Goal: Task Accomplishment & Management: Manage account settings

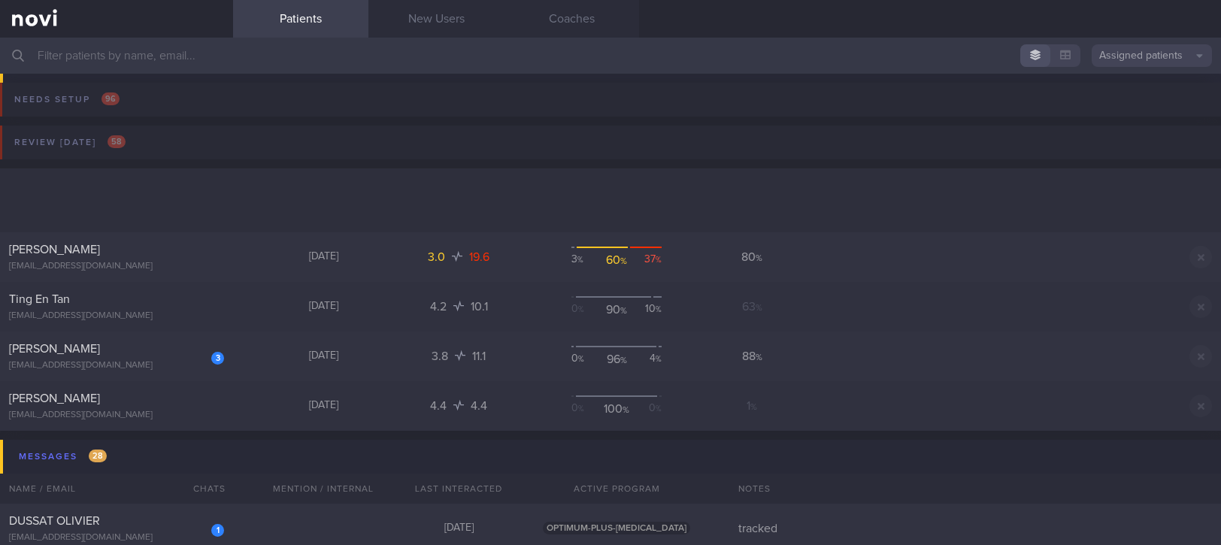
scroll to position [203, 0]
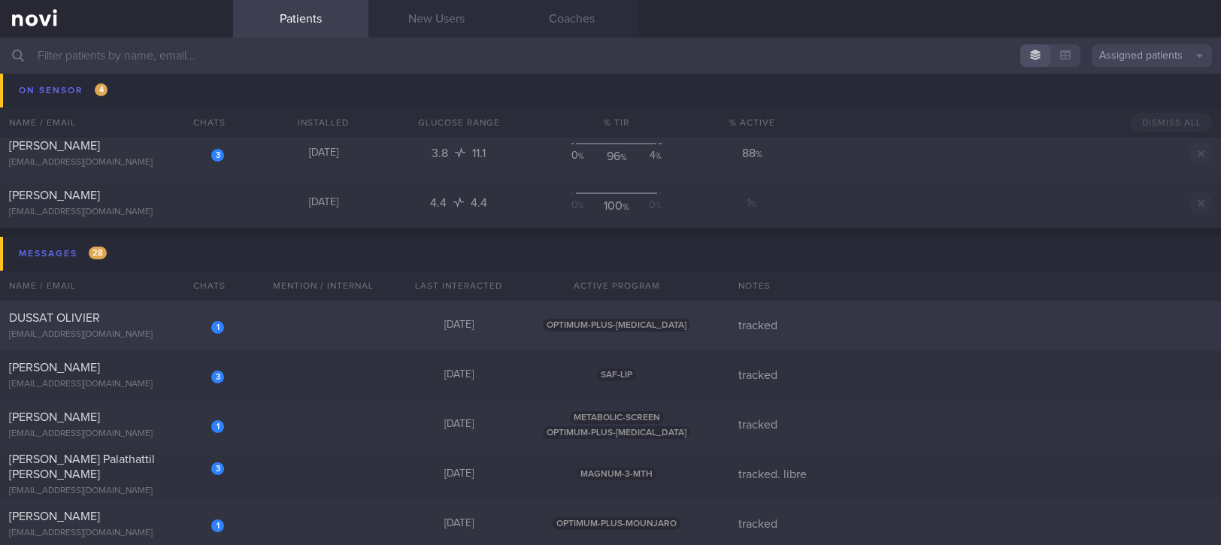
click at [638, 323] on span "OPTIMUM-PLUS-[MEDICAL_DATA]" at bounding box center [616, 325] width 147 height 13
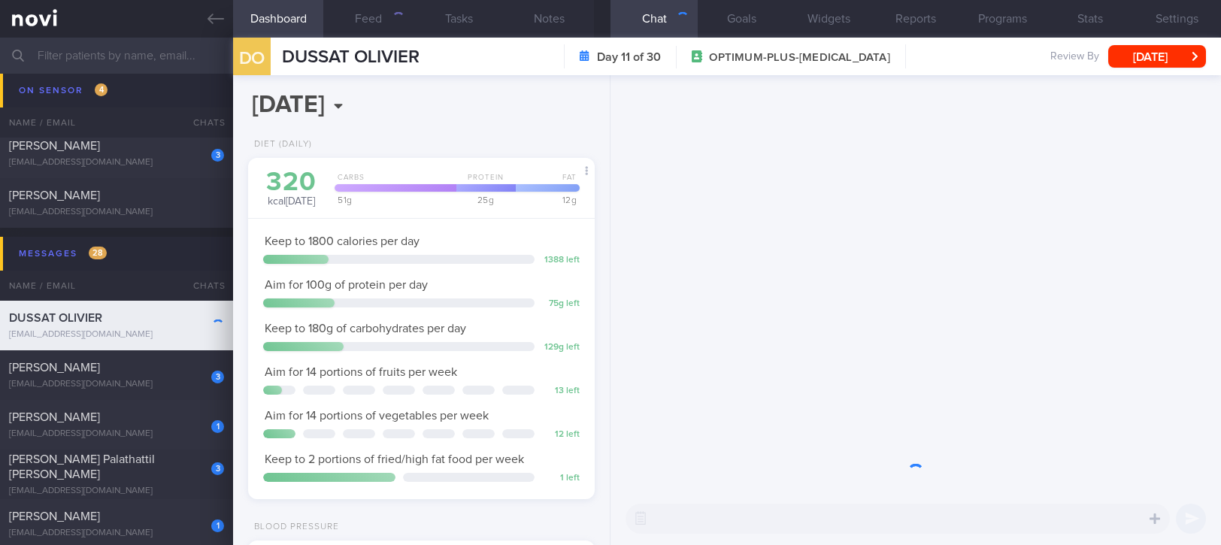
scroll to position [155, 310]
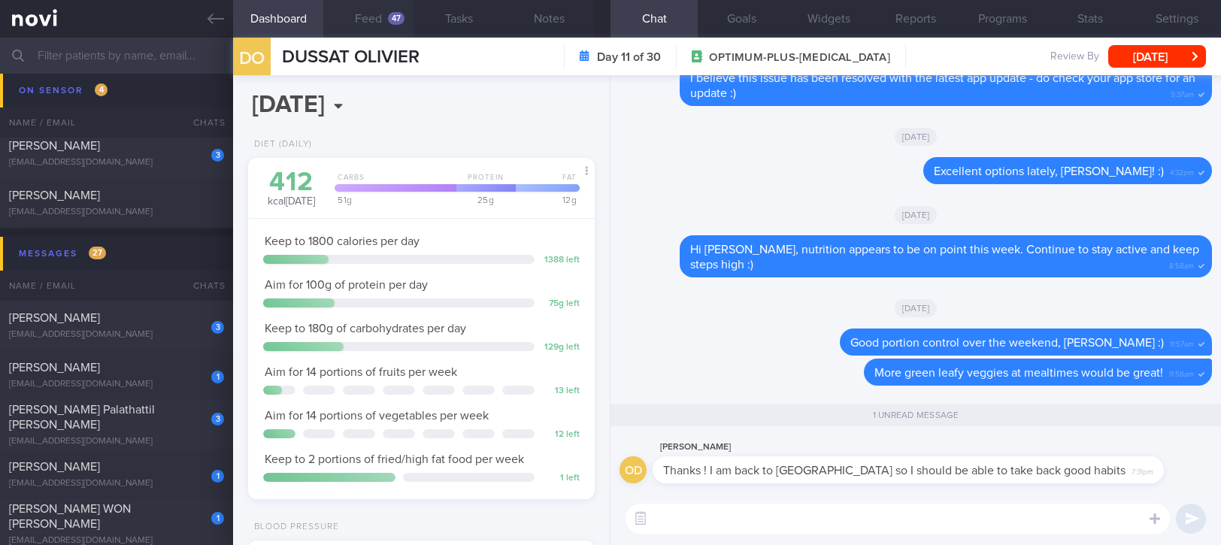
click at [378, 32] on button "Feed 47" at bounding box center [368, 19] width 90 height 38
click at [390, 15] on div "47" at bounding box center [396, 18] width 17 height 13
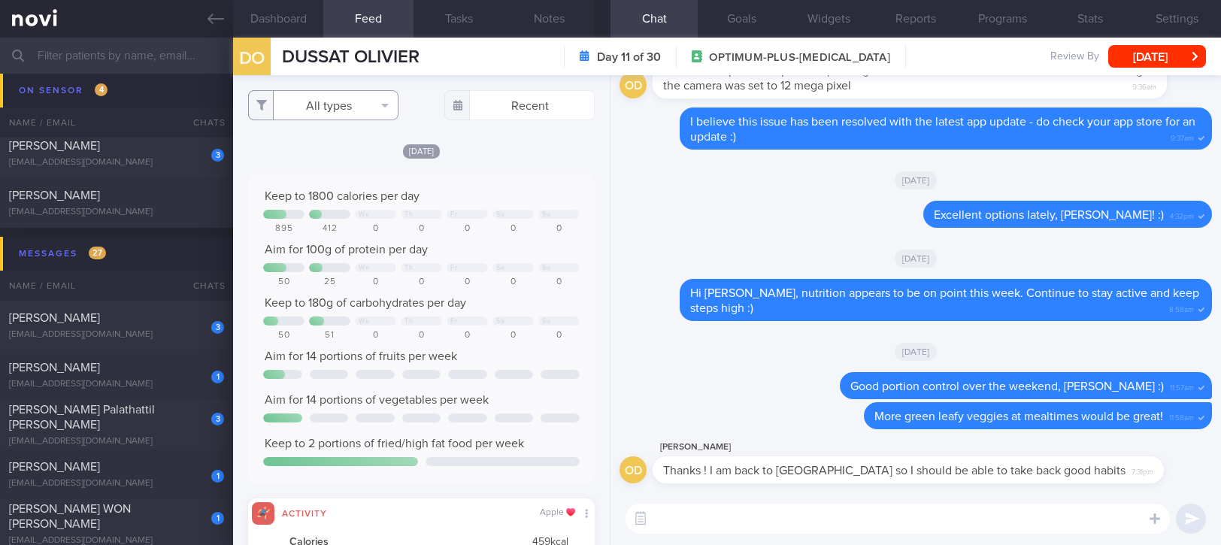
click at [369, 102] on button "All types" at bounding box center [323, 105] width 150 height 30
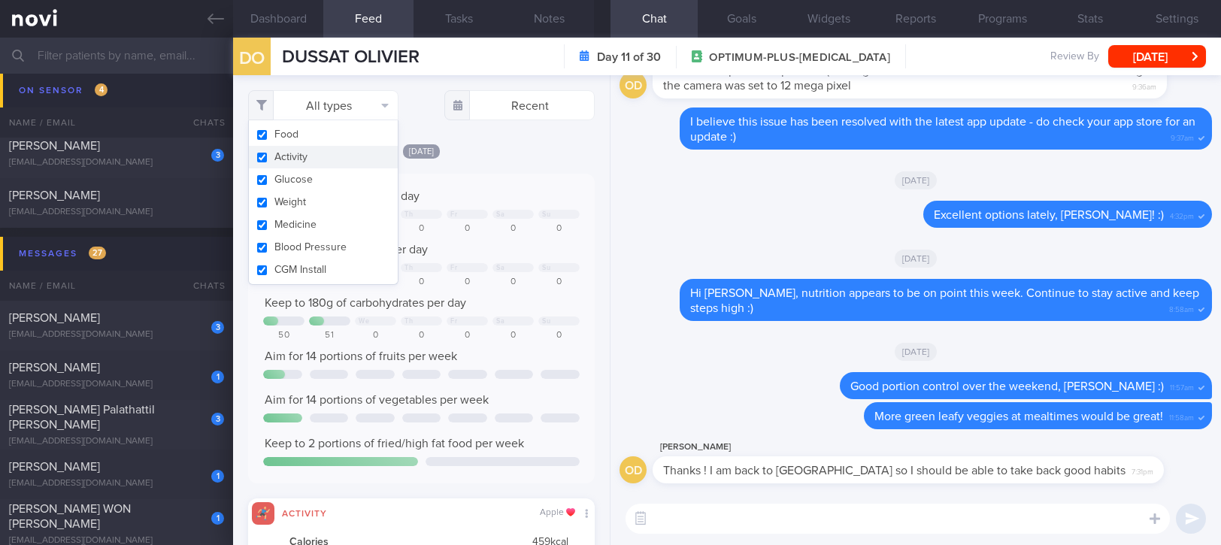
click at [339, 159] on button "Activity" at bounding box center [323, 157] width 149 height 23
checkbox input "false"
click at [750, 520] on textarea at bounding box center [898, 519] width 544 height 30
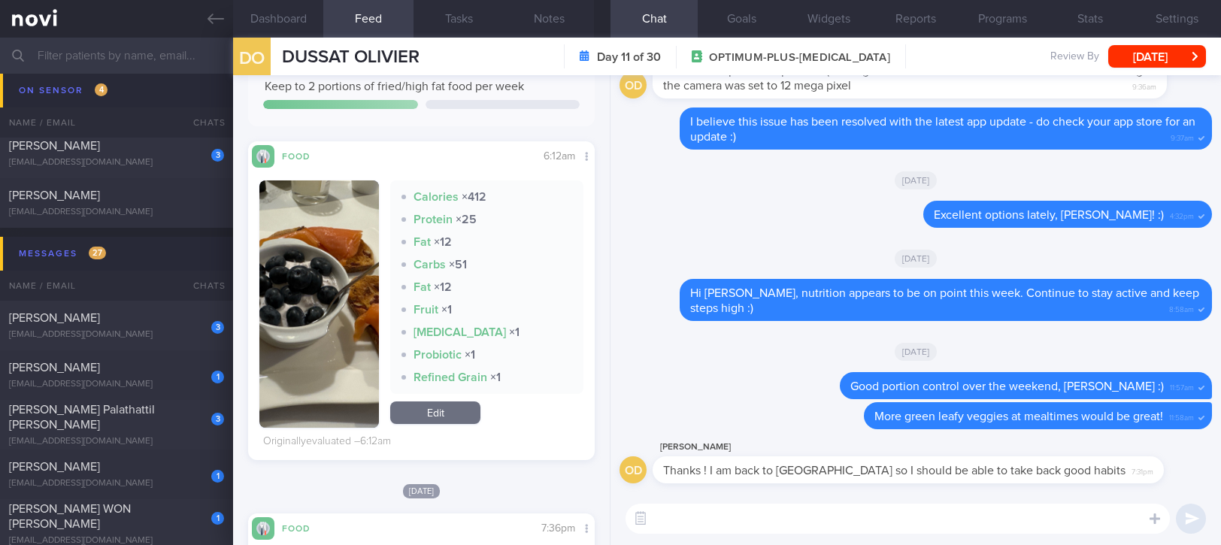
scroll to position [301, 0]
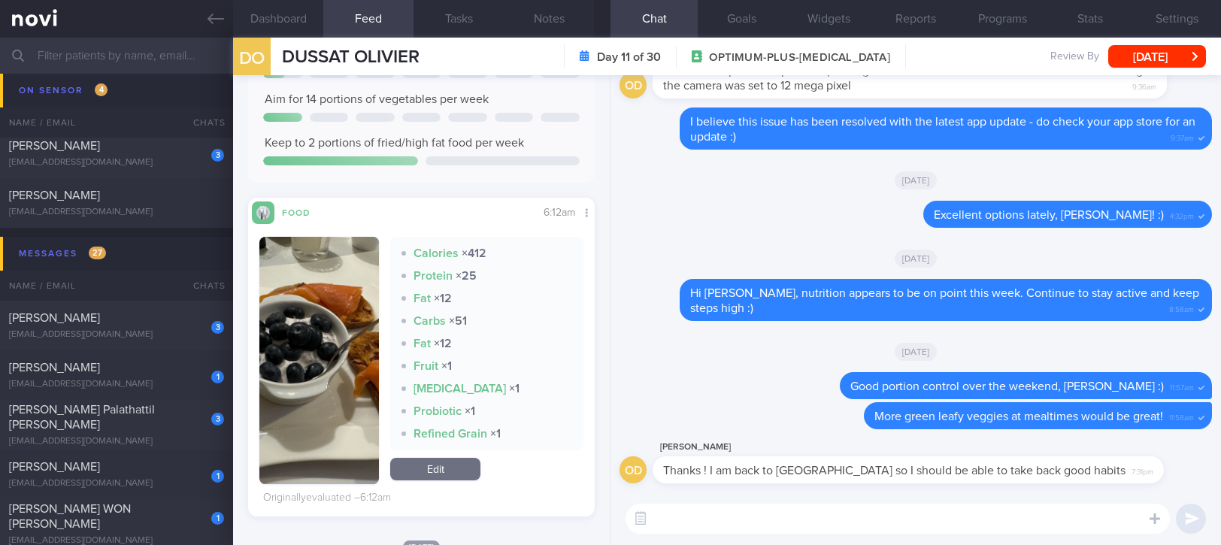
drag, startPoint x: 355, startPoint y: 336, endPoint x: 417, endPoint y: 375, distance: 73.0
click at [356, 339] on img "button" at bounding box center [319, 360] width 120 height 247
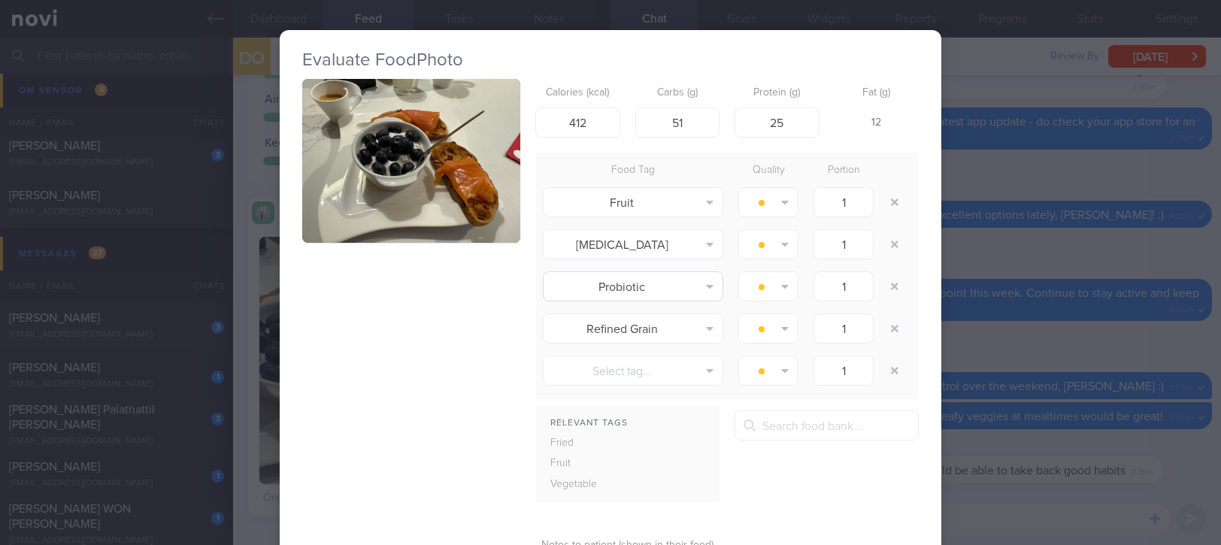
click at [471, 197] on button "button" at bounding box center [411, 161] width 218 height 164
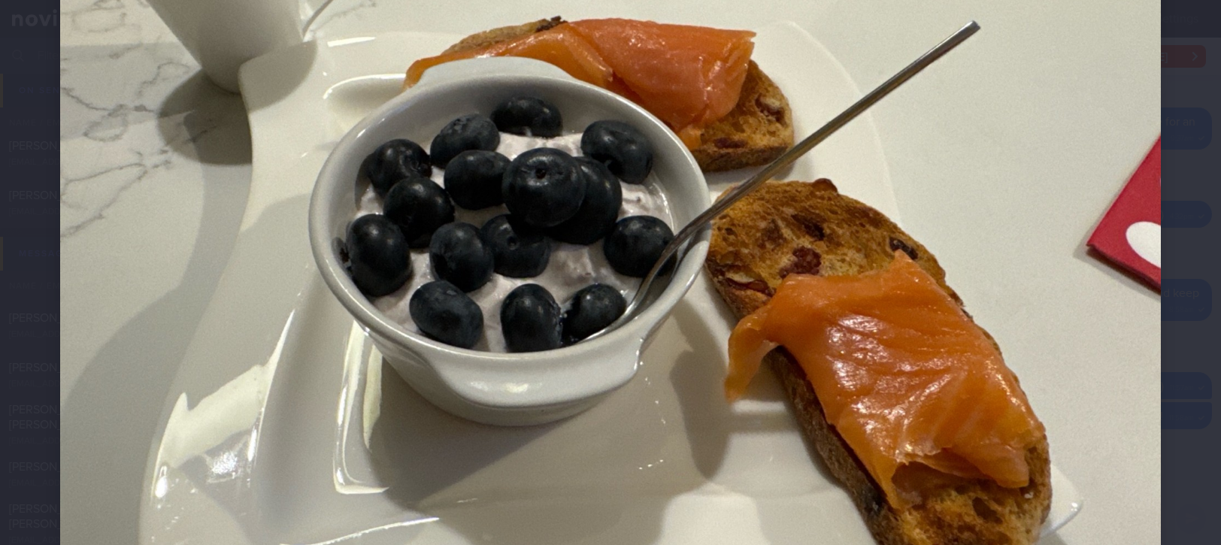
scroll to position [188, 0]
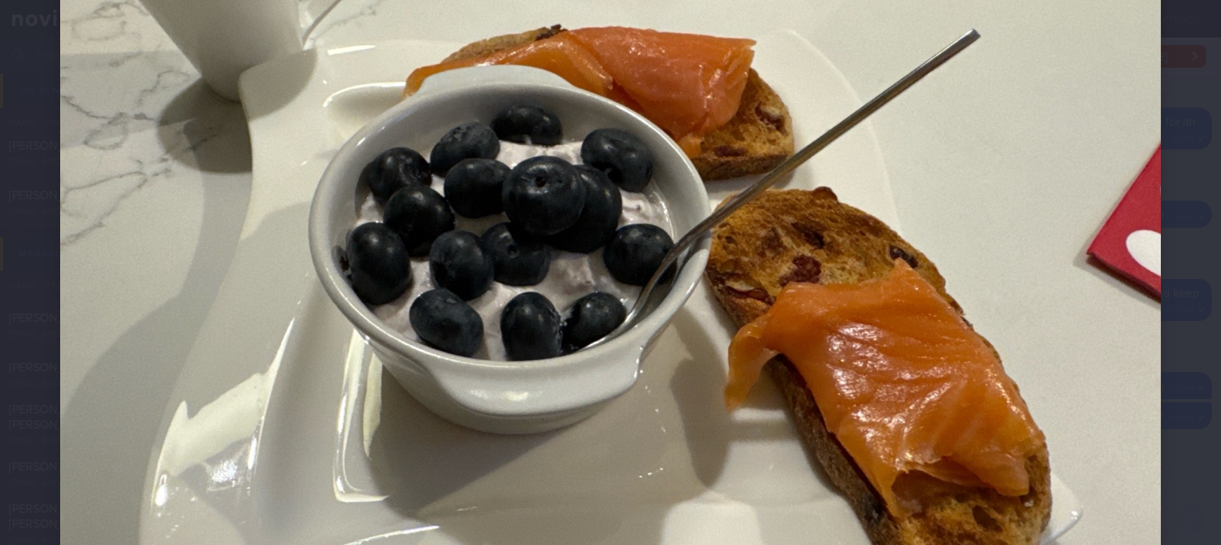
click at [1092, 336] on img at bounding box center [610, 285] width 1101 height 826
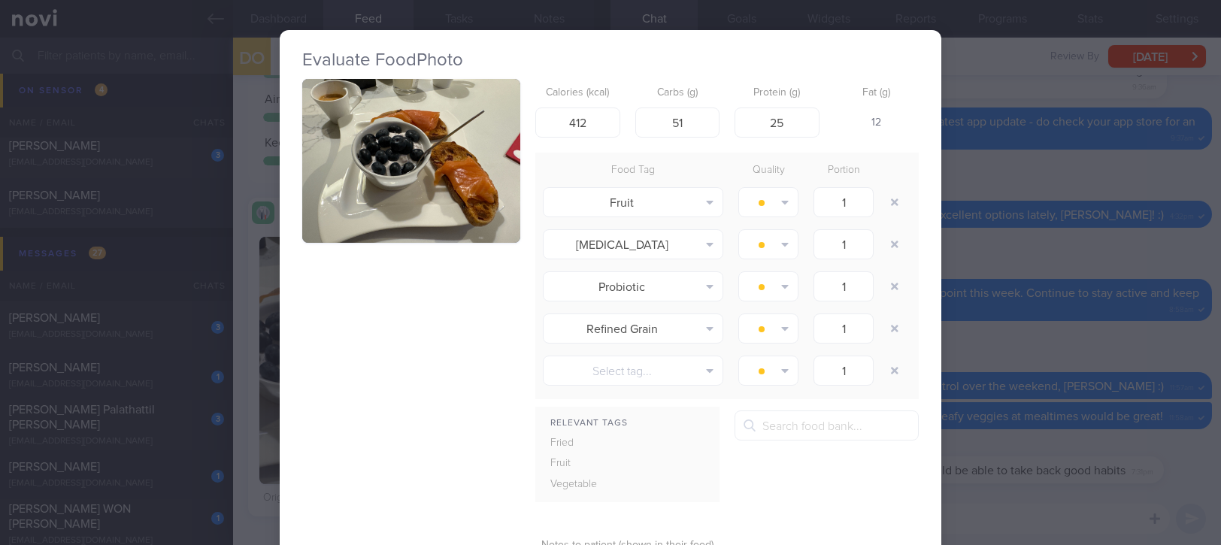
click at [1110, 304] on div "Evaluate Food Photo Calories (kcal) 412 Carbs (g) 51 Protein (g) 25 Fat (g) 12 …" at bounding box center [610, 272] width 1221 height 545
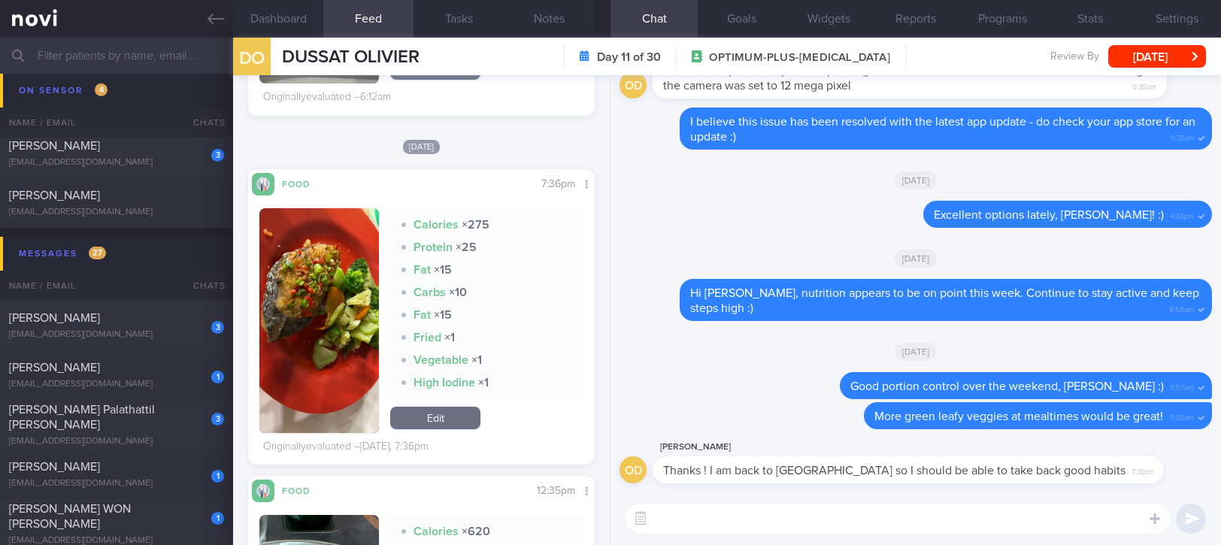
click at [286, 350] on button "button" at bounding box center [319, 320] width 120 height 225
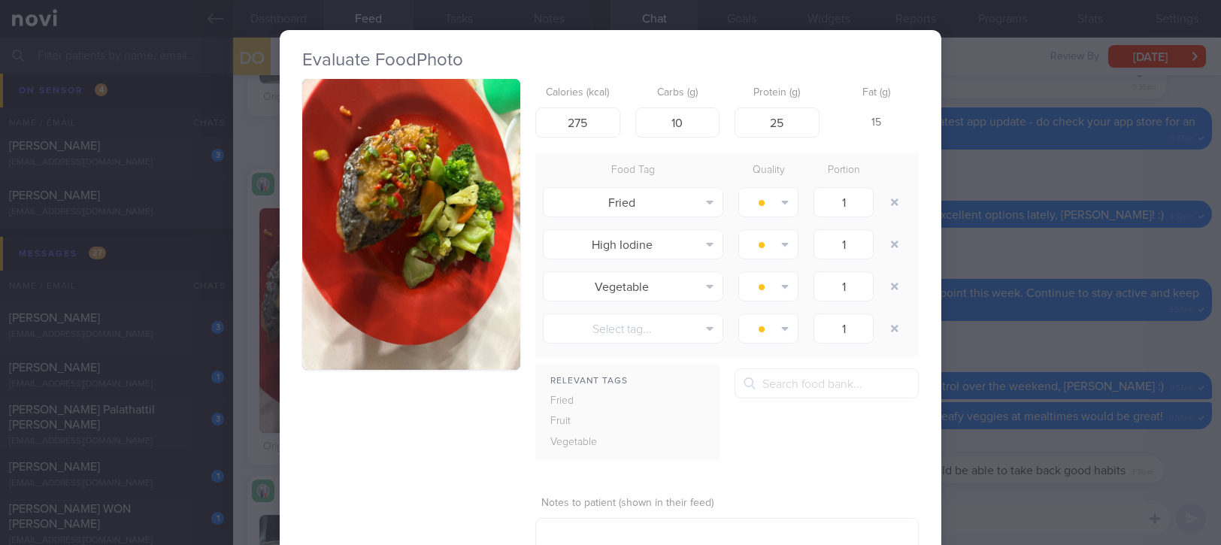
click at [404, 214] on button "button" at bounding box center [411, 224] width 218 height 291
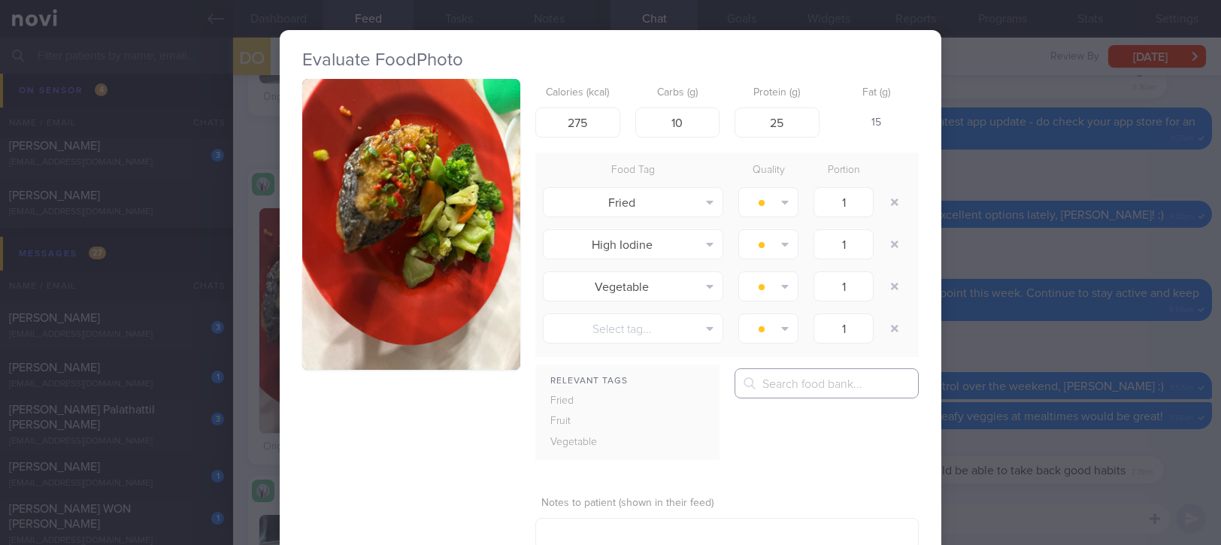
click at [872, 394] on input "text" at bounding box center [827, 383] width 184 height 30
click at [999, 324] on div "Evaluate Food Photo Calories (kcal) 275 Carbs (g) 10 Protein (g) 25 Fat (g) 15 …" at bounding box center [610, 272] width 1221 height 545
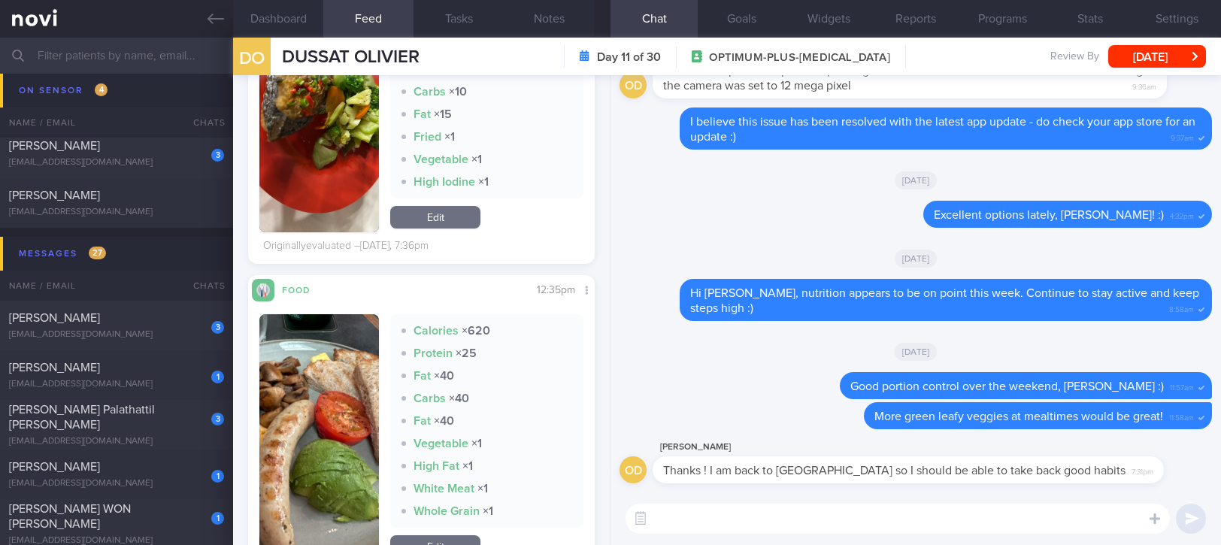
click at [738, 493] on div "​ ​" at bounding box center [916, 519] width 611 height 53
click at [724, 512] on textarea at bounding box center [898, 519] width 544 height 30
click at [722, 512] on textarea at bounding box center [898, 519] width 544 height 30
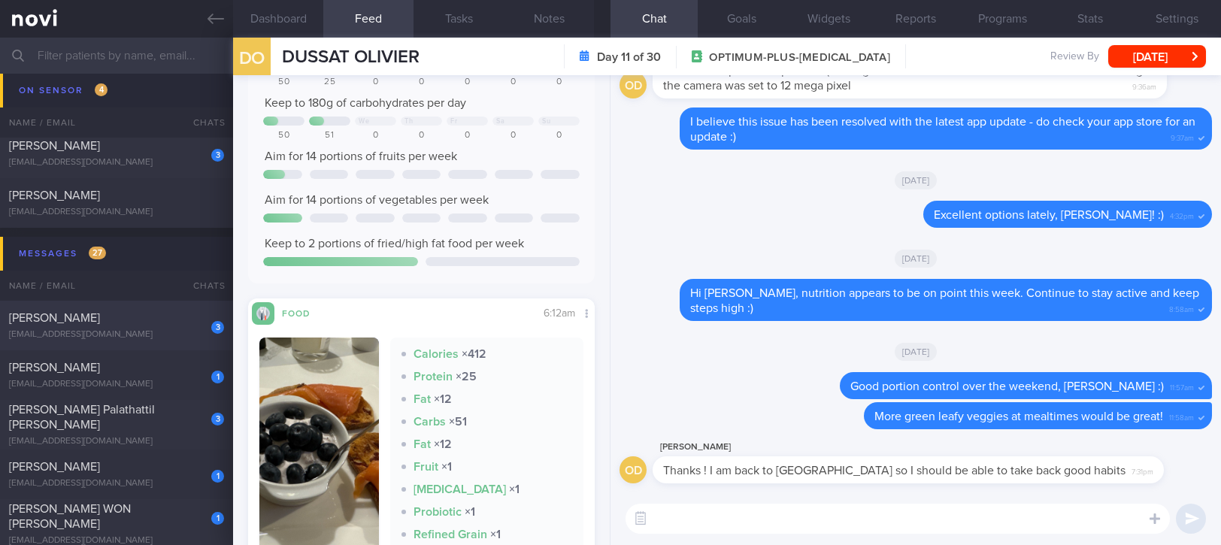
click at [150, 328] on div "3 Li Jie Tan tlijie97@gmail.com" at bounding box center [116, 326] width 233 height 30
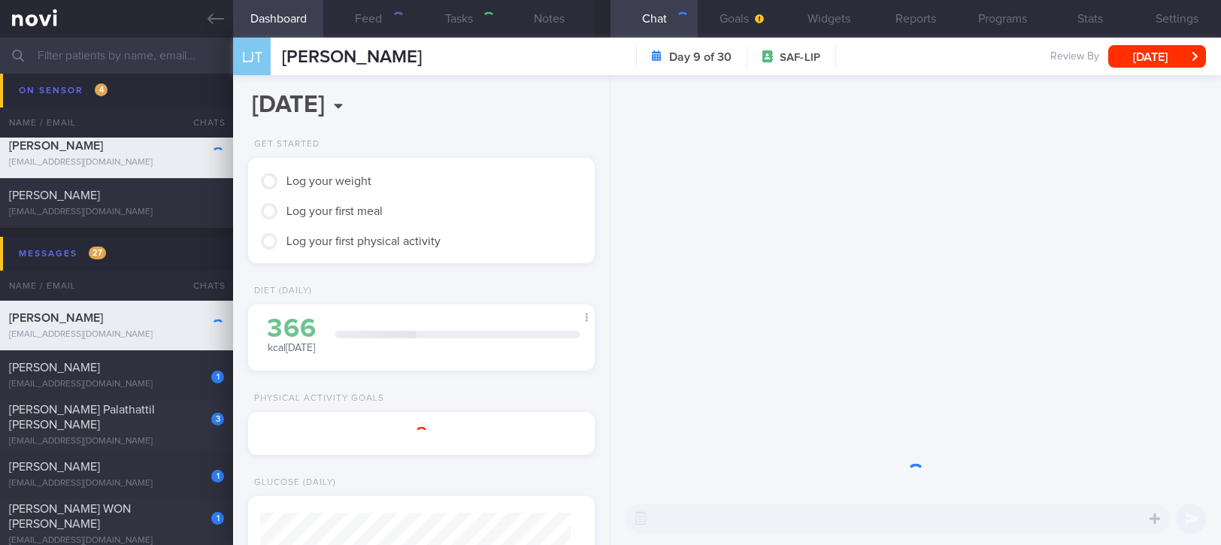
select select "8"
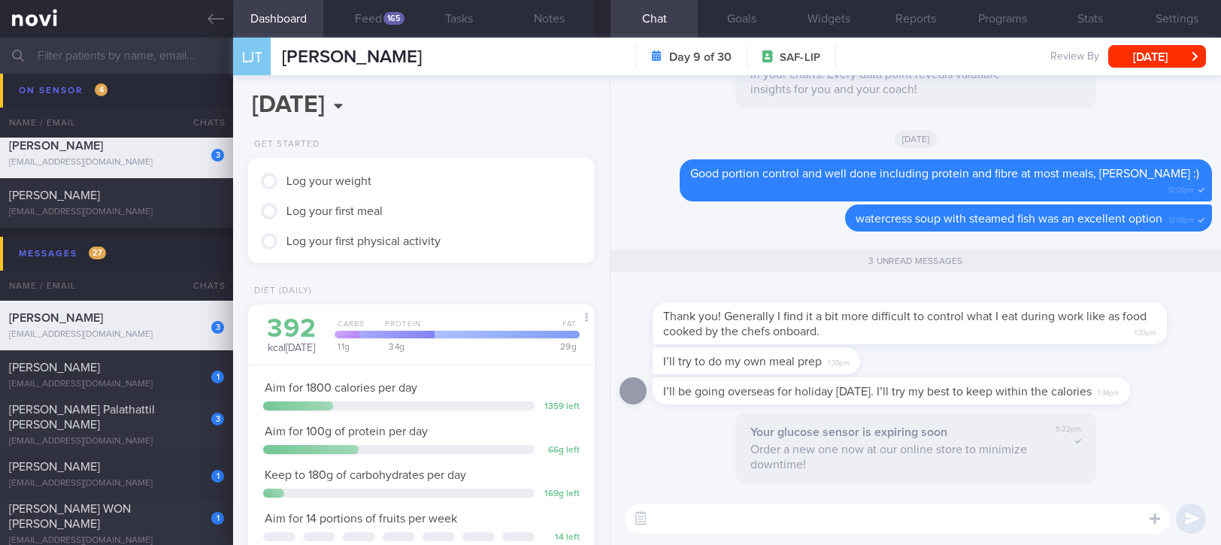
scroll to position [195, 310]
click at [382, 17] on button "Feed 165" at bounding box center [368, 19] width 90 height 38
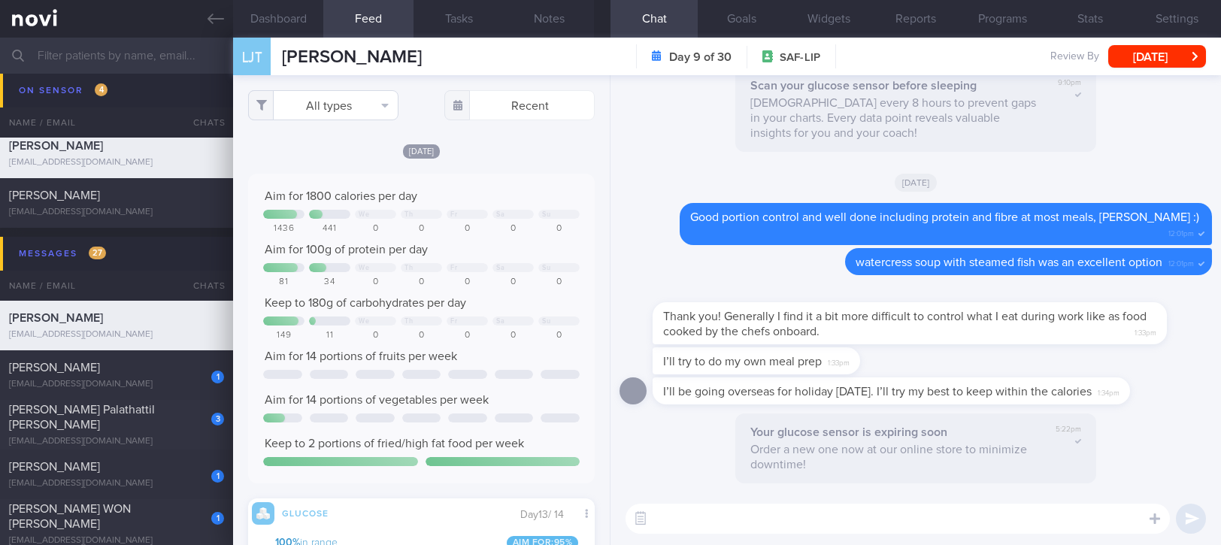
scroll to position [77, 312]
click at [359, 95] on button "All types" at bounding box center [323, 105] width 150 height 30
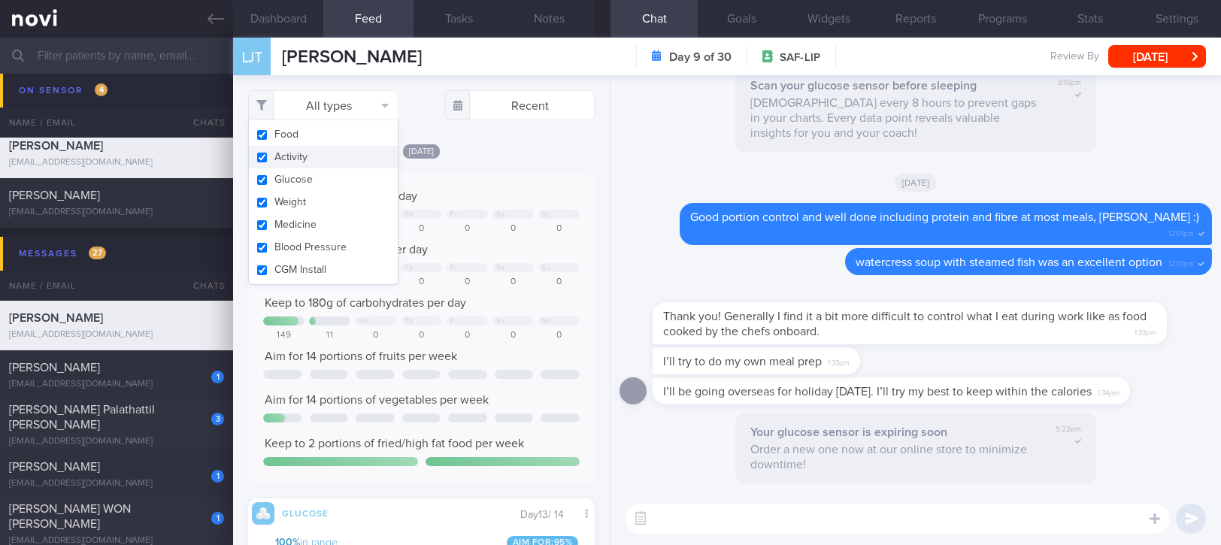
click at [319, 148] on button "Activity" at bounding box center [323, 157] width 149 height 23
checkbox input "false"
click at [399, 412] on div "Aim for 1800 calories per day We Th Fr Sa Su 1436 441 0 0 0 0 0 Aim for 100g of…" at bounding box center [421, 329] width 317 height 280
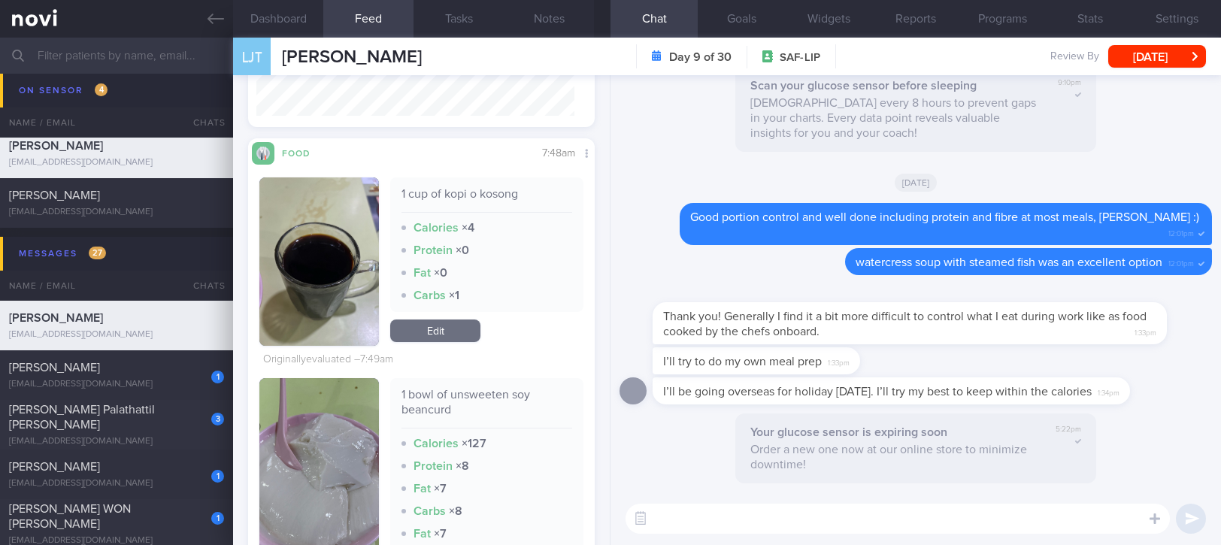
click at [804, 517] on textarea at bounding box center [898, 519] width 544 height 30
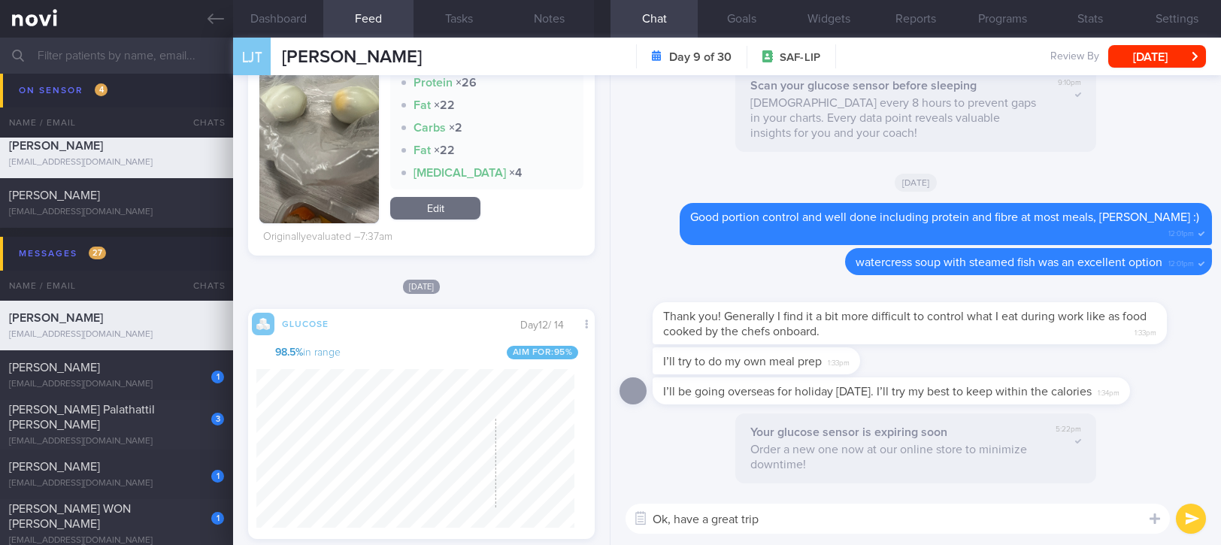
type textarea "Ok, have a great trip!"
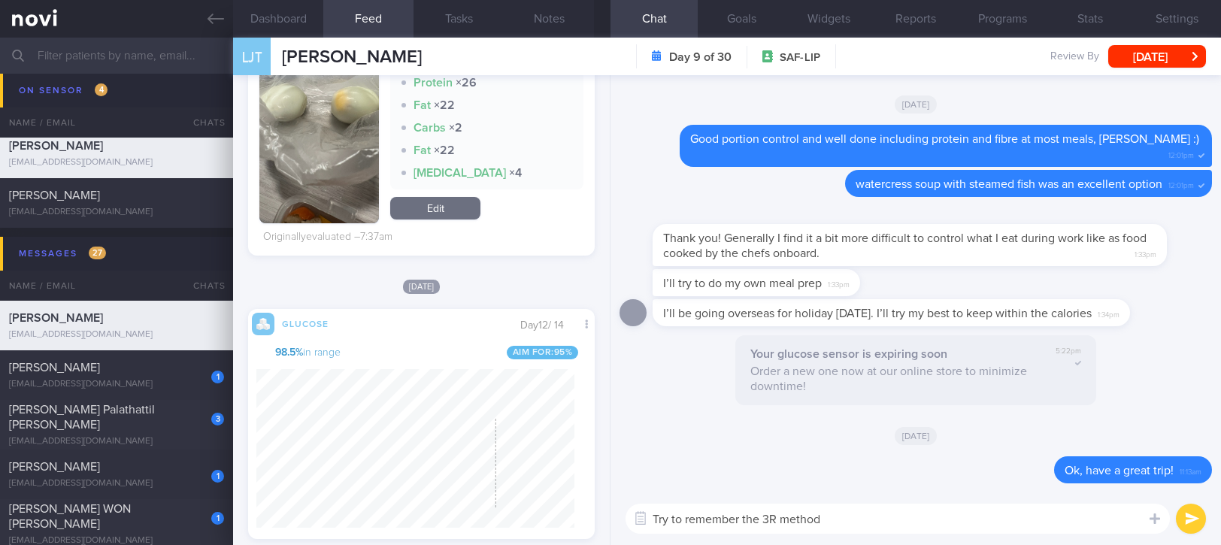
type textarea "Try to remember the 3R method:"
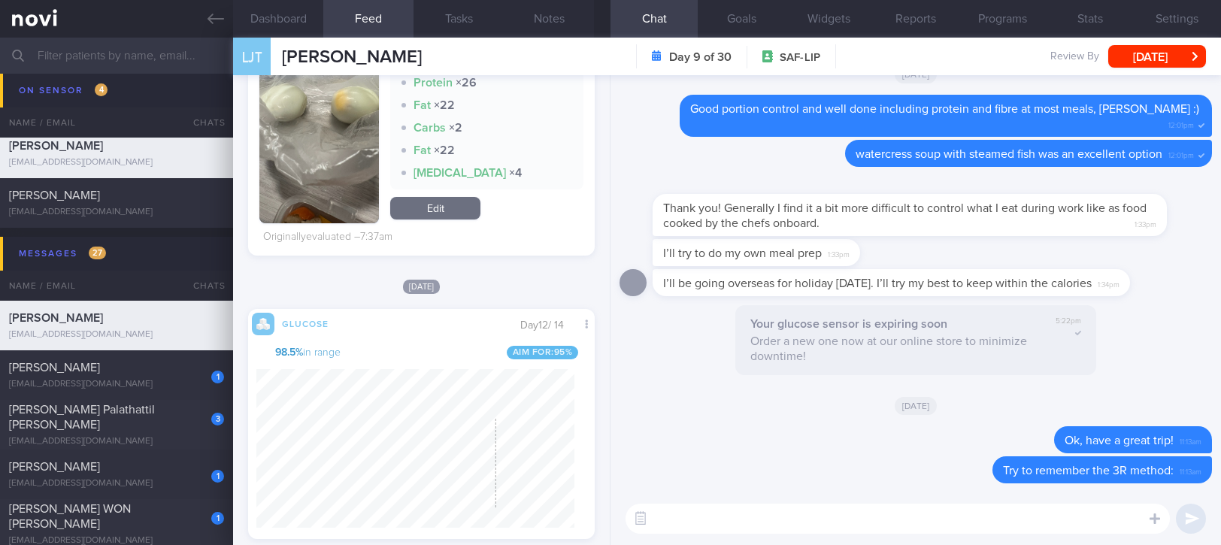
paste textarea "Use the 3R method when eating out: 1. Reduce - reduce carbohydrate if portion i…"
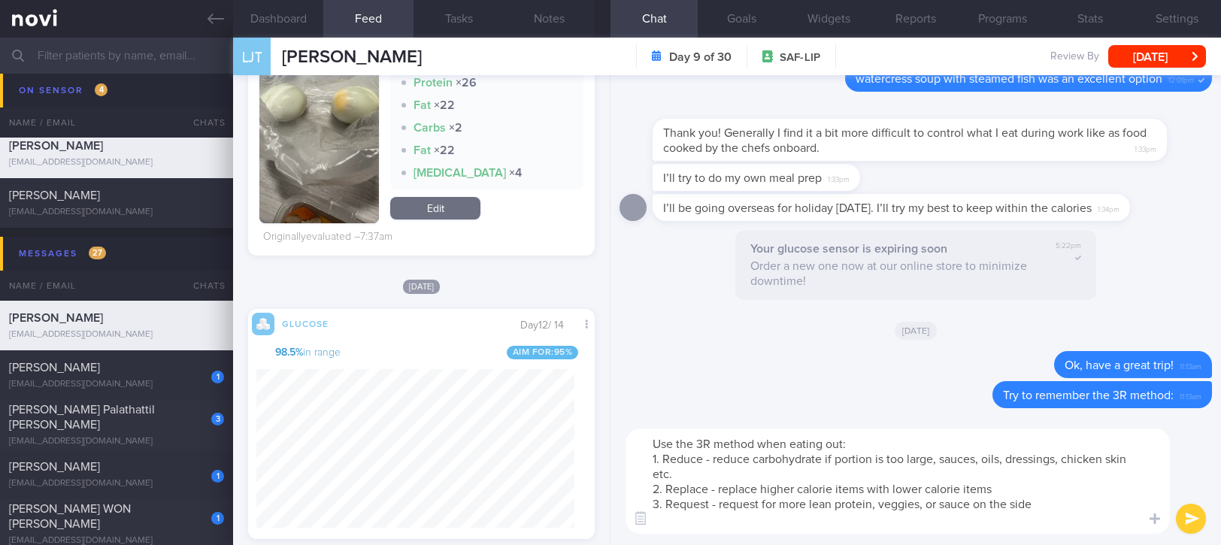
drag, startPoint x: 925, startPoint y: 438, endPoint x: 752, endPoint y: 438, distance: 173.0
click at [752, 438] on textarea "Use the 3R method when eating out: 1. Reduce - reduce carbohydrate if portion i…" at bounding box center [898, 481] width 544 height 105
type textarea "Use the 3R method: 1. Reduce - reduce carbohydrate if portion is too large, sau…"
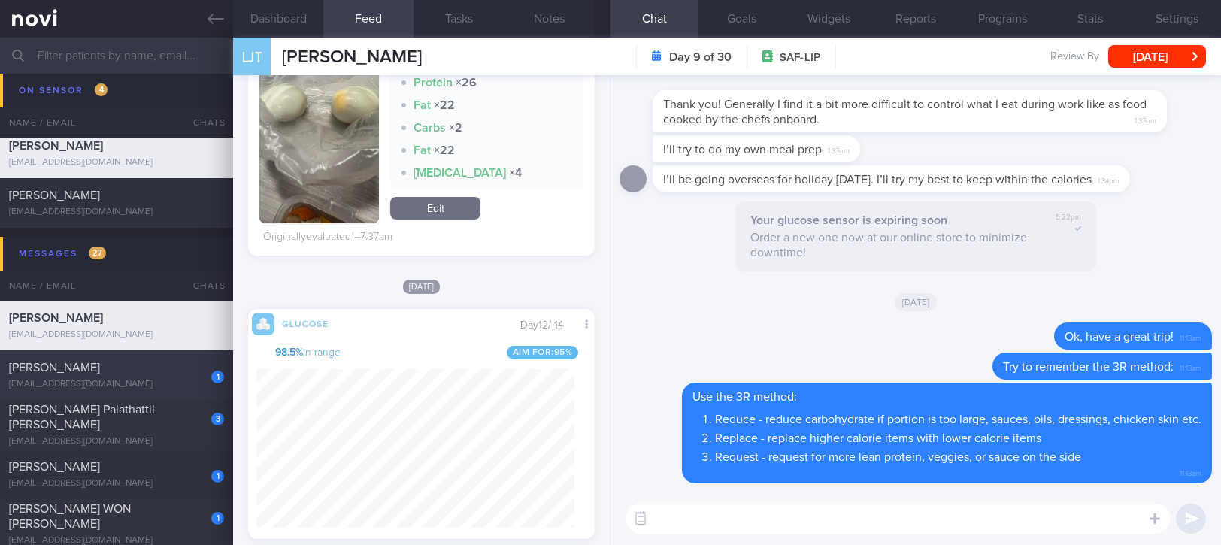
click at [115, 379] on div "erinaljh@gmail.com" at bounding box center [116, 384] width 215 height 11
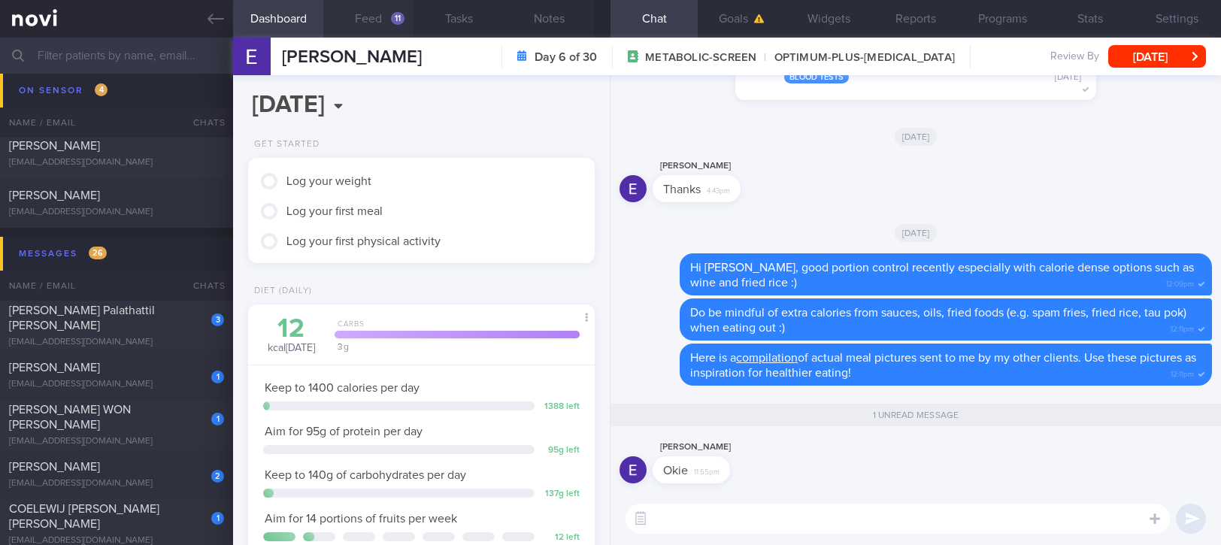
click at [386, 27] on button "Feed 11" at bounding box center [368, 19] width 90 height 38
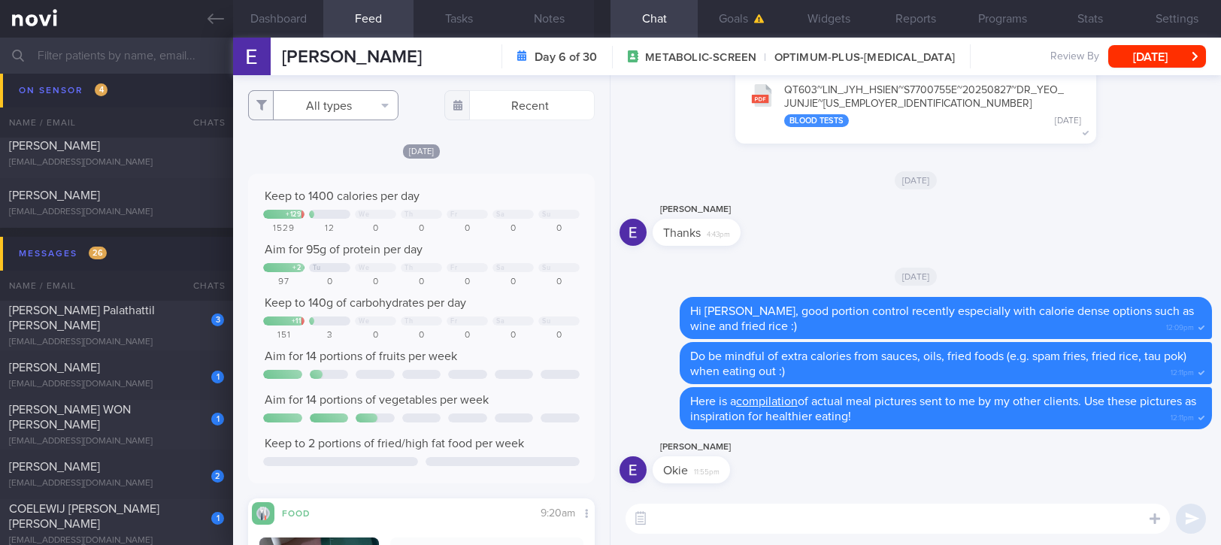
click at [358, 99] on button "All types" at bounding box center [323, 105] width 150 height 30
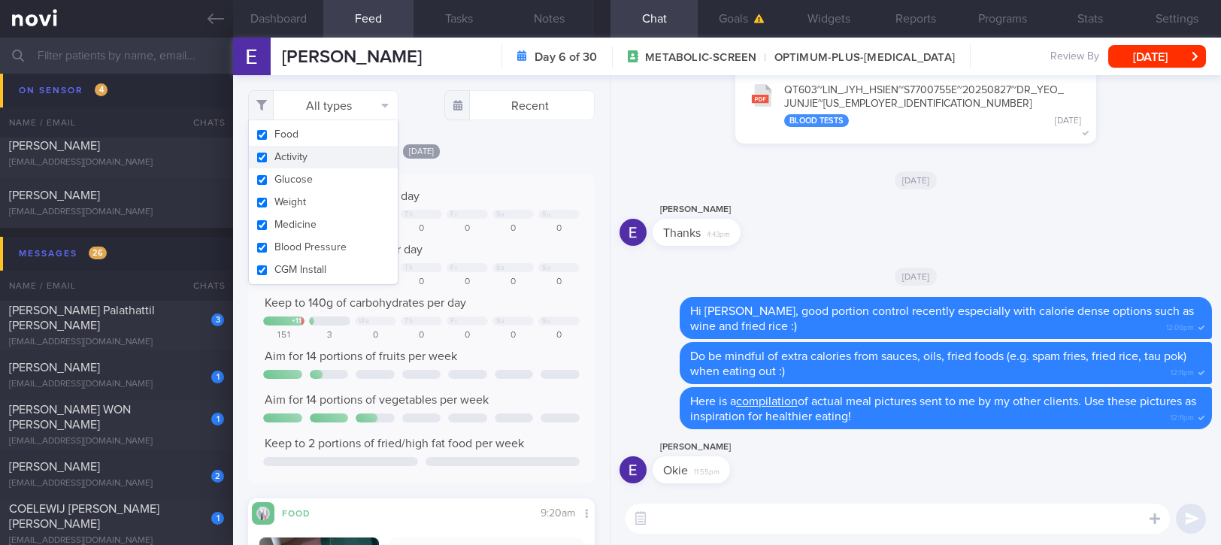
click at [317, 159] on button "Activity" at bounding box center [323, 157] width 149 height 23
checkbox input "false"
click at [517, 182] on div "Keep to 1400 calories per day + 129 We Th Fr Sa Su 1529 12 0 0 0 0 0 Aim for 95…" at bounding box center [421, 329] width 347 height 310
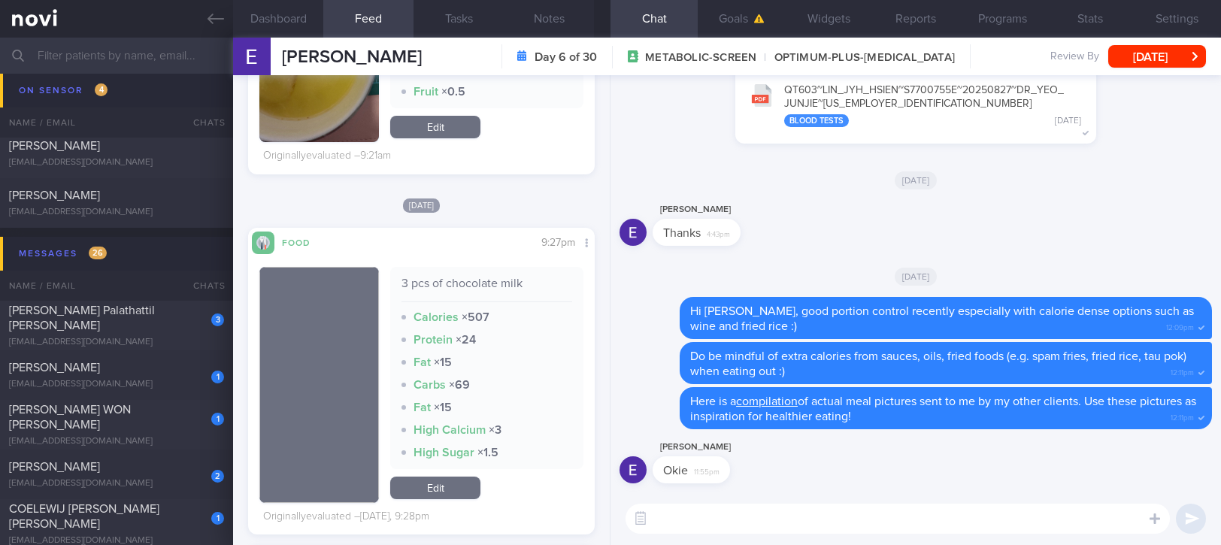
drag, startPoint x: 453, startPoint y: 485, endPoint x: 703, endPoint y: 535, distance: 255.4
click at [453, 485] on link "Edit" at bounding box center [435, 488] width 90 height 23
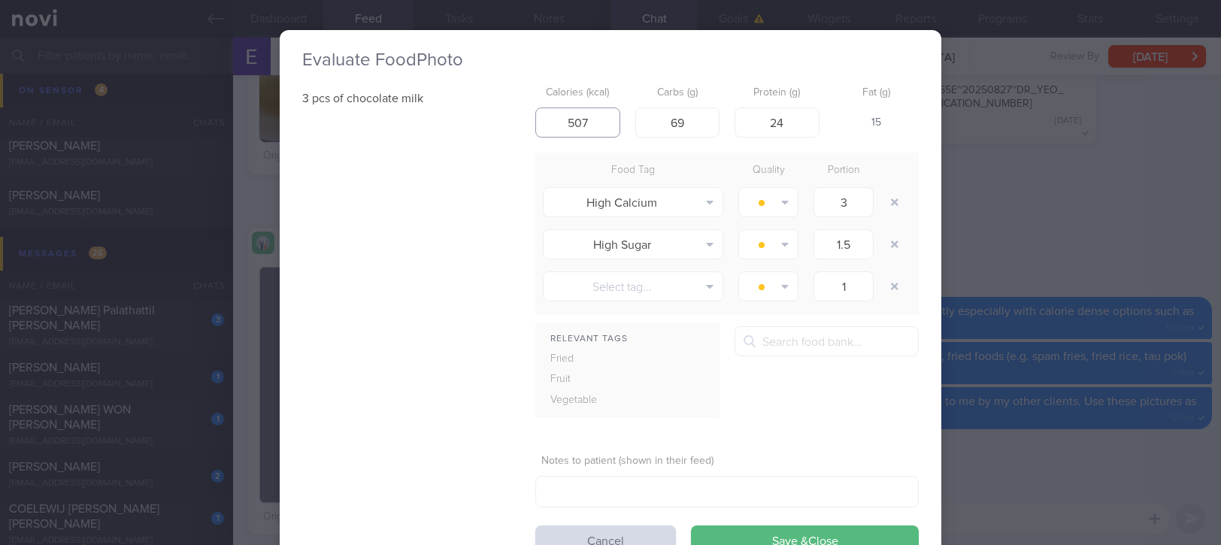
drag, startPoint x: 552, startPoint y: 127, endPoint x: 488, endPoint y: 129, distance: 63.9
click at [488, 129] on div "3 pcs of chocolate milk Calories (kcal) 507 Carbs (g) 69 Protein (g) 24 Fat (g)…" at bounding box center [610, 317] width 617 height 477
type input "150"
drag, startPoint x: 782, startPoint y: 122, endPoint x: 642, endPoint y: 120, distance: 139.9
click at [645, 120] on div "Calories (kcal) 150 Carbs (g) 69 Protein (g) 24 Fat (g) -" at bounding box center [727, 108] width 384 height 59
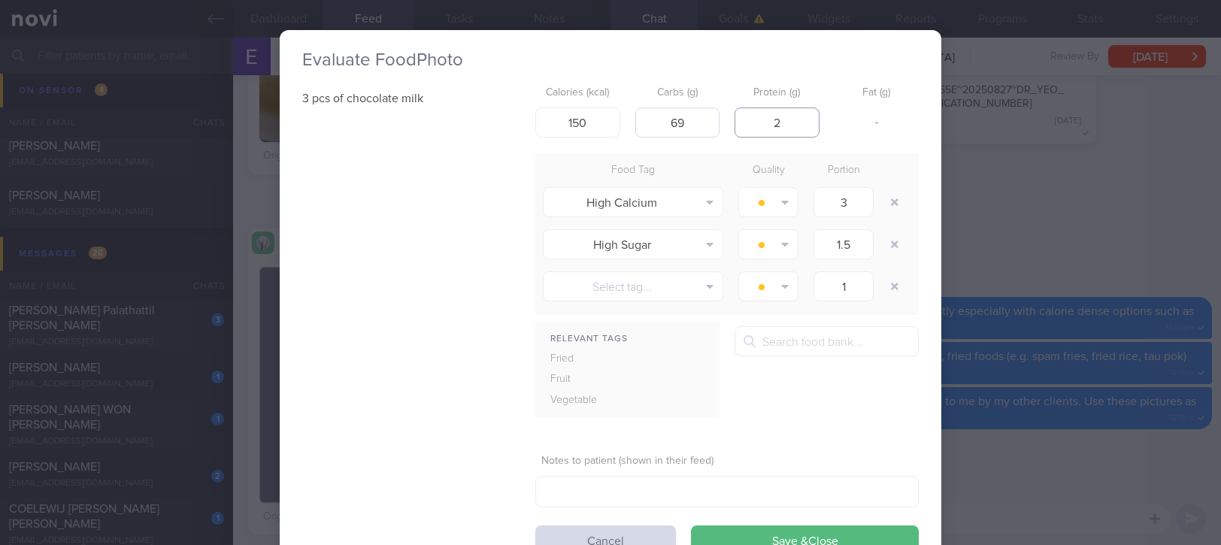
type input "2"
drag, startPoint x: 681, startPoint y: 118, endPoint x: 627, endPoint y: 118, distance: 54.1
click at [635, 118] on input "69" at bounding box center [677, 123] width 85 height 30
type input "24"
drag, startPoint x: 777, startPoint y: 129, endPoint x: 735, endPoint y: 144, distance: 44.0
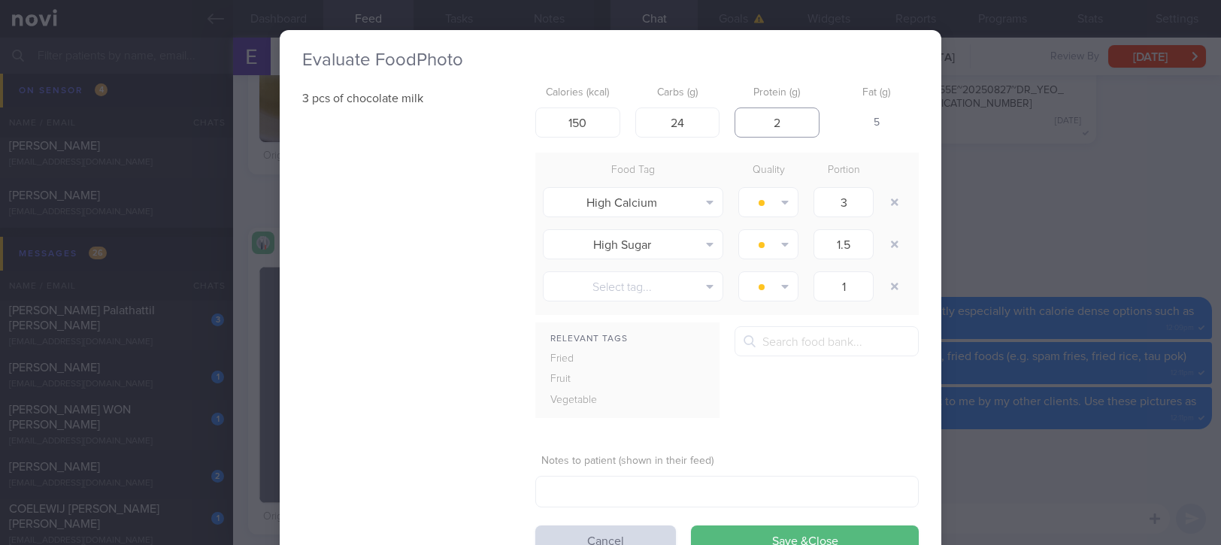
click at [714, 132] on div "Calories (kcal) 150 Carbs (g) 24 Protein (g) 2 Fat (g) 5" at bounding box center [727, 108] width 384 height 59
type input "1"
click at [883, 202] on button "button" at bounding box center [894, 202] width 27 height 27
type input "1.5"
type input "1"
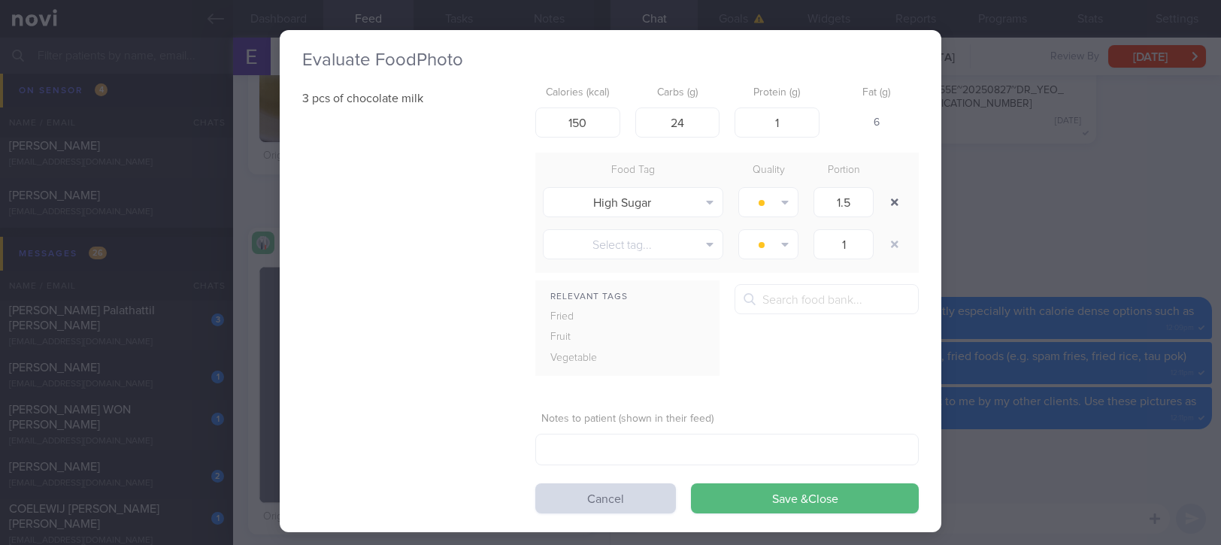
click at [883, 202] on button "button" at bounding box center [894, 202] width 27 height 27
type input "1"
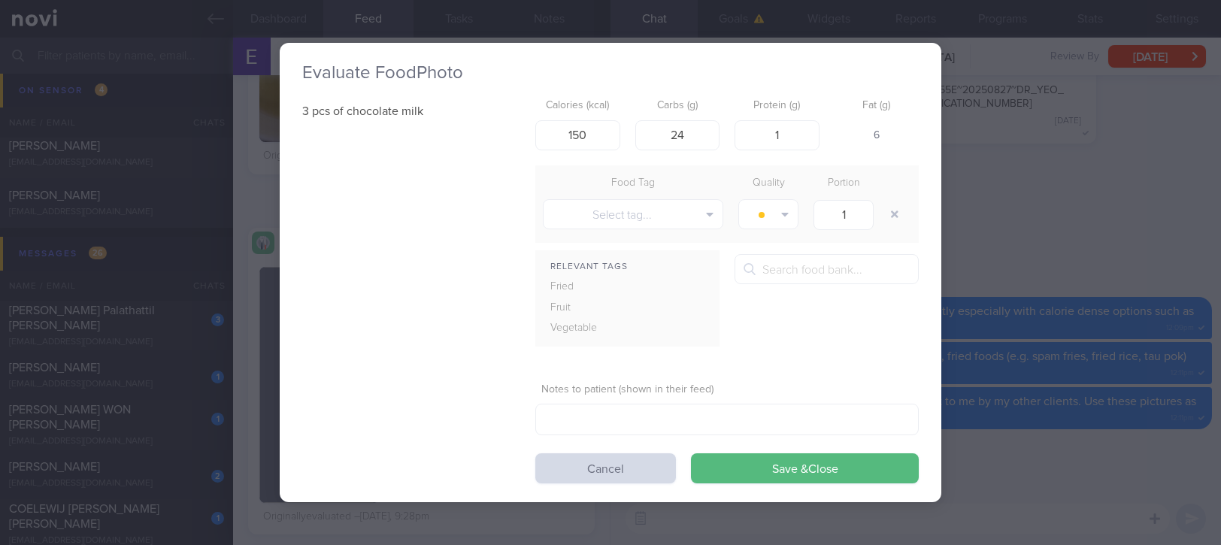
click at [841, 474] on button "Save & Close" at bounding box center [805, 468] width 228 height 30
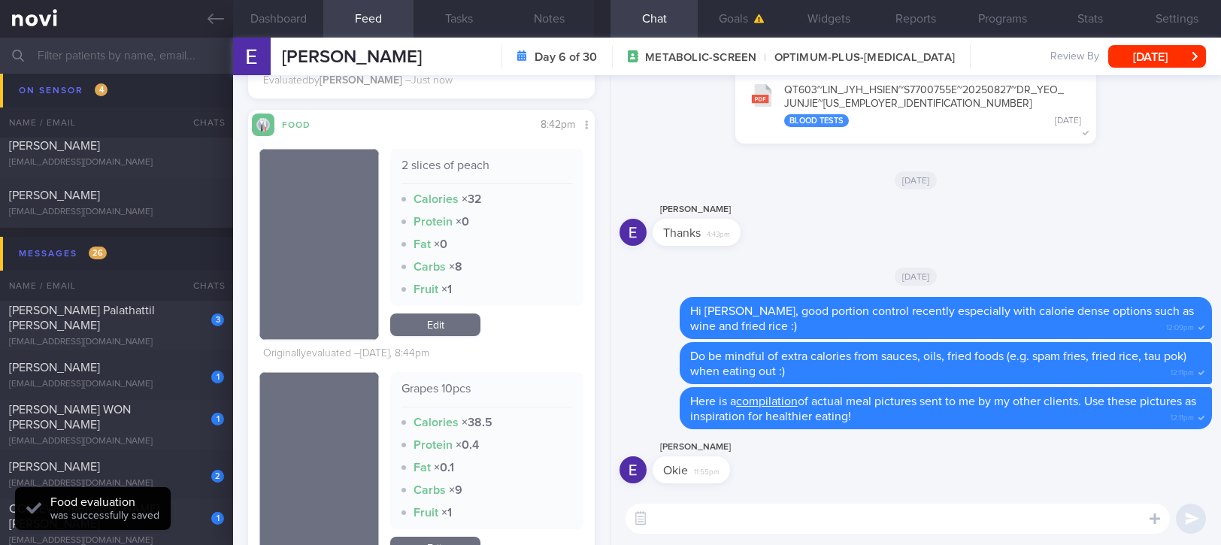
scroll to position [1002, 0]
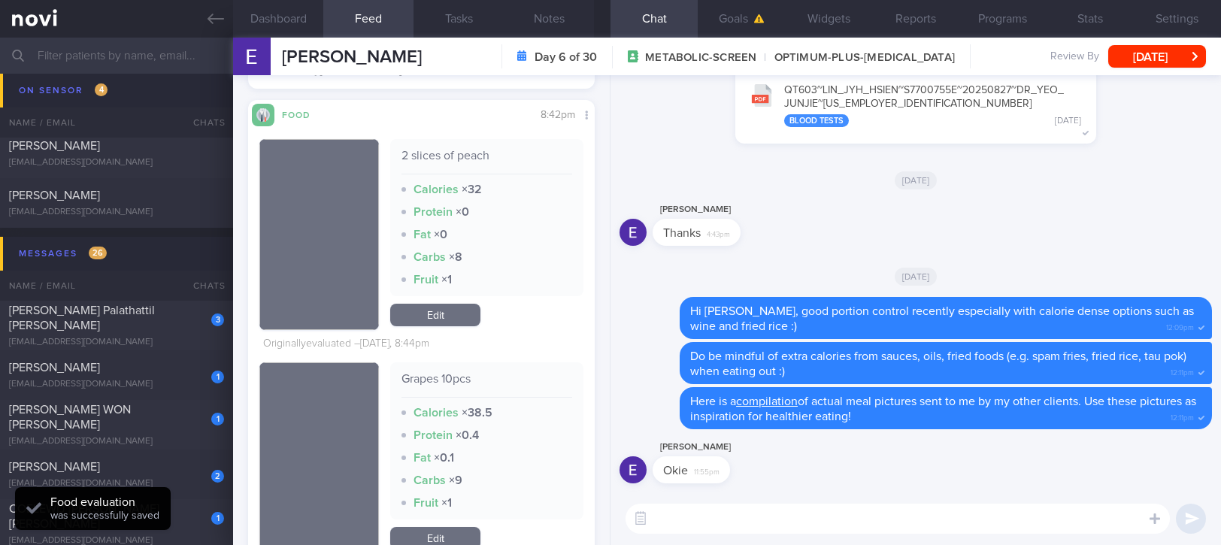
click at [770, 501] on div "​ ​" at bounding box center [916, 519] width 611 height 53
click at [769, 518] on textarea at bounding box center [898, 519] width 544 height 30
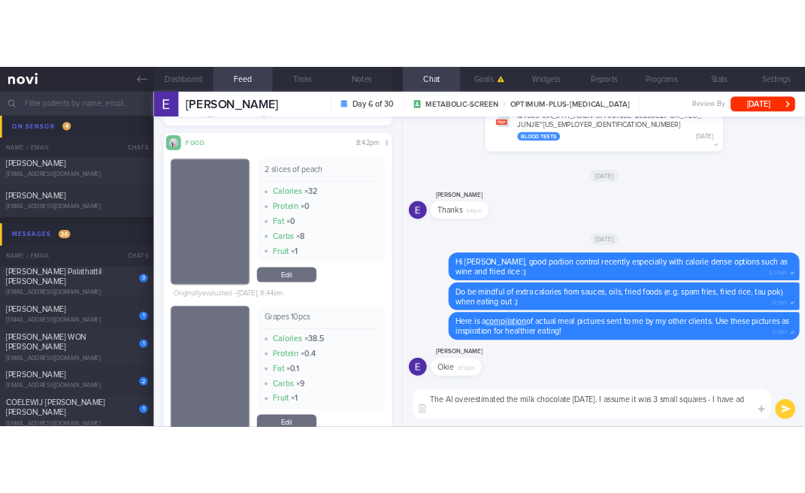
scroll to position [0, 0]
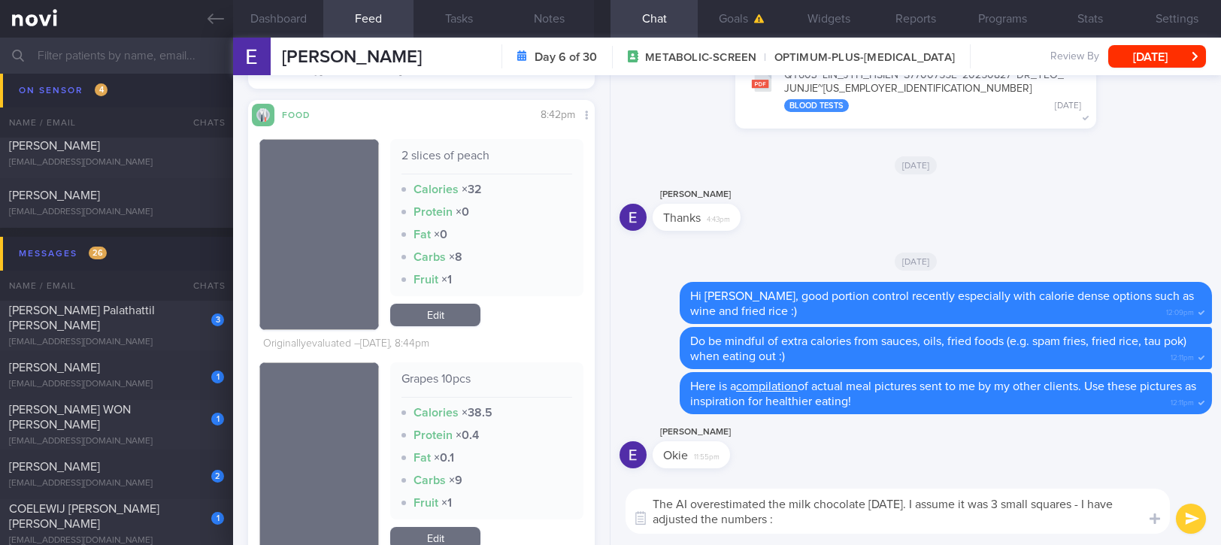
type textarea "The AI overestimated the milk chocolate yesterday. I assume it was 3 small squa…"
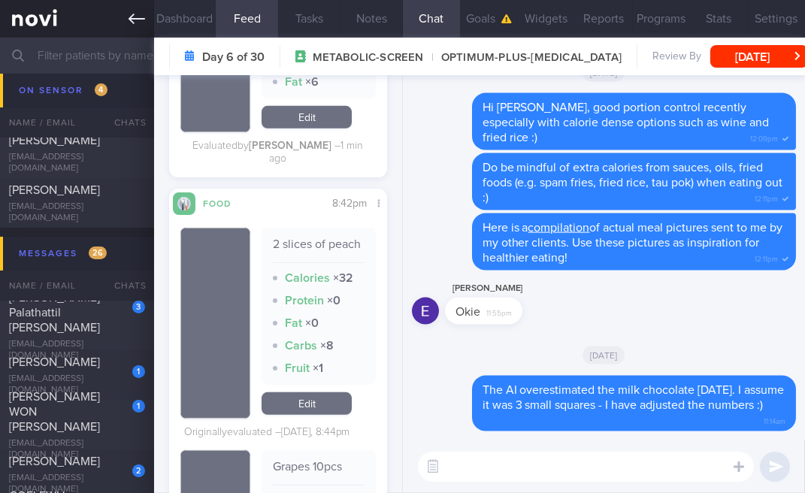
scroll to position [751854, 751788]
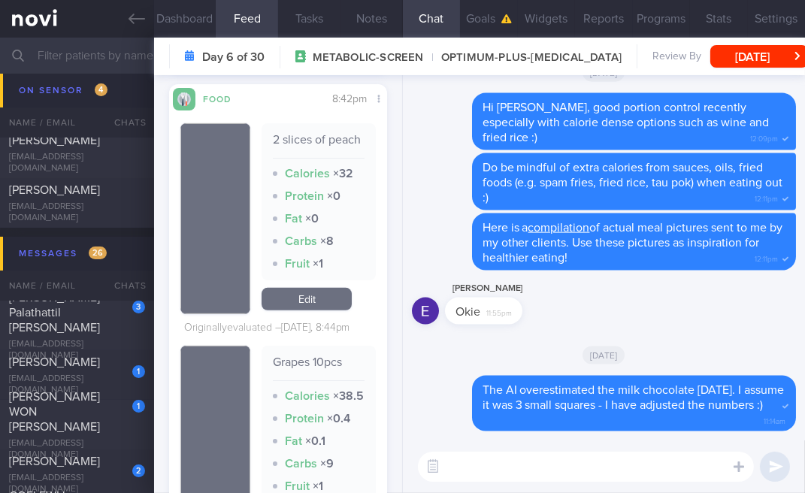
drag, startPoint x: 87, startPoint y: 387, endPoint x: 753, endPoint y: 182, distance: 696.9
click at [89, 387] on div "dawnlee1923@gmail.com" at bounding box center [77, 385] width 136 height 23
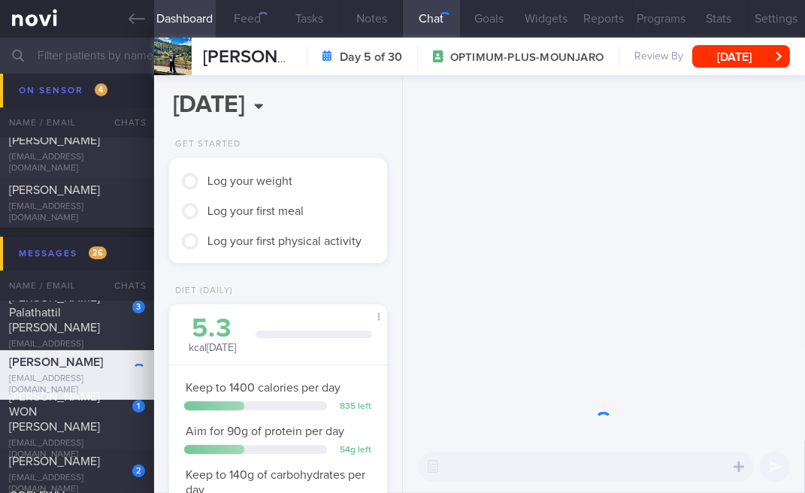
scroll to position [110, 175]
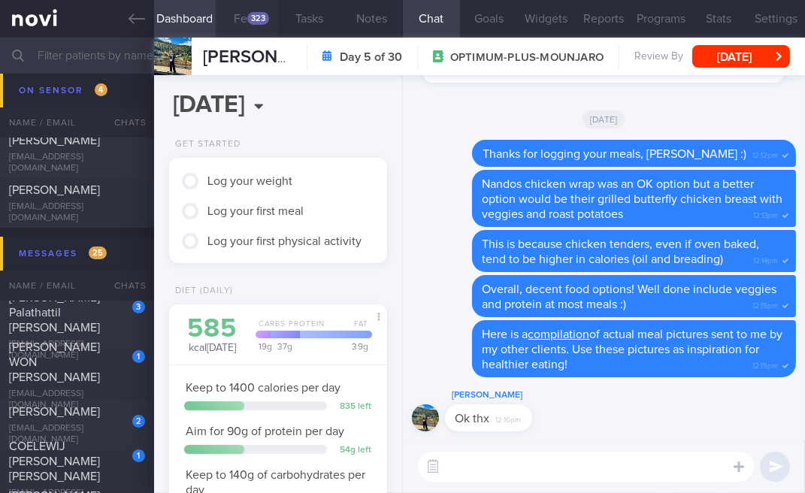
click at [244, 21] on button "Feed 323" at bounding box center [247, 19] width 62 height 38
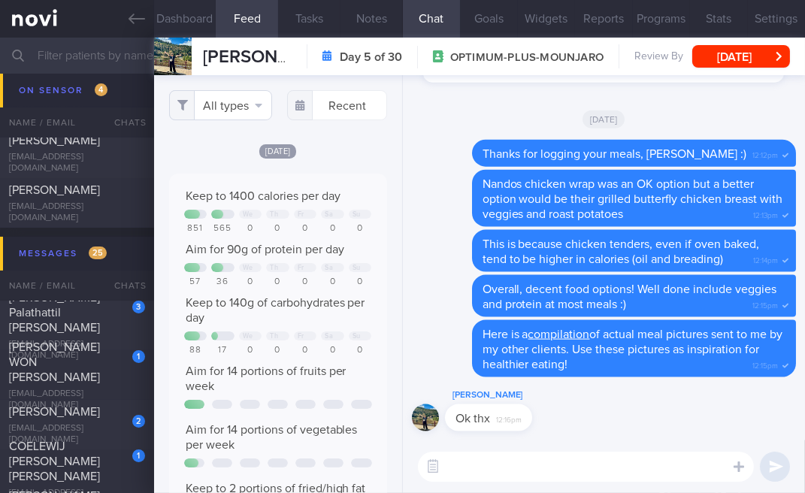
scroll to position [44, 183]
click at [235, 113] on button "All types" at bounding box center [220, 105] width 103 height 30
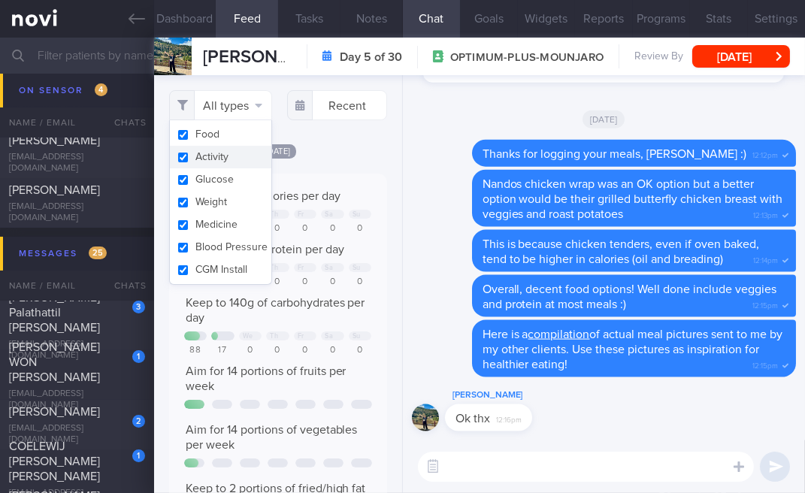
click at [217, 151] on button "Activity" at bounding box center [221, 157] width 102 height 23
checkbox input "false"
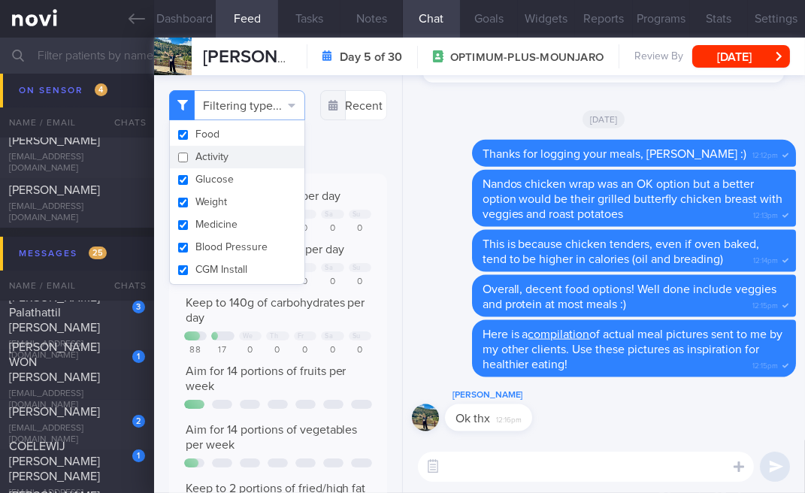
click at [334, 208] on div "Keep to 1400 calories per day We Th Fr Sa Su 851 565 0 0 0 0 0 Aim for 90g of p…" at bounding box center [278, 359] width 188 height 340
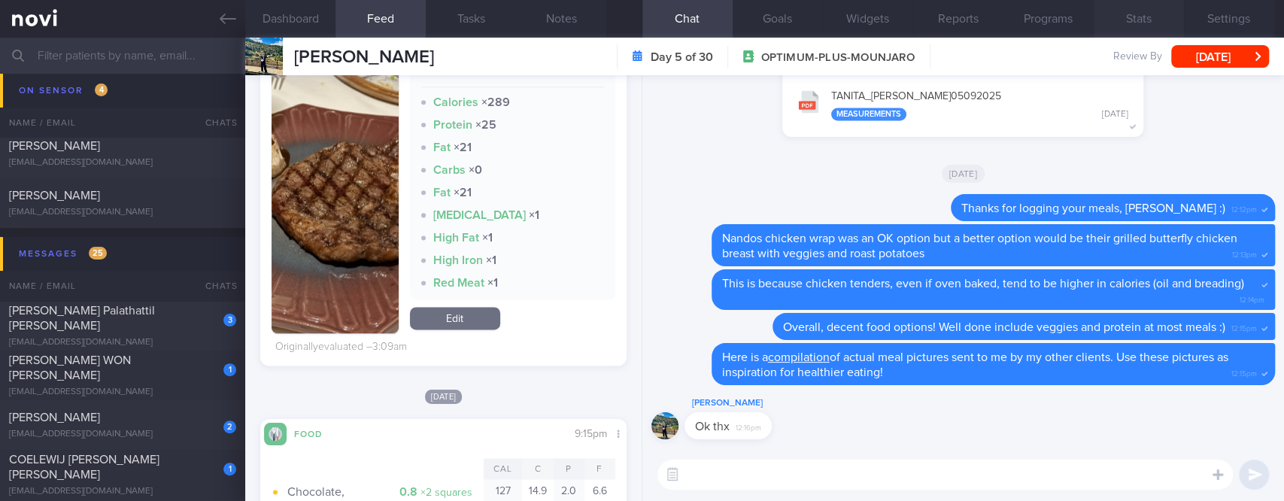
scroll to position [183, 323]
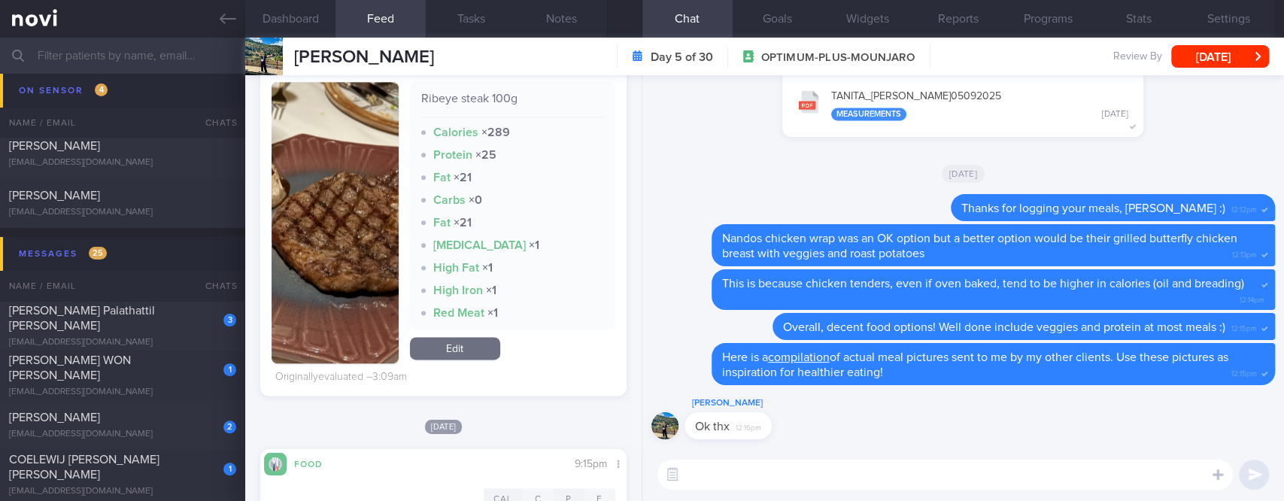
click at [301, 253] on button "button" at bounding box center [334, 222] width 127 height 281
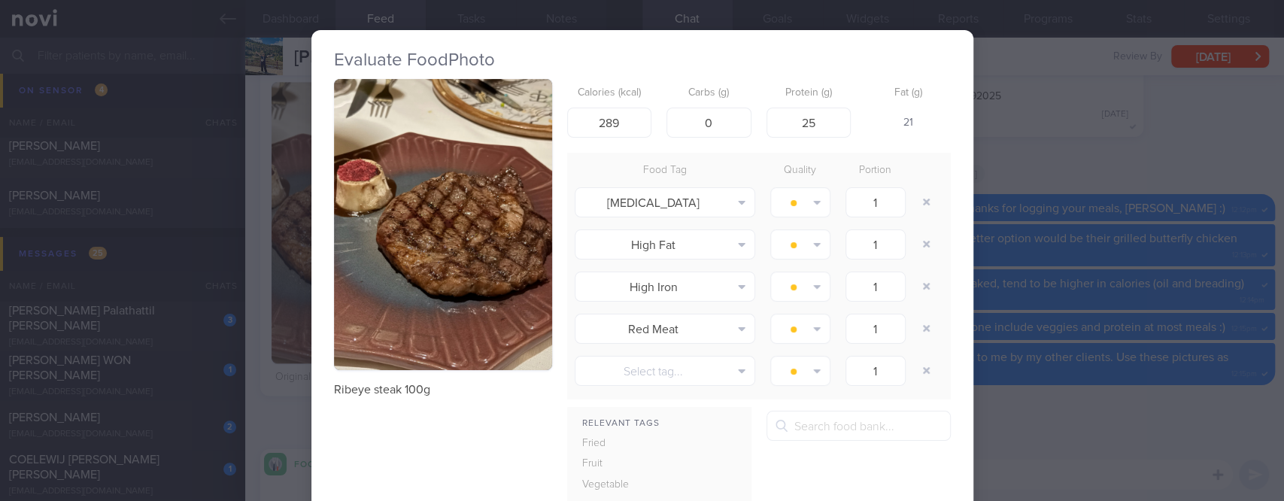
click at [474, 316] on button "button" at bounding box center [443, 224] width 218 height 291
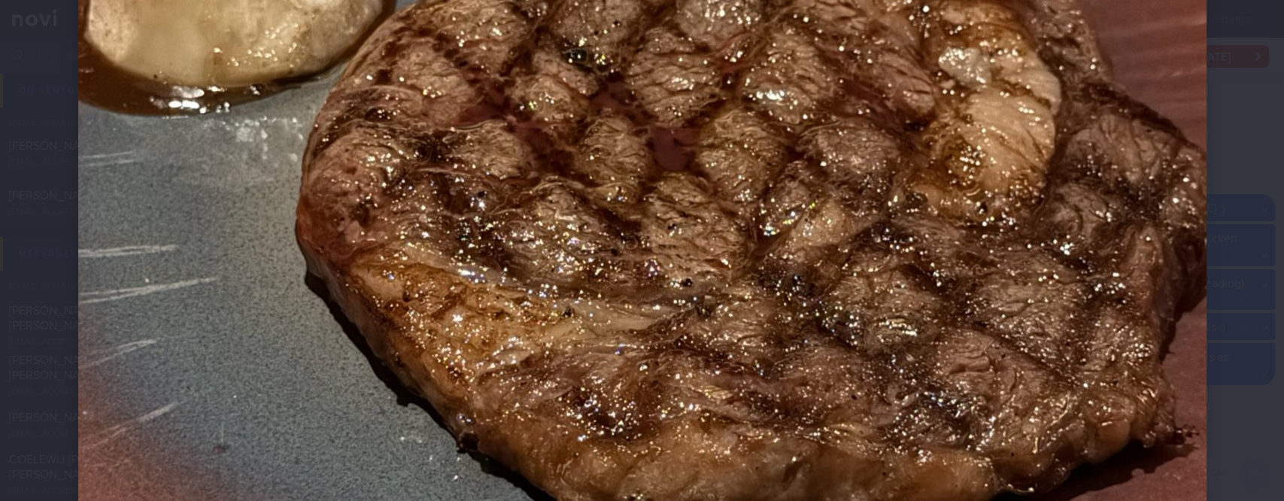
scroll to position [702, 0]
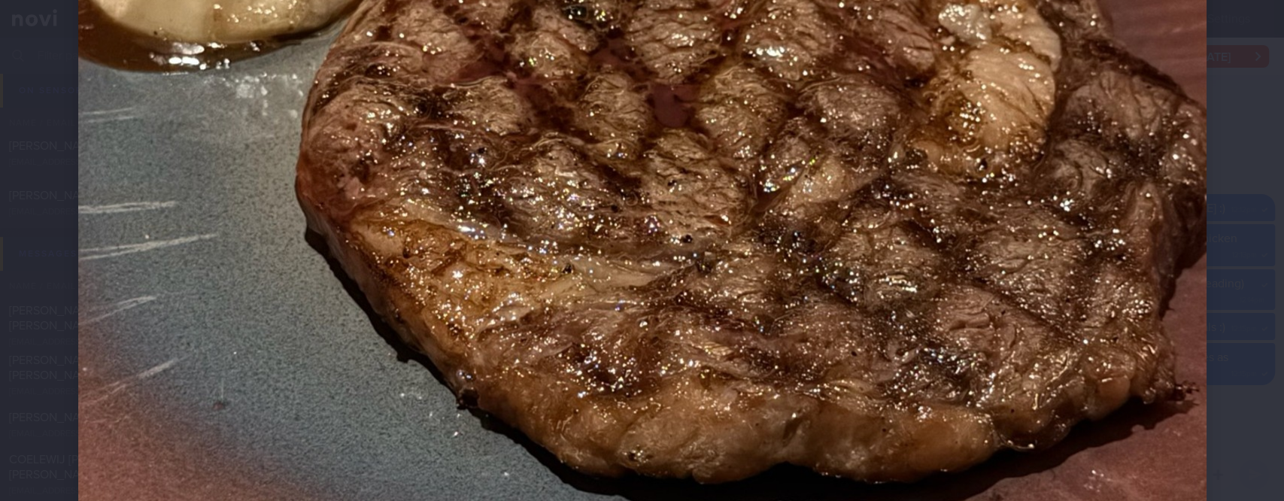
click at [1184, 358] on img at bounding box center [642, 111] width 1128 height 1504
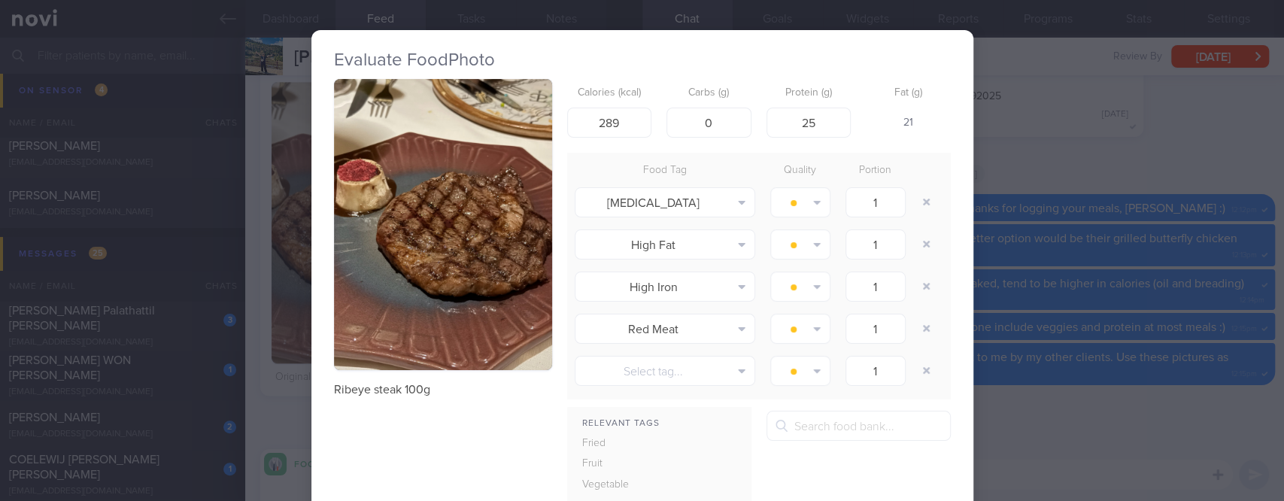
click at [1154, 129] on div "Evaluate Food Photo Ribeye steak 100g Calories (kcal) 289 Carbs (g) 0 Protein (…" at bounding box center [642, 250] width 1284 height 501
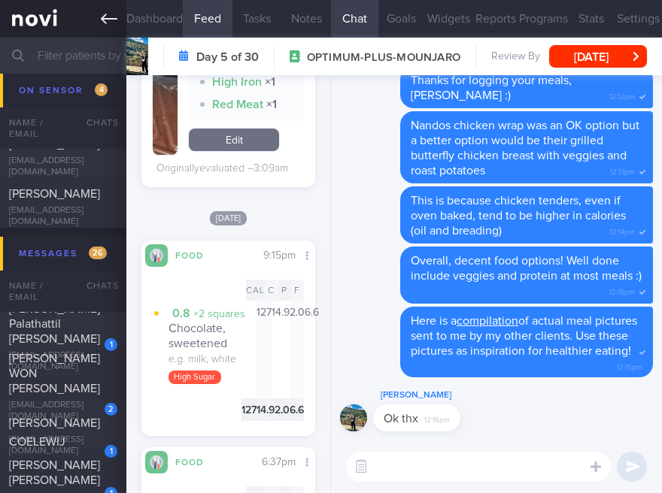
scroll to position [751876, 751832]
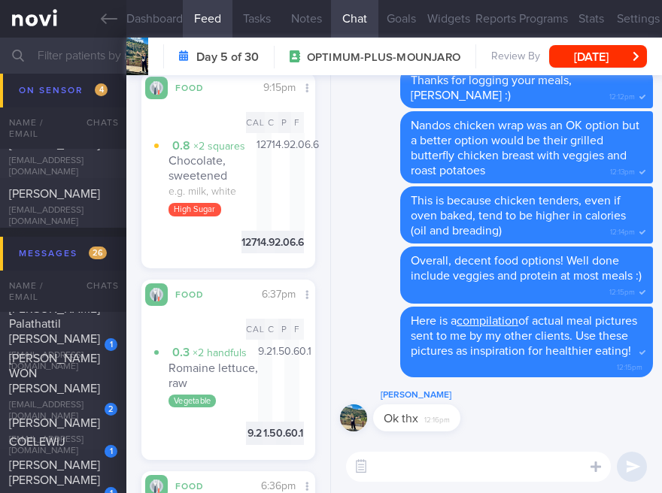
click at [84, 60] on input "text" at bounding box center [331, 56] width 662 height 36
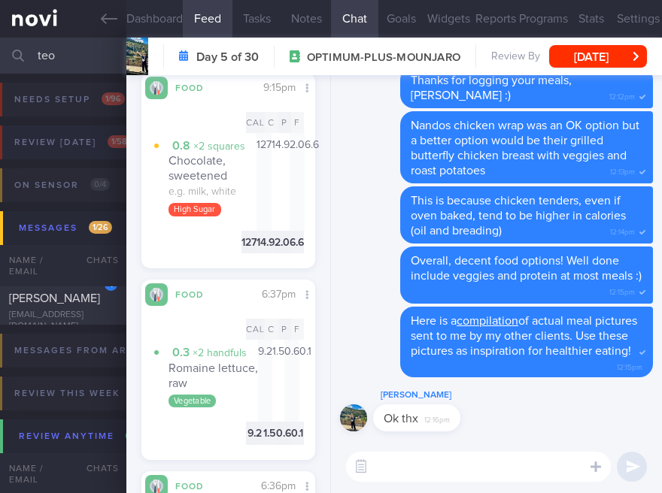
type input "teo"
click at [91, 144] on div "Review today 1 / 58" at bounding box center [73, 142] width 124 height 20
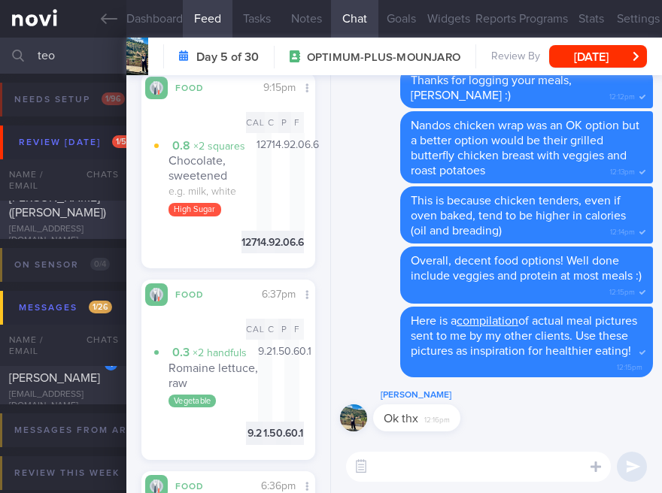
click at [78, 218] on span "TEO PEIRU (ZHAO PEIRU)" at bounding box center [57, 205] width 97 height 27
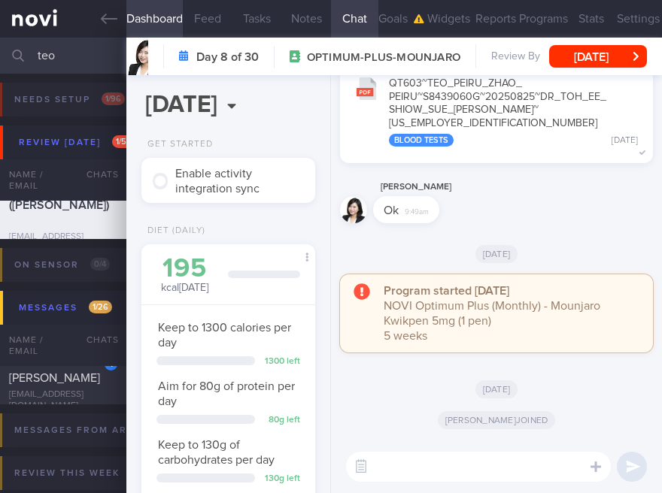
scroll to position [86, 132]
click at [435, 466] on textarea at bounding box center [478, 467] width 265 height 30
type textarea "Hi Joel here"
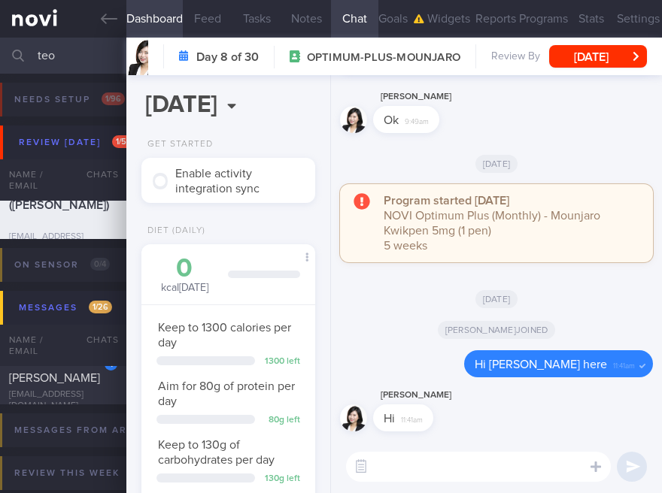
drag, startPoint x: 371, startPoint y: 274, endPoint x: 386, endPoint y: 167, distance: 107.8
click at [371, 274] on div "Program started yesterday NOVI Optimum Plus (Monthly) - Mounjaro Kwikpen 5mg (1…" at bounding box center [496, 230] width 313 height 93
click at [392, 30] on button "Goals" at bounding box center [401, 19] width 47 height 38
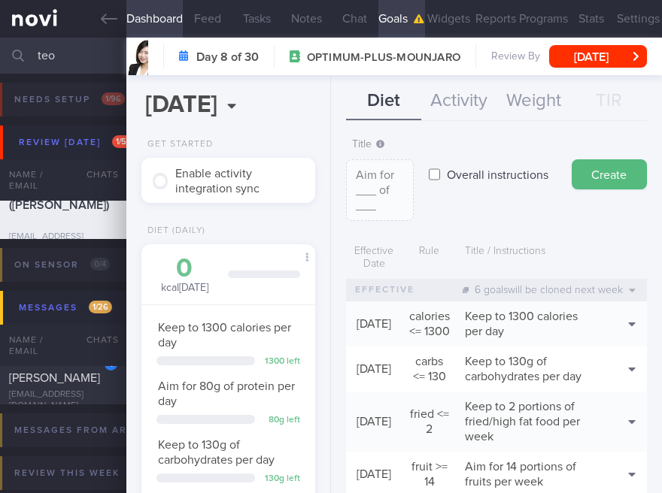
scroll to position [241, 0]
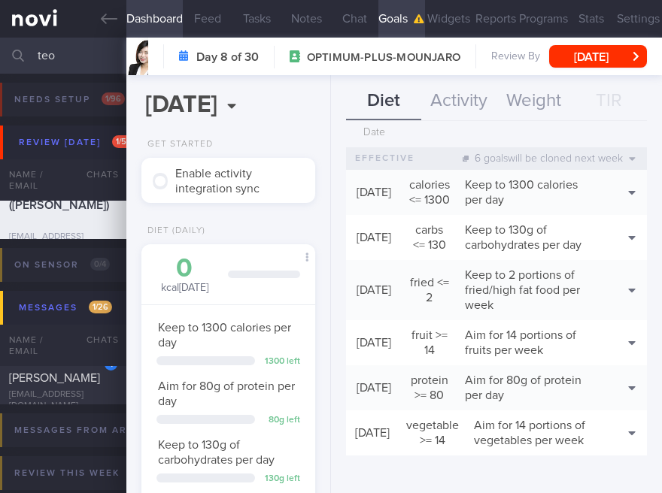
click at [394, 24] on button "Goals" at bounding box center [401, 19] width 47 height 38
click at [474, 102] on button "Activity" at bounding box center [458, 102] width 75 height 38
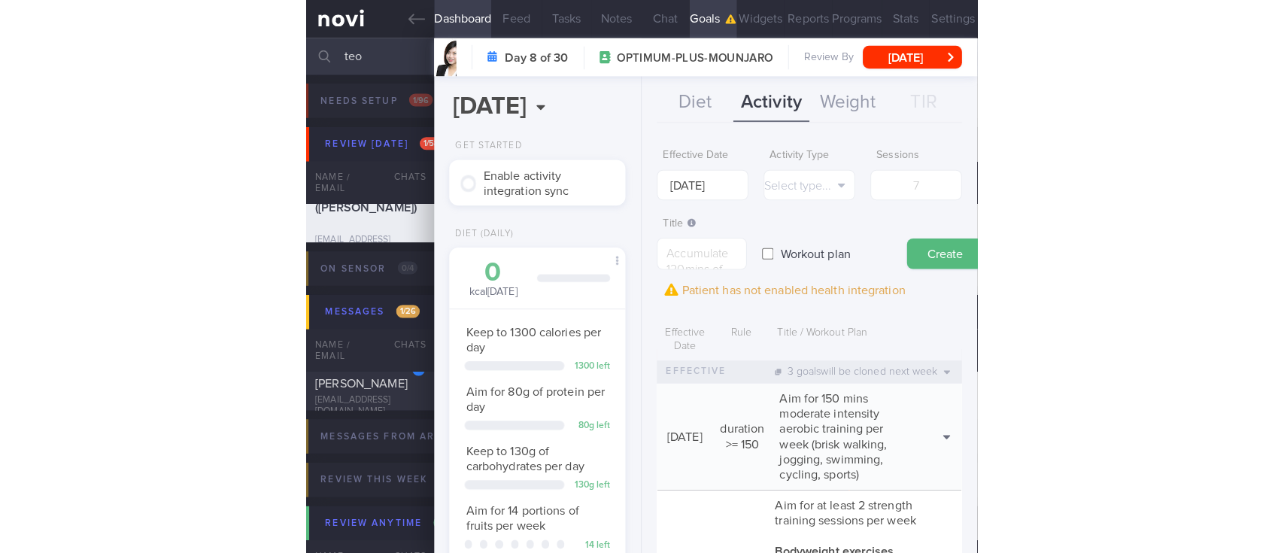
scroll to position [183, 323]
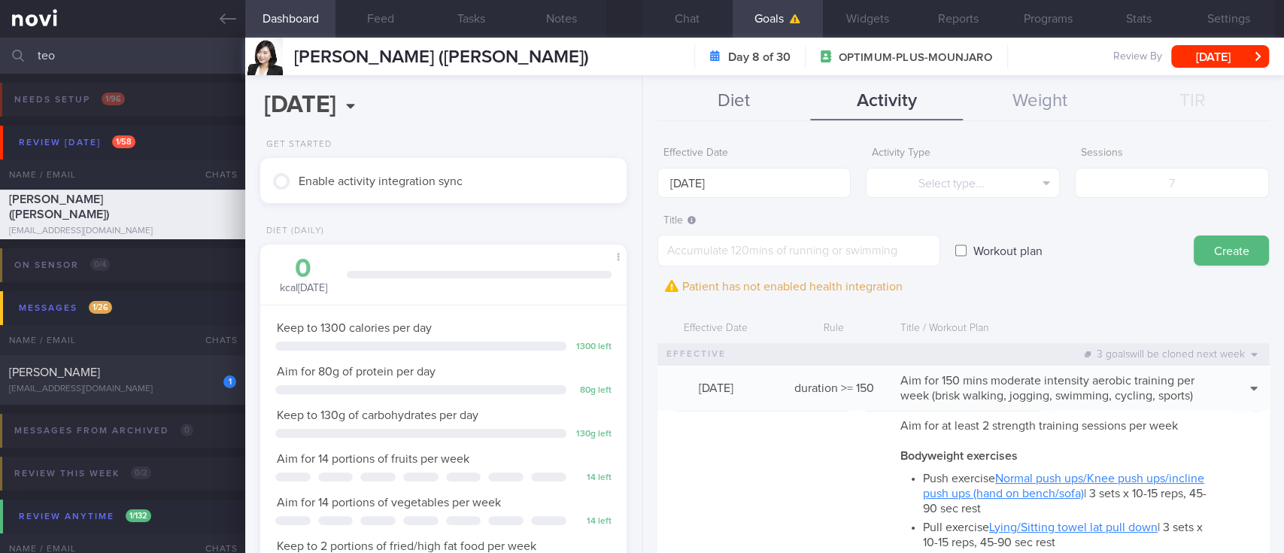
click at [734, 106] on button "Diet" at bounding box center [733, 102] width 153 height 38
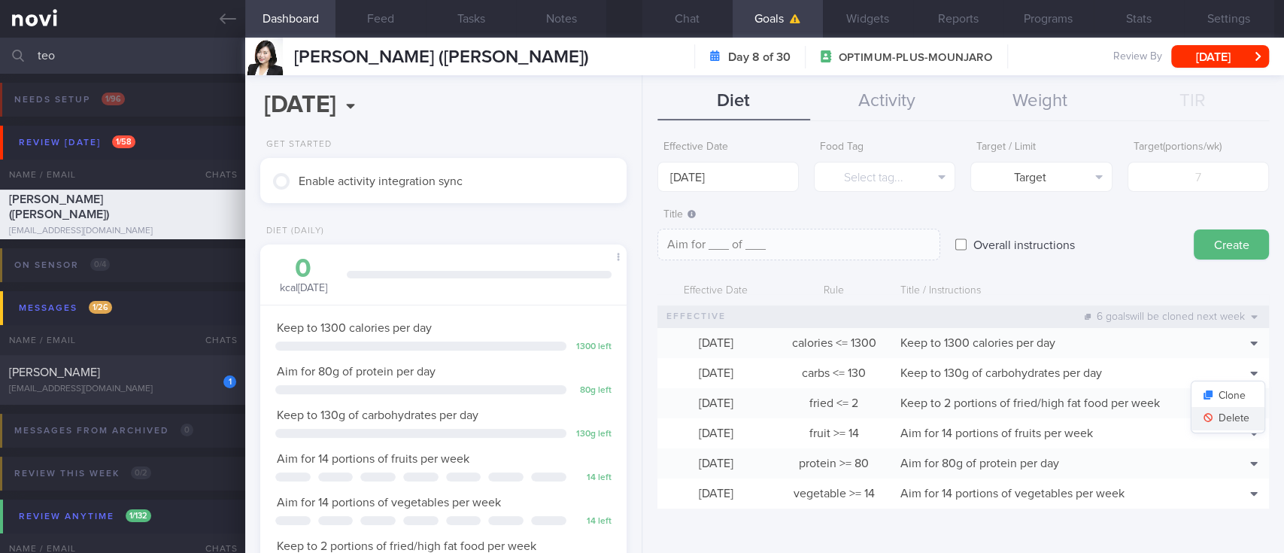
click at [1220, 418] on button "Delete" at bounding box center [1227, 418] width 73 height 23
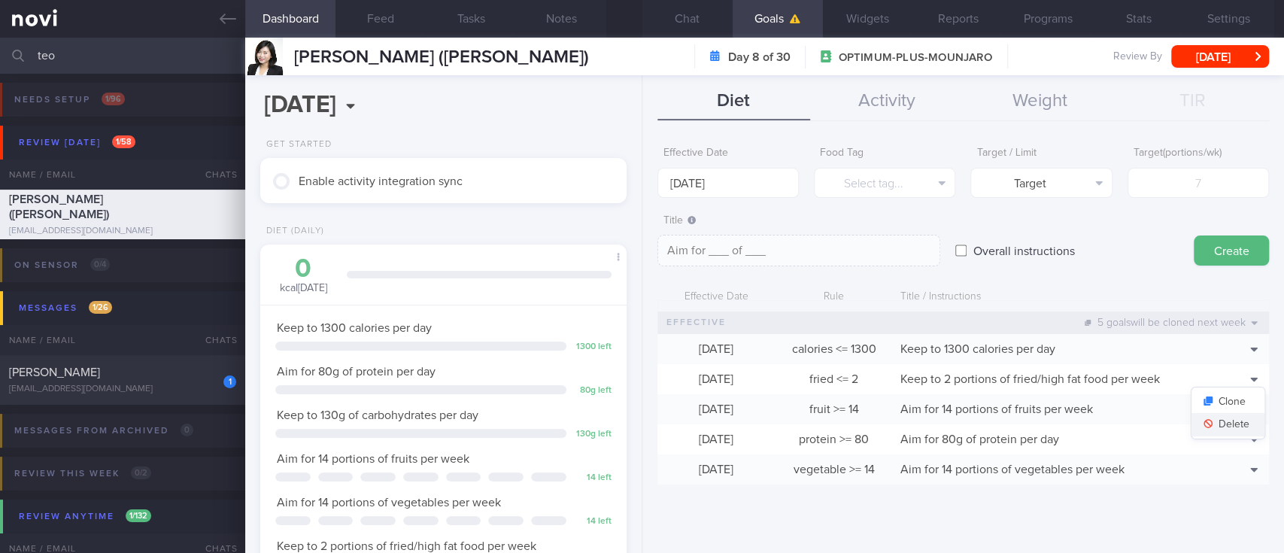
scroll to position [0, 0]
click at [1181, 180] on input "number" at bounding box center [1197, 183] width 141 height 30
type input "4"
type textarea "Aim for 4_ of ___"
type input "43"
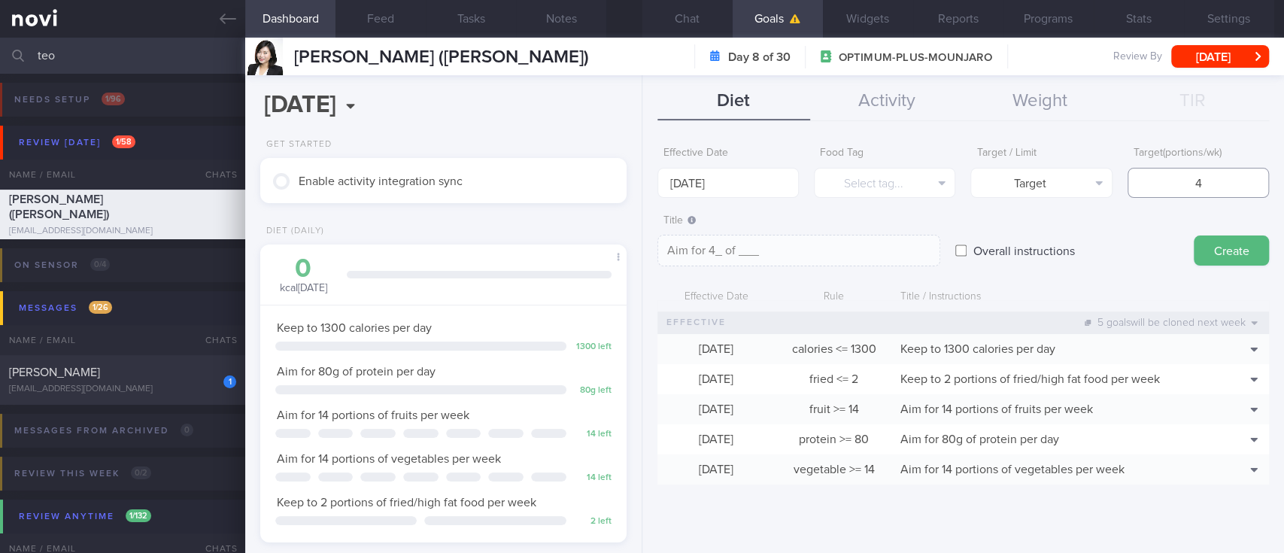
type textarea "Aim for 43_ of ___"
type input "43"
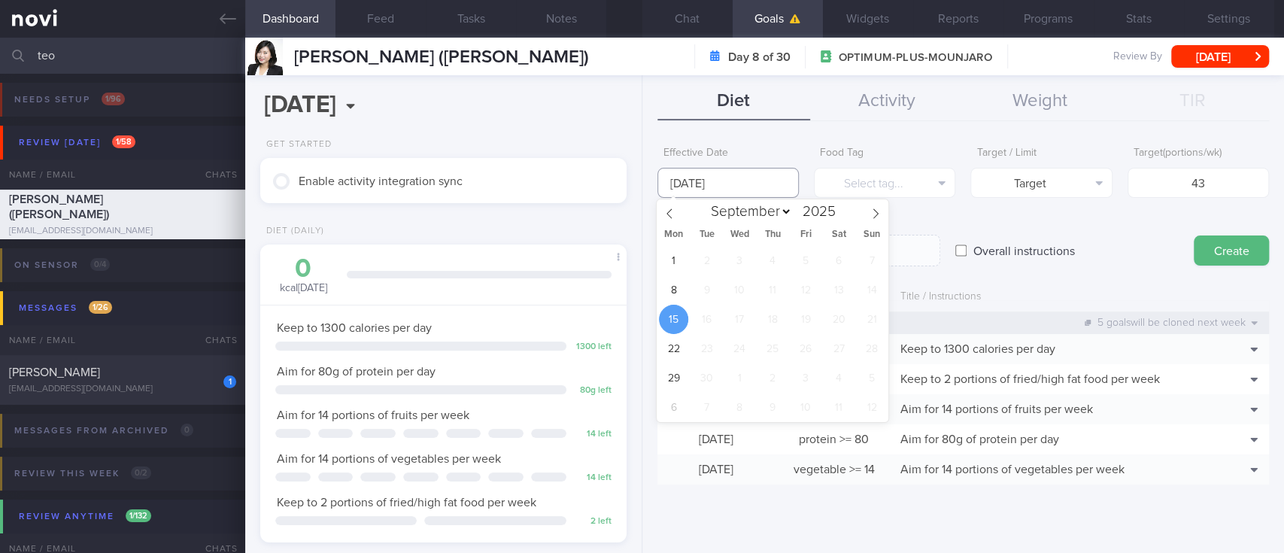
click at [746, 174] on input "[DATE]" at bounding box center [727, 183] width 141 height 30
click at [668, 292] on span "8" at bounding box center [673, 289] width 29 height 29
type input "[DATE]"
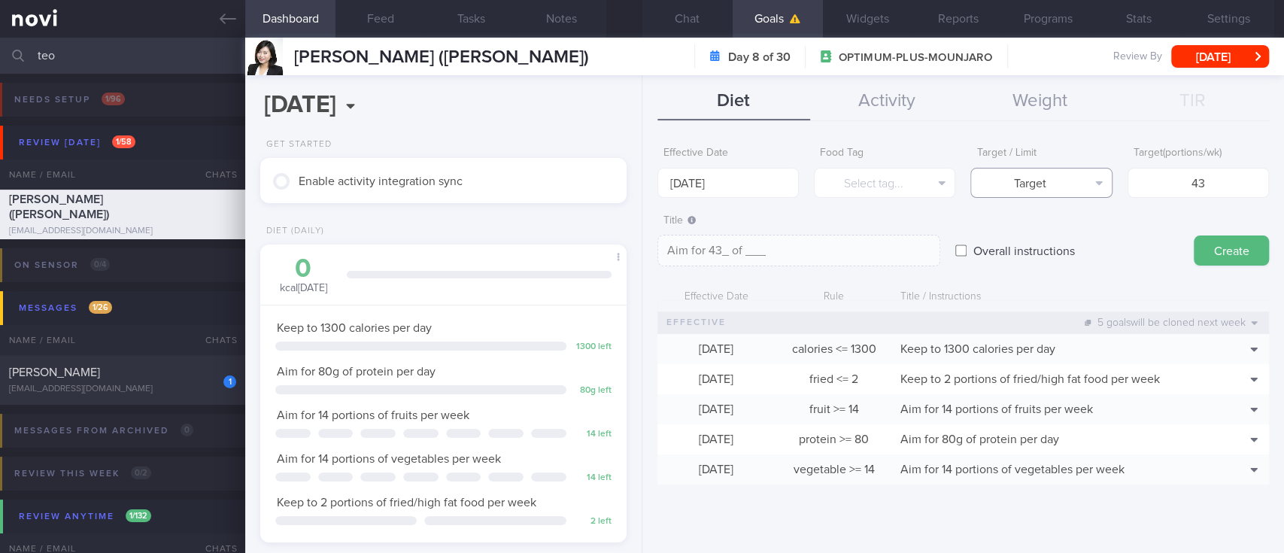
click at [1038, 171] on button "Target" at bounding box center [1040, 183] width 141 height 30
click at [1038, 225] on button "Limit" at bounding box center [1041, 234] width 140 height 23
click at [899, 178] on button "Select tag..." at bounding box center [884, 183] width 141 height 30
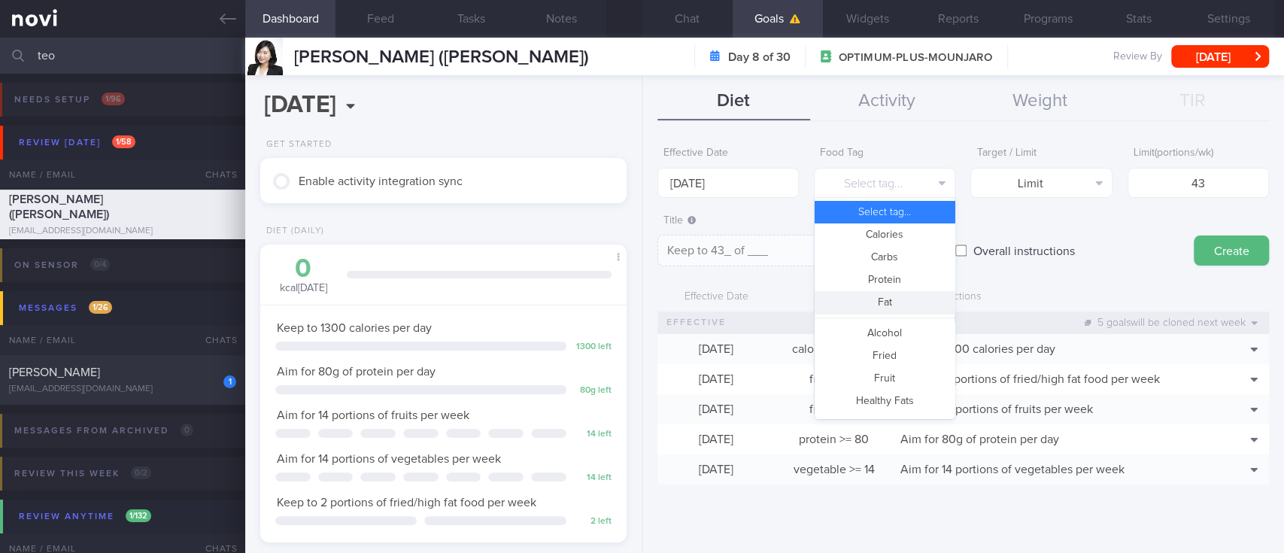
click at [901, 302] on button "Fat" at bounding box center [884, 302] width 140 height 23
type textarea "Keep to 43g of fat per day"
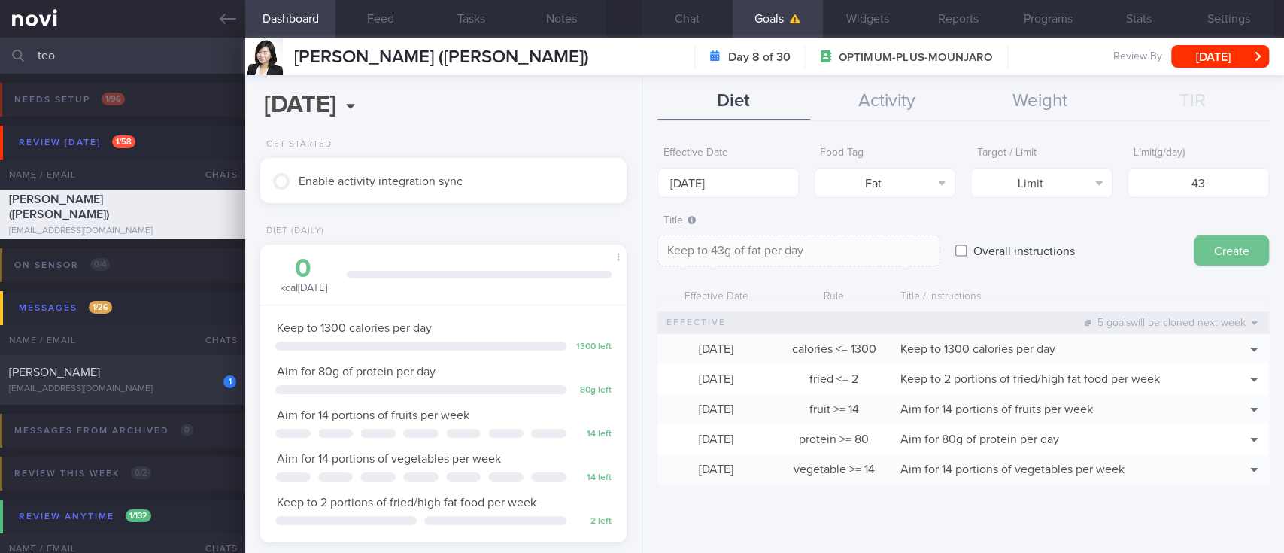
click at [1220, 256] on button "Create" at bounding box center [1230, 250] width 75 height 30
type input "[DATE]"
type textarea "Aim for ___ of ___"
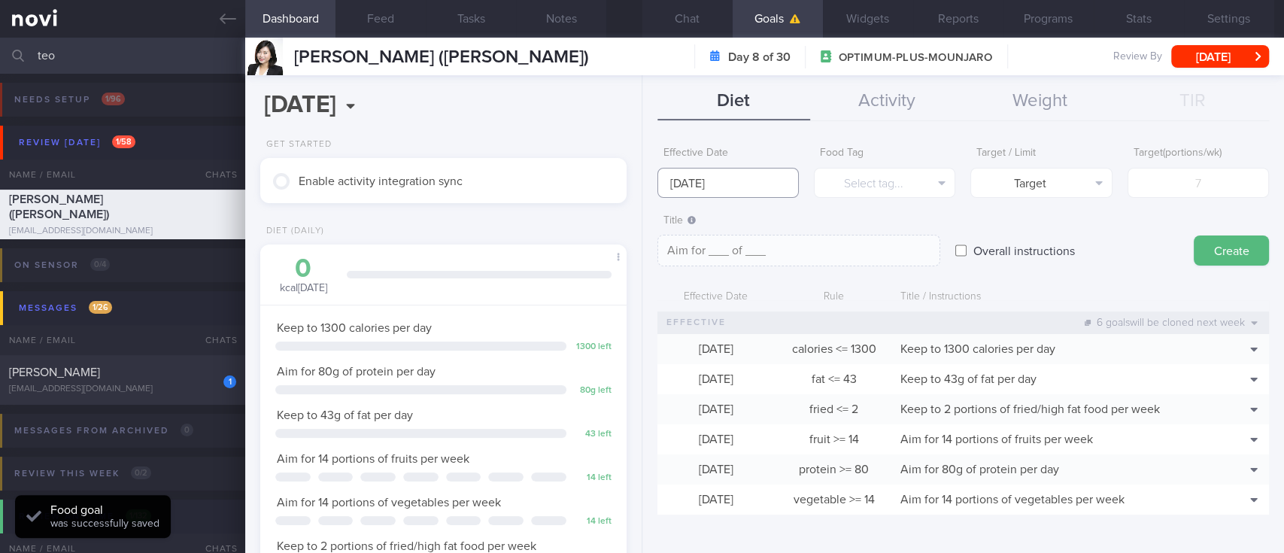
click at [740, 181] on input "[DATE]" at bounding box center [727, 183] width 141 height 30
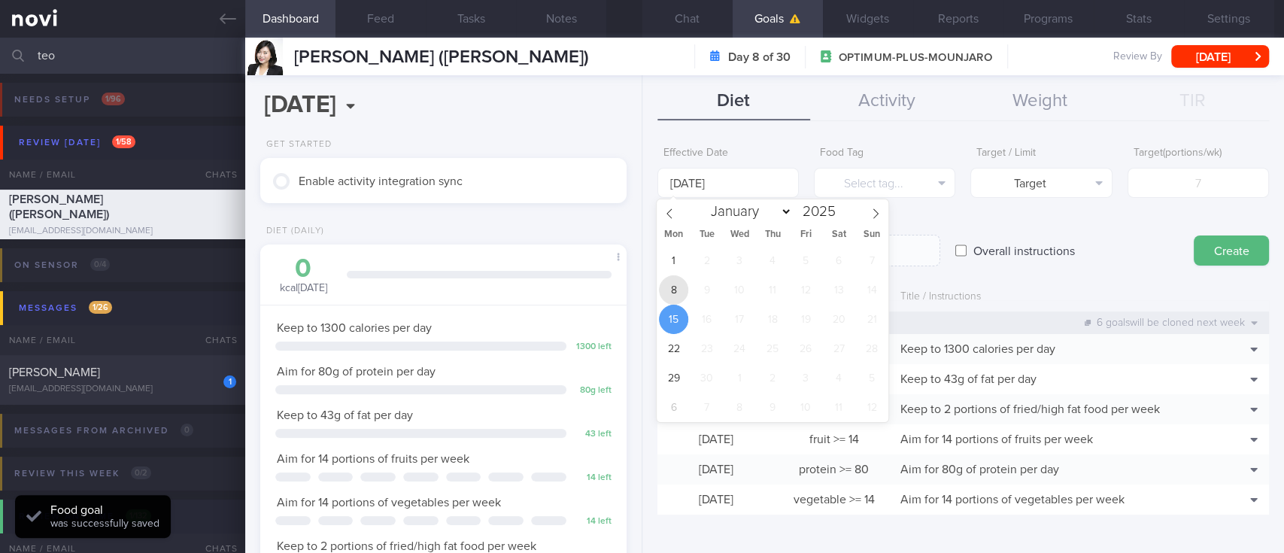
click at [686, 283] on span "8" at bounding box center [673, 289] width 29 height 29
type input "[DATE]"
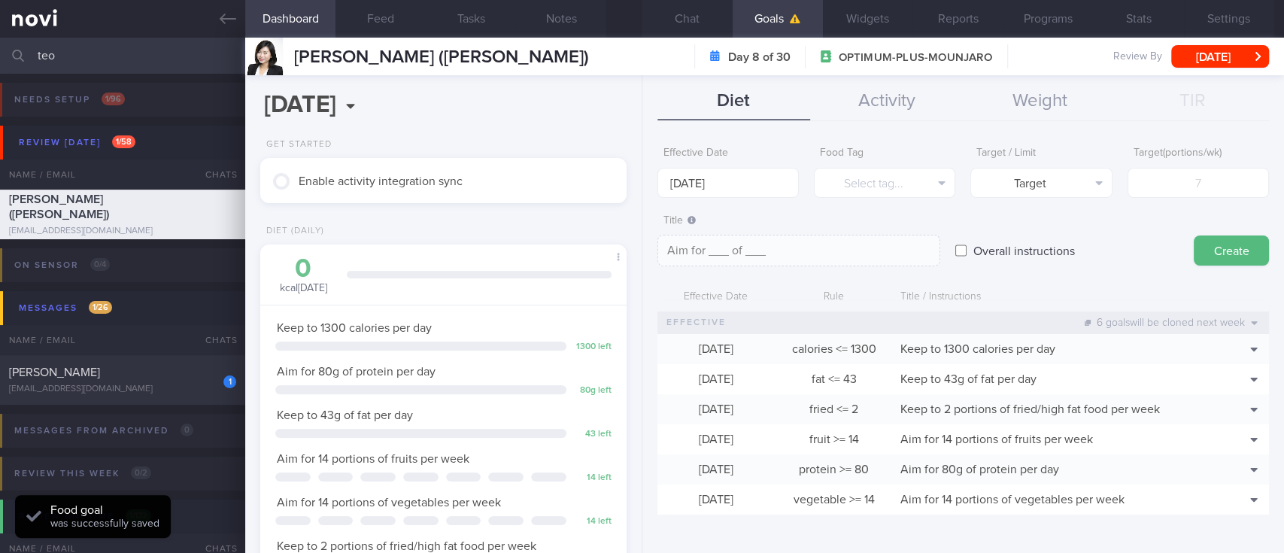
click at [1029, 162] on div "Target / Limit Target Target Limit" at bounding box center [1040, 168] width 141 height 59
click at [1029, 180] on button "Target" at bounding box center [1040, 183] width 141 height 30
click at [1024, 236] on button "Limit" at bounding box center [1041, 234] width 140 height 23
click at [884, 185] on button "Select tag..." at bounding box center [884, 183] width 141 height 30
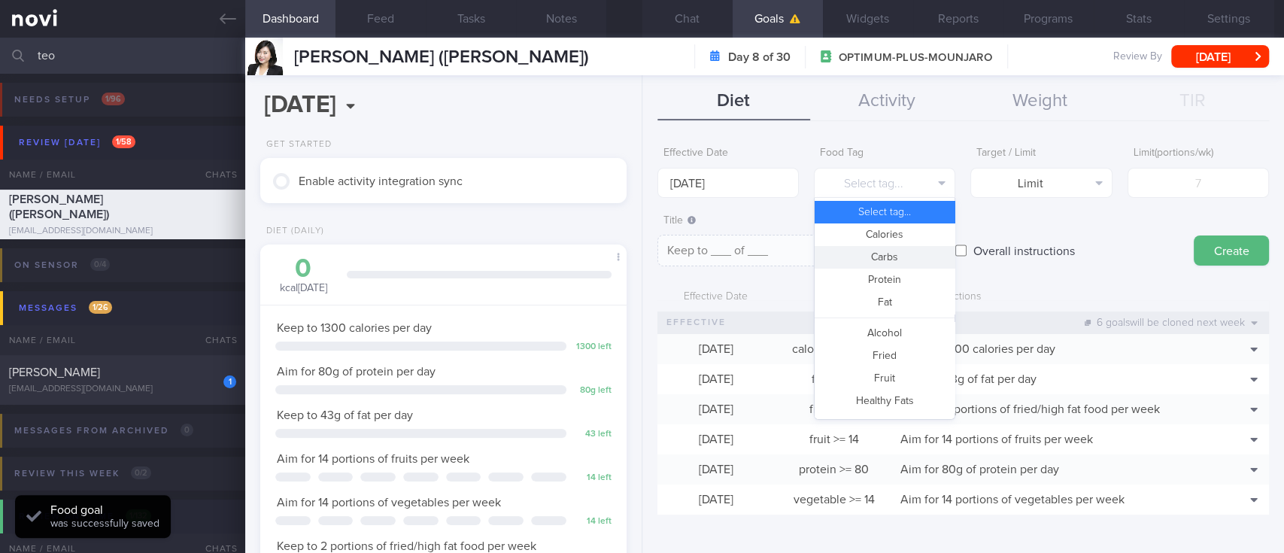
click at [893, 262] on button "Carbs" at bounding box center [884, 257] width 140 height 23
type textarea "Keep to __g of carbohydrates per day"
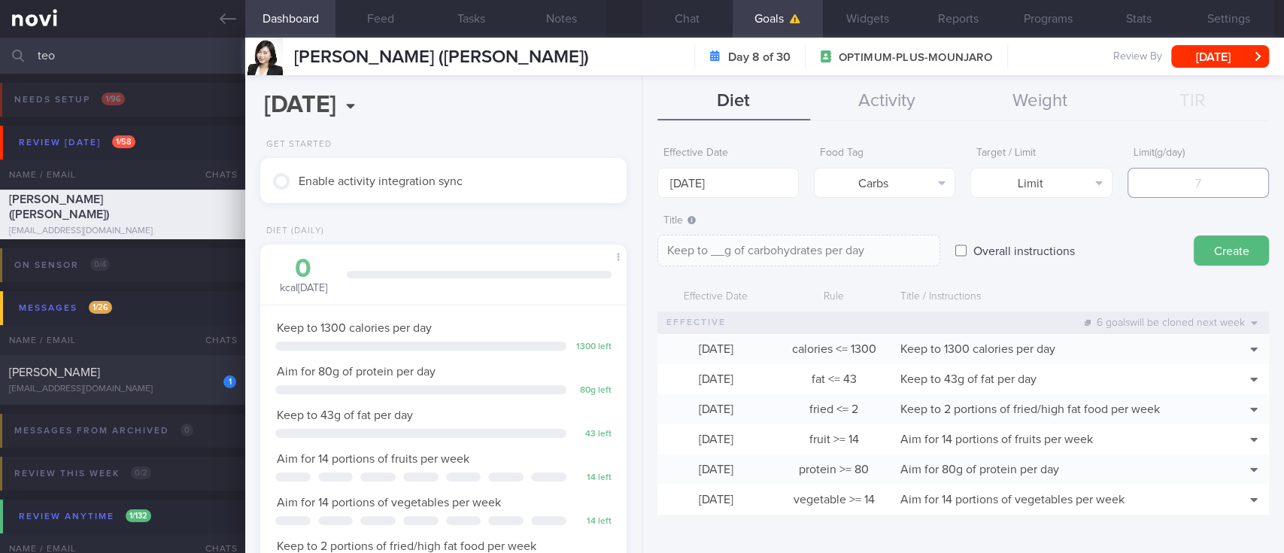
click at [1162, 196] on input "number" at bounding box center [1197, 183] width 141 height 30
type input "1"
type textarea "Keep to 1g of carbohydrates per day"
type input "14"
type textarea "Keep to 14g of carbohydrates per day"
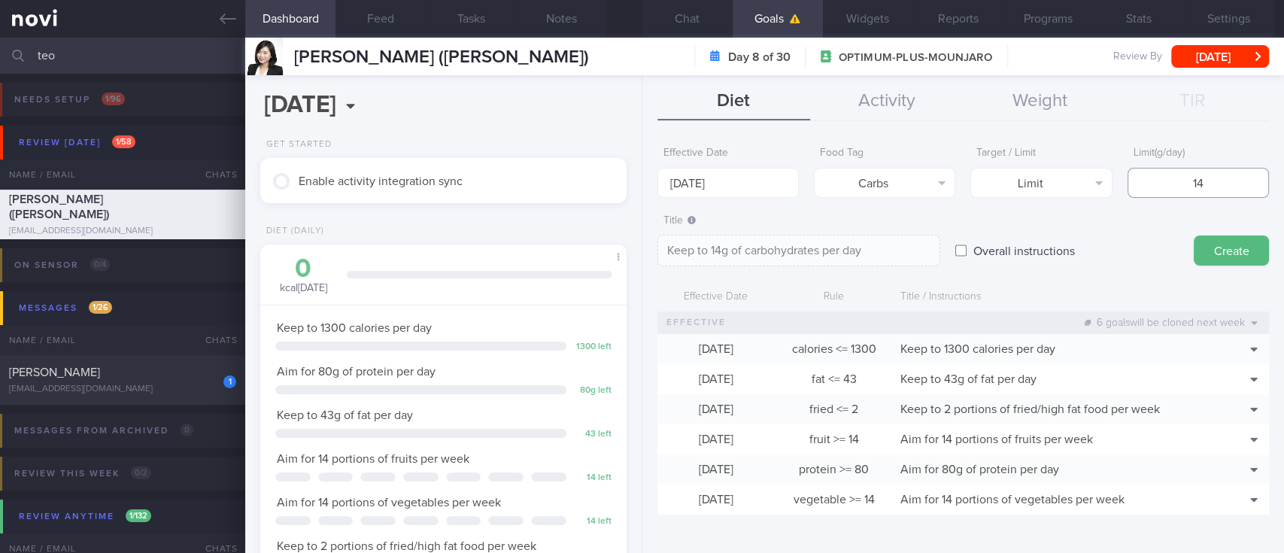
type input "147"
type textarea "Keep to 147g of carbohydrates per day"
click at [1220, 423] on button "Delete" at bounding box center [1227, 424] width 73 height 23
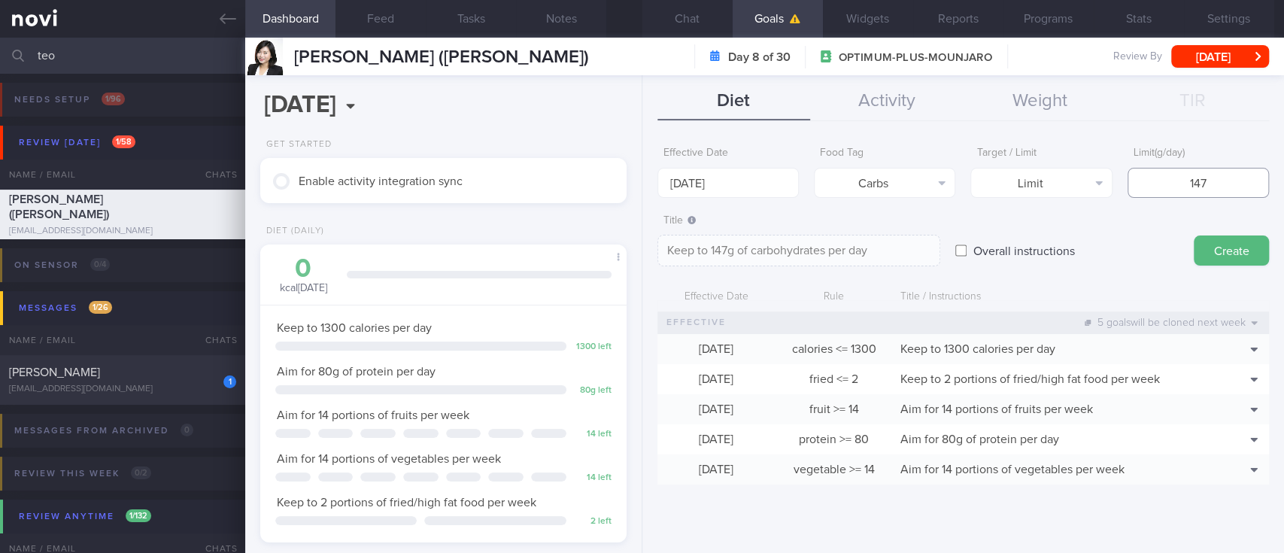
drag, startPoint x: 1209, startPoint y: 181, endPoint x: 1173, endPoint y: 178, distance: 36.2
click at [1173, 178] on input "147" at bounding box center [1197, 183] width 141 height 30
type input "5"
type textarea "Keep to 5g of carbohydrates per day"
type input "50"
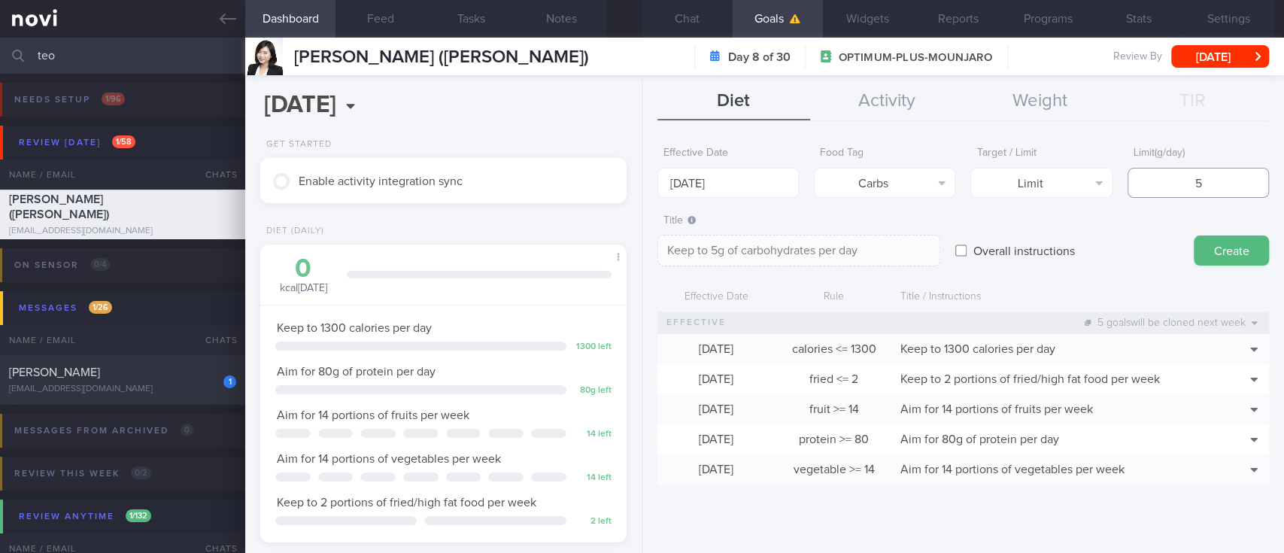
type textarea "Keep to 50g of carbohydrates per day"
type input "50"
click at [1083, 178] on button "Limit" at bounding box center [1040, 183] width 141 height 30
click at [902, 183] on button "Carbs" at bounding box center [884, 183] width 141 height 30
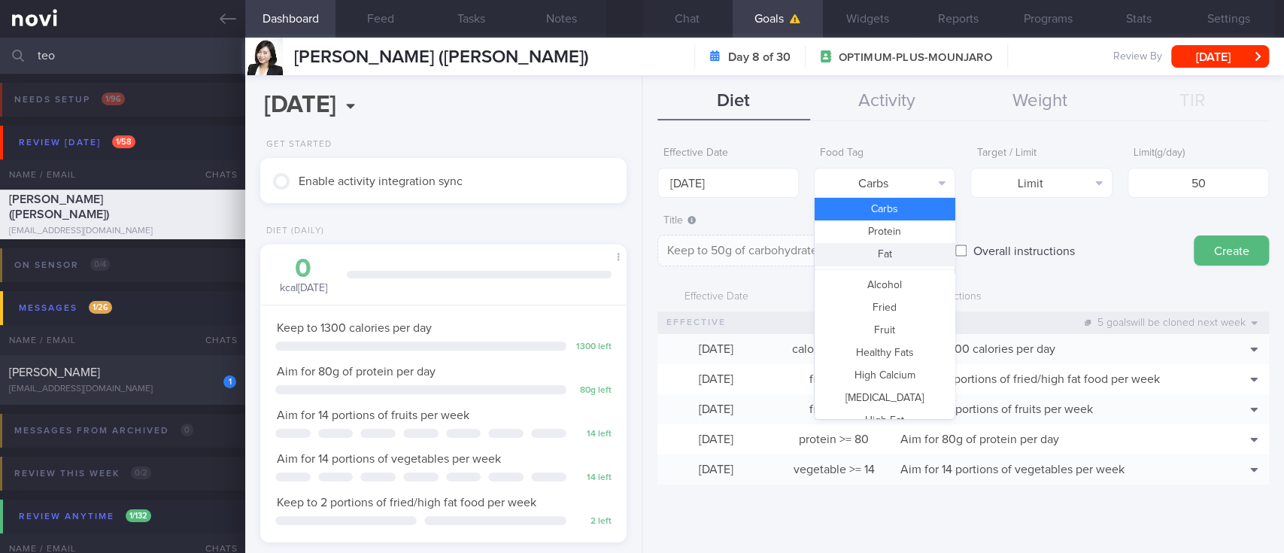
drag, startPoint x: 887, startPoint y: 249, endPoint x: 800, endPoint y: 226, distance: 90.3
click at [887, 250] on button "Fat" at bounding box center [884, 254] width 140 height 23
type textarea "Keep to 50g of fat per day"
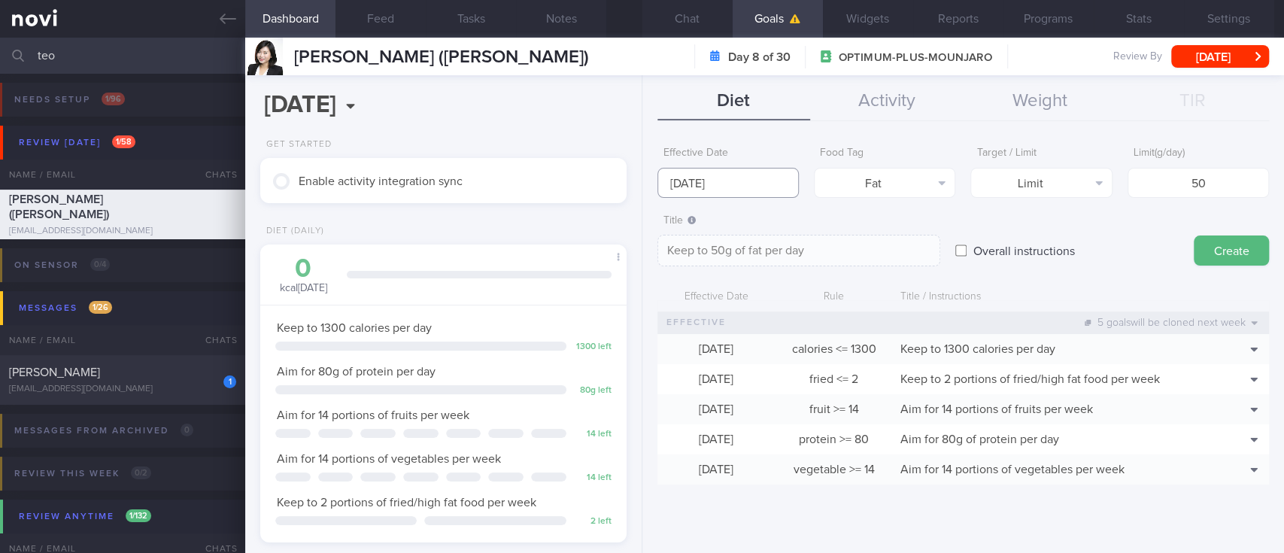
click at [745, 181] on input "[DATE]" at bounding box center [727, 183] width 141 height 30
click at [974, 215] on div "Overall instructions" at bounding box center [1066, 236] width 223 height 59
click at [1220, 250] on button "Create" at bounding box center [1230, 250] width 75 height 30
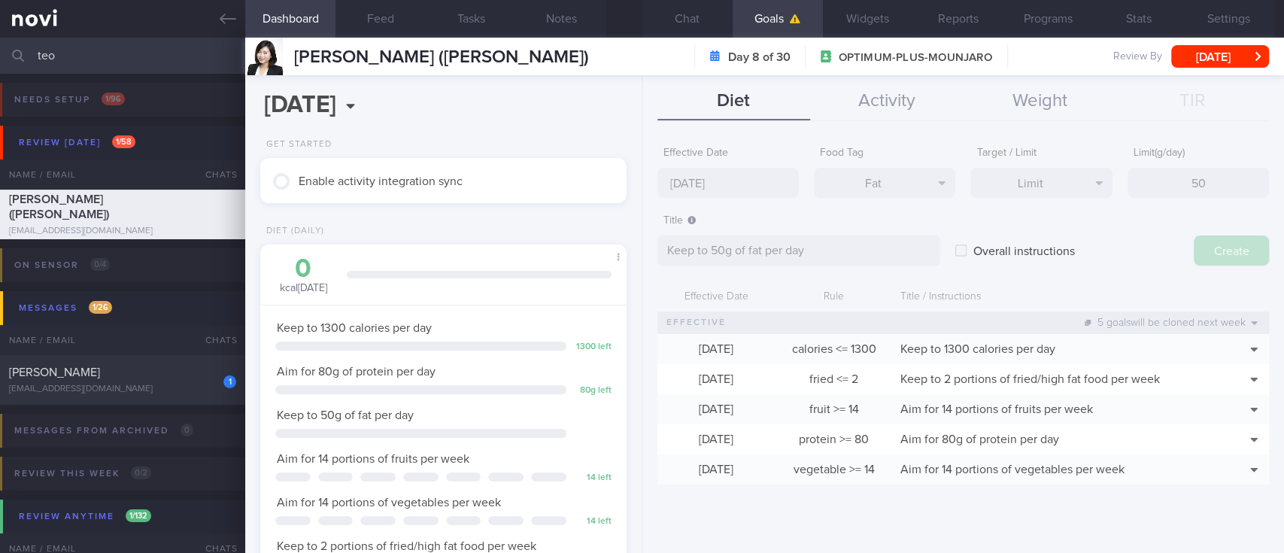
type input "[DATE]"
type textarea "Aim for ___ of ___"
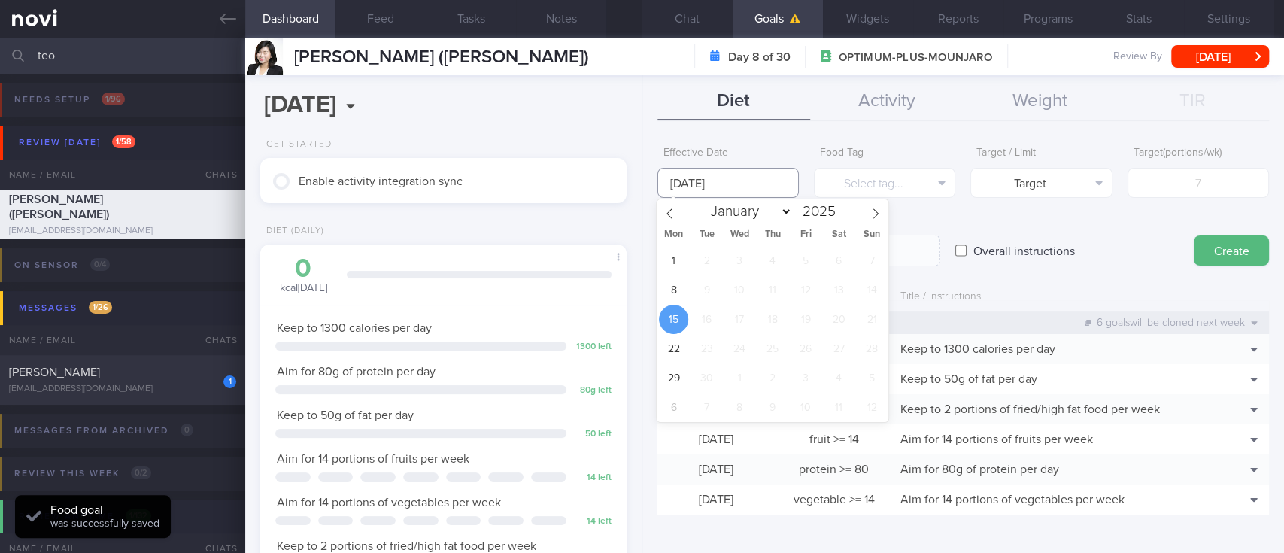
click at [776, 192] on body "You are offline! Some functionality will be unavailable Patients New Users Coac…" at bounding box center [642, 276] width 1284 height 553
click at [670, 283] on span "8" at bounding box center [673, 289] width 29 height 29
type input "[DATE]"
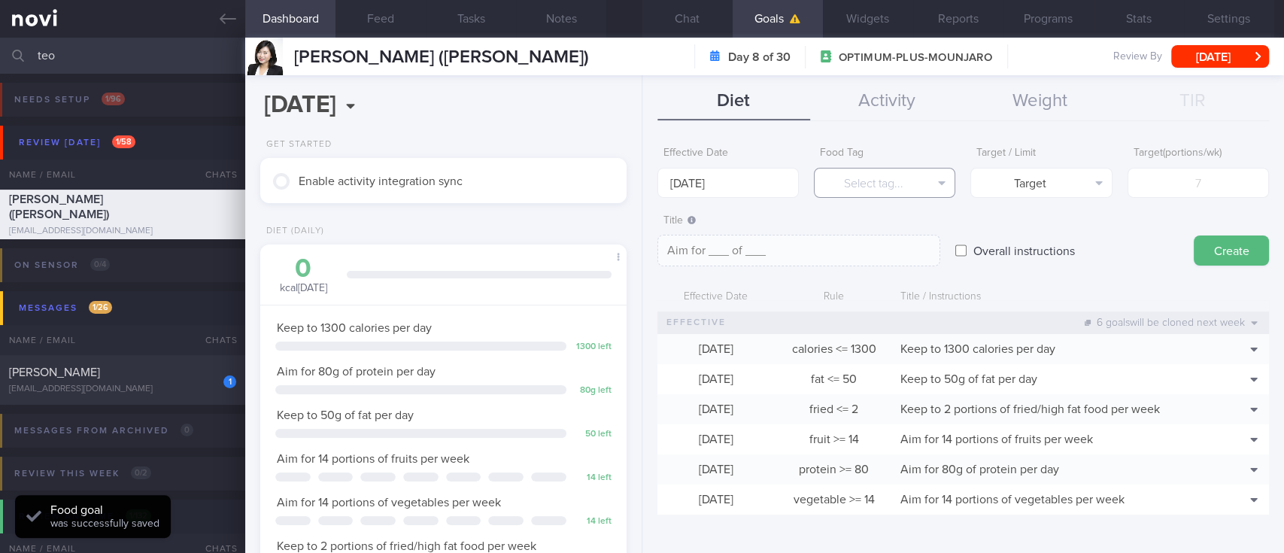
click at [928, 183] on button "Select tag..." at bounding box center [884, 183] width 141 height 30
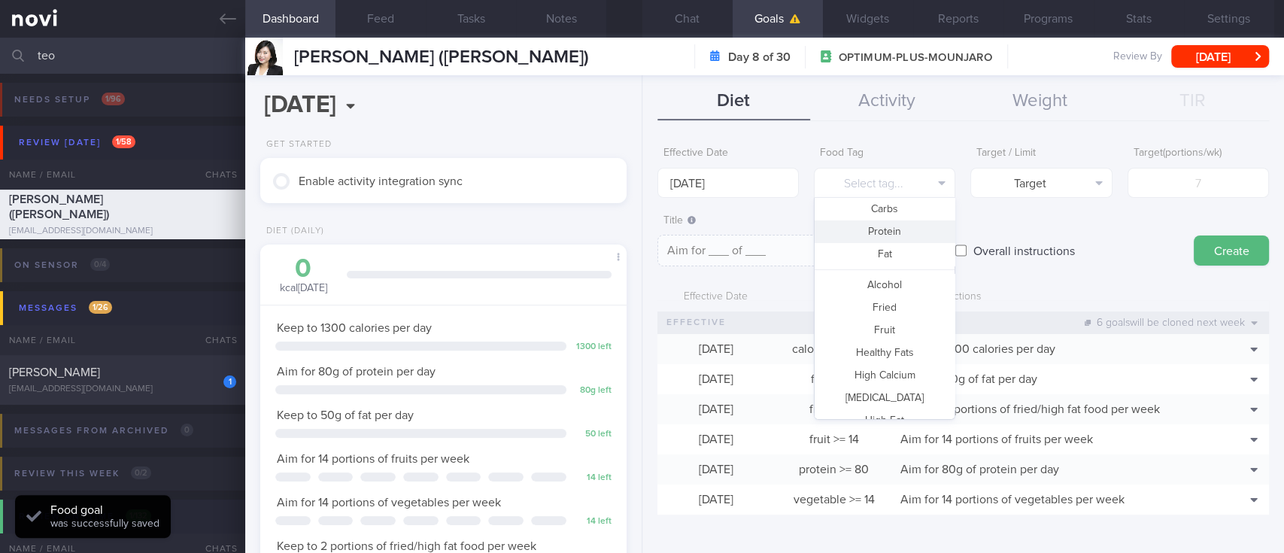
click at [890, 203] on button "Carbs" at bounding box center [884, 209] width 140 height 23
type textarea "Aim for __g of carbohydrates per day"
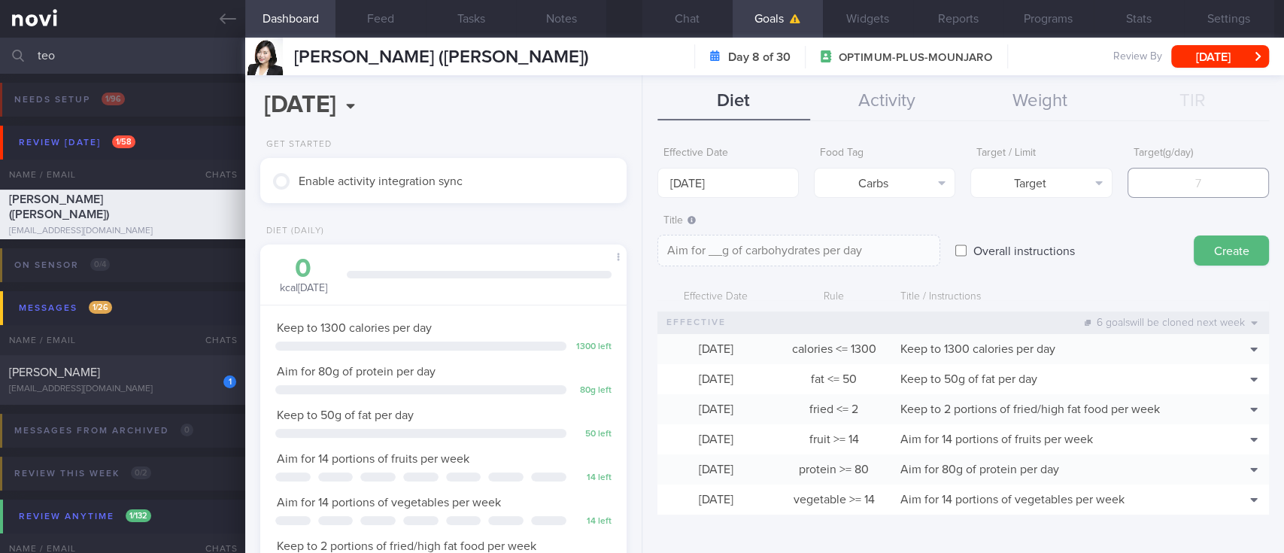
click at [1178, 181] on input "number" at bounding box center [1197, 183] width 141 height 30
type input "5"
type textarea "Aim for 5g of carbohydrates per day"
type input "58"
type textarea "Aim for 58g of carbohydrates per day"
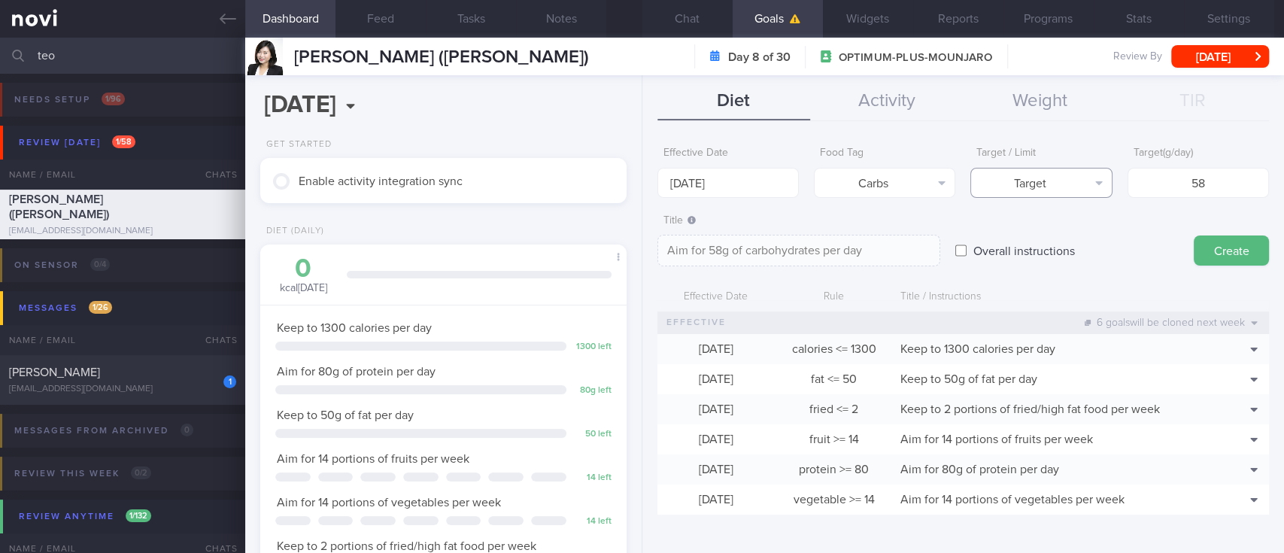
click at [1011, 184] on button "Target" at bounding box center [1040, 183] width 141 height 30
drag, startPoint x: 1208, startPoint y: 180, endPoint x: 1125, endPoint y: 180, distance: 83.5
click at [1127, 180] on input "58" at bounding box center [1197, 183] width 141 height 30
type input "1"
type textarea "Aim for 1g of carbohydrates per day"
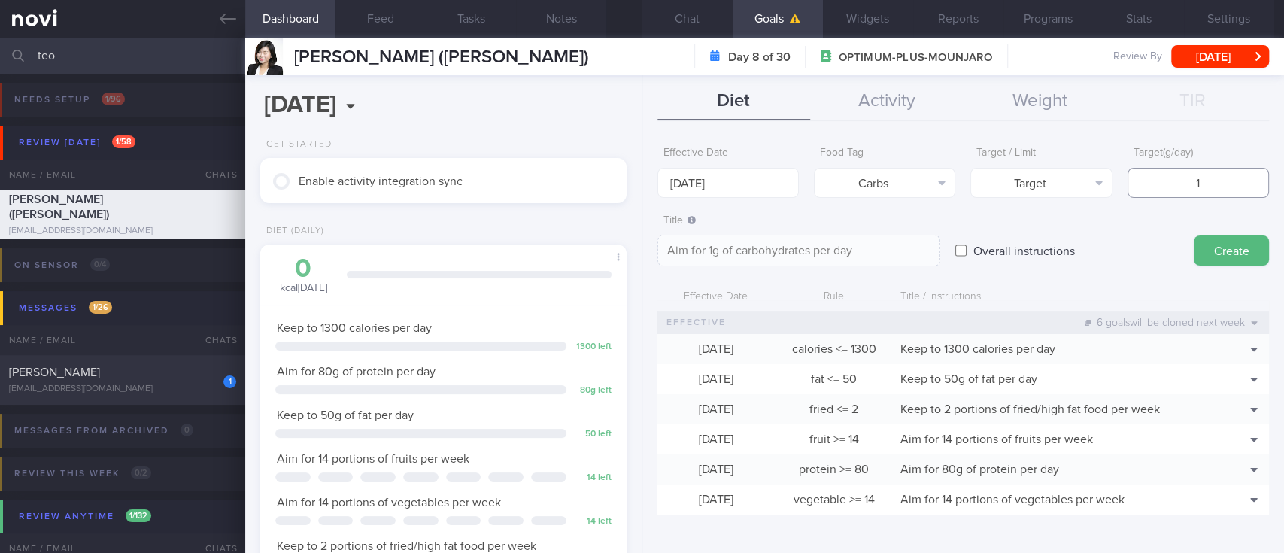
type input "13"
type textarea "Aim for 13g of carbohydrates per day"
type input "130"
type textarea "Aim for 130g of carbohydrates per day"
type input "130"
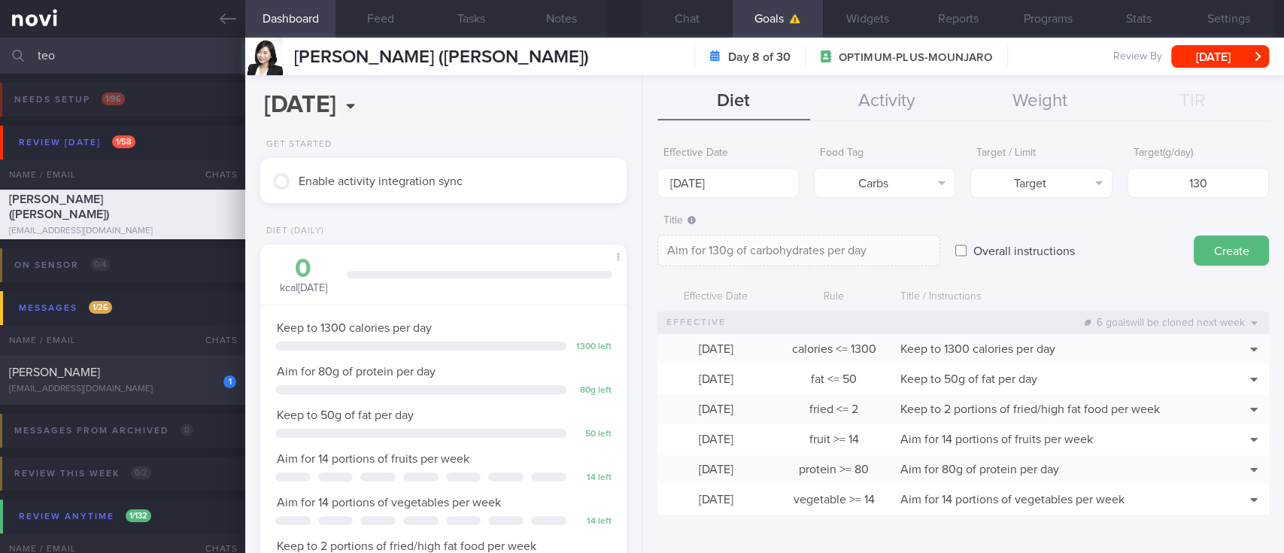
click at [1036, 196] on form "Effective Date 8 Sep 2025 Food Tag Carbs Select tag... Calories Carbs Protein F…" at bounding box center [962, 334] width 611 height 390
click at [1041, 186] on button "Target" at bounding box center [1040, 183] width 141 height 30
click at [1023, 232] on button "Limit" at bounding box center [1041, 234] width 140 height 23
type textarea "Keep to 130g of carbohydrates per day"
click at [713, 174] on input "[DATE]" at bounding box center [727, 183] width 141 height 30
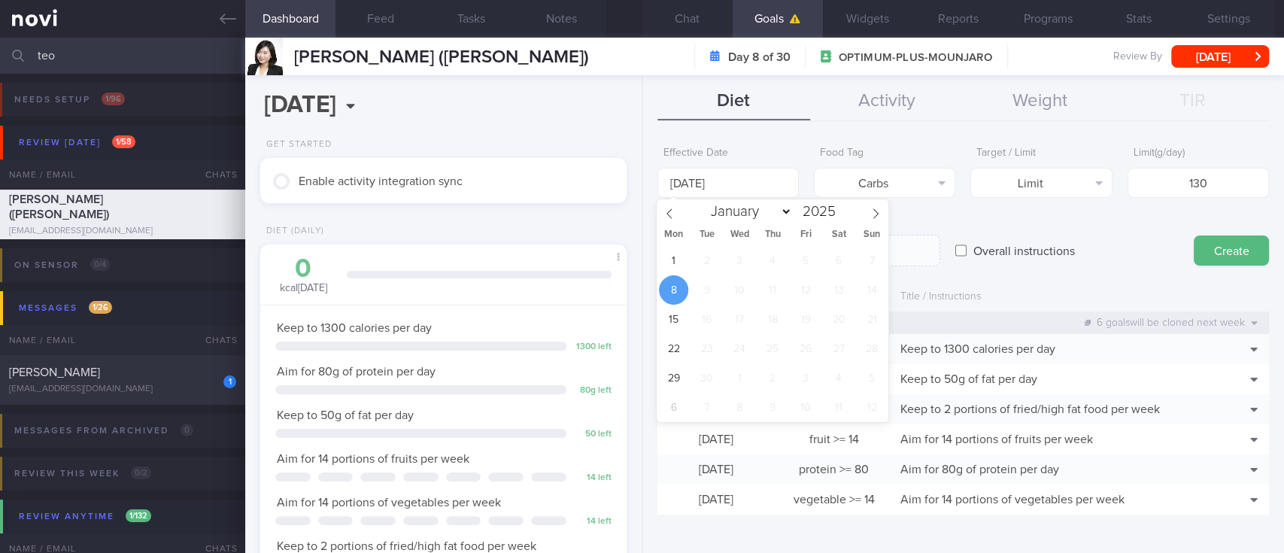
click at [1060, 225] on div "Overall instructions" at bounding box center [1066, 236] width 223 height 59
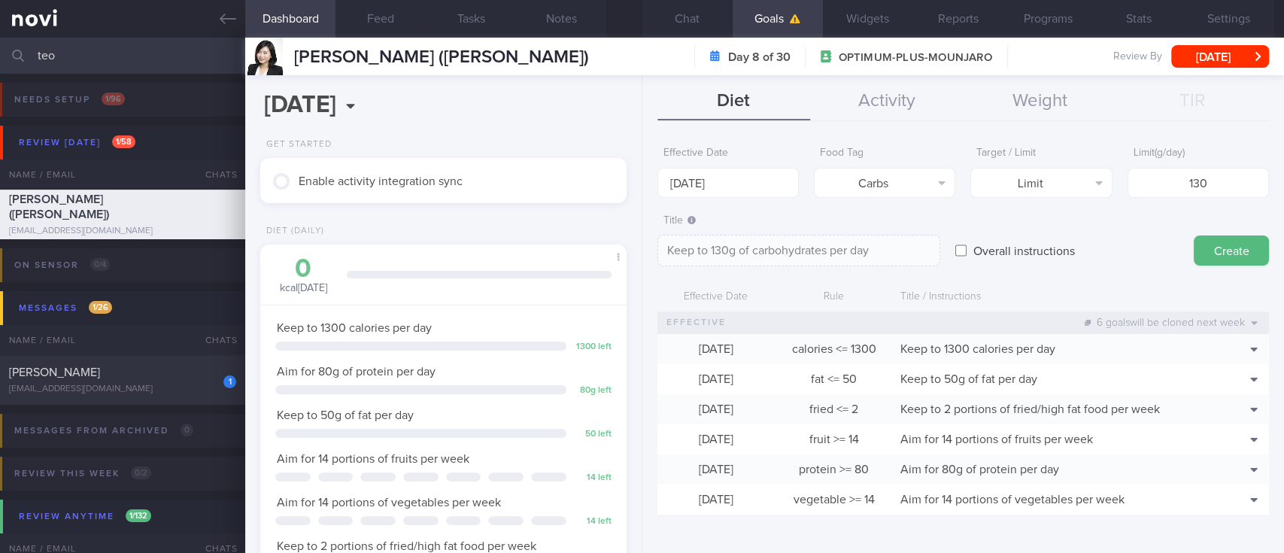
click at [1220, 256] on button "Create" at bounding box center [1230, 250] width 75 height 30
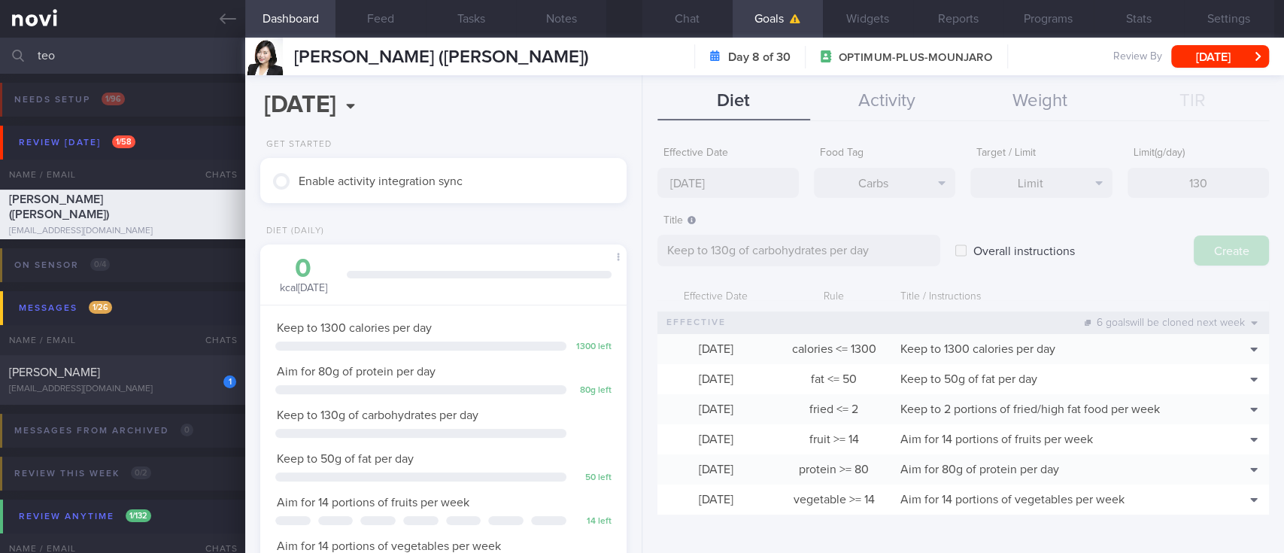
type input "[DATE]"
type textarea "Aim for ___ of ___"
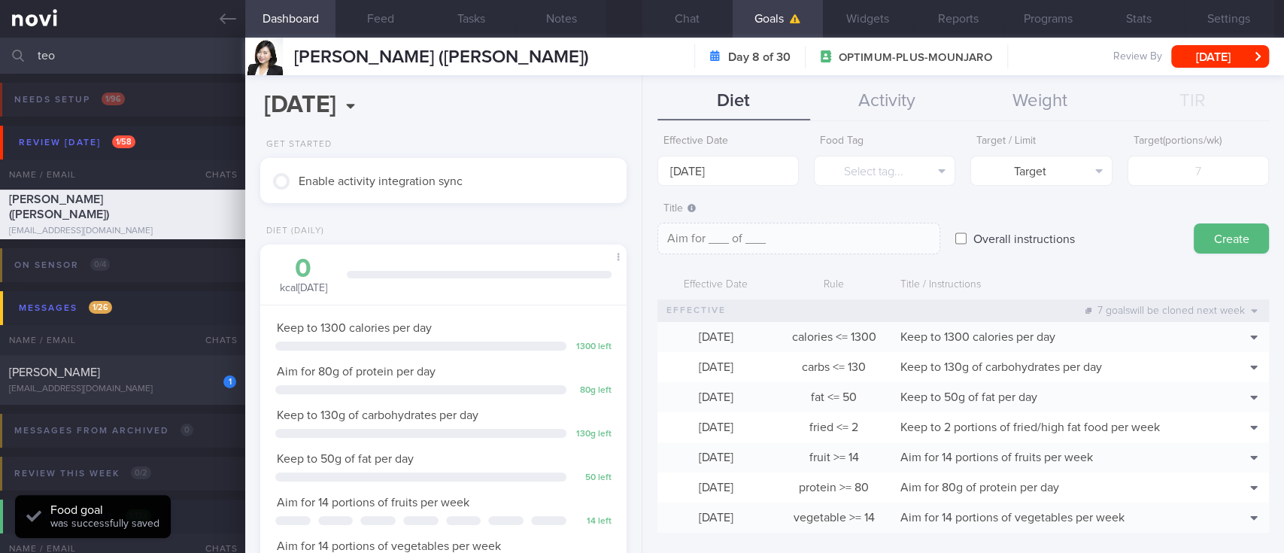
scroll to position [0, 0]
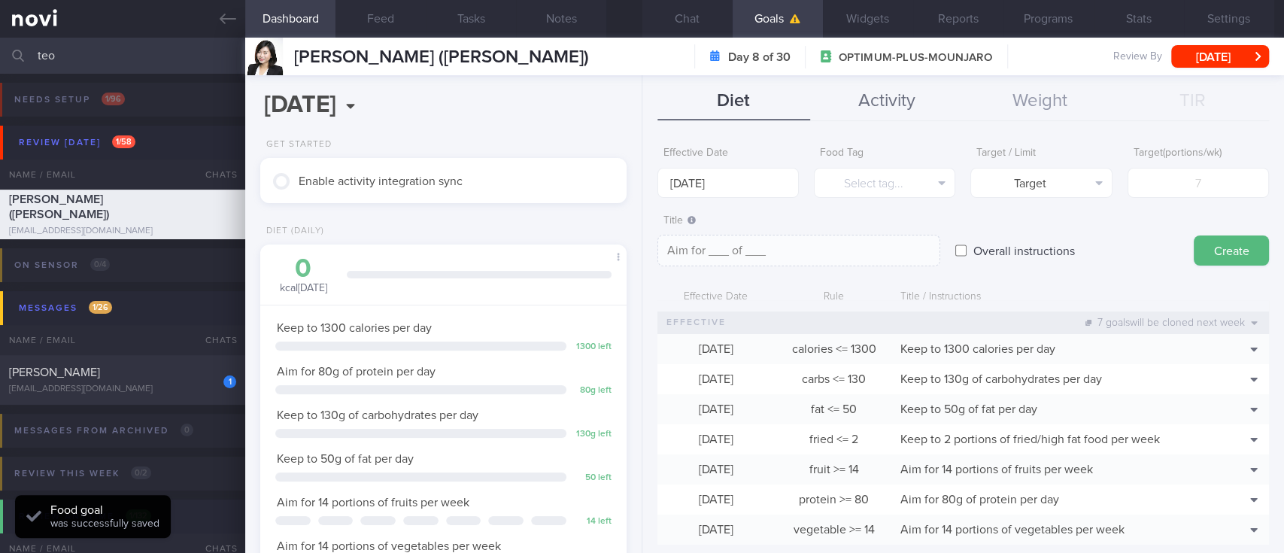
click at [912, 99] on button "Activity" at bounding box center [886, 102] width 153 height 38
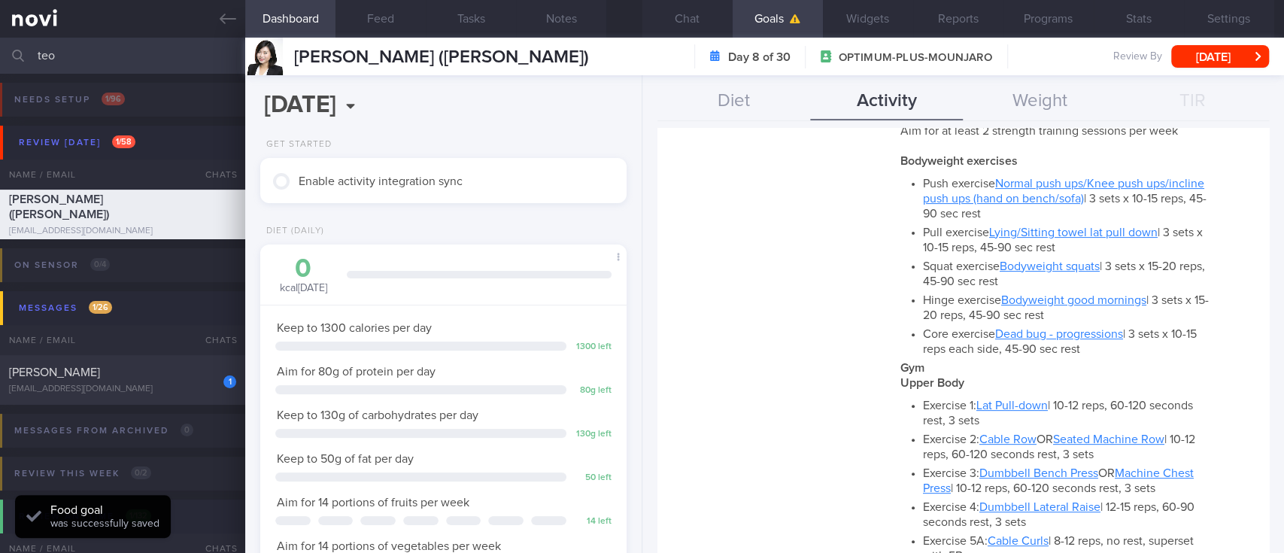
scroll to position [501, 0]
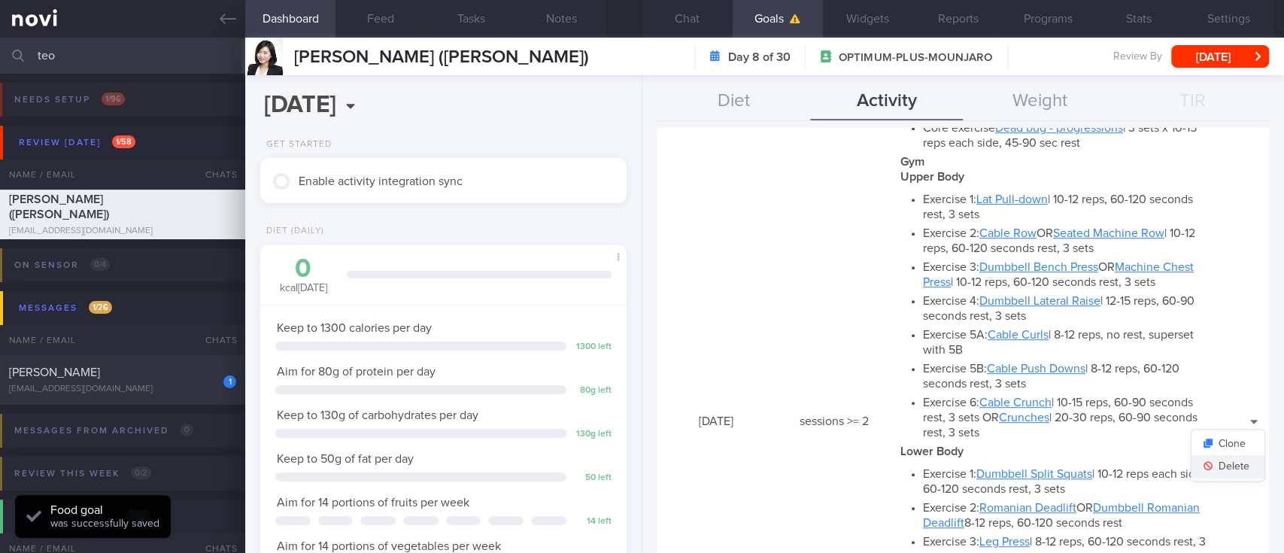
drag, startPoint x: 1226, startPoint y: 441, endPoint x: 1226, endPoint y: 454, distance: 12.8
click at [1220, 441] on button "Clone" at bounding box center [1227, 443] width 73 height 23
type input "2"
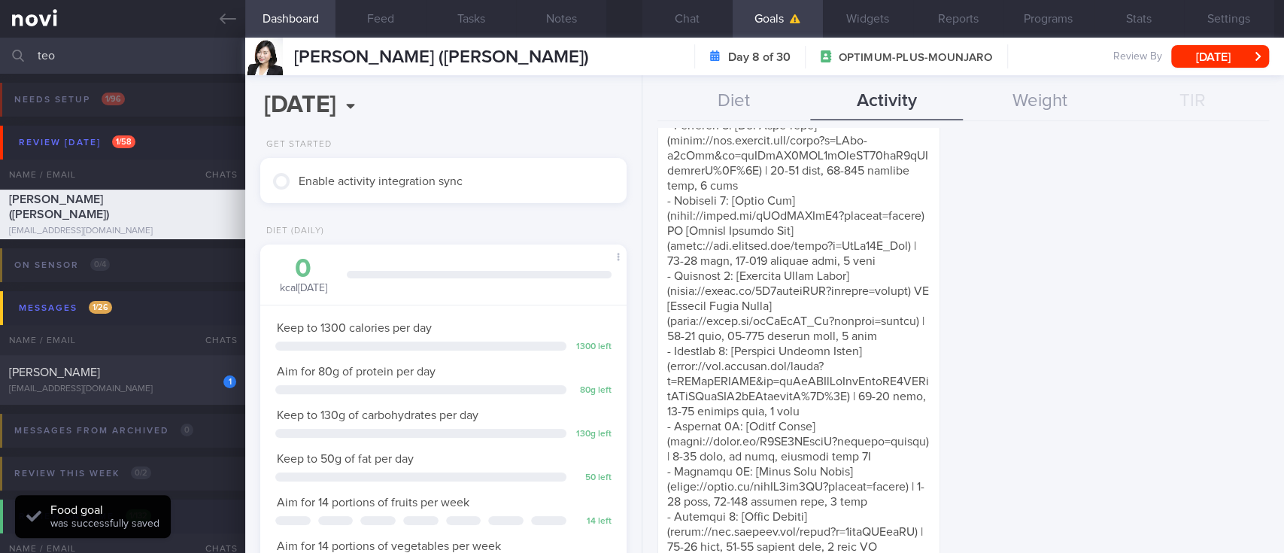
scroll to position [2185, 0]
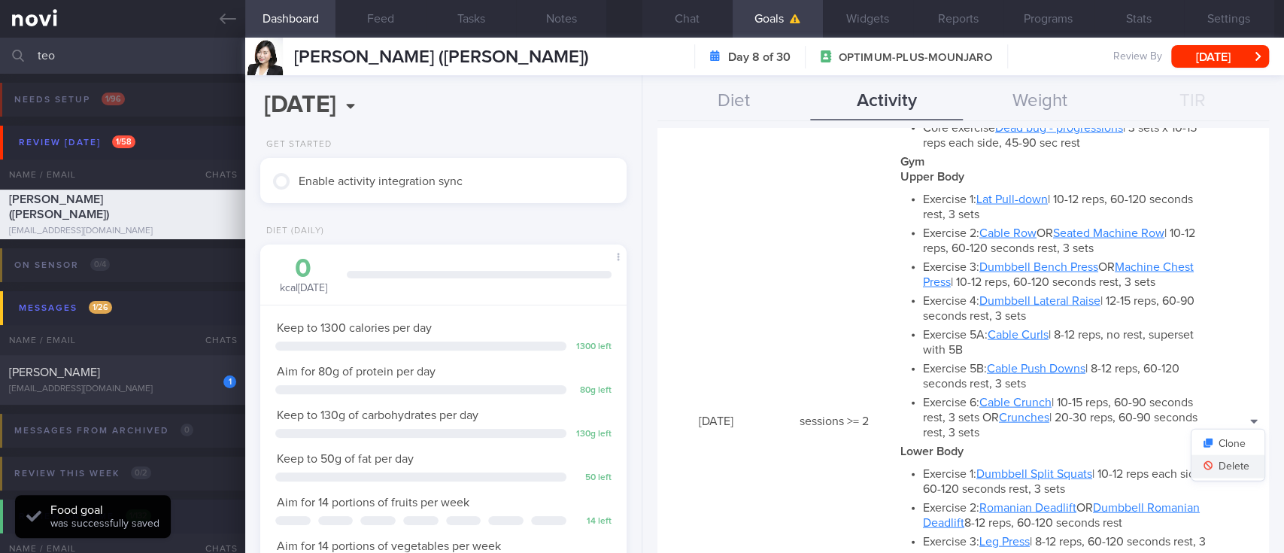
click at [1220, 468] on button "Delete" at bounding box center [1227, 466] width 73 height 23
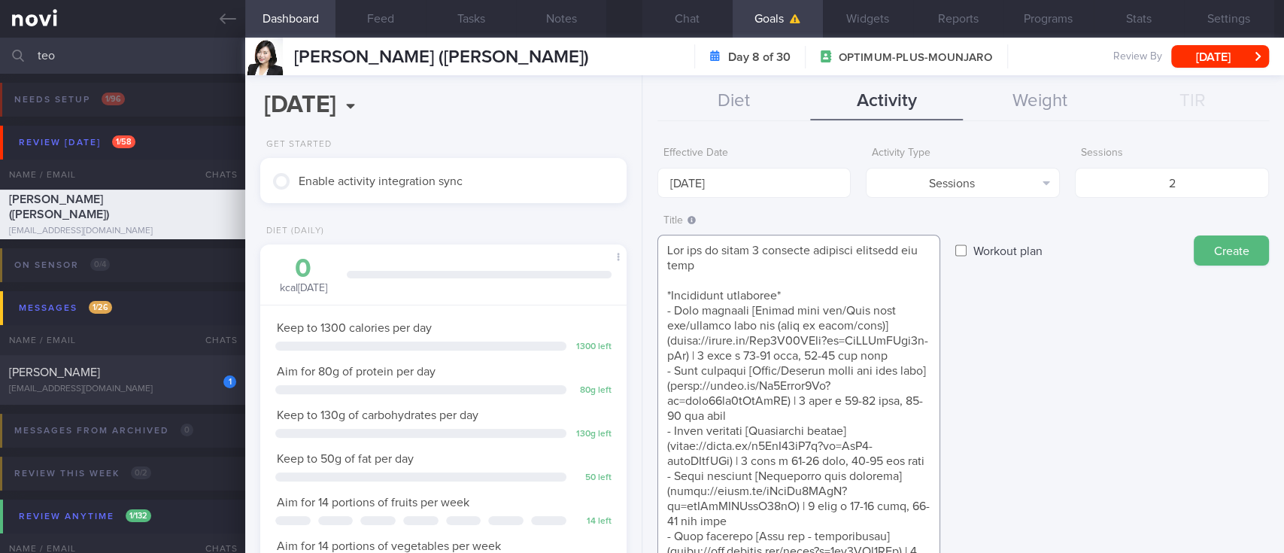
scroll to position [438, 0]
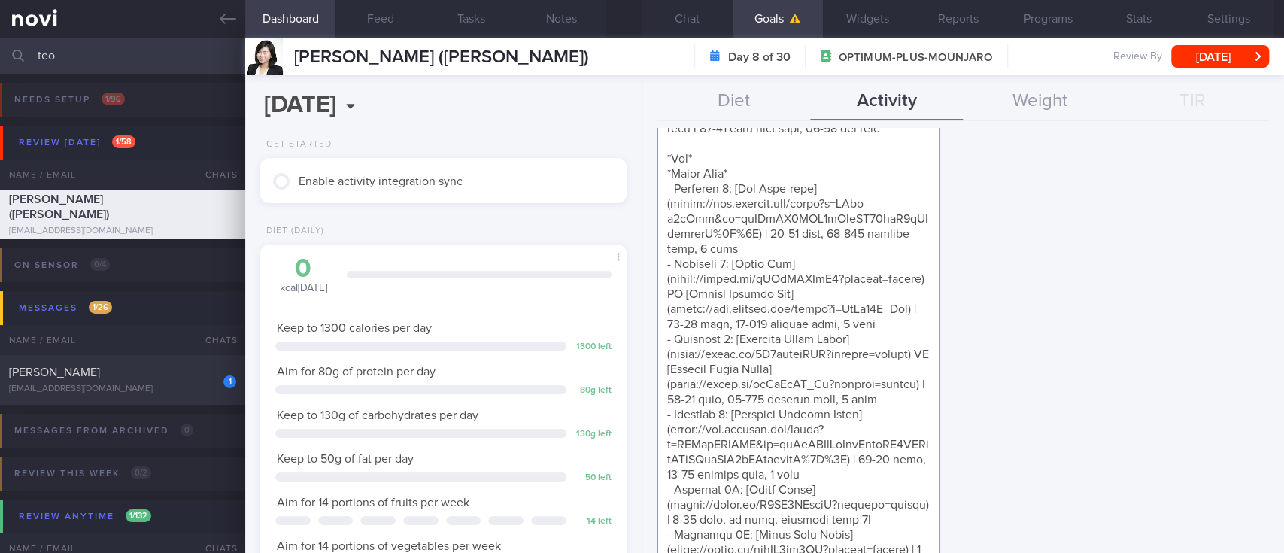
drag, startPoint x: 776, startPoint y: 252, endPoint x: 660, endPoint y: 205, distance: 124.8
paste textarea "Exercises - Full Body* - Exercise 1: [Cable Chest Press](https://youtube.com/sh…"
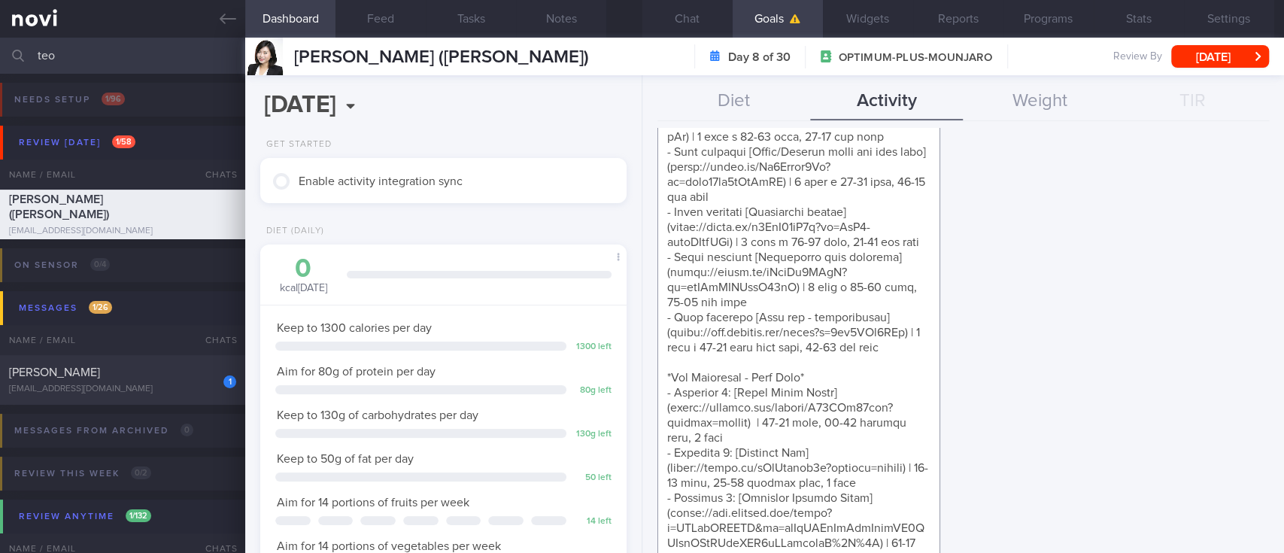
scroll to position [401, 0]
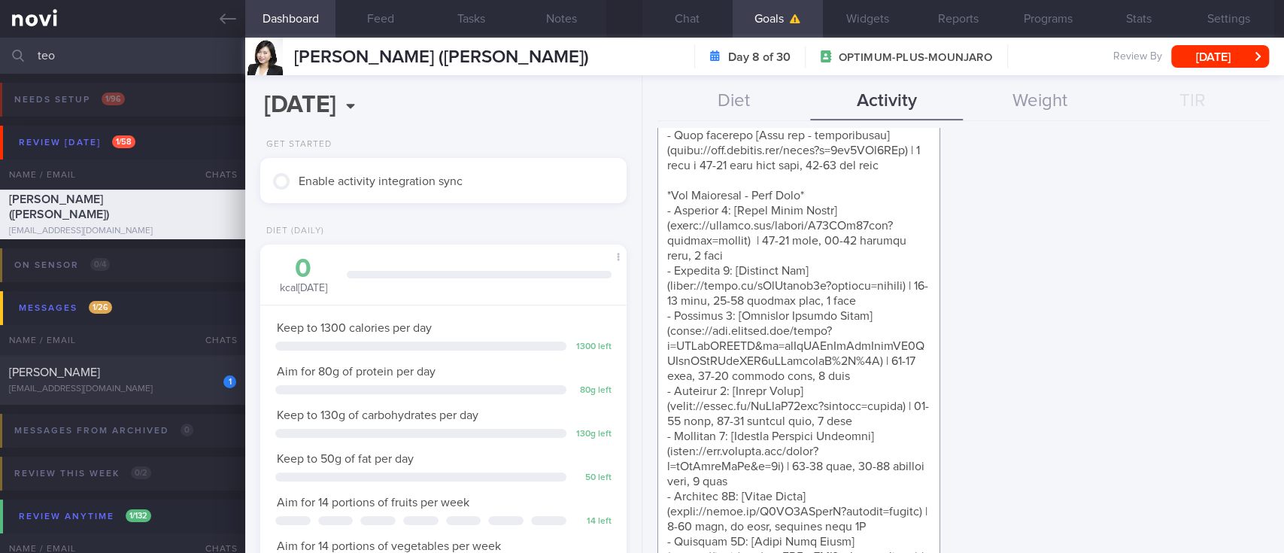
click at [805, 220] on textarea at bounding box center [798, 263] width 283 height 859
click at [849, 208] on textarea at bounding box center [798, 263] width 283 height 859
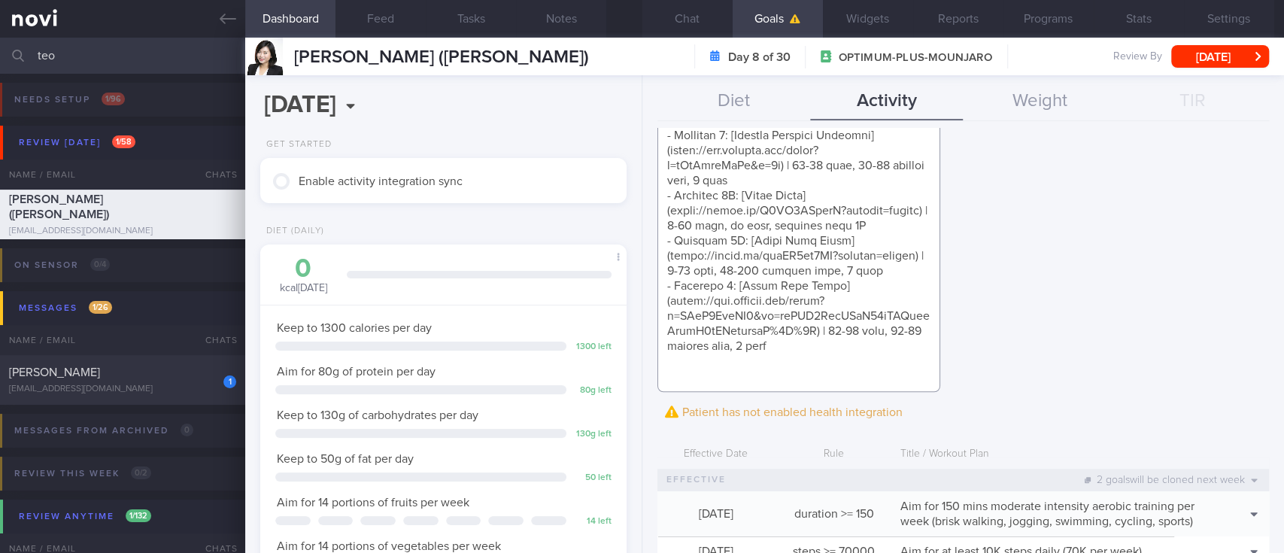
paste textarea "*Youtube workouts - resistance band* [12 min upper body resistance band workout…"
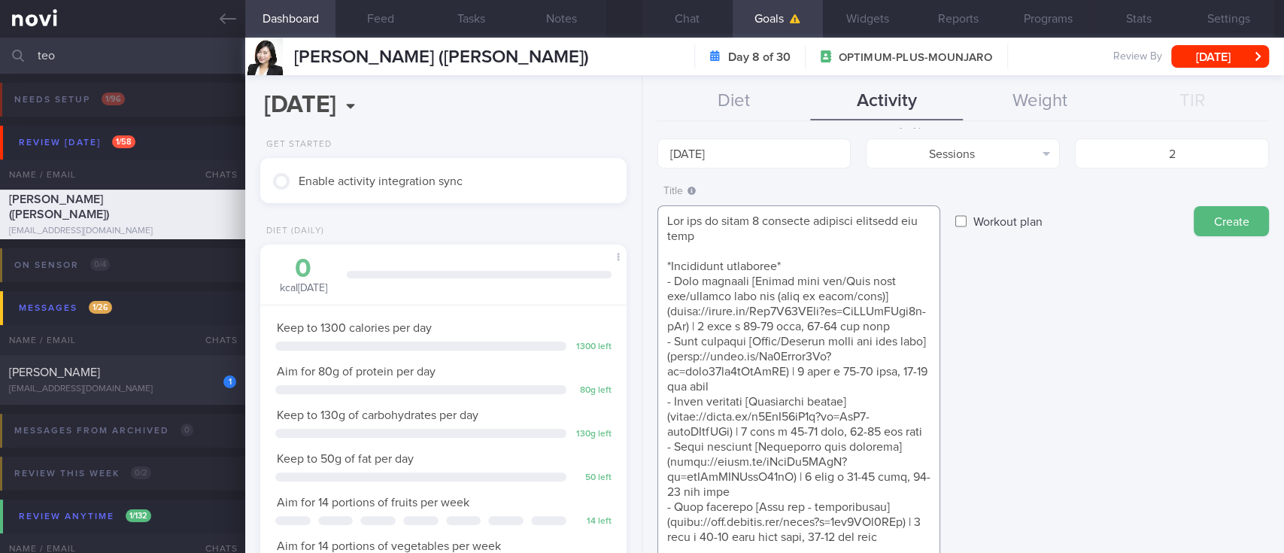
scroll to position [0, 0]
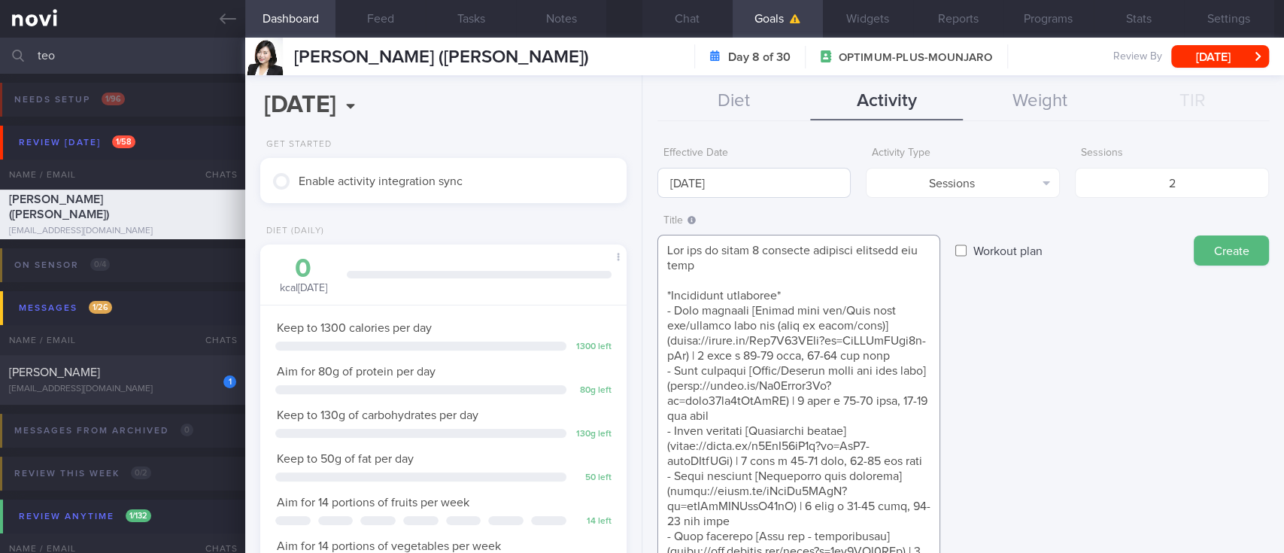
type textarea "Aim for at least 2 strength training sessions per week *Bodyweight exercises* -…"
click at [744, 180] on input "[DATE]" at bounding box center [754, 183] width 194 height 30
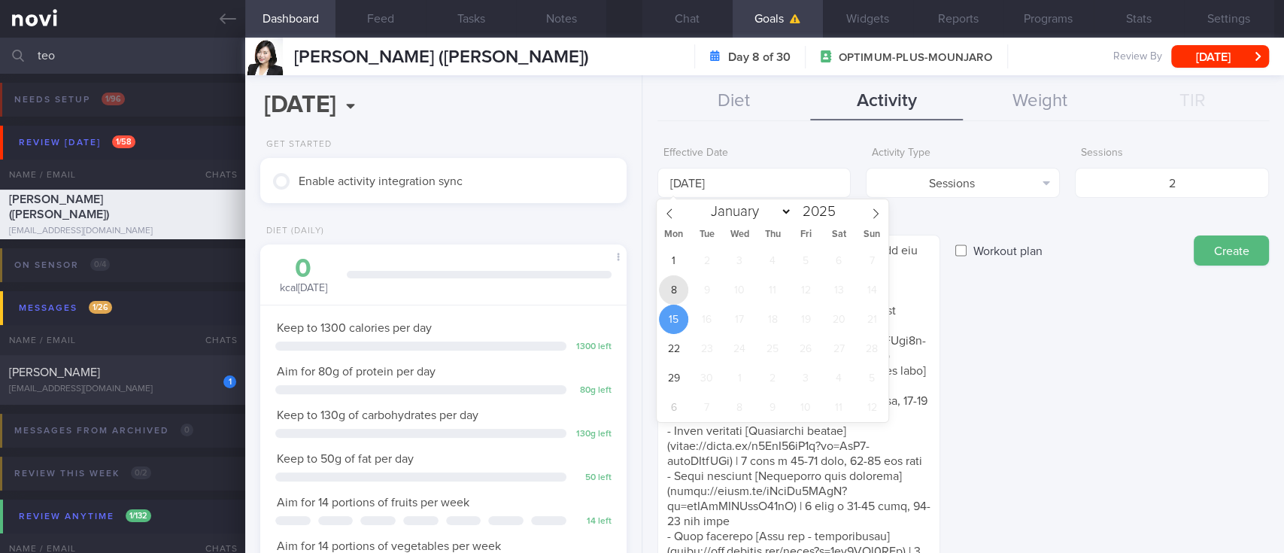
click at [686, 290] on span "8" at bounding box center [673, 289] width 29 height 29
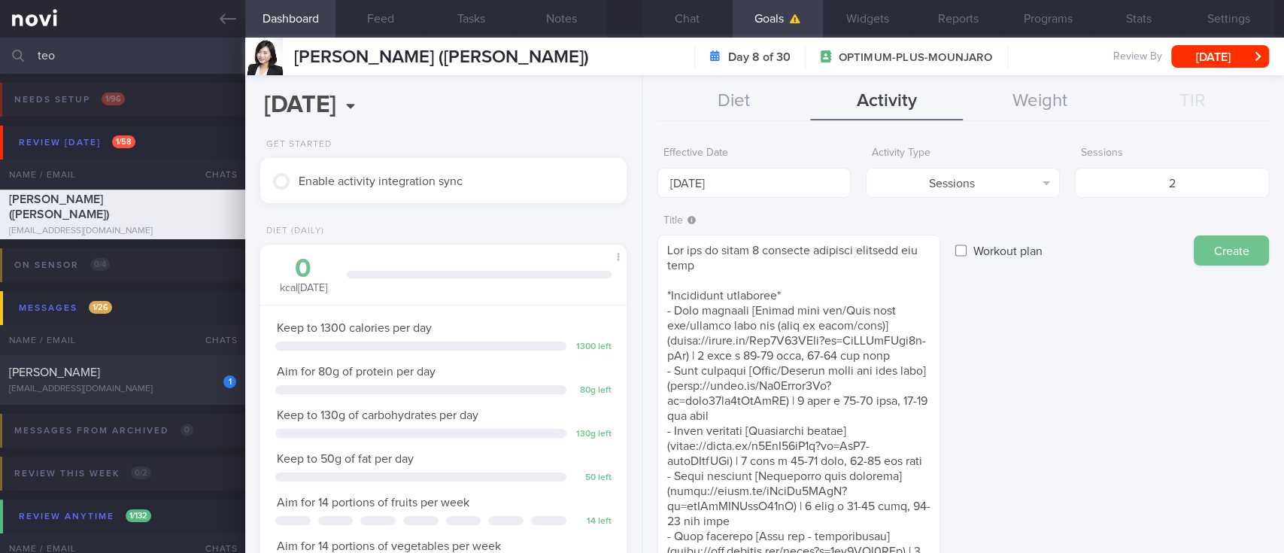
click at [1211, 256] on button "Create" at bounding box center [1230, 250] width 75 height 30
type input "[DATE]"
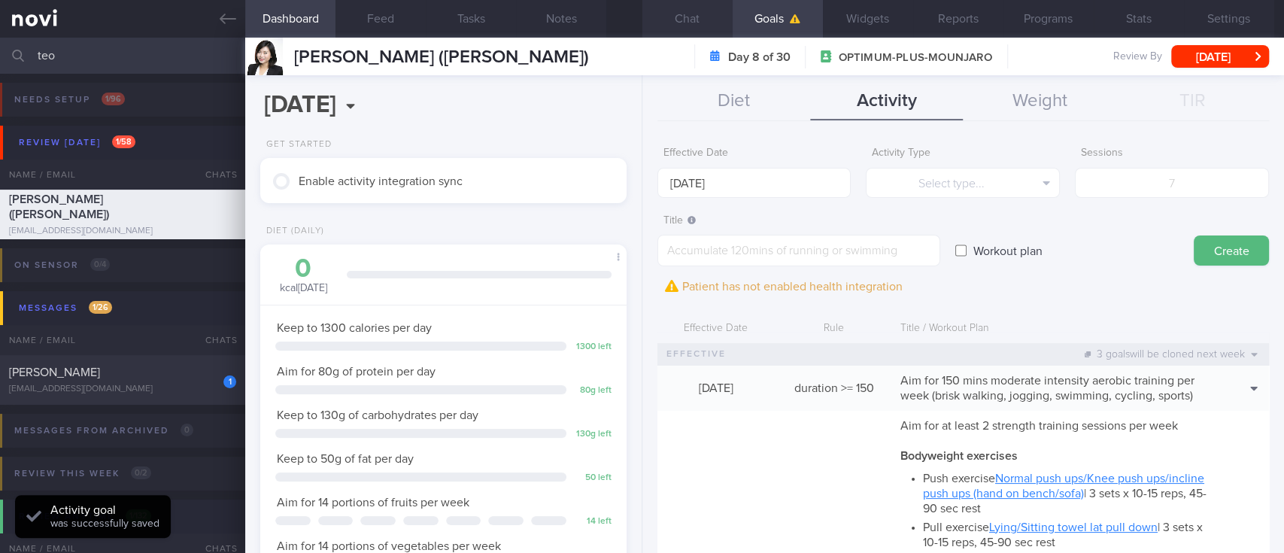
click at [696, 16] on button "Chat" at bounding box center [687, 19] width 90 height 38
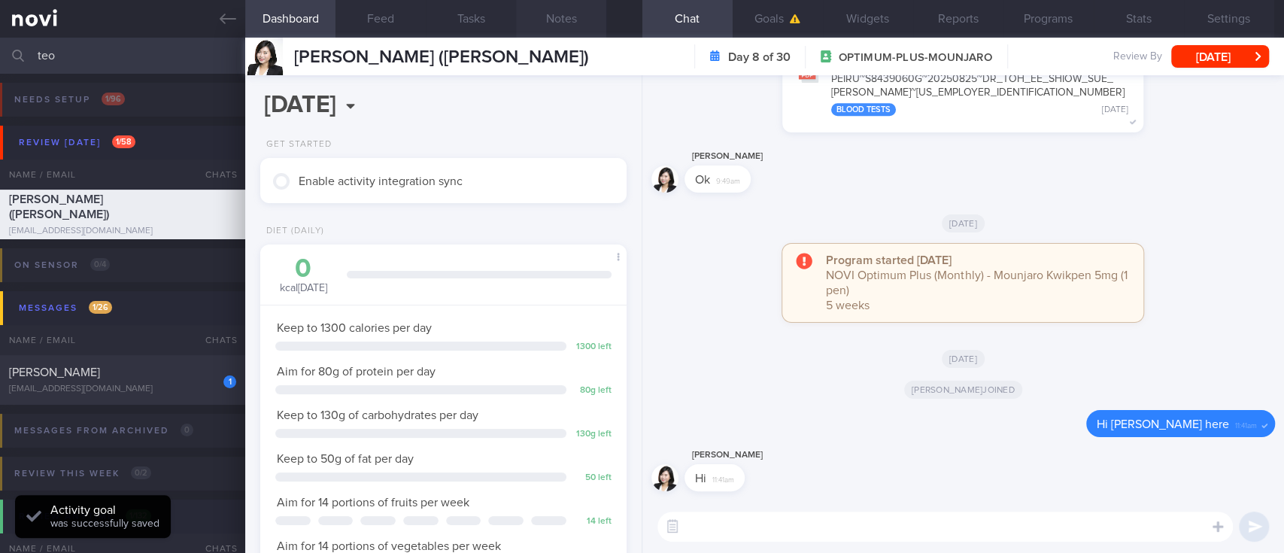
click at [569, 25] on button "Notes" at bounding box center [561, 19] width 90 height 38
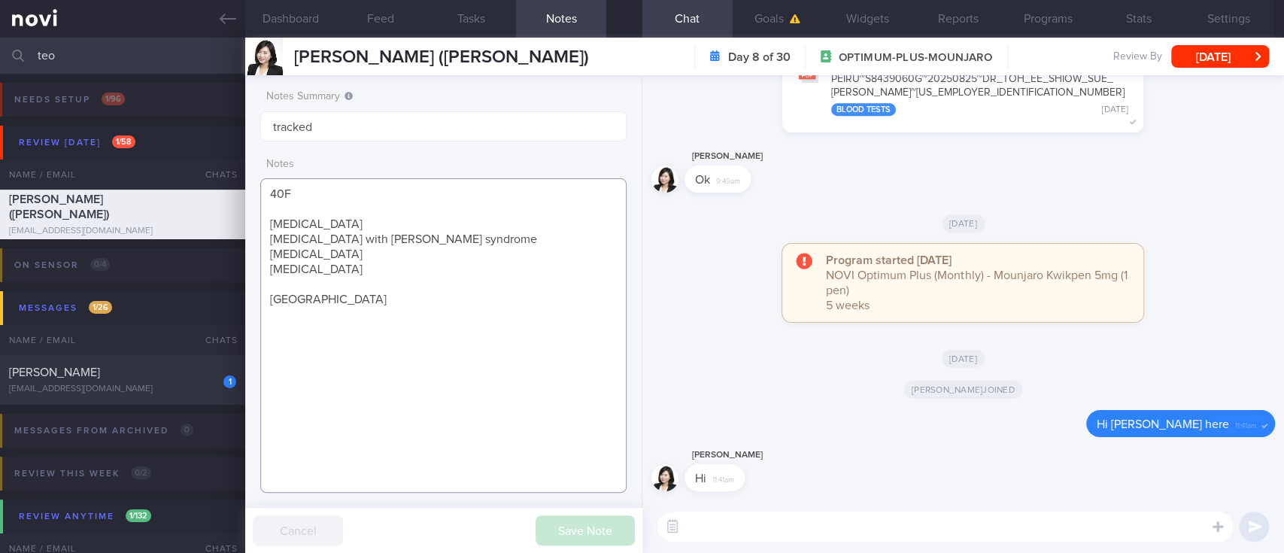
click at [499, 296] on textarea "40F hyperlipidemia shingles with Ramsay Hunt syndrome ADHD Hives Mounjaro" at bounding box center [443, 335] width 366 height 314
paste textarea "yoga and pilates 2x/week step count: does not intentionally track, around 5K Ou…"
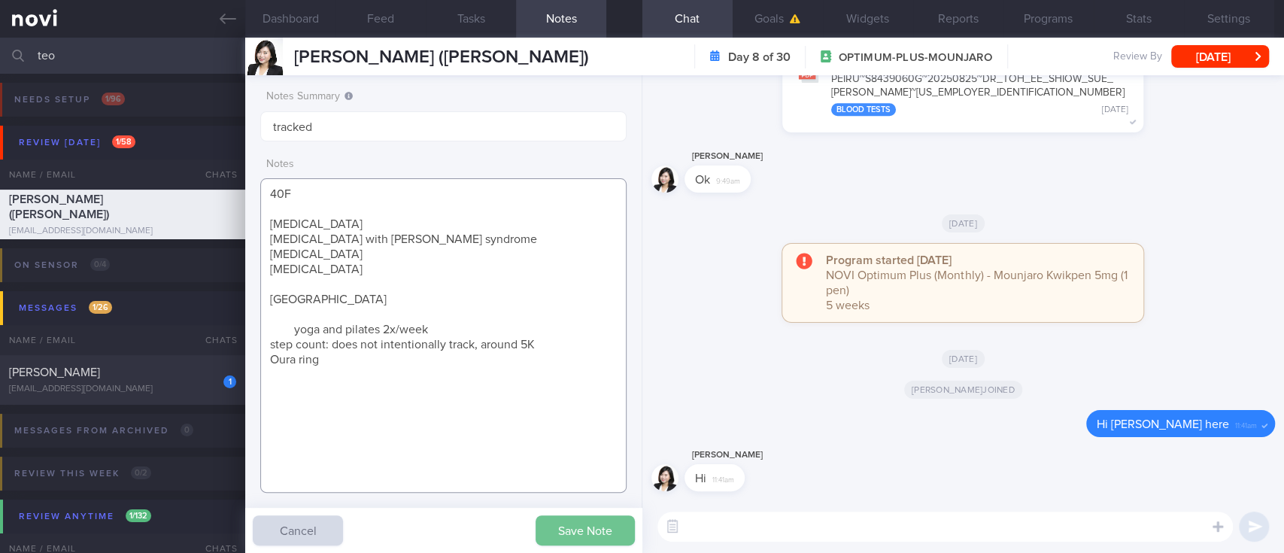
type textarea "40F hyperlipidemia shingles with Ramsay Hunt syndrome ADHD Hives Mounjaro yoga …"
click at [558, 538] on button "Save Note" at bounding box center [584, 530] width 99 height 30
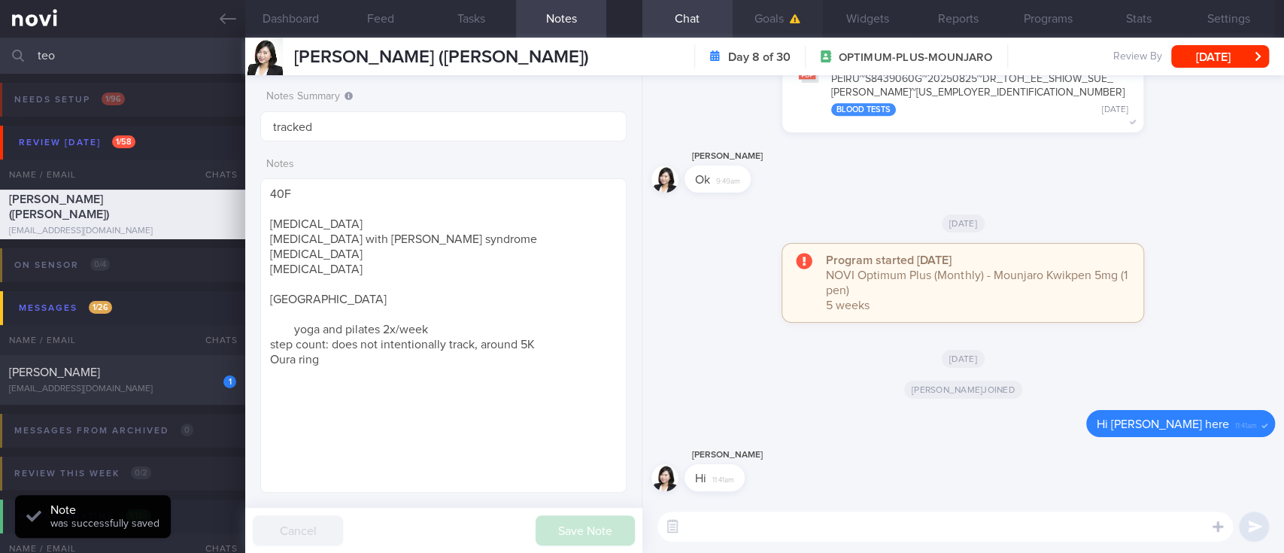
click at [765, 26] on button "Goals" at bounding box center [777, 19] width 90 height 38
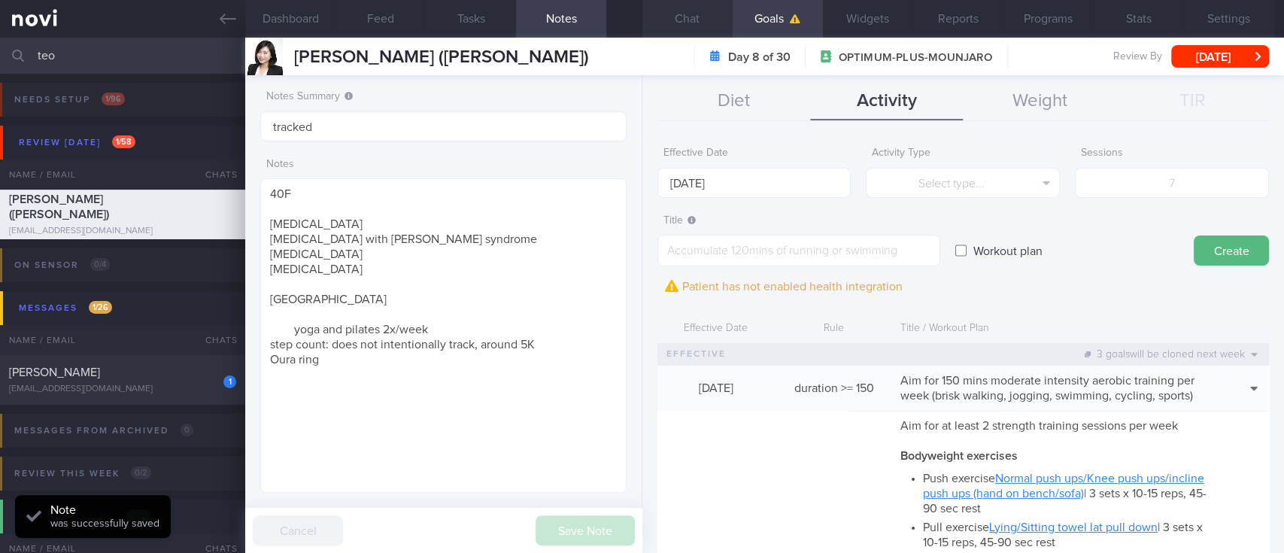
click at [704, 15] on button "Chat" at bounding box center [687, 19] width 90 height 38
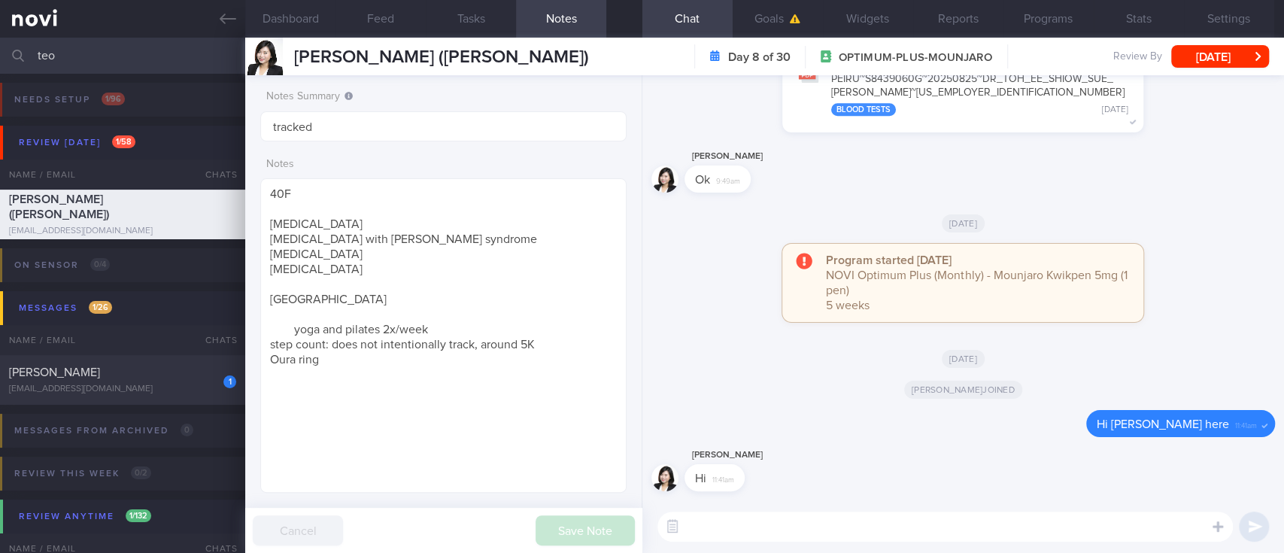
click at [860, 532] on textarea at bounding box center [944, 526] width 575 height 30
paste textarea "Hi Suzanne! This is Joel, the dietitian. It was nice chatting with you today Pl…"
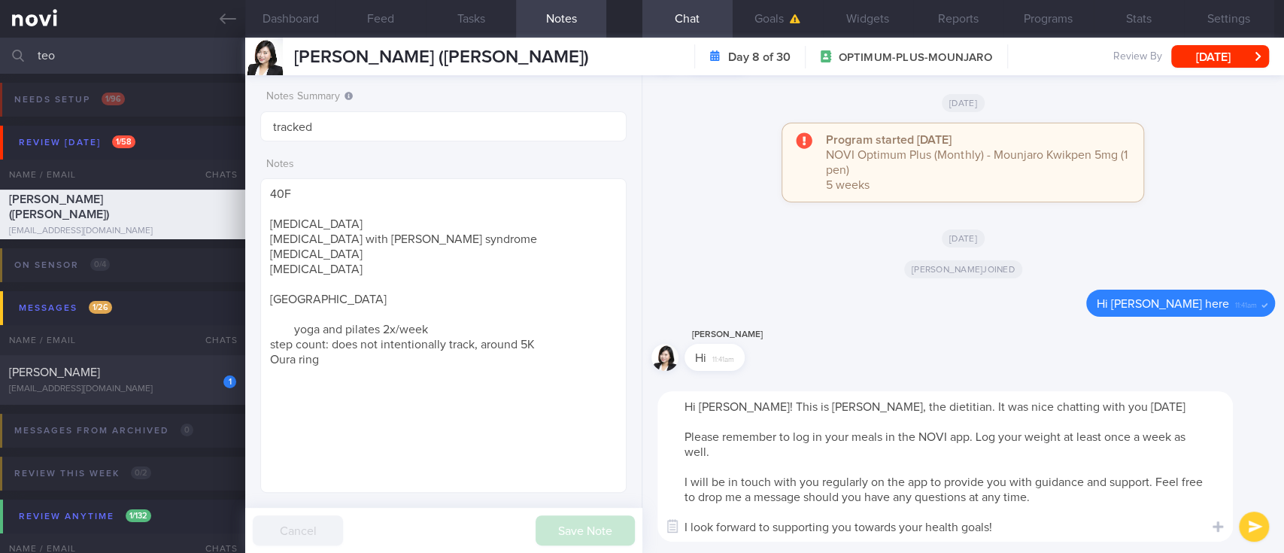
click at [710, 411] on textarea "Hi Suzanne! This is Joel, the dietitian. It was nice chatting with you today Pl…" at bounding box center [944, 466] width 575 height 150
type textarea "Hi Ms Teo! This is Joel, the dietitian. It was nice chatting with you today Ple…"
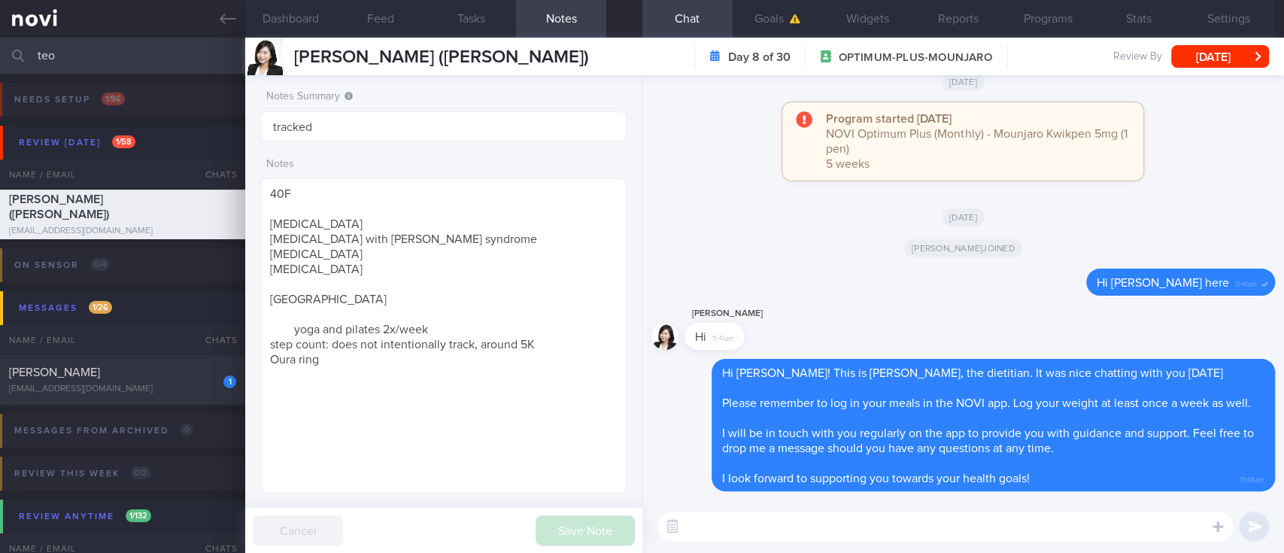
click at [942, 527] on textarea at bounding box center [944, 526] width 575 height 30
paste textarea "Here are the points we discussed just now, with additional suggestions Weight m…"
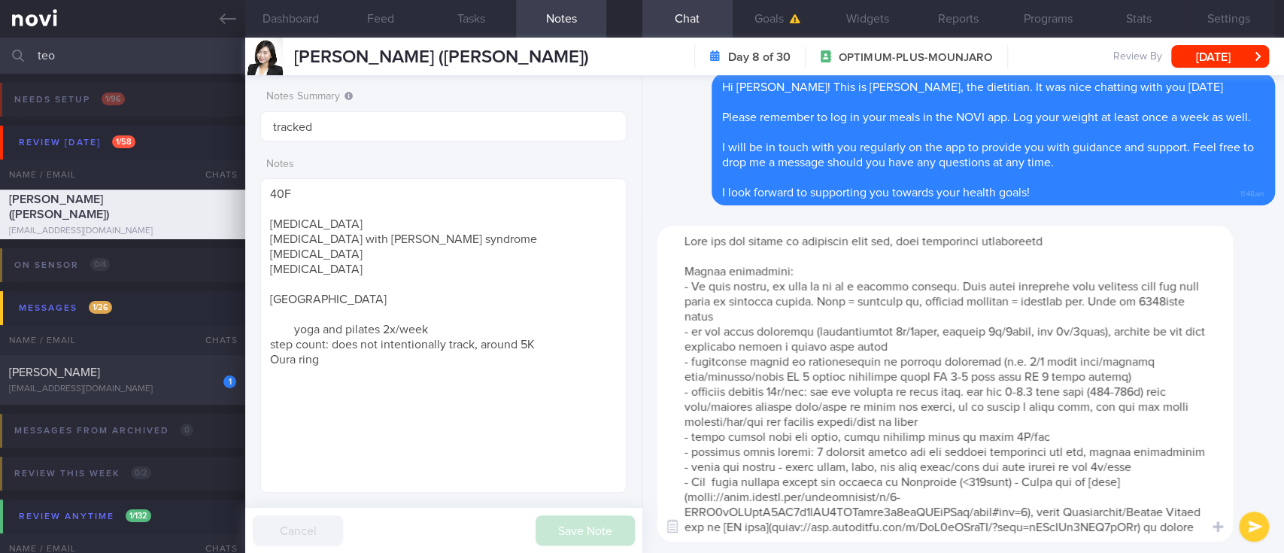
click at [1008, 439] on textarea at bounding box center [944, 384] width 575 height 316
click at [1006, 435] on textarea at bounding box center [944, 384] width 575 height 316
click at [1037, 385] on textarea at bounding box center [944, 384] width 575 height 316
click at [1126, 390] on textarea at bounding box center [944, 384] width 575 height 316
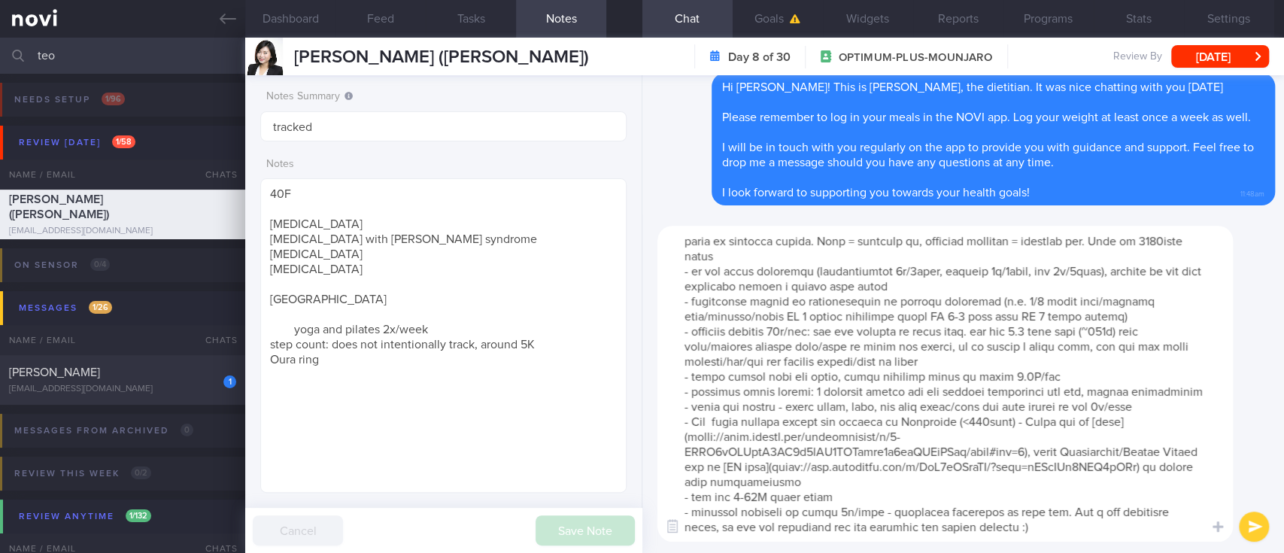
scroll to position [74, 0]
click at [1026, 508] on textarea at bounding box center [944, 384] width 575 height 316
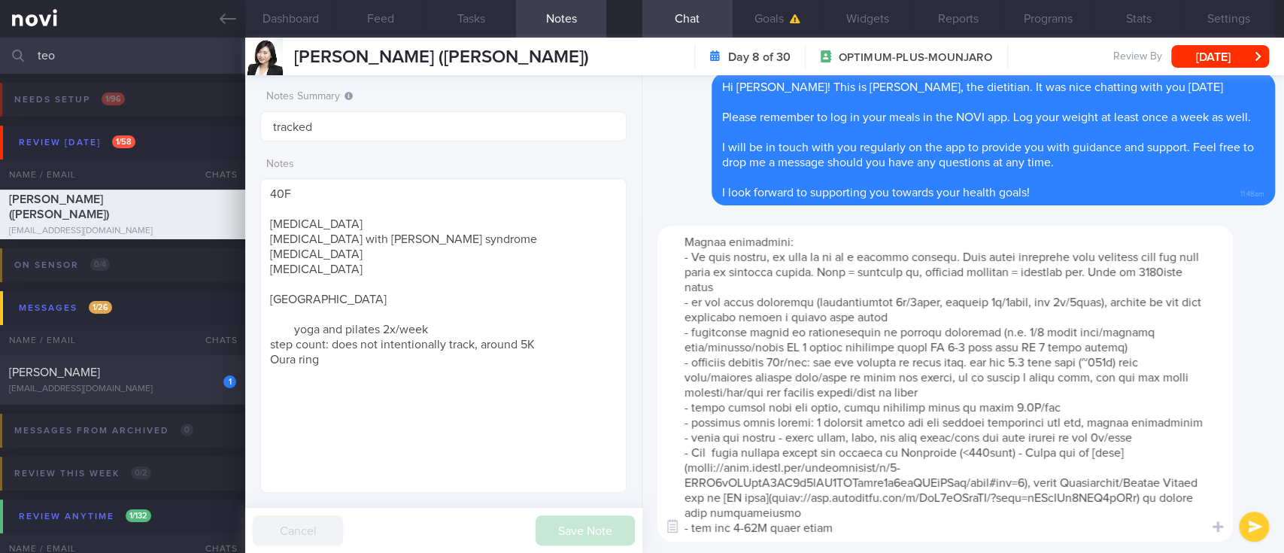
scroll to position [0, 0]
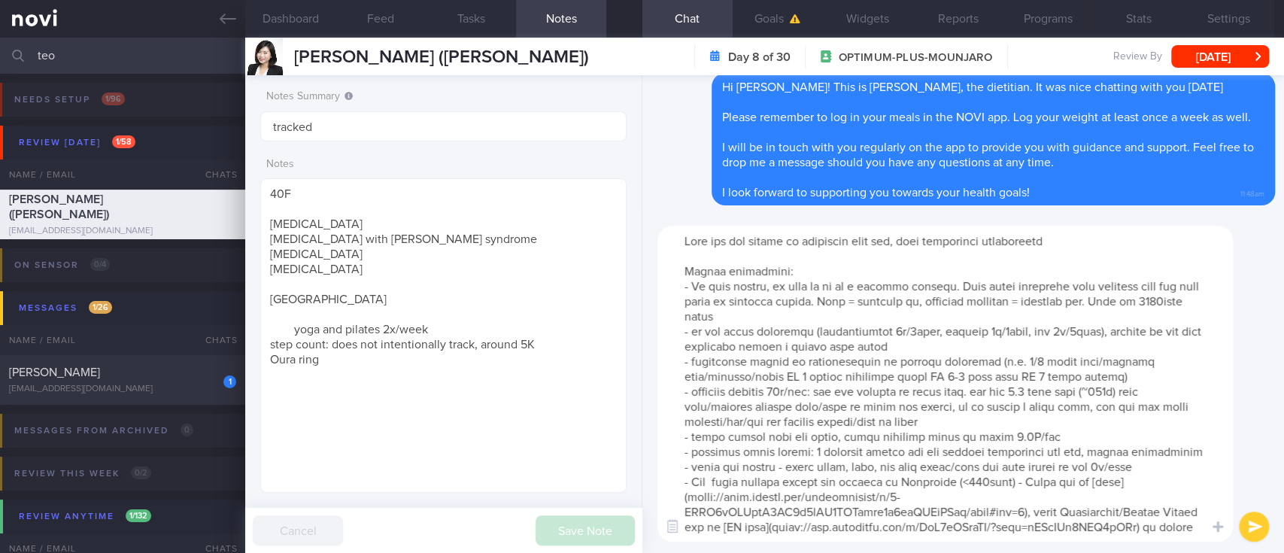
type textarea "Here are the points we discussed just now, with additional suggestions Weight m…"
click at [1220, 525] on button "submit" at bounding box center [1253, 526] width 30 height 30
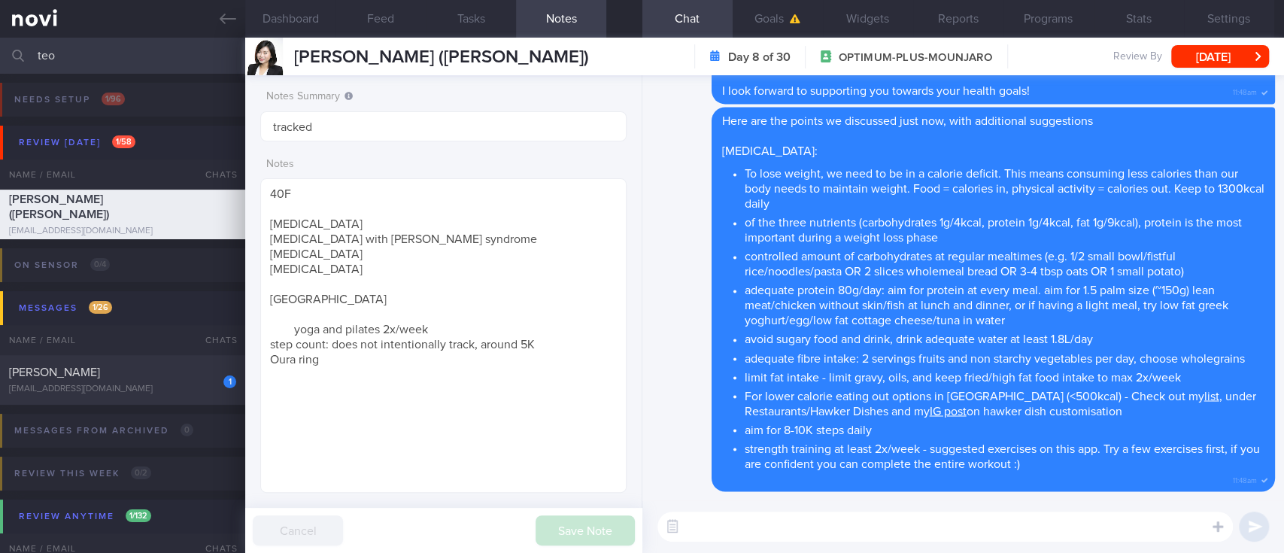
click at [870, 527] on textarea at bounding box center [944, 526] width 575 height 30
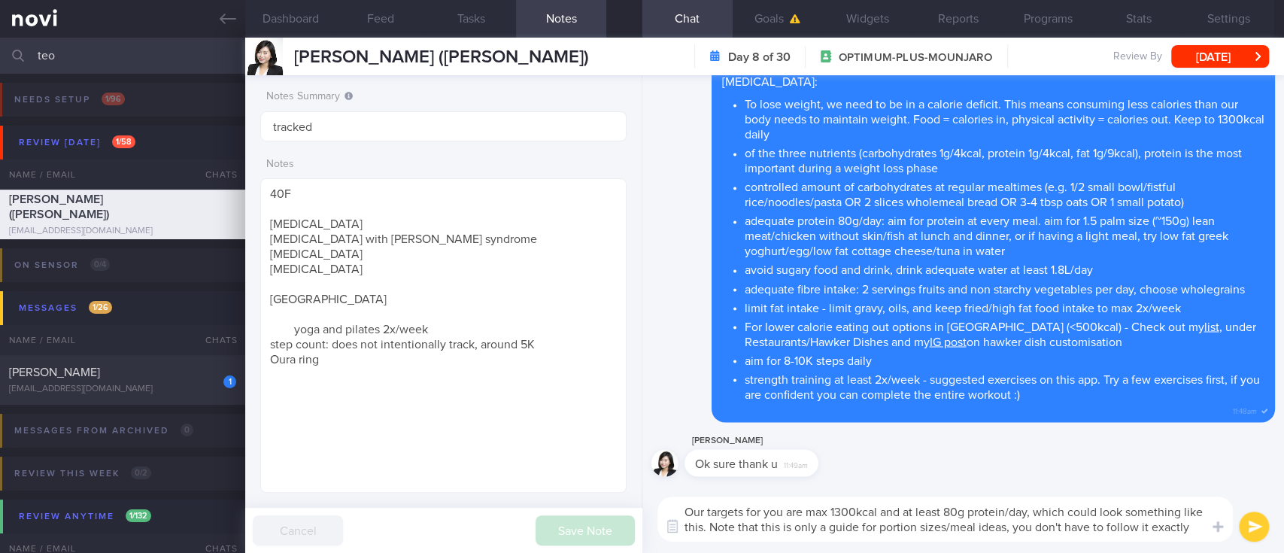
scroll to position [14, 0]
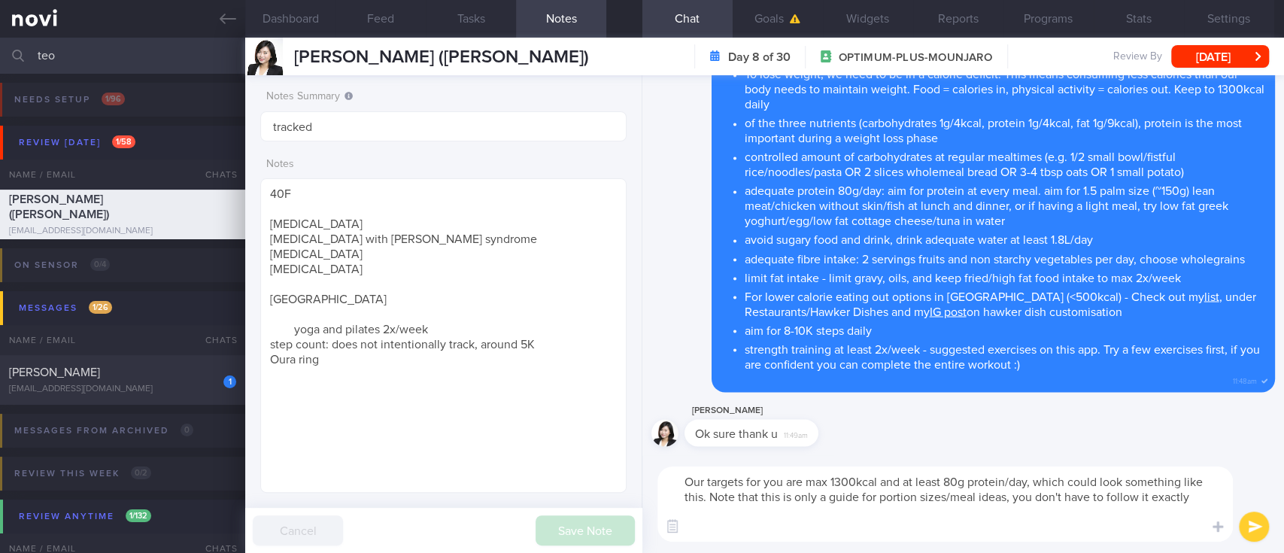
paste textarea "8-9am Breakfast: oats (3-4 tbsp) + 1 tsp unsweetened peanut butter + 1 cup unsw…"
type textarea "Our targets for you are max 1300kcal and at least 80g protein/day, which could …"
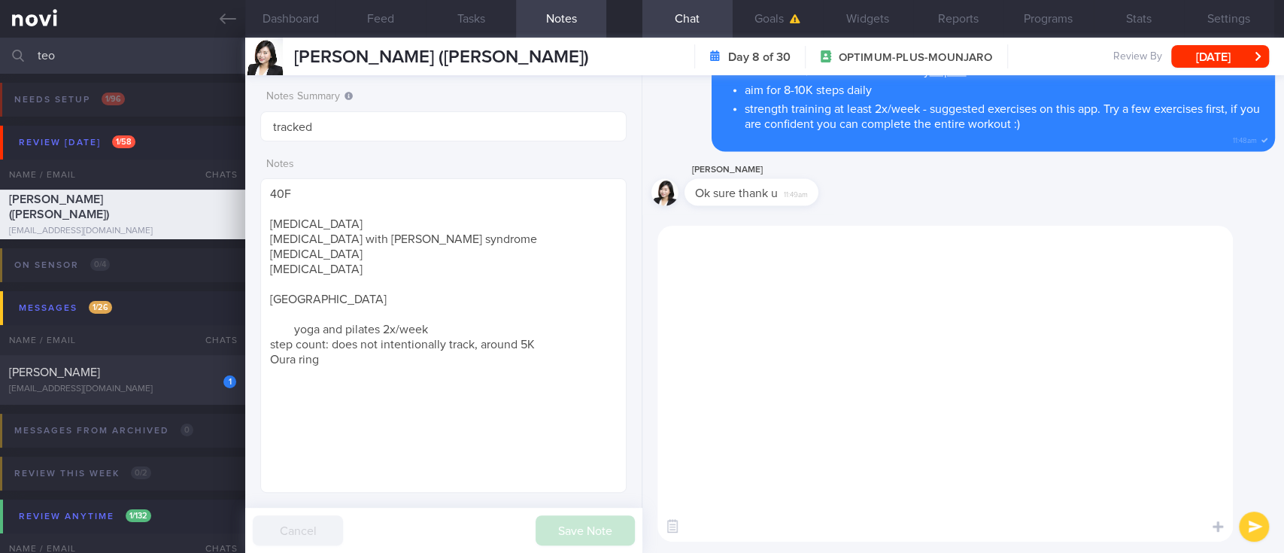
scroll to position [0, 0]
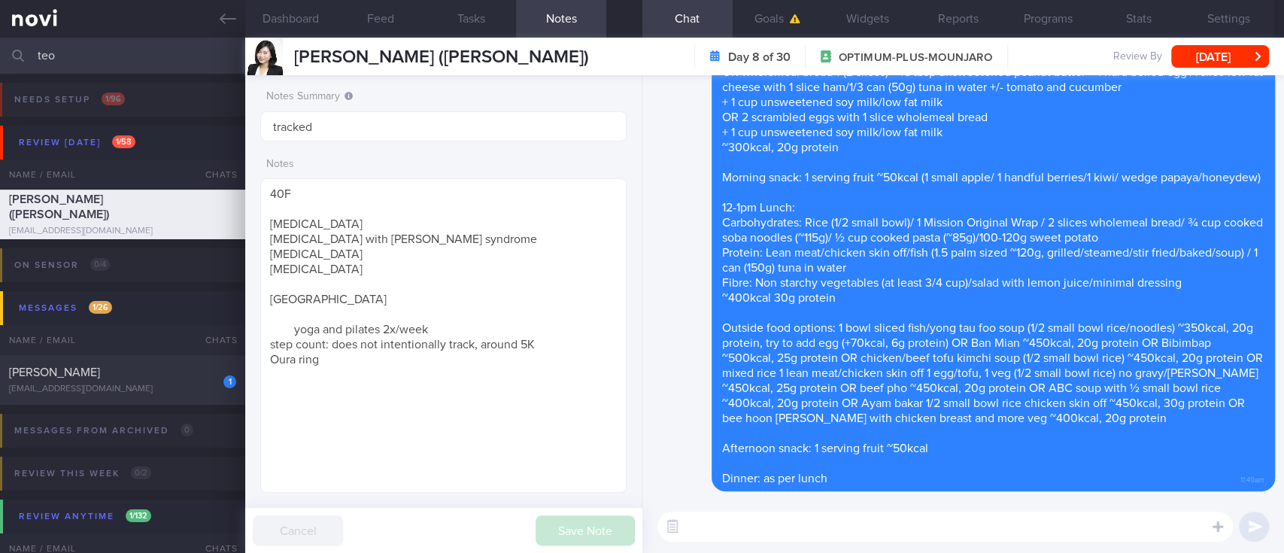
click at [1069, 538] on textarea at bounding box center [944, 526] width 575 height 30
paste textarea "Here are the instructions for [AI photo food logging](https://novi-health.notio…"
type textarea "Here are the instructions for [AI photo food logging](https://novi-health.notio…"
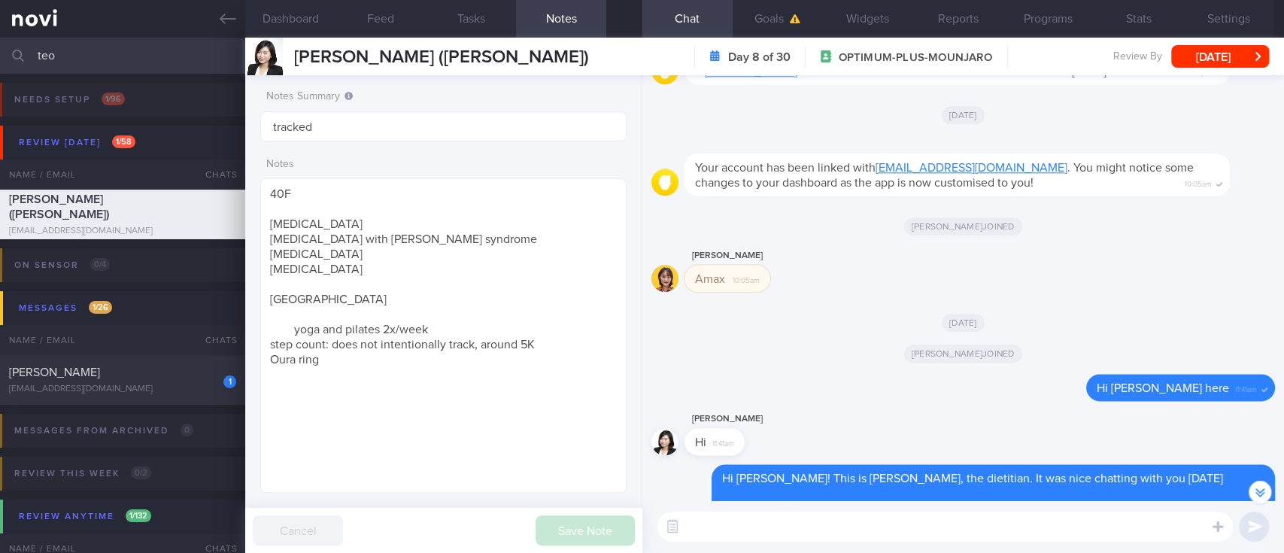
scroll to position [-1403, 0]
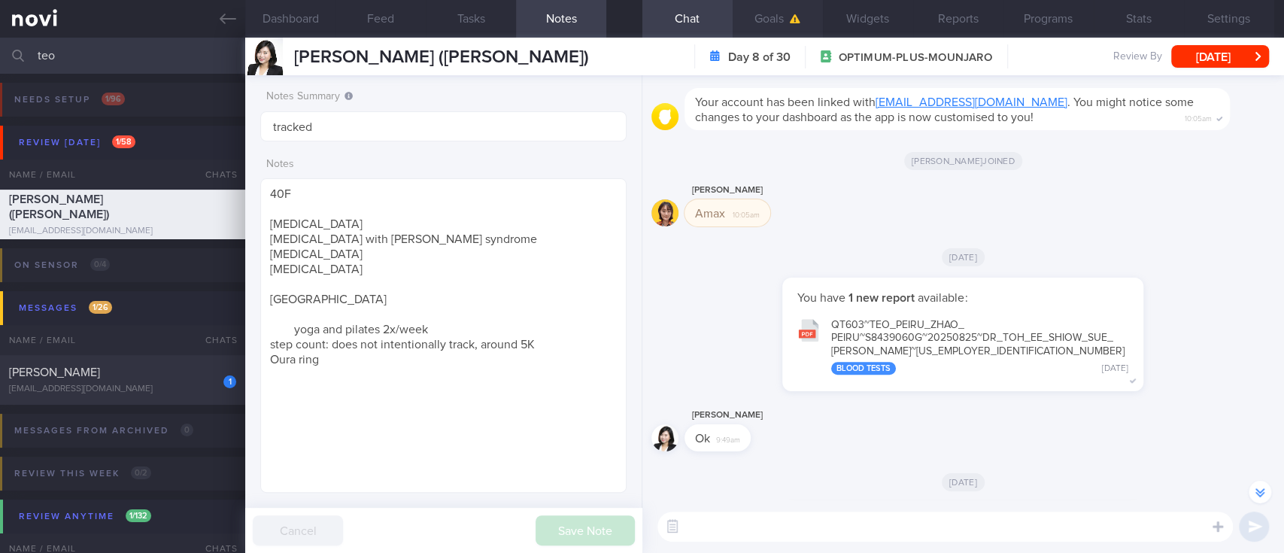
click at [786, 23] on button "Goals" at bounding box center [777, 19] width 90 height 38
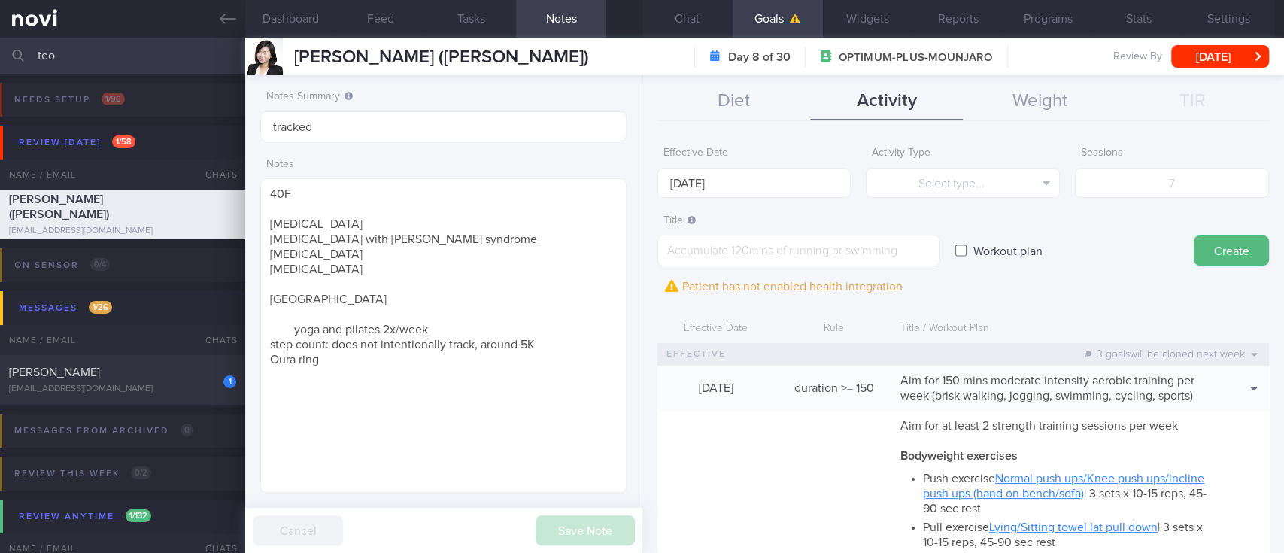
scroll to position [602, 0]
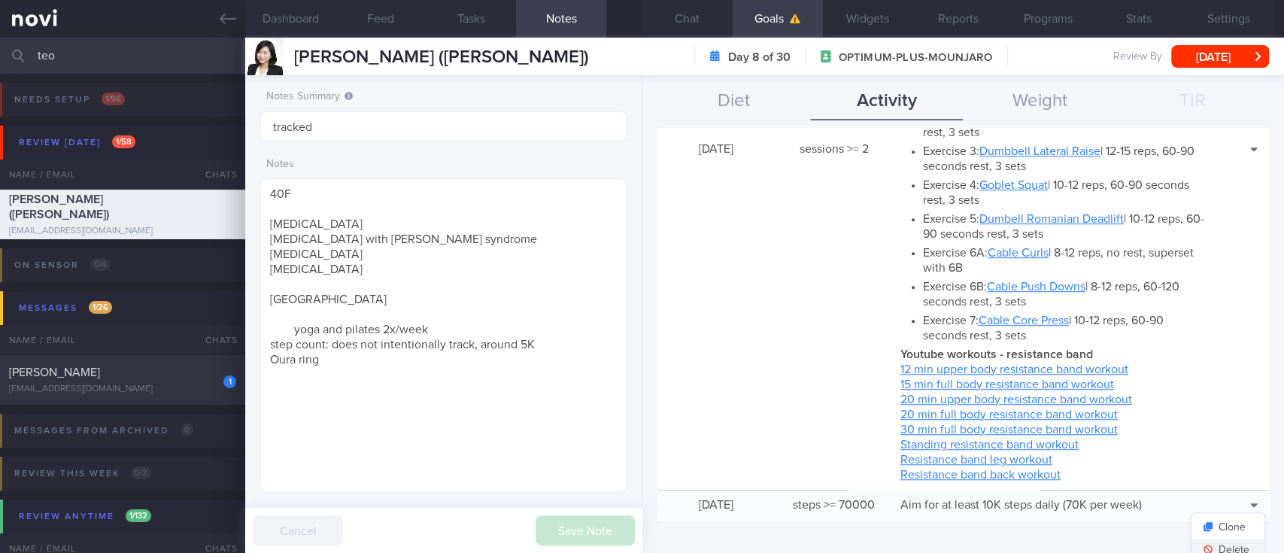
click at [1212, 544] on button "Delete" at bounding box center [1227, 549] width 73 height 23
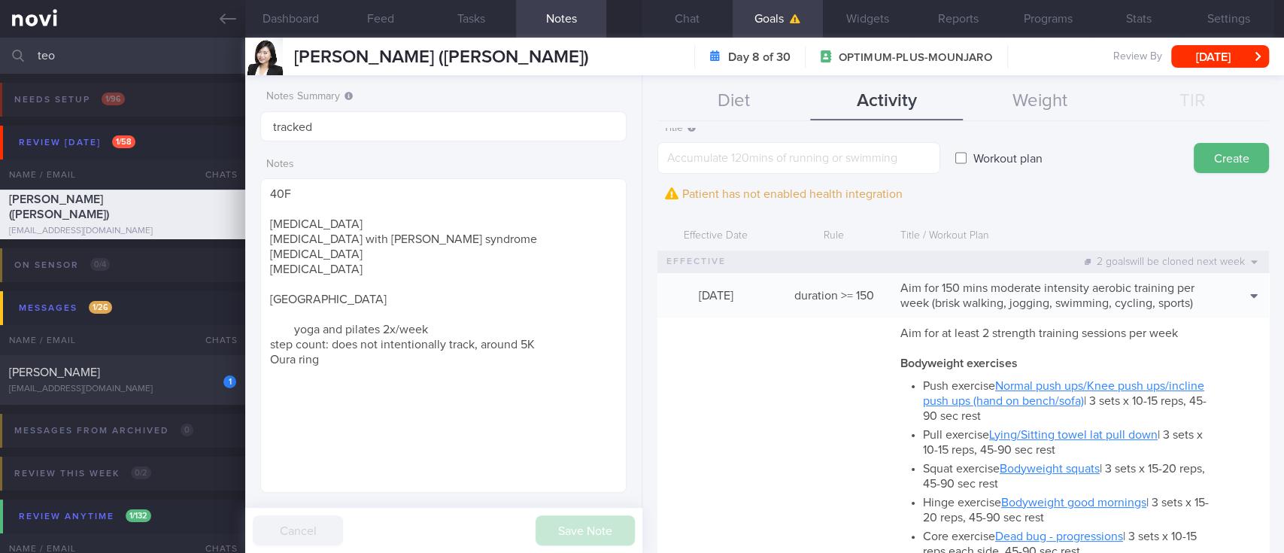
scroll to position [0, 0]
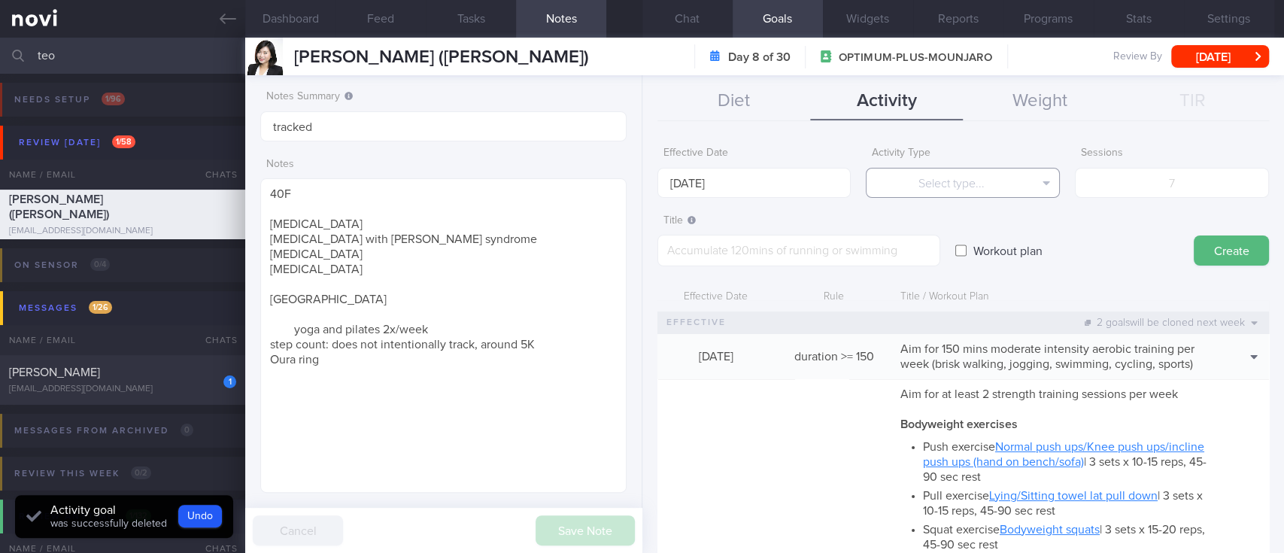
click at [981, 173] on button "Select type..." at bounding box center [963, 183] width 194 height 30
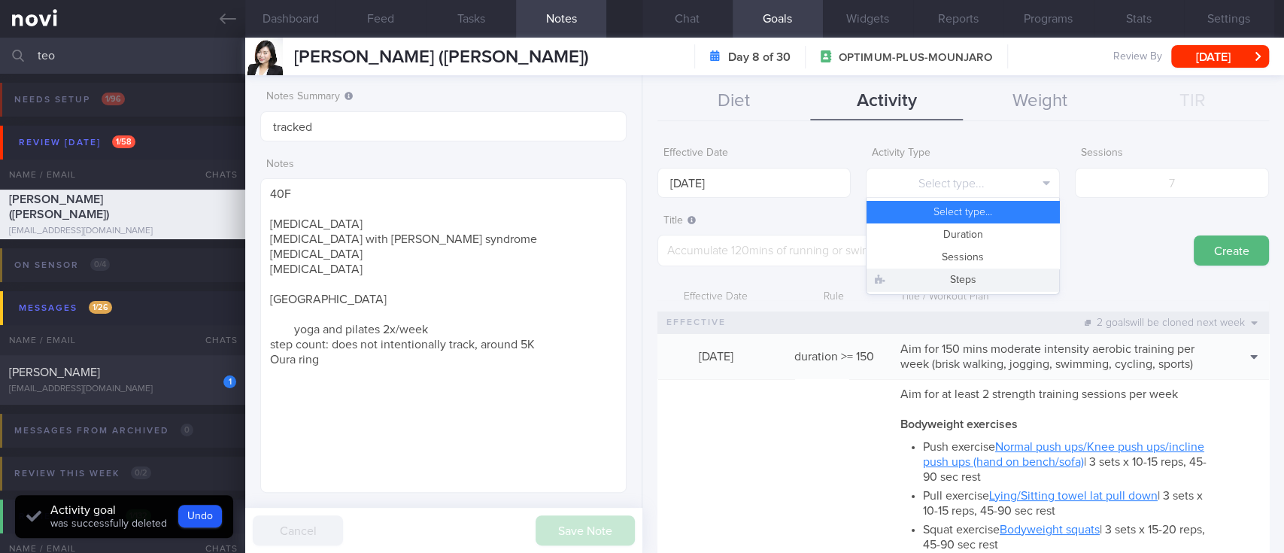
click at [945, 283] on button "Steps" at bounding box center [962, 279] width 193 height 23
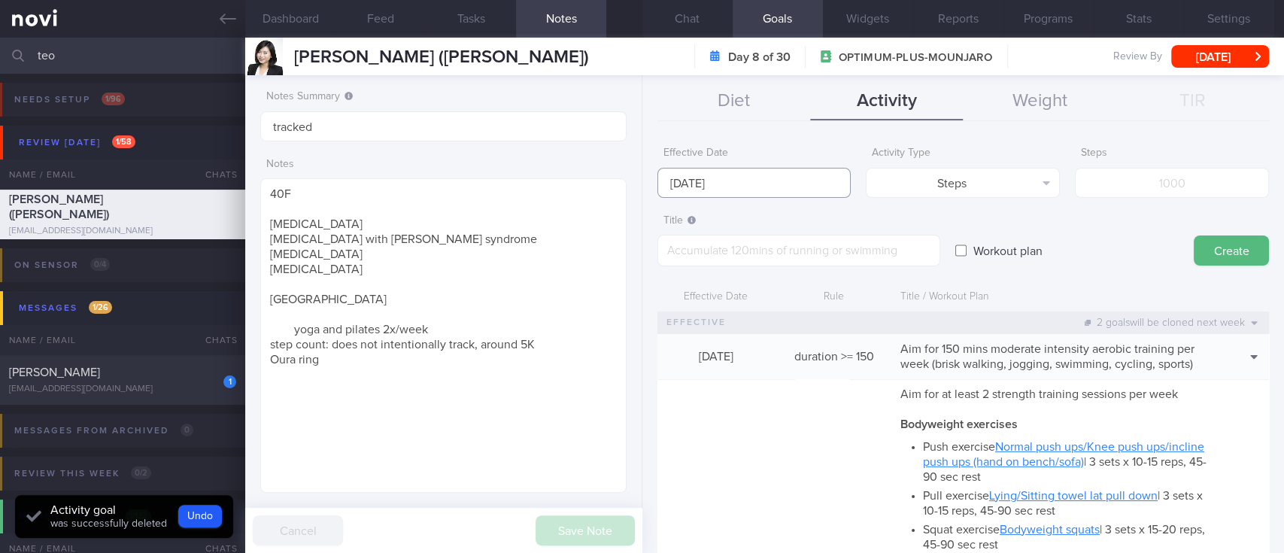
click at [729, 180] on input "[DATE]" at bounding box center [754, 183] width 194 height 30
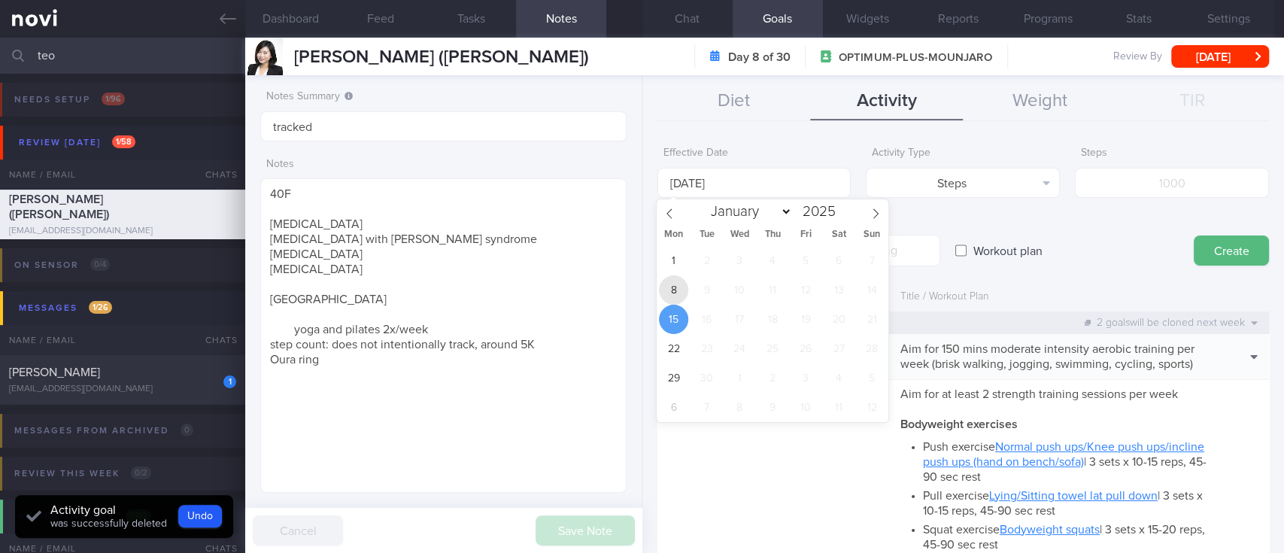
click at [663, 290] on span "8" at bounding box center [673, 289] width 29 height 29
type input "[DATE]"
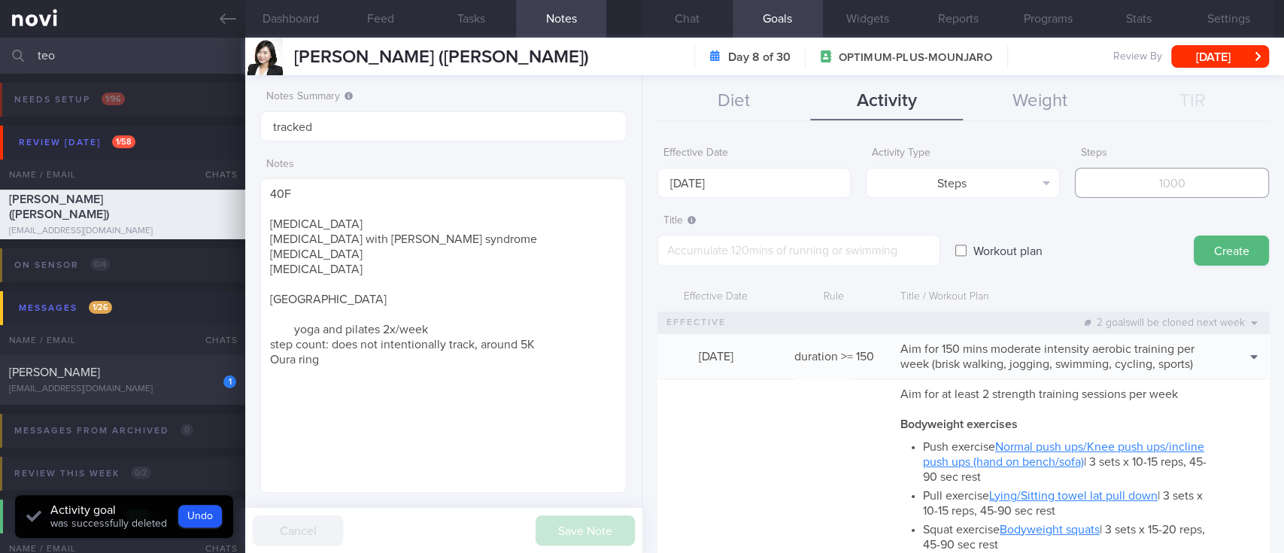
click at [1174, 188] on input "number" at bounding box center [1172, 183] width 194 height 30
type input "70000"
click at [811, 256] on textarea at bounding box center [798, 251] width 283 height 32
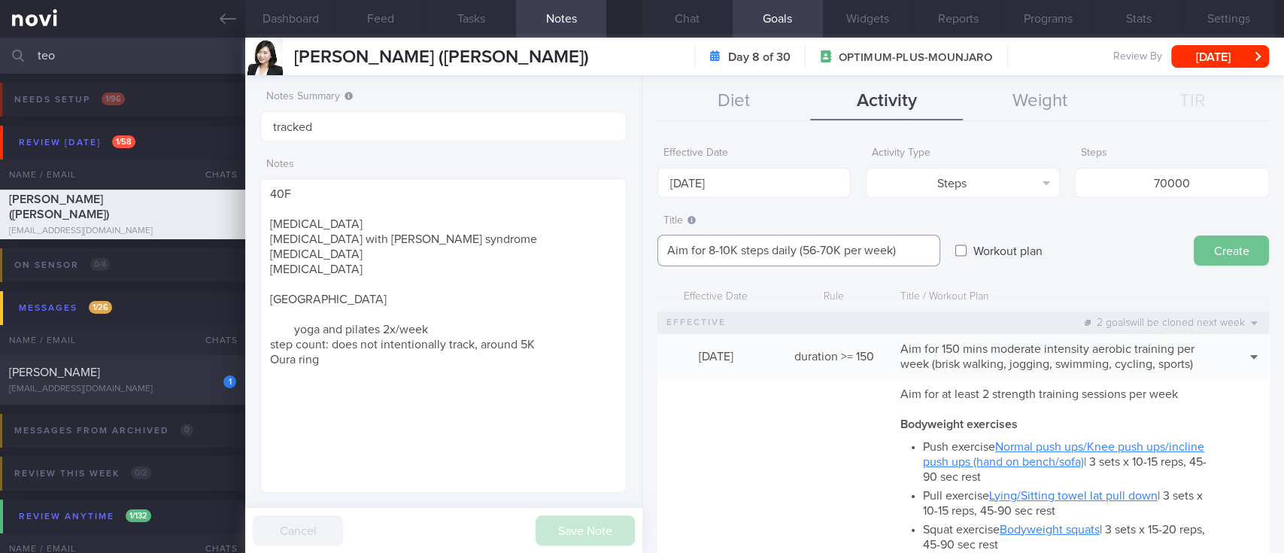
type textarea "Aim for 8-10K steps daily (56-70K per week)"
click at [1196, 247] on button "Create" at bounding box center [1230, 250] width 75 height 30
type input "[DATE]"
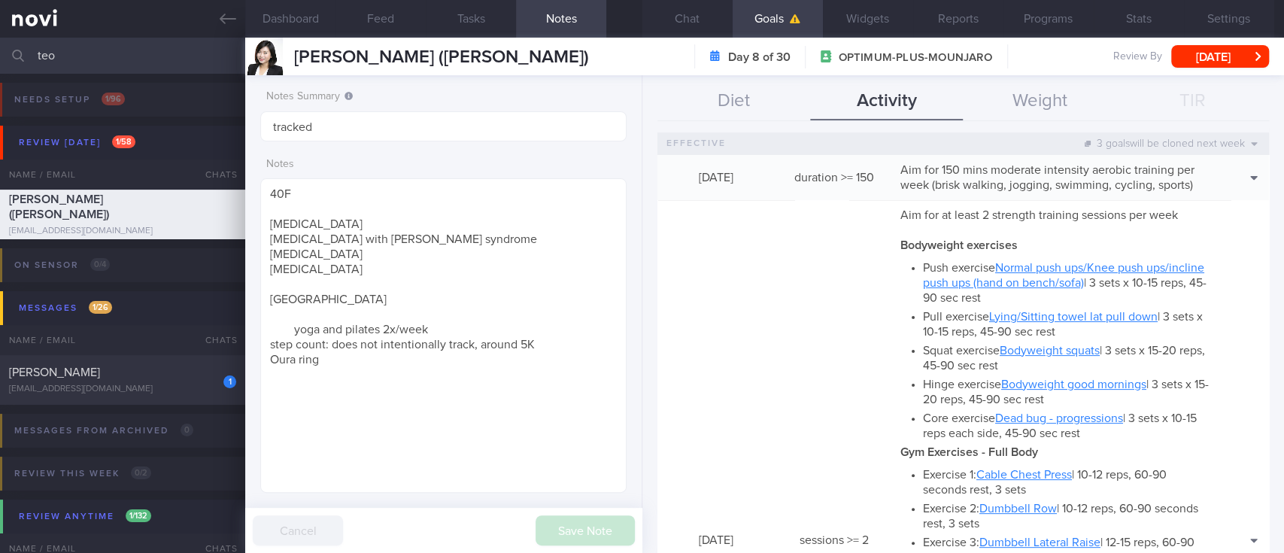
scroll to position [111, 0]
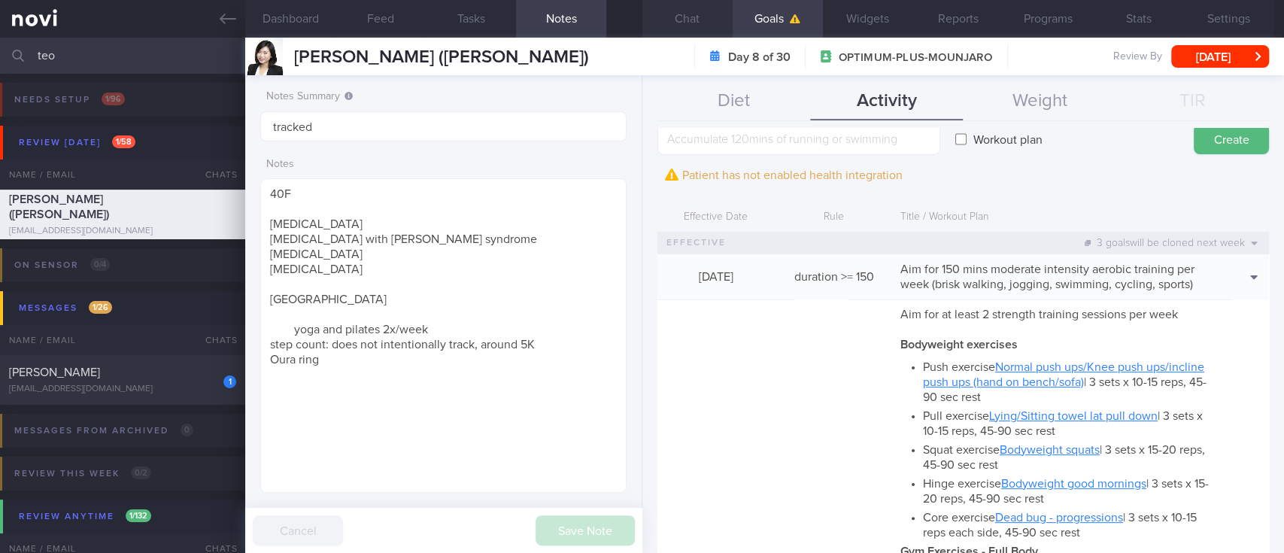
click at [692, 20] on button "Chat" at bounding box center [687, 19] width 90 height 38
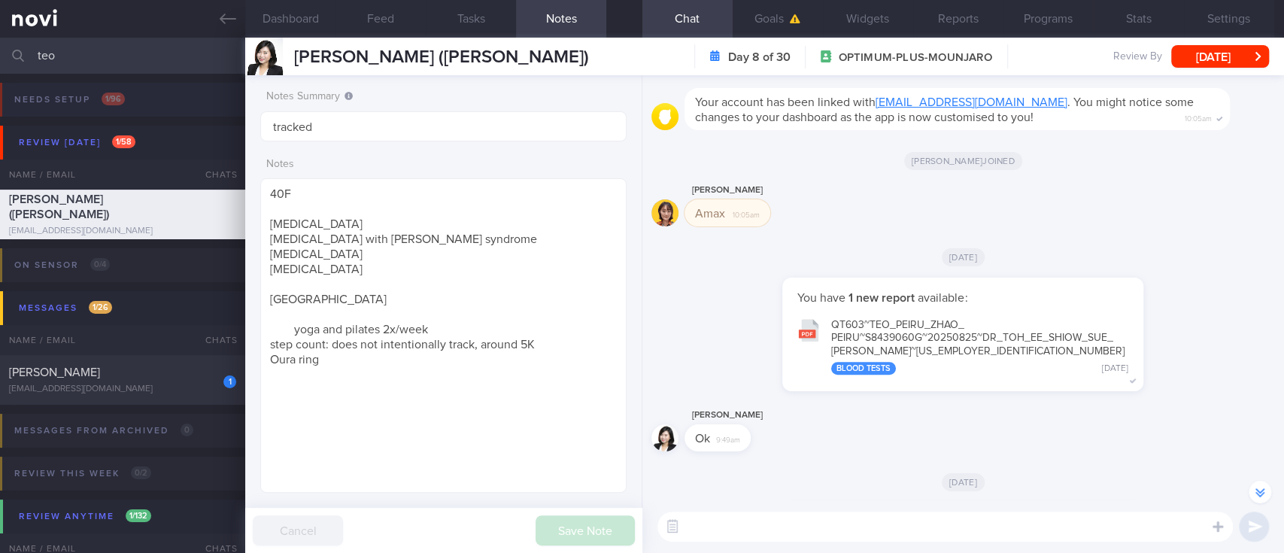
drag, startPoint x: 215, startPoint y: 19, endPoint x: 769, endPoint y: 119, distance: 562.4
click at [215, 19] on link at bounding box center [122, 19] width 245 height 38
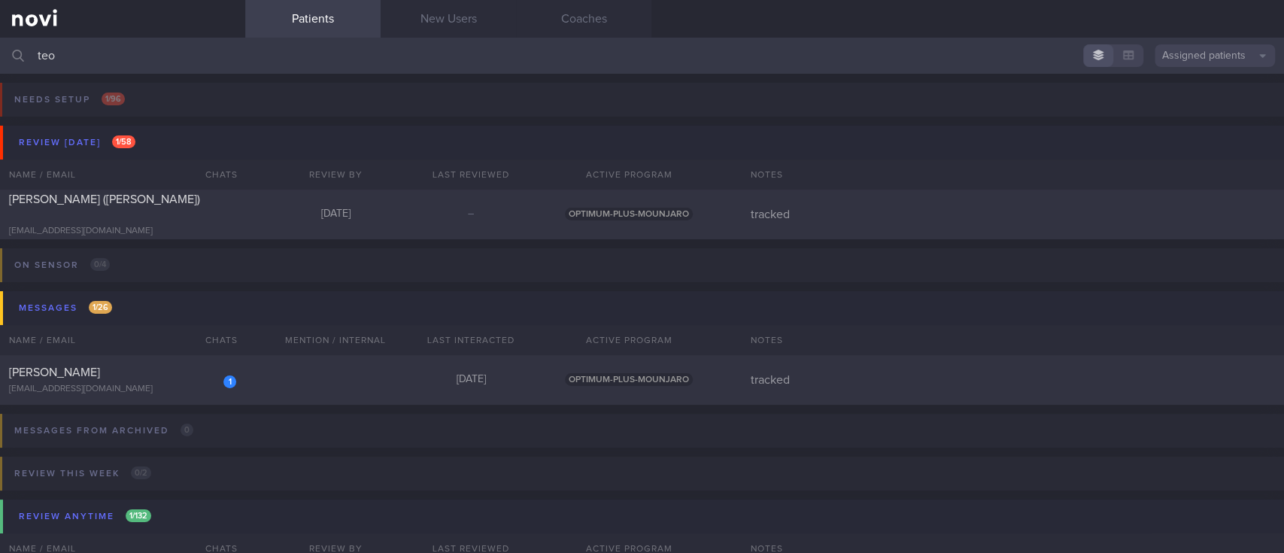
drag, startPoint x: 139, startPoint y: 57, endPoint x: 0, endPoint y: 57, distance: 139.1
click at [0, 57] on input "teo" at bounding box center [642, 56] width 1284 height 36
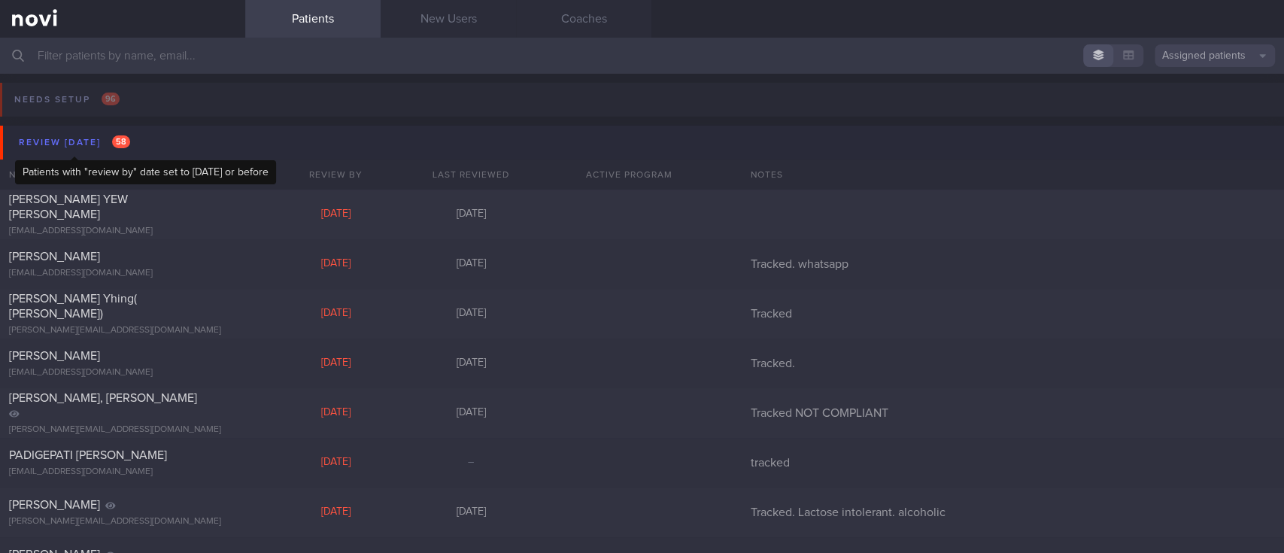
click at [123, 136] on span "58" at bounding box center [121, 141] width 18 height 13
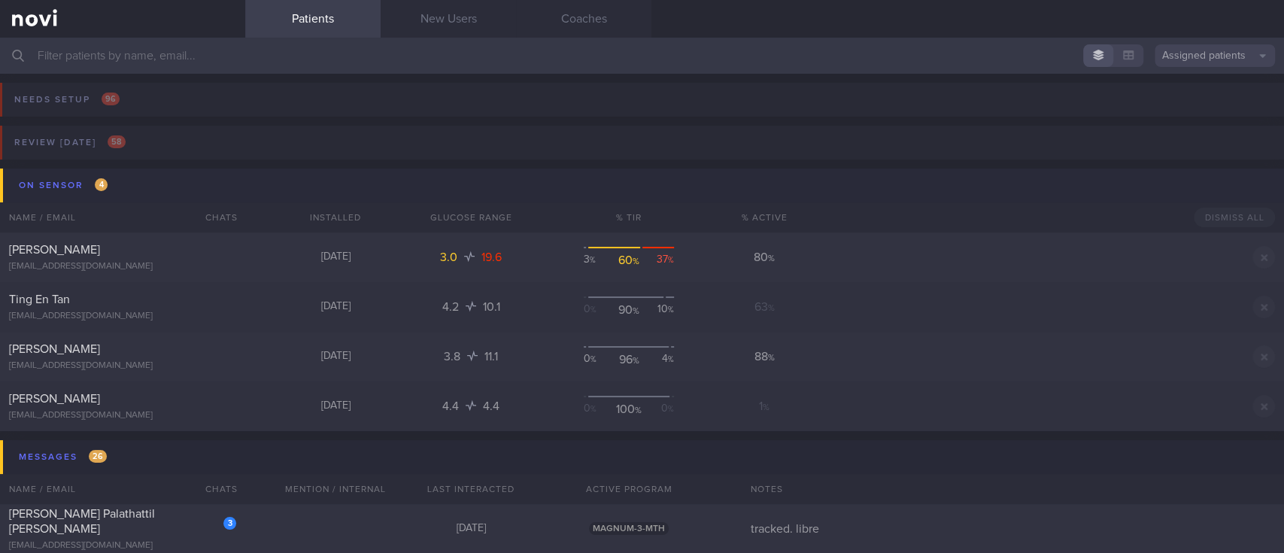
click at [133, 183] on button "On sensor 4" at bounding box center [644, 185] width 1288 height 34
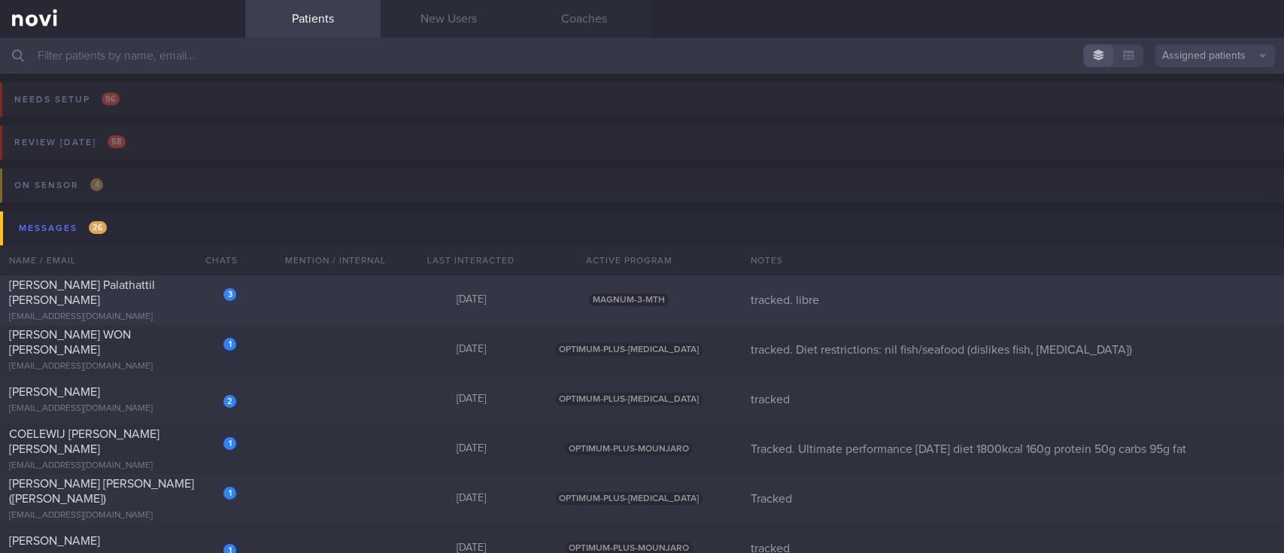
click at [326, 305] on div "3 Anil Palathattil Bhaskaran anil.p.b@gmail.com Yesterday MAGNUM-3-MTH tracked.…" at bounding box center [642, 300] width 1284 height 50
select select "8"
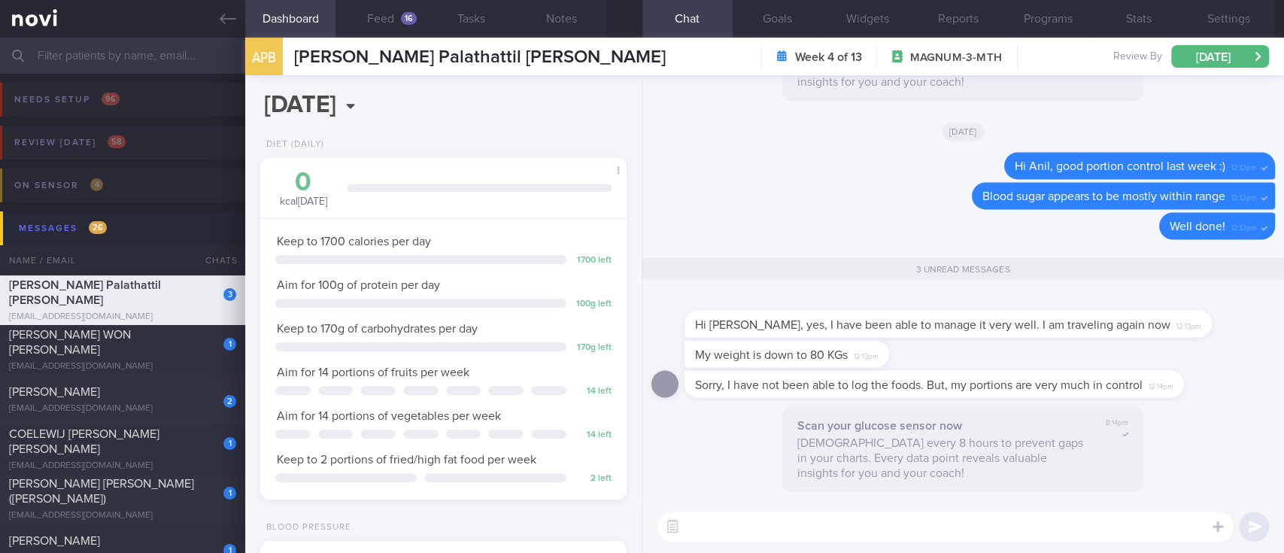
click at [766, 531] on textarea at bounding box center [944, 526] width 575 height 30
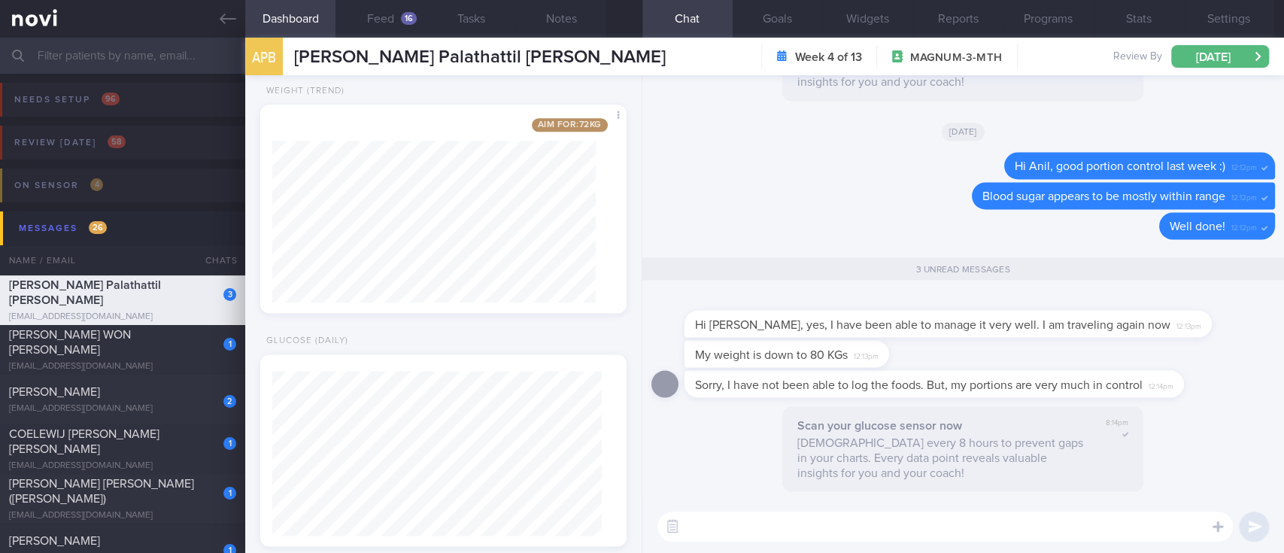
scroll to position [1414, 0]
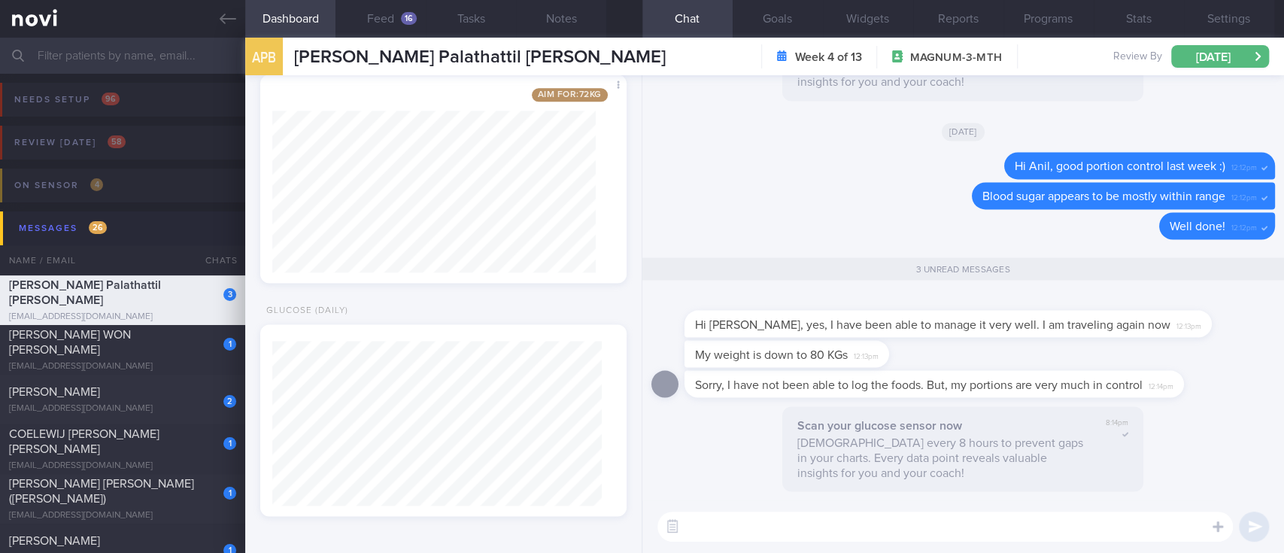
click at [713, 527] on textarea at bounding box center [944, 526] width 575 height 30
type textarea "That's great to hear, Anil! :)"
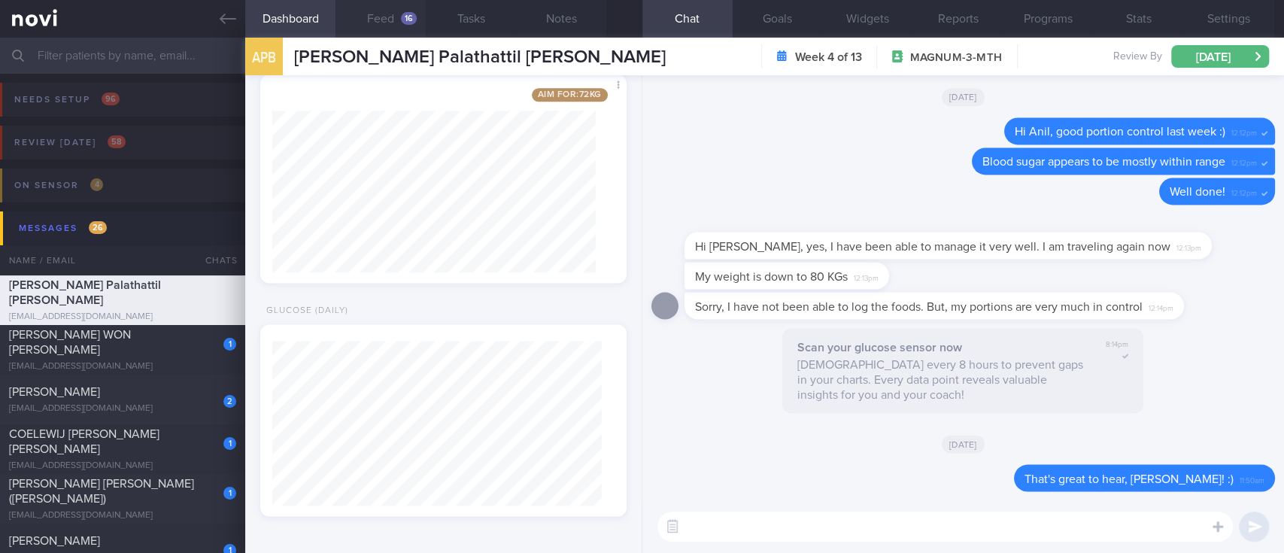
click at [384, 20] on button "Feed 16" at bounding box center [380, 19] width 90 height 38
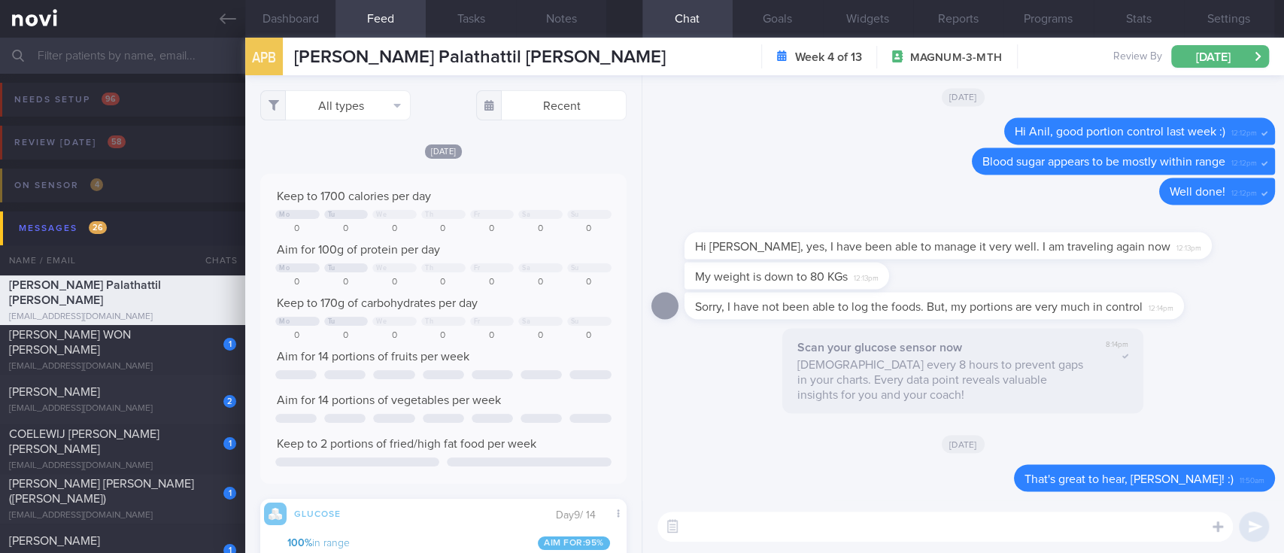
scroll to position [83, 331]
click at [770, 521] on textarea at bounding box center [944, 526] width 575 height 30
type textarea "M"
type textarea "Don't hesitate to message me here if you have any questions :)"
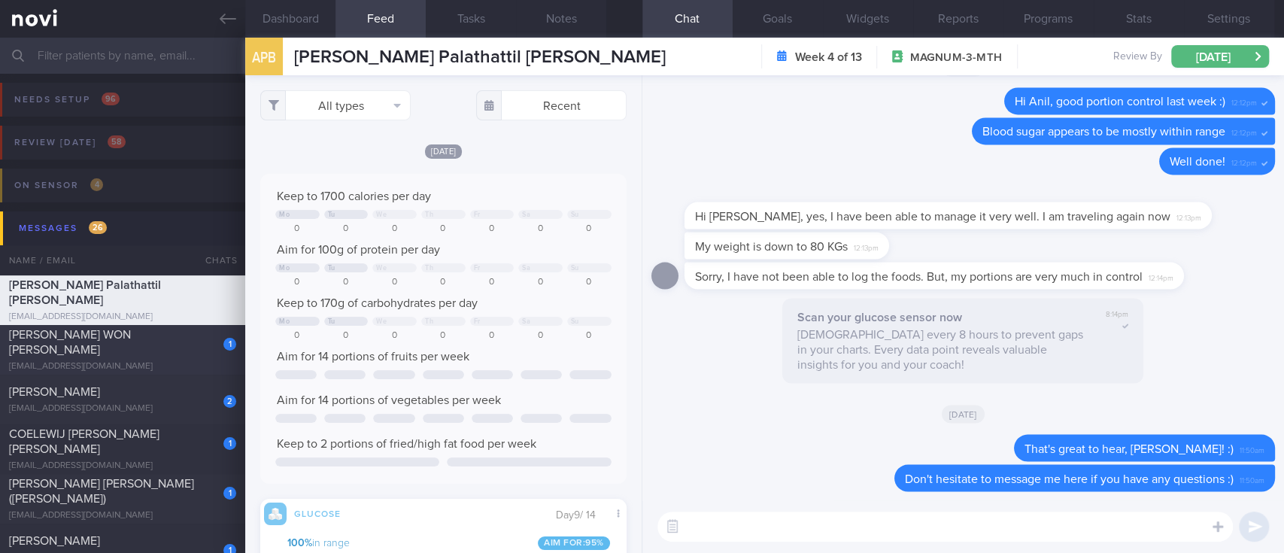
click at [84, 361] on div "justyne1995@gmail.com" at bounding box center [122, 366] width 227 height 11
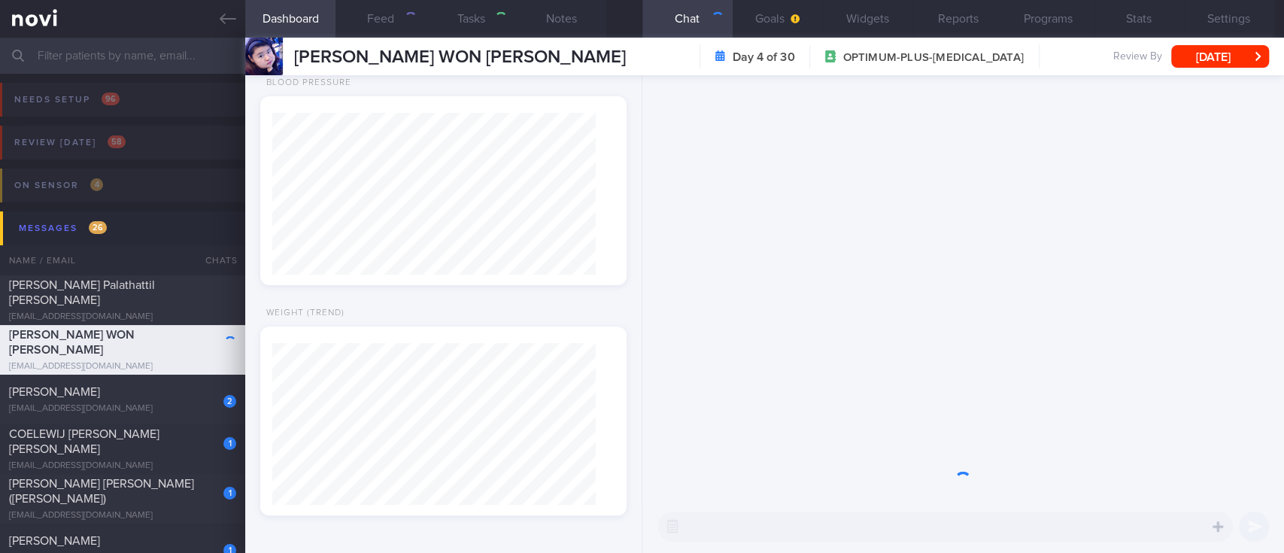
type input "tracked. Diet restrictions: nil fish/seafood (dislikes fish, seafood allergy)"
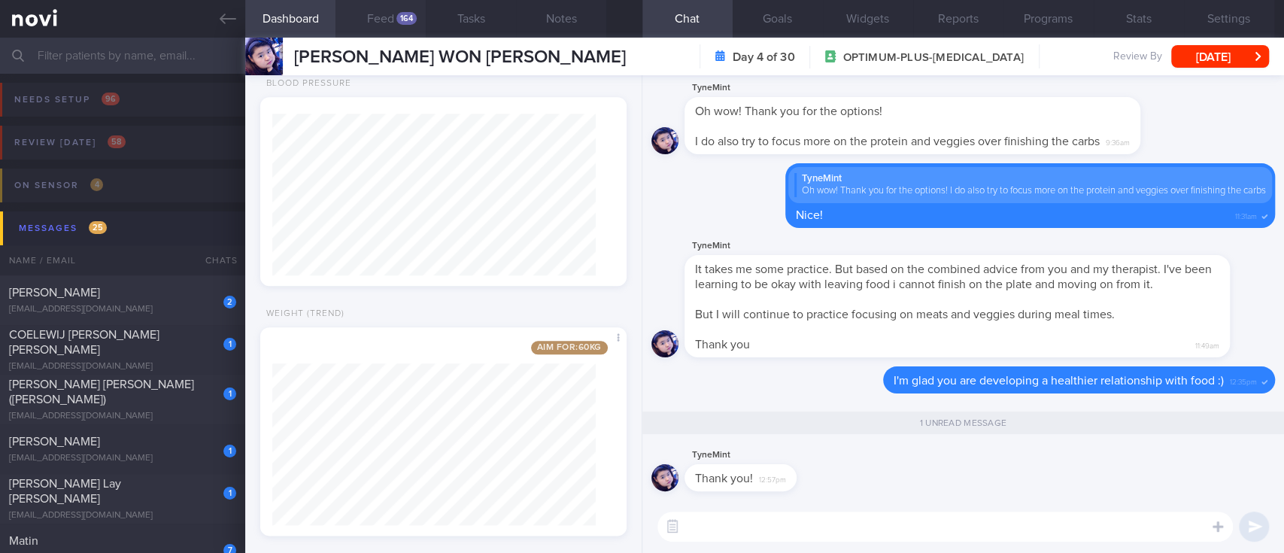
click at [393, 14] on button "Feed 164" at bounding box center [380, 19] width 90 height 38
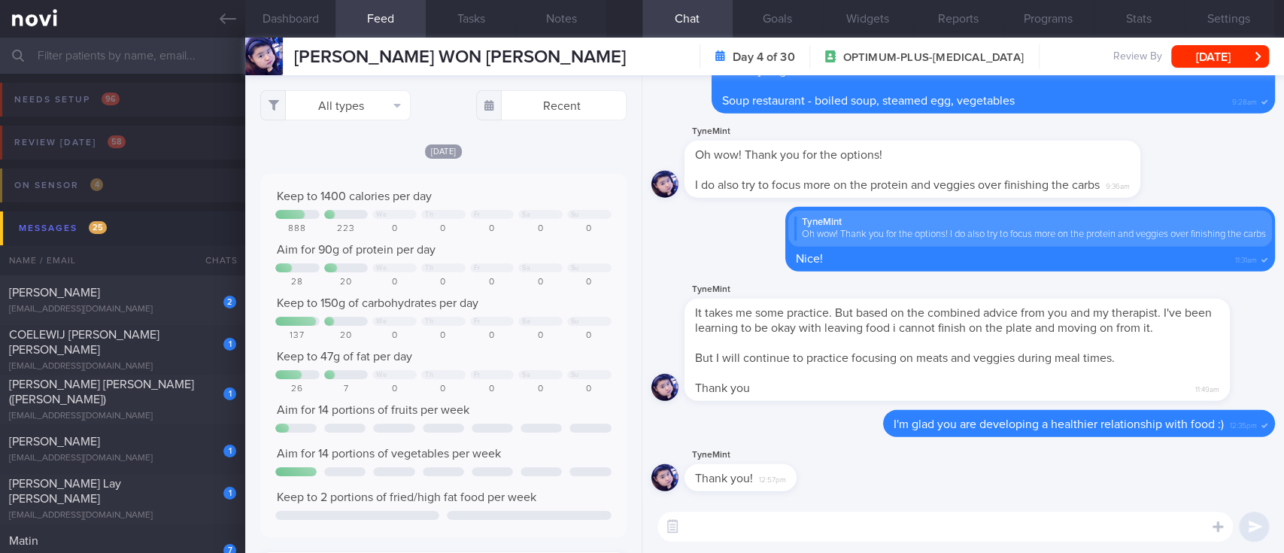
scroll to position [83, 331]
click at [372, 110] on button "All types" at bounding box center [335, 105] width 150 height 30
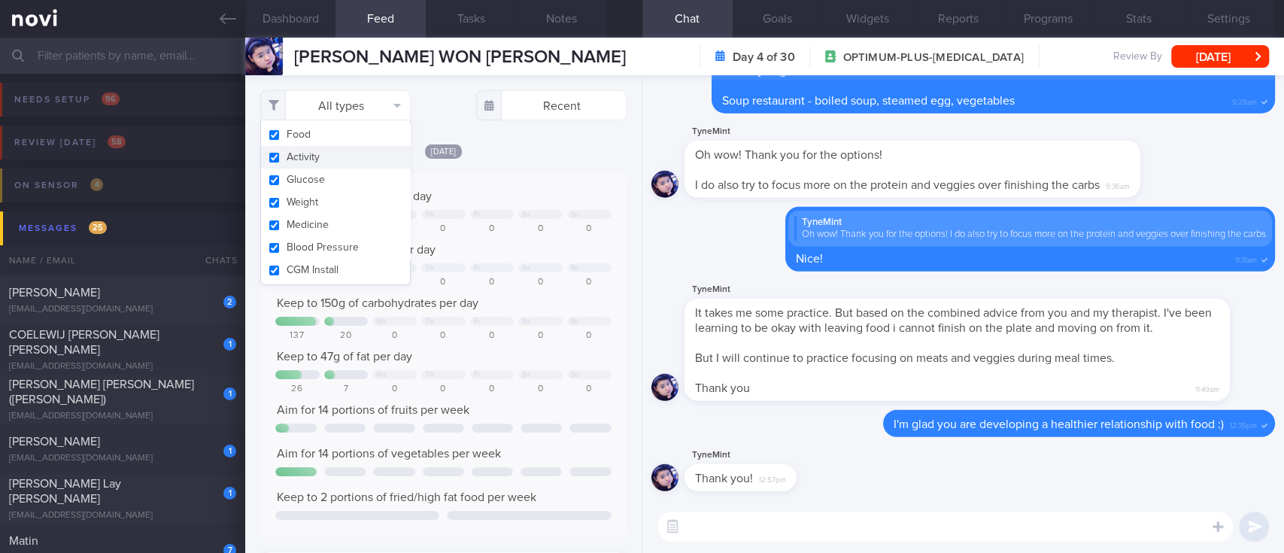
click at [327, 153] on button "Activity" at bounding box center [335, 157] width 149 height 23
checkbox input "false"
drag, startPoint x: 523, startPoint y: 295, endPoint x: 547, endPoint y: 300, distance: 24.6
click at [529, 298] on div "Keep to 150g of carbohydrates per day" at bounding box center [443, 303] width 336 height 15
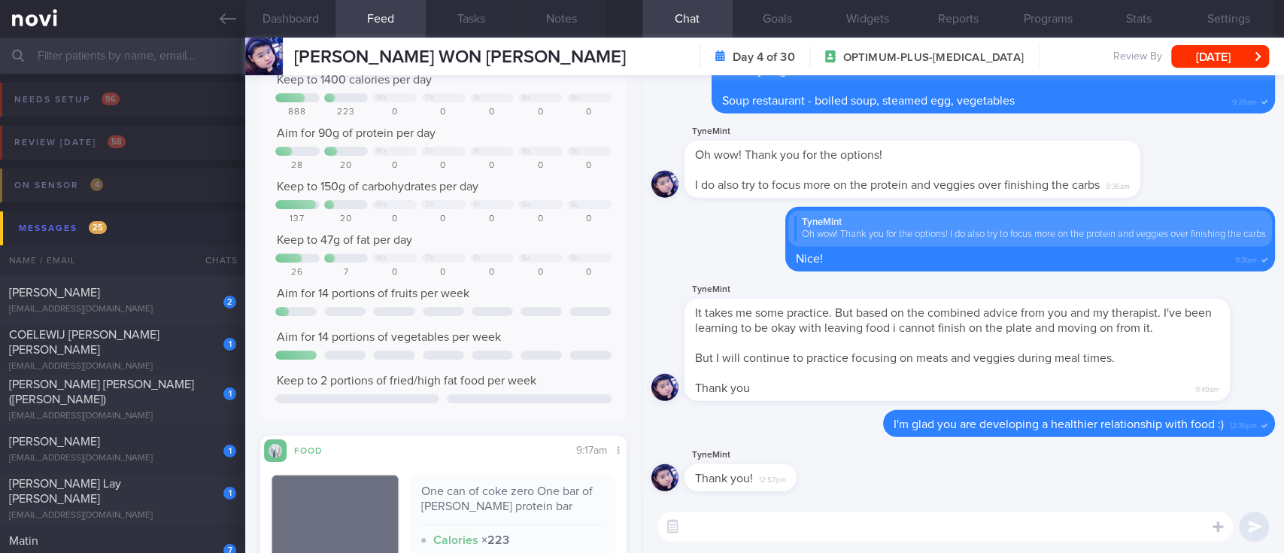
scroll to position [401, 0]
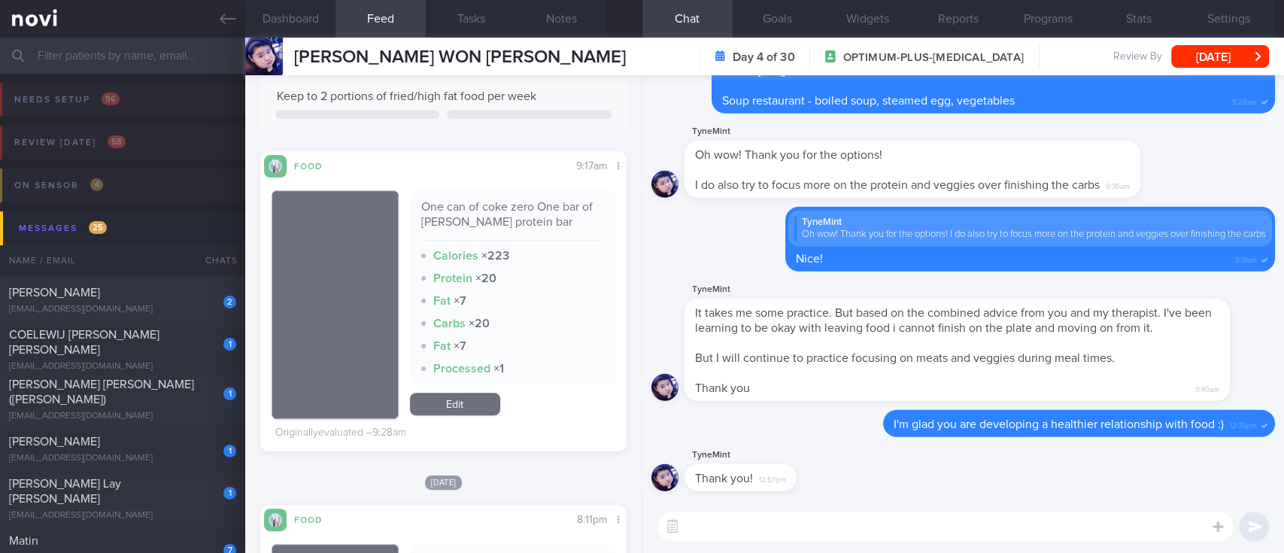
drag, startPoint x: 166, startPoint y: 344, endPoint x: 911, endPoint y: 277, distance: 747.4
click at [166, 344] on div "COELEWIJ PETRUS ANTONIUS JOHANNES" at bounding box center [120, 342] width 223 height 30
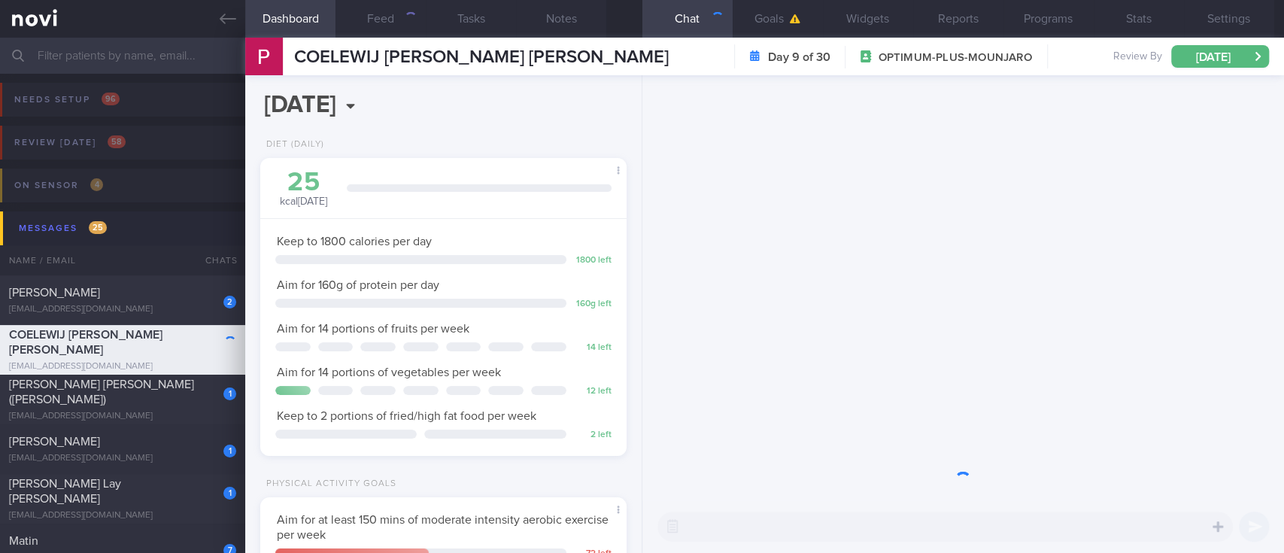
scroll to position [183, 323]
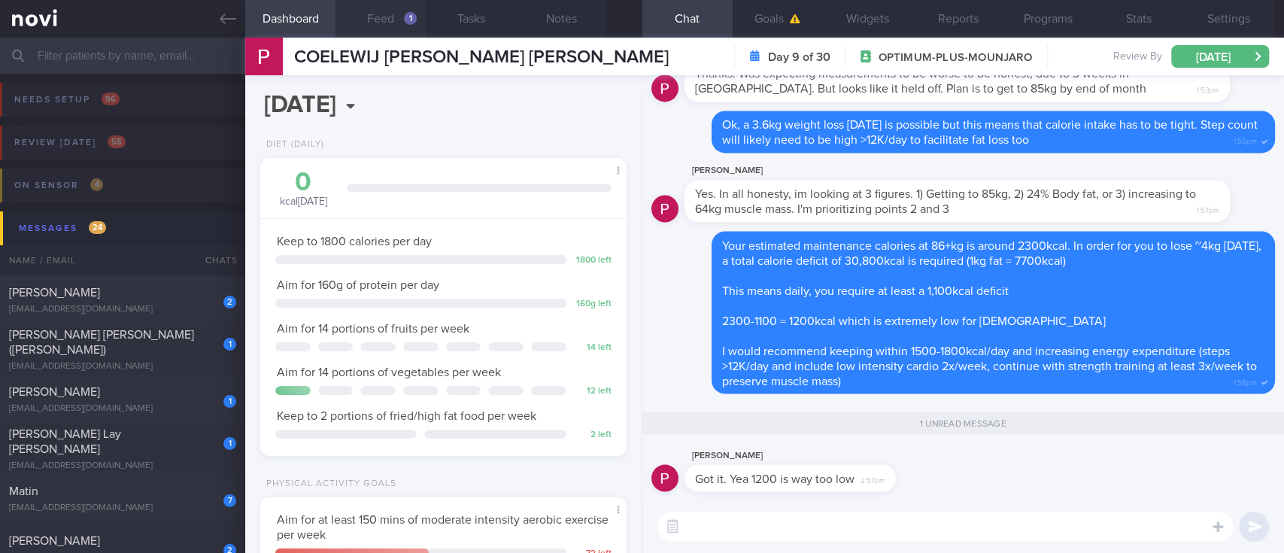
click at [391, 23] on button "Feed 1" at bounding box center [380, 19] width 90 height 38
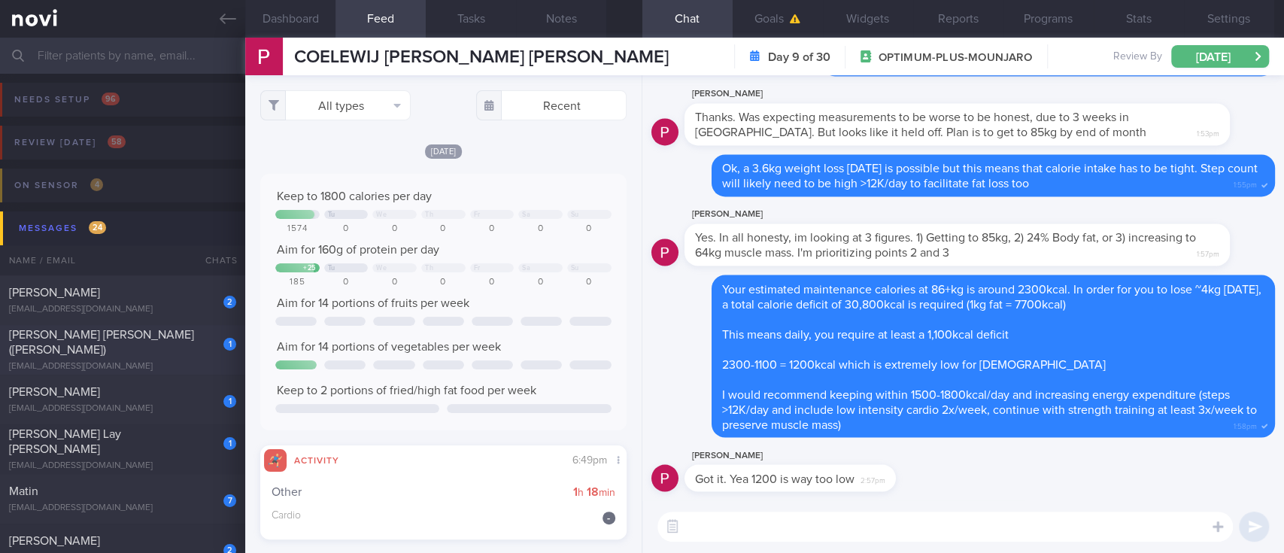
click at [165, 338] on span "LEONG FOONG LIN (CAROLINE)" at bounding box center [101, 342] width 185 height 27
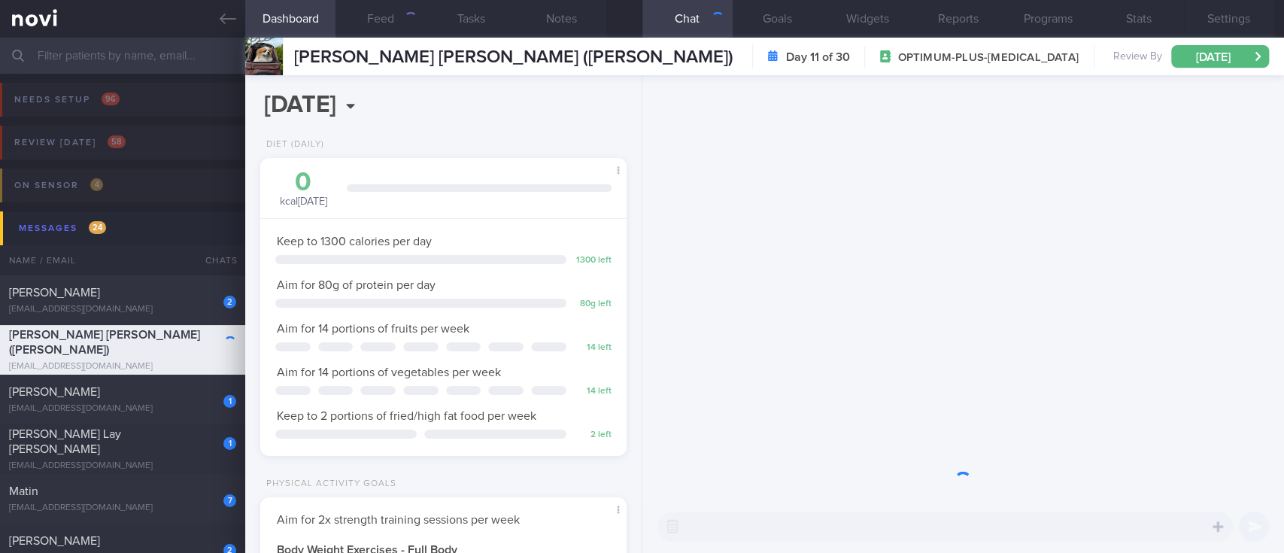
scroll to position [183, 323]
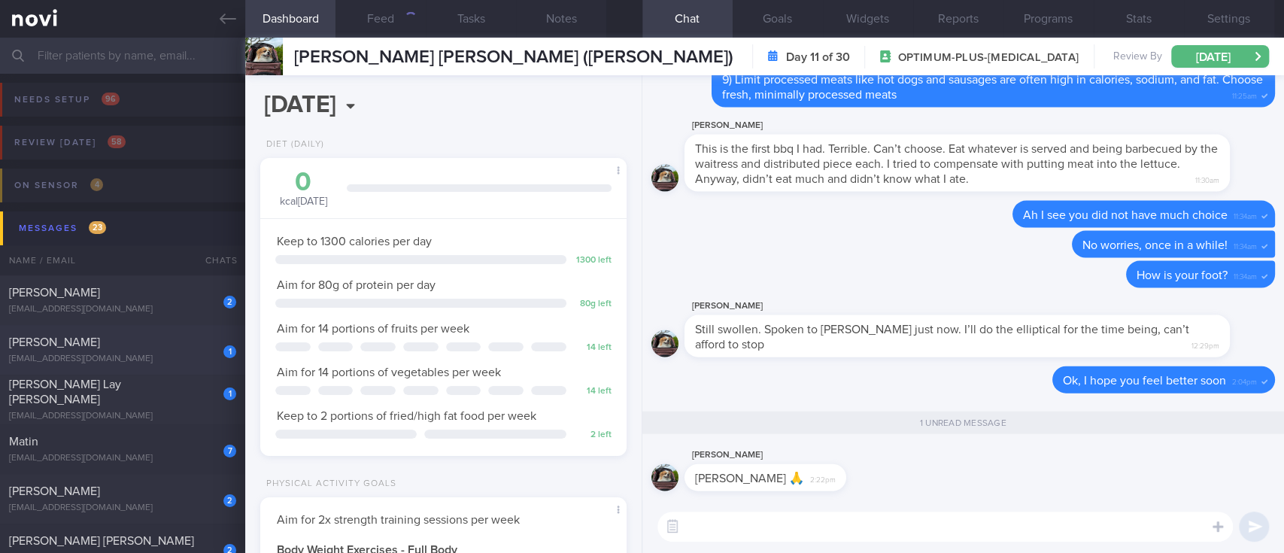
click at [144, 338] on div "SKYLAR TEO MAN LING" at bounding box center [120, 342] width 223 height 15
type input "tracked"
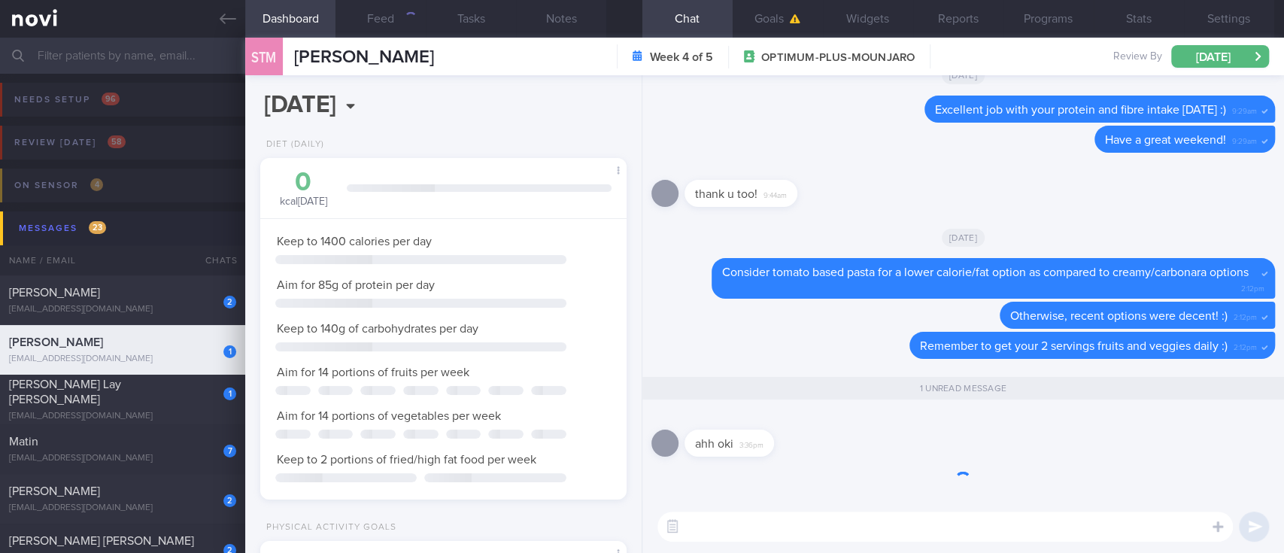
scroll to position [162, 323]
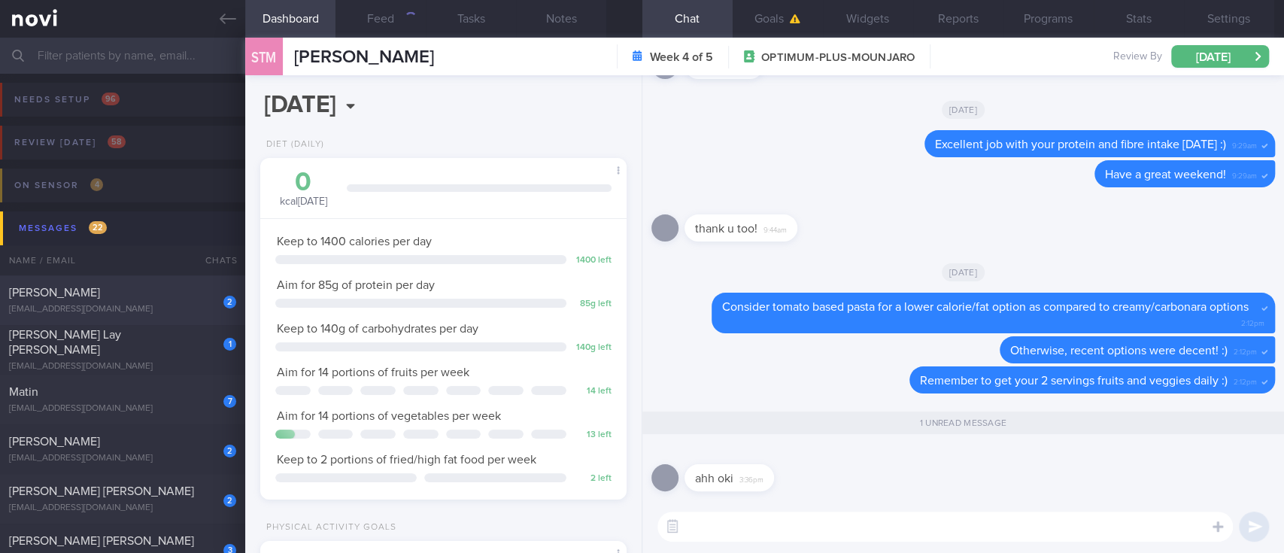
click at [173, 300] on div "2 Joanne Solis jfbsolis@gmail.com" at bounding box center [122, 300] width 245 height 30
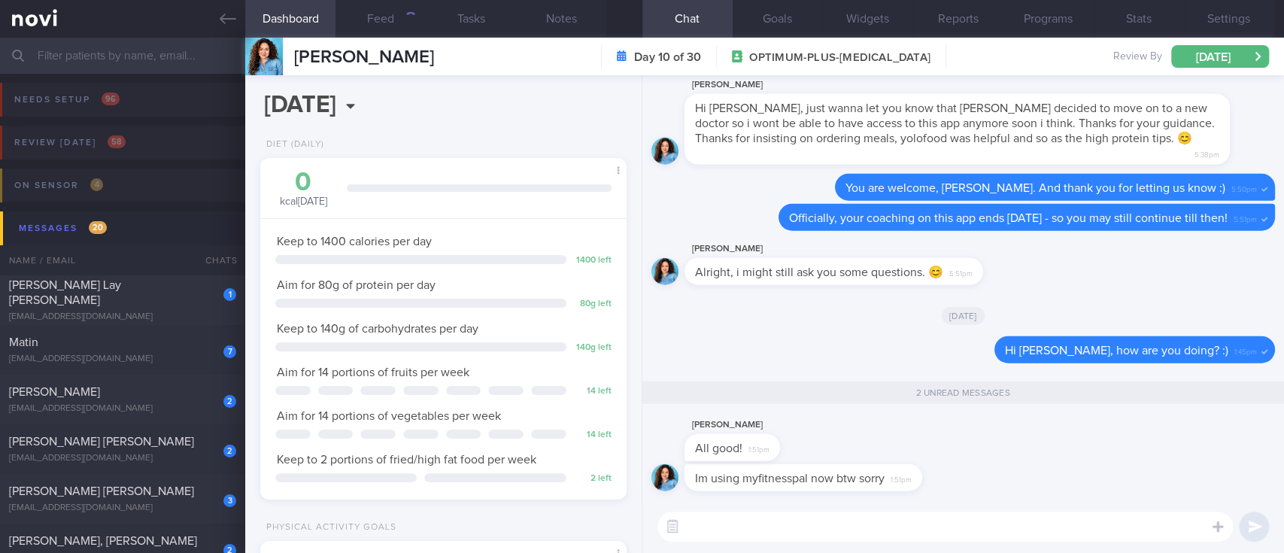
click at [808, 520] on textarea at bounding box center [944, 526] width 575 height 30
type textarea "No worries! Just checking in :)"
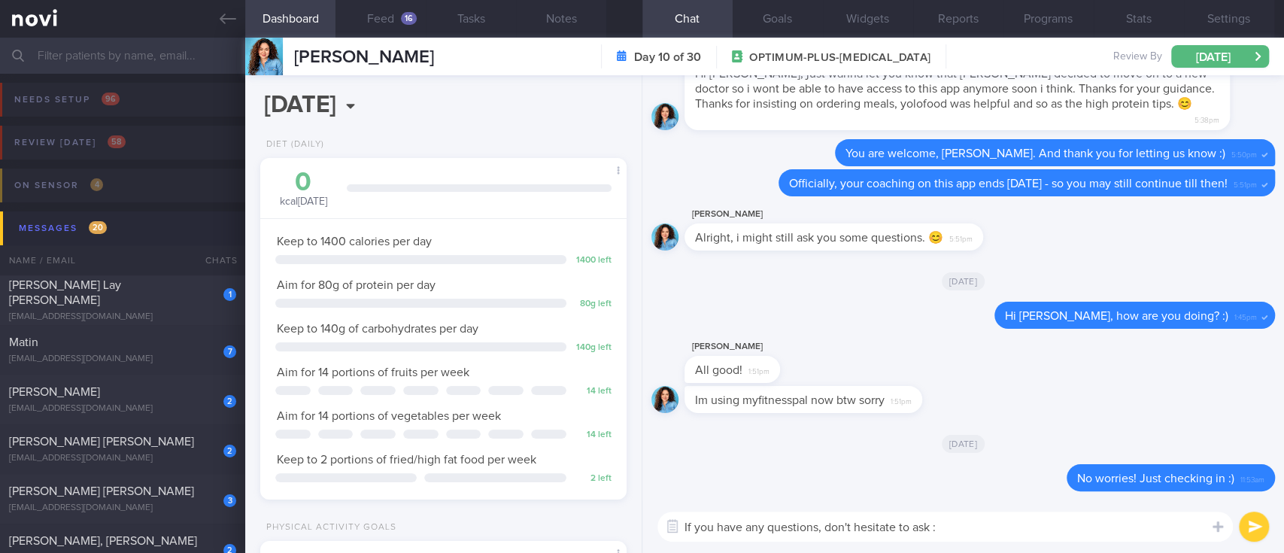
type textarea "If you have any questions, don't hesitate to ask :)"
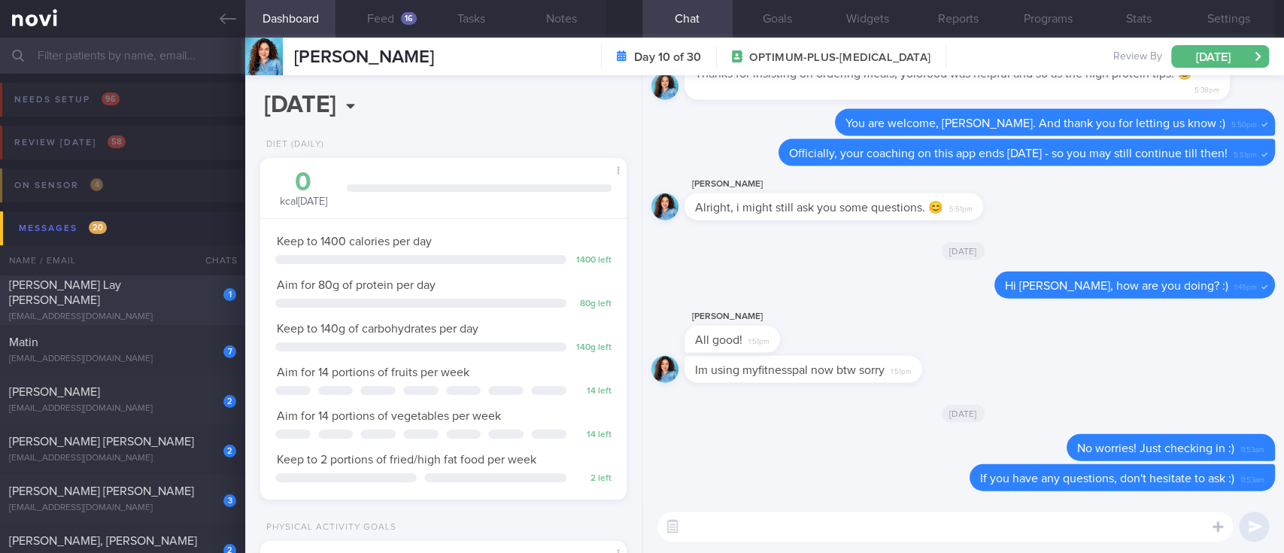
click at [156, 293] on div "Nena Tan Lay Kee" at bounding box center [120, 292] width 223 height 30
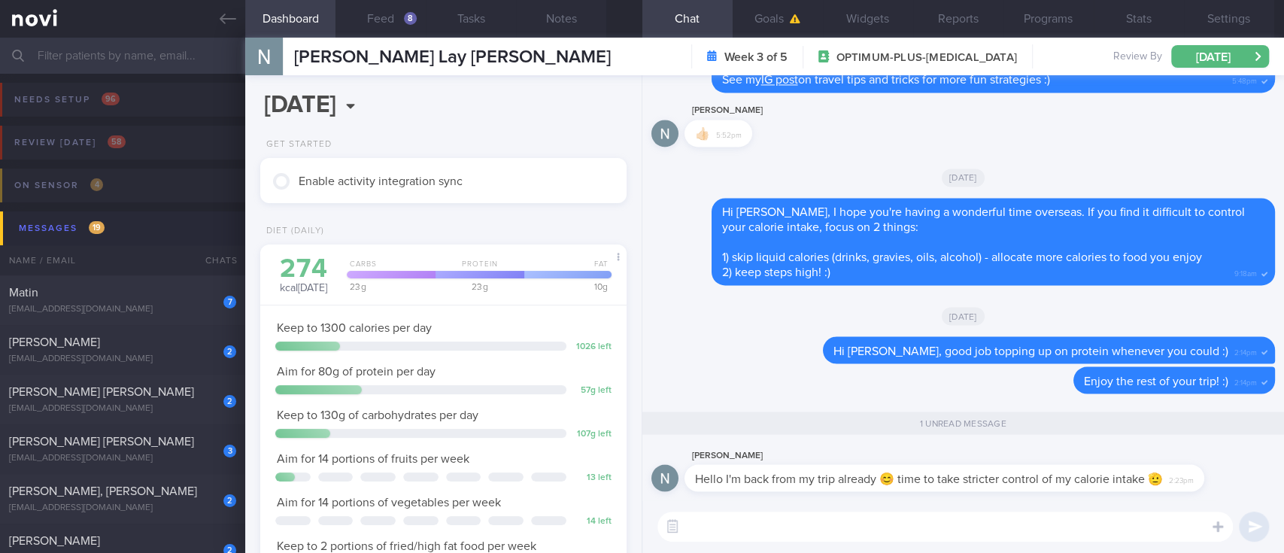
click at [973, 526] on textarea at bounding box center [944, 526] width 575 height 30
type textarea "Ok,"
click at [403, 26] on button "Feed 8" at bounding box center [380, 19] width 90 height 38
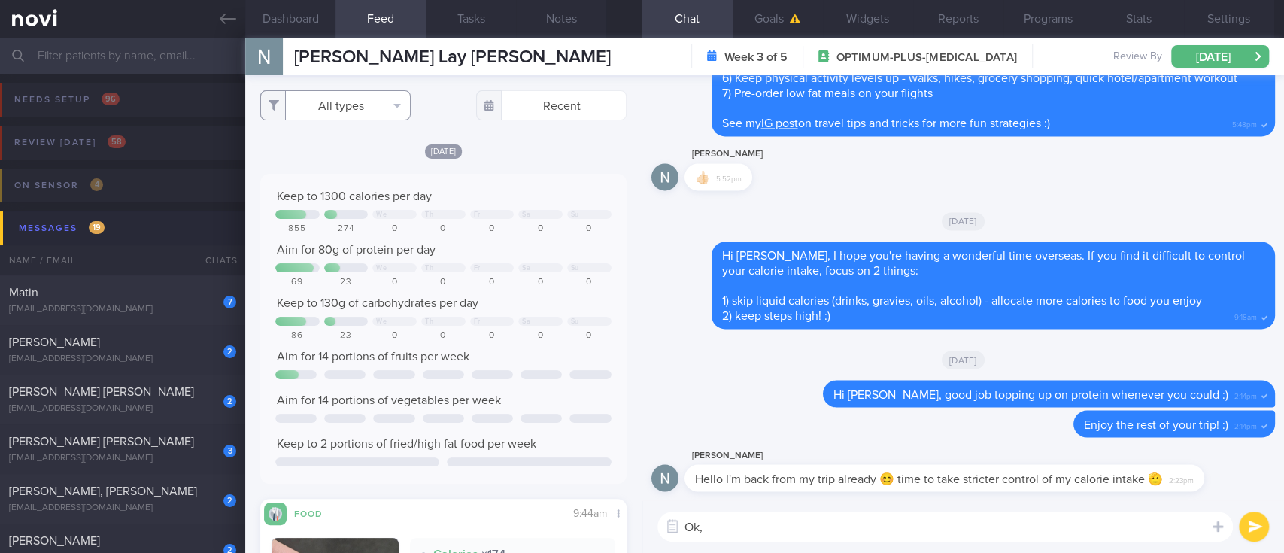
click at [352, 105] on button "All types" at bounding box center [335, 105] width 150 height 30
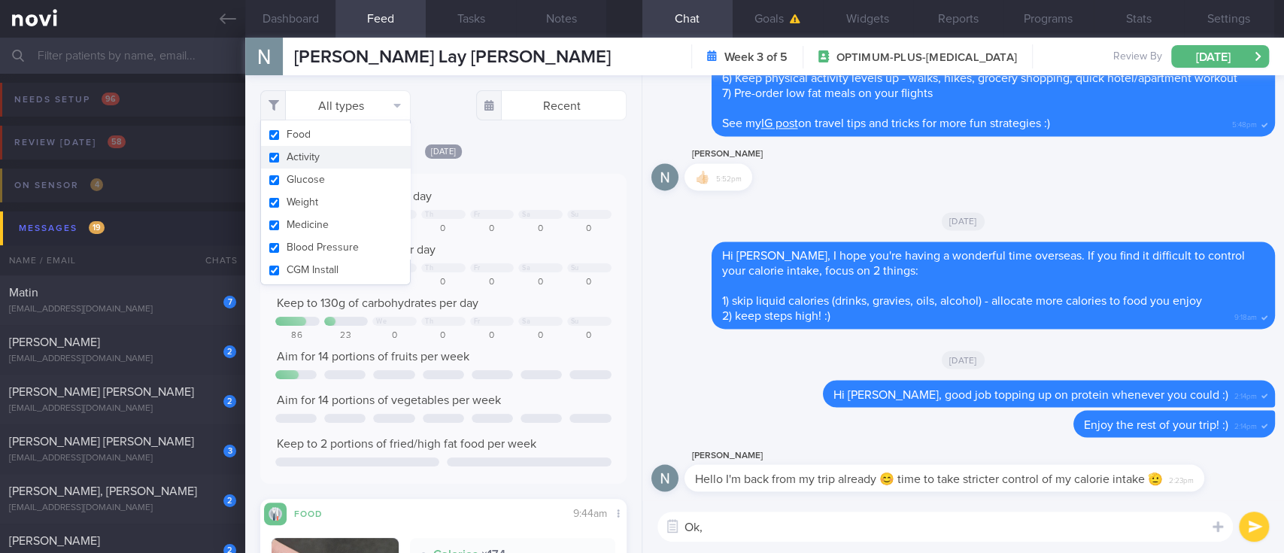
click at [325, 159] on button "Activity" at bounding box center [335, 157] width 149 height 23
checkbox input "false"
click at [541, 226] on div "0" at bounding box center [540, 228] width 44 height 11
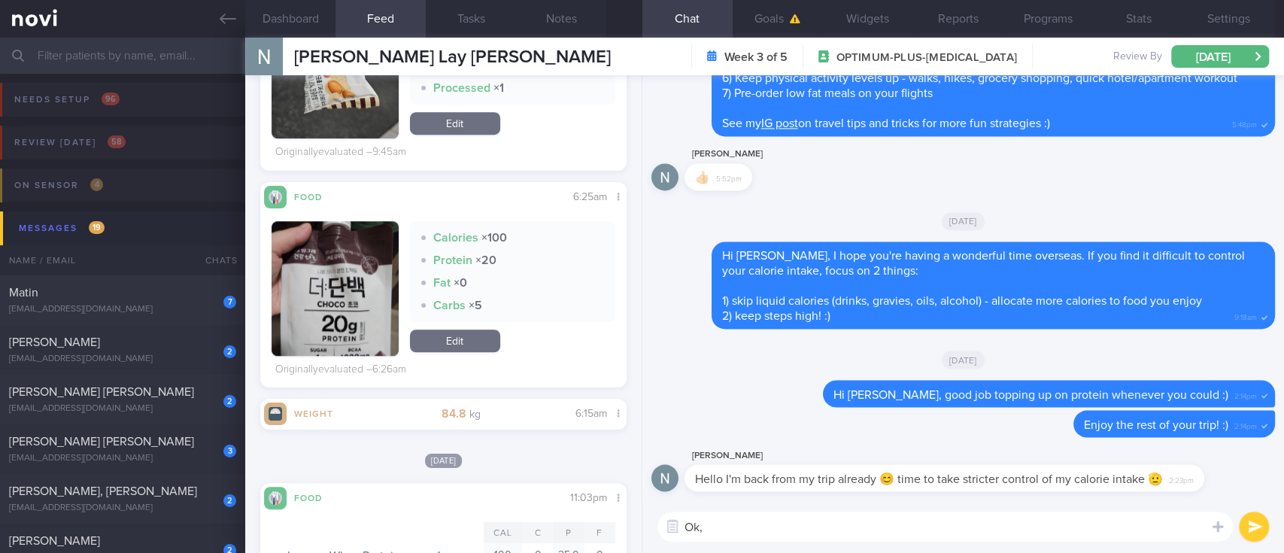
scroll to position [301, 0]
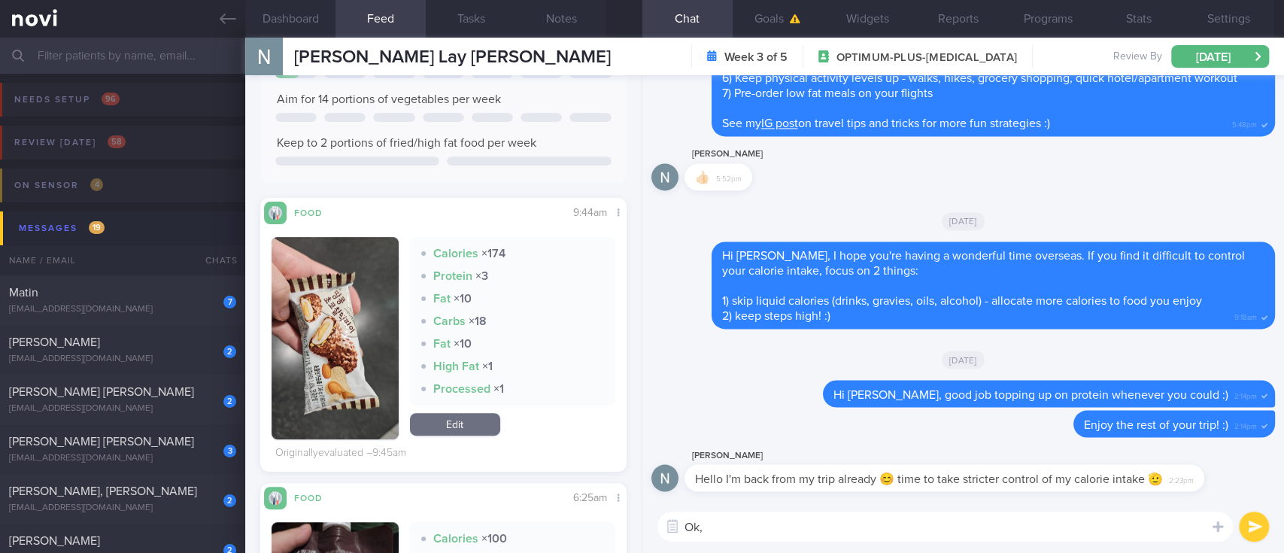
click at [723, 526] on textarea "Ok," at bounding box center [944, 526] width 575 height 30
type textarea "Ok, welcome back! :)"
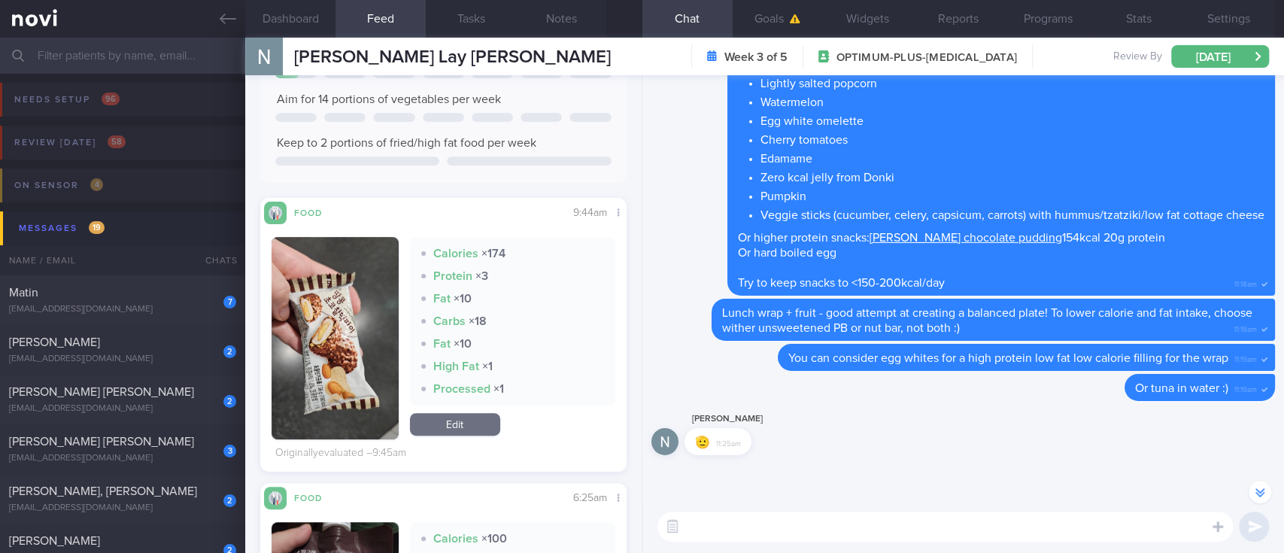
scroll to position [-2788, 0]
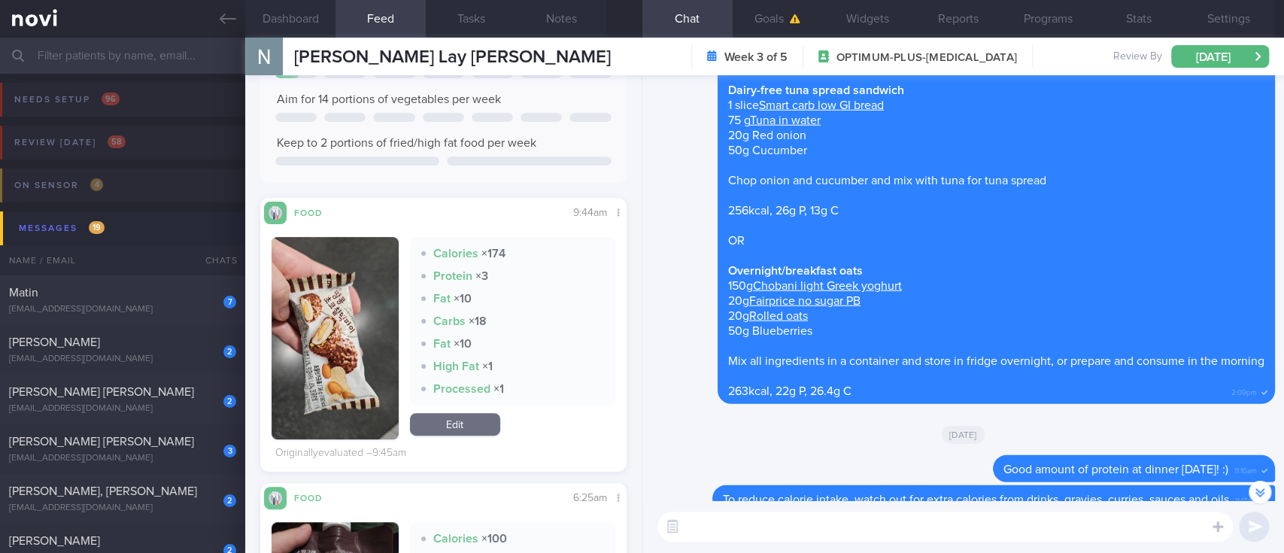
click at [775, 533] on textarea at bounding box center [944, 526] width 575 height 30
type textarea "Gentle reminders for you:"
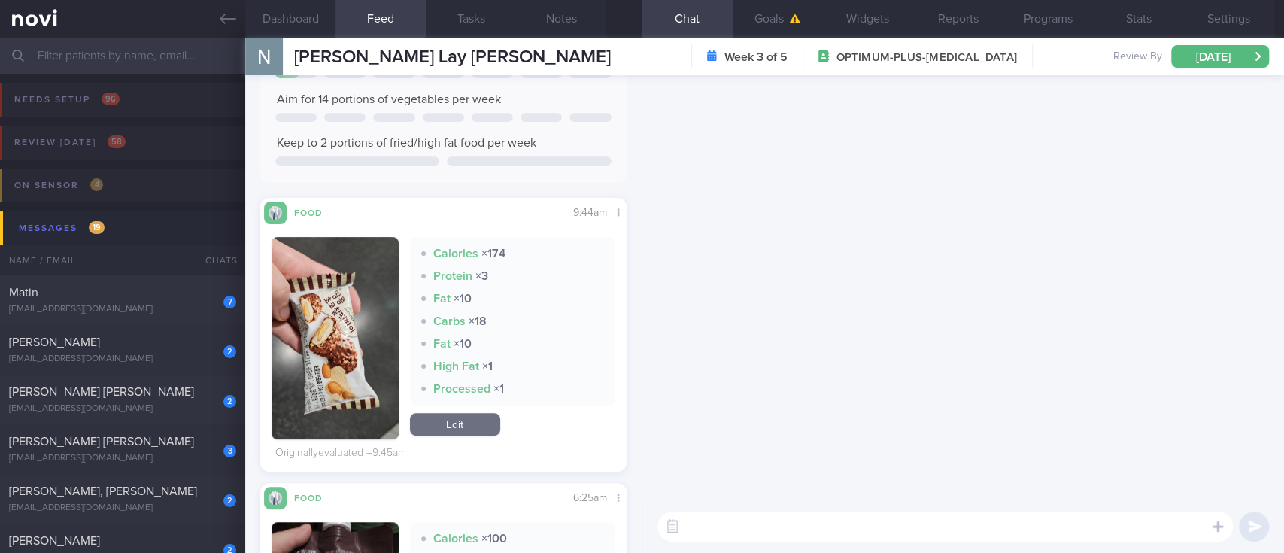
scroll to position [0, 0]
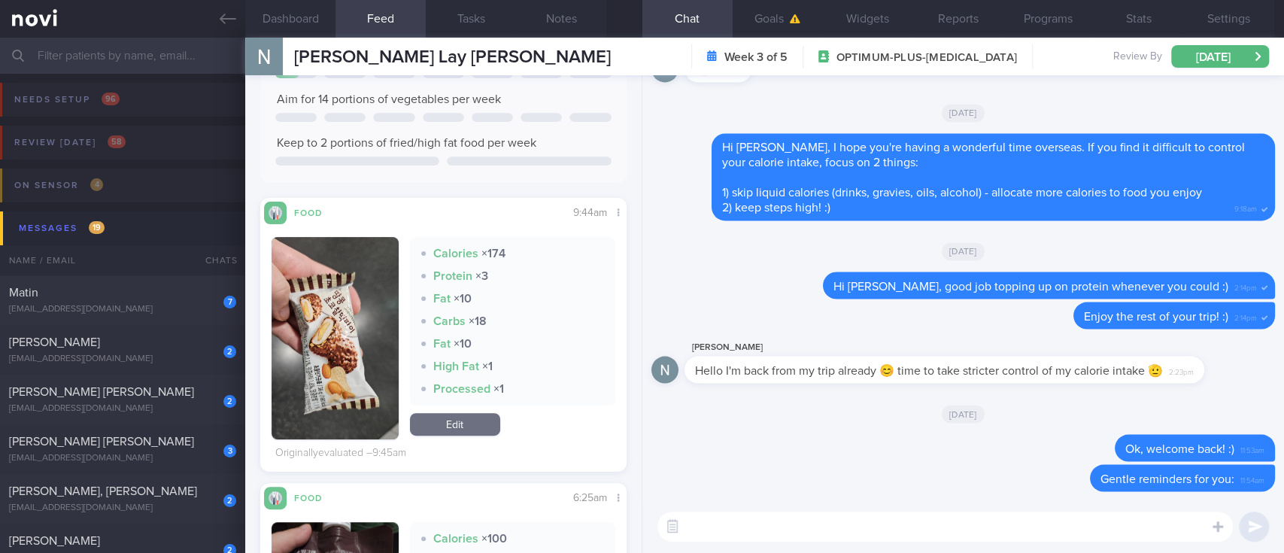
paste textarea "- Eat slowly and mindfully - Consume an adequate amount of protein (non fatty) …"
type textarea "- Eat slowly and mindfully - Consume an adequate amount of protein (non fatty) …"
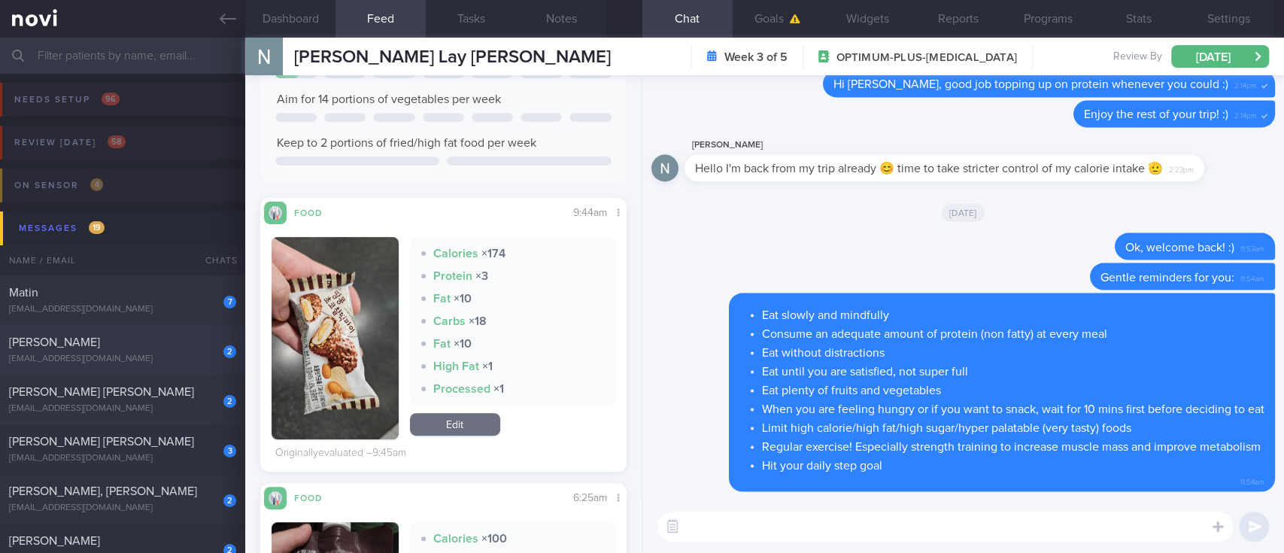
click at [150, 355] on div "kimriarbana@gmail.com" at bounding box center [122, 358] width 227 height 11
type input "tracked. pescatarian (Kim)"
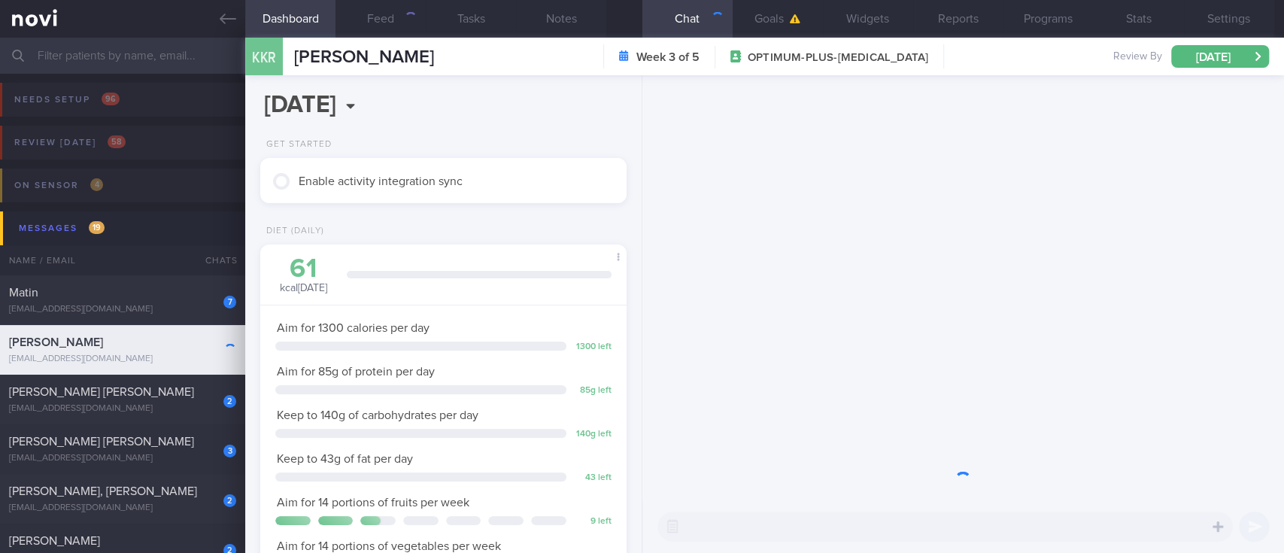
scroll to position [162, 323]
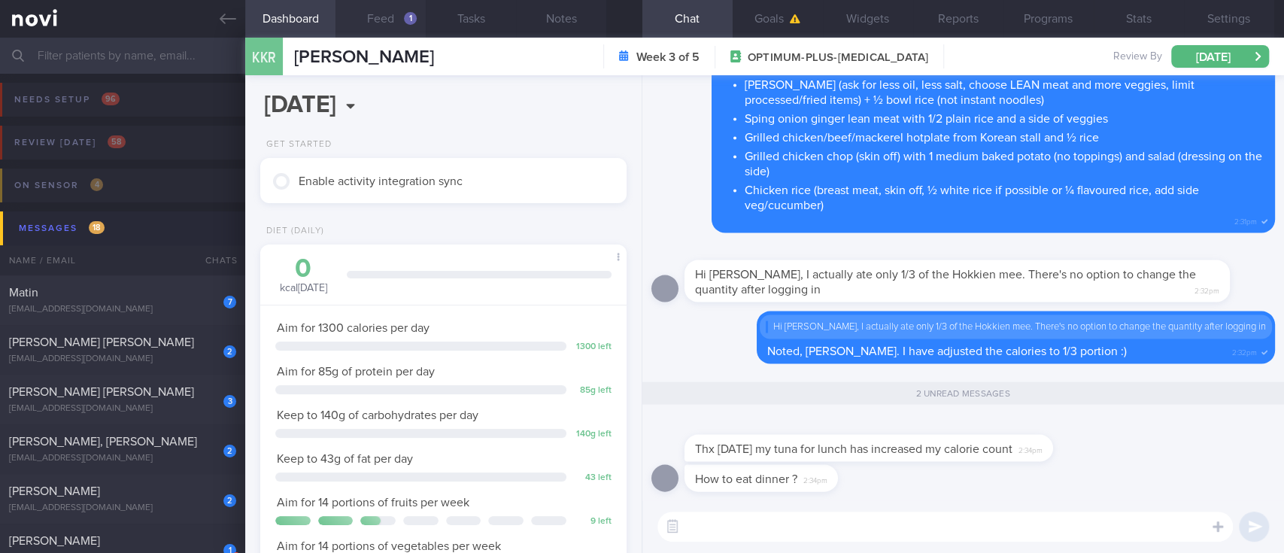
click at [401, 21] on button "Feed 1" at bounding box center [380, 19] width 90 height 38
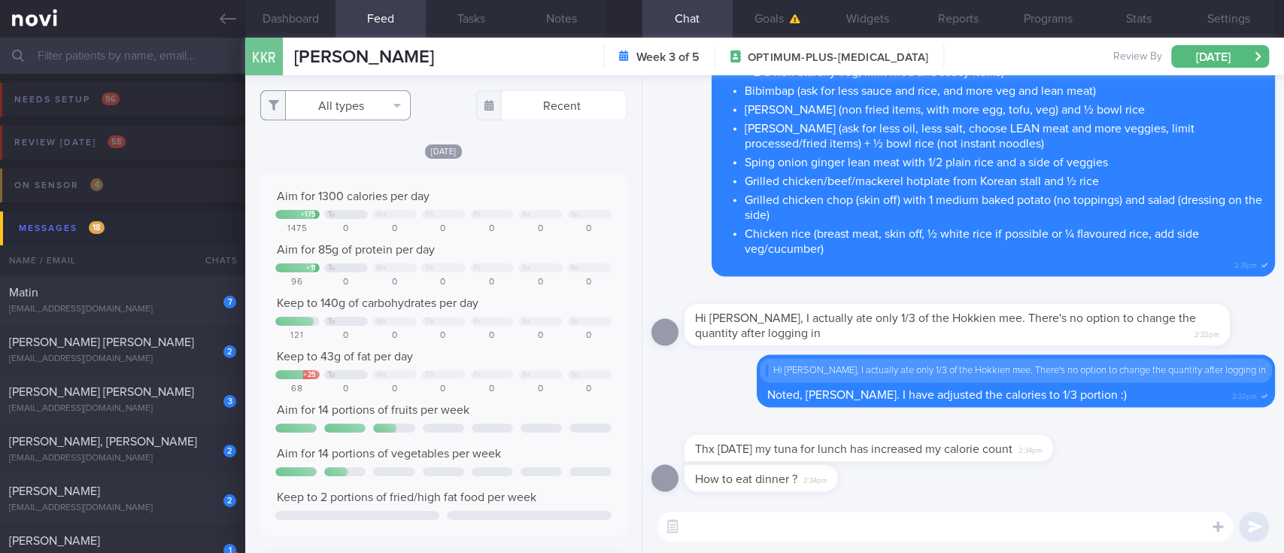
click at [350, 105] on button "All types" at bounding box center [335, 105] width 150 height 30
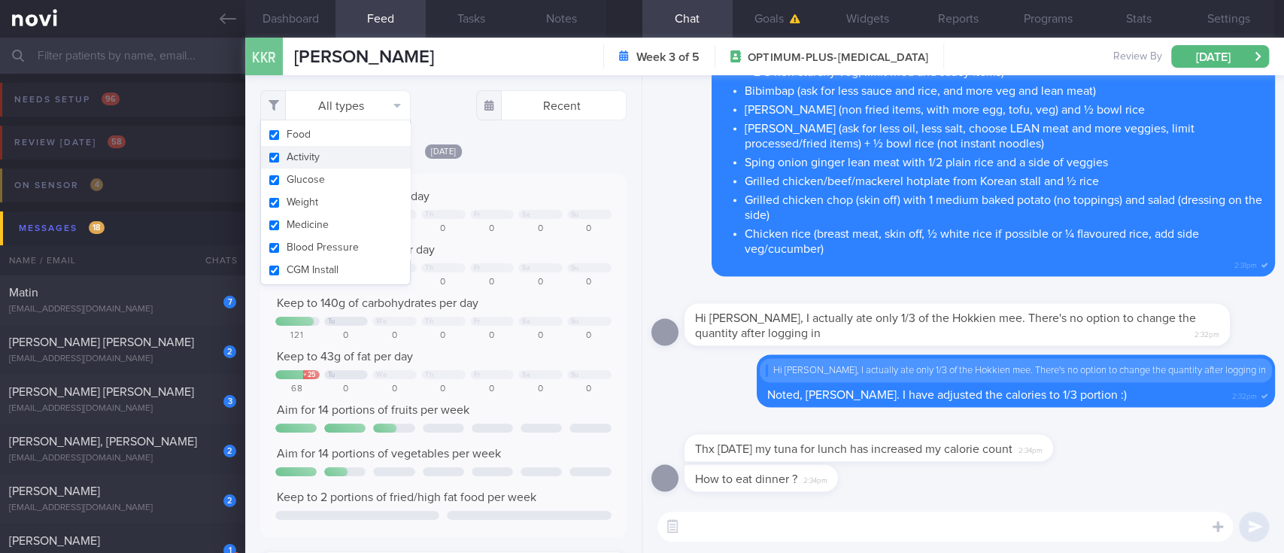
click at [344, 159] on button "Activity" at bounding box center [335, 157] width 149 height 23
checkbox input "false"
click at [496, 180] on div "Aim for 1300 calories per day + 175 Tu We Th Fr Sa Su 1475 0 0 0 0 0 0 Aim for …" at bounding box center [443, 355] width 366 height 363
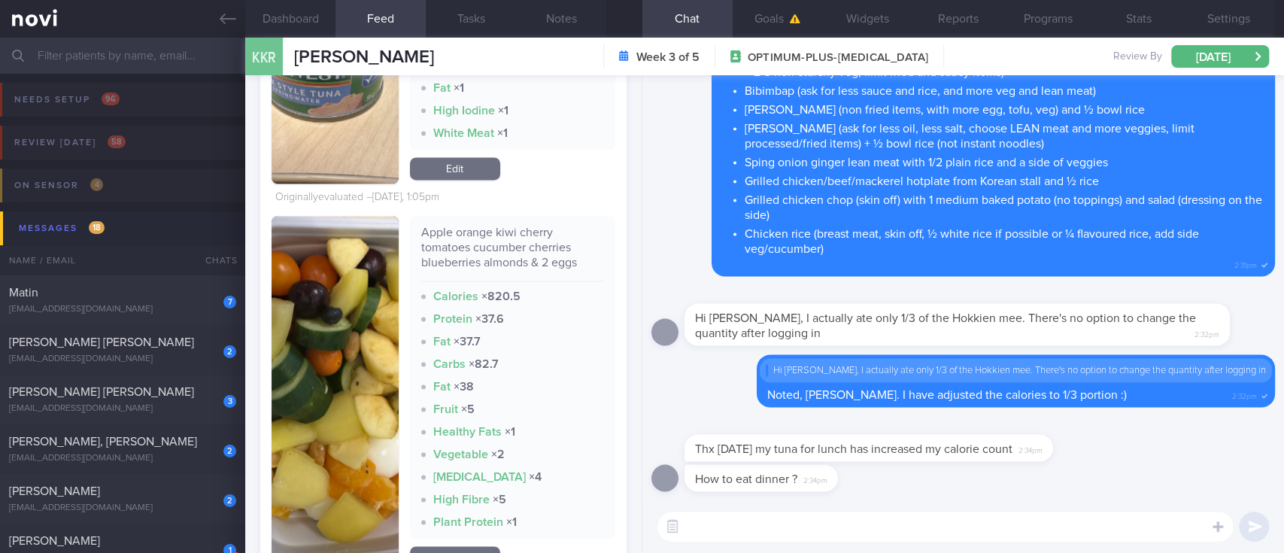
scroll to position [1504, 0]
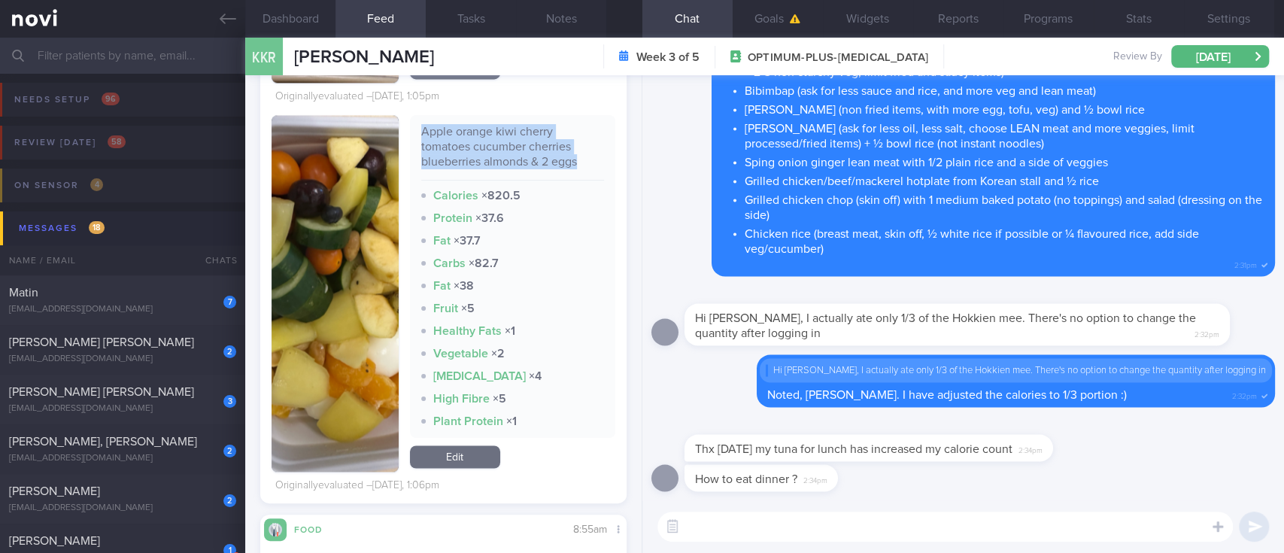
drag, startPoint x: 581, startPoint y: 162, endPoint x: 414, endPoint y: 129, distance: 170.2
click at [414, 129] on div "Apple orange kiwi cherry tomatoes cucumber cherries blueberries almonds & 2 egg…" at bounding box center [512, 276] width 205 height 323
copy div "Apple orange kiwi cherry tomatoes cucumber cherries blueberries almonds & 2 eggs"
click at [708, 523] on textarea at bounding box center [944, 526] width 575 height 30
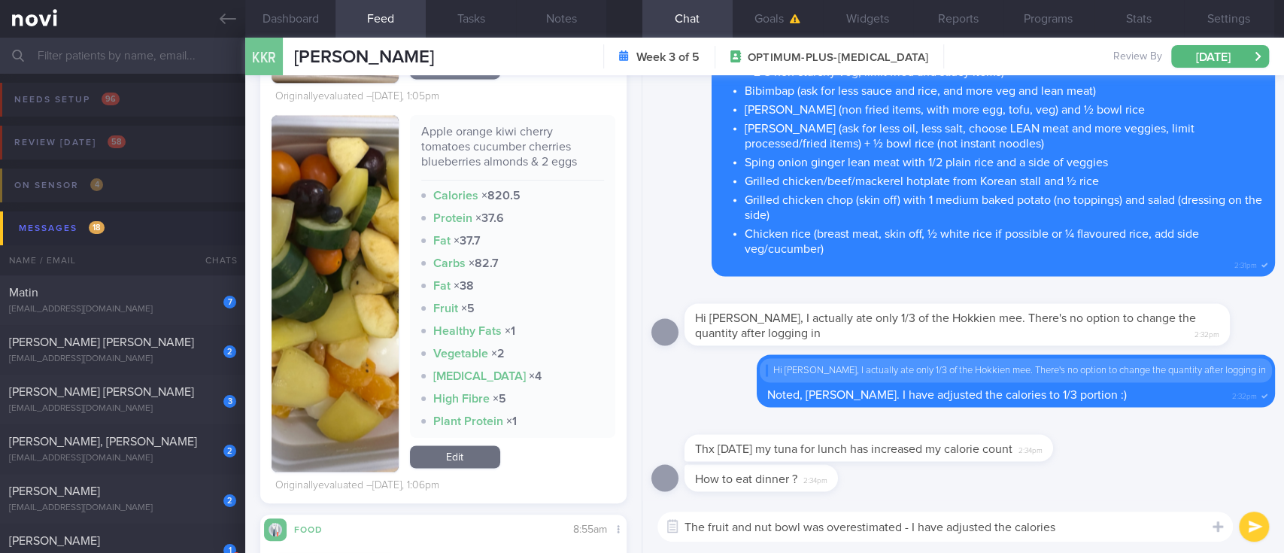
click at [693, 520] on textarea "The fruit and nut bowl was overestimated - I have adjusted the calories" at bounding box center [944, 526] width 575 height 30
click at [707, 525] on textarea "The fruit and nut bowl was overestimated - I have adjusted the calories" at bounding box center [944, 526] width 575 height 30
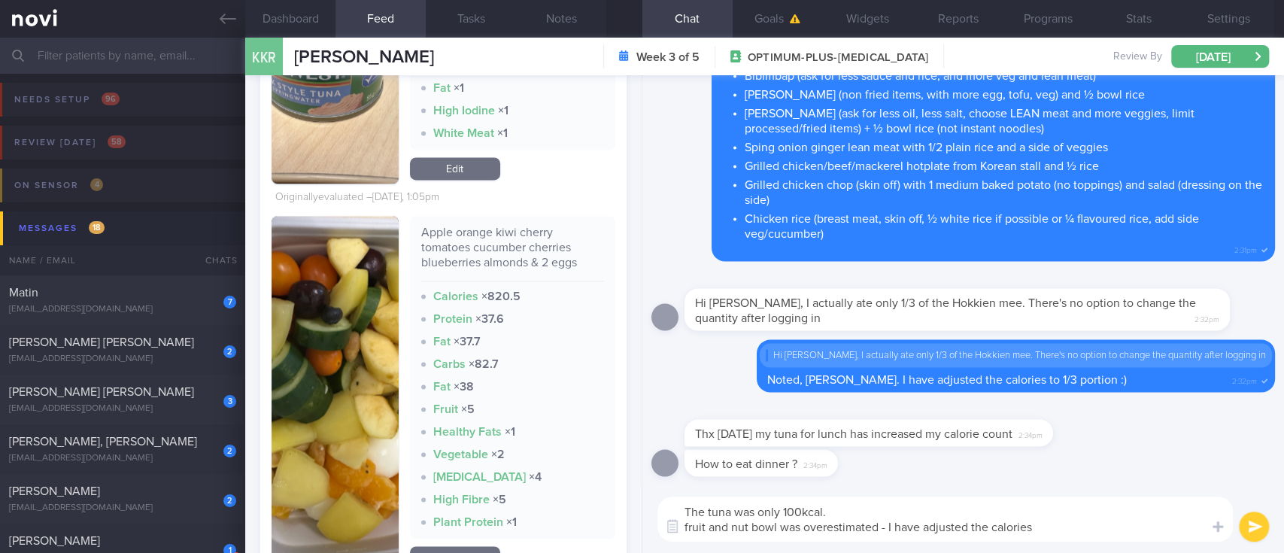
scroll to position [0, 0]
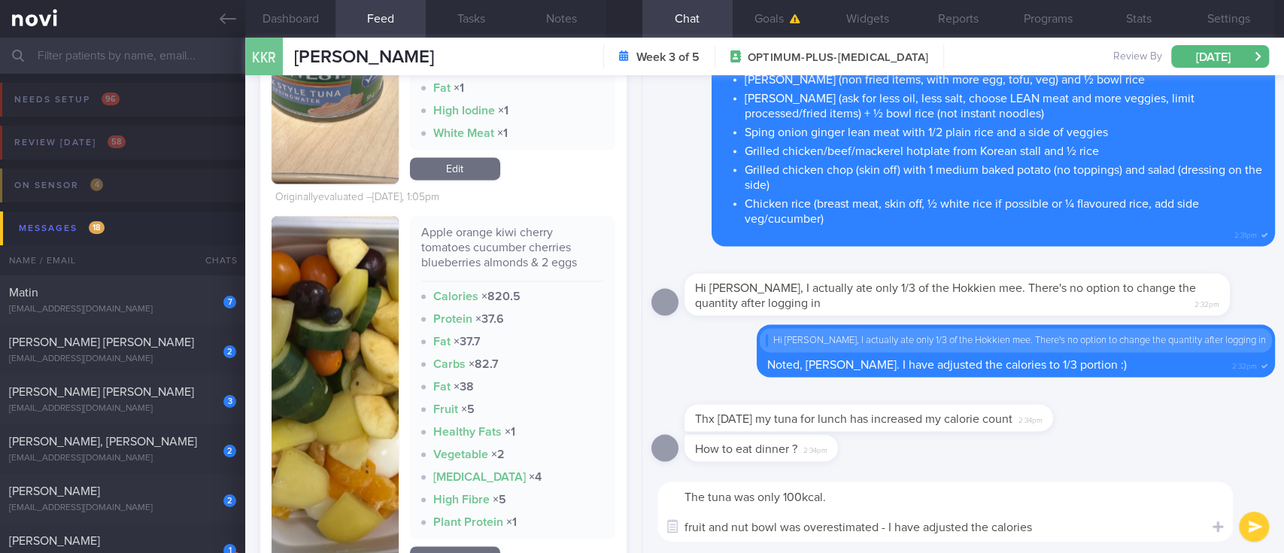
click at [883, 530] on textarea "The tuna was only 100kcal. fruit and nut bowl was overestimated - I have adjust…" at bounding box center [944, 511] width 575 height 60
click at [1110, 520] on textarea "The tuna was only 100kcal. fruit and nut bowl was overestimated (820kcal) - I h…" at bounding box center [944, 511] width 575 height 60
click at [846, 490] on textarea "The tuna was only 100kcal. fruit and nut bowl was overestimated (820kcal) - I h…" at bounding box center [944, 511] width 575 height 60
type textarea "The tuna was only 100kcal :) fruit and nut bowl was overestimated (820kcal) - I…"
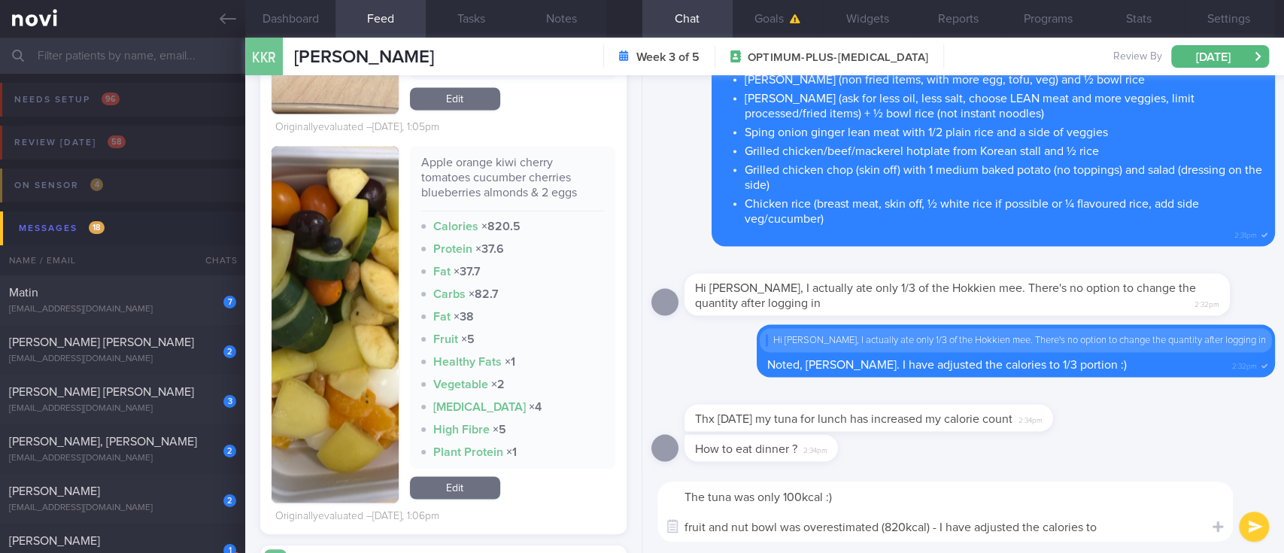
scroll to position [1504, 0]
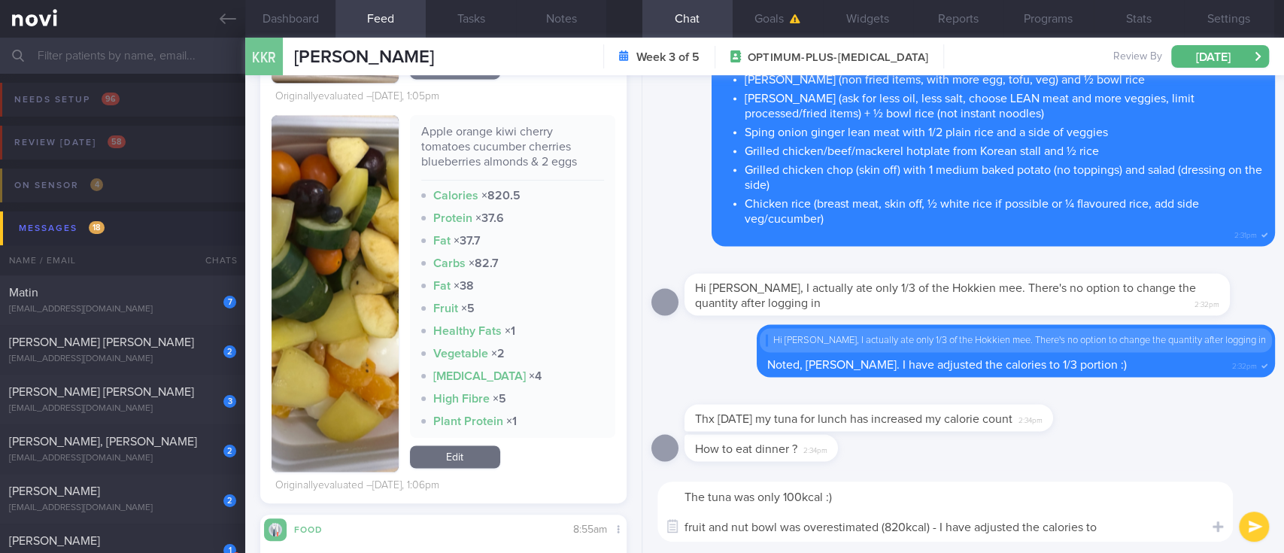
click at [475, 454] on link "Edit" at bounding box center [455, 456] width 90 height 23
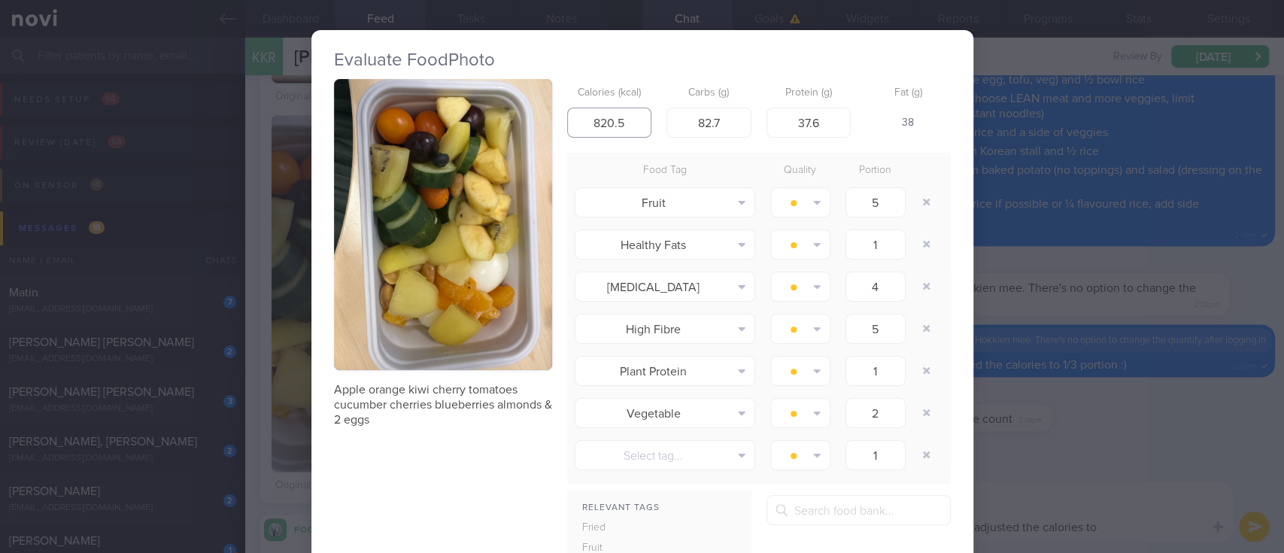
drag, startPoint x: 621, startPoint y: 119, endPoint x: 517, endPoint y: 109, distance: 105.0
click at [517, 109] on div "Apple orange kiwi cherry tomatoes cucumber cherries blueberries almonds & 2 egg…" at bounding box center [642, 401] width 617 height 645
type input "450"
drag, startPoint x: 717, startPoint y: 122, endPoint x: 641, endPoint y: 114, distance: 75.6
click at [641, 118] on div "Calories (kcal) 450 Carbs (g) 82.7 Protein (g) 37.6 Fat (g) -" at bounding box center [759, 108] width 384 height 59
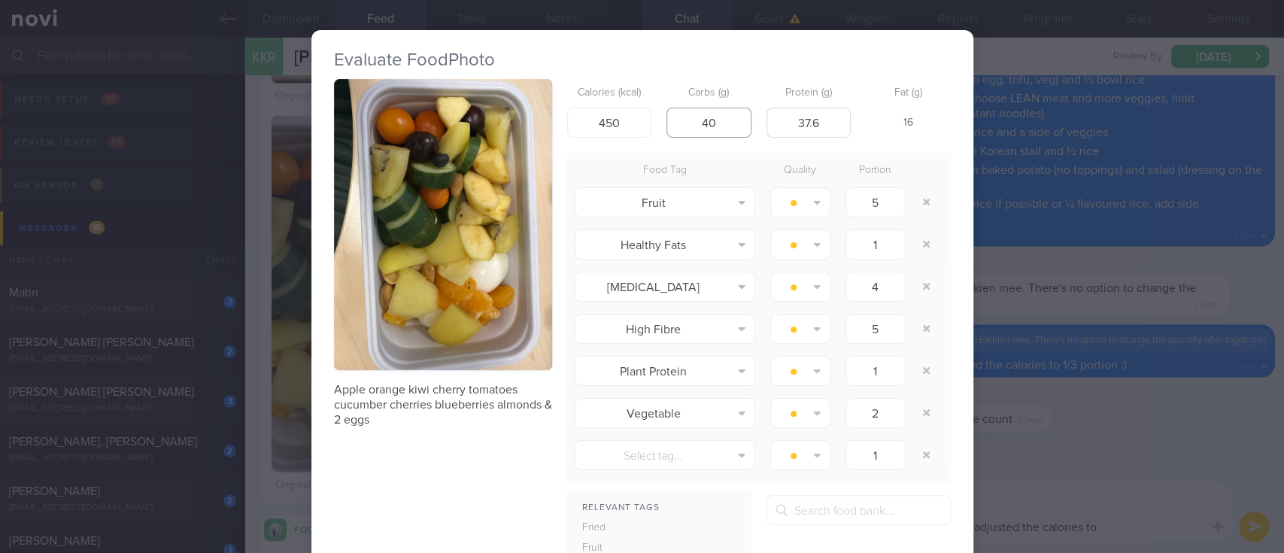
type input "40"
drag, startPoint x: 824, startPoint y: 133, endPoint x: 722, endPoint y: 120, distance: 103.2
click at [722, 120] on div "Calories (kcal) 450 Carbs (g) 40 Protein (g) 37.6 Fat (g) 16" at bounding box center [759, 108] width 384 height 59
type input "5"
type input "25"
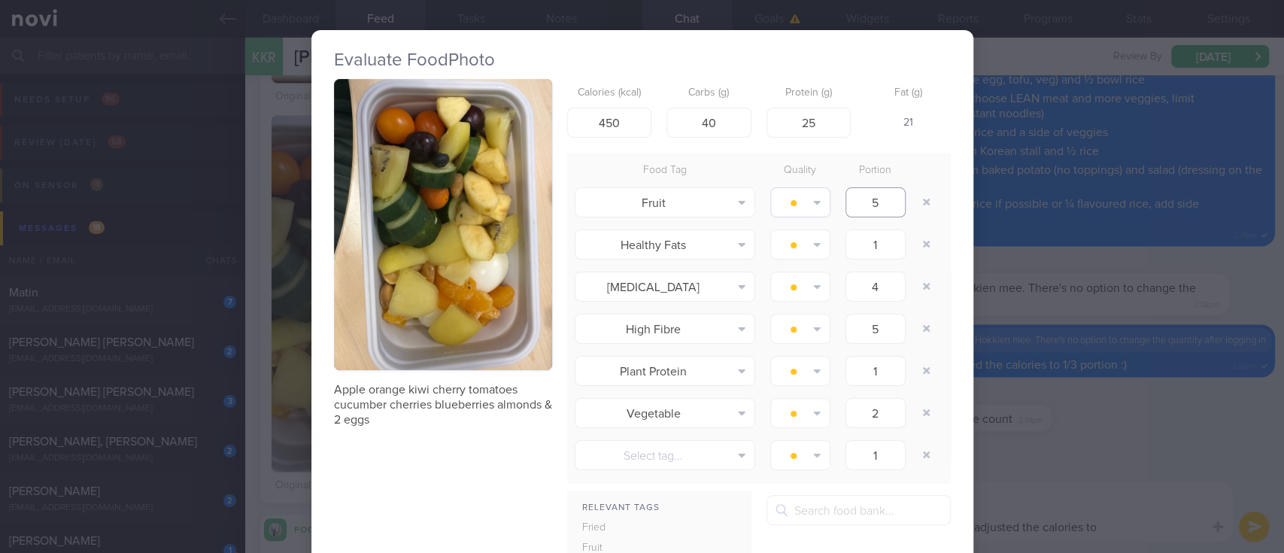
drag, startPoint x: 873, startPoint y: 199, endPoint x: 788, endPoint y: 196, distance: 85.1
click at [788, 196] on div "Fruit Alcohol Fried Fruit Healthy Fats High Calcium High Cholesterol High Fat H…" at bounding box center [759, 202] width 384 height 42
type input "1"
click at [920, 286] on button "button" at bounding box center [926, 286] width 27 height 27
type input "5"
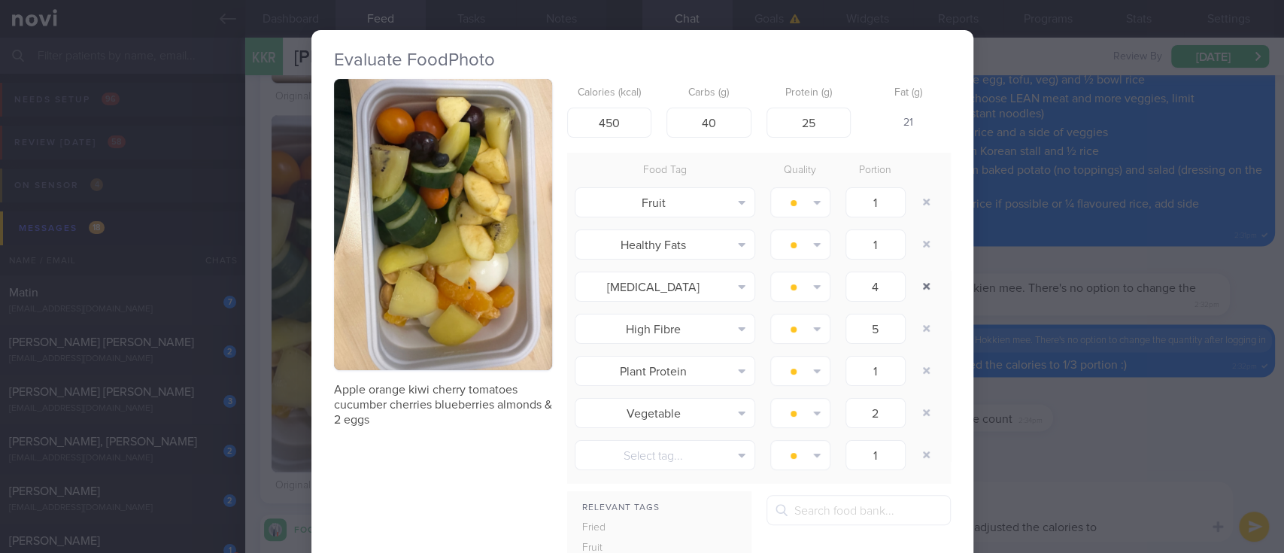
type input "1"
type input "2"
type input "1"
click at [919, 286] on button "button" at bounding box center [926, 286] width 27 height 27
type input "1"
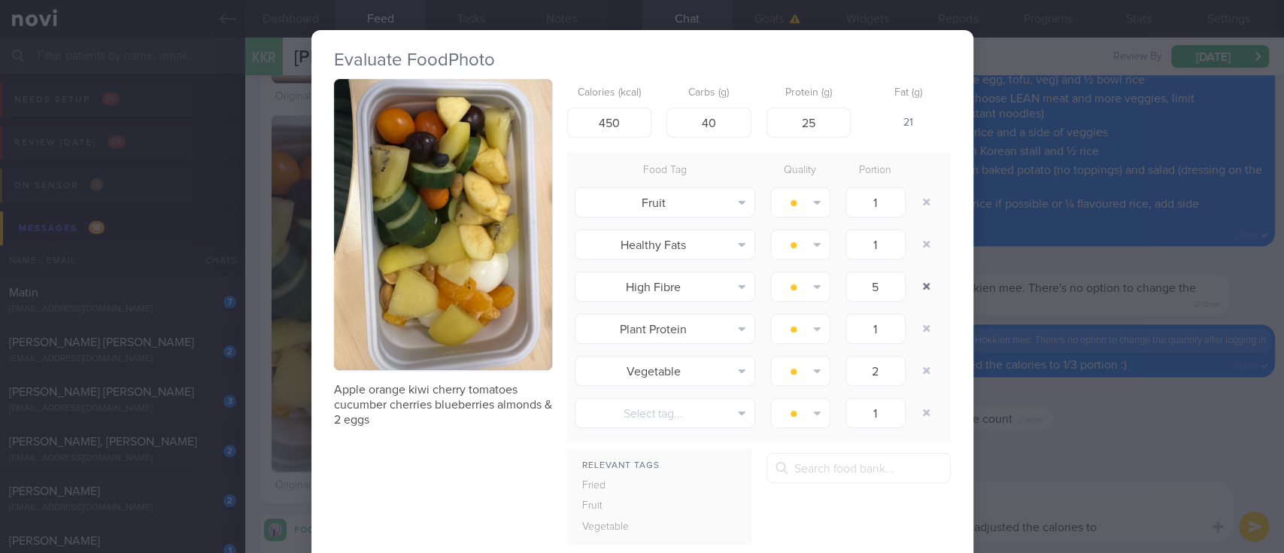
type input "2"
type input "1"
click at [919, 286] on button "button" at bounding box center [926, 286] width 27 height 27
type input "2"
type input "1"
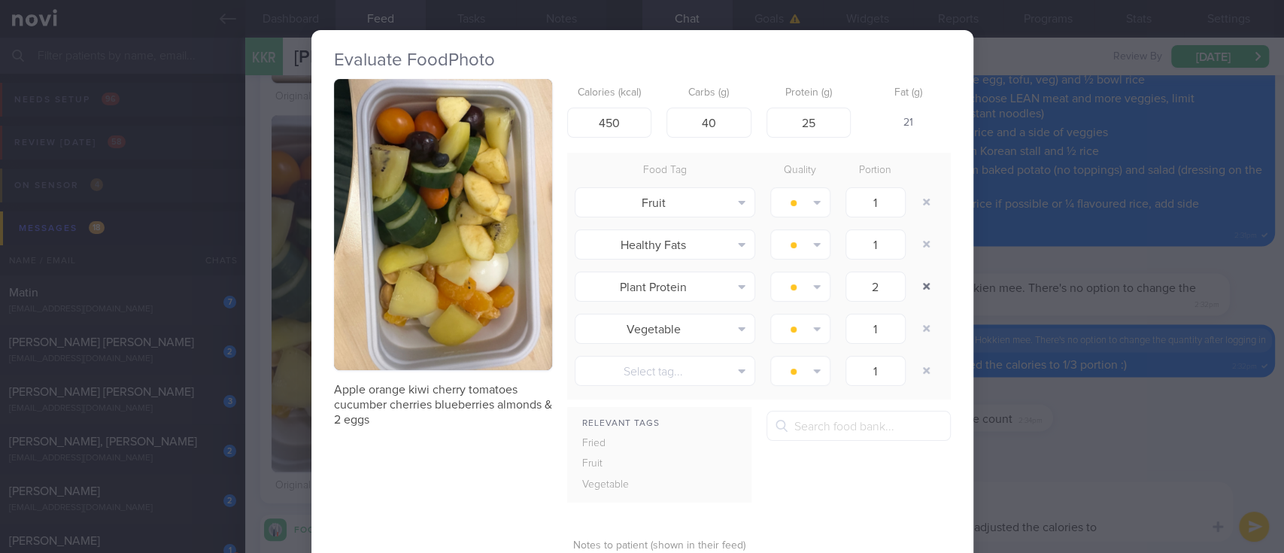
click at [919, 286] on button "button" at bounding box center [926, 286] width 27 height 27
type input "1"
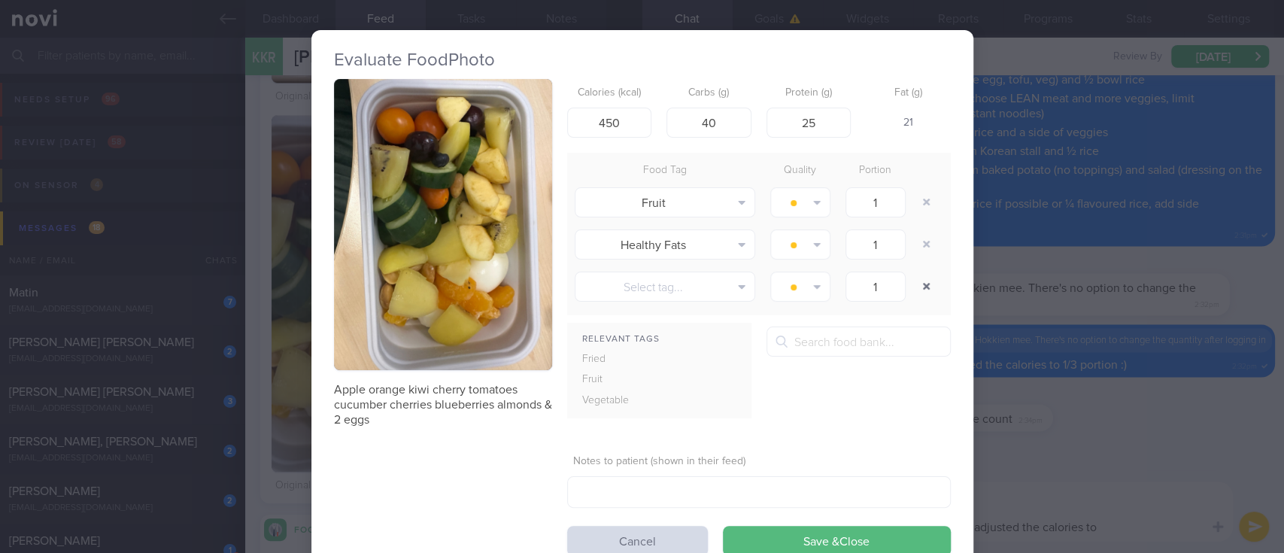
click at [919, 286] on button "button" at bounding box center [926, 286] width 27 height 27
drag, startPoint x: 625, startPoint y: 118, endPoint x: 584, endPoint y: 119, distance: 41.4
click at [584, 119] on input "450" at bounding box center [609, 123] width 85 height 30
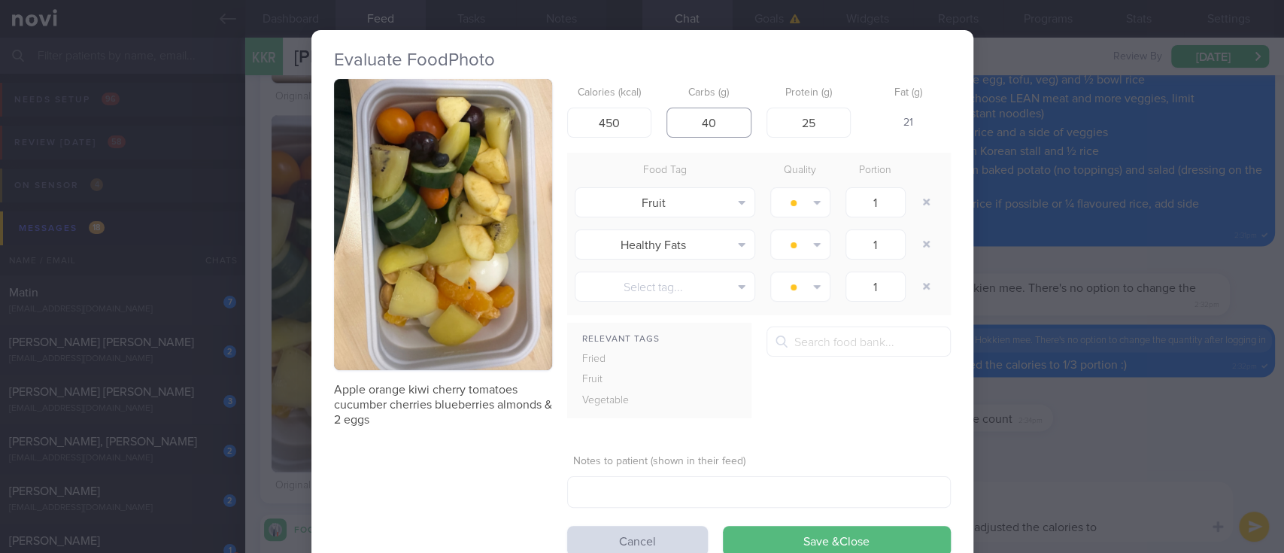
drag, startPoint x: 717, startPoint y: 123, endPoint x: 656, endPoint y: 123, distance: 61.7
click at [656, 123] on div "Calories (kcal) 450 Carbs (g) 40 Protein (g) 25 Fat (g) 21" at bounding box center [759, 108] width 384 height 59
type input "50"
click at [805, 532] on button "Save & Close" at bounding box center [837, 541] width 228 height 30
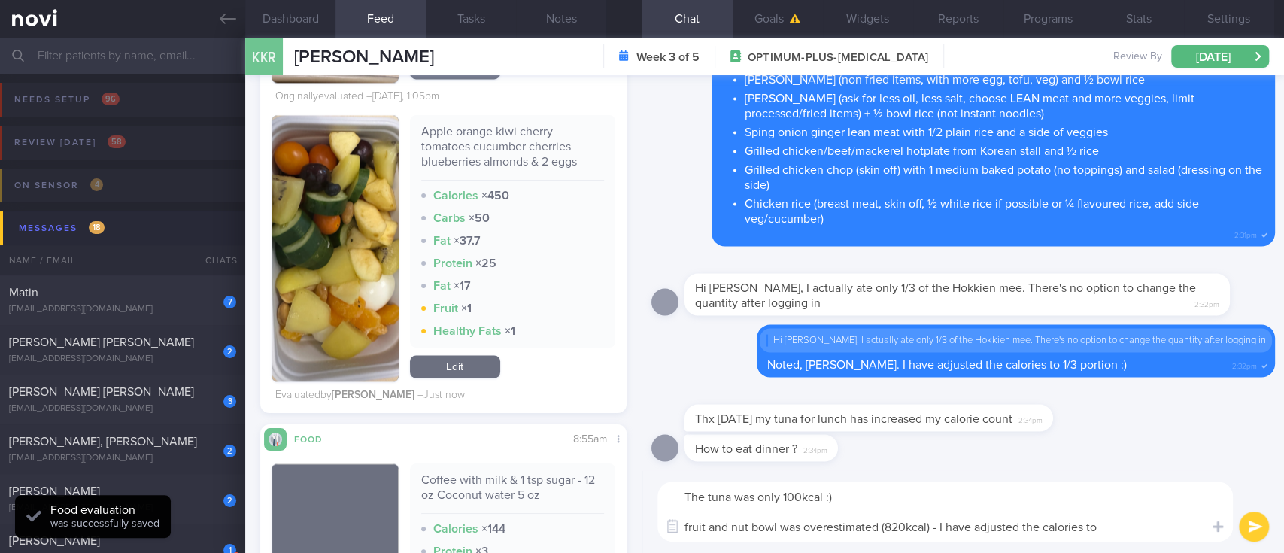
click at [1128, 526] on textarea "The tuna was only 100kcal :) fruit and nut bowl was overestimated (820kcal) - I…" at bounding box center [944, 511] width 575 height 60
type textarea "The tuna was only 100kcal :) fruit and nut bowl was overestimated (820kcal) - I…"
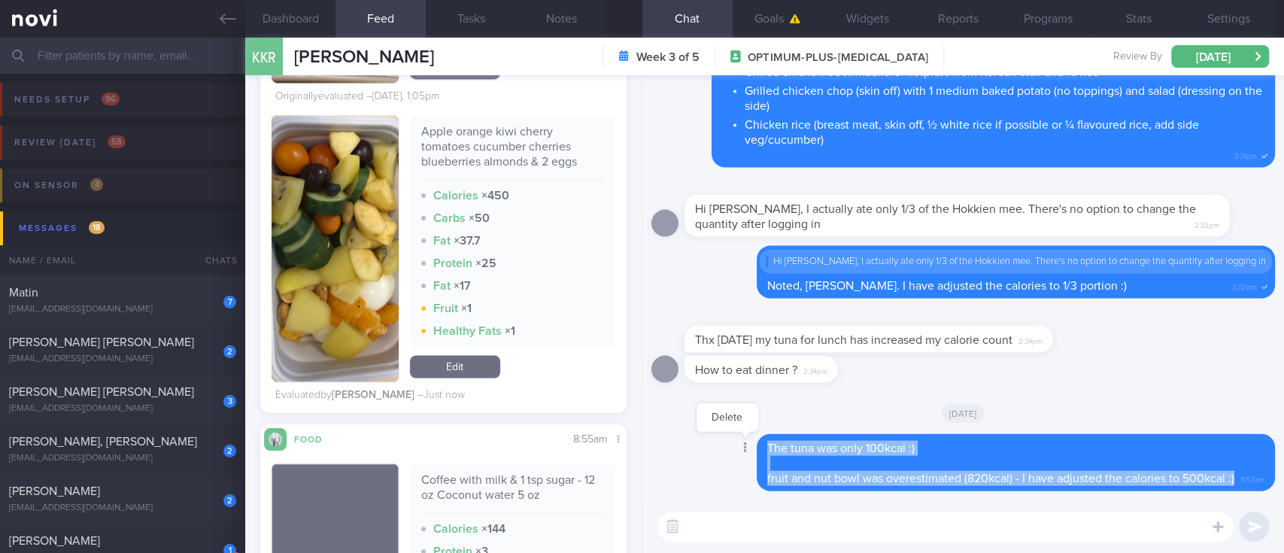
drag, startPoint x: 1223, startPoint y: 477, endPoint x: 732, endPoint y: 441, distance: 492.4
click at [732, 441] on div "Delete The tuna was only 100kcal :) fruit and nut bowl was overestimated (820kc…" at bounding box center [985, 462] width 578 height 57
copy span "The tuna was only 100kcal :) fruit and nut bowl was overestimated (820kcal) - I…"
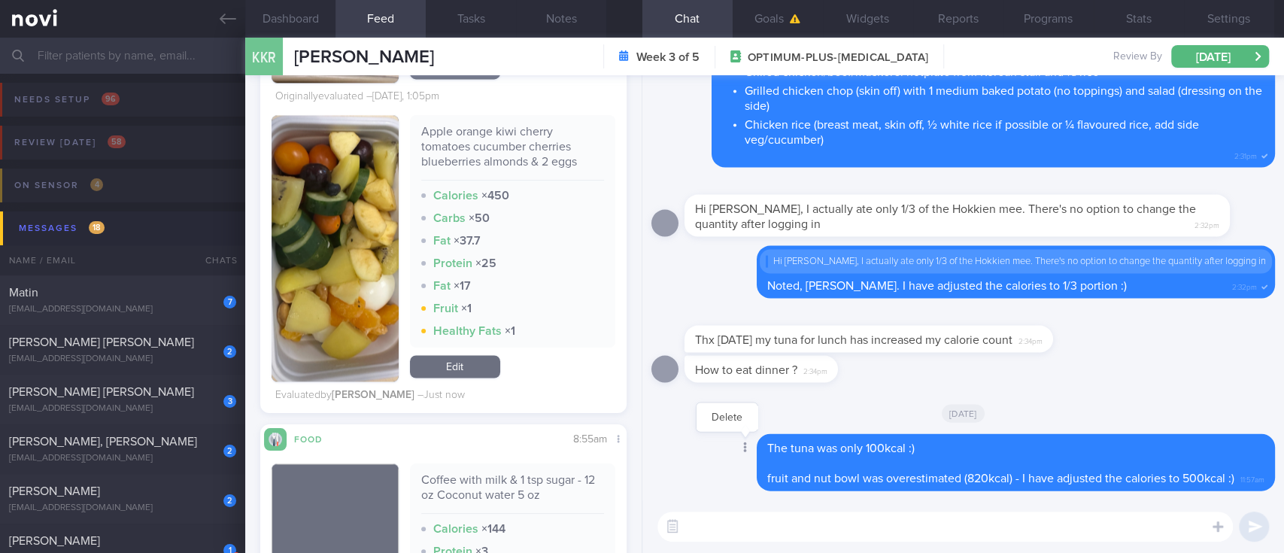
click at [730, 455] on div at bounding box center [743, 449] width 27 height 28
click at [743, 446] on icon at bounding box center [745, 447] width 4 height 11
click at [717, 423] on button "Delete" at bounding box center [726, 417] width 61 height 23
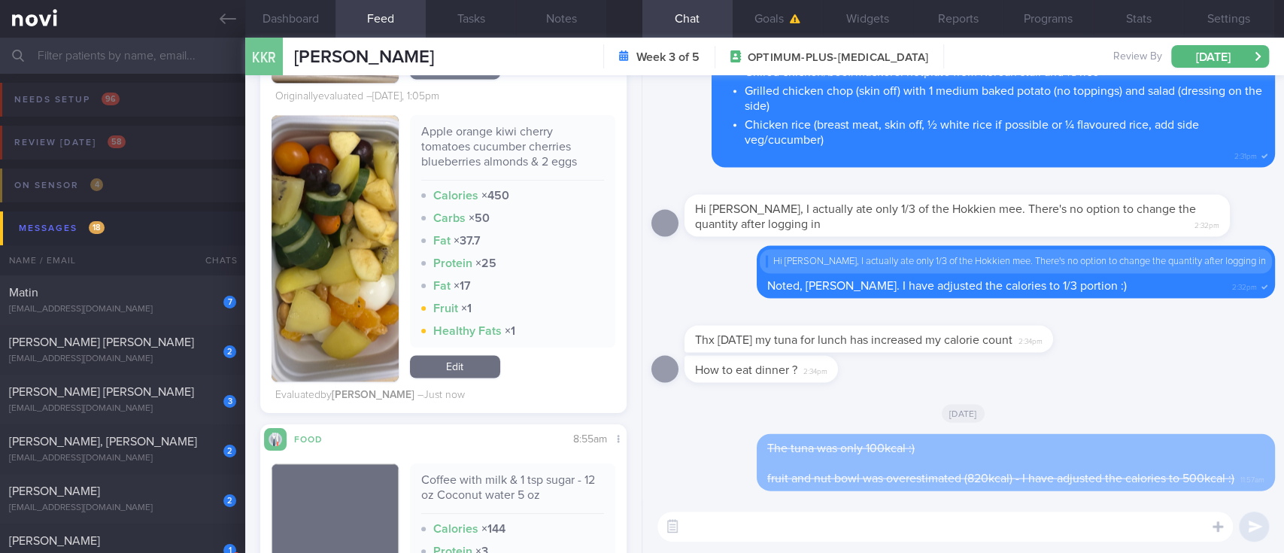
click at [770, 523] on textarea at bounding box center [944, 526] width 575 height 30
paste textarea "The tuna was only 100kcal :) fruit and nut bowl was overestimated (820kcal) - I…"
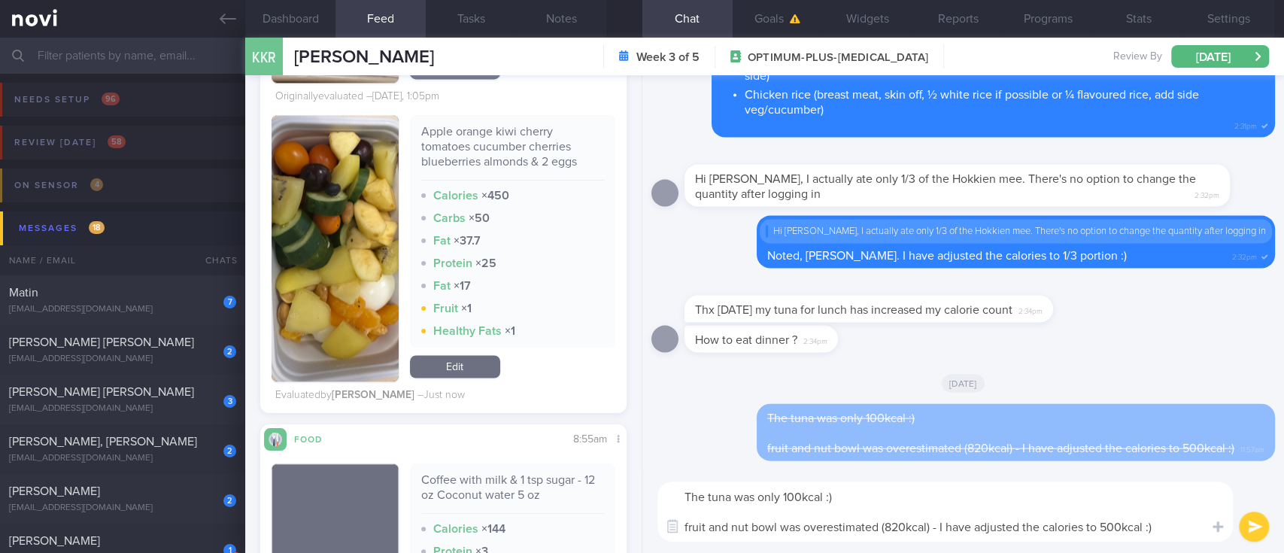
click at [1119, 521] on textarea "The tuna was only 100kcal :) fruit and nut bowl was overestimated (820kcal) - I…" at bounding box center [944, 511] width 575 height 60
type textarea "The tuna was only 100kcal :) fruit and nut bowl was overestimated (820kcal) - I…"
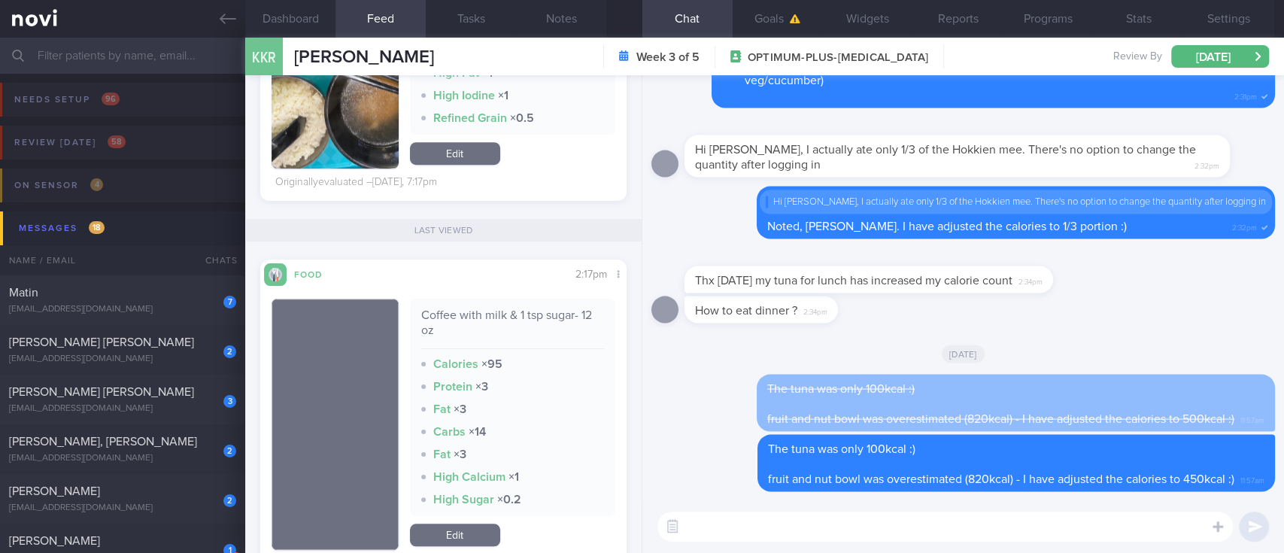
scroll to position [902, 0]
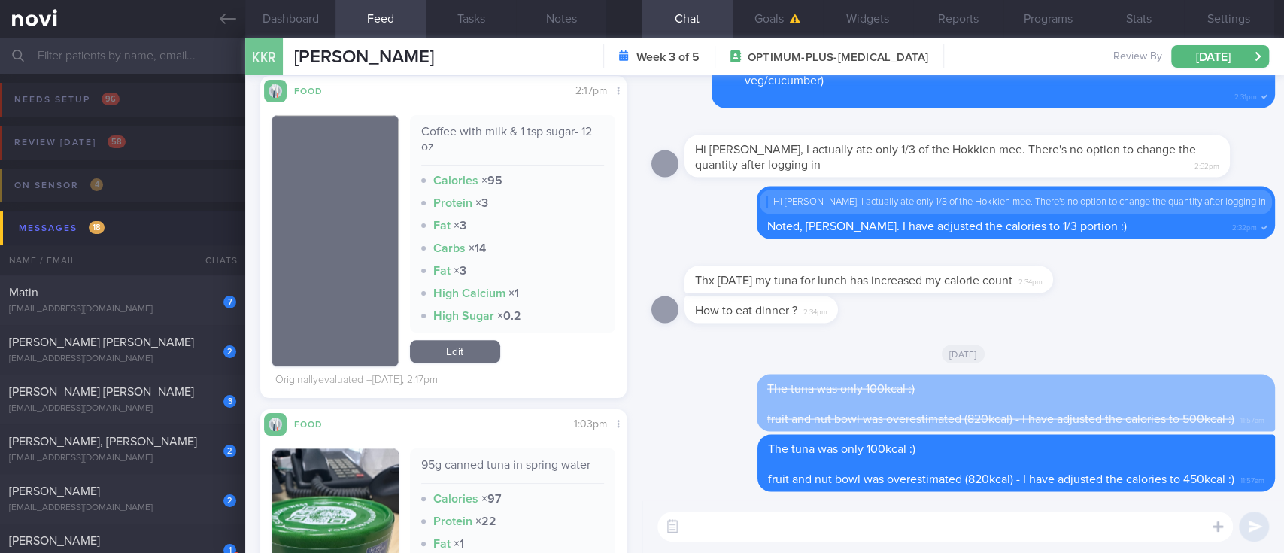
click at [723, 530] on textarea at bounding box center [944, 526] width 575 height 30
type textarea "N"
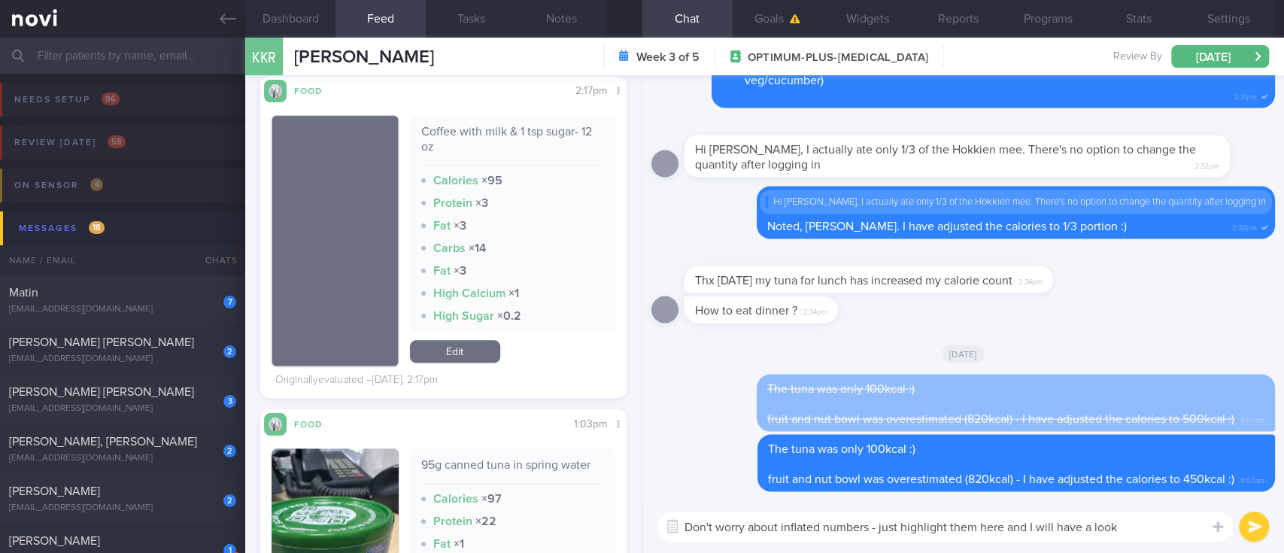
type textarea "Don't worry about inflated numbers - just highlight them here and I will have a…"
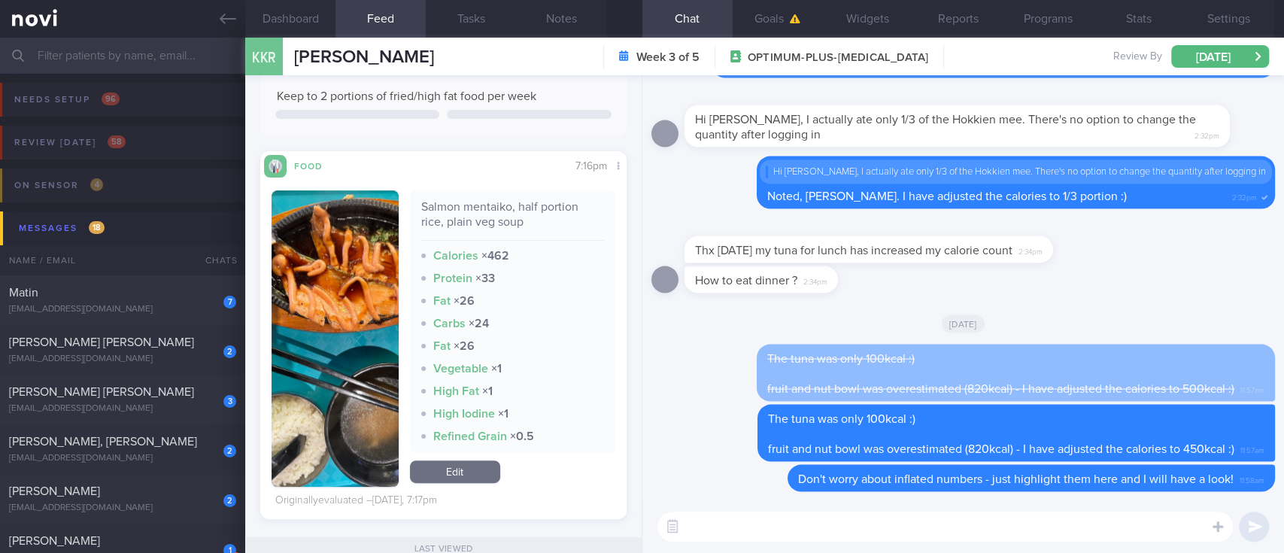
scroll to position [0, 0]
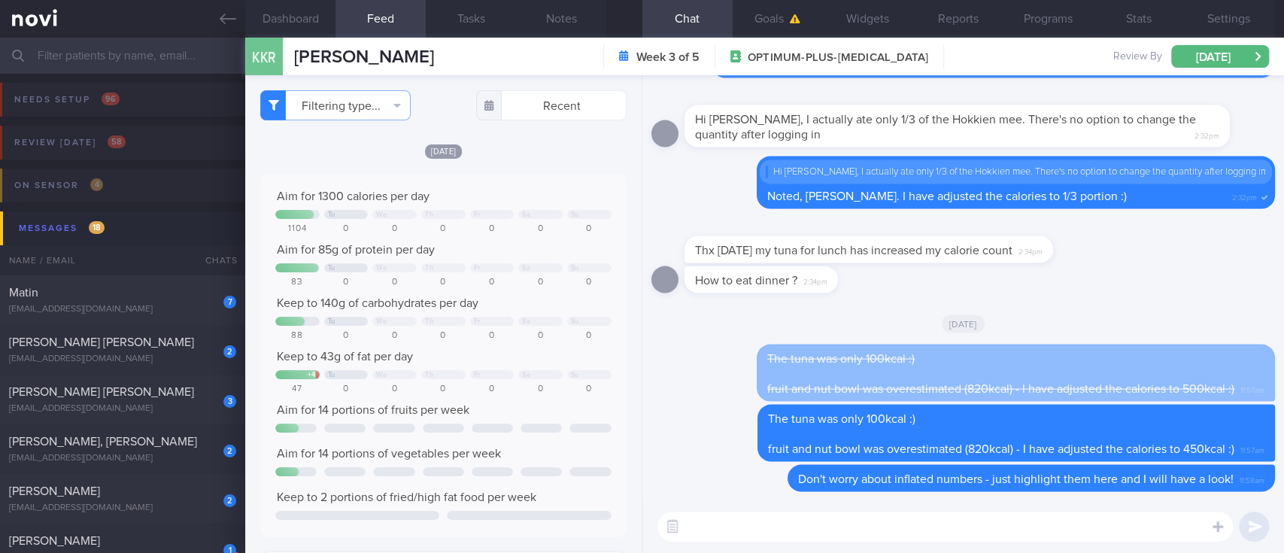
click at [769, 523] on textarea at bounding box center [944, 526] width 575 height 30
type textarea "Well done with your protein intake yesterday! :)"
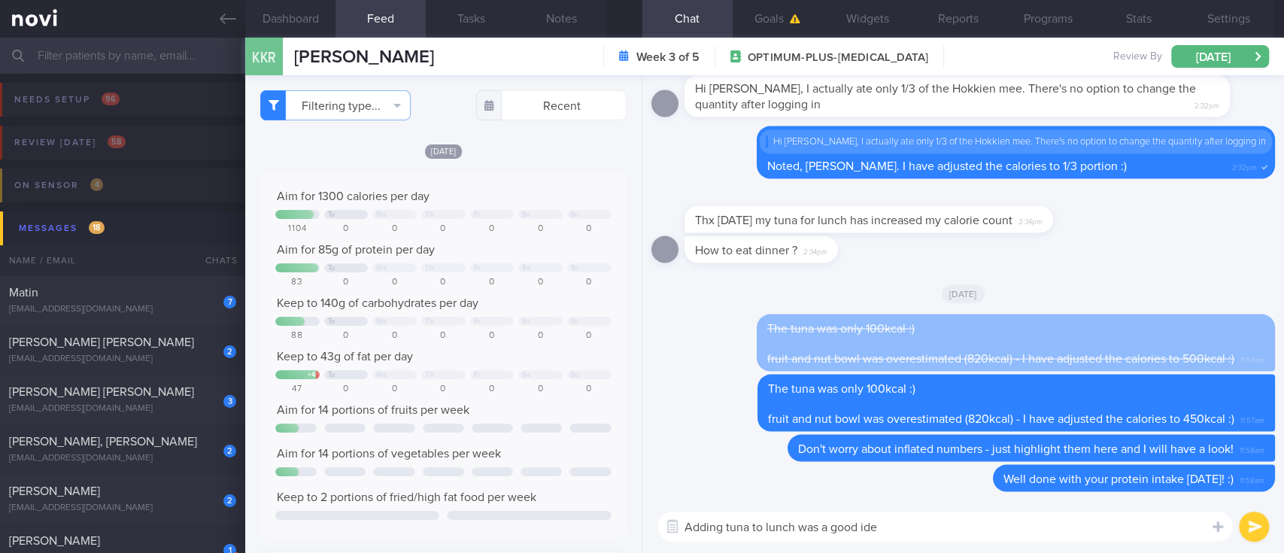
type textarea "Adding tuna to lunch was a good idea"
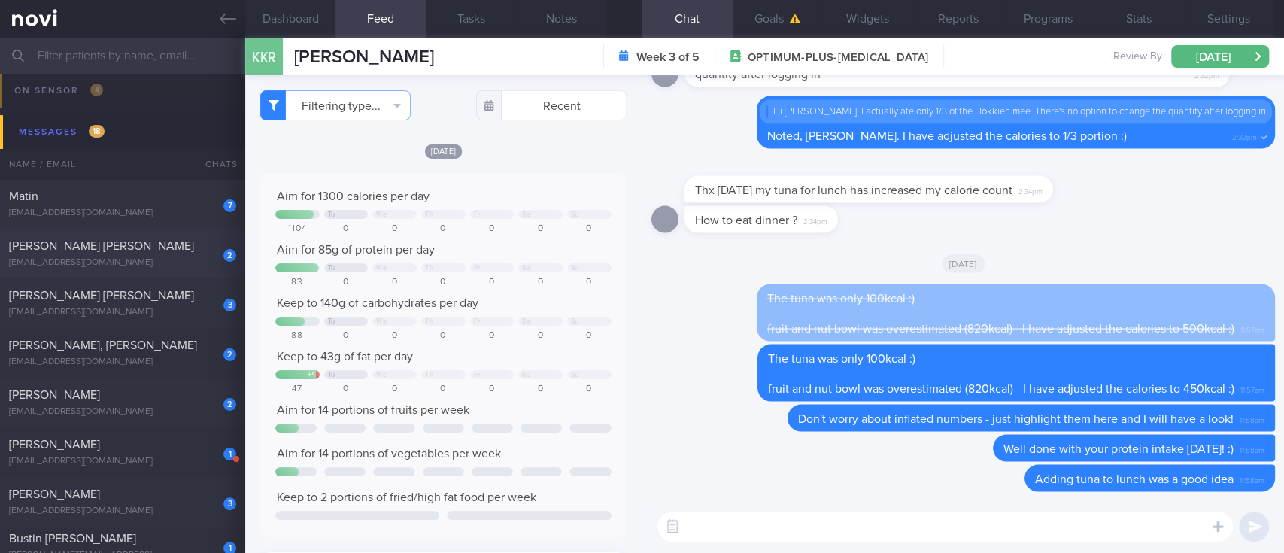
scroll to position [100, 0]
click at [129, 250] on div "2 SOBOTKA CHRISTOPHER DAVID cdsobotka@gmail.com" at bounding box center [122, 250] width 245 height 30
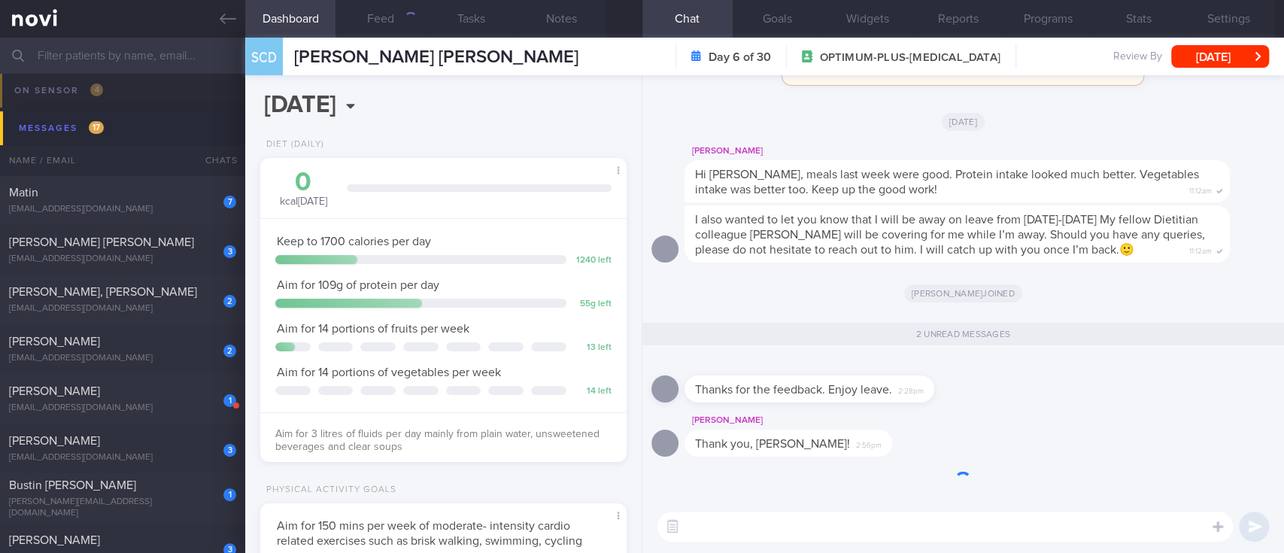
scroll to position [183, 323]
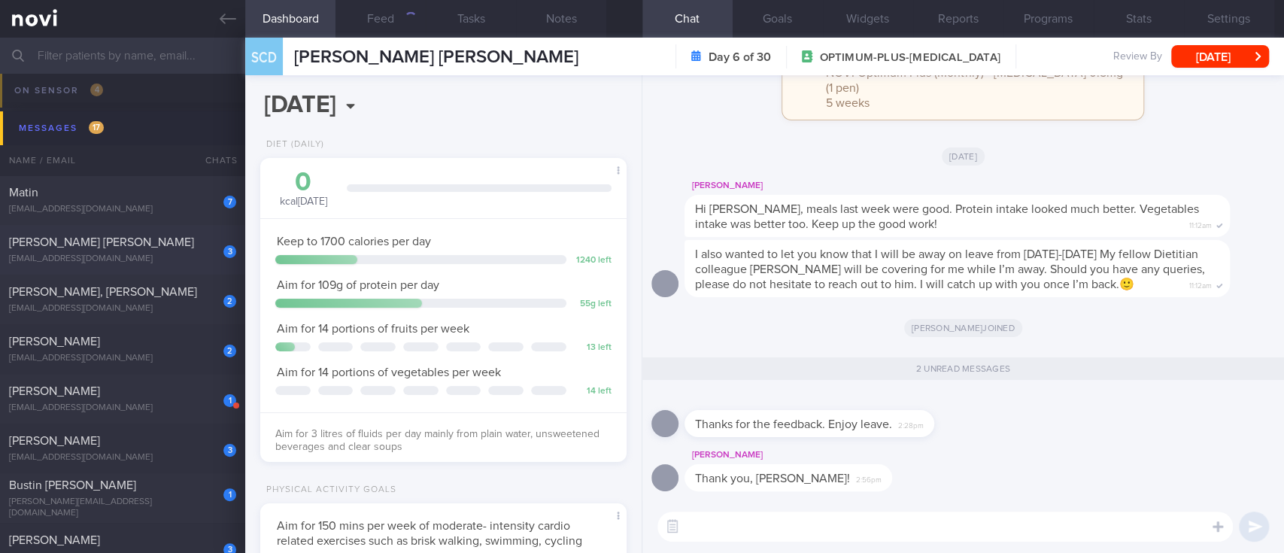
click at [160, 245] on div "HENG WAN JING, MICHELLE" at bounding box center [120, 242] width 223 height 15
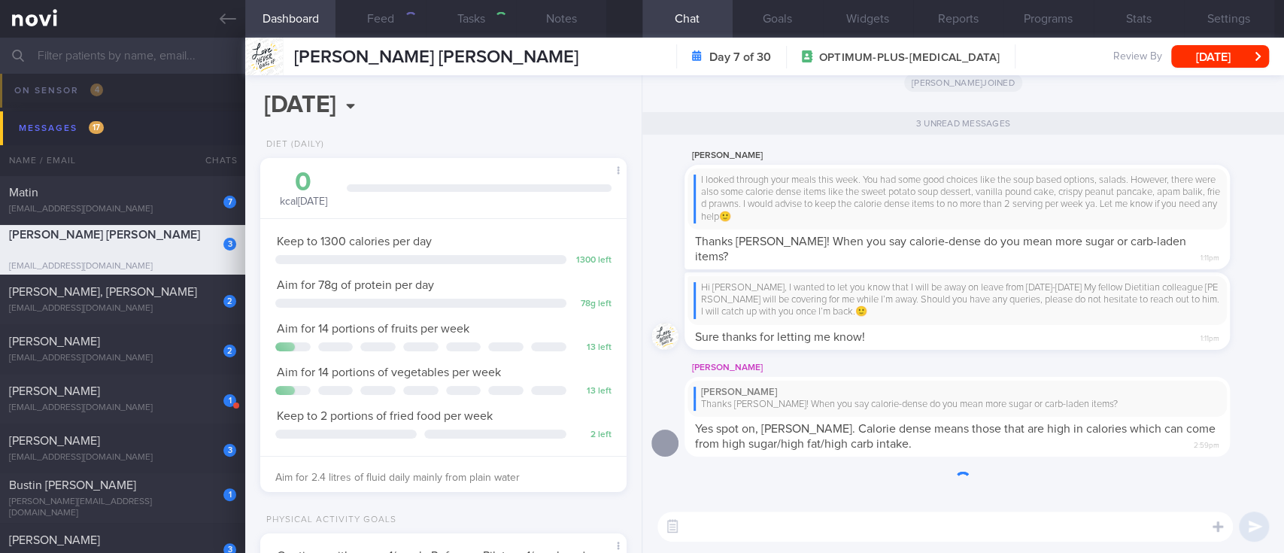
scroll to position [183, 323]
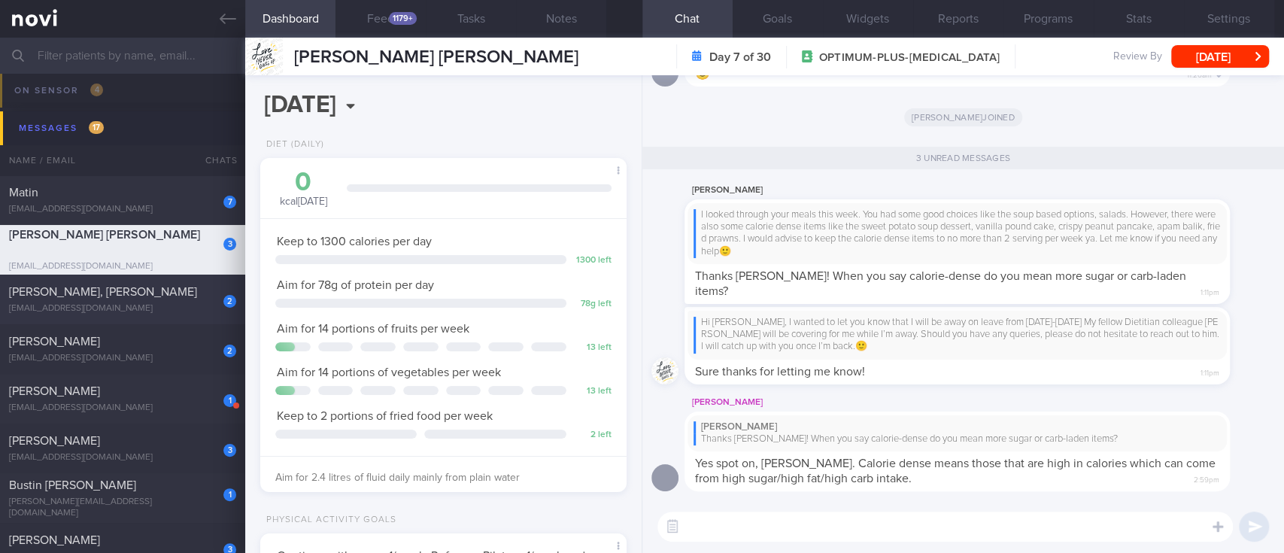
click at [150, 302] on div "2 Lai Khim, Amanda Ong olka00@yahoo.com.sg" at bounding box center [122, 299] width 245 height 30
type input "Tracked. Pre-Dm"
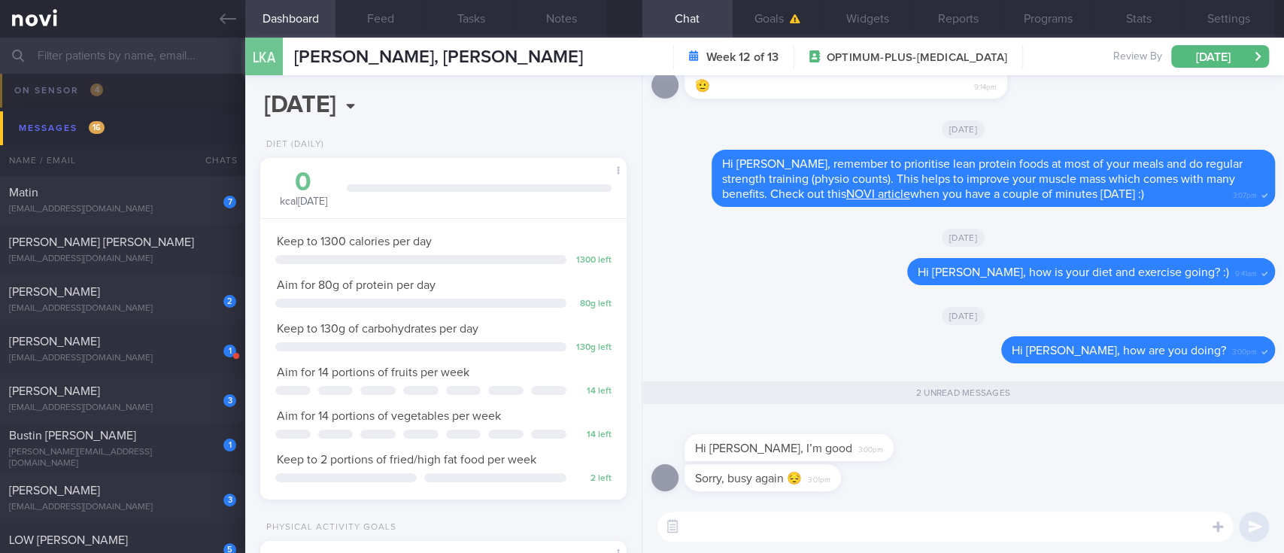
scroll to position [165, 329]
click at [764, 542] on div "​ ​" at bounding box center [962, 526] width 641 height 53
click at [766, 523] on textarea at bounding box center [944, 526] width 575 height 30
type textarea "No worries. Don't hesitate to text here if you have any questions :)"
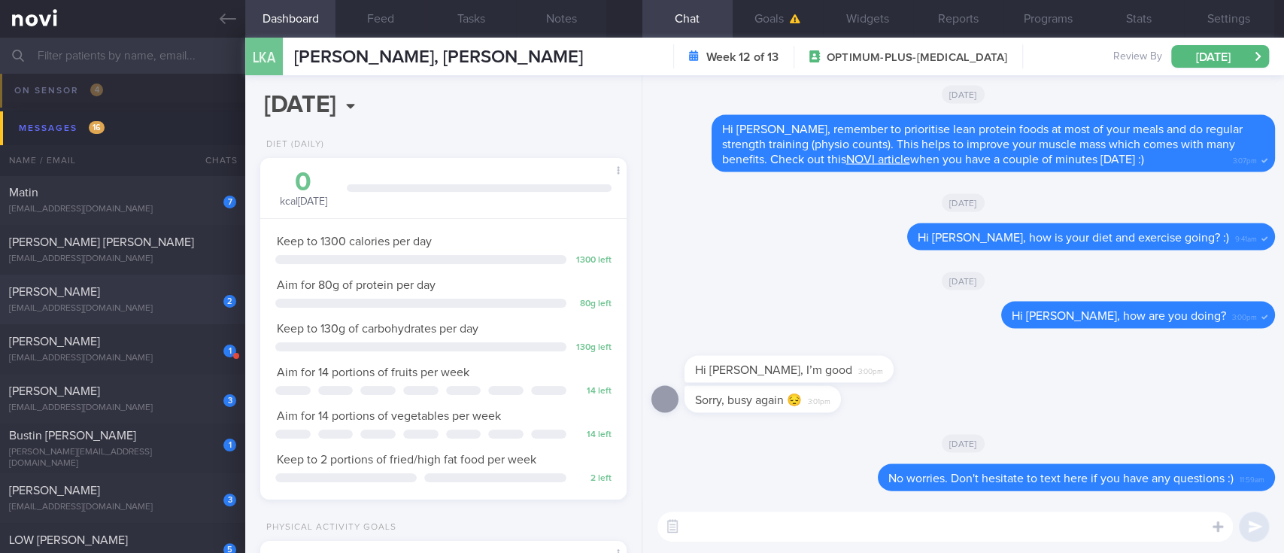
click at [155, 306] on div "[EMAIL_ADDRESS][DOMAIN_NAME]" at bounding box center [122, 308] width 227 height 11
type input "Tracked. Not compliant to diet. Metformin 500mg BD"
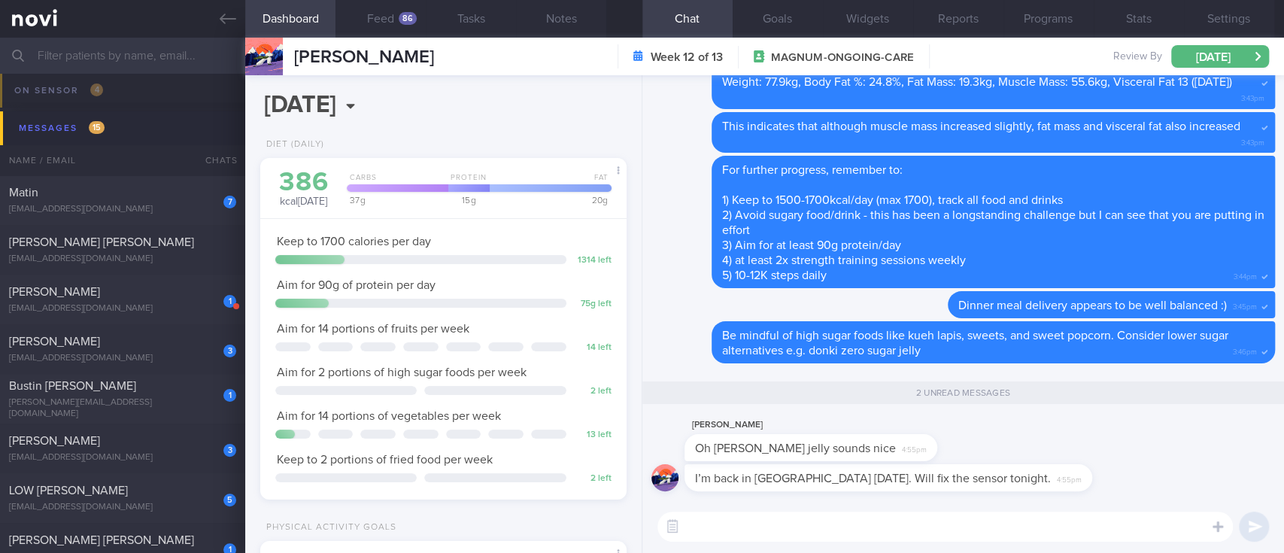
click at [872, 541] on div "​ ​" at bounding box center [962, 526] width 641 height 53
click at [882, 526] on textarea at bounding box center [944, 526] width 575 height 30
type textarea "Ok, thanks for the update :)"
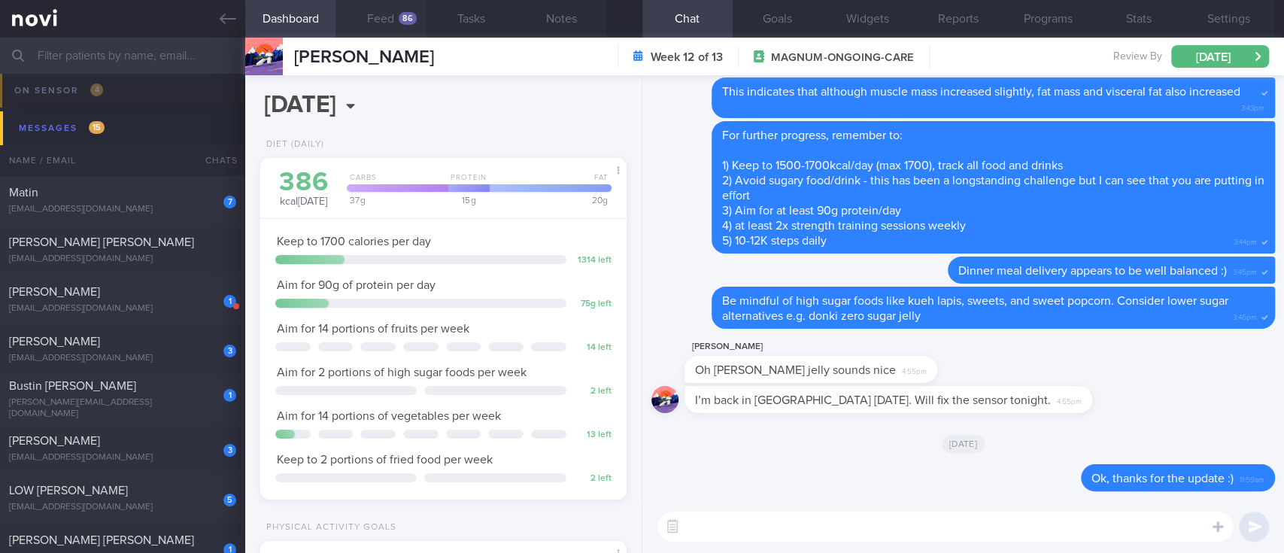
click at [390, 14] on button "Feed 86" at bounding box center [380, 19] width 90 height 38
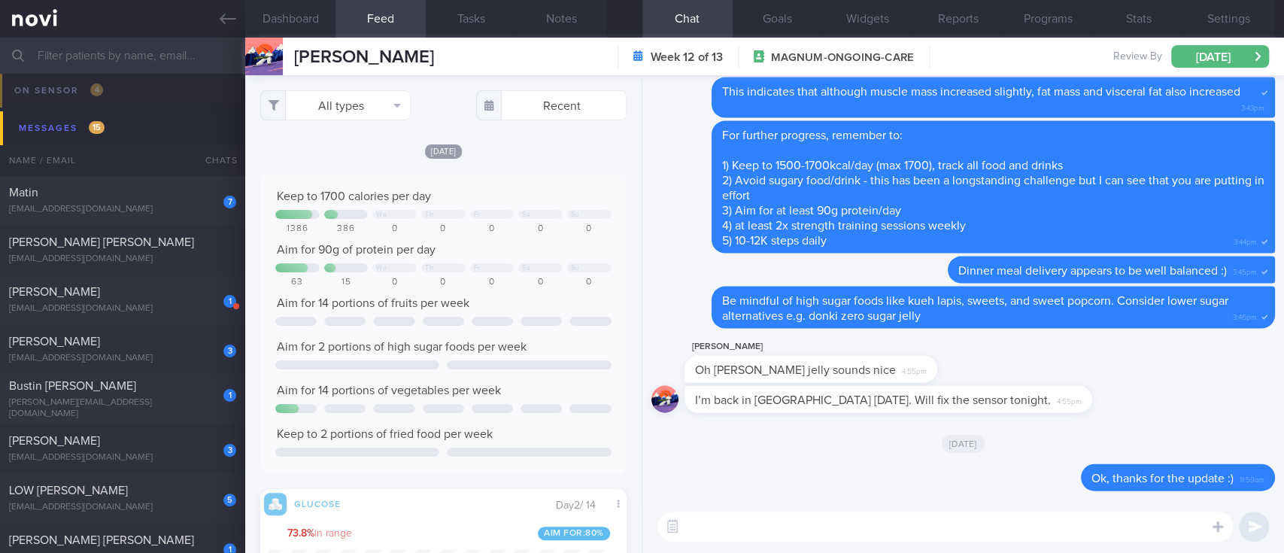
scroll to position [83, 331]
click at [366, 95] on button "All types" at bounding box center [335, 105] width 150 height 30
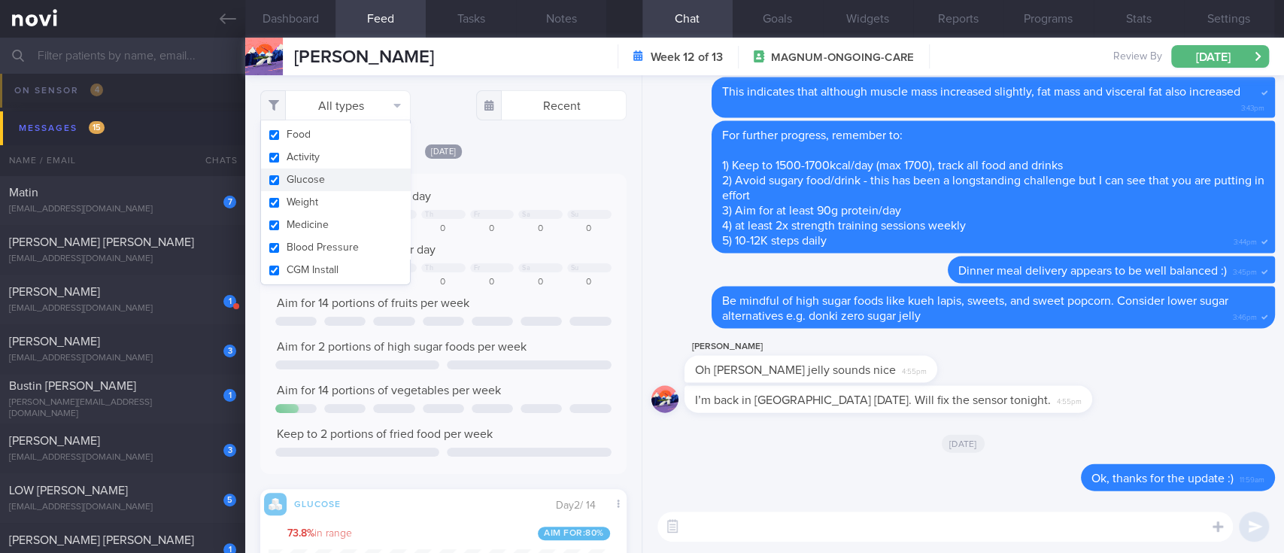
click at [329, 147] on button "Activity" at bounding box center [335, 157] width 149 height 23
click at [484, 185] on div "Keep to 1700 calories per day We Th Fr Sa Su 1386 386 0 0 0 0 0 Aim for 90g of …" at bounding box center [443, 324] width 366 height 300
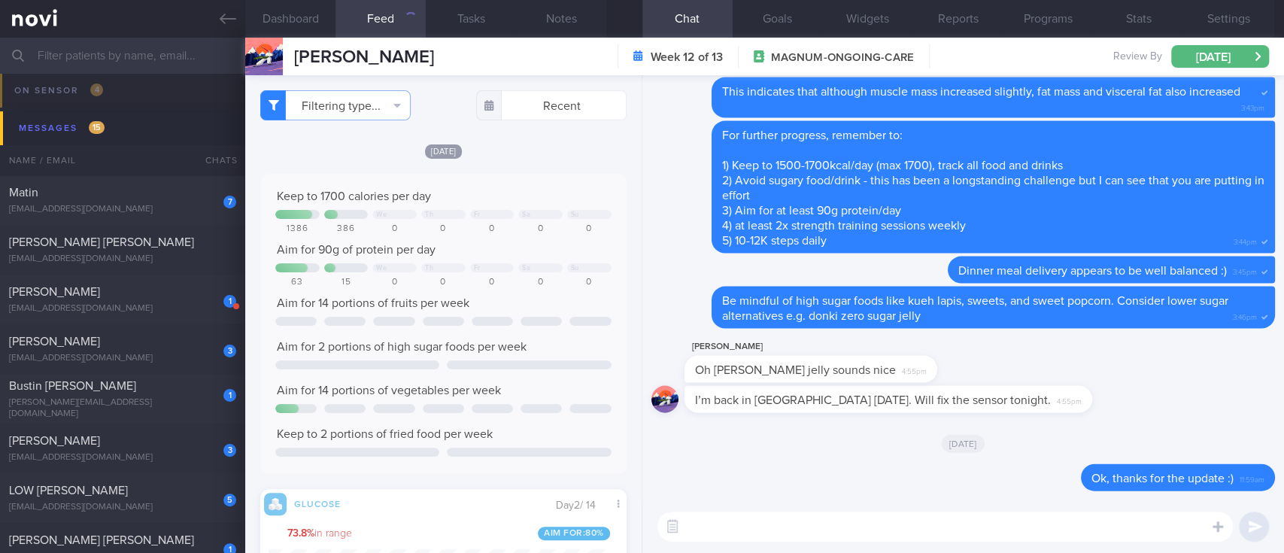
checkbox input "false"
click at [174, 305] on div "grethebez@me.com" at bounding box center [122, 308] width 227 height 11
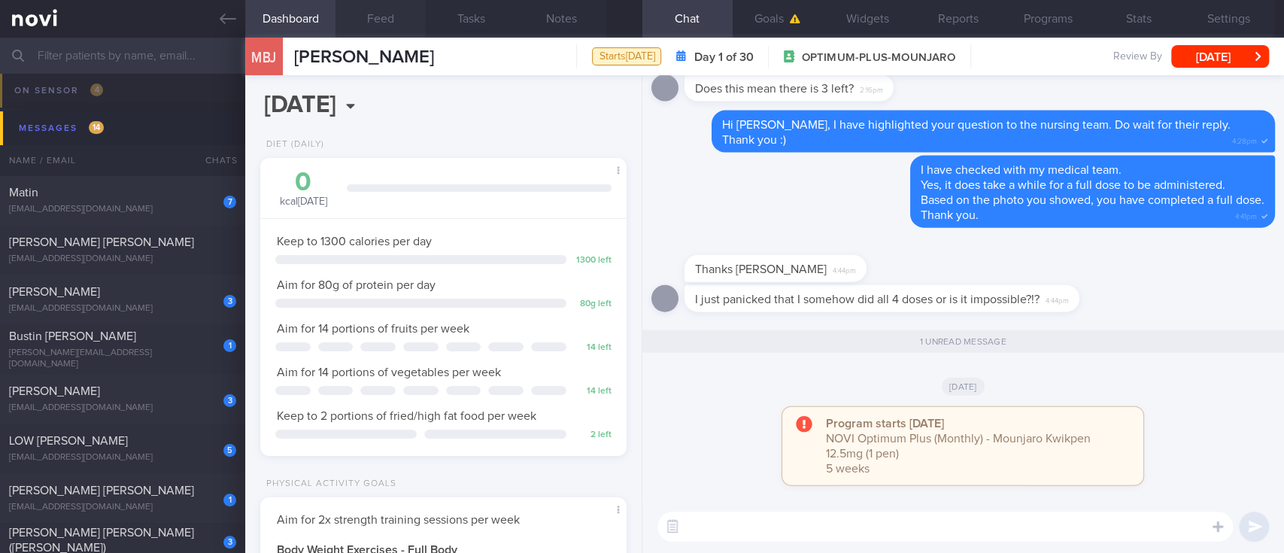
click at [396, 19] on button "Feed" at bounding box center [380, 19] width 90 height 38
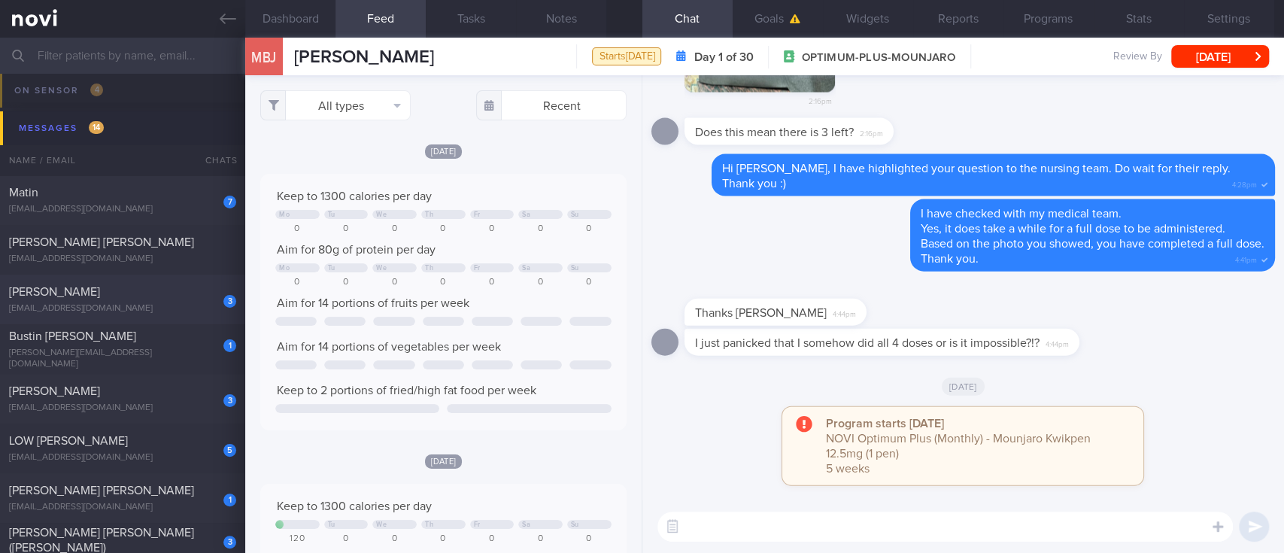
click at [122, 296] on div "Nanzhen Shen" at bounding box center [120, 291] width 223 height 15
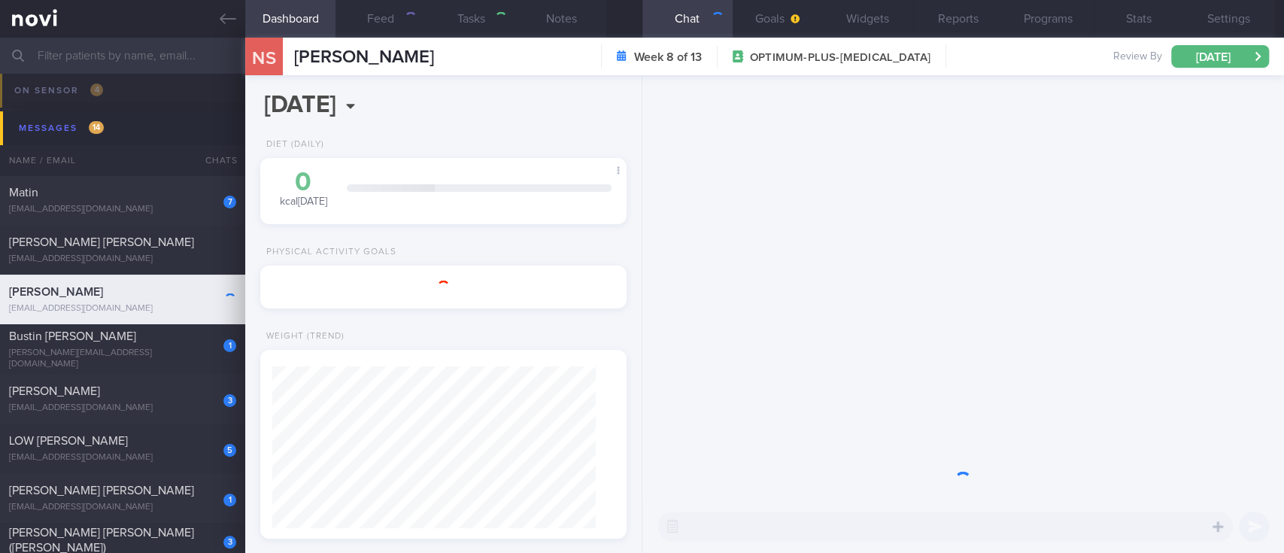
type input "Tracked. non compliant. gout trigger: peanuts. poor nutrition knowledge"
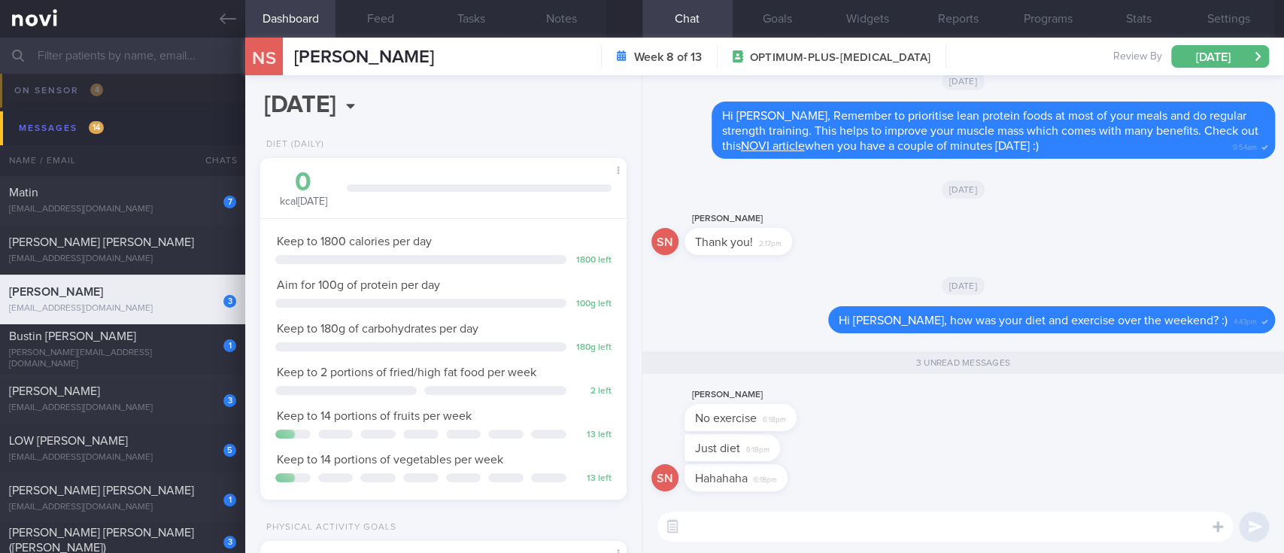
click at [767, 537] on textarea at bounding box center [944, 526] width 575 height 30
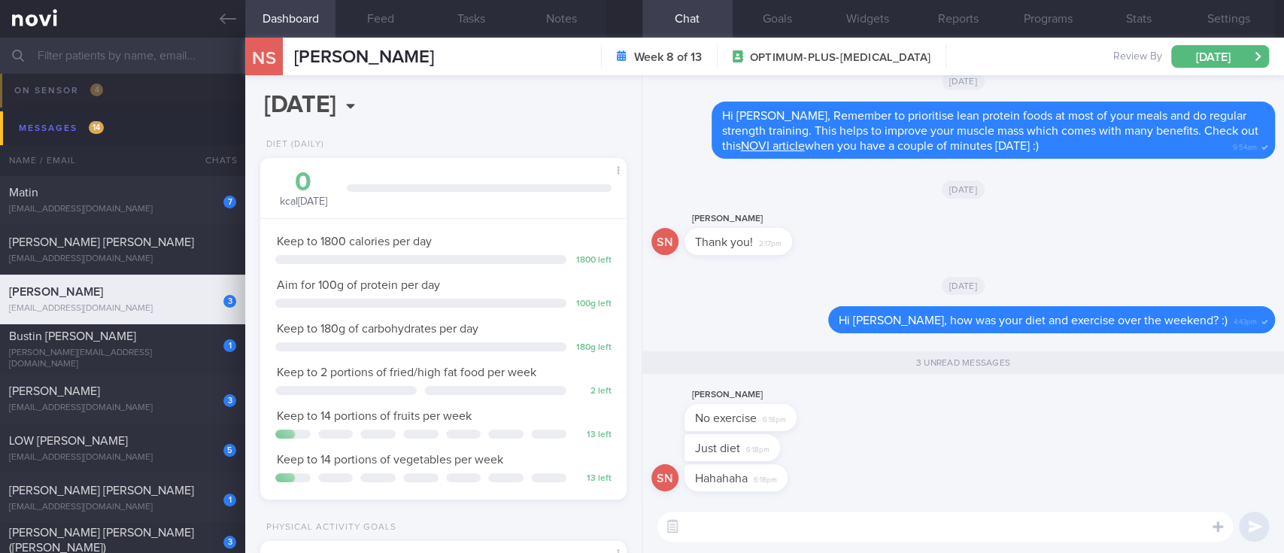
click at [767, 537] on textarea at bounding box center [944, 526] width 575 height 30
click at [767, 532] on textarea at bounding box center [944, 526] width 575 height 30
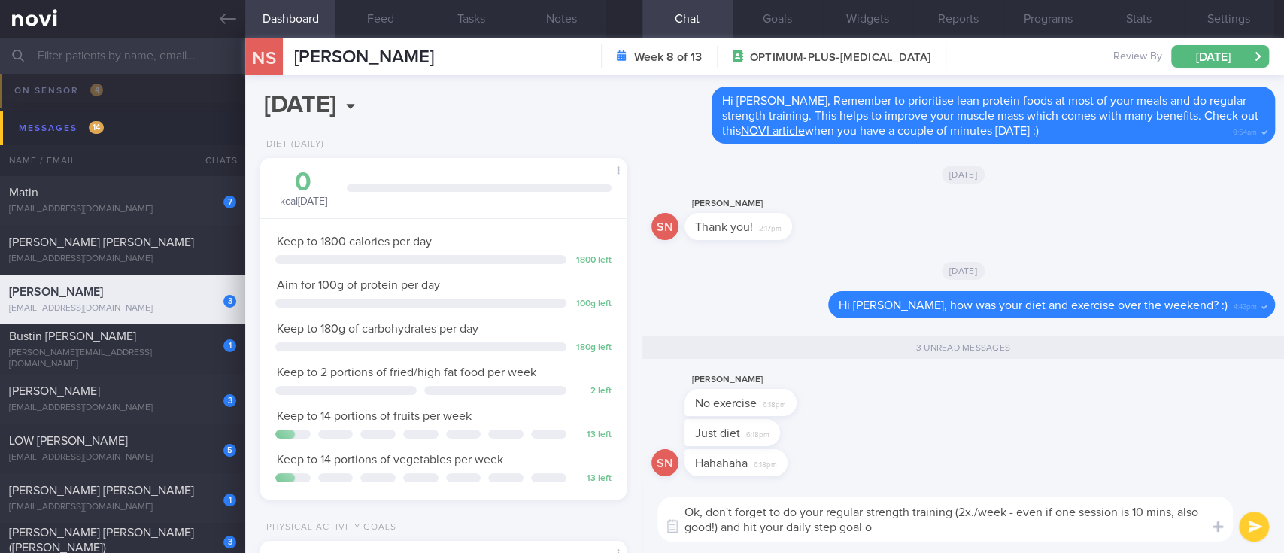
type textarea "Ok, don't forget to do your regular strength training (2x./week - even if one s…"
click at [767, 13] on button "Goals" at bounding box center [777, 19] width 90 height 38
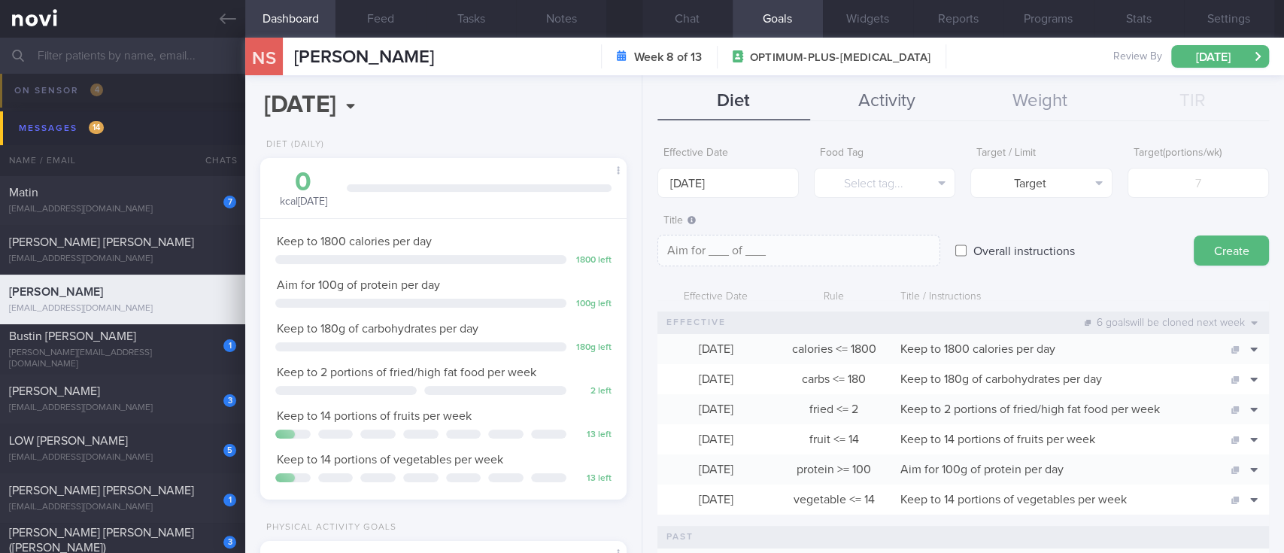
click at [863, 96] on button "Activity" at bounding box center [886, 102] width 153 height 38
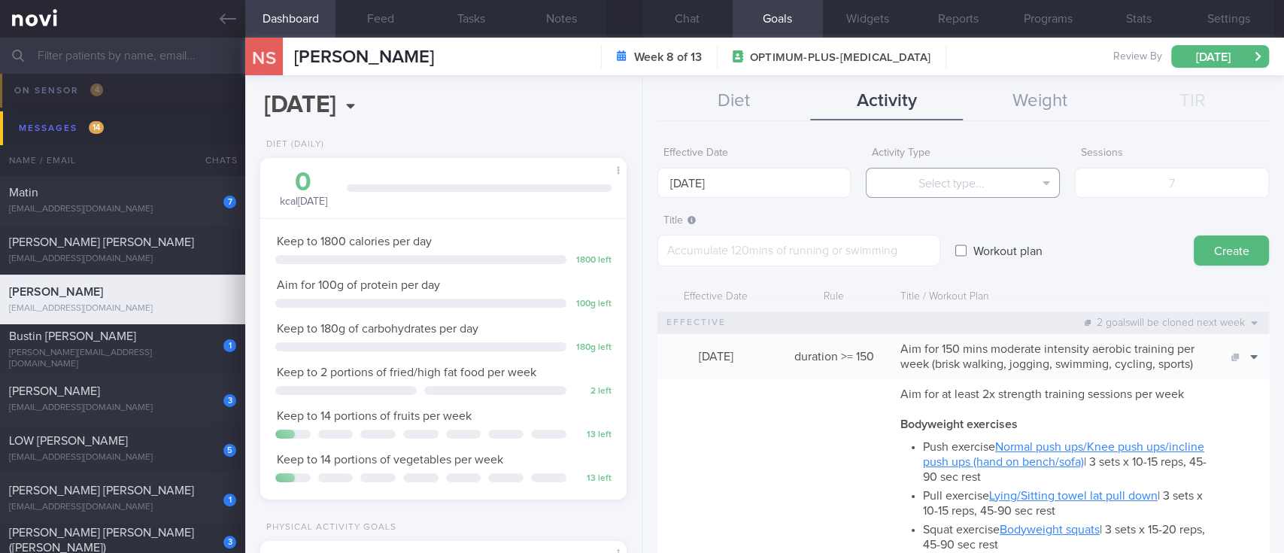
click at [971, 174] on button "Select type..." at bounding box center [963, 183] width 194 height 30
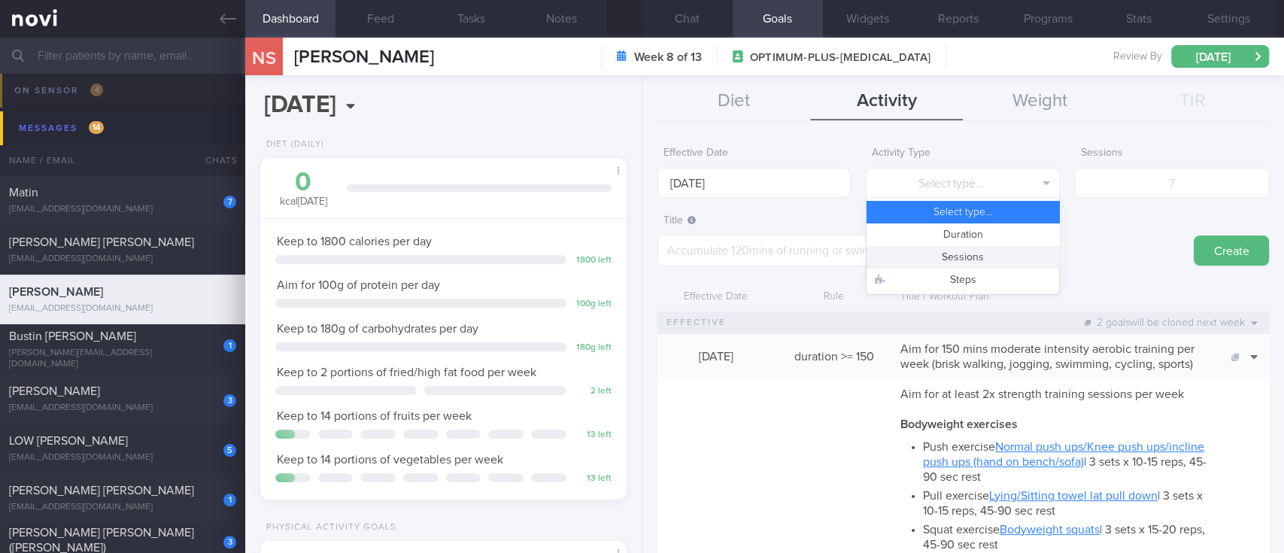
click at [992, 257] on button "Sessions" at bounding box center [962, 257] width 193 height 23
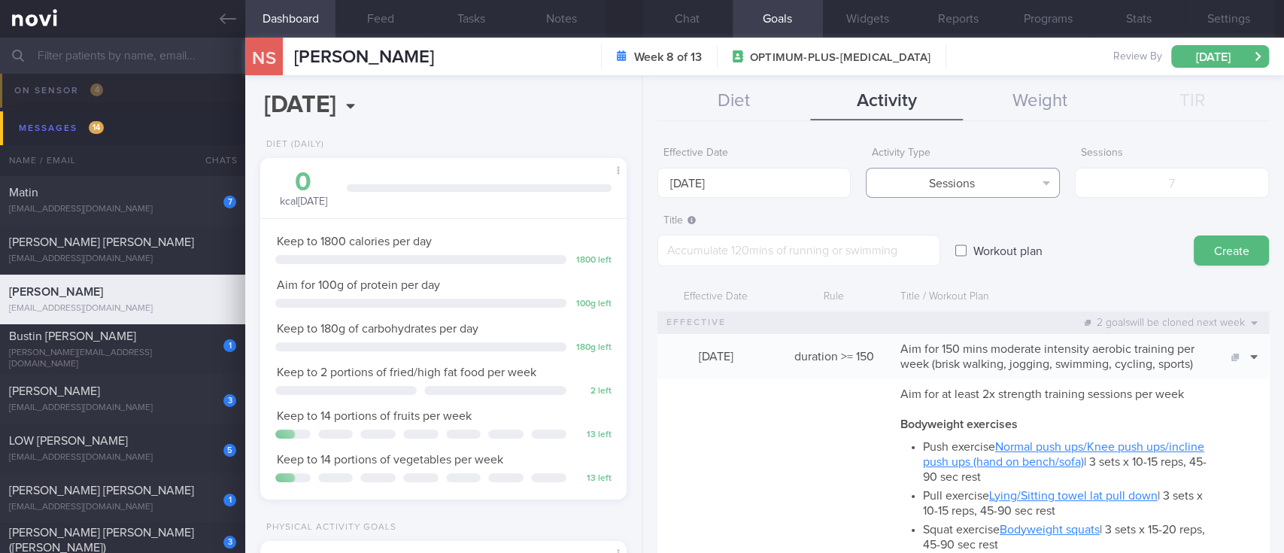
click at [990, 173] on button "Sessions" at bounding box center [963, 183] width 194 height 30
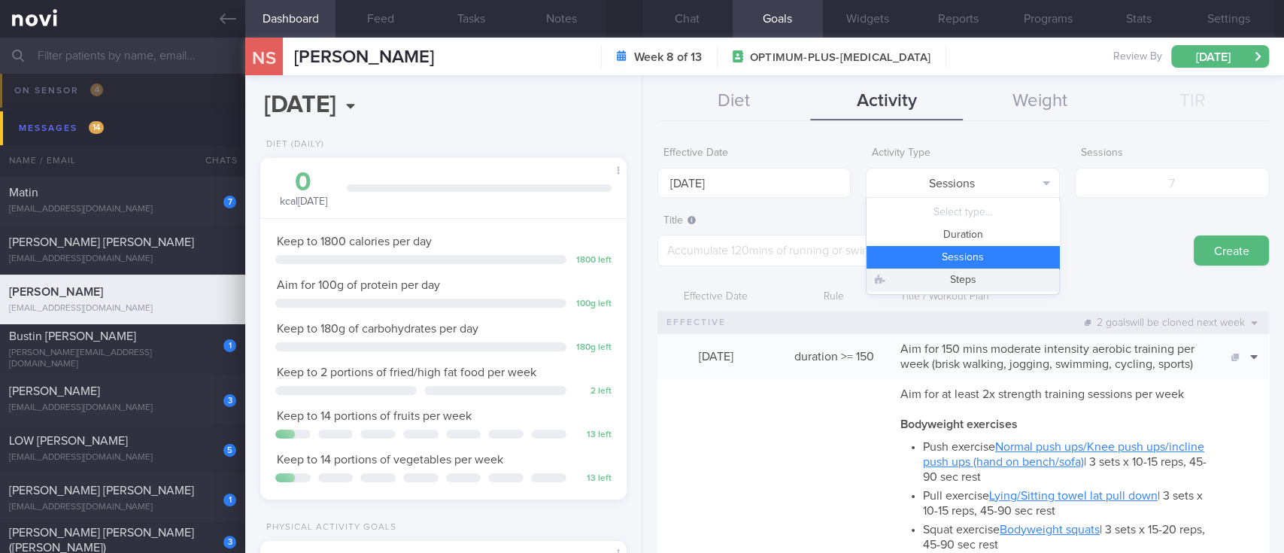
click at [984, 279] on button "Steps" at bounding box center [962, 279] width 193 height 23
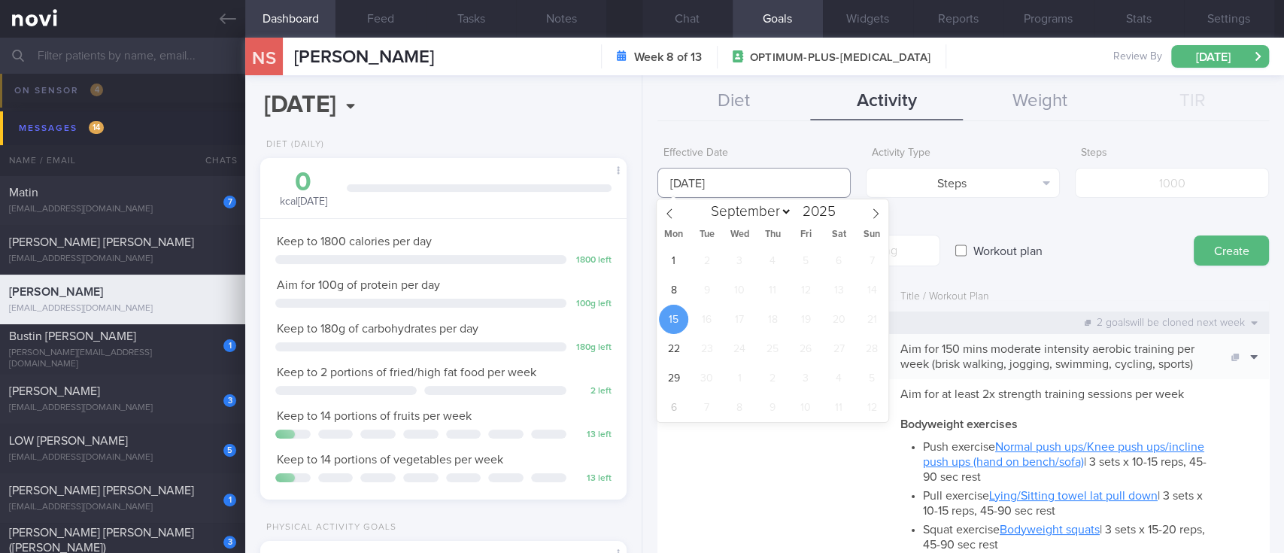
click at [761, 178] on input "[DATE]" at bounding box center [754, 183] width 194 height 30
click at [672, 286] on span "8" at bounding box center [673, 289] width 29 height 29
type input "[DATE]"
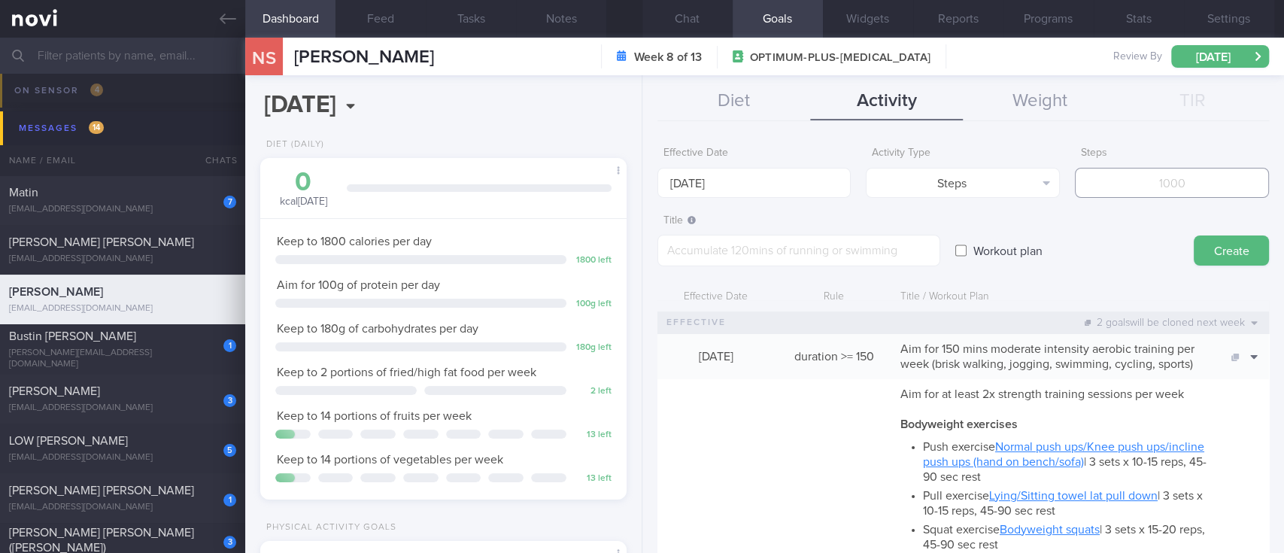
click at [1164, 183] on input "number" at bounding box center [1172, 183] width 194 height 30
type input "70000"
click at [793, 265] on textarea at bounding box center [798, 251] width 283 height 32
type textarea "Aim for 10K steps daily (70K per week)"
click at [1199, 258] on button "Create" at bounding box center [1230, 250] width 75 height 30
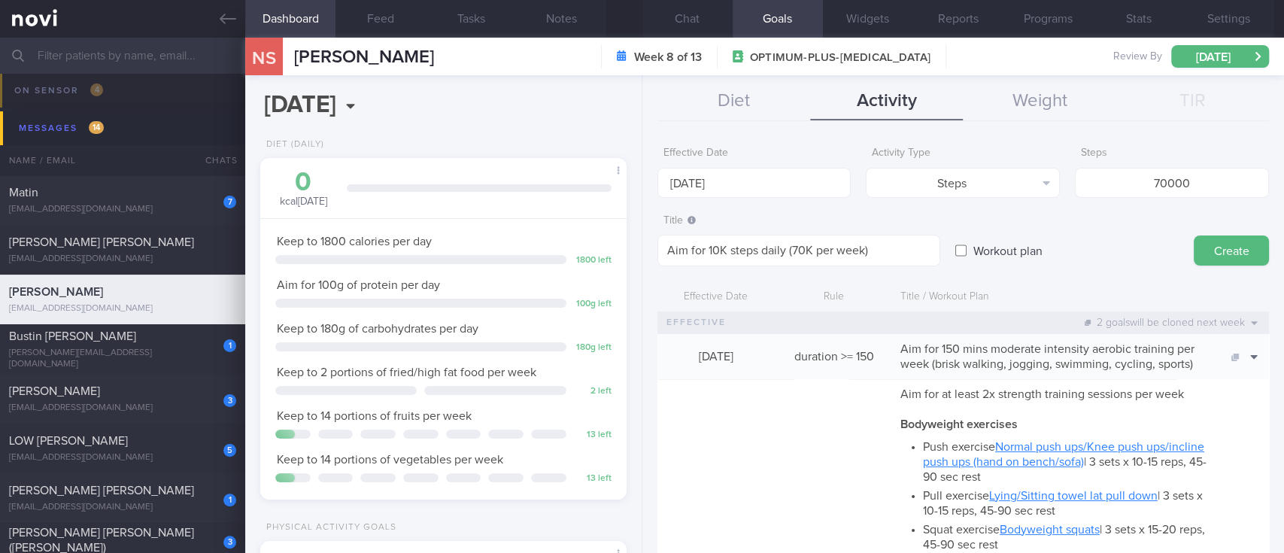
type input "[DATE]"
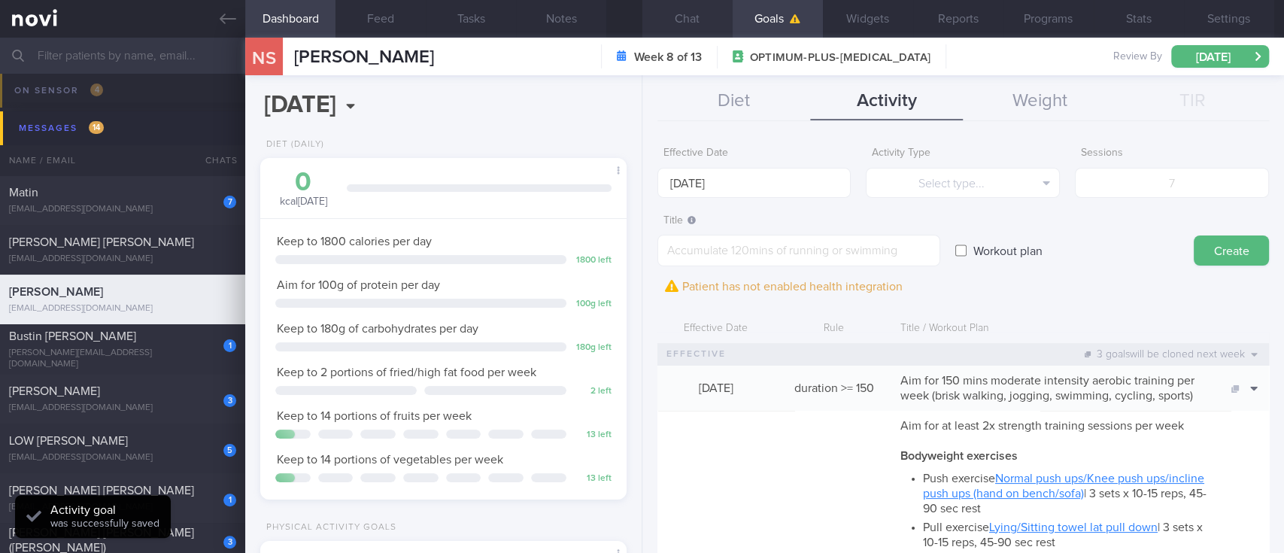
click at [668, 17] on button "Chat" at bounding box center [687, 19] width 90 height 38
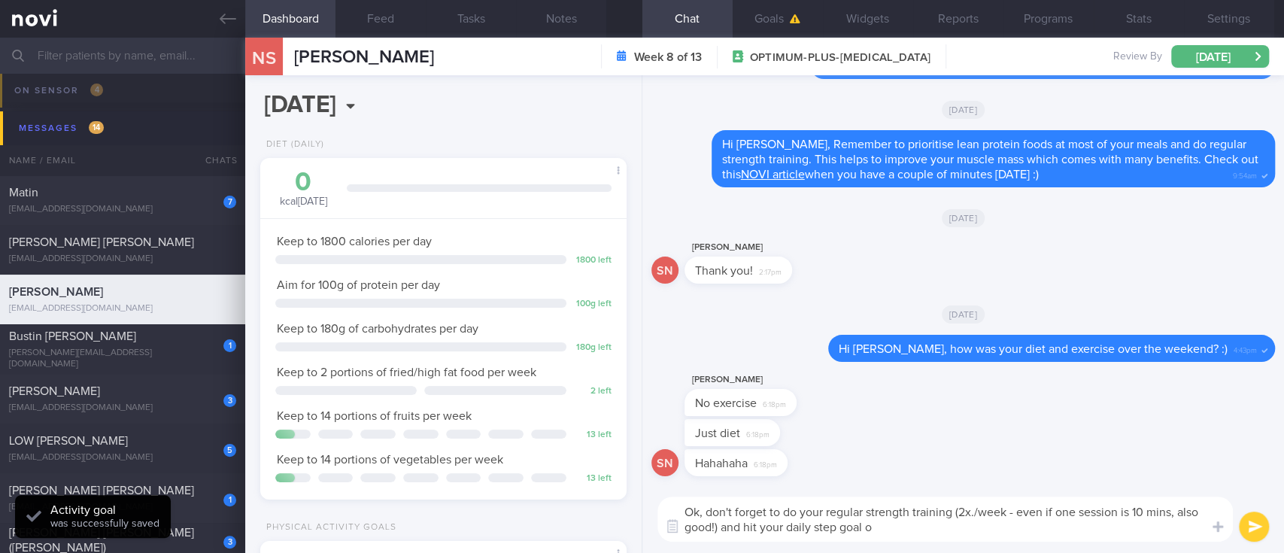
click at [881, 523] on textarea "Ok, don't forget to do your regular strength training (2x./week - even if one s…" at bounding box center [944, 518] width 575 height 45
type textarea "Ok, don't forget to do your regular strength training (2x./week - even if one s…"
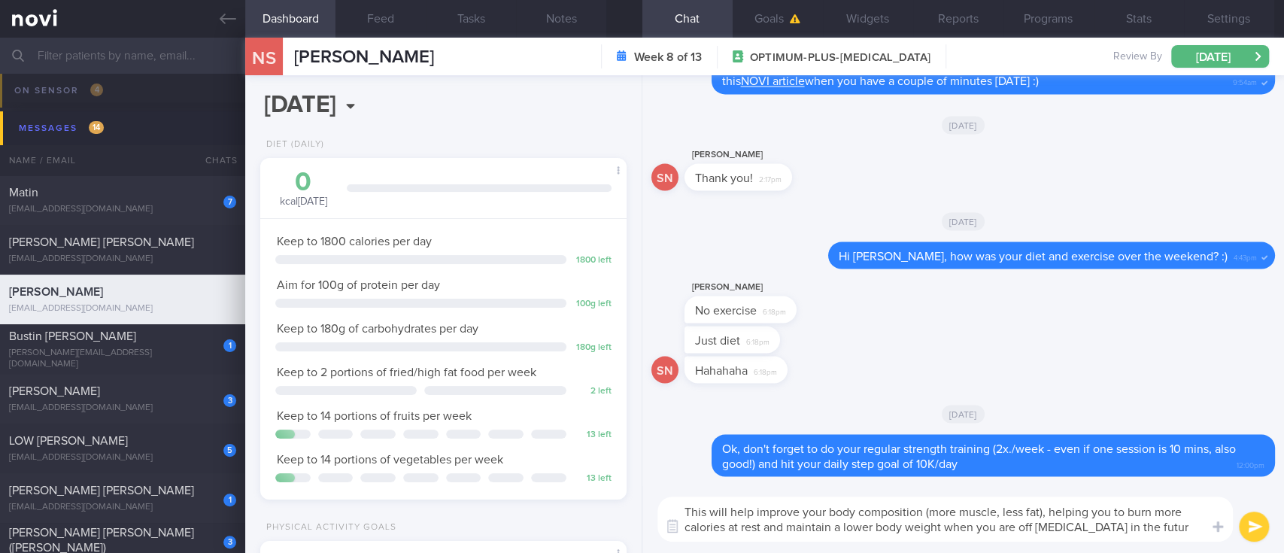
type textarea "This will help improve your body composition (more muscle, less fat), helping y…"
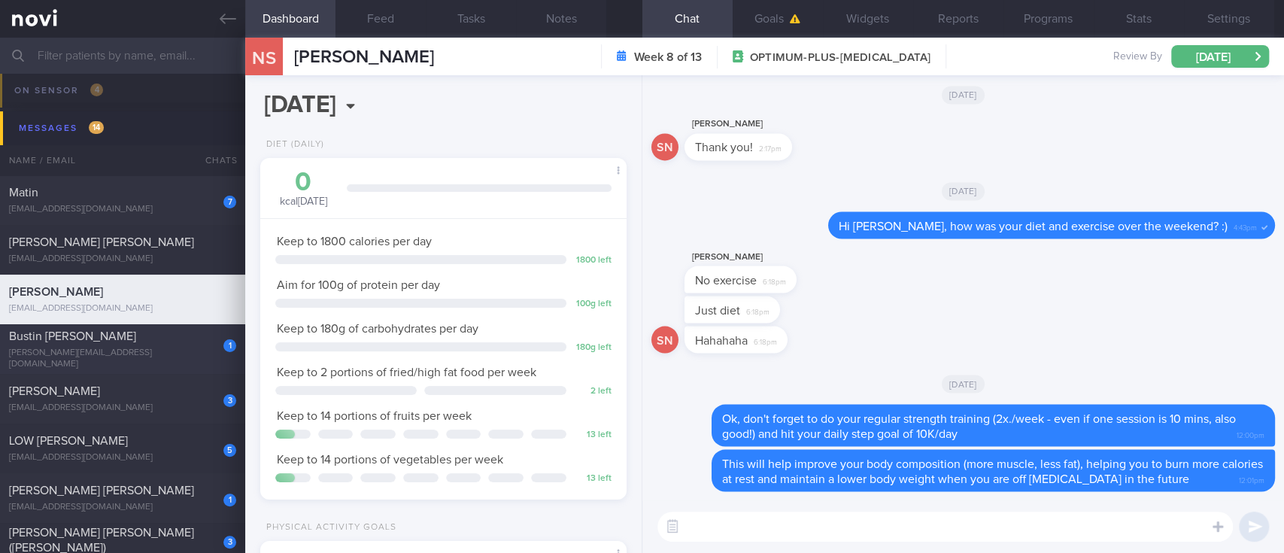
click at [202, 362] on div "kay@gailkennyrecruitment.com" at bounding box center [122, 358] width 227 height 23
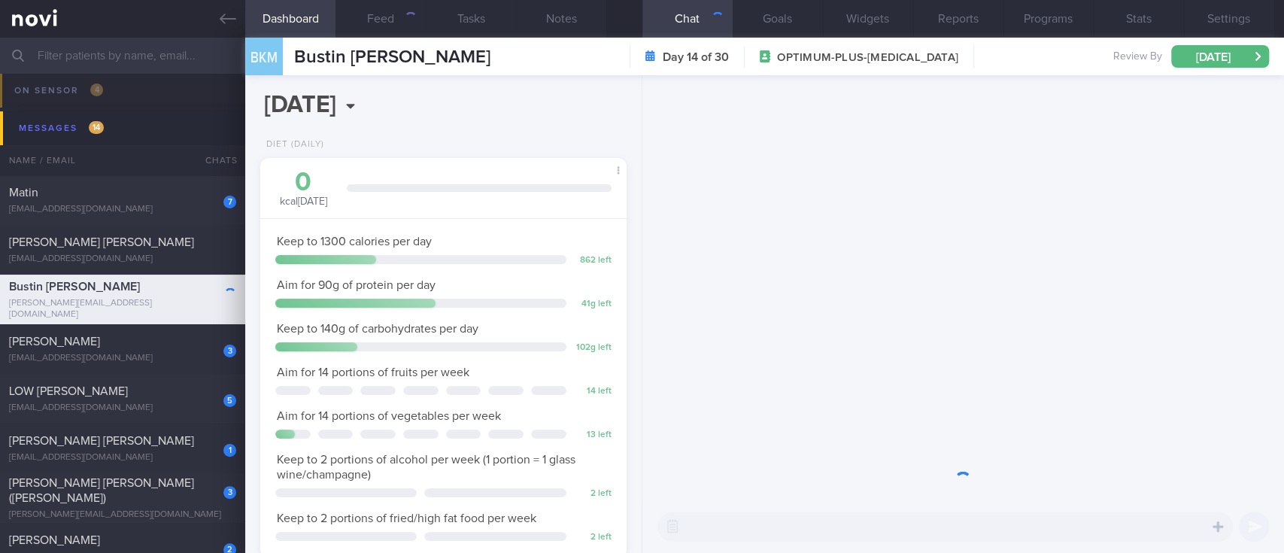
scroll to position [183, 323]
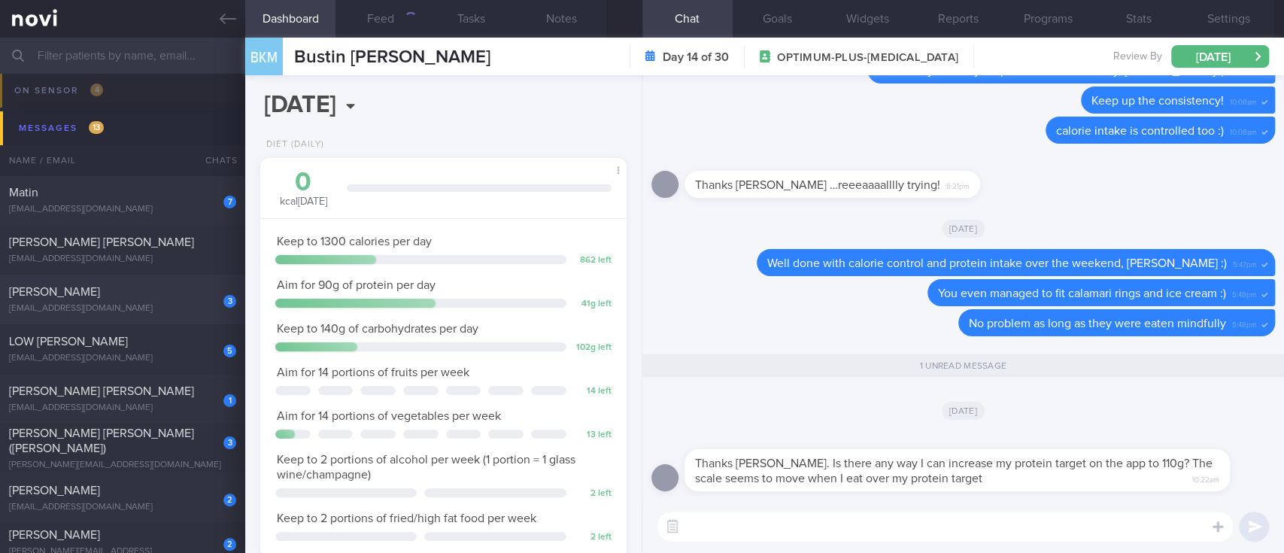
click at [187, 300] on div "3 Jeremiah Hillebrand jdhillebrand@gmail.com" at bounding box center [122, 299] width 245 height 30
type input "Tracked."
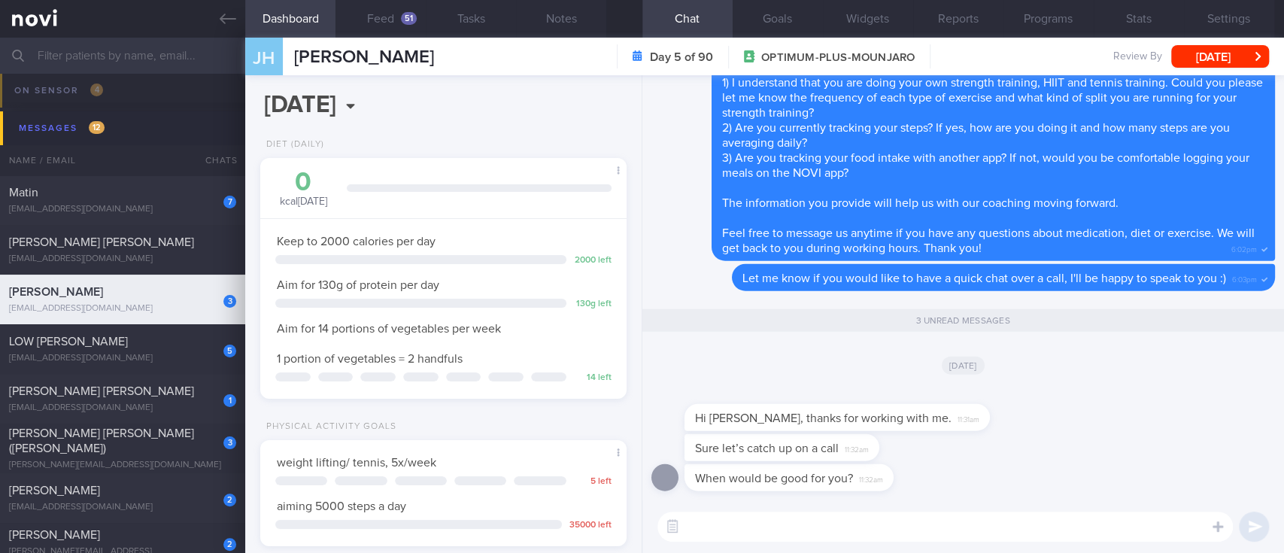
scroll to position [183, 323]
click at [782, 531] on textarea at bounding box center [944, 526] width 575 height 30
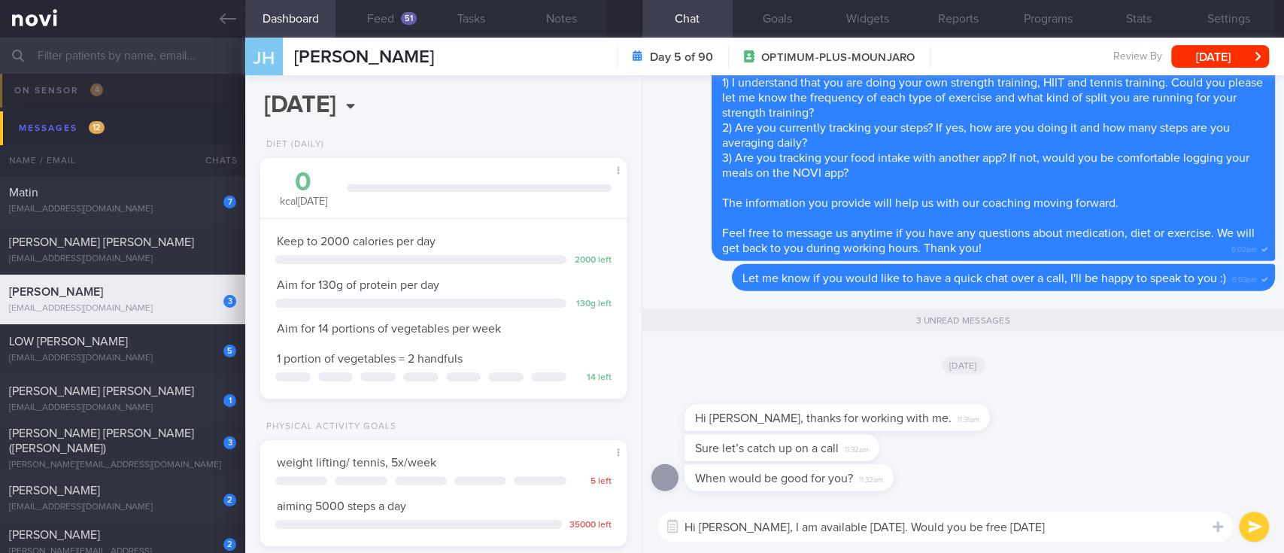
click at [1105, 524] on textarea "Hi Jeremiah, I am available today. Would you be free today" at bounding box center [944, 526] width 575 height 30
click at [1131, 526] on textarea "Hi Jeremiah, I am available today. Would you be free today" at bounding box center [944, 526] width 575 height 30
type textarea "Hi Jeremiah, I am available today, anytime from now till 5:30PM SG timing"
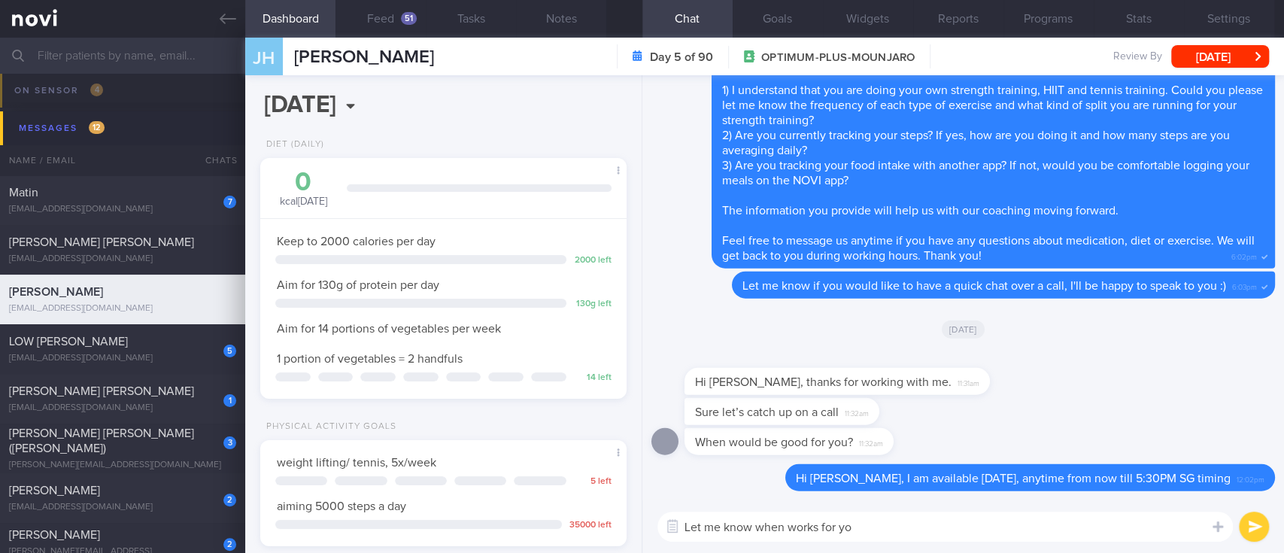
type textarea "Let me know when works for you"
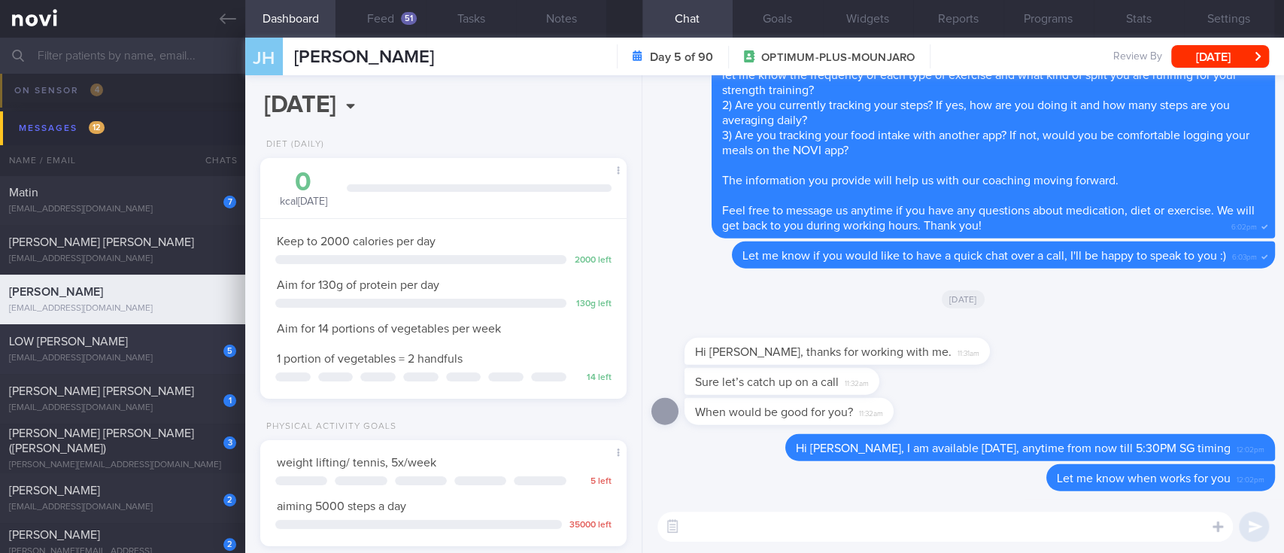
click at [172, 357] on div "[EMAIL_ADDRESS][DOMAIN_NAME]" at bounding box center [122, 358] width 227 height 11
click at [195, 354] on div "[EMAIL_ADDRESS][DOMAIN_NAME]" at bounding box center [122, 358] width 227 height 11
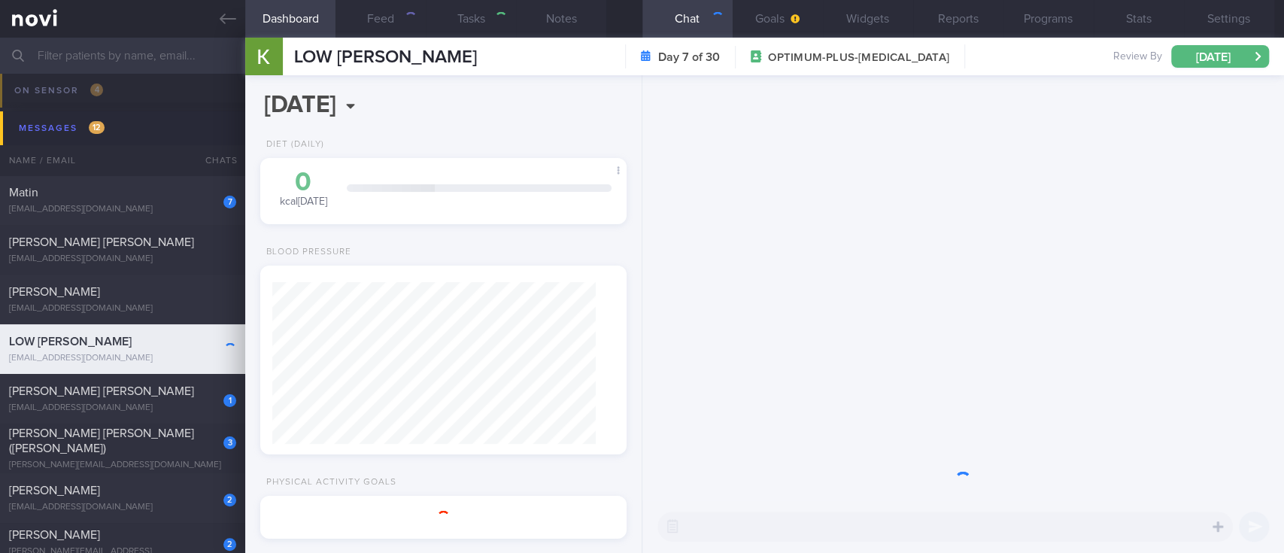
type input "Tracked. KS"
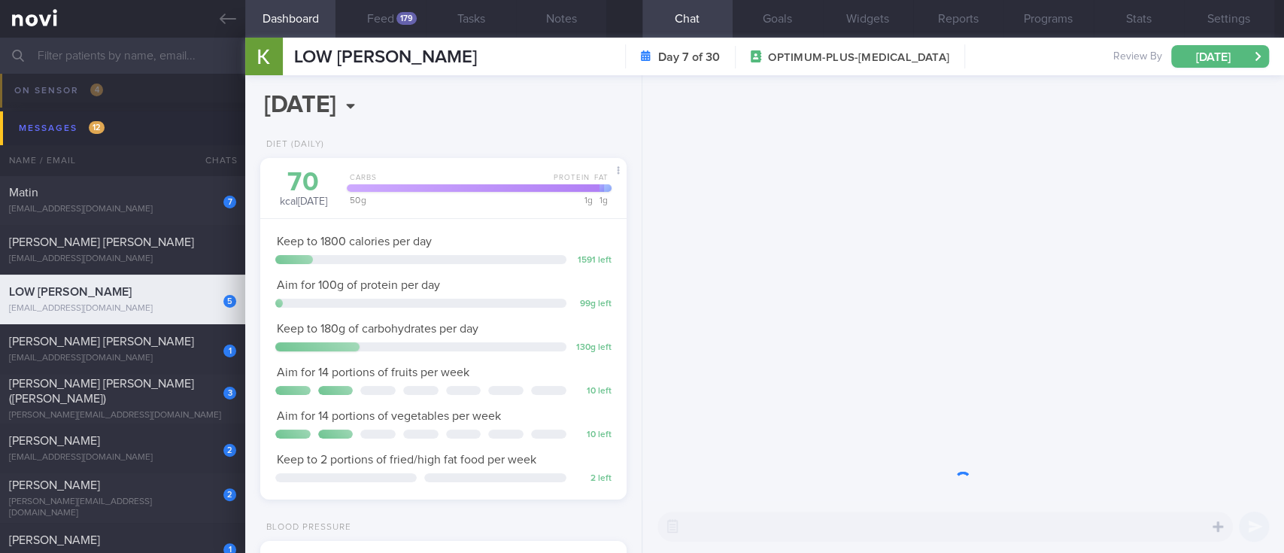
scroll to position [183, 323]
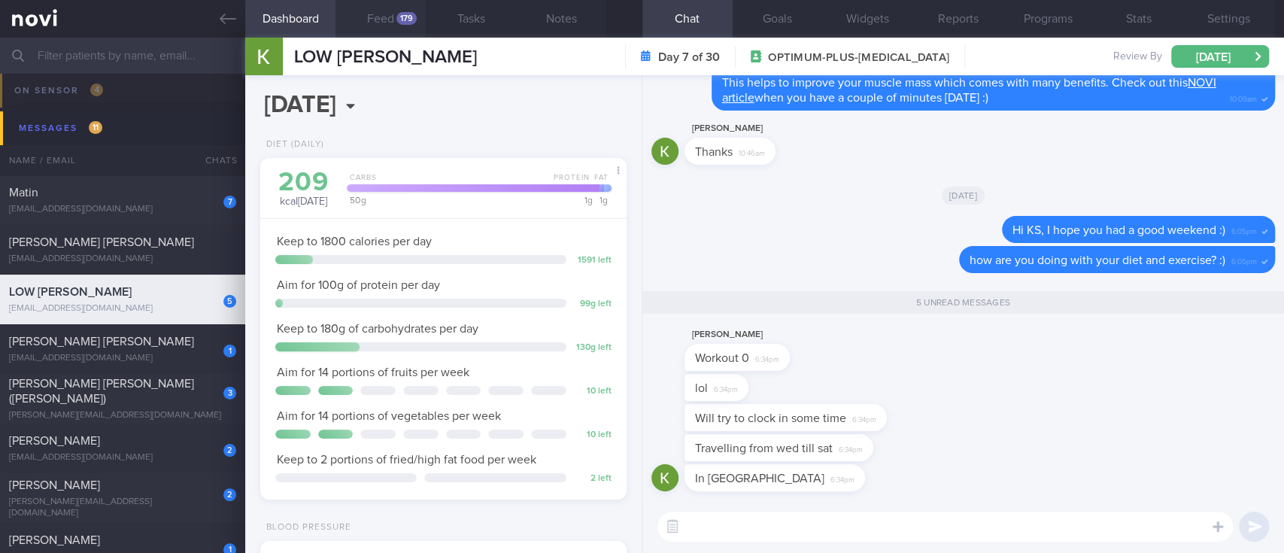
click at [387, 29] on button "Feed 179" at bounding box center [380, 19] width 90 height 38
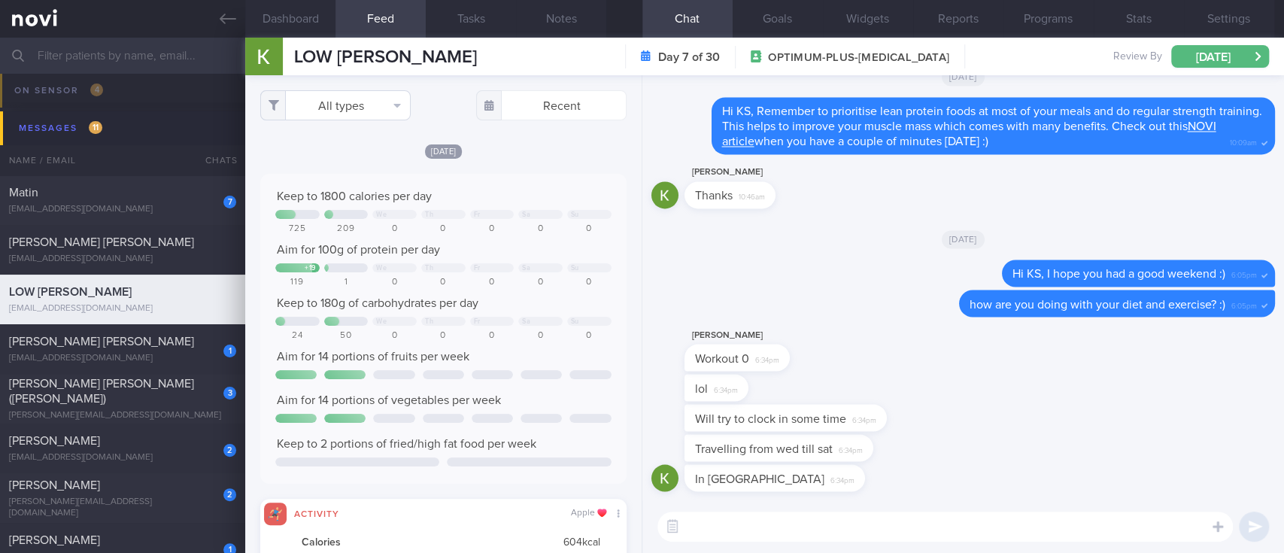
scroll to position [83, 331]
click at [350, 99] on button "All types" at bounding box center [335, 105] width 150 height 30
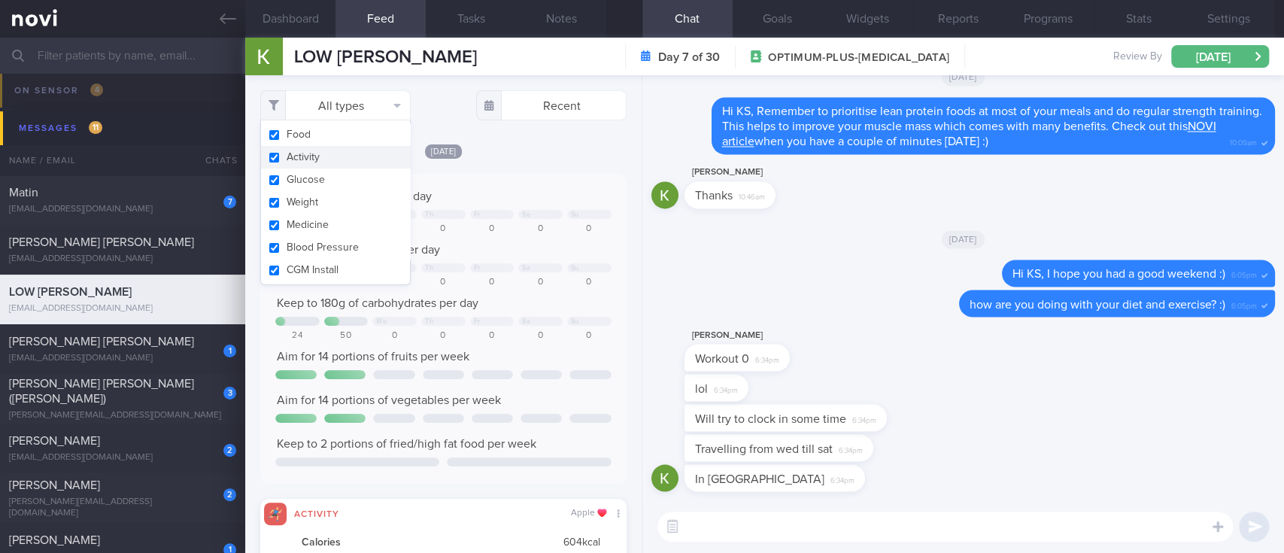
click at [339, 161] on button "Activity" at bounding box center [335, 157] width 149 height 23
checkbox input "false"
click at [780, 525] on textarea at bounding box center [944, 526] width 575 height 30
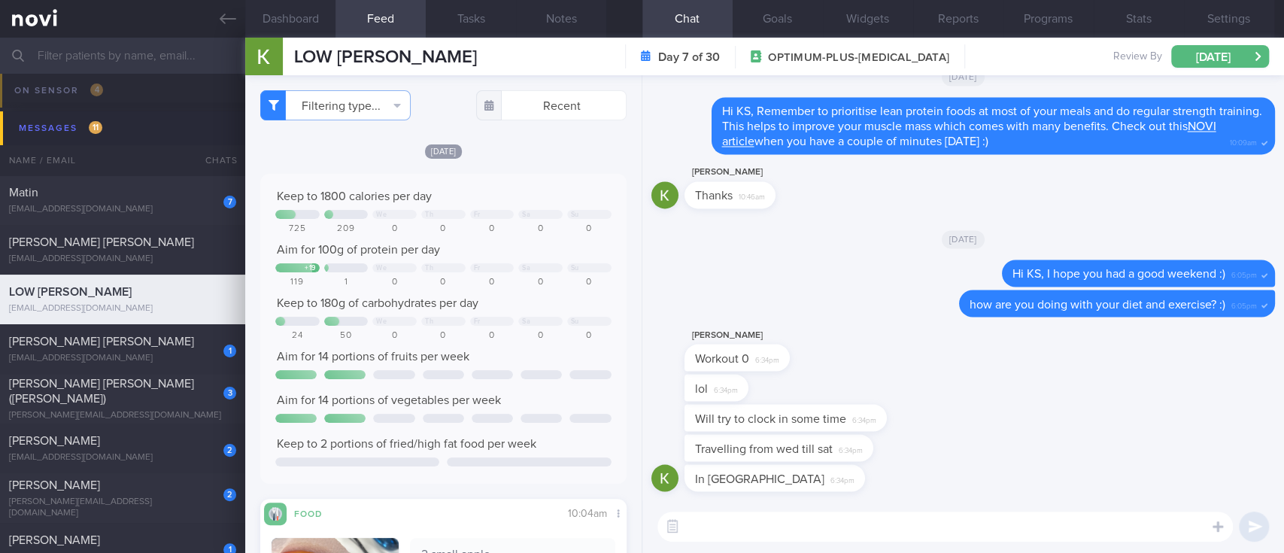
click at [759, 522] on textarea at bounding box center [944, 526] width 575 height 30
click at [761, 522] on textarea at bounding box center [944, 526] width 575 height 30
type textarea "Have a good trip! Keep steps high :)"
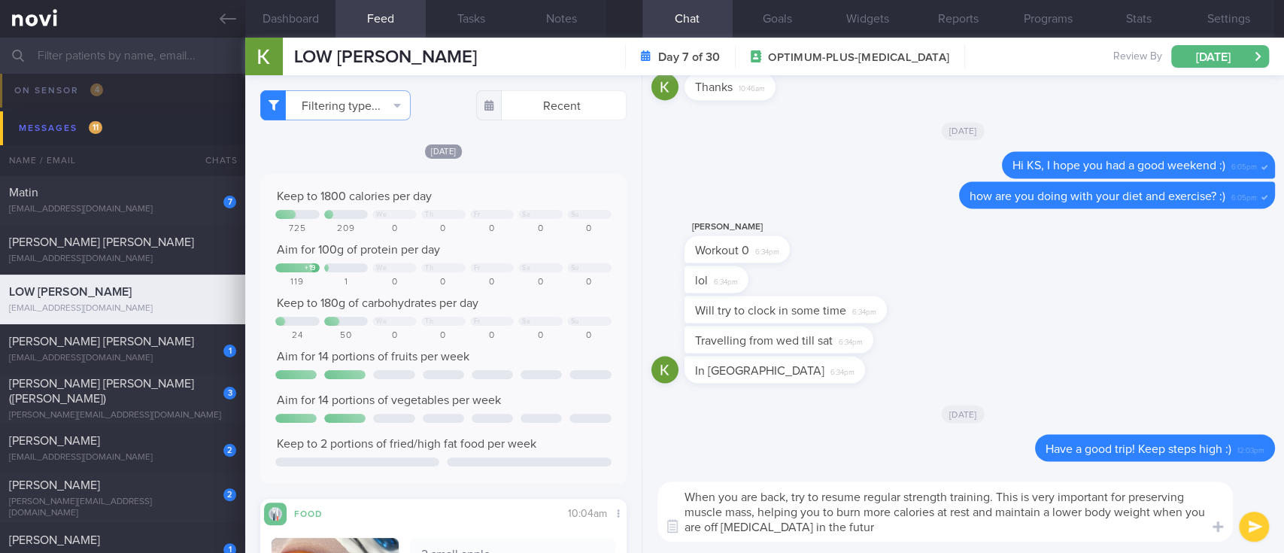
type textarea "When you are back, try to resume regular strength training. This is very import…"
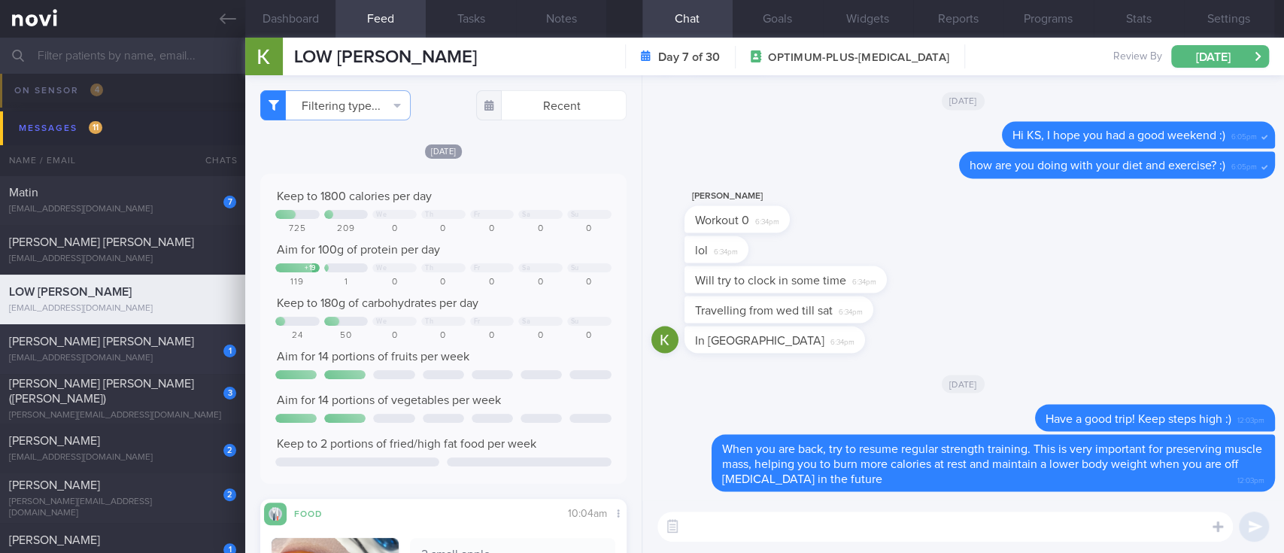
click at [65, 335] on span "Vanessa Veronica Boudewyn-Pereira" at bounding box center [101, 341] width 185 height 12
type input "tracked."
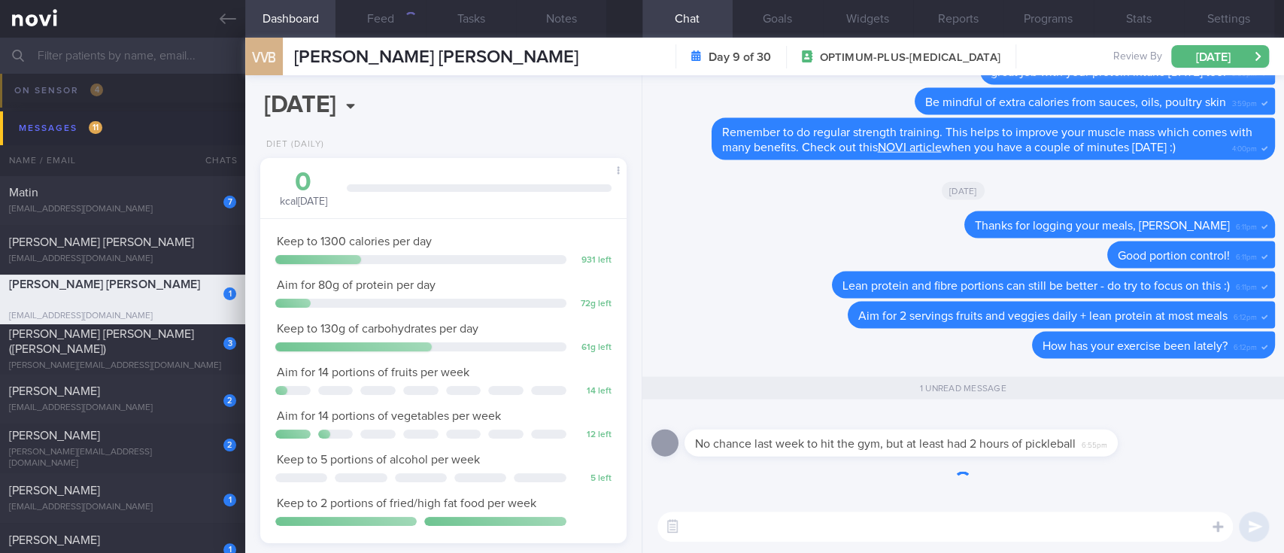
scroll to position [183, 323]
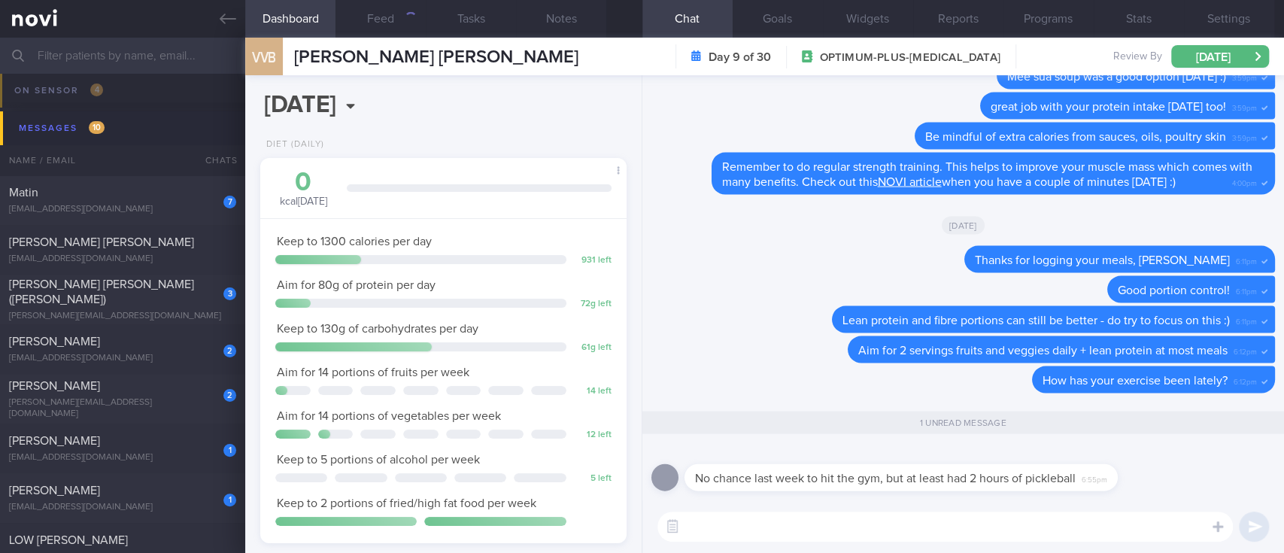
click at [866, 517] on textarea at bounding box center [944, 526] width 575 height 30
type textarea "That's great :)"
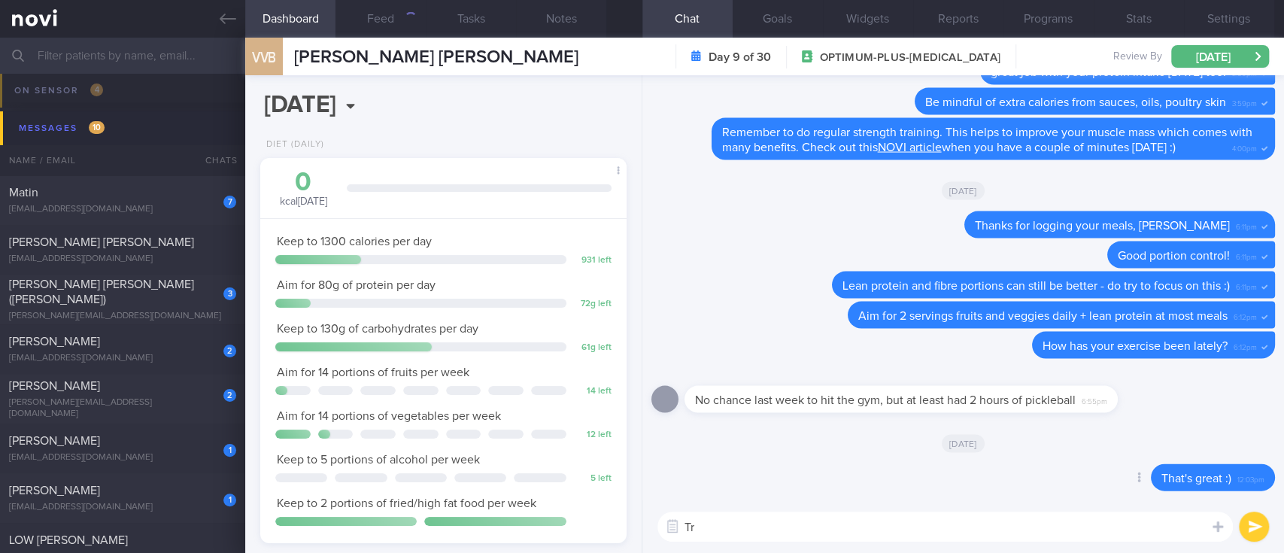
type textarea "T"
type textarea "let's try to get in at least 1 strength training session this week :)"
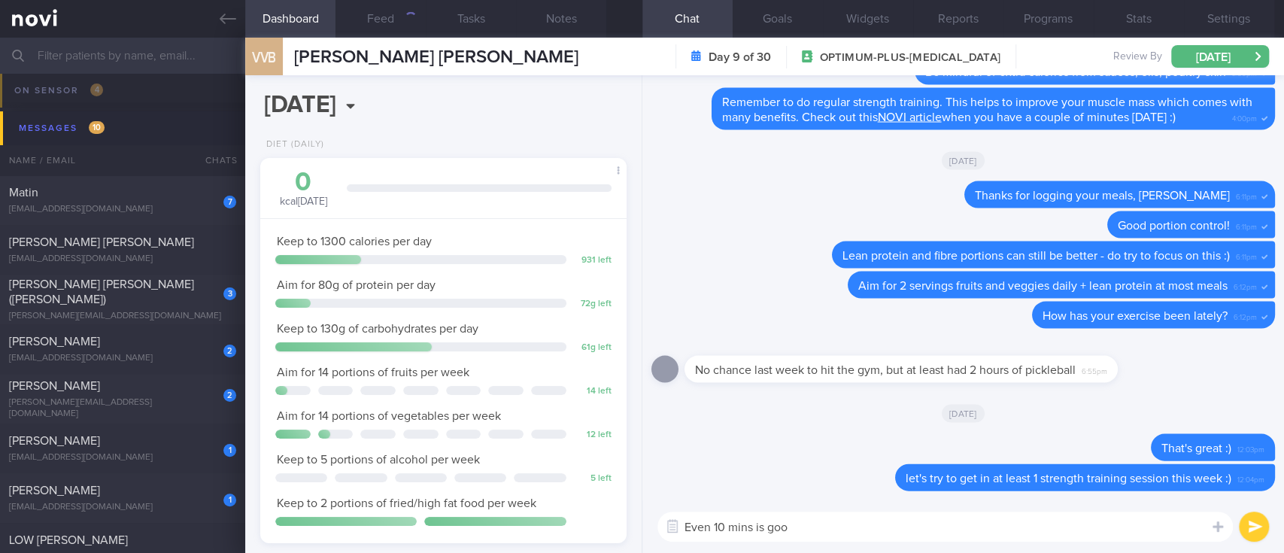
type textarea "Even 10 mins is good"
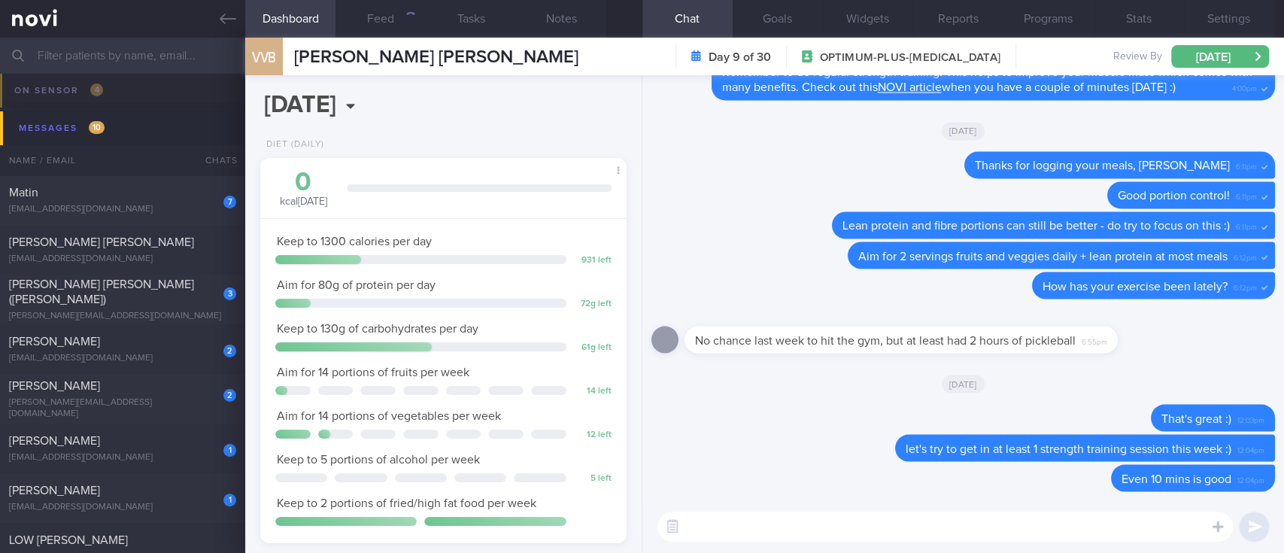
click at [158, 356] on div "kosasih73@yahoo.com" at bounding box center [122, 358] width 227 height 11
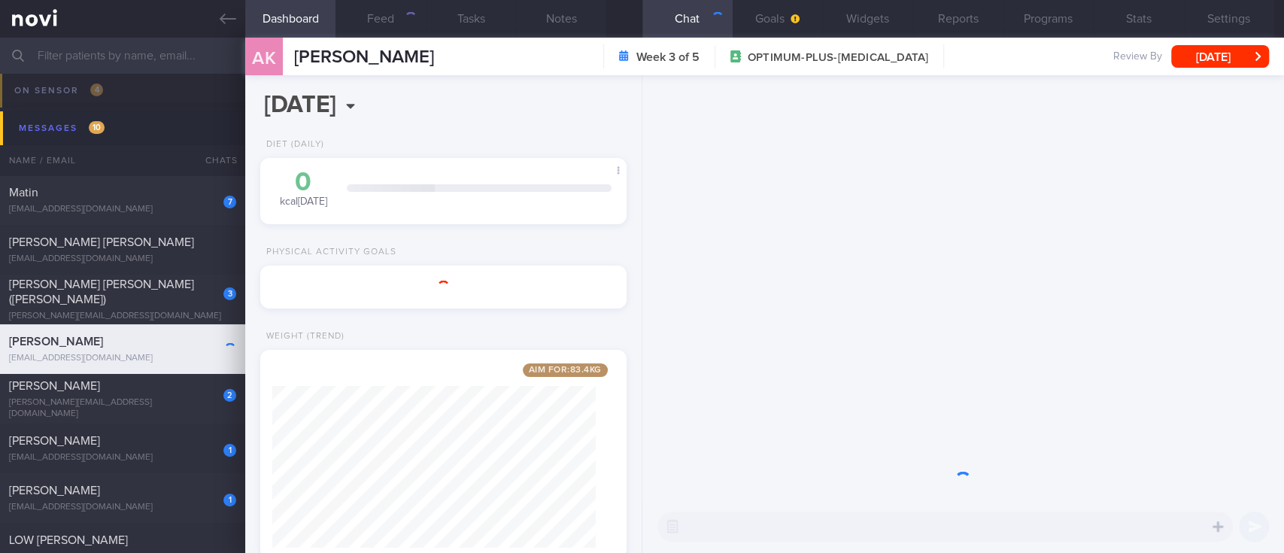
scroll to position [183, 323]
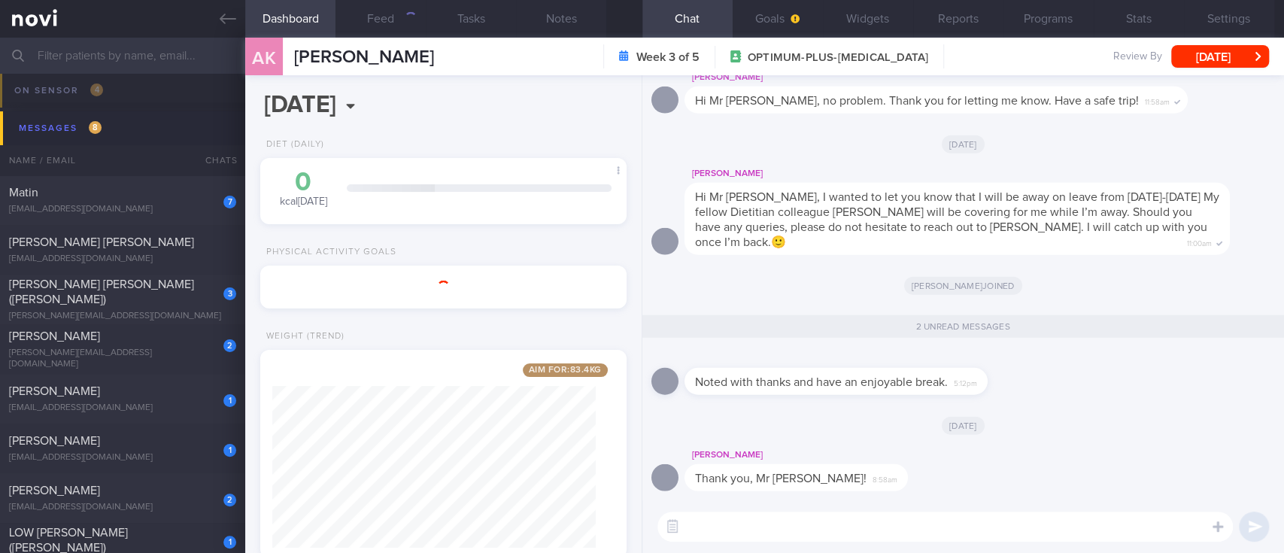
click at [189, 293] on div "CHAN CHOON HOCK (Desmond)" at bounding box center [120, 292] width 223 height 30
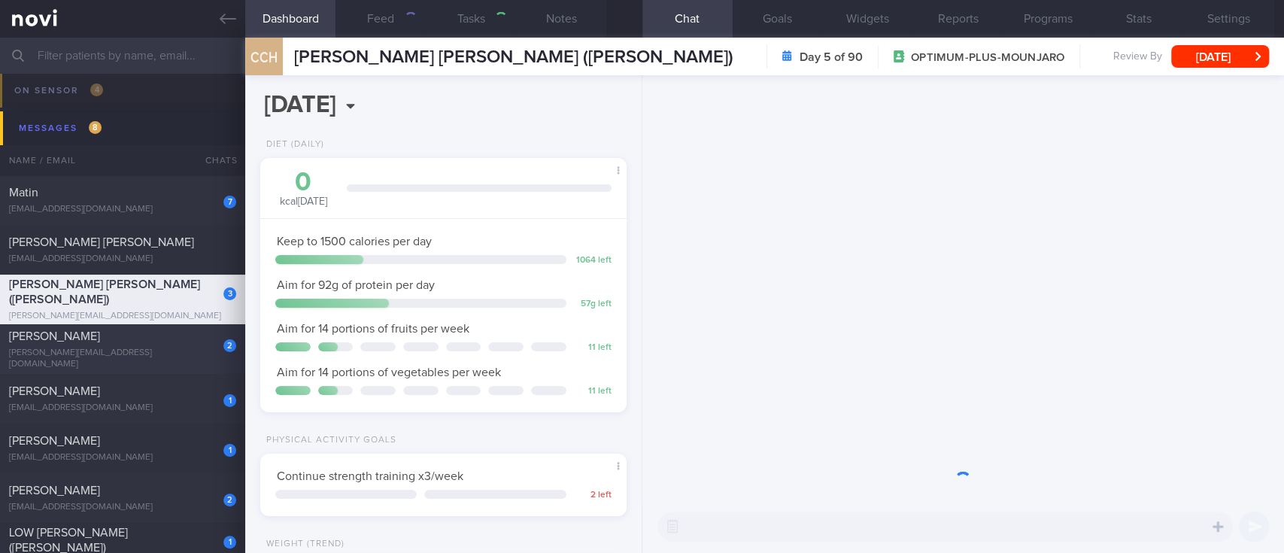
scroll to position [183, 323]
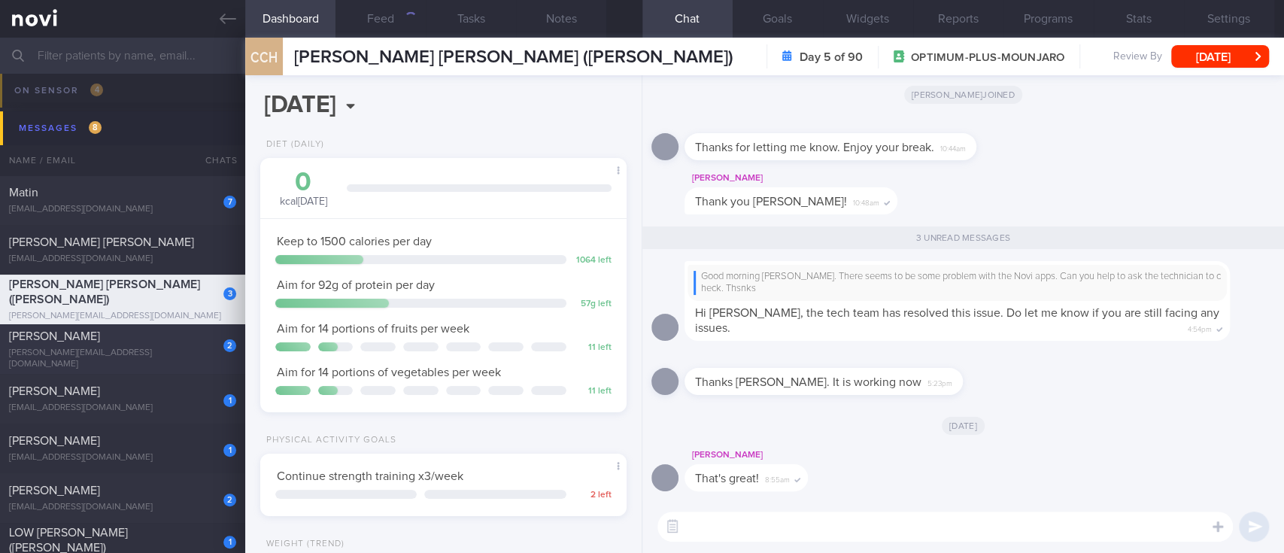
click at [193, 329] on div "2 NERISSA KOK TANGYA jennifer_lopants@yahoo.com.sg Today OPTIMUM-PLUS-WEGOVY Tr…" at bounding box center [642, 349] width 1284 height 50
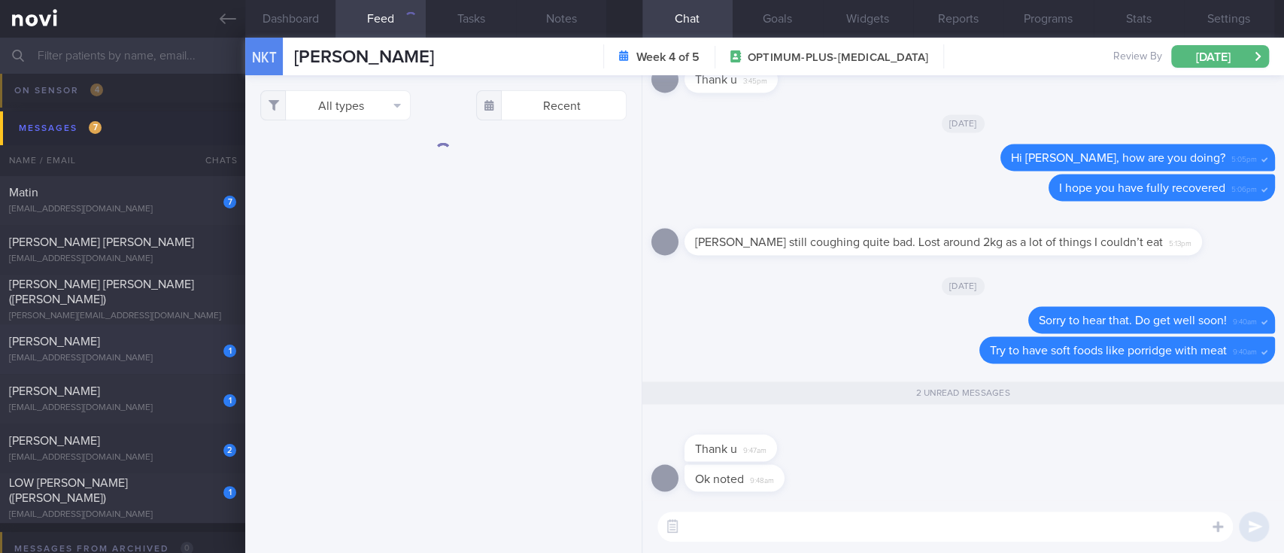
click at [174, 347] on div "JELEN MENDOZA" at bounding box center [120, 341] width 223 height 15
type input "tracked"
checkbox input "false"
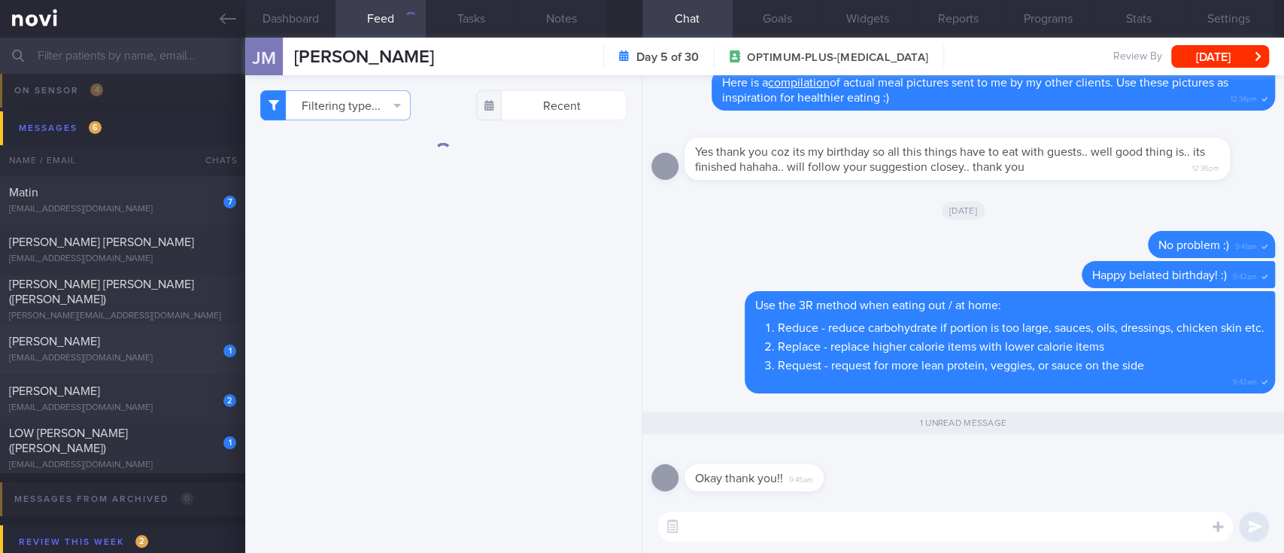
click at [178, 350] on div "1 Lin Jyh Hsien erinaljh@gmail.com" at bounding box center [122, 349] width 245 height 30
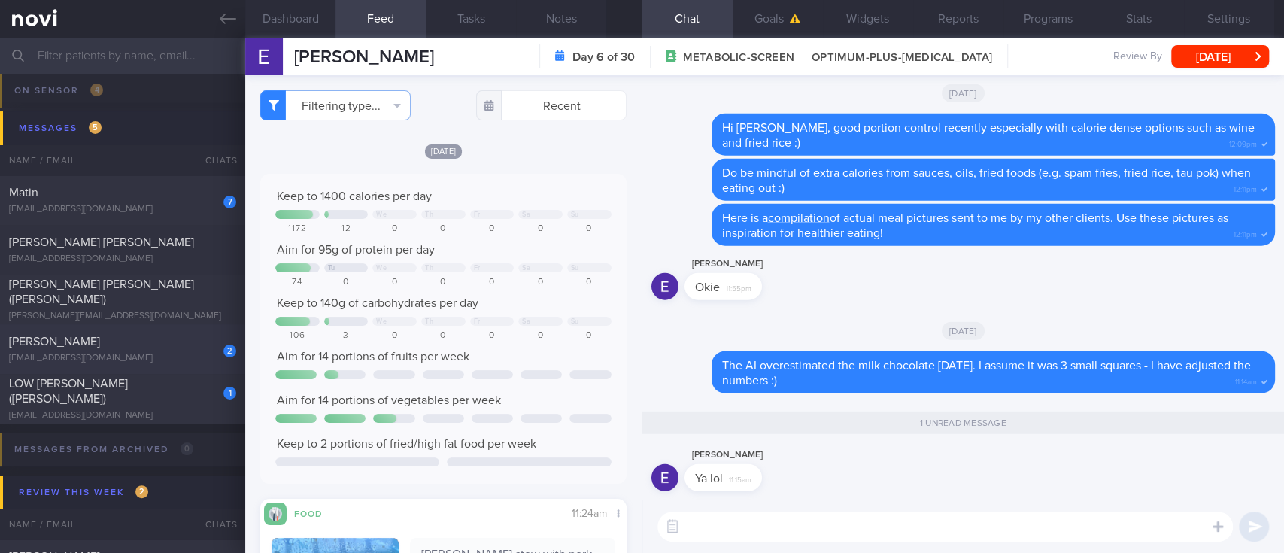
click at [177, 347] on div "[PERSON_NAME]" at bounding box center [120, 341] width 223 height 15
type input "Tracked"
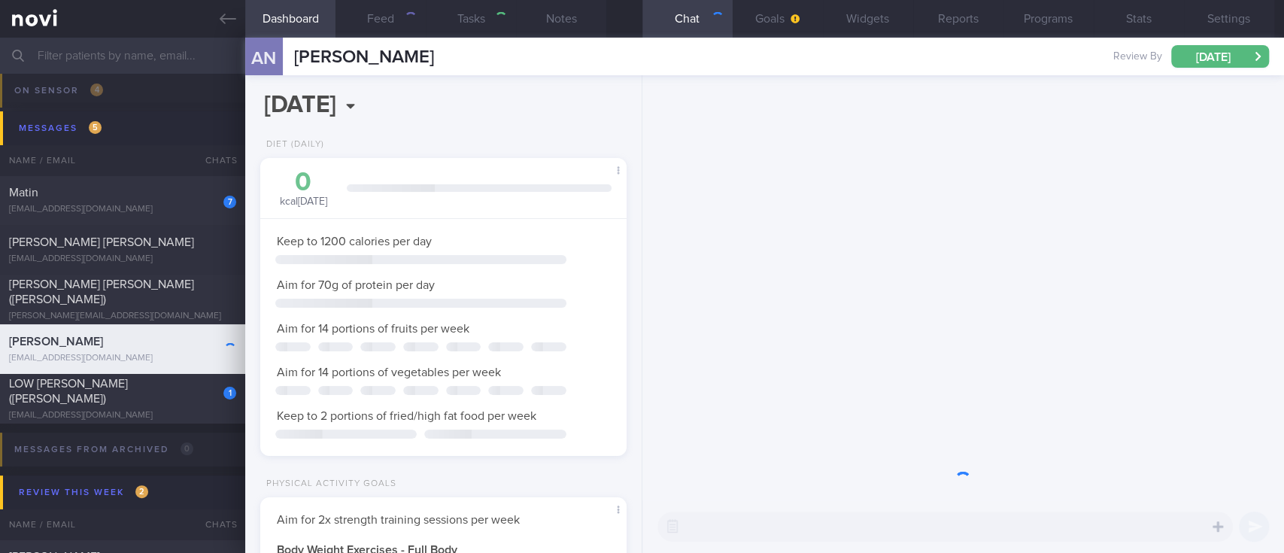
scroll to position [183, 323]
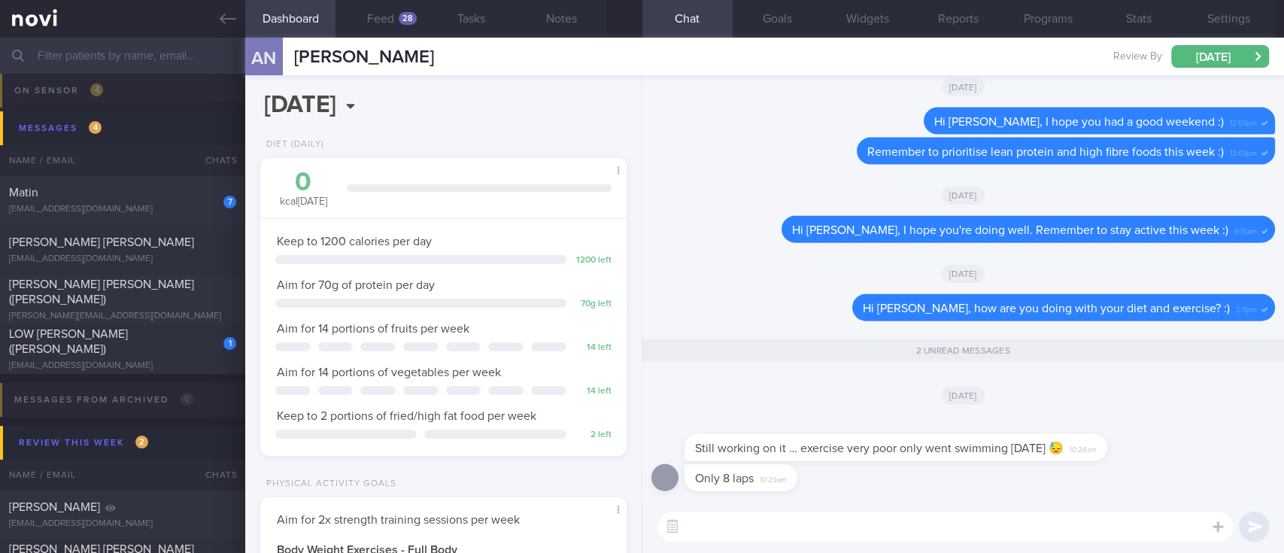
click at [720, 532] on textarea at bounding box center [944, 526] width 575 height 30
type textarea "That's still good!"
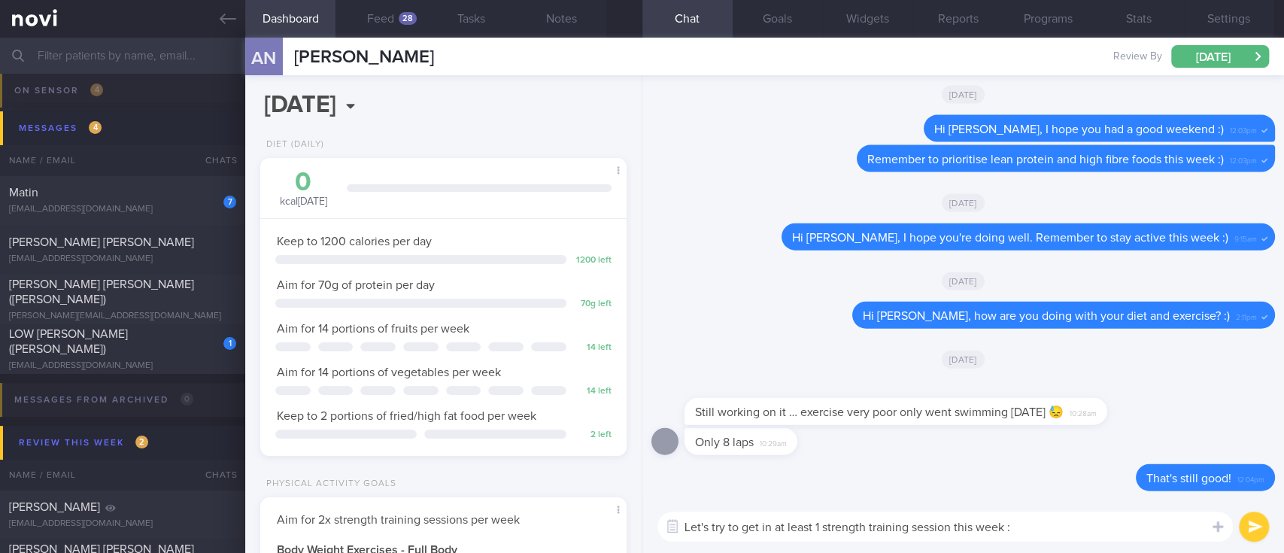
type textarea "Let's try to get in at least 1 strength training session this week :)"
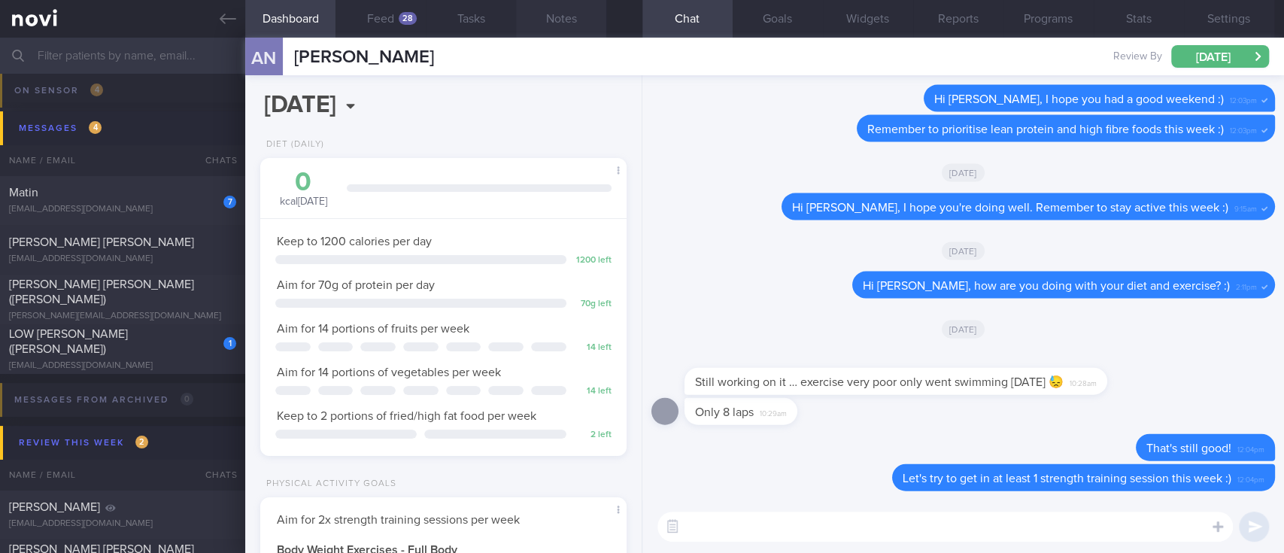
click at [572, 21] on button "Notes" at bounding box center [561, 19] width 90 height 38
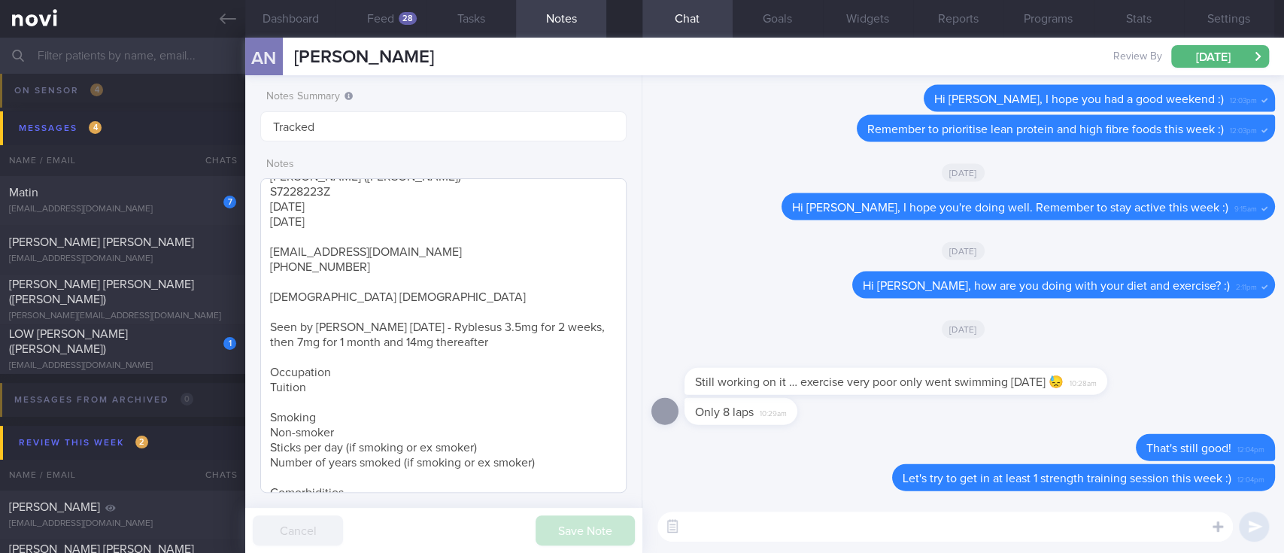
scroll to position [48, 0]
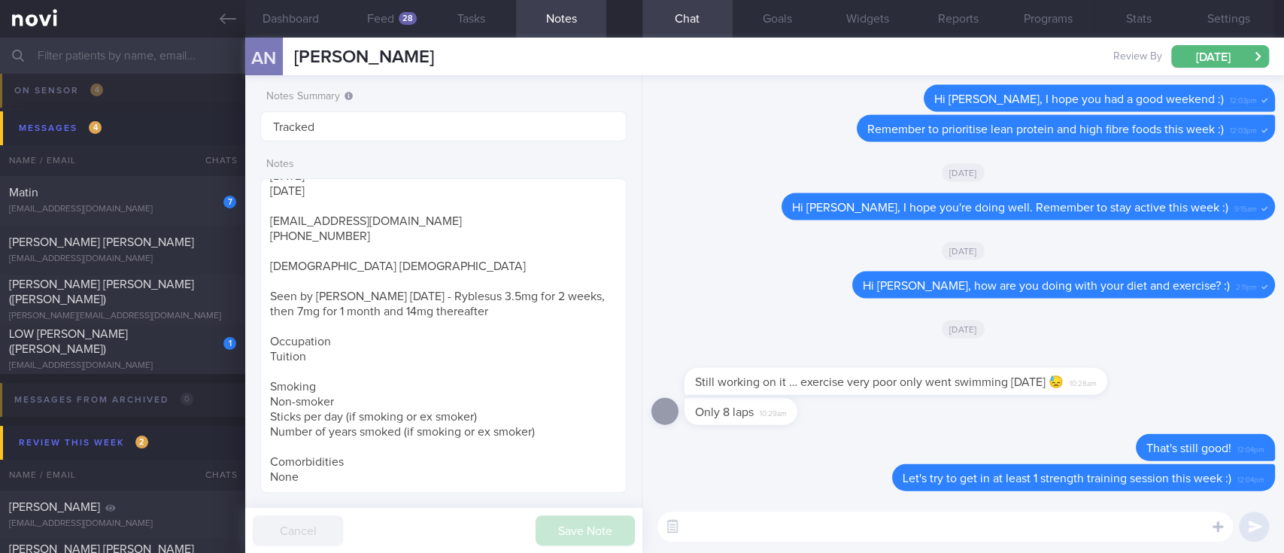
click at [708, 528] on textarea at bounding box center [944, 526] width 575 height 30
type textarea "Even 10 mins is good!"
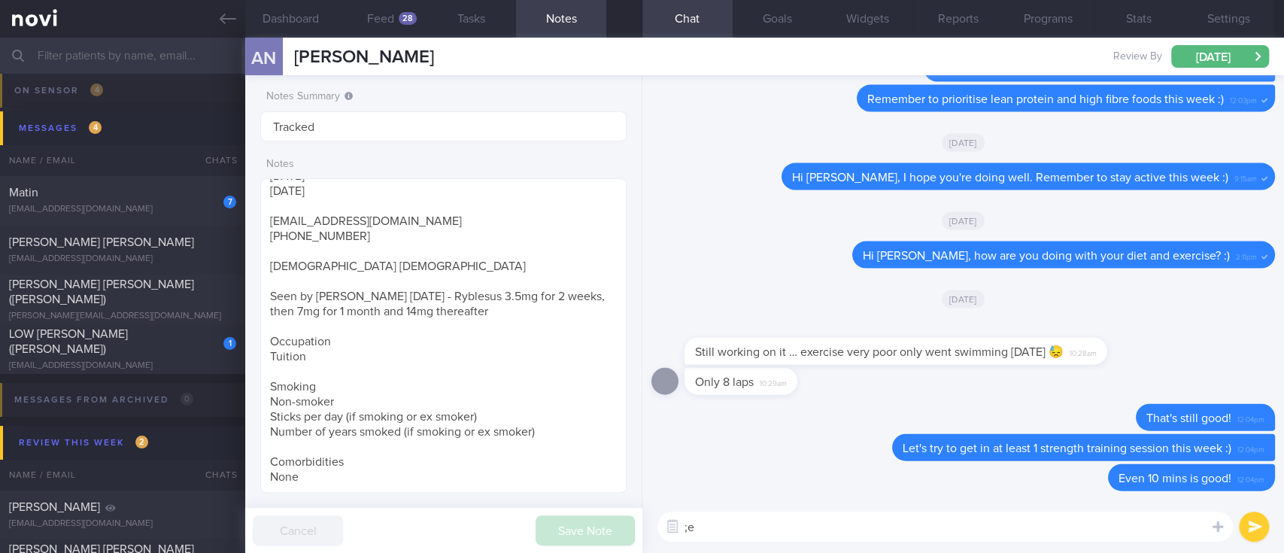
type textarea ";"
type textarea "let me know if you have any questions :)"
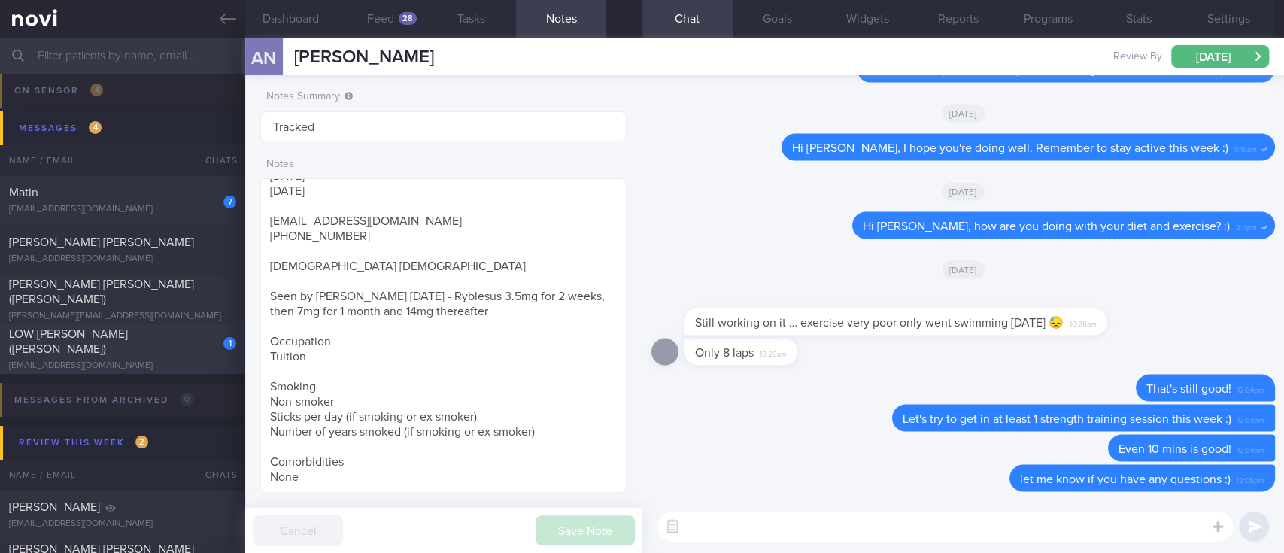
click at [205, 342] on div "1" at bounding box center [219, 337] width 33 height 23
type input "tracked"
type textarea "Ms LOW LEE AII (Adeline) S1223497Z 28 May 2025 6 Jan 1957 hong.springside@gmail…"
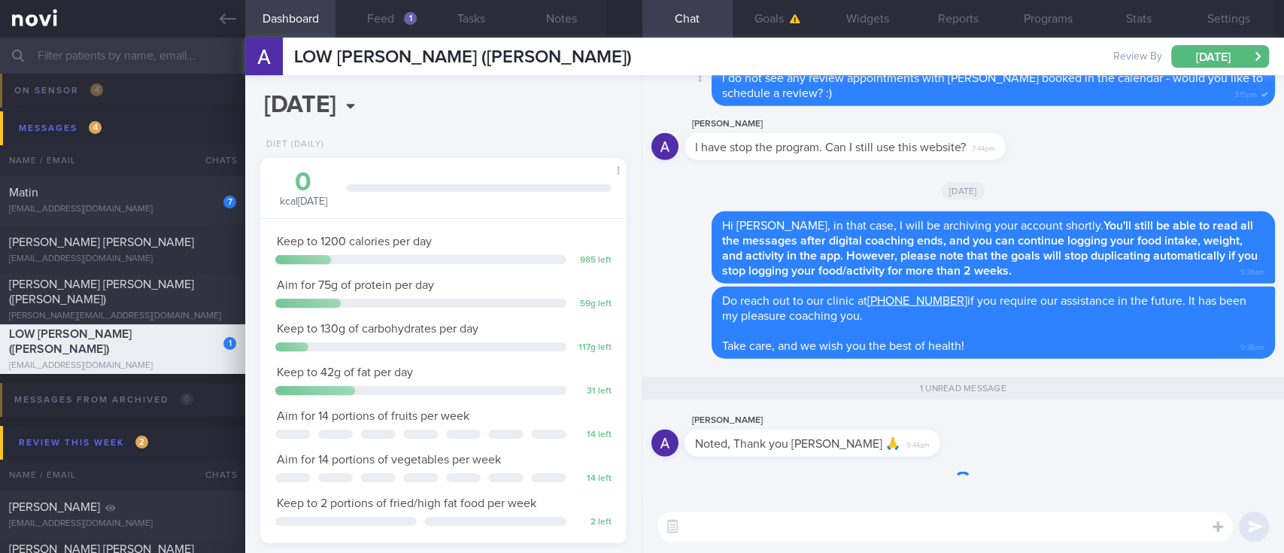
scroll to position [162, 323]
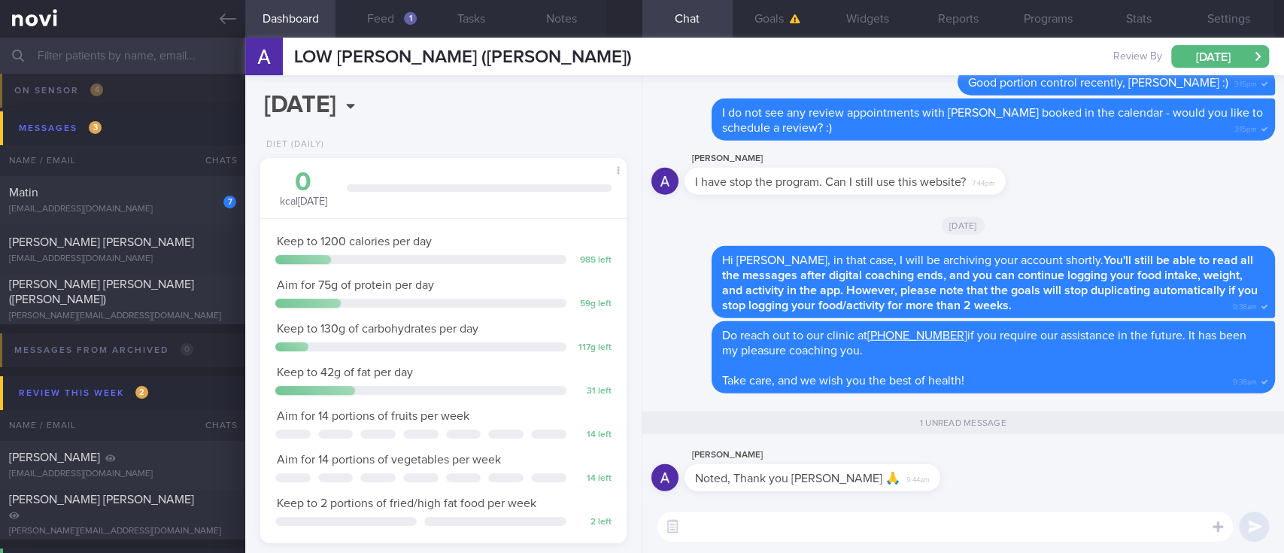
click at [1144, 180] on div "Adeline Low I have stop the program. Can I still use this website? 7:44pm" at bounding box center [962, 177] width 623 height 54
click at [838, 528] on textarea at bounding box center [944, 526] width 575 height 30
click at [838, 525] on textarea at bounding box center [944, 526] width 575 height 30
click at [838, 523] on textarea at bounding box center [944, 526] width 575 height 30
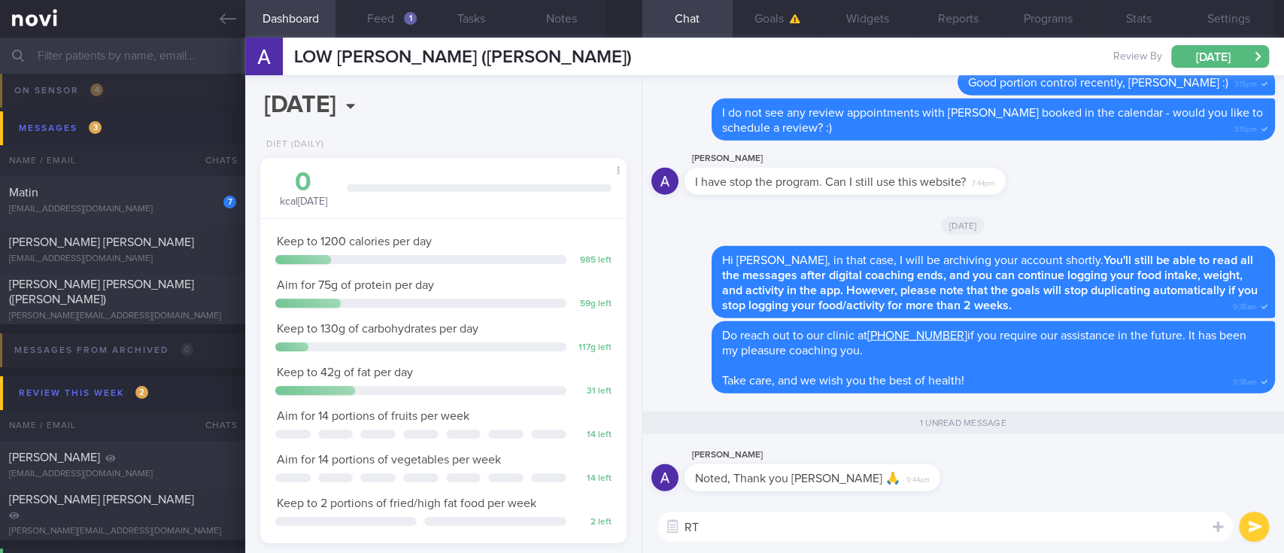
type textarea "R"
type textarea "Thanks for working with me, Adeline. Take care :)"
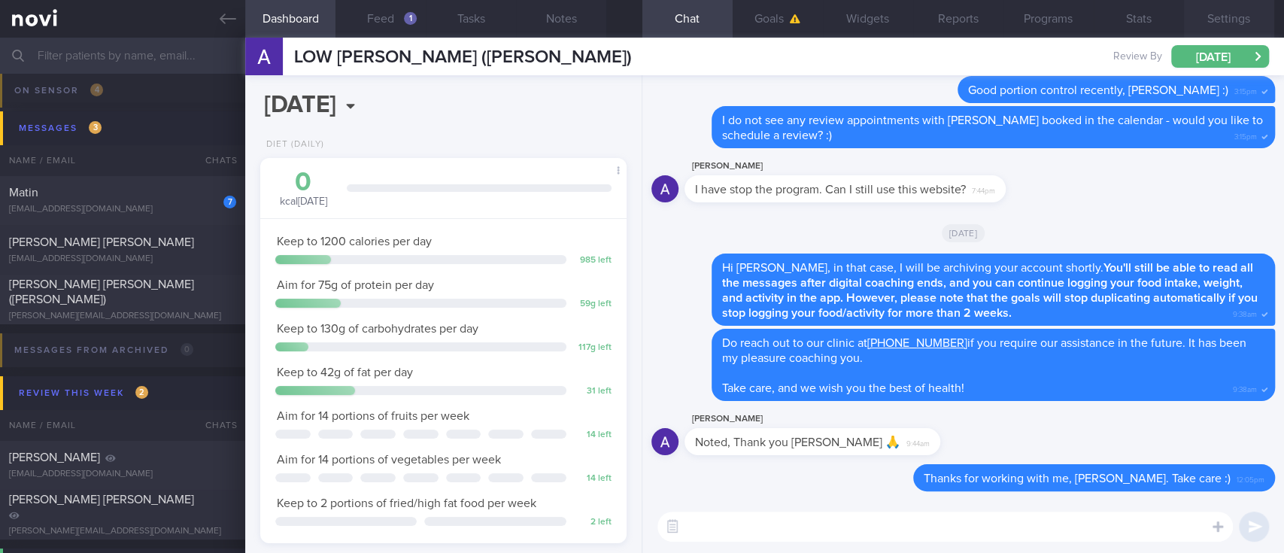
click at [1220, 17] on button "Settings" at bounding box center [1229, 19] width 90 height 38
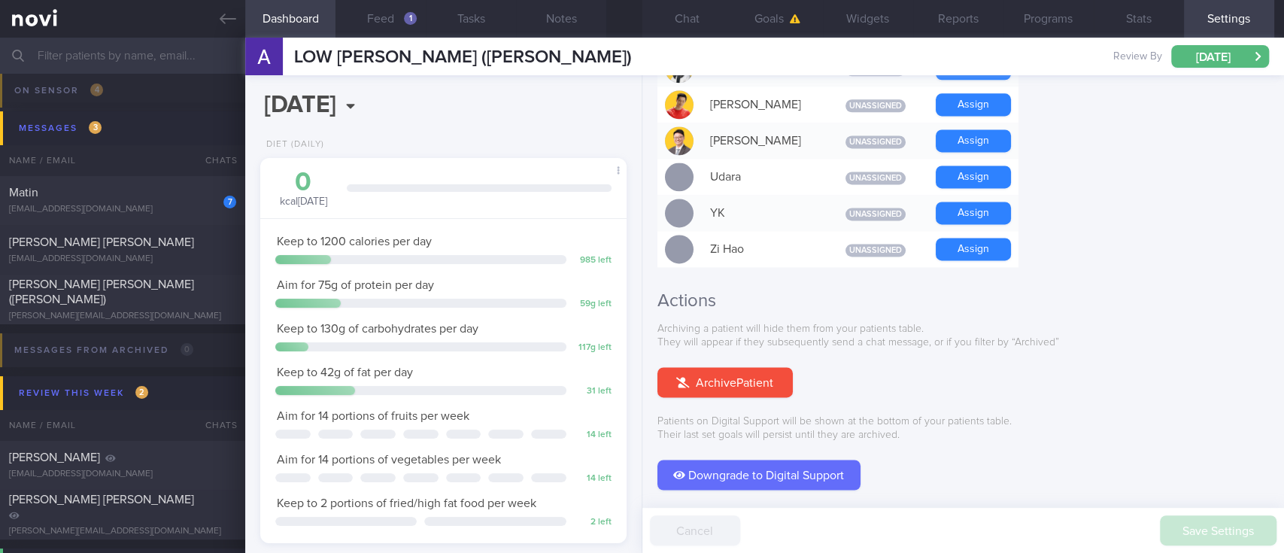
scroll to position [1425, 0]
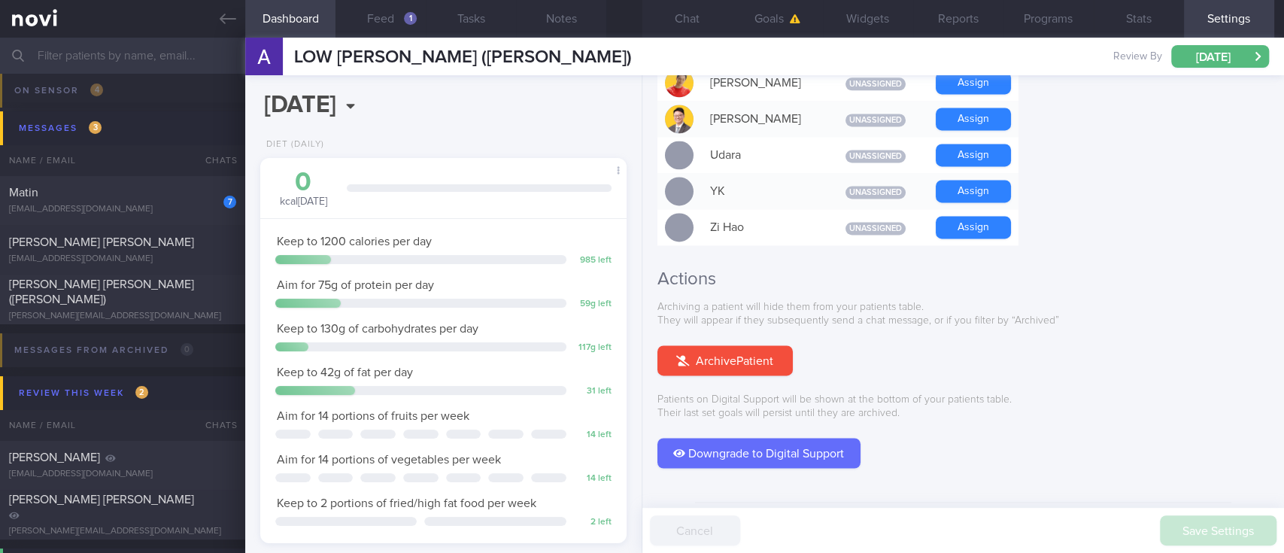
click at [758, 345] on button "Archive Patient" at bounding box center [724, 360] width 135 height 30
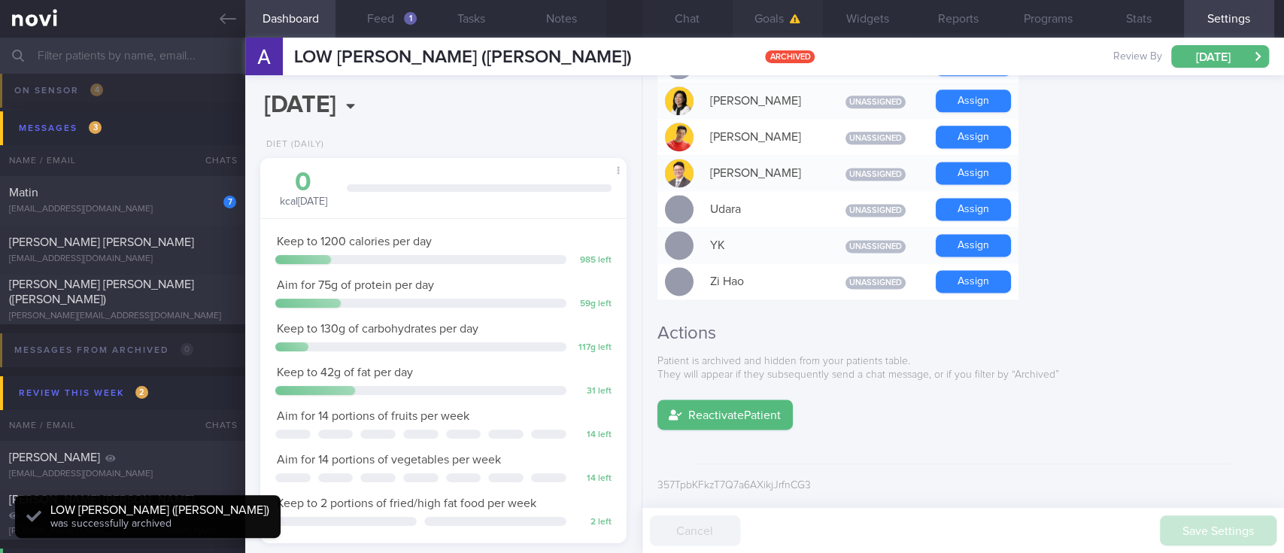
scroll to position [1332, 0]
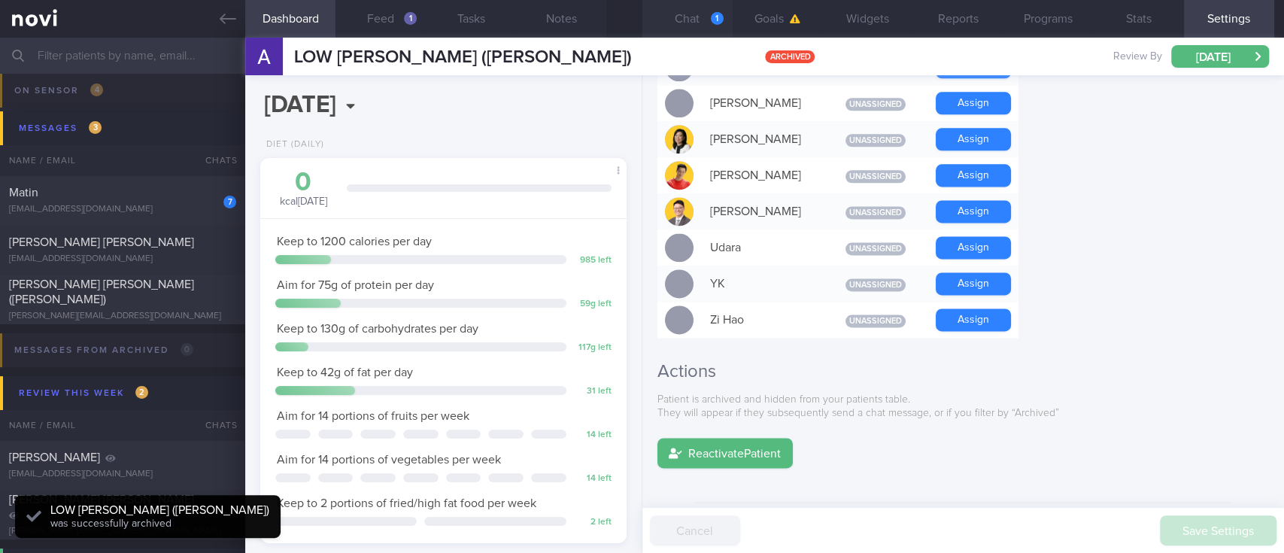
click at [684, 13] on button "Chat 1" at bounding box center [687, 19] width 90 height 38
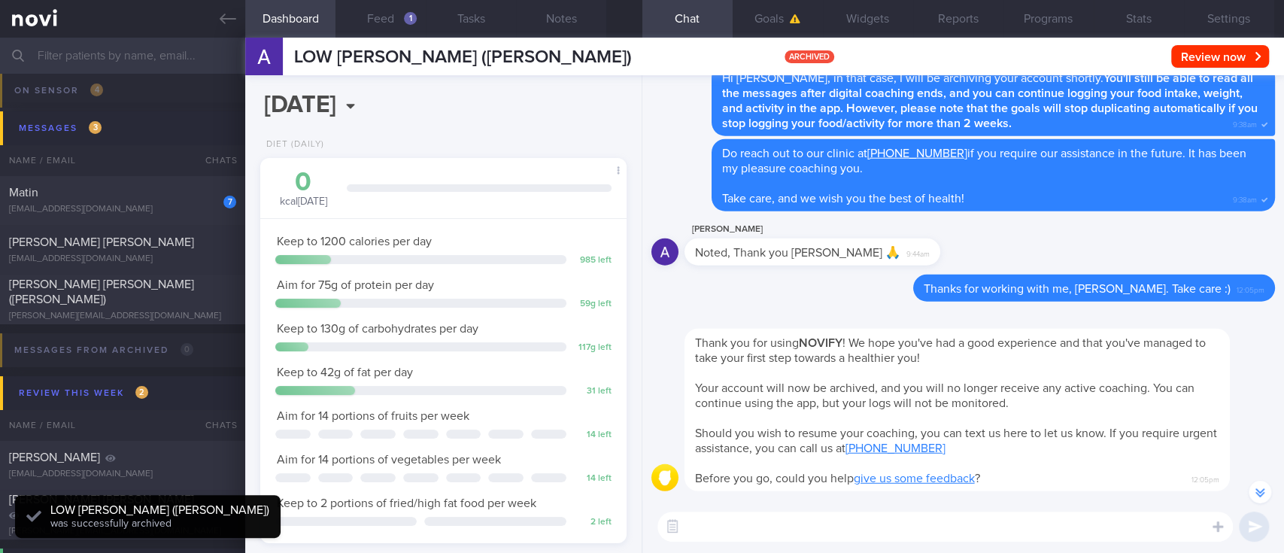
scroll to position [-301, 0]
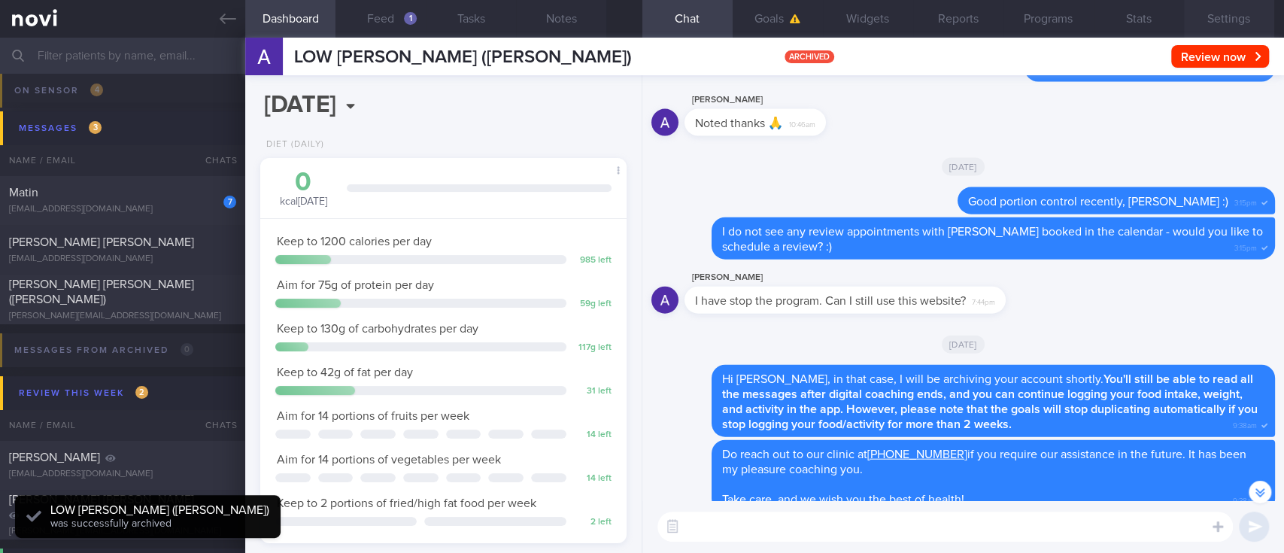
click at [1220, 15] on button "Settings" at bounding box center [1229, 19] width 90 height 38
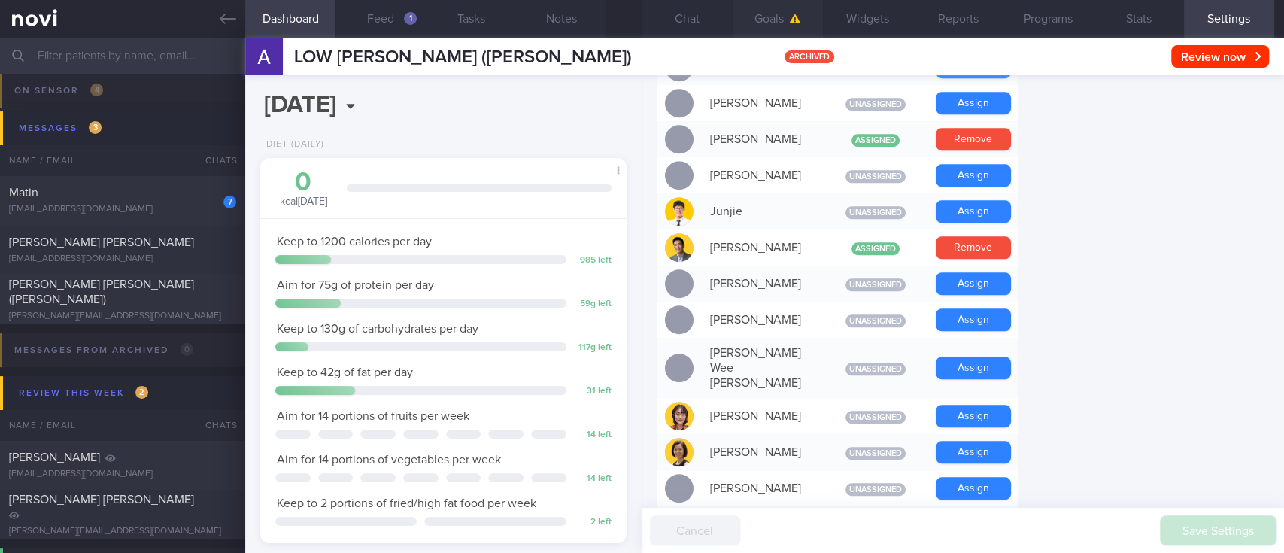
scroll to position [330, 0]
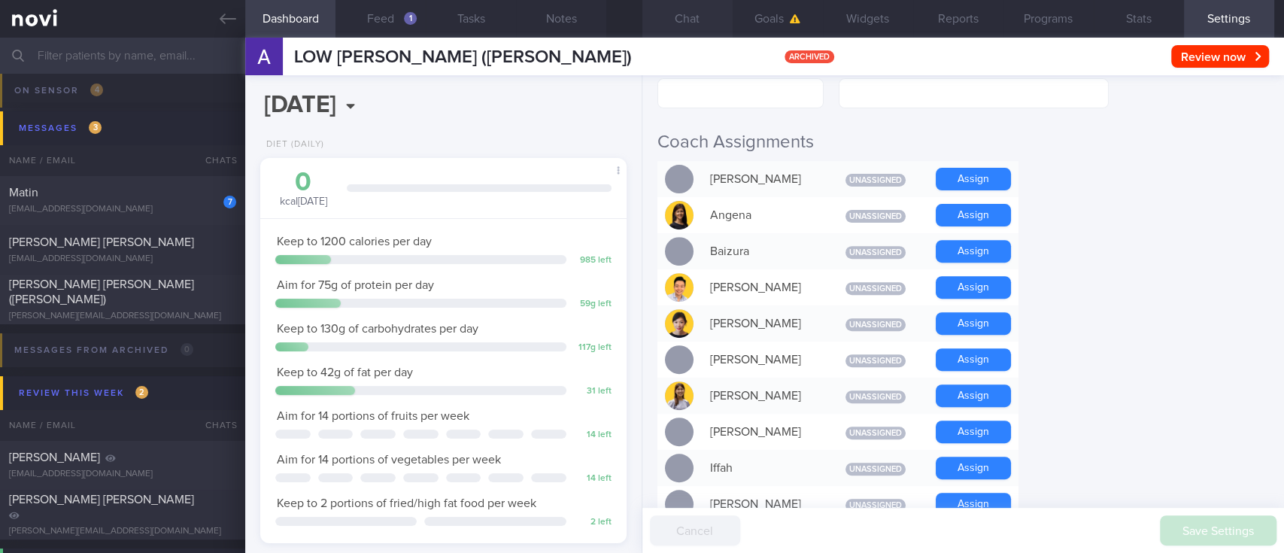
click at [695, 17] on button "Chat" at bounding box center [687, 19] width 90 height 38
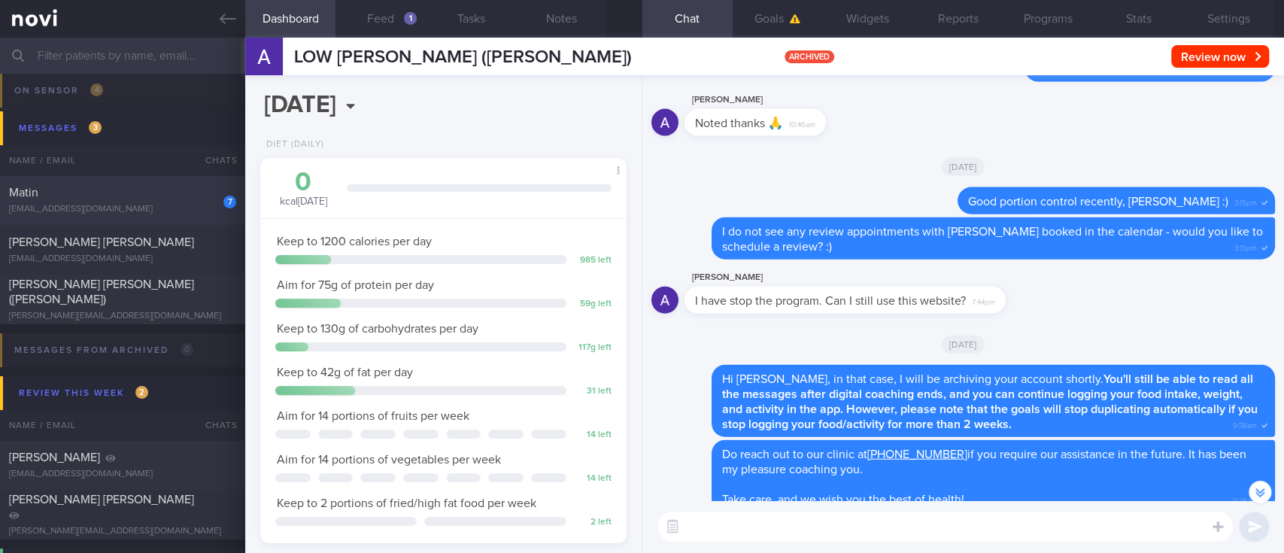
click at [135, 201] on div "7 Matin matinlee3zero@gmail.com" at bounding box center [122, 200] width 245 height 30
type input "Tracked. Matin. eGFR 66 ([DATE]), history of high creatinine"
type textarea "35 year old Gentleman Meds: Losartan 50mg OM Bisoprolol 2.5mg OM Rosuvastatin (…"
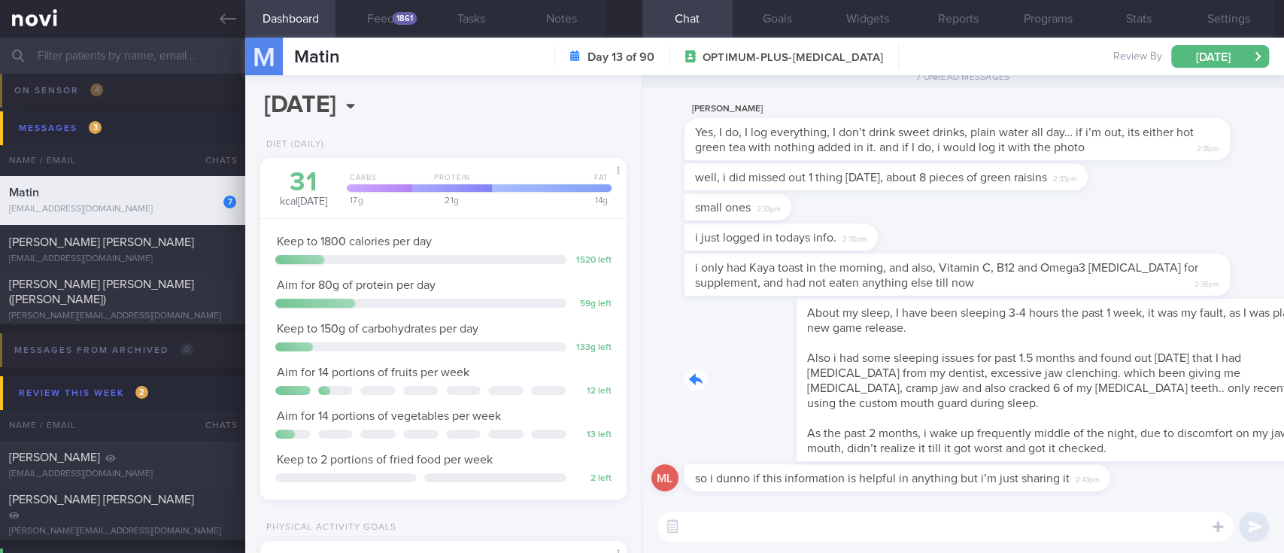
scroll to position [165, 329]
drag, startPoint x: 853, startPoint y: 418, endPoint x: 1281, endPoint y: 410, distance: 428.7
click at [1220, 414] on div "ML so i dunno if this information is helpful in anything but i’m just sharing i…" at bounding box center [962, 287] width 641 height 425
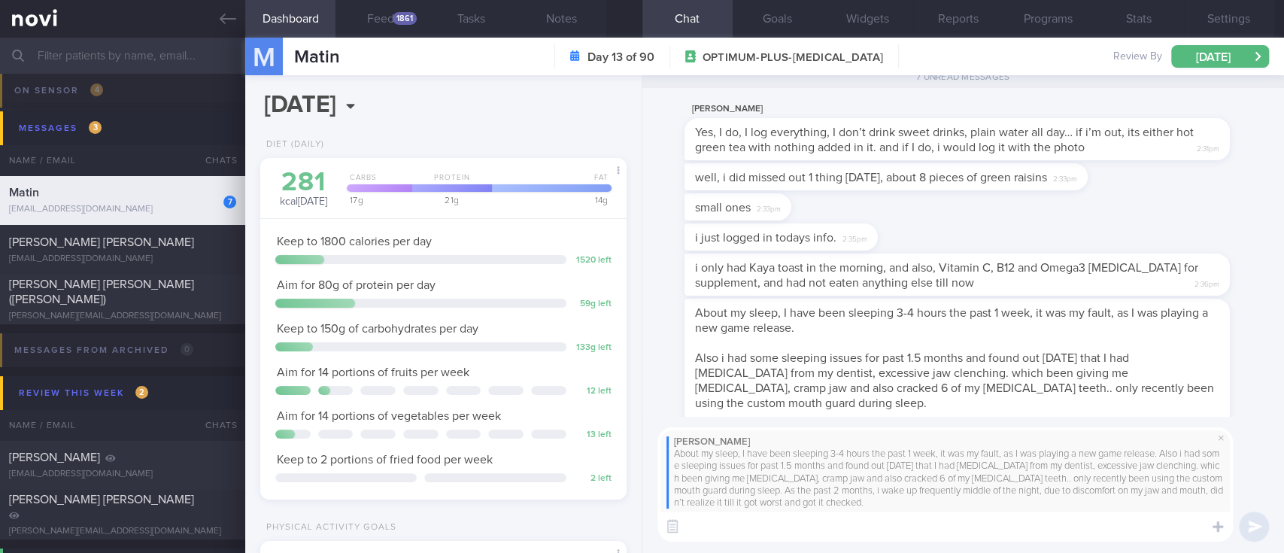
scroll to position [0, 0]
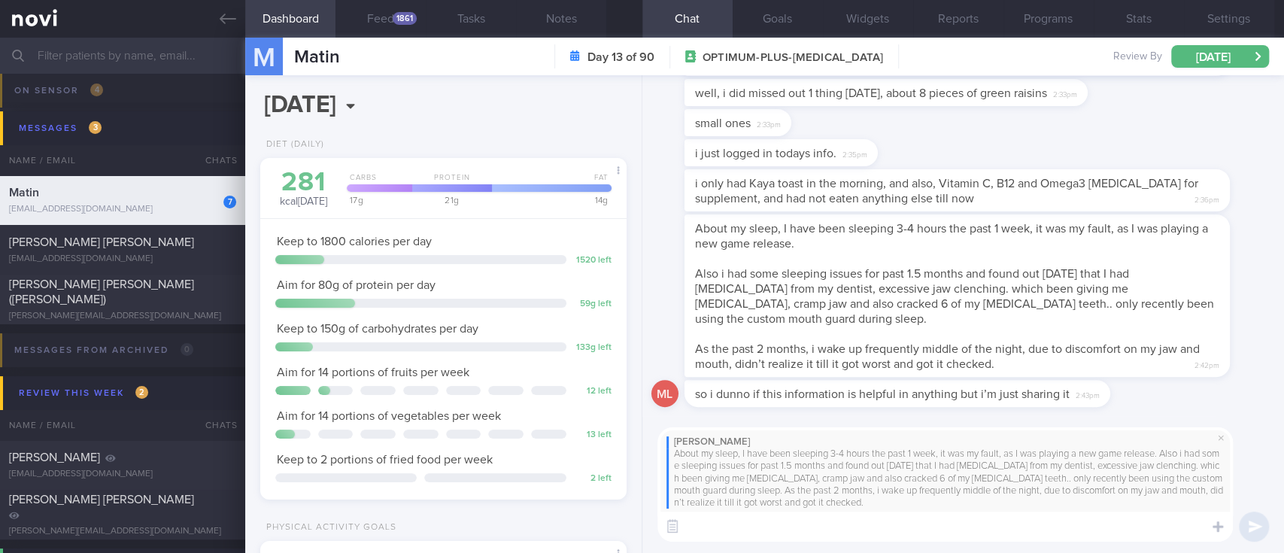
click at [902, 537] on textarea at bounding box center [944, 526] width 575 height 30
type textarea "Sorry to hear about this. Is the mouth guard helping with sleep?"
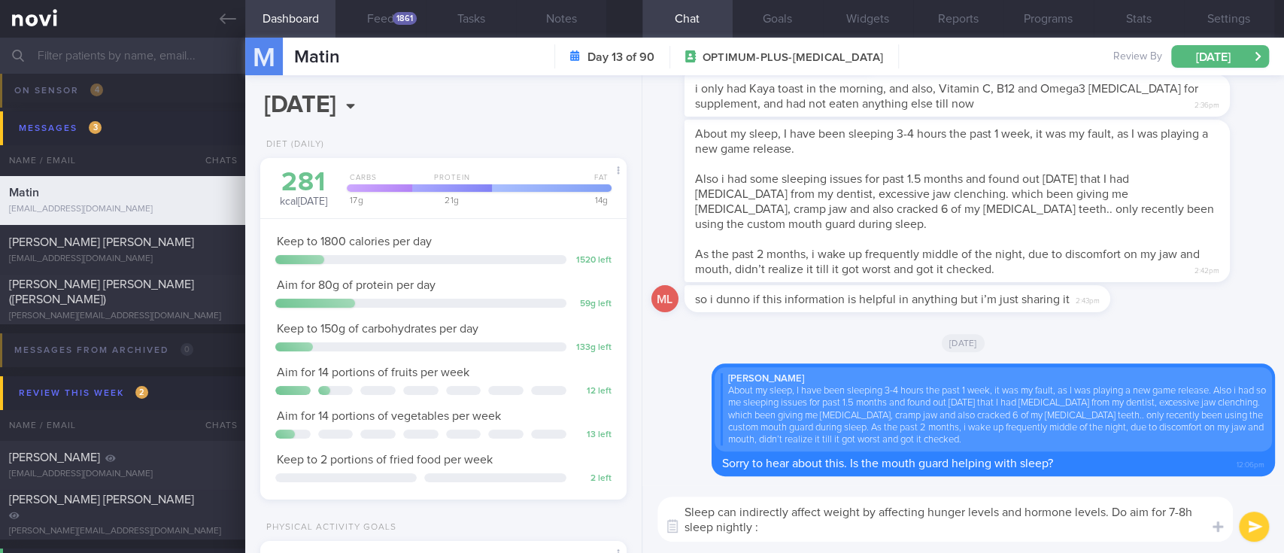
type textarea "Sleep can indirectly affect weight by affecting hunger levels and hormone level…"
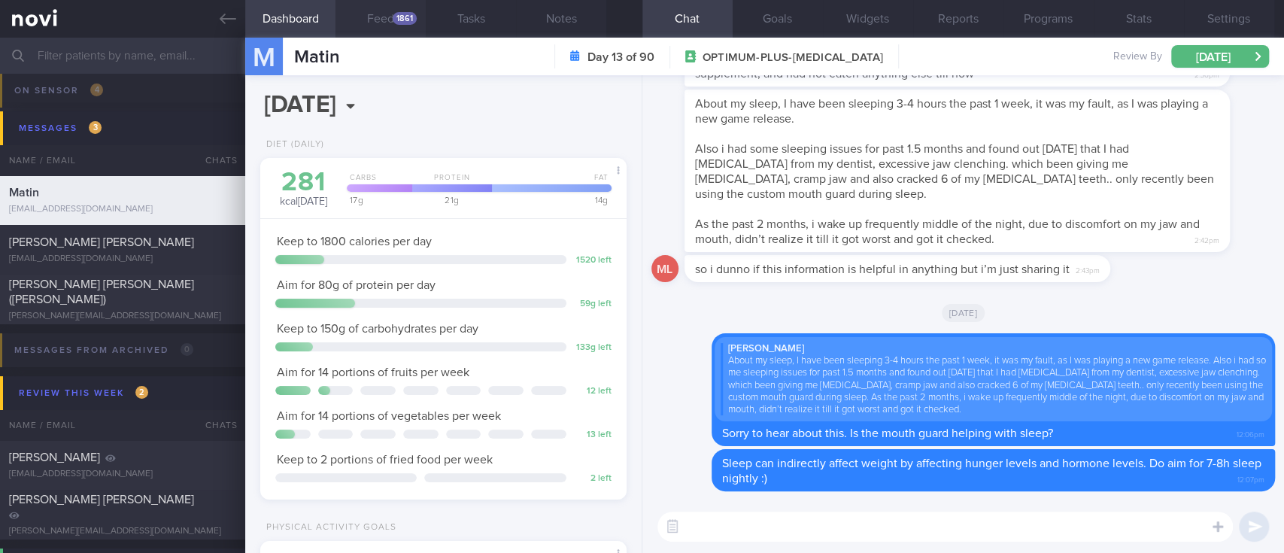
click at [397, 27] on button "Feed 1861" at bounding box center [380, 19] width 90 height 38
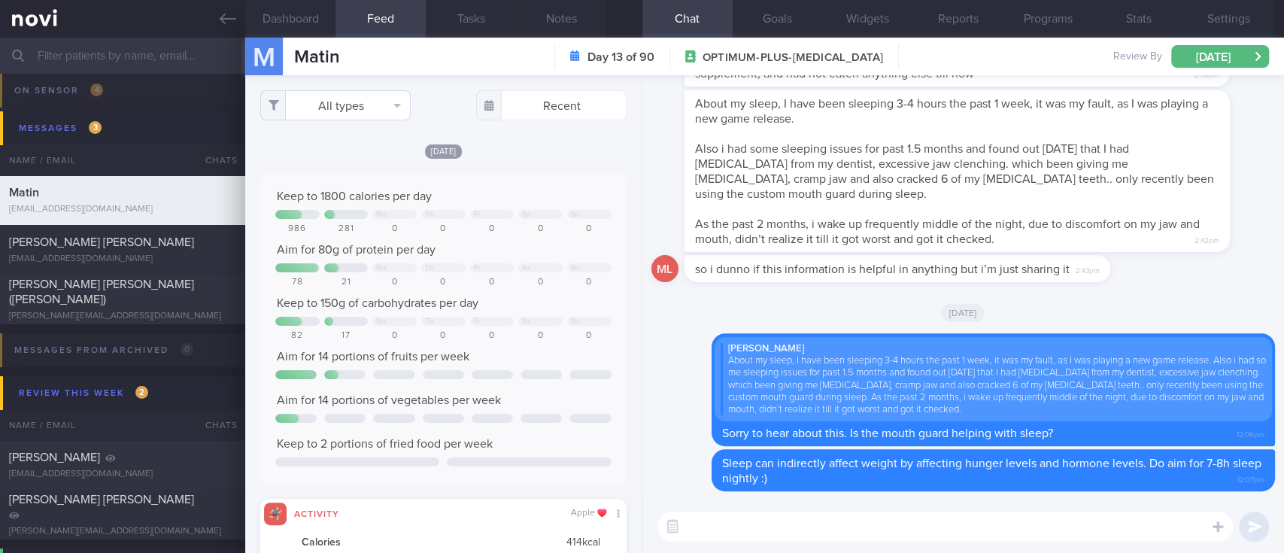
scroll to position [83, 331]
click at [347, 92] on button "All types" at bounding box center [335, 105] width 150 height 30
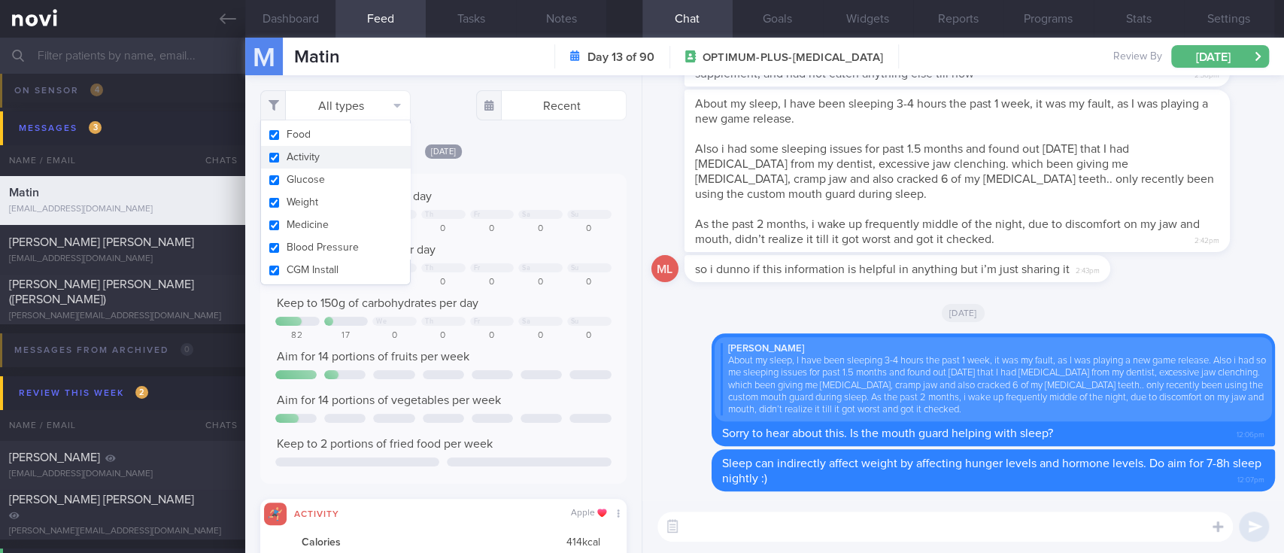
click at [335, 154] on button "Activity" at bounding box center [335, 157] width 149 height 23
checkbox input "false"
click at [562, 196] on div "Keep to 1800 calories per day" at bounding box center [443, 196] width 336 height 15
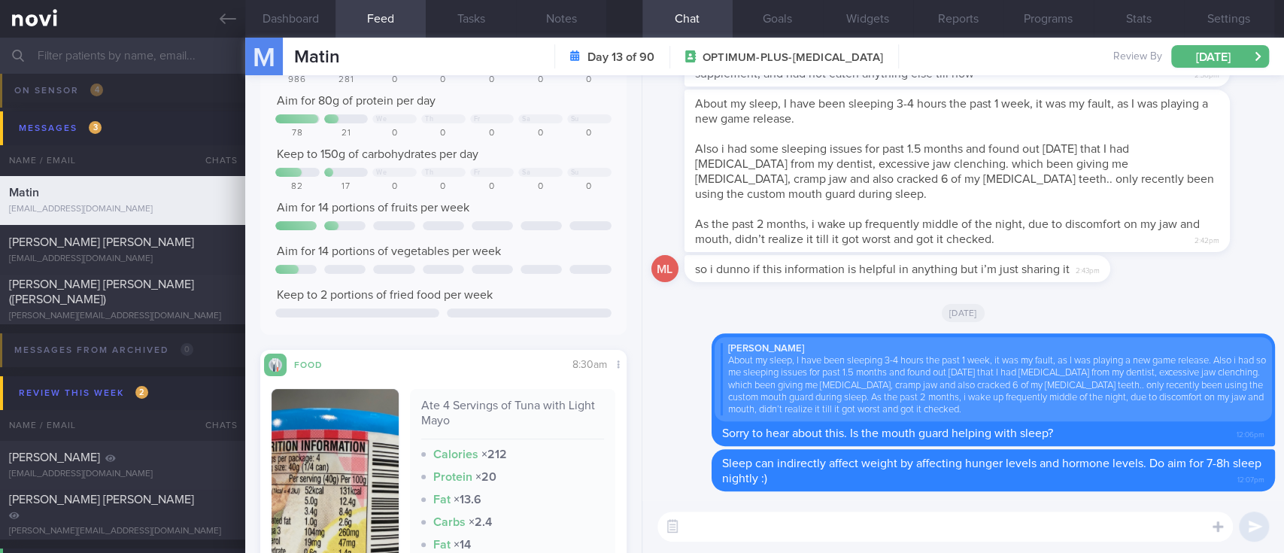
scroll to position [200, 0]
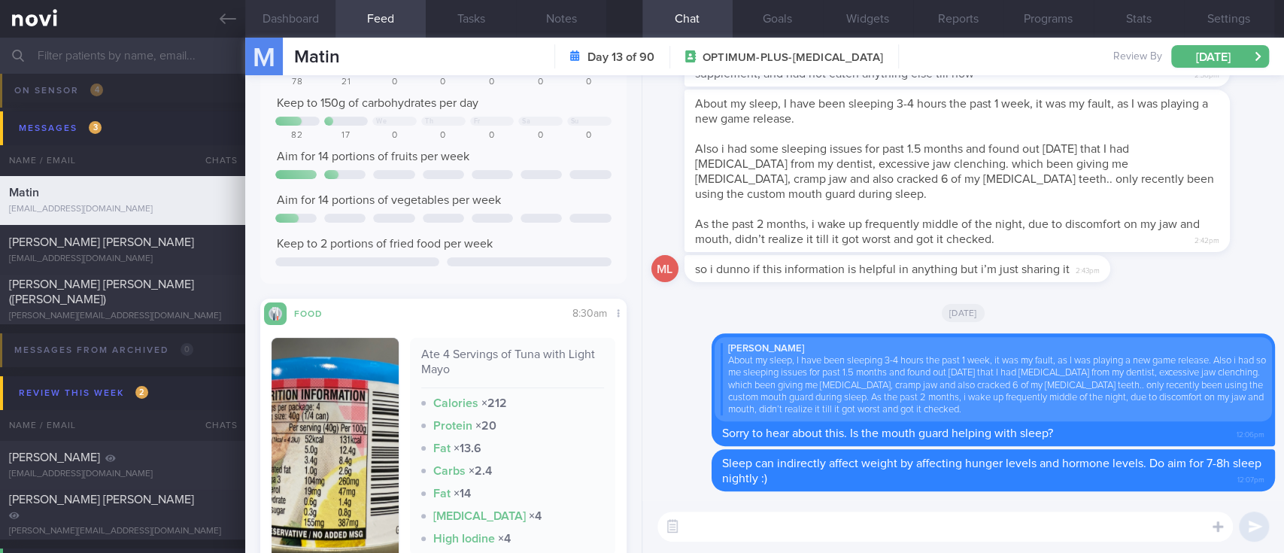
click at [299, 23] on button "Dashboard" at bounding box center [290, 19] width 90 height 38
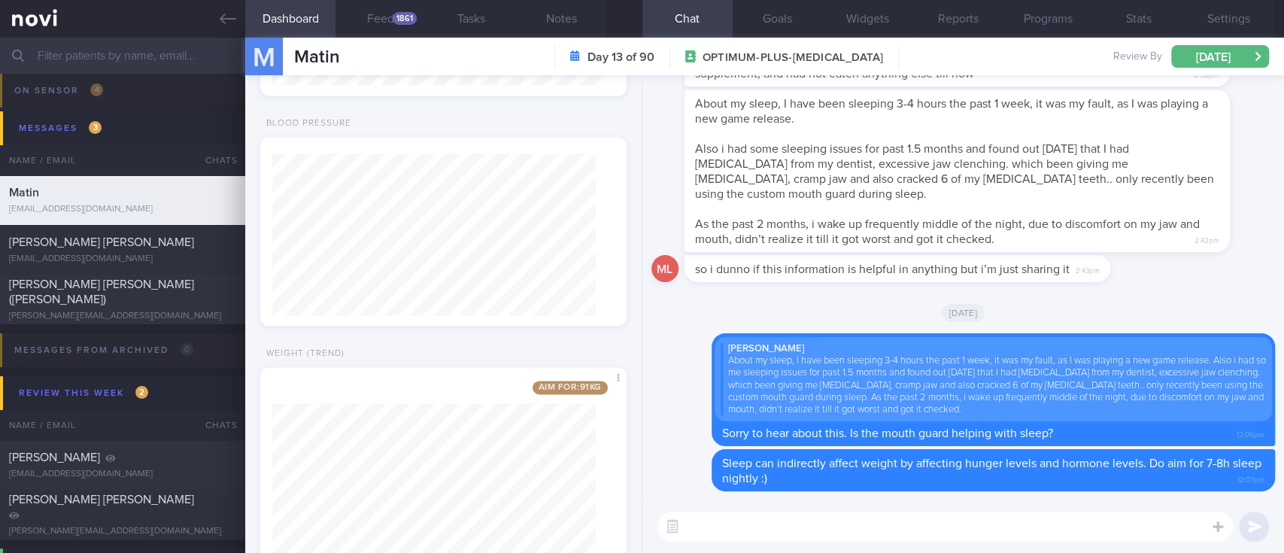
scroll to position [1542, 0]
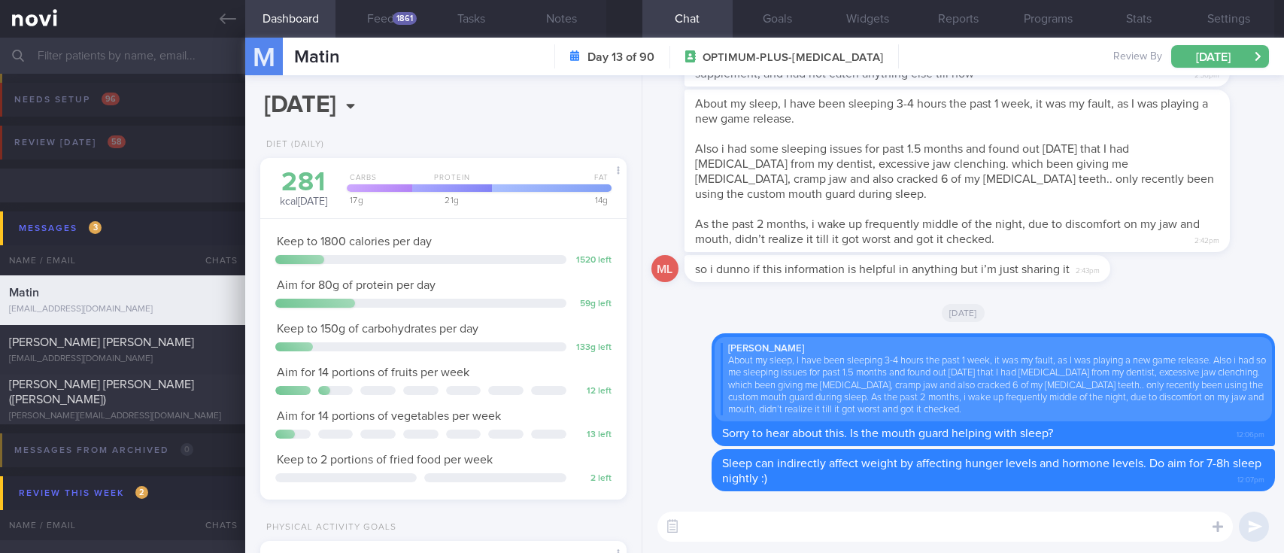
select select "8"
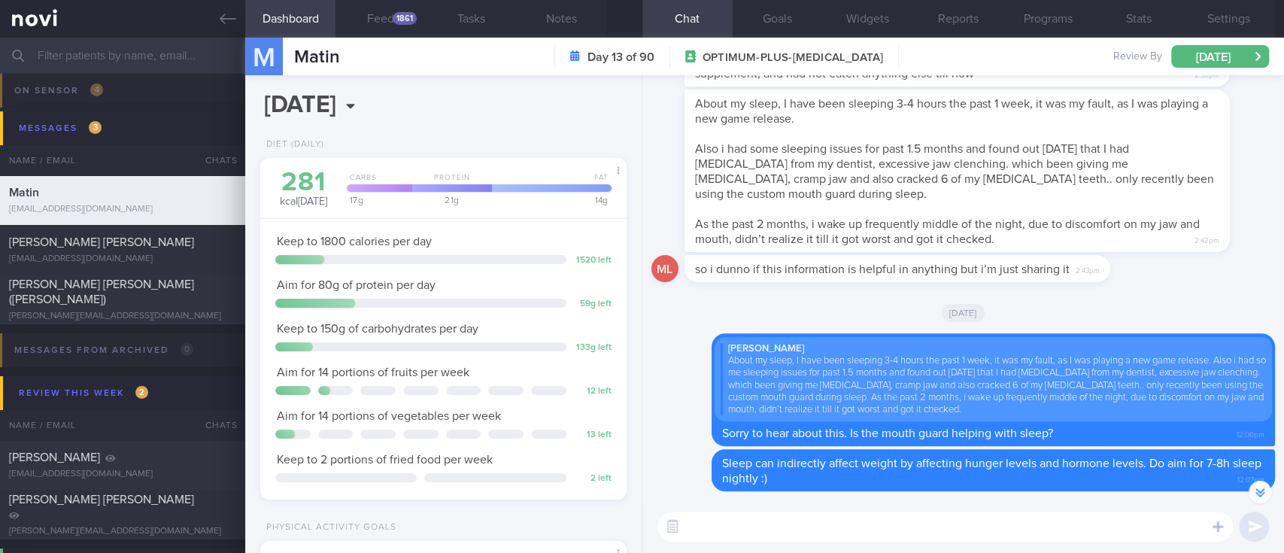
scroll to position [-302, 0]
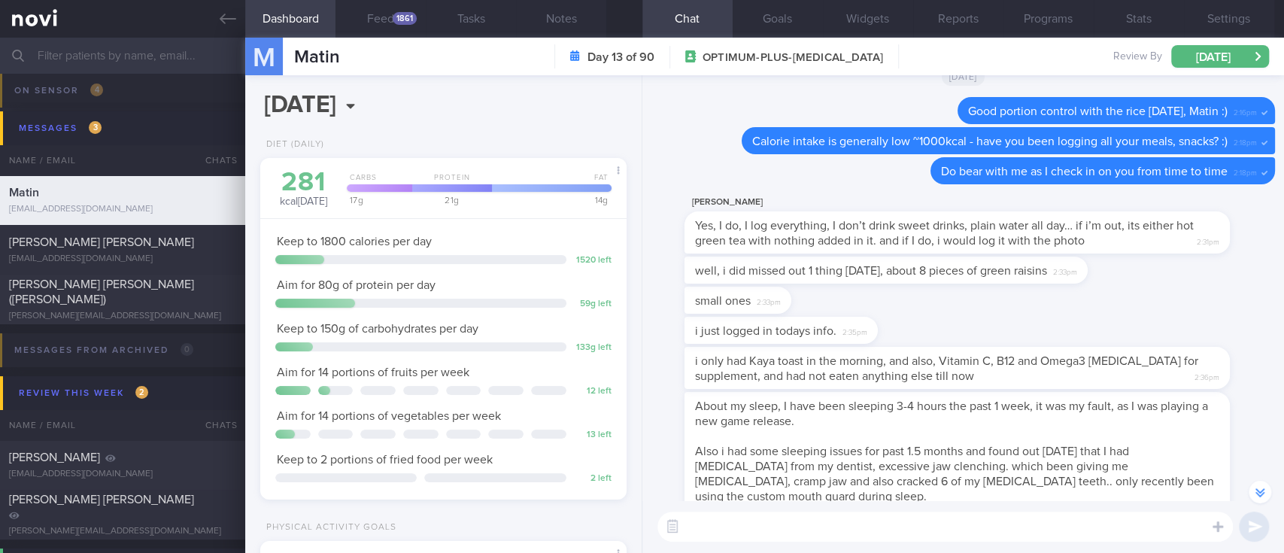
click at [777, 529] on textarea at bounding box center [944, 526] width 575 height 30
type textarea "Thanks for logging your meals too, appreciate the accountability :)"
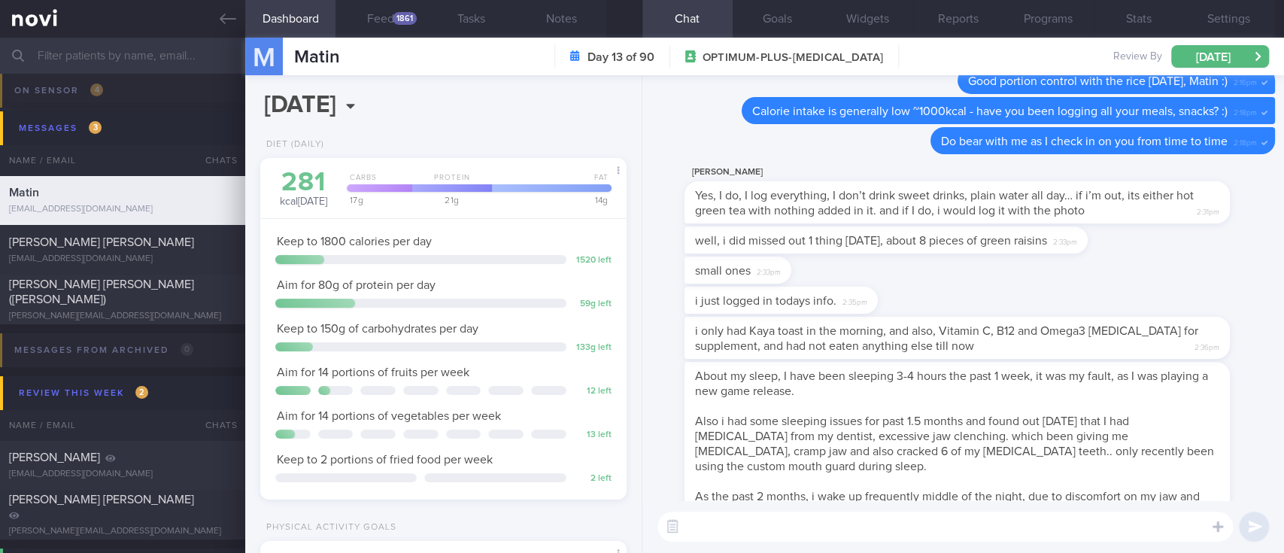
scroll to position [0, 0]
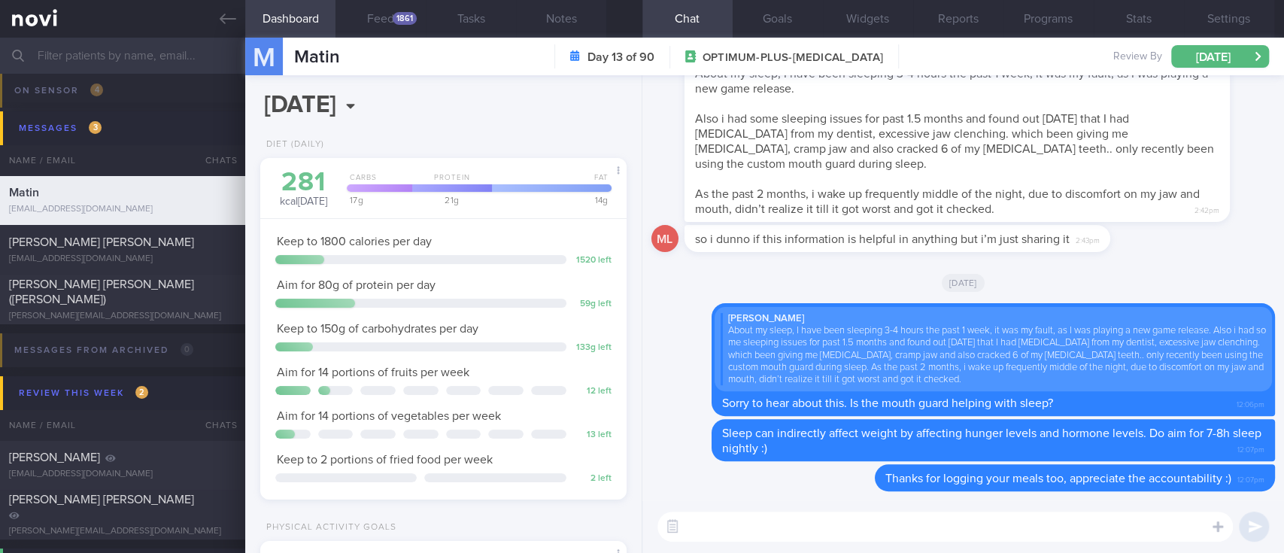
click at [235, 20] on icon at bounding box center [228, 19] width 17 height 17
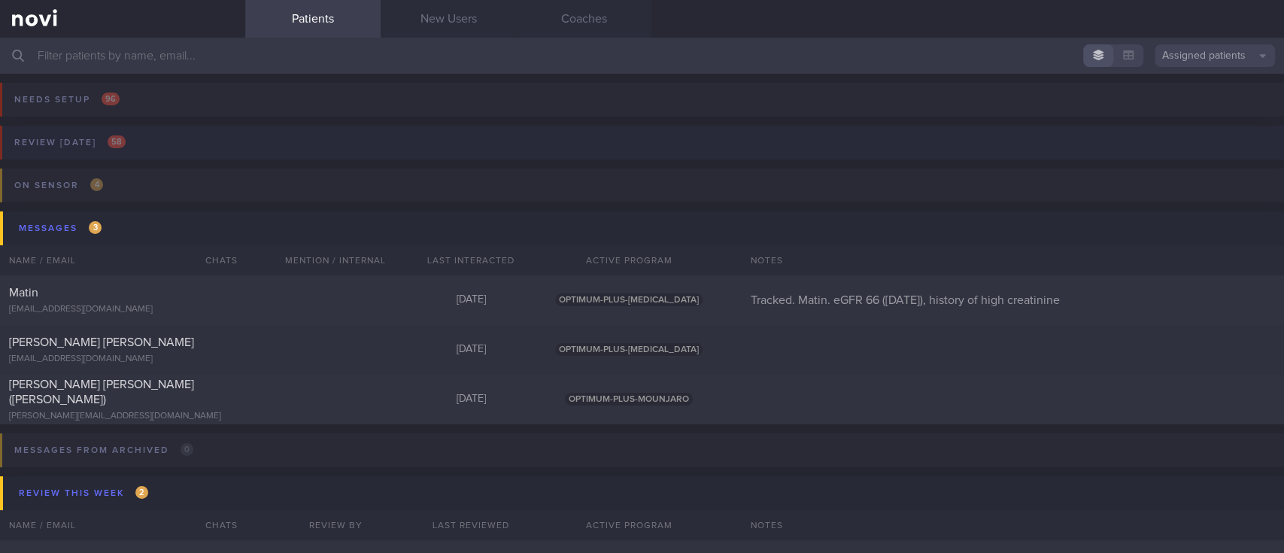
click at [193, 134] on button "Review today 58" at bounding box center [639, 147] width 1288 height 43
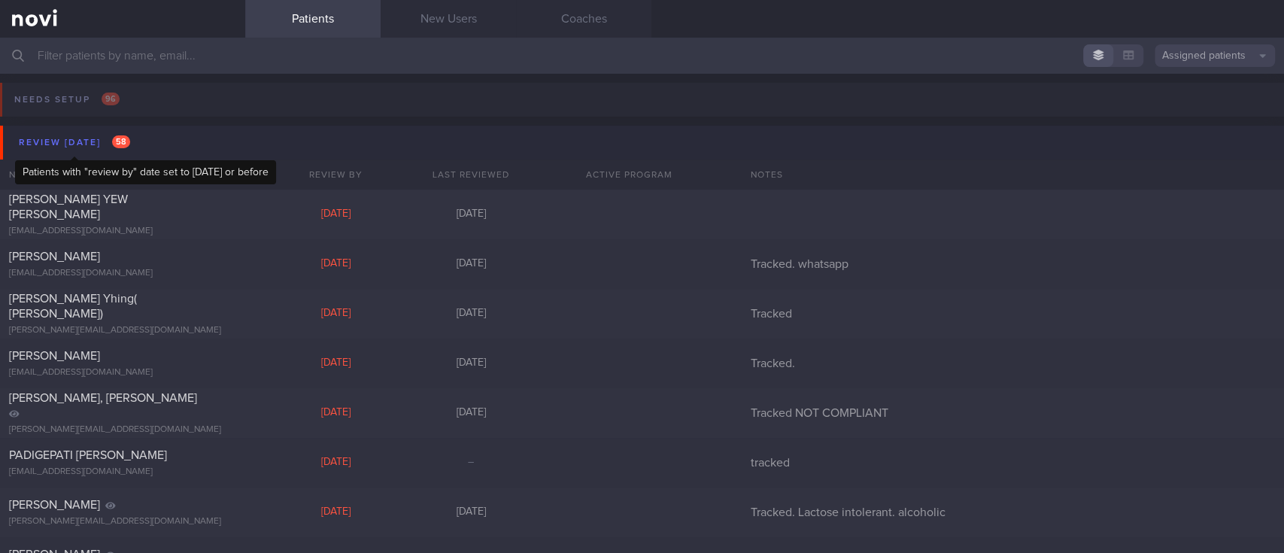
click at [99, 146] on div "Review today 58" at bounding box center [74, 142] width 119 height 20
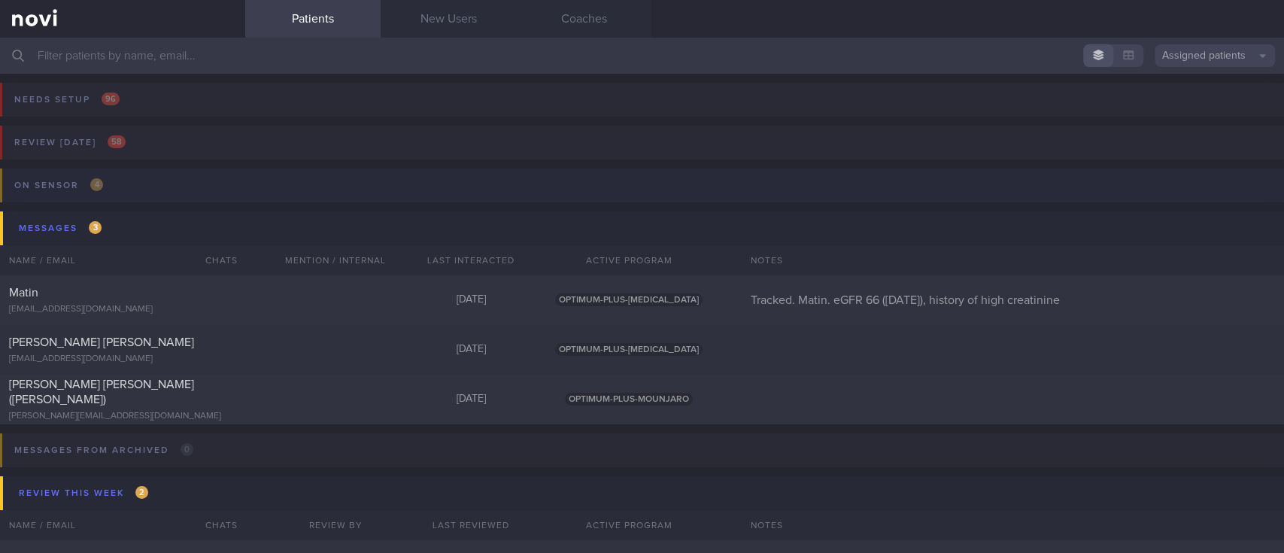
click at [139, 182] on button "On sensor 4" at bounding box center [639, 189] width 1288 height 43
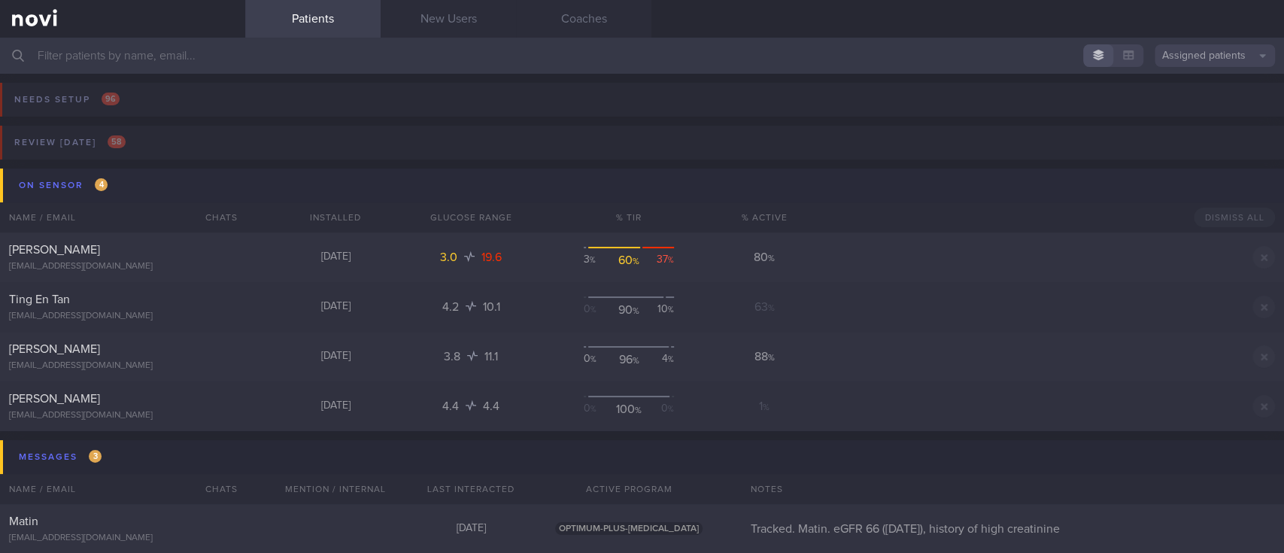
click at [138, 183] on button "On sensor 4" at bounding box center [644, 185] width 1288 height 34
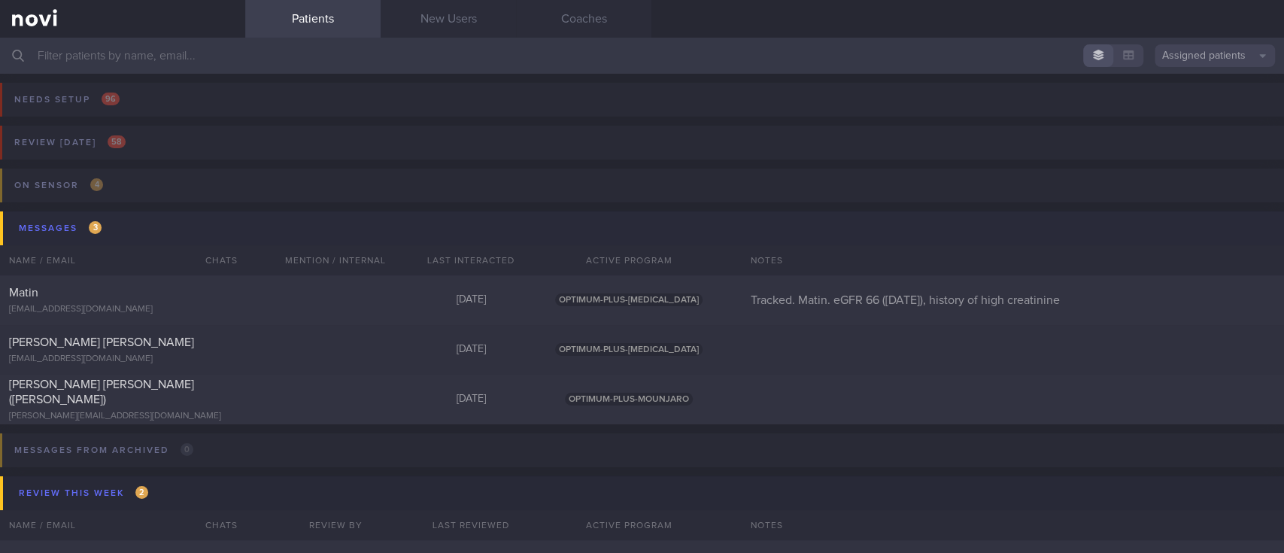
click at [119, 226] on button "Messages 3" at bounding box center [644, 228] width 1288 height 34
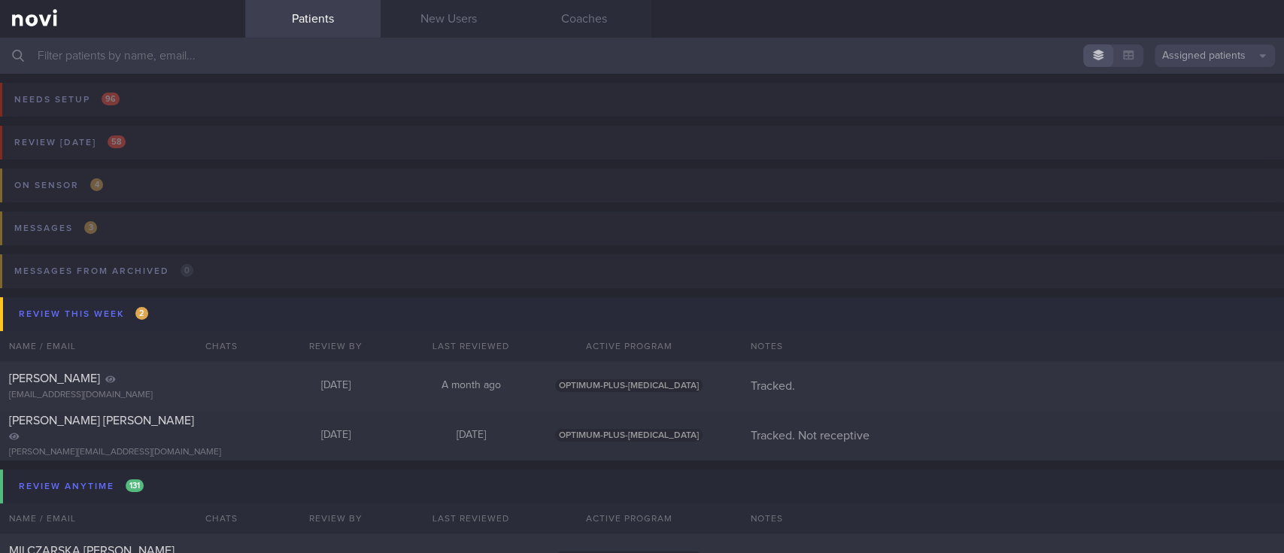
click at [217, 316] on button "Review this week 2" at bounding box center [644, 314] width 1288 height 34
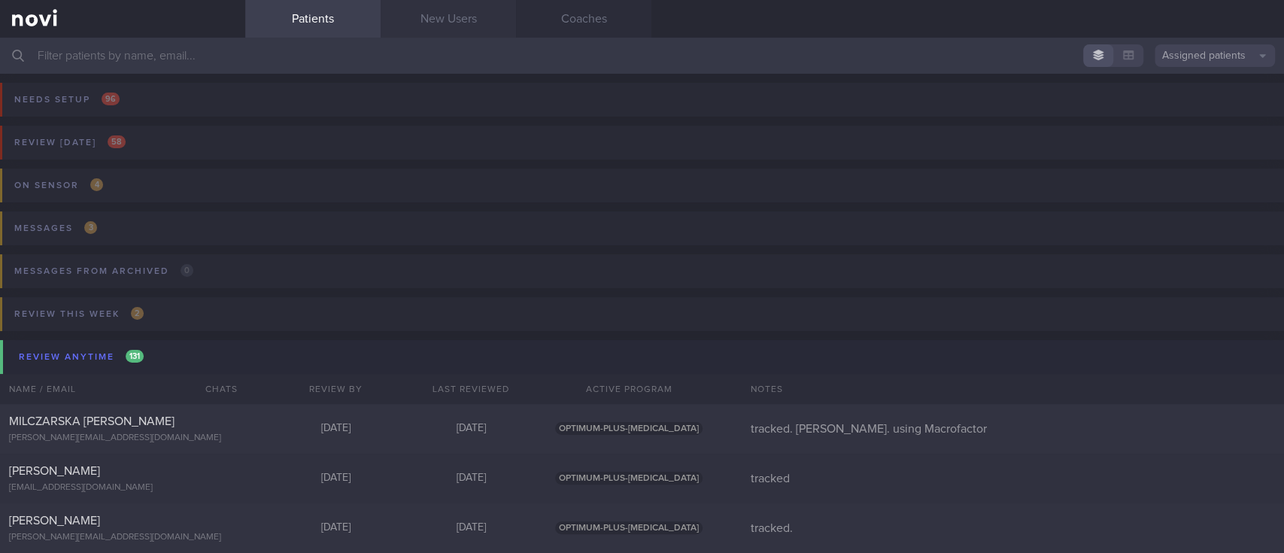
click at [445, 21] on link "New Users" at bounding box center [447, 19] width 135 height 38
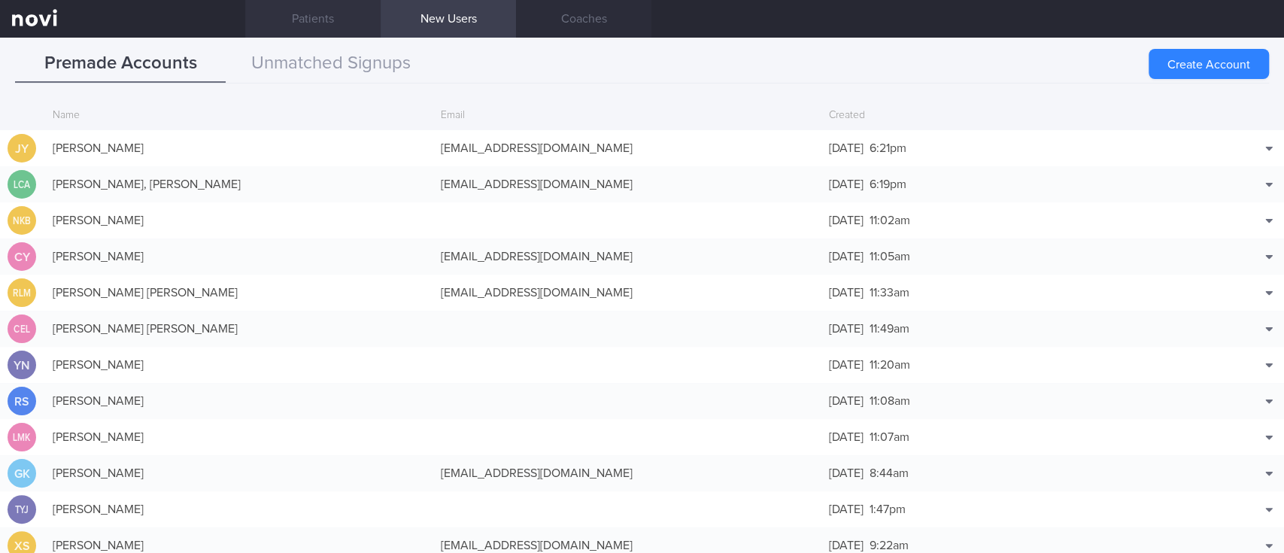
click at [321, 27] on link "Patients" at bounding box center [312, 19] width 135 height 38
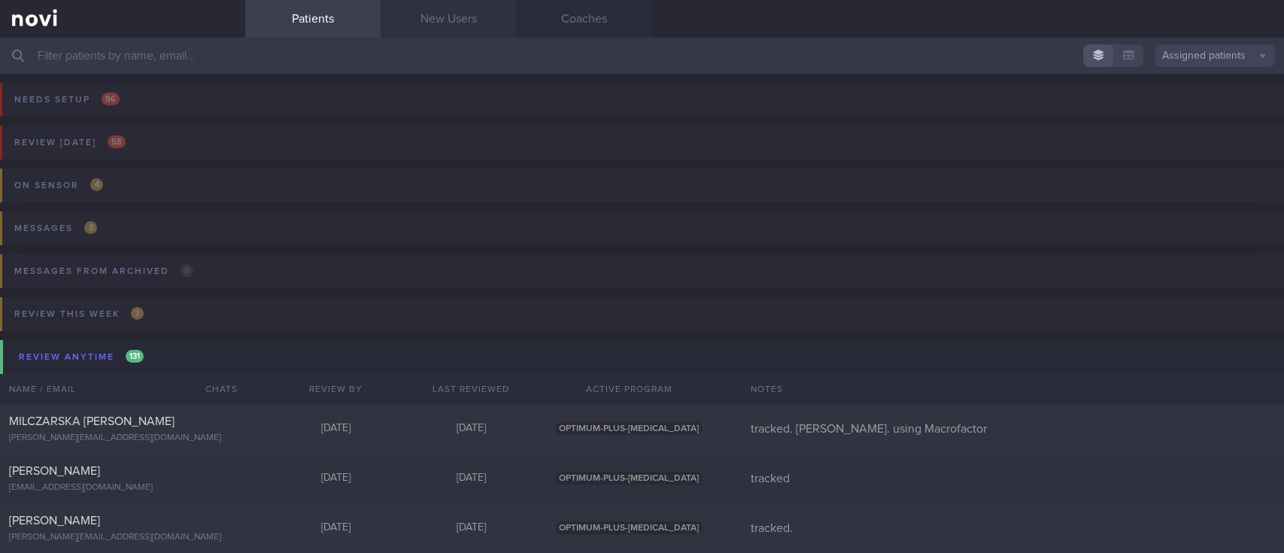
click at [424, 20] on link "New Users" at bounding box center [447, 19] width 135 height 38
click at [492, 18] on link "New Users" at bounding box center [447, 19] width 135 height 38
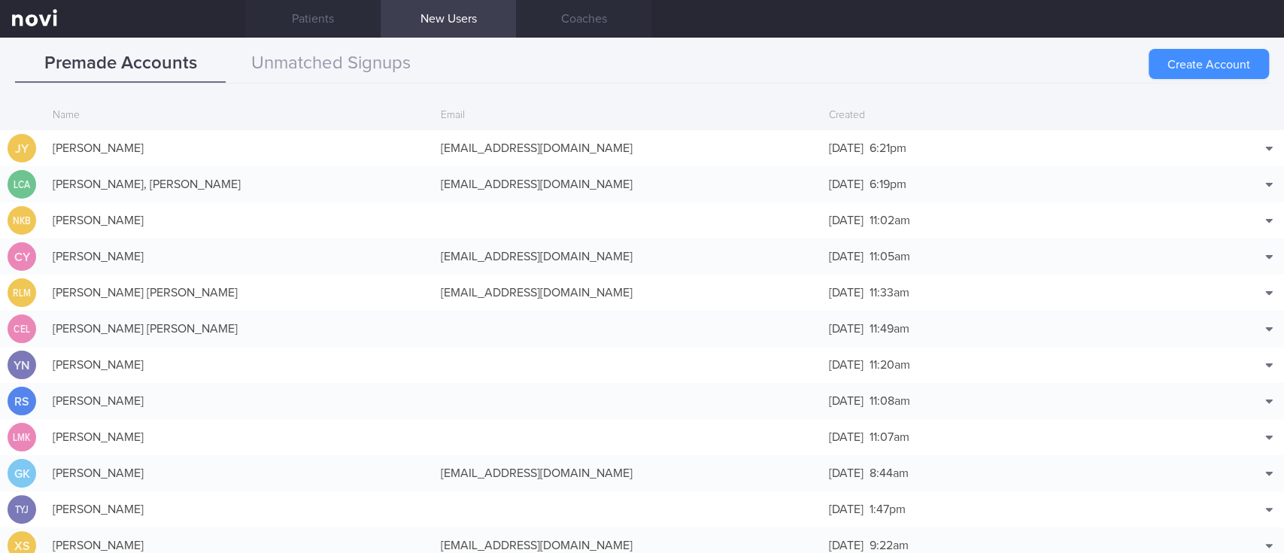
click at [1234, 66] on button "Create Account" at bounding box center [1208, 64] width 120 height 30
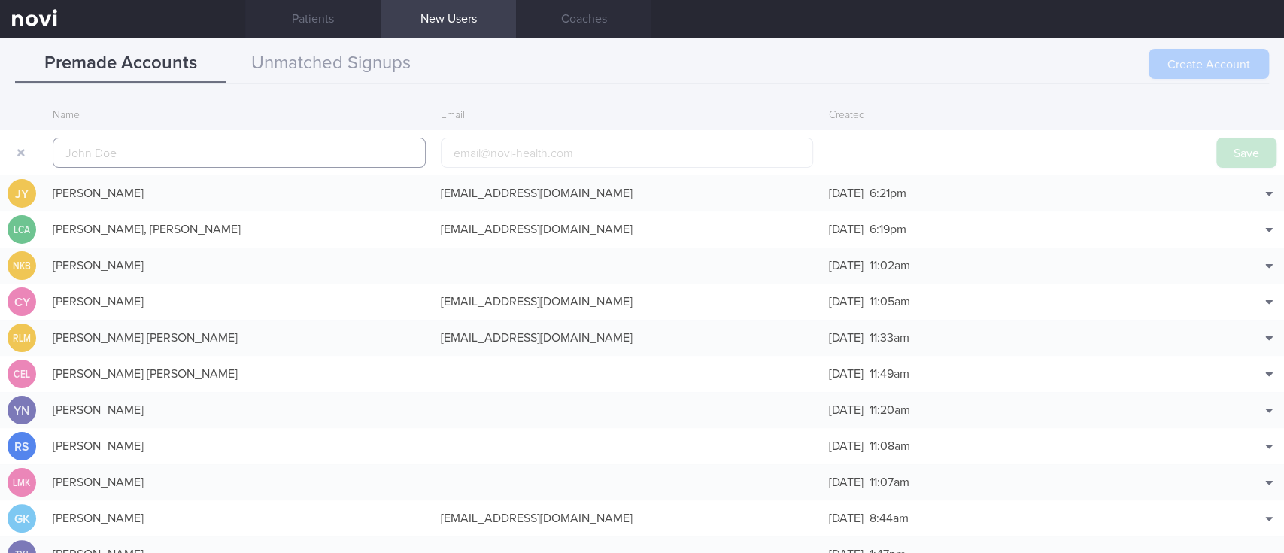
scroll to position [36, 0]
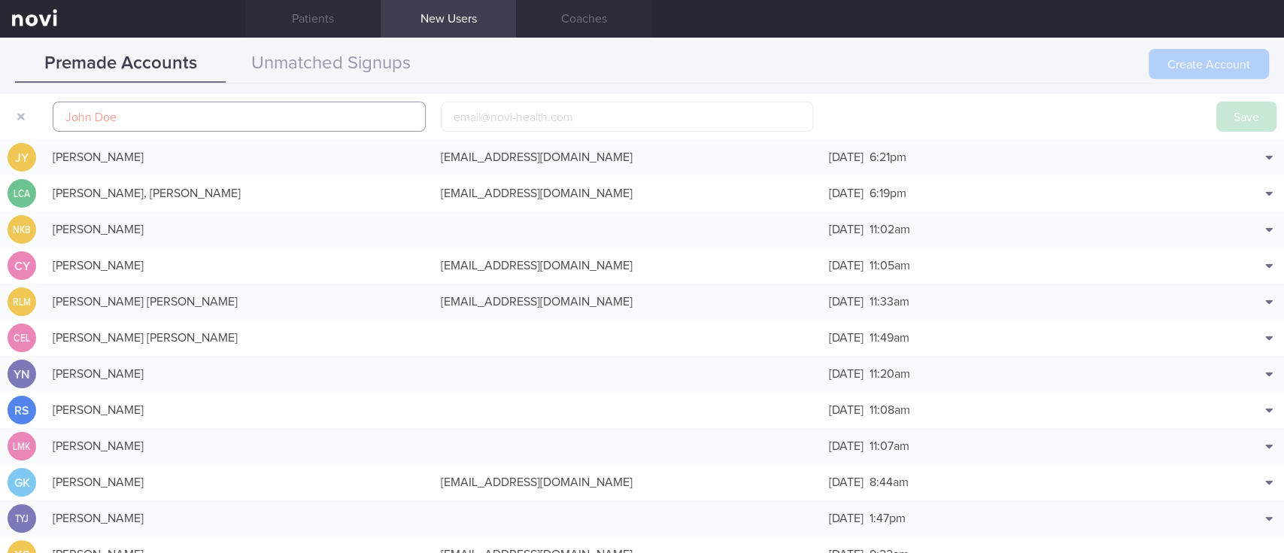
click at [339, 110] on input "text" at bounding box center [239, 117] width 373 height 30
paste input "[PERSON_NAME] [PERSON_NAME]"
type input "[PERSON_NAME] [PERSON_NAME]"
click at [1216, 120] on button "Save" at bounding box center [1246, 117] width 60 height 30
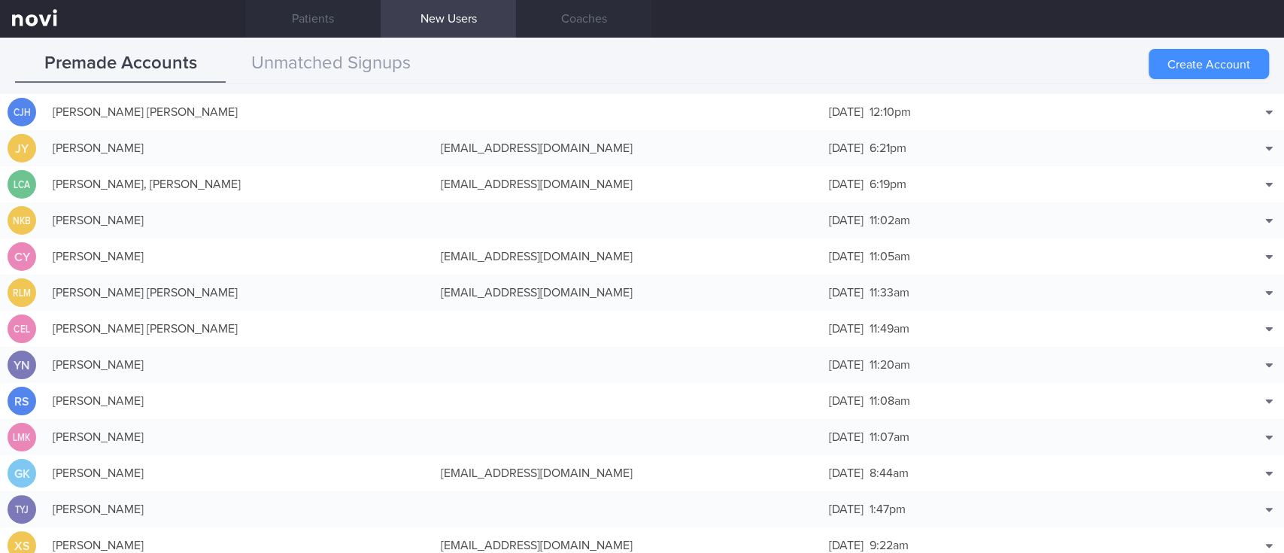
click at [1200, 65] on button "Create Account" at bounding box center [1208, 64] width 120 height 30
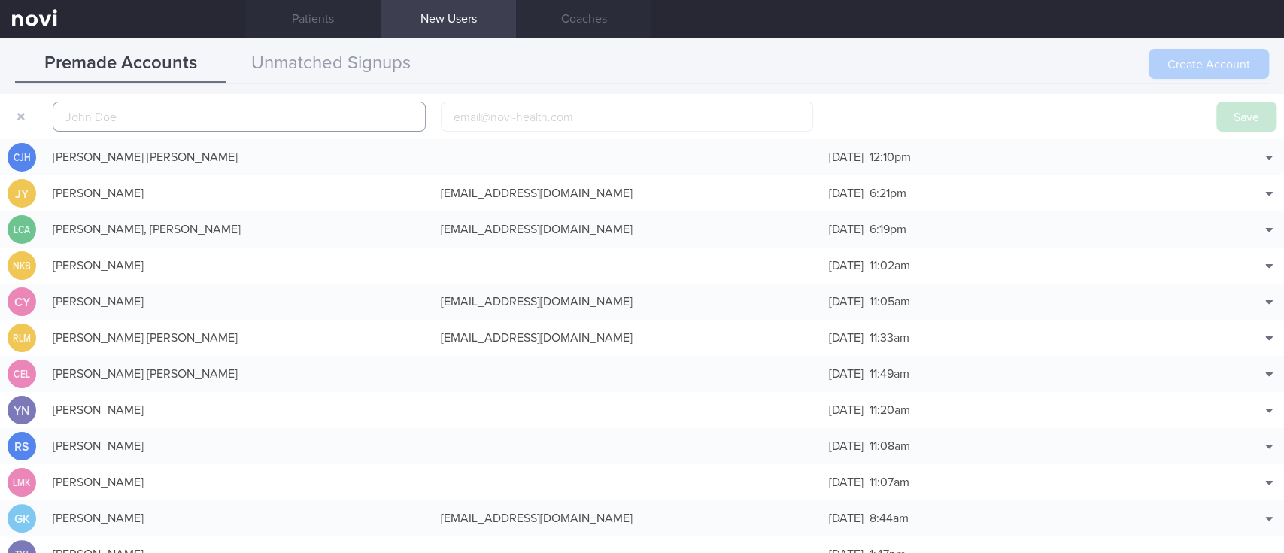
scroll to position [47, 0]
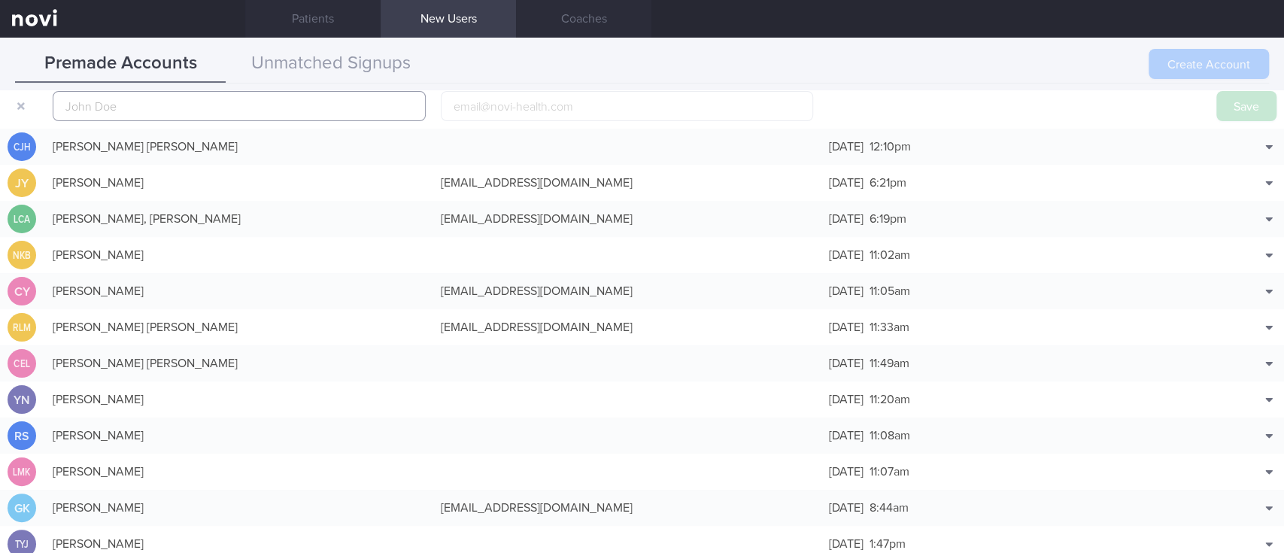
click at [319, 108] on input "text" at bounding box center [239, 106] width 373 height 30
paste input "[PERSON_NAME] [PERSON_NAME]"
type input "[PERSON_NAME] [PERSON_NAME]"
click at [1228, 108] on button "Save" at bounding box center [1246, 106] width 60 height 30
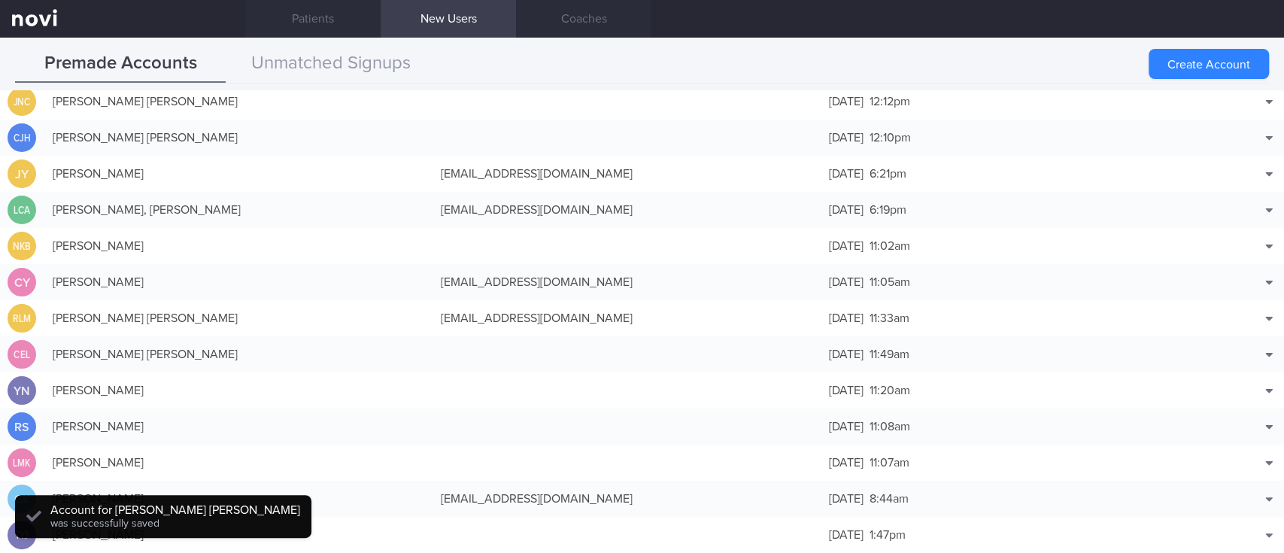
scroll to position [37, 0]
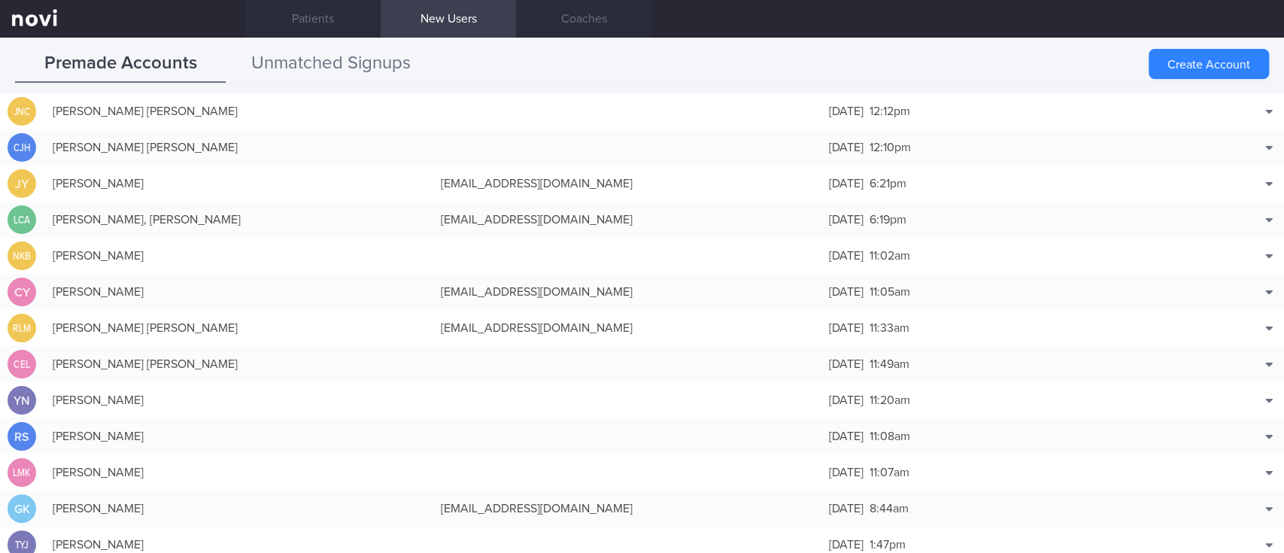
drag, startPoint x: 1248, startPoint y: 72, endPoint x: 323, endPoint y: 82, distance: 925.0
click at [1248, 72] on button "Create Account" at bounding box center [1208, 64] width 120 height 30
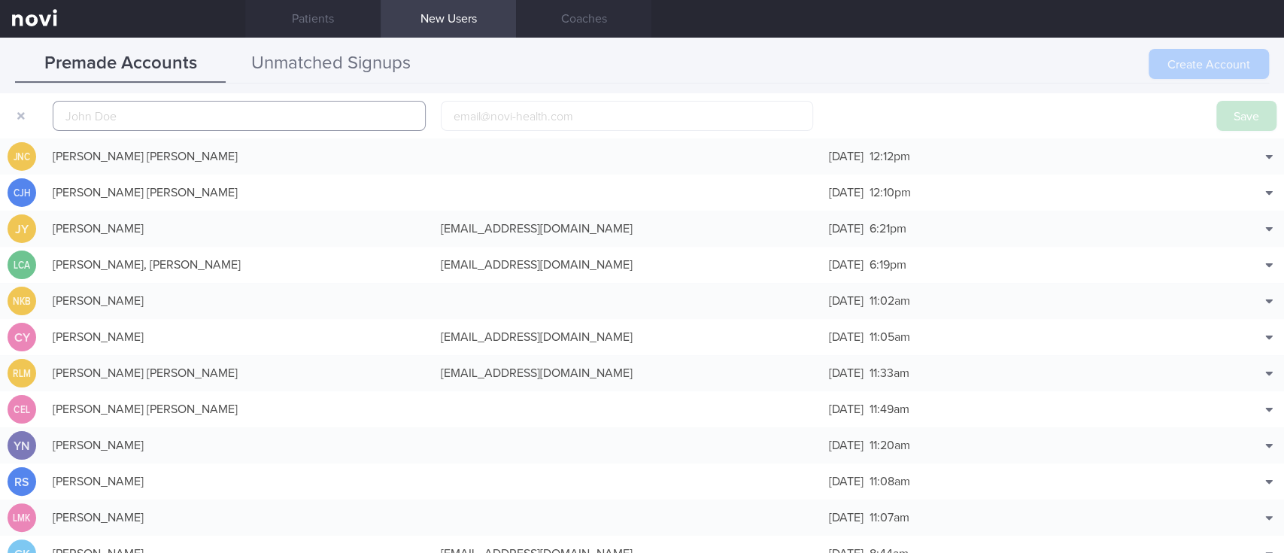
scroll to position [47, 0]
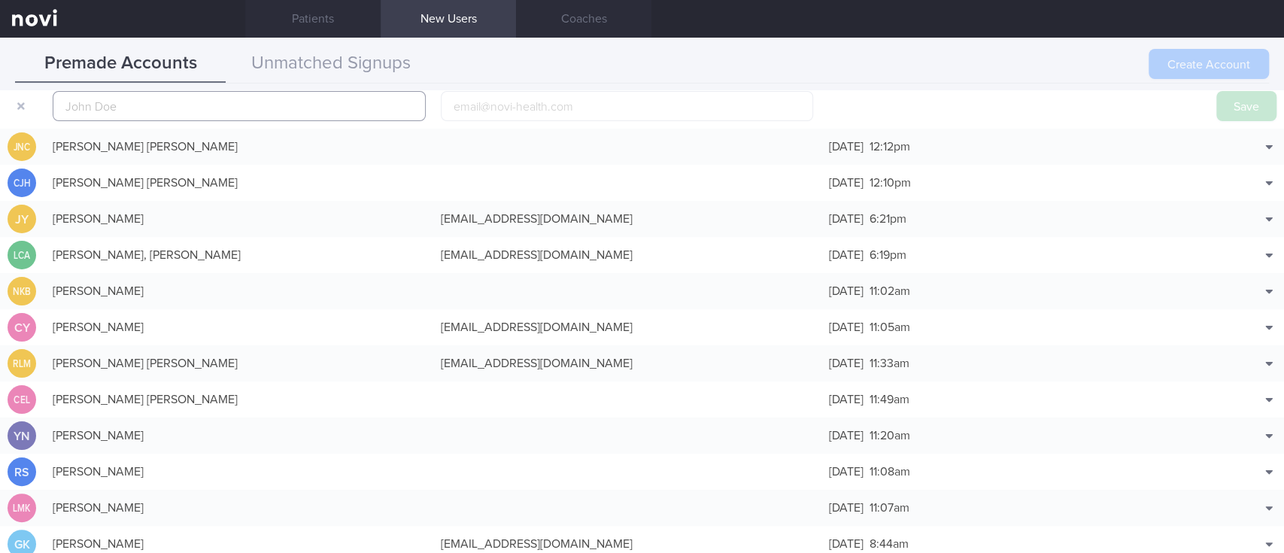
click at [257, 119] on input "text" at bounding box center [239, 106] width 373 height 30
paste input "[PERSON_NAME] BIN [PERSON_NAME]"
type input "[PERSON_NAME] BIN [PERSON_NAME]"
click at [1233, 108] on button "Save" at bounding box center [1246, 106] width 60 height 30
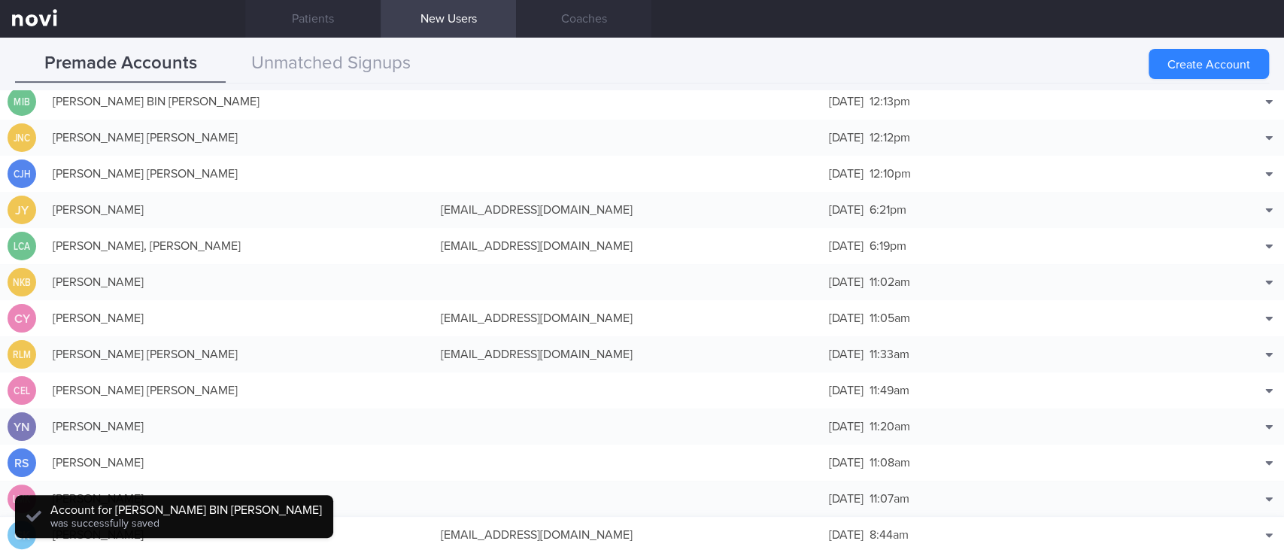
scroll to position [37, 0]
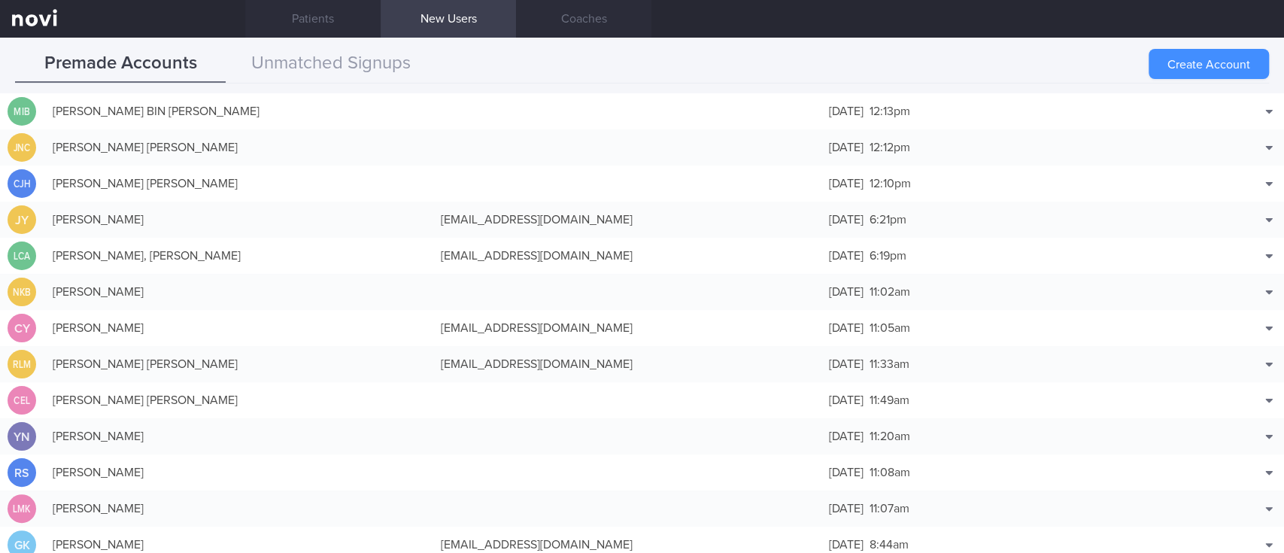
click at [1195, 63] on button "Create Account" at bounding box center [1208, 64] width 120 height 30
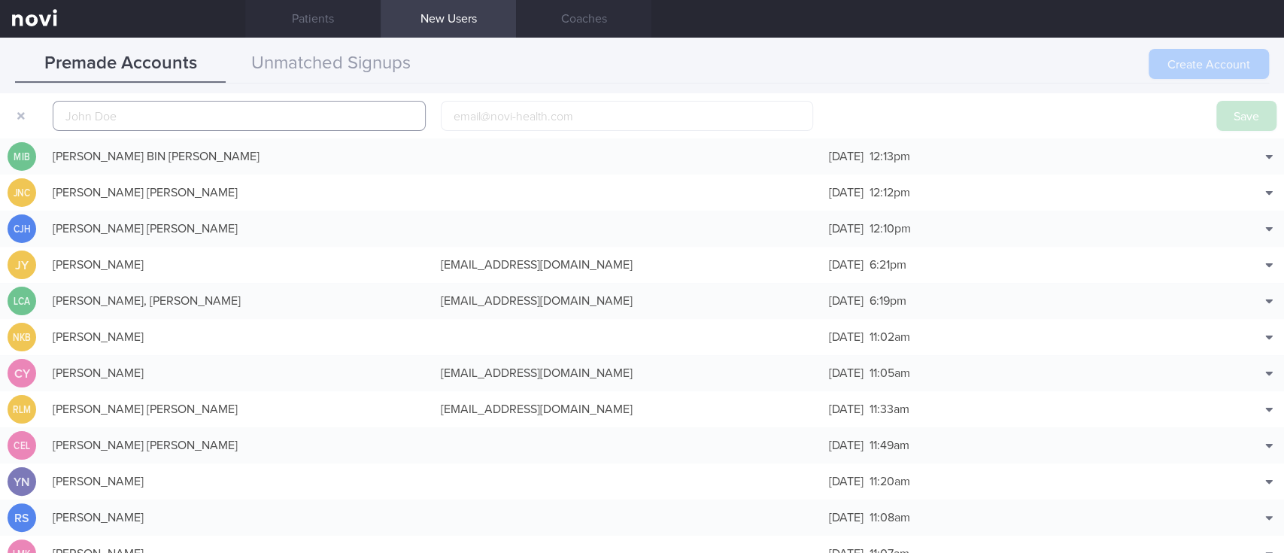
scroll to position [47, 0]
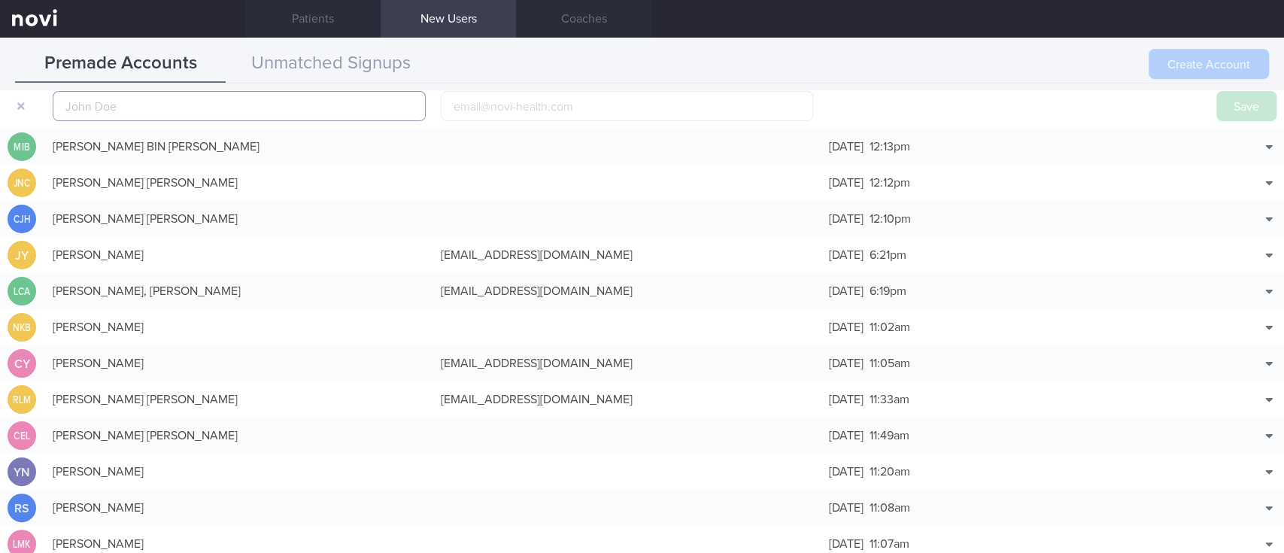
click at [377, 113] on input "text" at bounding box center [239, 106] width 373 height 30
paste input "[PERSON_NAME]"
type input "[PERSON_NAME]"
click at [1238, 108] on button "Save" at bounding box center [1246, 106] width 60 height 30
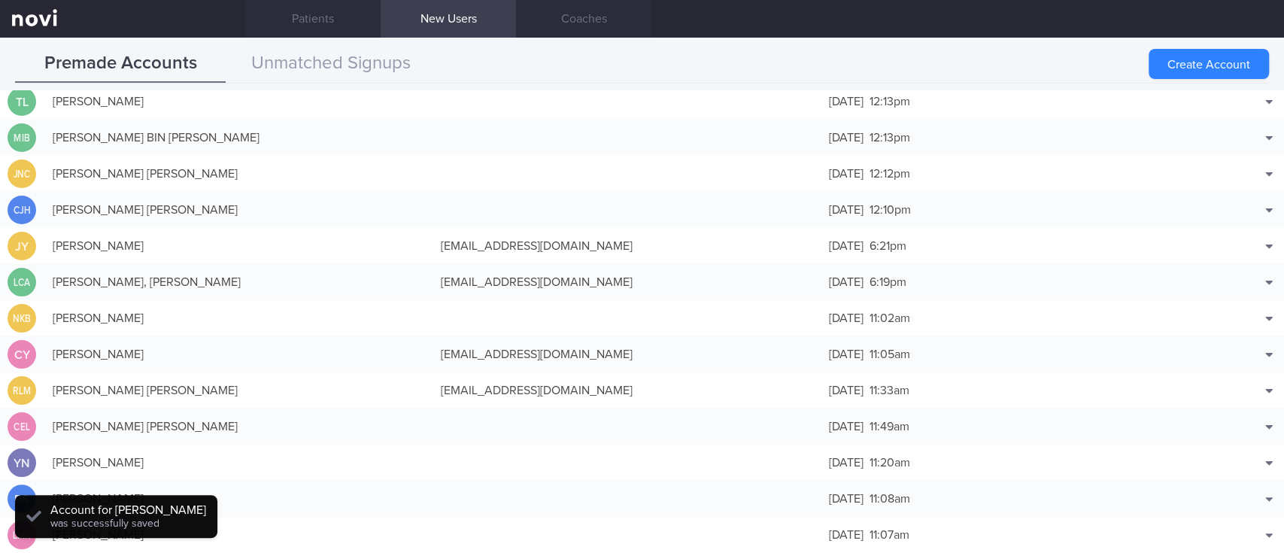
scroll to position [37, 0]
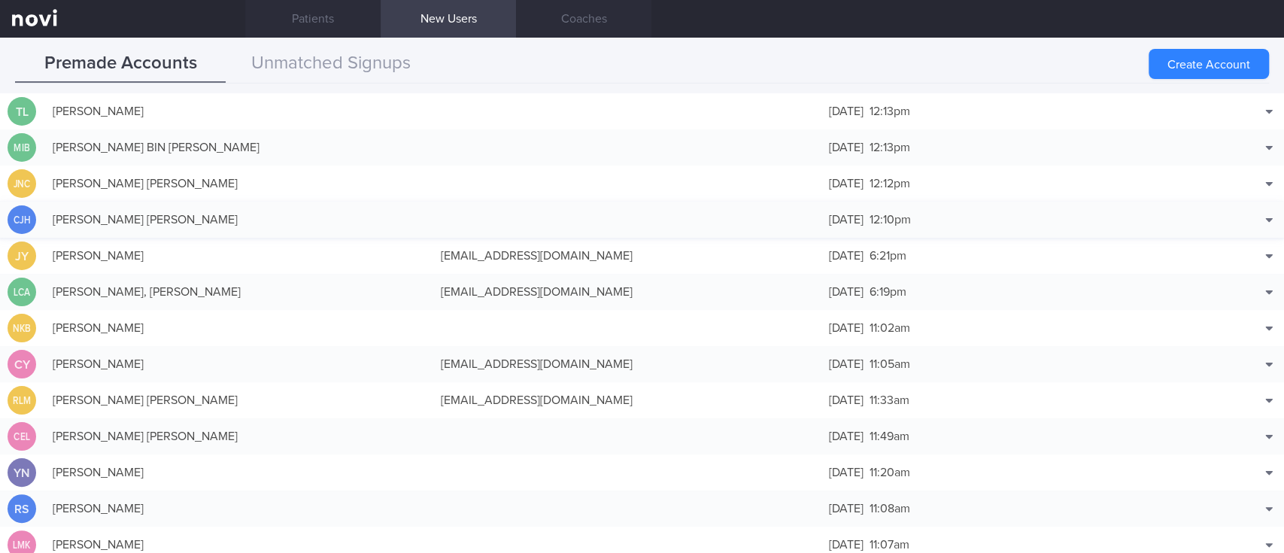
click at [232, 216] on div "[PERSON_NAME] [PERSON_NAME]" at bounding box center [239, 220] width 388 height 30
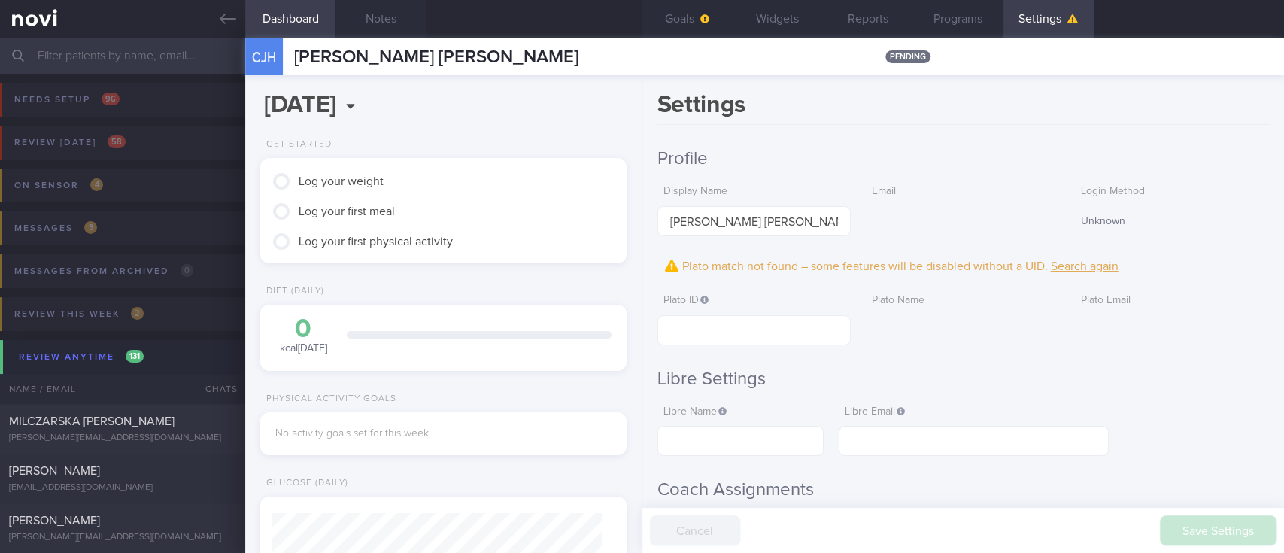
scroll to position [165, 329]
click at [403, 11] on button "Notes" at bounding box center [380, 19] width 90 height 38
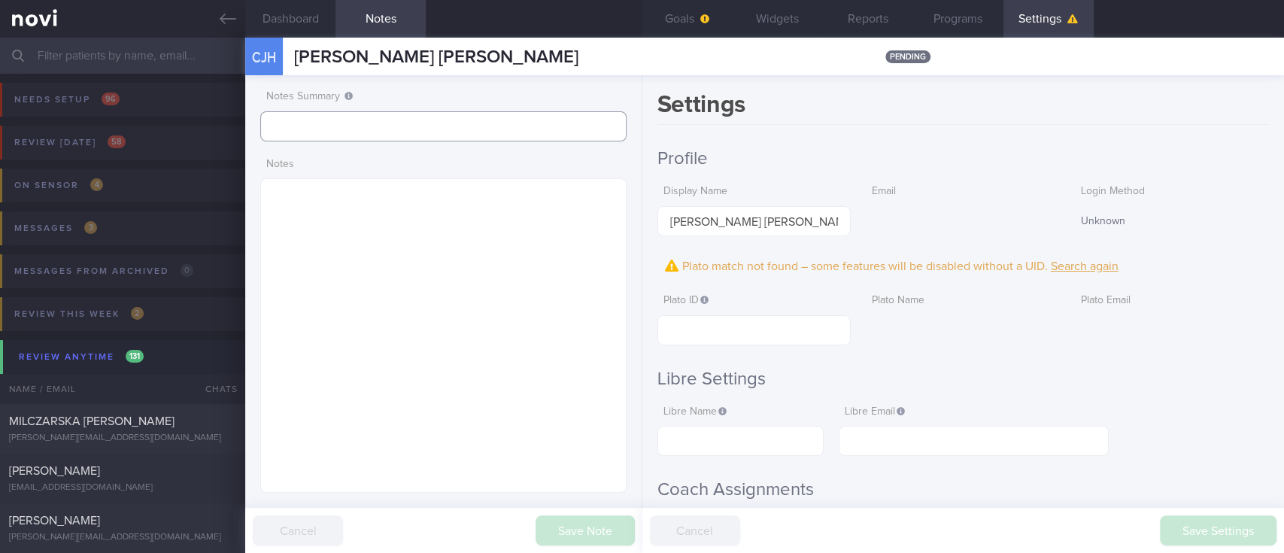
click at [380, 125] on input "text" at bounding box center [443, 126] width 366 height 30
type input "tracked"
click at [599, 514] on div "Save Note Cancel" at bounding box center [443, 530] width 397 height 45
drag, startPoint x: 602, startPoint y: 523, endPoint x: 610, endPoint y: 517, distance: 9.8
click at [603, 523] on button "Save Note" at bounding box center [584, 530] width 99 height 30
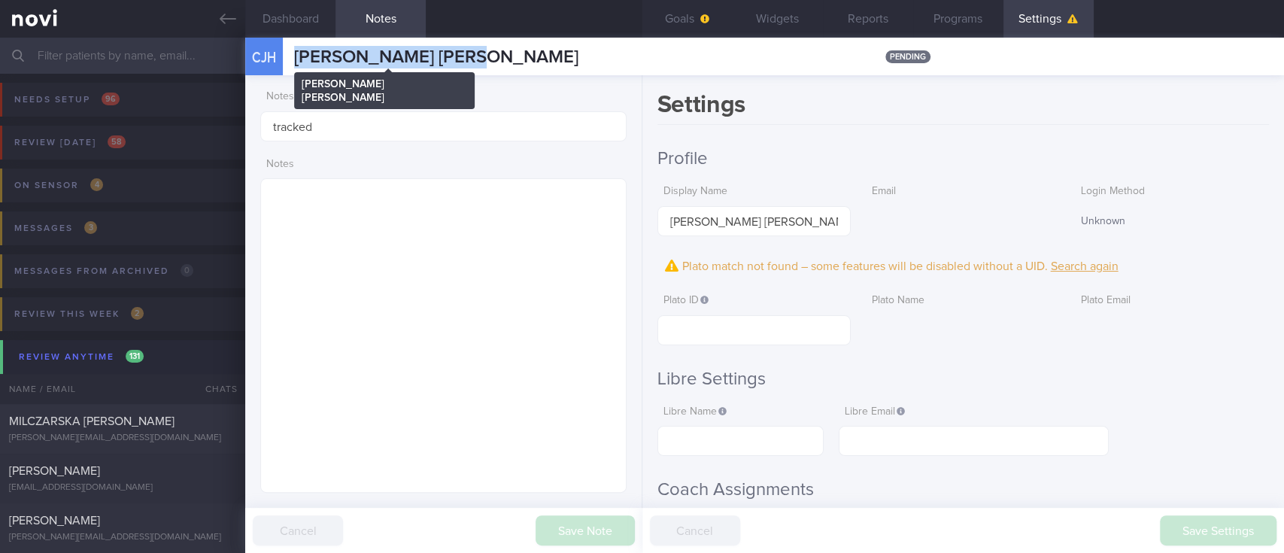
drag, startPoint x: 493, startPoint y: 62, endPoint x: 293, endPoint y: 53, distance: 200.2
click at [293, 53] on div "CJH CHUA JIN HAO, GAVIN CHUA JIN HAO, GAVIN pending" at bounding box center [764, 57] width 1038 height 38
copy span "[PERSON_NAME] [PERSON_NAME]"
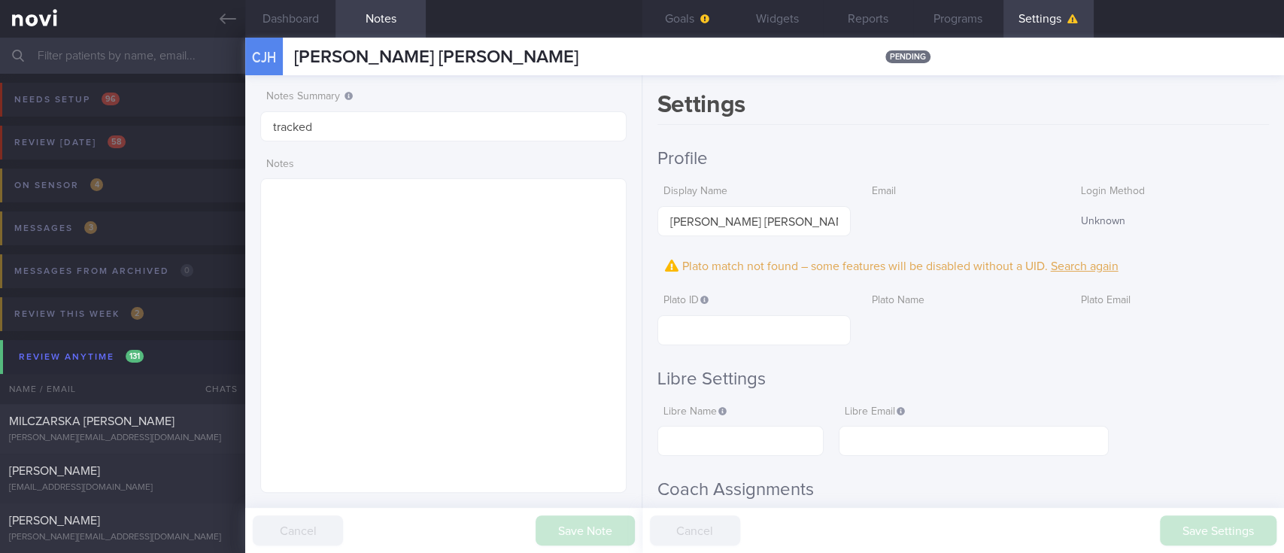
click at [875, 147] on h2 "Profile" at bounding box center [962, 158] width 611 height 23
click at [711, 33] on button "Goals" at bounding box center [687, 19] width 90 height 38
select select "8"
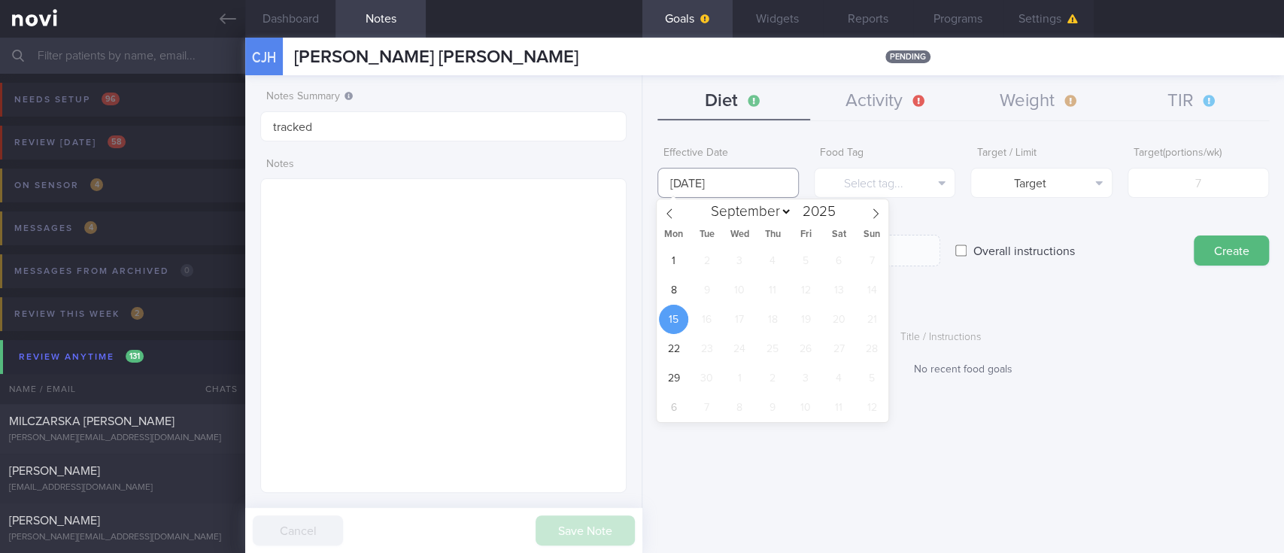
click at [757, 180] on input "[DATE]" at bounding box center [727, 183] width 141 height 30
click at [672, 292] on span "8" at bounding box center [673, 289] width 29 height 29
type input "[DATE]"
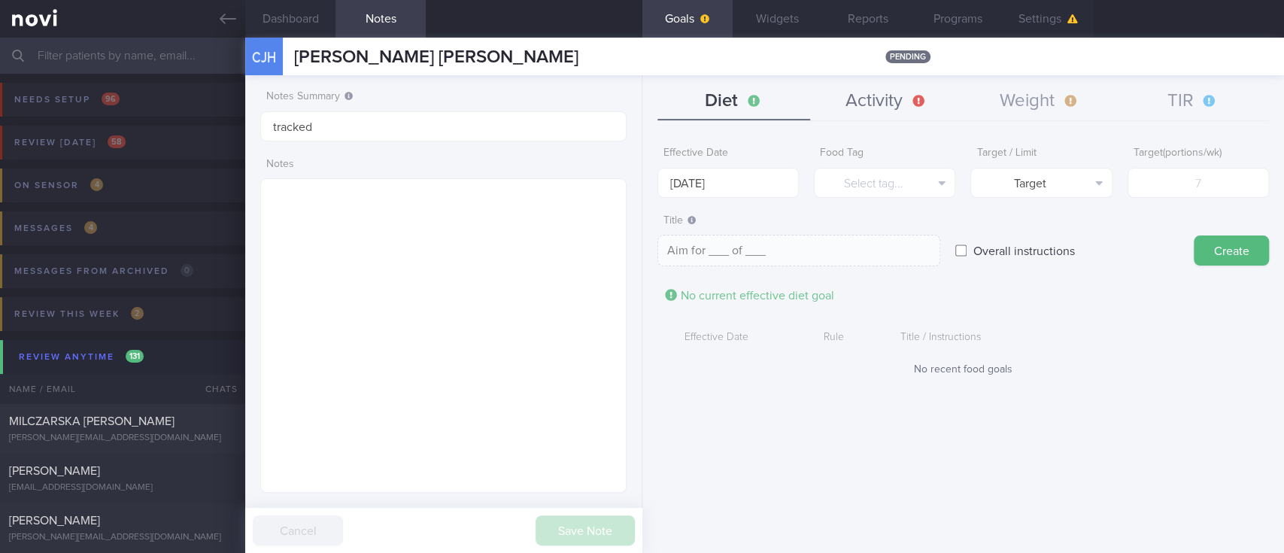
click at [902, 117] on button "Activity" at bounding box center [886, 102] width 153 height 38
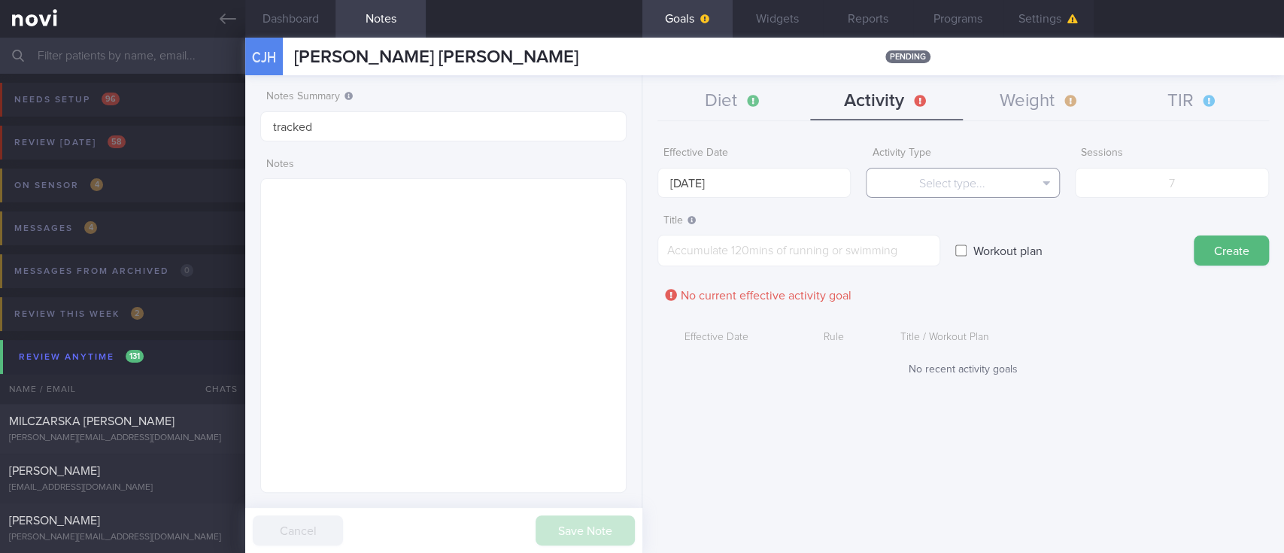
click at [903, 185] on button "Select type..." at bounding box center [963, 183] width 194 height 30
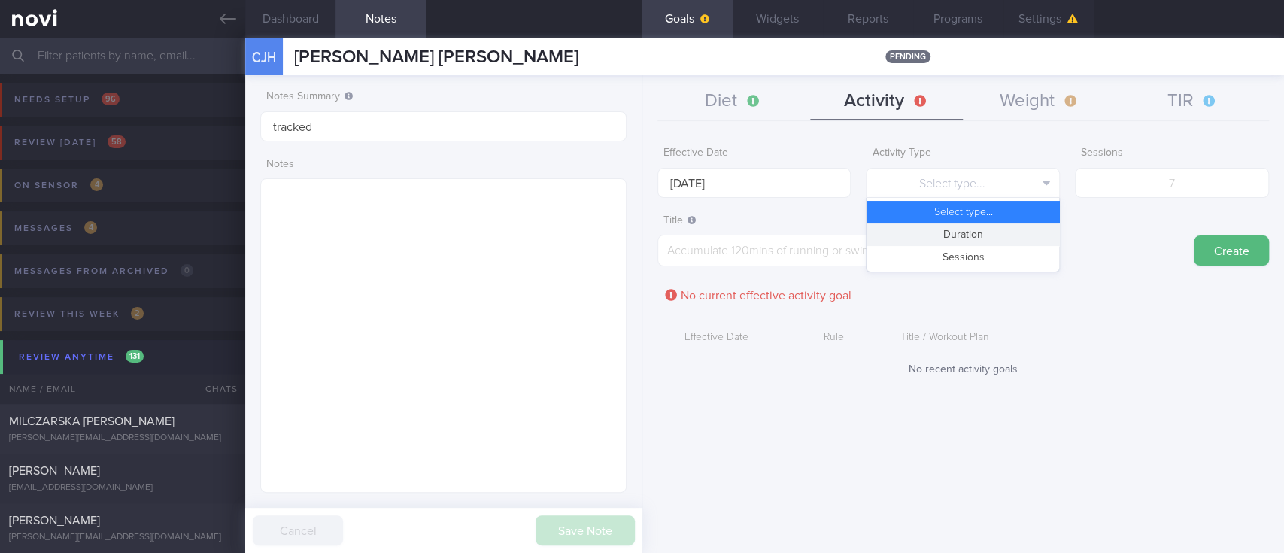
click at [936, 238] on button "Duration" at bounding box center [962, 234] width 193 height 23
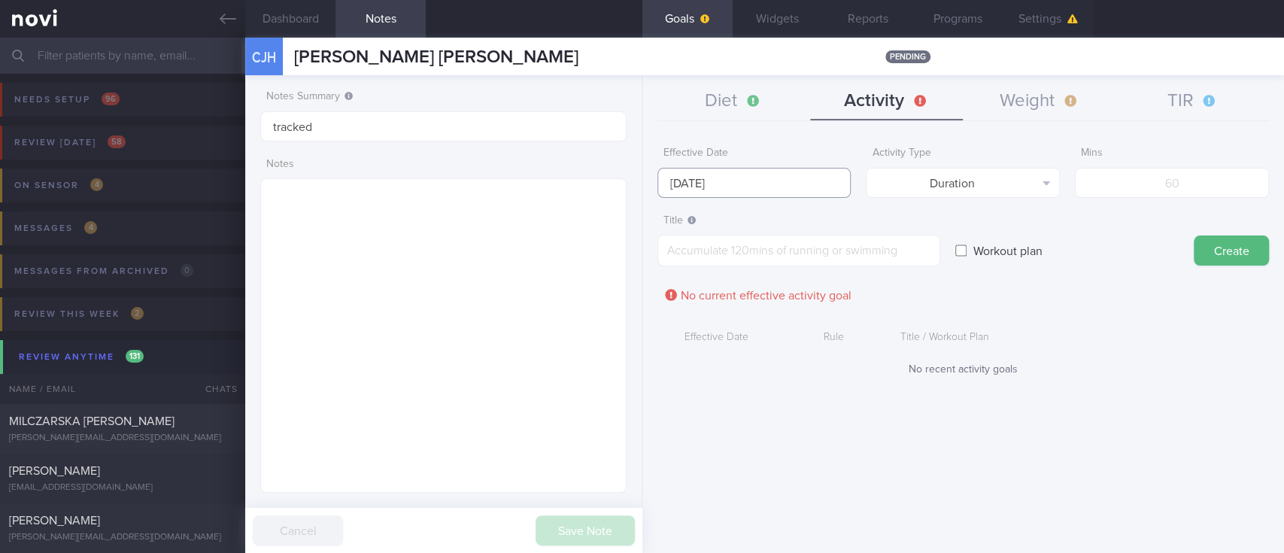
click at [782, 180] on input "[DATE]" at bounding box center [754, 183] width 194 height 30
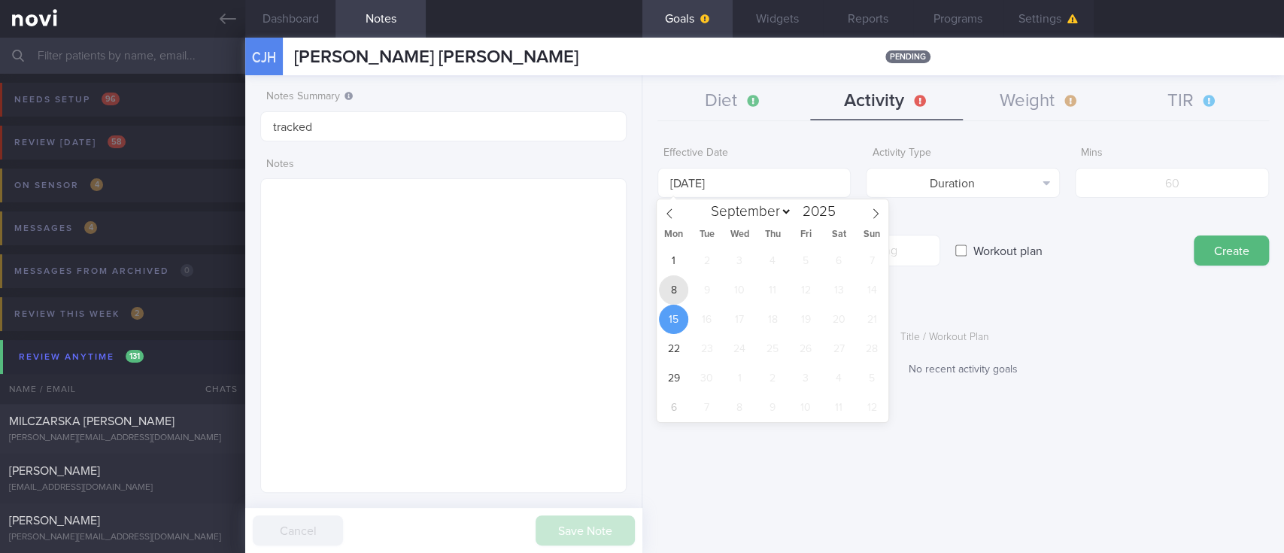
click at [674, 295] on span "8" at bounding box center [673, 289] width 29 height 29
type input "[DATE]"
click at [956, 149] on label "Activity Type" at bounding box center [963, 154] width 182 height 14
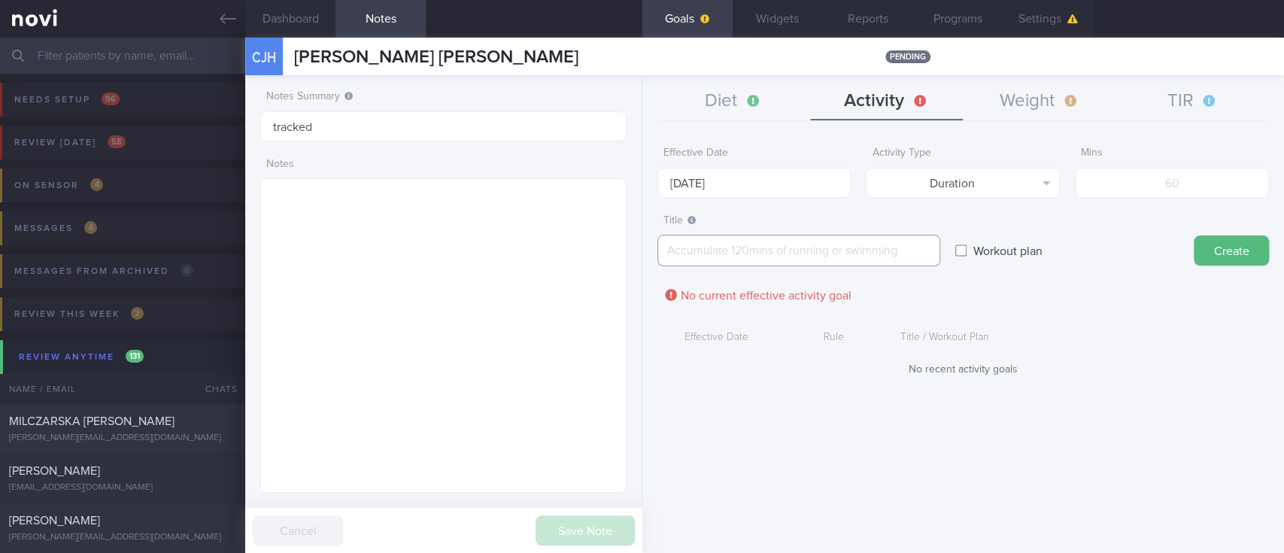
click at [844, 255] on textarea at bounding box center [798, 251] width 283 height 32
paste textarea "Aim for 150 mins moderate intensity aerobic training per week (brisk walking, j…"
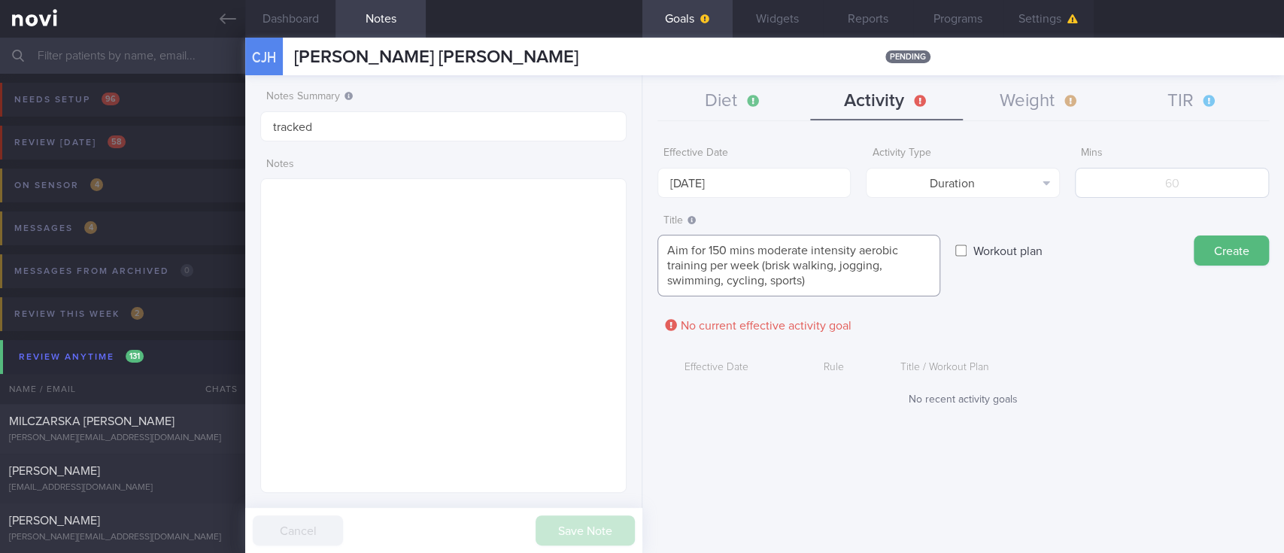
type textarea "Aim for 150 mins moderate intensity aerobic training per week (brisk walking, j…"
click at [1179, 189] on input "number" at bounding box center [1172, 183] width 194 height 30
type input "150"
click at [1229, 259] on button "Create" at bounding box center [1230, 250] width 75 height 30
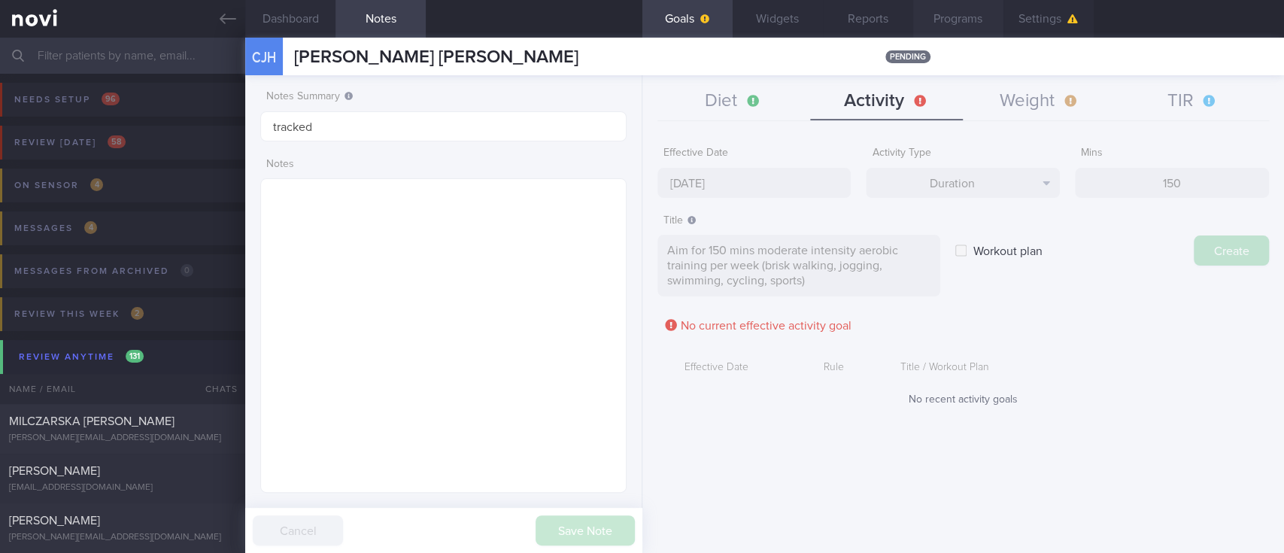
type input "[DATE]"
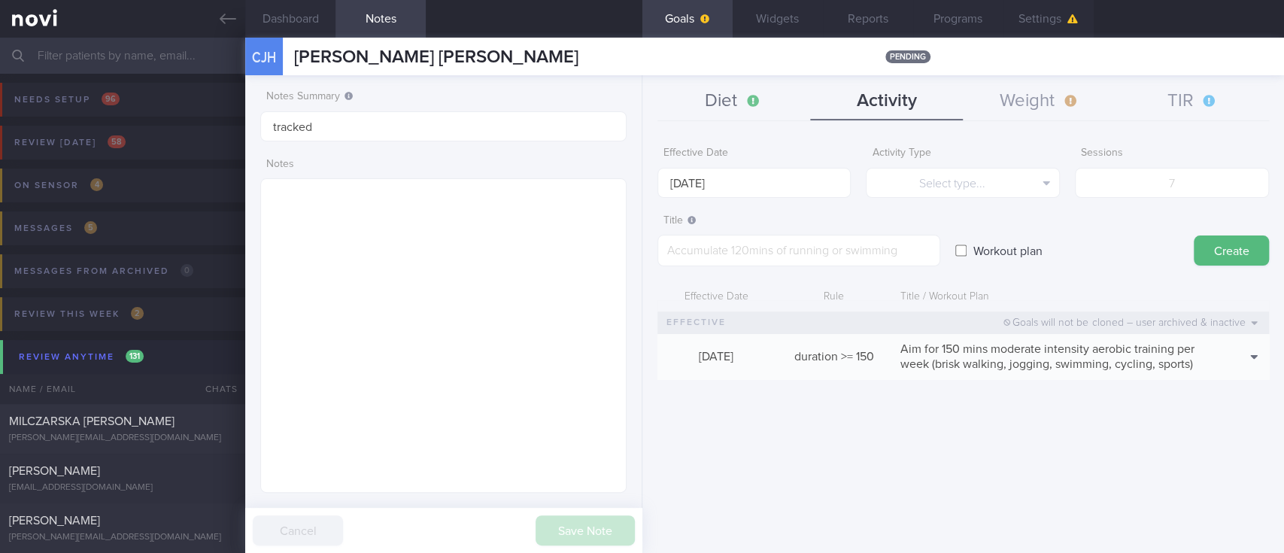
click at [741, 94] on button "Diet" at bounding box center [733, 102] width 153 height 38
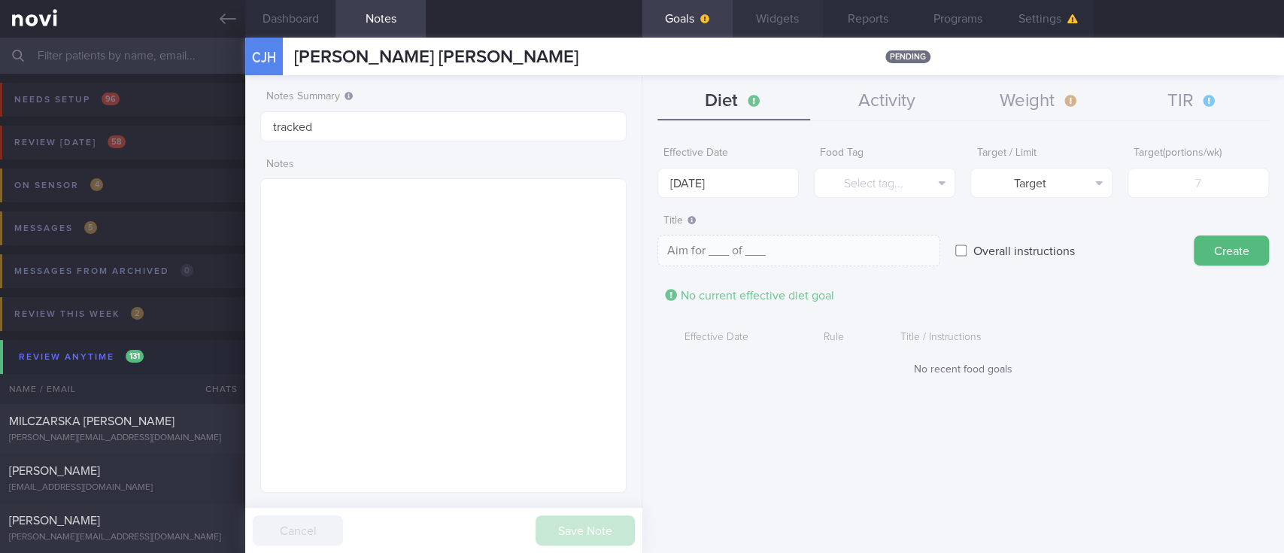
click at [789, 23] on button "Widgets" at bounding box center [777, 19] width 90 height 38
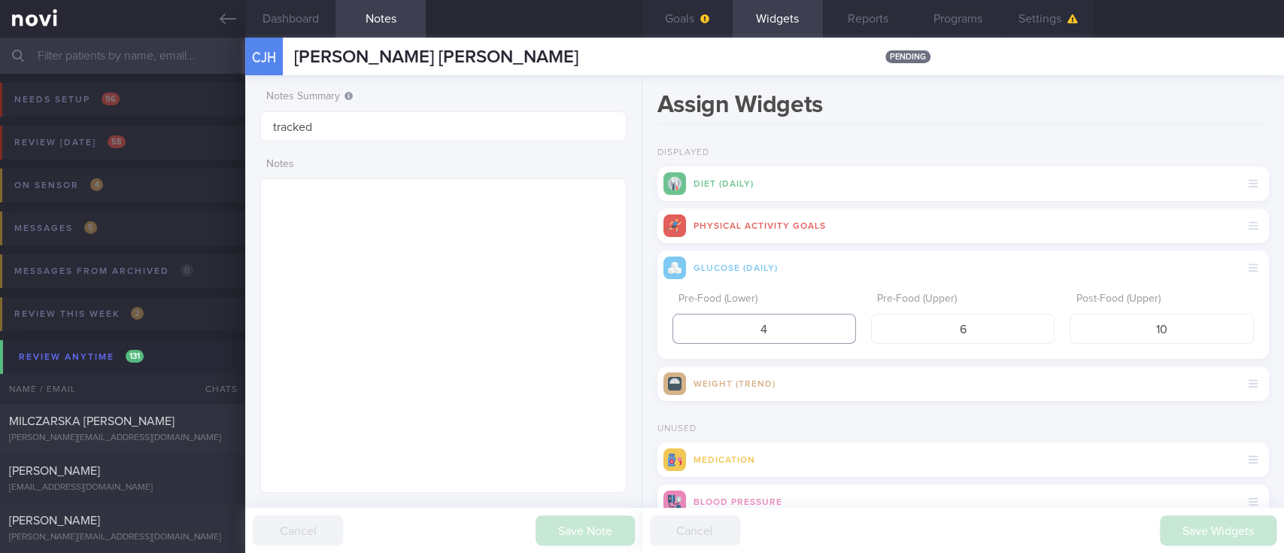
drag, startPoint x: 782, startPoint y: 337, endPoint x: 653, endPoint y: 325, distance: 129.1
click at [655, 328] on div "Assign Widgets Displayed Diet (Daily) Physical Activity Goals Glucose (Daily) P…" at bounding box center [962, 313] width 641 height 477
type input "3.9"
drag, startPoint x: 1180, startPoint y: 333, endPoint x: 1090, endPoint y: 333, distance: 89.5
click at [1090, 333] on input "10" at bounding box center [1160, 329] width 183 height 30
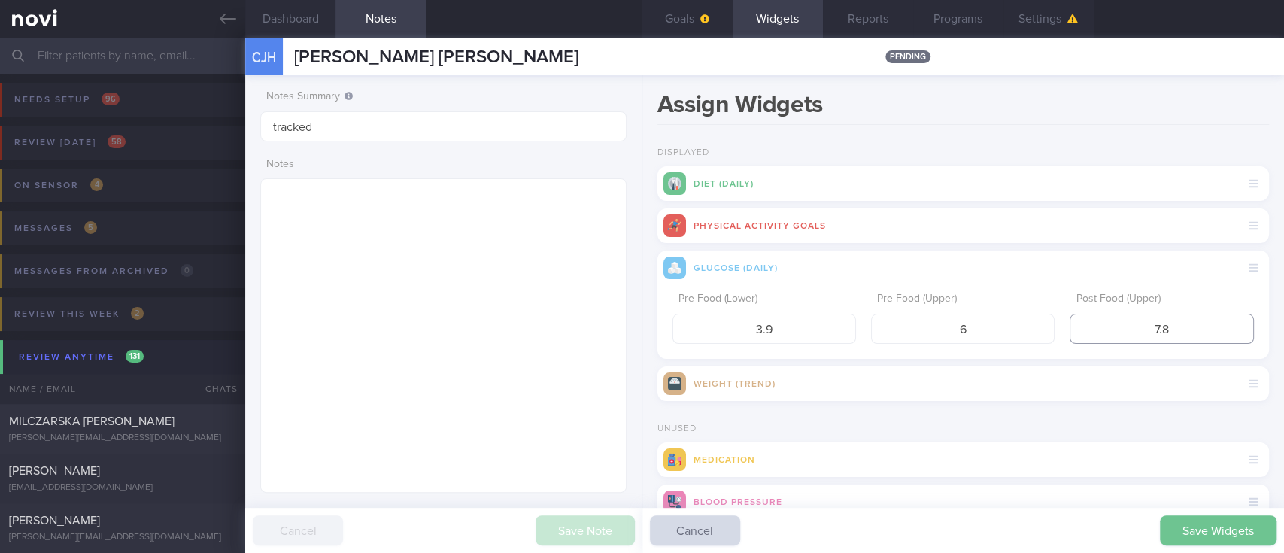
type input "7.8"
click at [1212, 526] on button "Save Widgets" at bounding box center [1218, 530] width 117 height 30
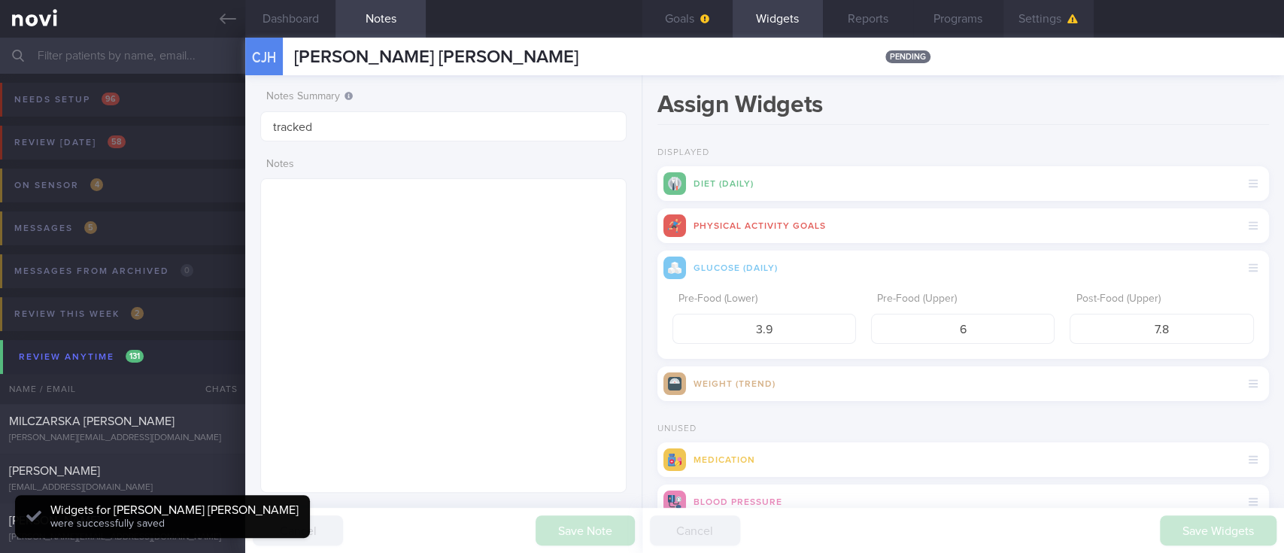
scroll to position [165, 329]
click at [1069, 27] on button "Settings" at bounding box center [1048, 19] width 90 height 38
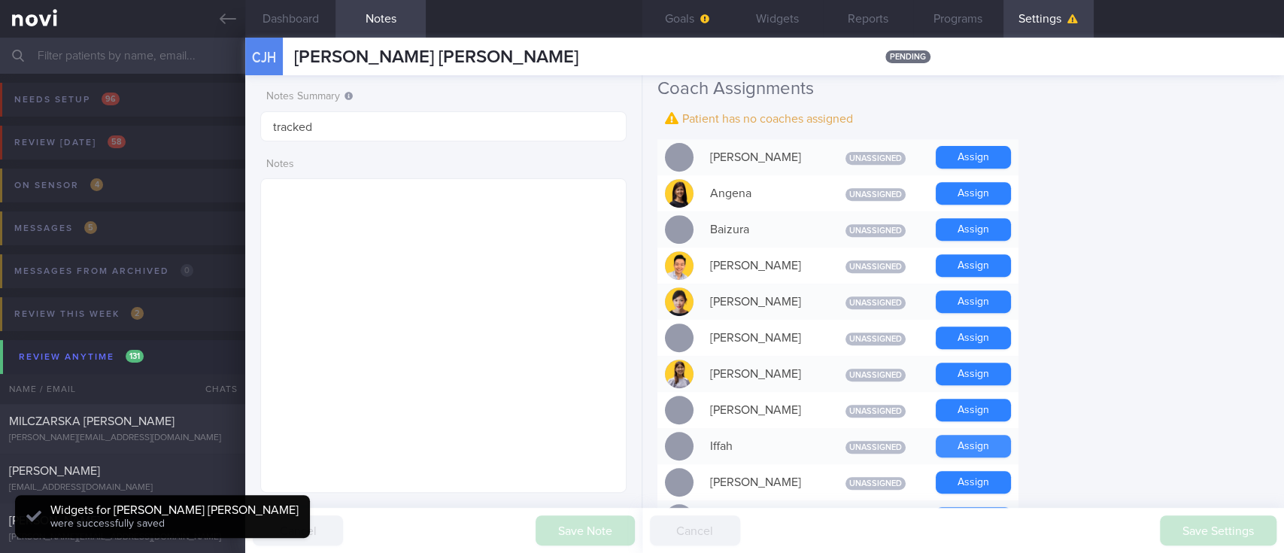
scroll to position [501, 0]
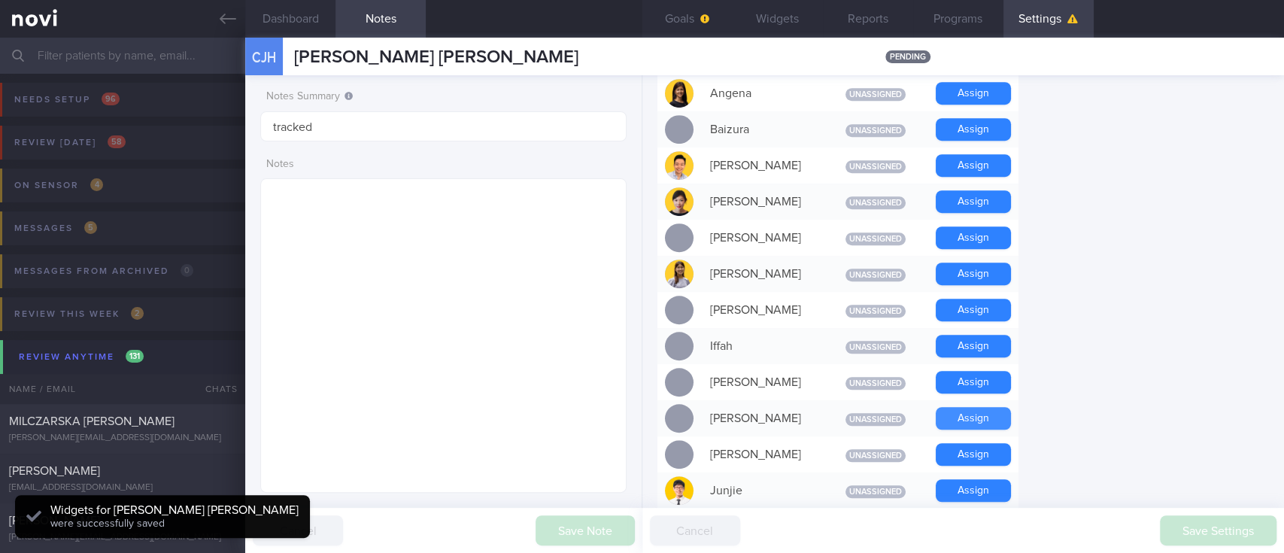
drag, startPoint x: 986, startPoint y: 414, endPoint x: 997, endPoint y: 384, distance: 32.1
click at [987, 414] on button "Assign" at bounding box center [972, 418] width 75 height 23
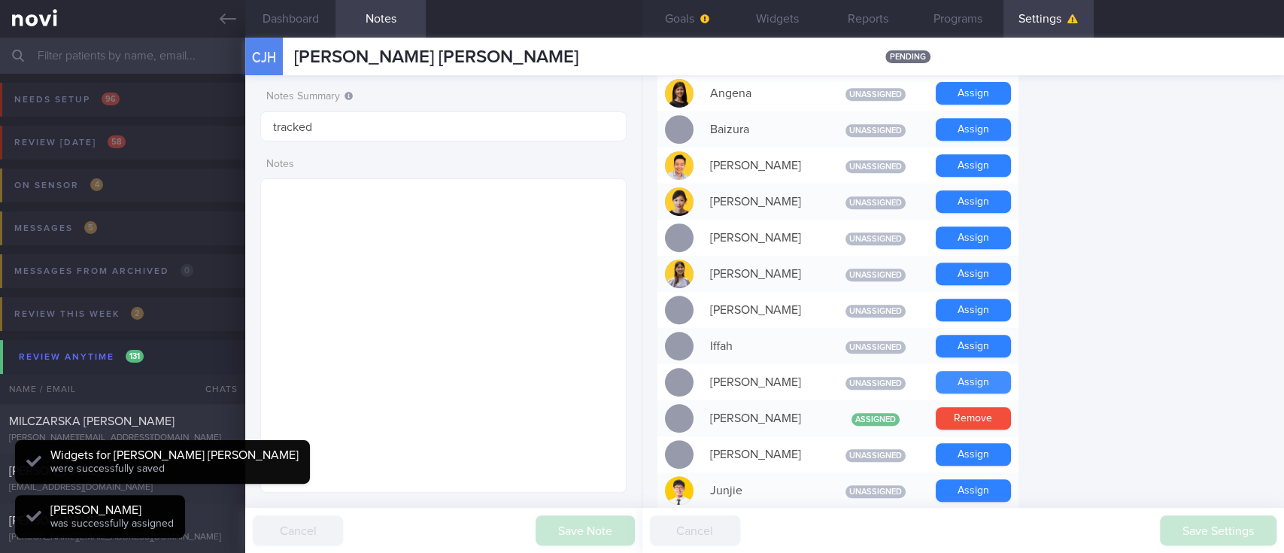
scroll to position [165, 329]
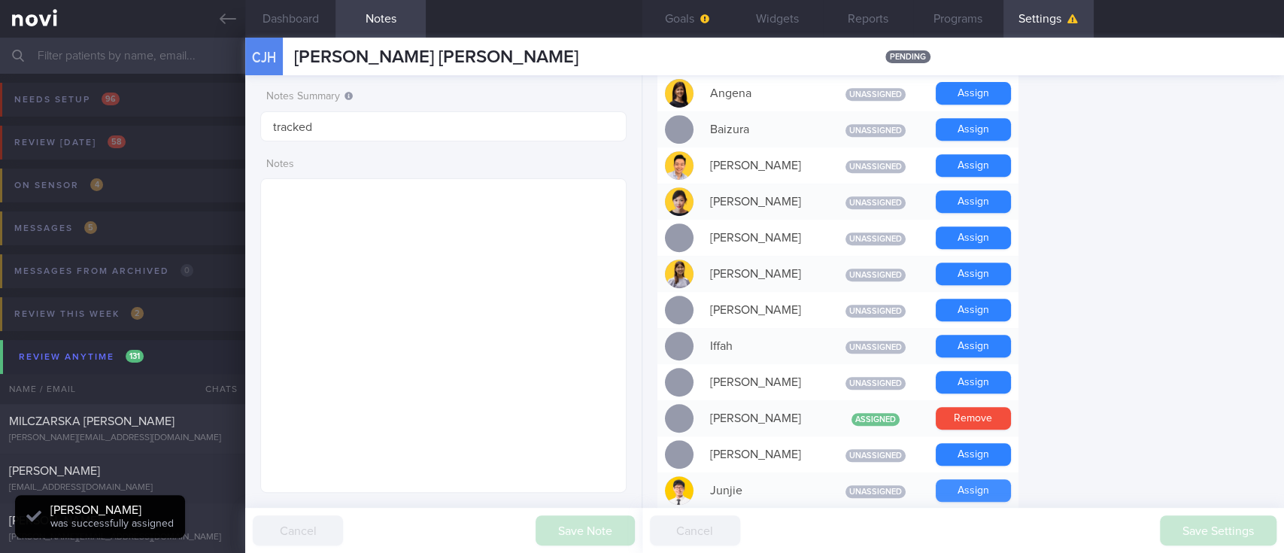
click at [983, 480] on button "Assign" at bounding box center [972, 490] width 75 height 23
click at [1167, 202] on div "Settings Profile Display Name CHUA JIN HAO, GAVIN Email Login Method Unknown Pl…" at bounding box center [962, 313] width 641 height 477
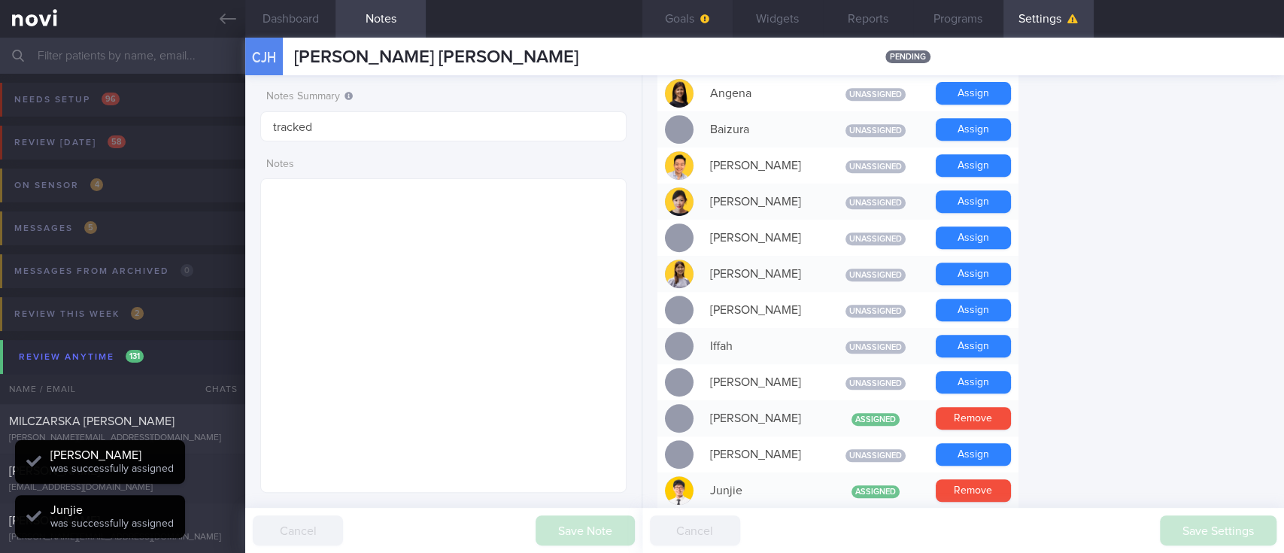
scroll to position [0, 0]
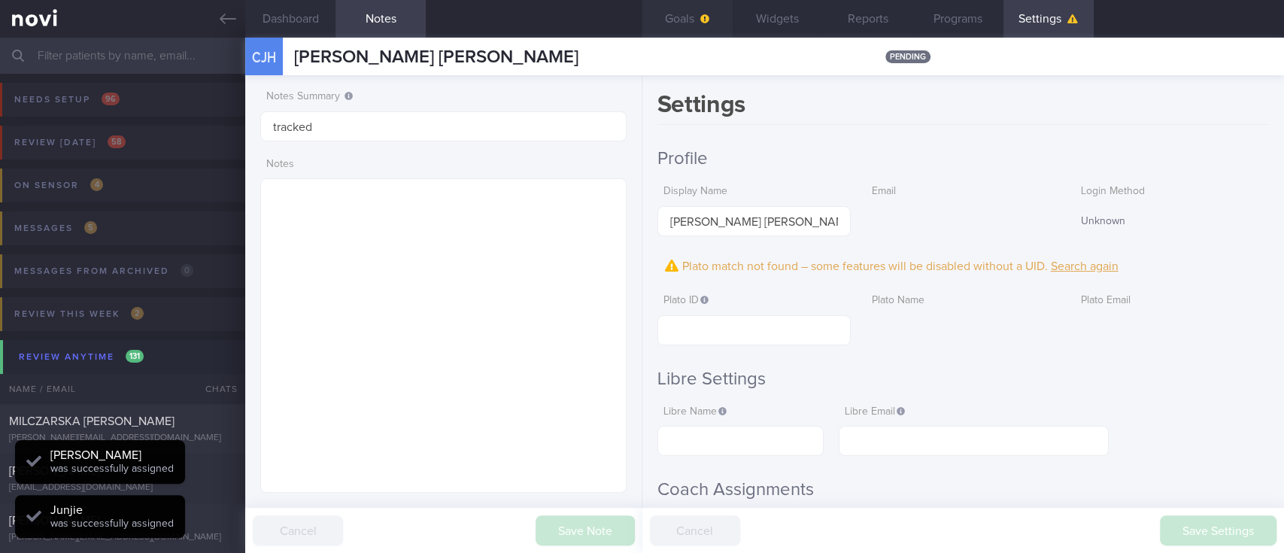
click at [702, 10] on button "Goals" at bounding box center [687, 19] width 90 height 38
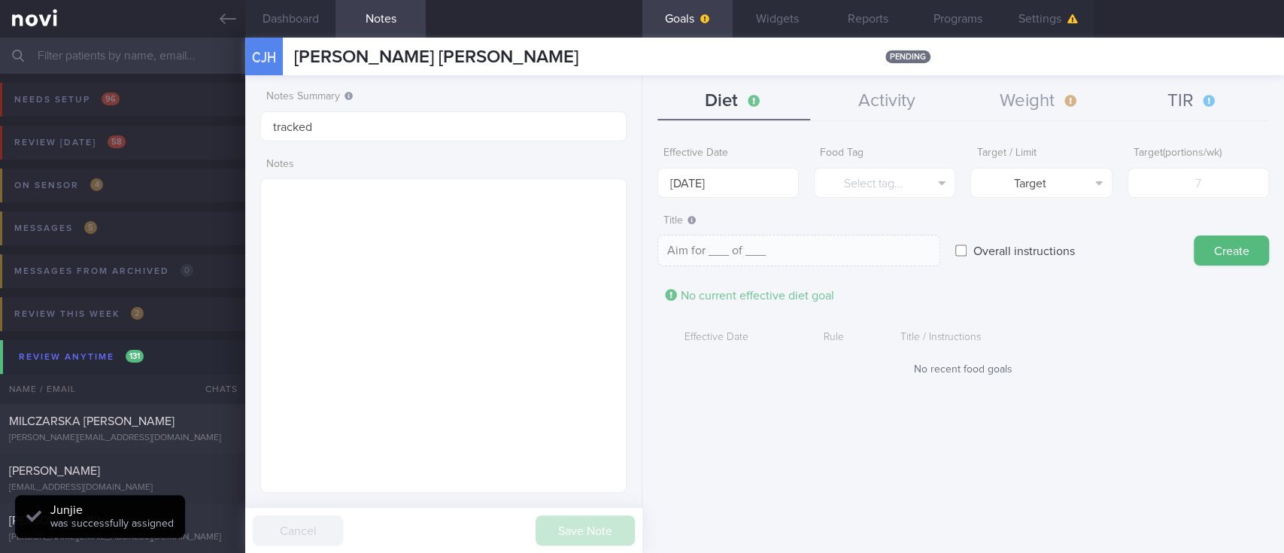
click at [1186, 98] on button "TIR" at bounding box center [1192, 102] width 153 height 38
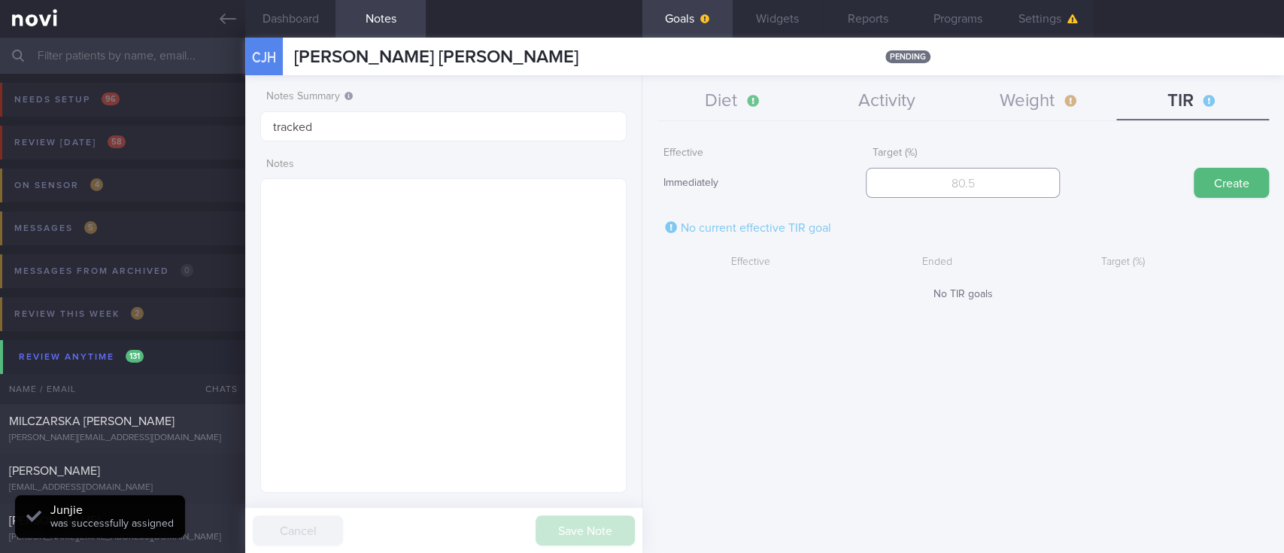
click at [1041, 186] on input "number" at bounding box center [963, 183] width 194 height 30
type input "95"
click at [1227, 184] on button "Create" at bounding box center [1230, 183] width 75 height 30
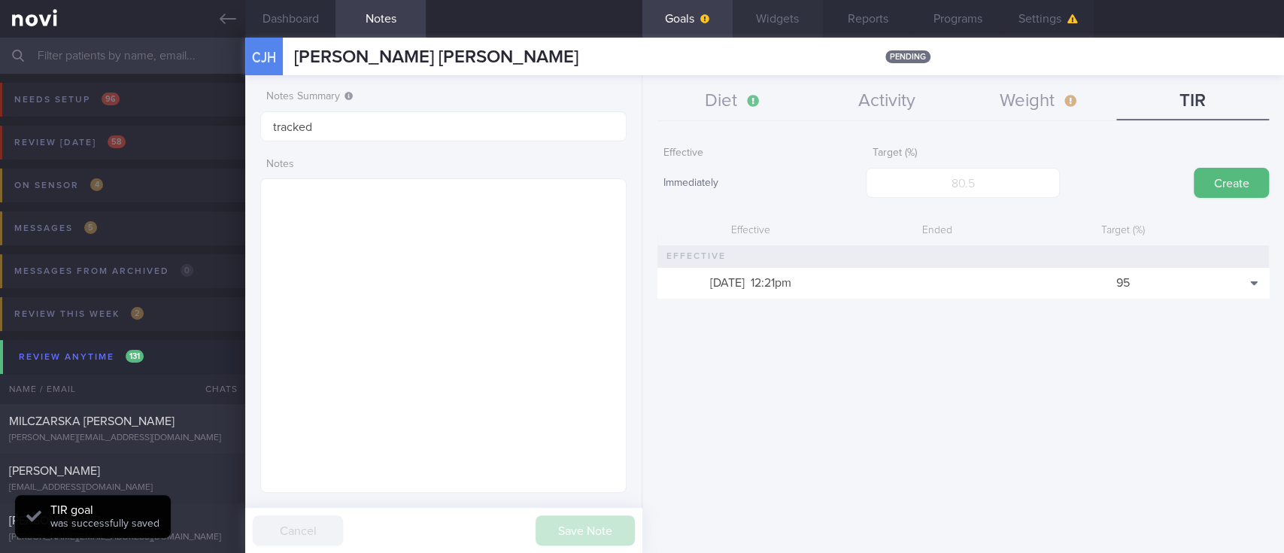
click at [793, 10] on button "Widgets" at bounding box center [777, 19] width 90 height 38
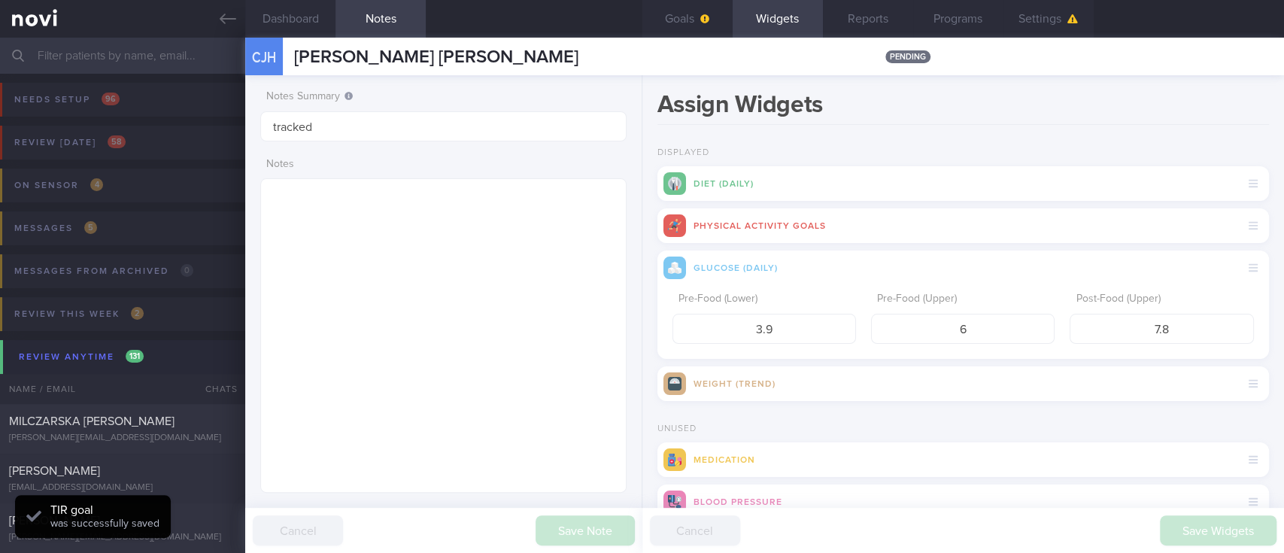
click at [707, 10] on button "Goals" at bounding box center [687, 19] width 90 height 38
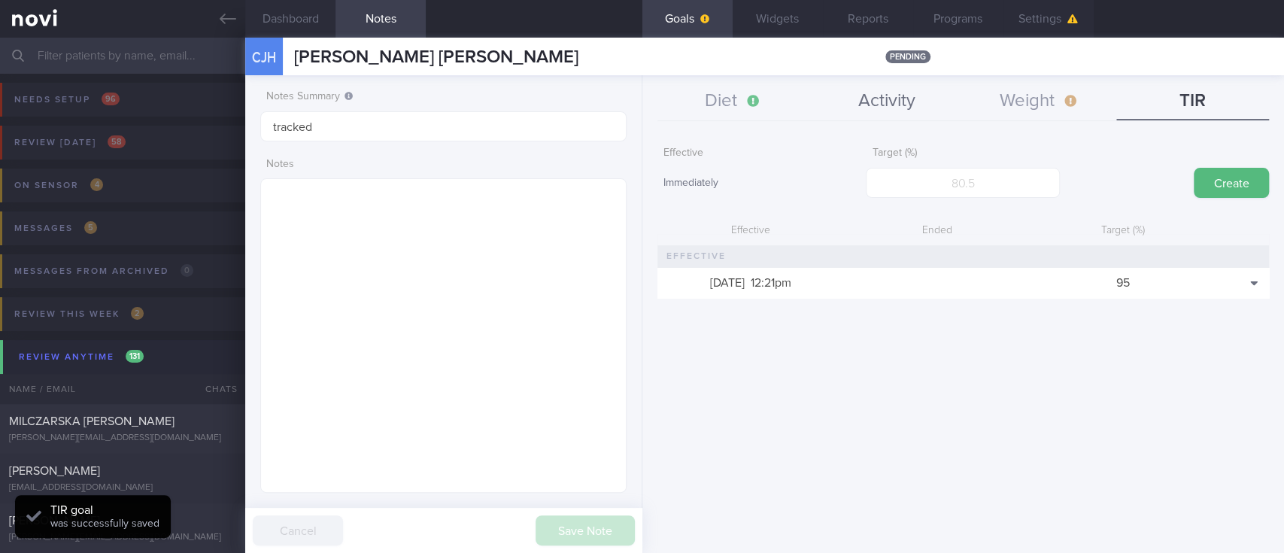
click at [883, 108] on button "Activity" at bounding box center [886, 102] width 153 height 38
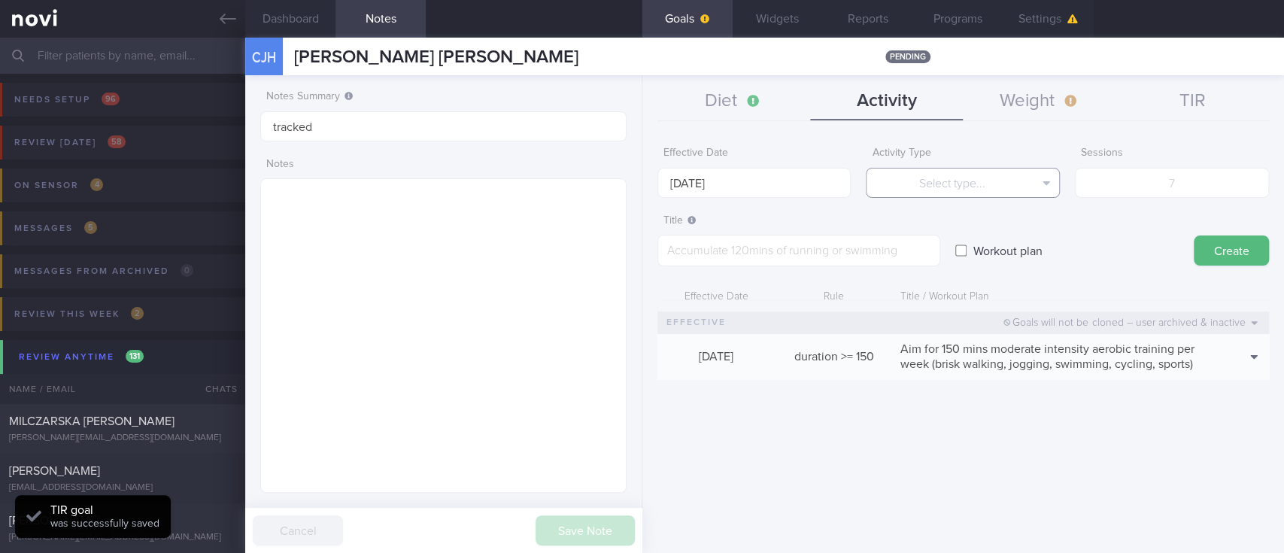
click at [944, 187] on button "Select type..." at bounding box center [963, 183] width 194 height 30
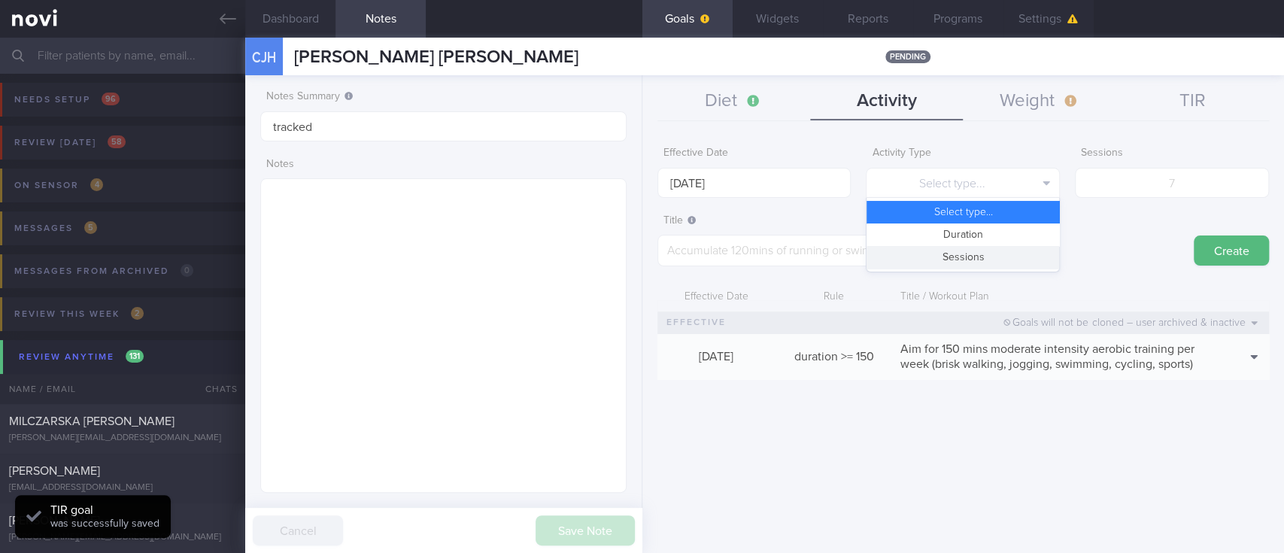
click at [964, 250] on button "Sessions" at bounding box center [962, 257] width 193 height 23
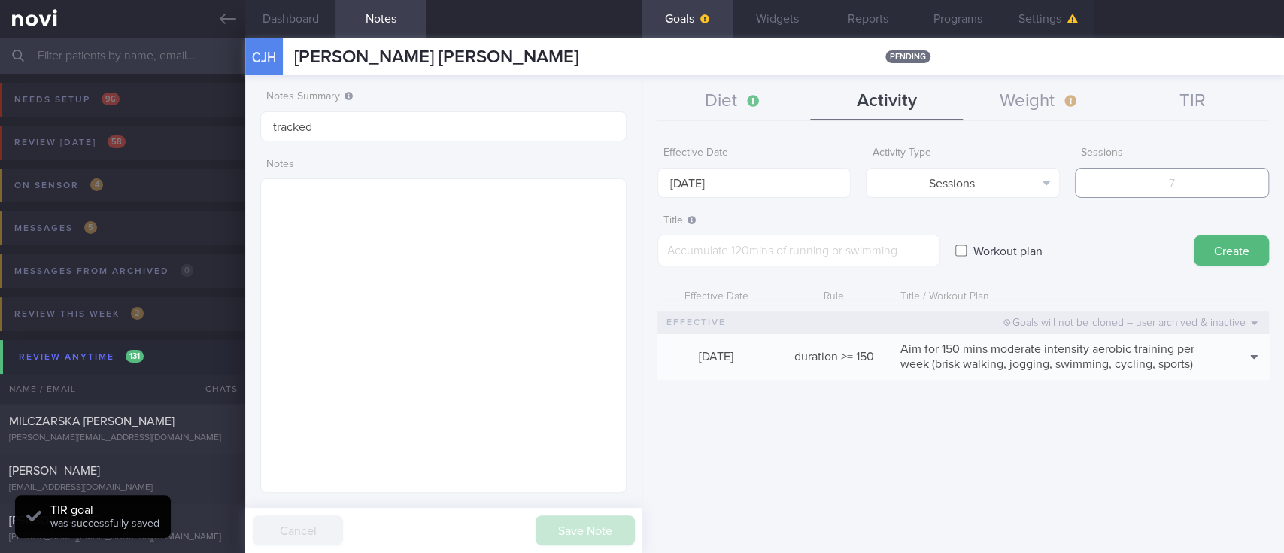
click at [1212, 177] on input "number" at bounding box center [1172, 183] width 194 height 30
type input "2"
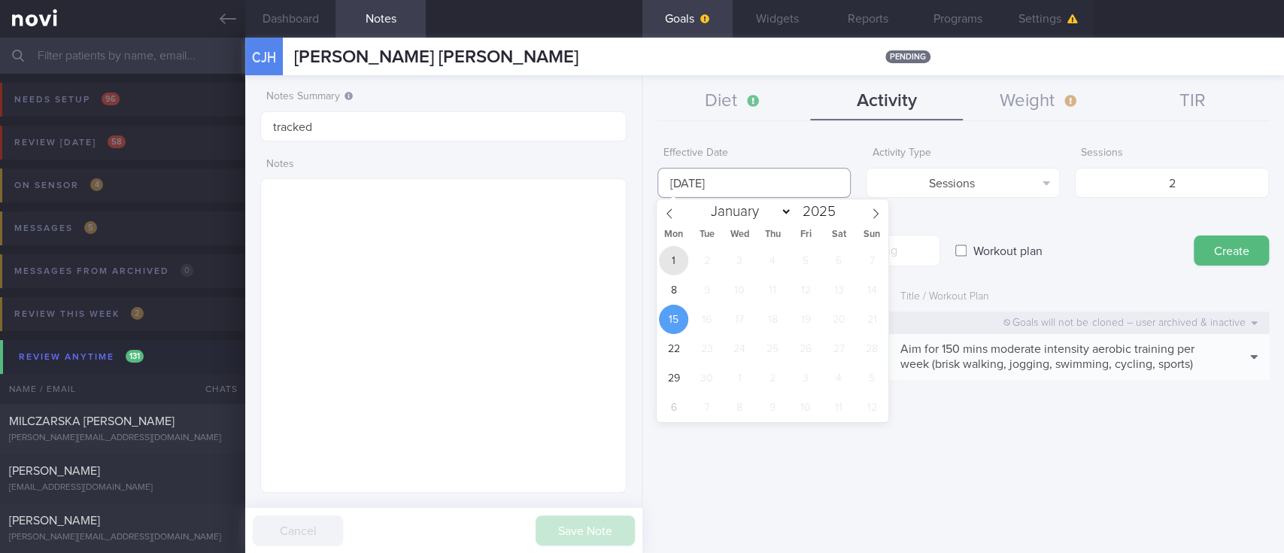
drag, startPoint x: 831, startPoint y: 190, endPoint x: 686, endPoint y: 266, distance: 163.8
click at [830, 190] on input "[DATE]" at bounding box center [754, 183] width 194 height 30
click at [674, 295] on span "8" at bounding box center [673, 289] width 29 height 29
type input "[DATE]"
click at [902, 268] on form "Effective Date 8 Sep 2025 Activity Type Sessions Select type... Duration Sessio…" at bounding box center [962, 266] width 611 height 255
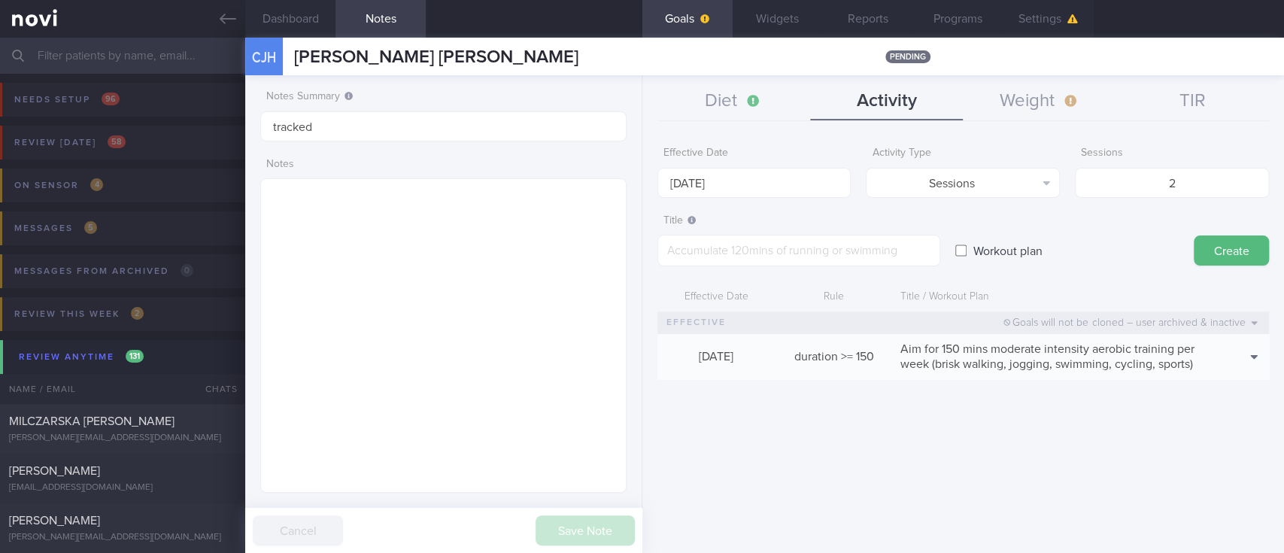
click at [901, 232] on div "Title ​" at bounding box center [798, 237] width 283 height 60
click at [853, 251] on textarea at bounding box center [798, 251] width 283 height 32
paste textarea "Aim for at least 2 strength training sessions per week *Bodyweight exercises* -…"
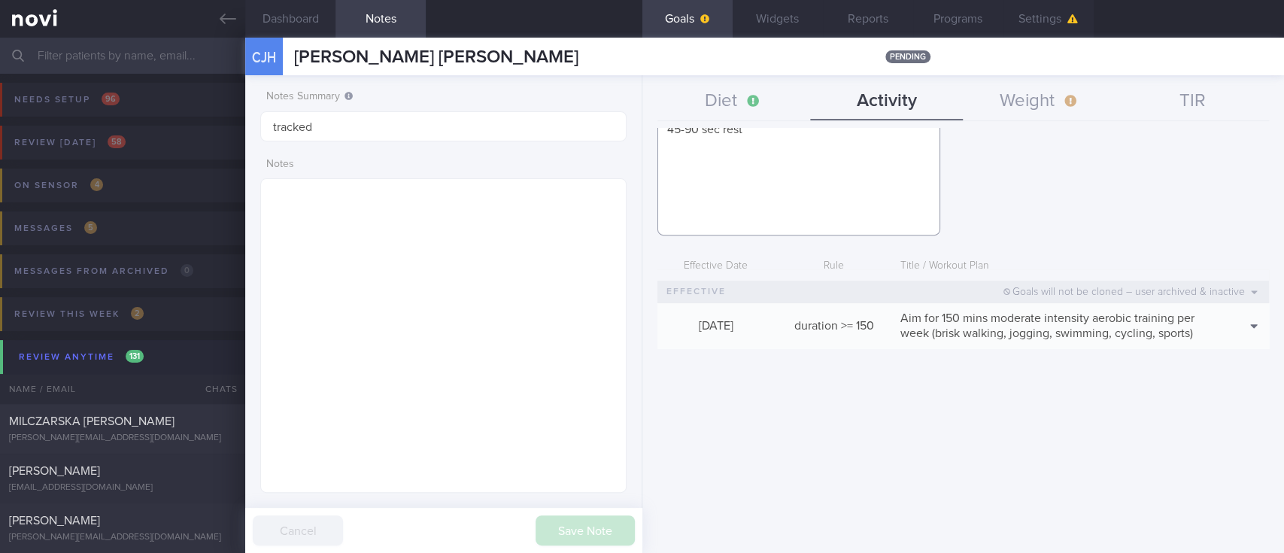
scroll to position [14, 0]
paste textarea "*Upper Body* - Exercise 1: [Lat Pull-down](https://www.youtube.com/watch?v=AOpi…"
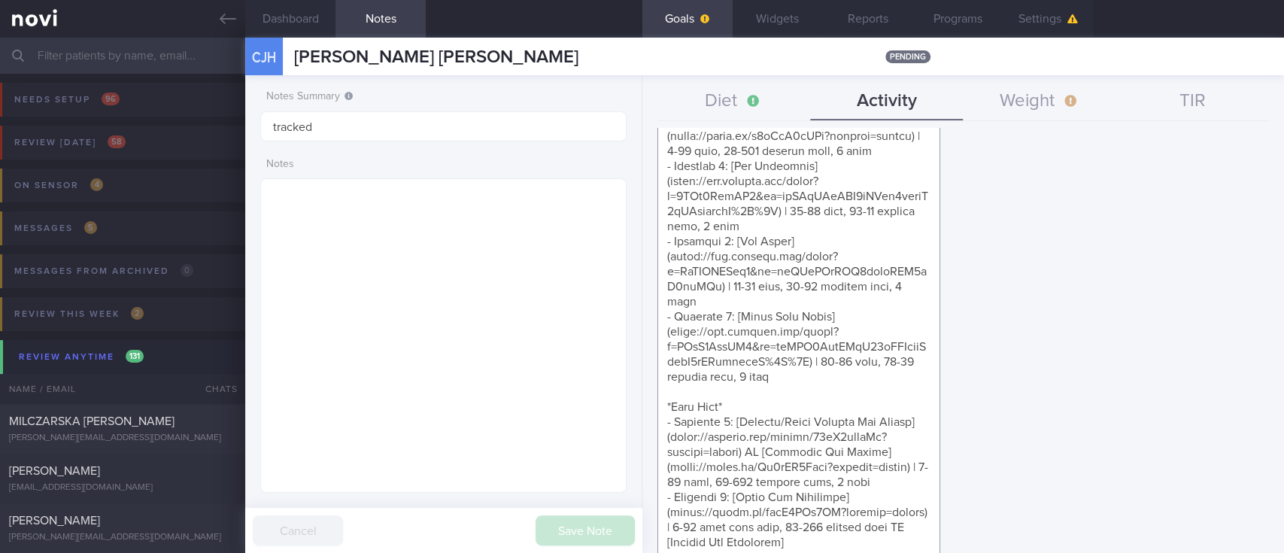
scroll to position [1072, 0]
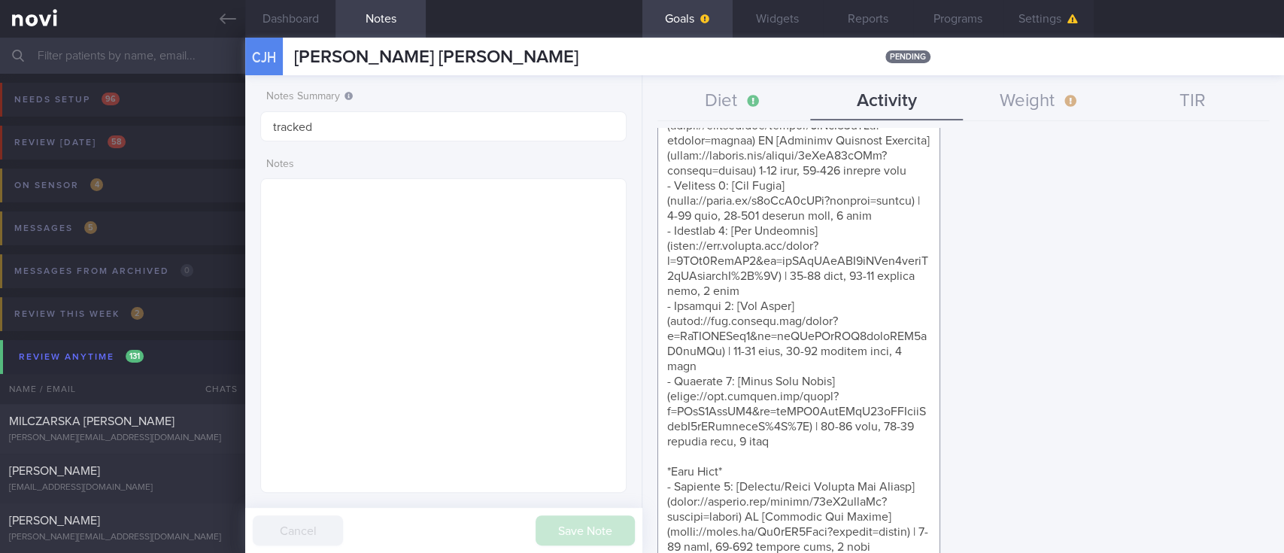
drag, startPoint x: 759, startPoint y: 185, endPoint x: 668, endPoint y: 328, distance: 169.0
click at [668, 328] on textarea at bounding box center [798, 230] width 283 height 2137
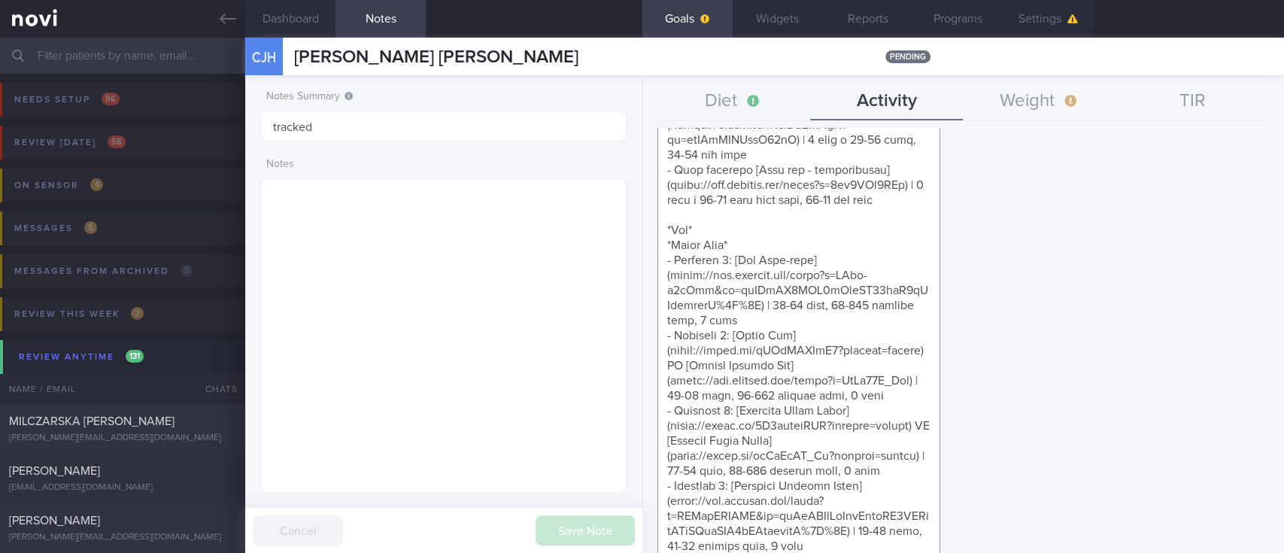
scroll to position [0, 0]
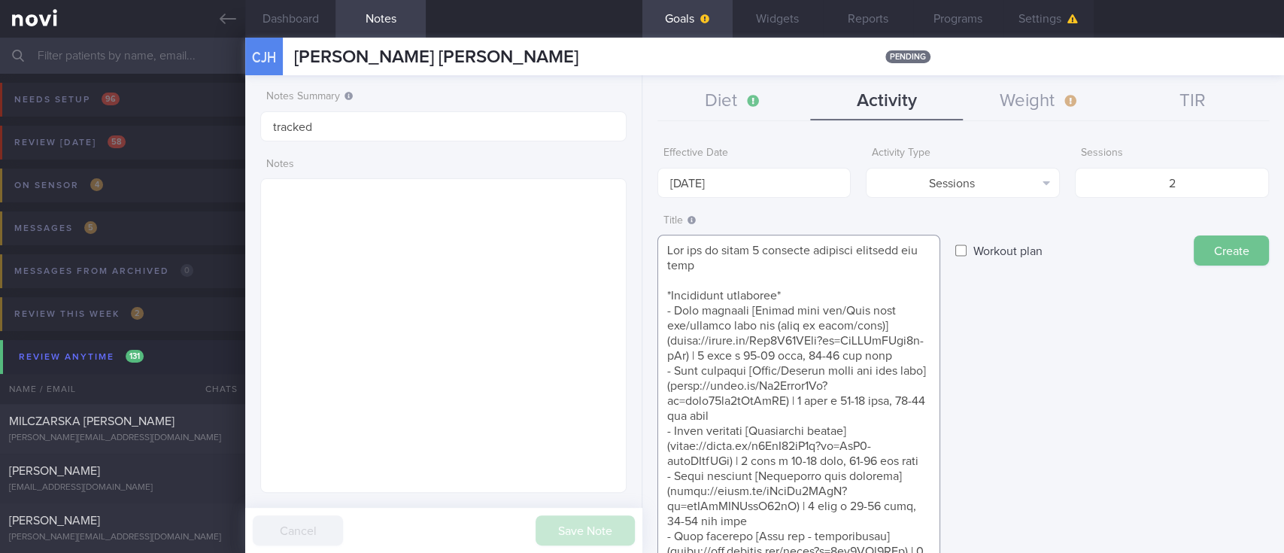
type textarea "Aim for at least 2 strength training sessions per week *Bodyweight exercises* -…"
click at [1203, 248] on button "Create" at bounding box center [1230, 250] width 75 height 30
type input "[DATE]"
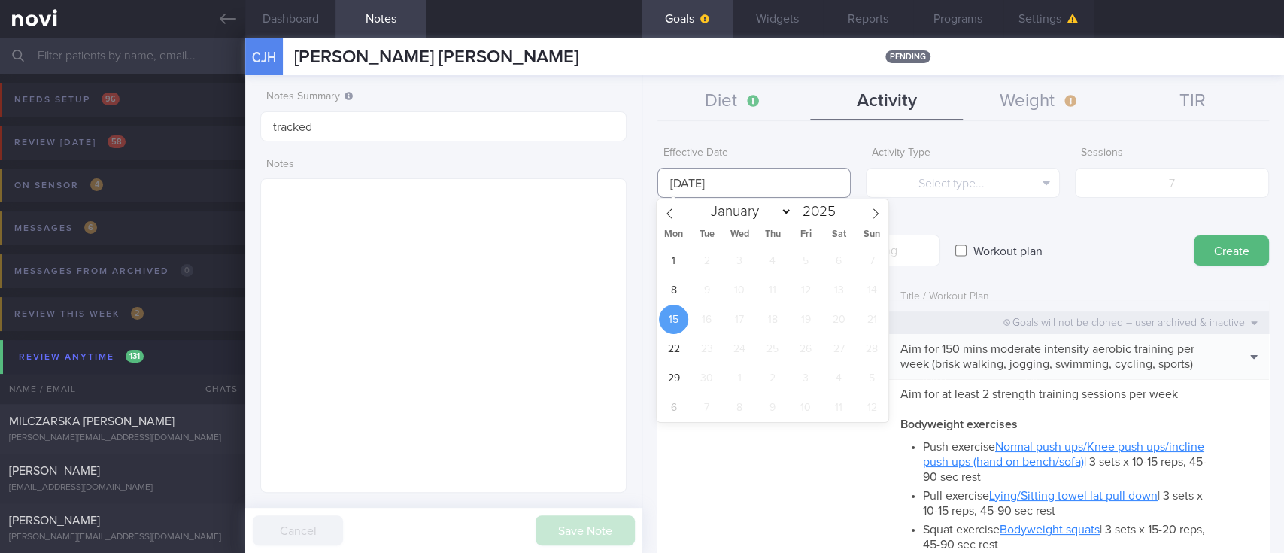
click at [775, 175] on input "[DATE]" at bounding box center [754, 183] width 194 height 30
click at [744, 111] on button "Diet" at bounding box center [733, 102] width 153 height 38
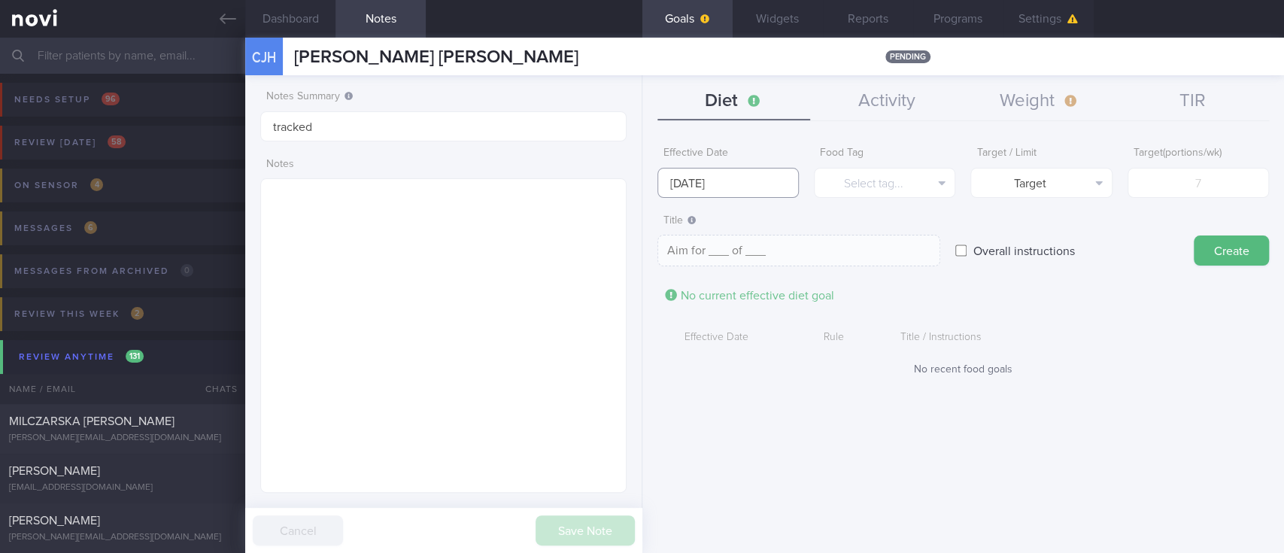
click at [762, 189] on input "[DATE]" at bounding box center [727, 183] width 141 height 30
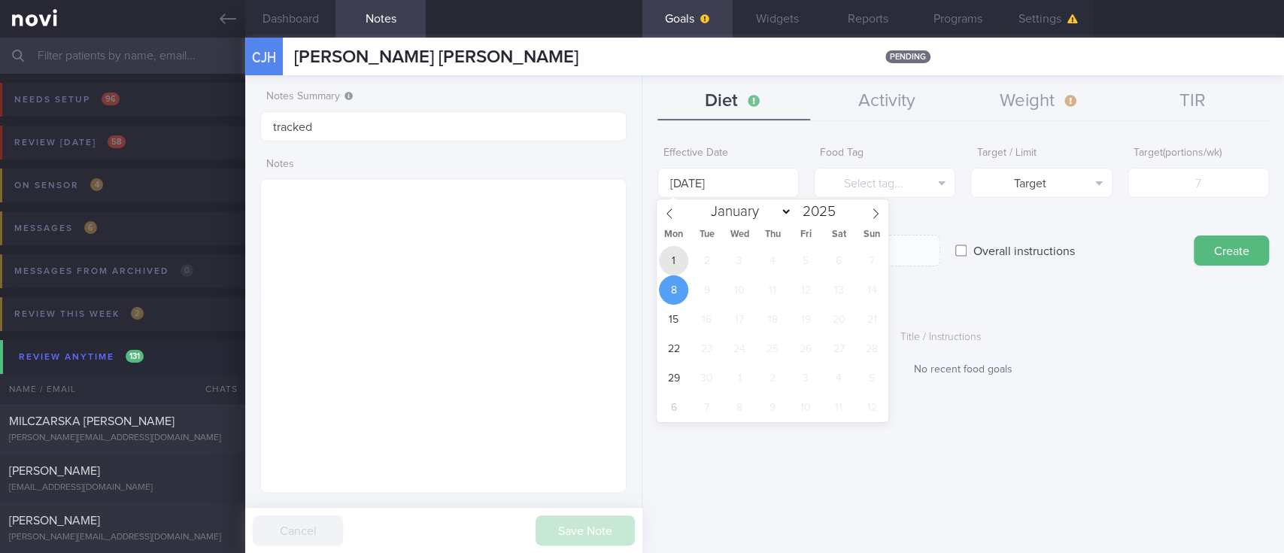
click at [672, 257] on span "1" at bounding box center [673, 260] width 29 height 29
type input "1 Sep 2025"
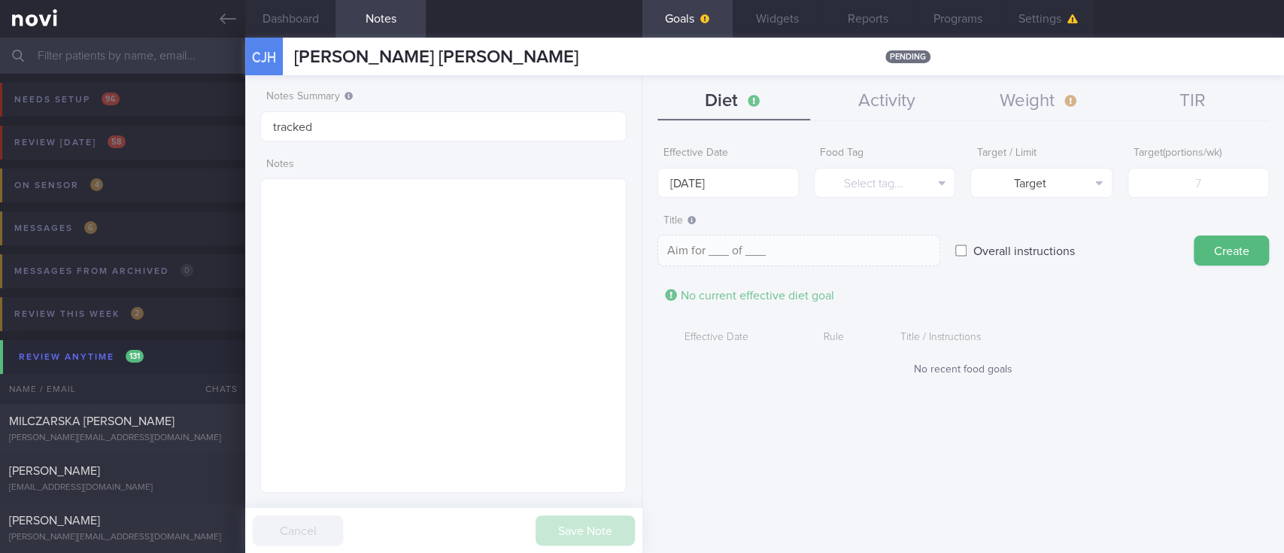
click at [872, 197] on form "Effective Date 1 Sep 2025 Food Tag Select tag... Select tag... Calories Carbs P…" at bounding box center [962, 265] width 611 height 252
click at [884, 197] on form "Effective Date 1 Sep 2025 Food Tag Select tag... Select tag... Calories Carbs P…" at bounding box center [962, 265] width 611 height 252
click at [911, 175] on button "Select tag..." at bounding box center [884, 183] width 141 height 30
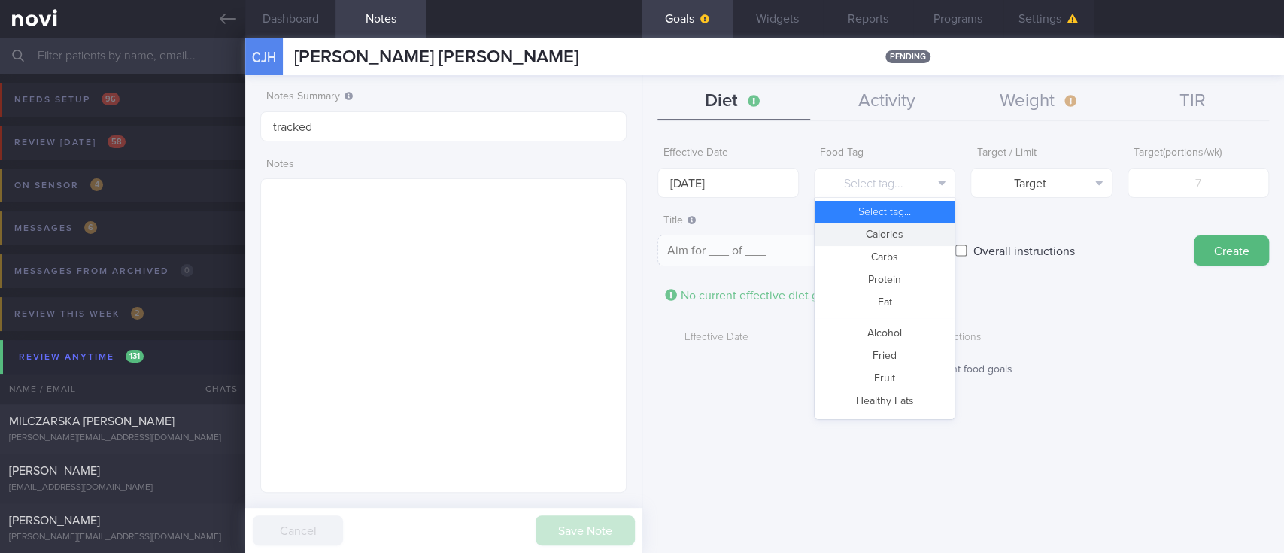
click at [887, 237] on button "Calories" at bounding box center [884, 234] width 140 height 23
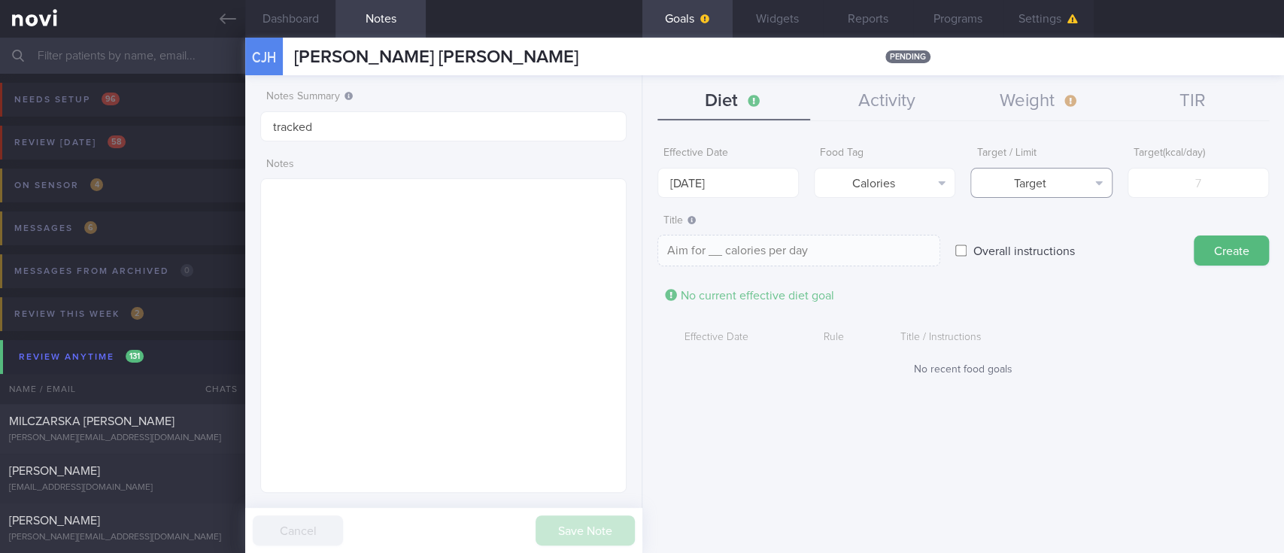
click at [1017, 189] on button "Target" at bounding box center [1040, 183] width 141 height 30
click at [1039, 231] on button "Limit" at bounding box center [1041, 234] width 140 height 23
type textarea "Keep to __ calories per day"
click at [1184, 182] on input "number" at bounding box center [1197, 183] width 141 height 30
type input "1"
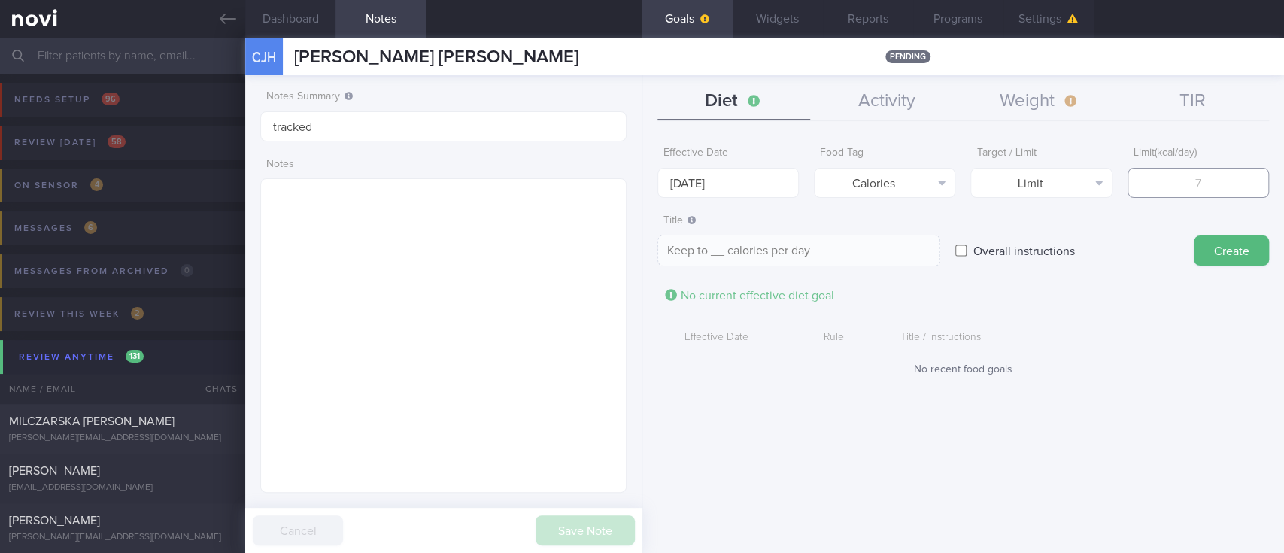
type textarea "Keep to 1 calories per day"
type input "18"
type textarea "Keep to 18 calories per day"
type input "180"
type textarea "Keep to 180 calories per day"
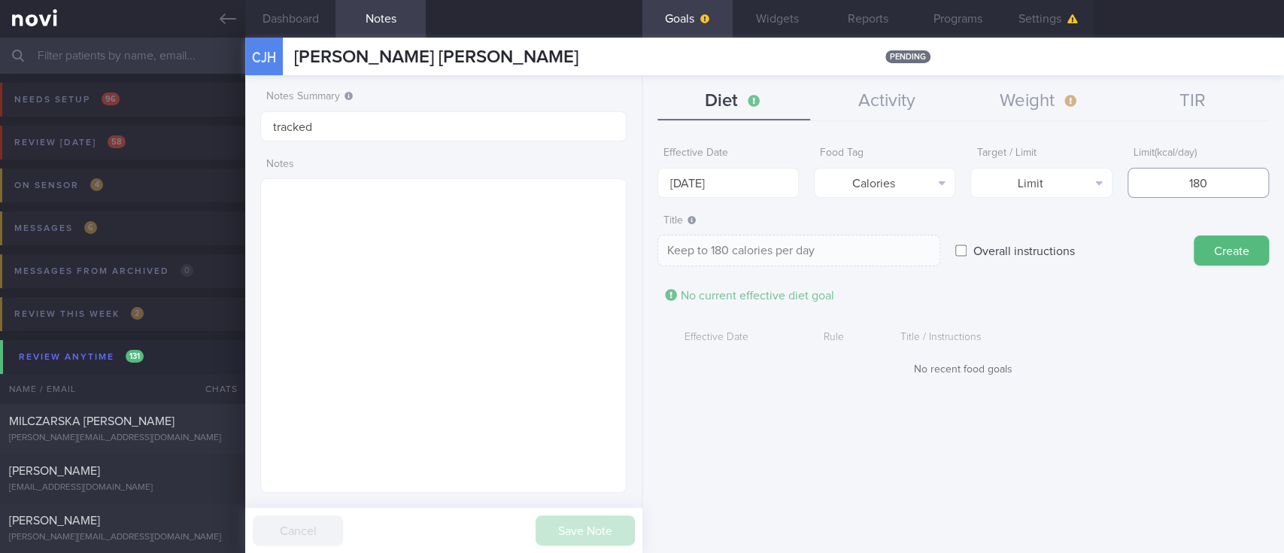
type input "1800"
type textarea "Keep to 1800 calories per day"
type input "1800"
click at [752, 183] on body "You are offline! Some functionality will be unavailable Patients New Users Coac…" at bounding box center [642, 276] width 1284 height 553
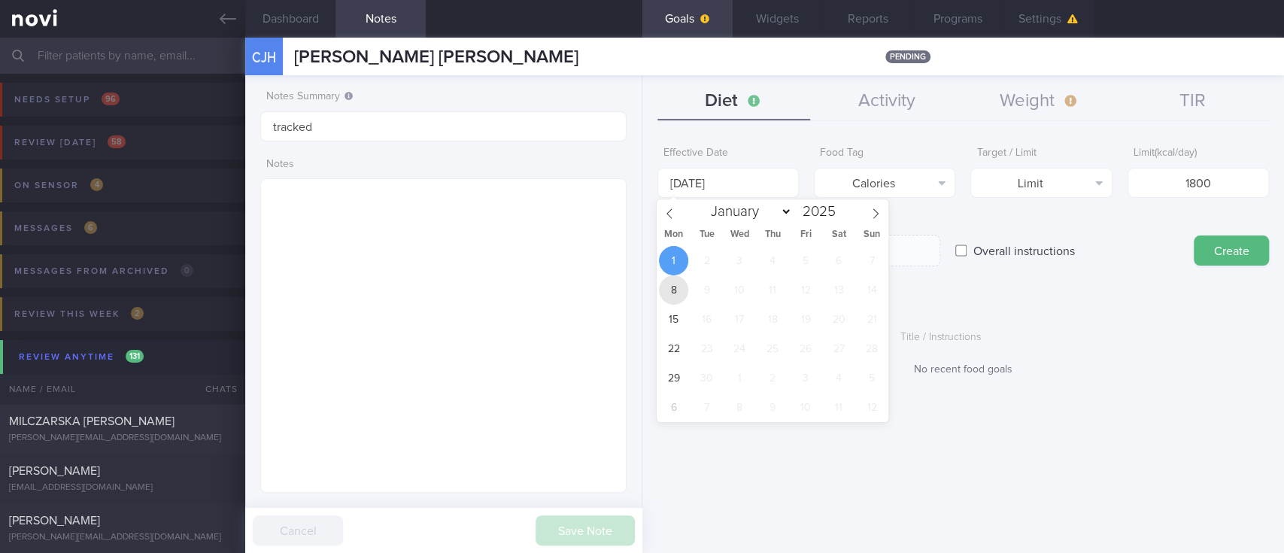
click at [667, 290] on span "8" at bounding box center [673, 289] width 29 height 29
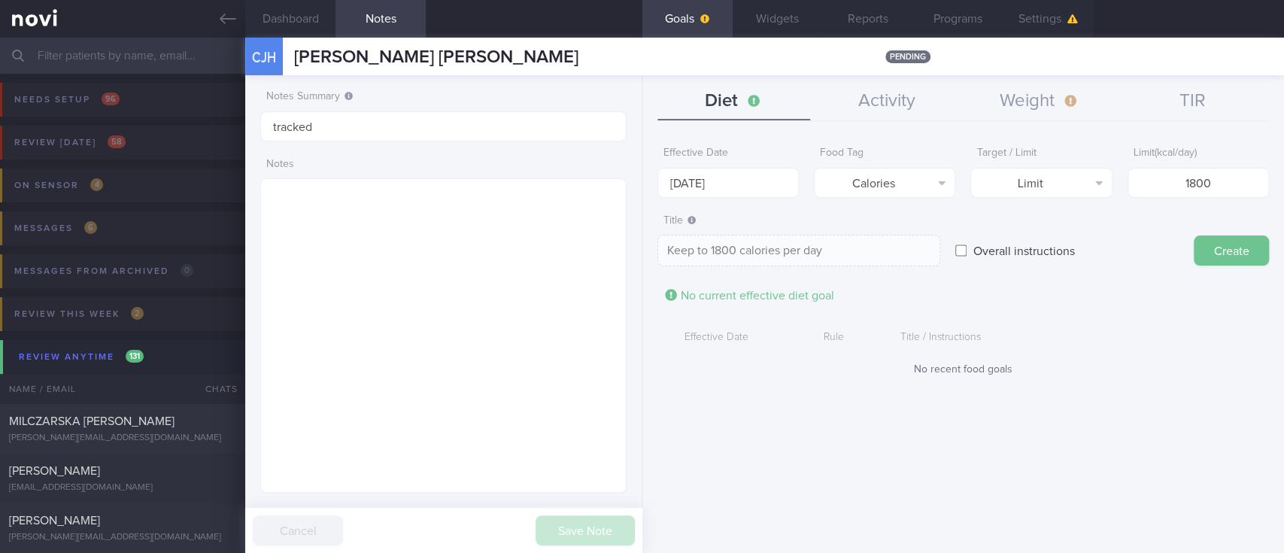
click at [1222, 259] on button "Create" at bounding box center [1230, 250] width 75 height 30
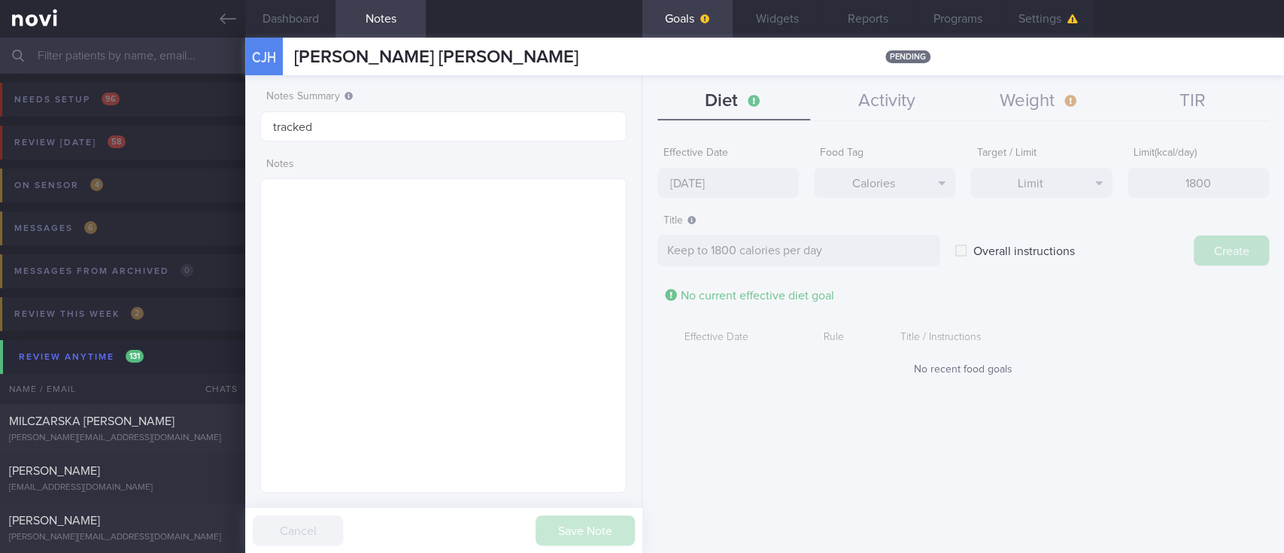
type input "[DATE]"
type textarea "Aim for ___ of ___"
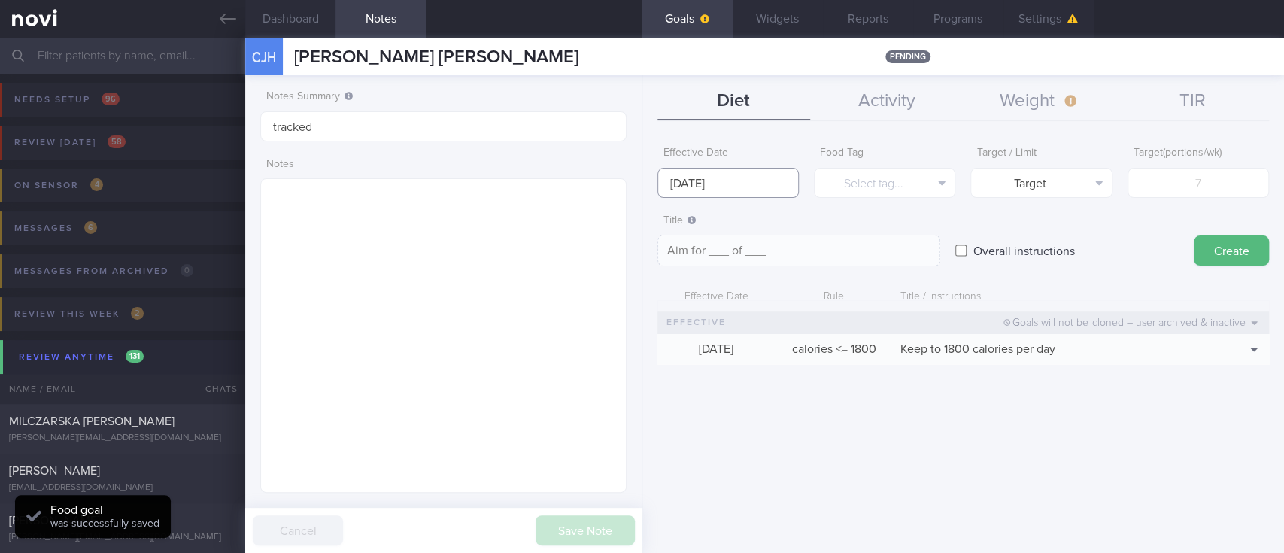
click at [728, 180] on input "[DATE]" at bounding box center [727, 183] width 141 height 30
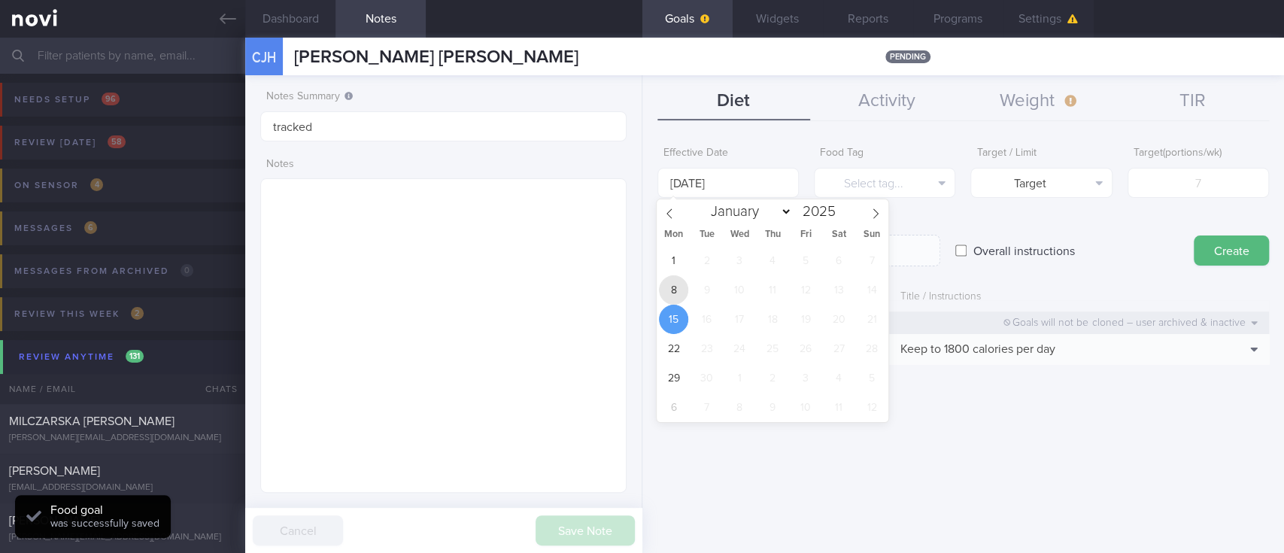
click at [668, 280] on span "8" at bounding box center [673, 289] width 29 height 29
type input "[DATE]"
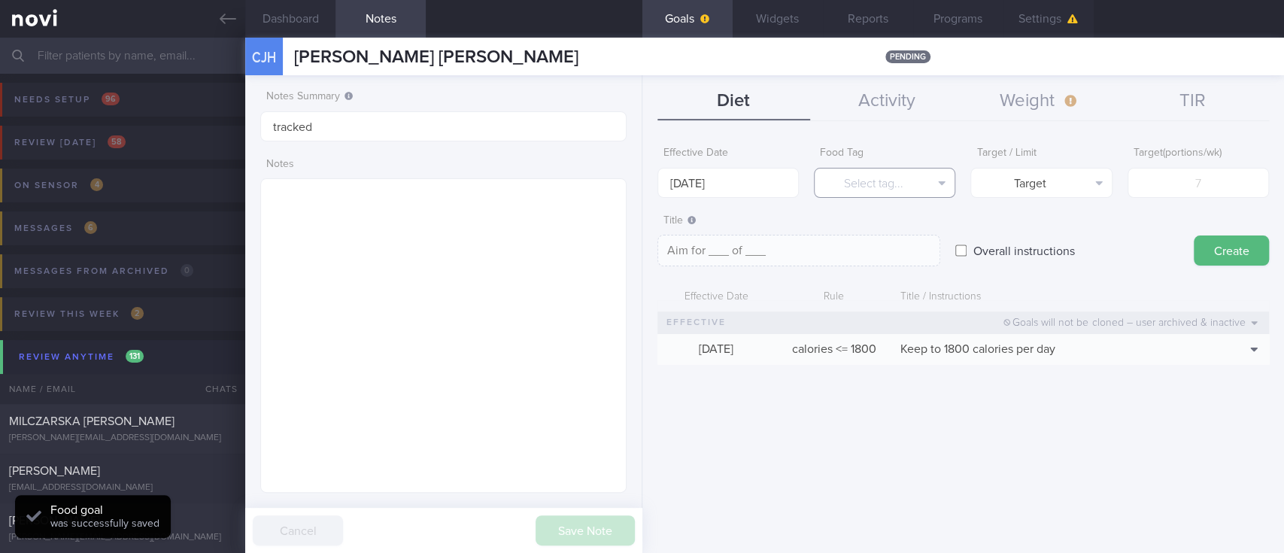
click at [914, 183] on button "Select tag..." at bounding box center [884, 183] width 141 height 30
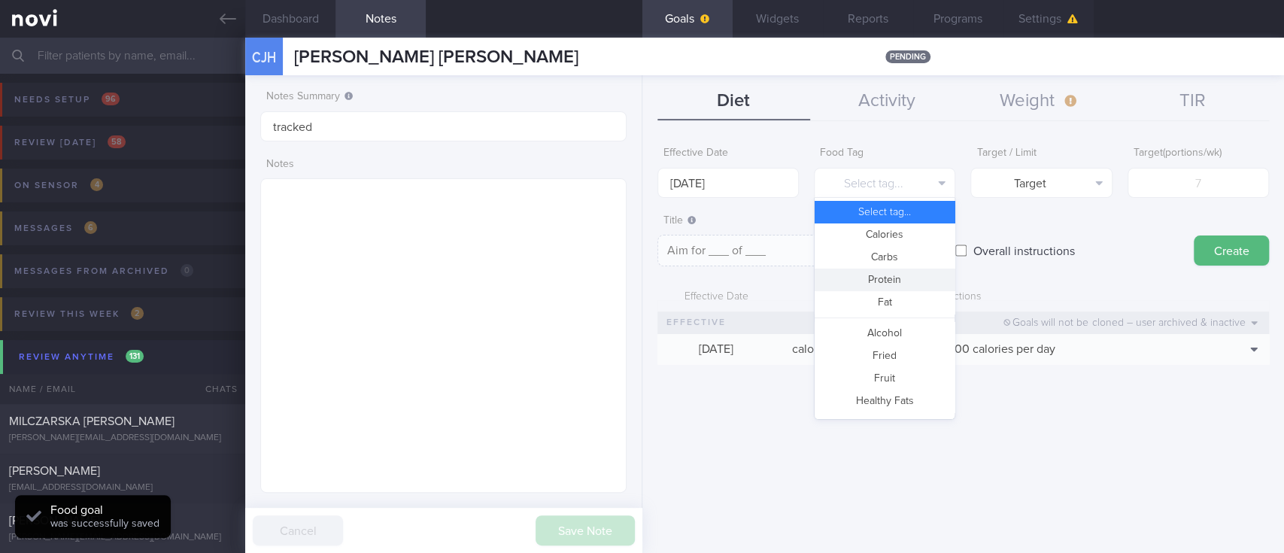
click at [898, 272] on button "Protein" at bounding box center [884, 279] width 140 height 23
type textarea "Aim for __g of protein per day"
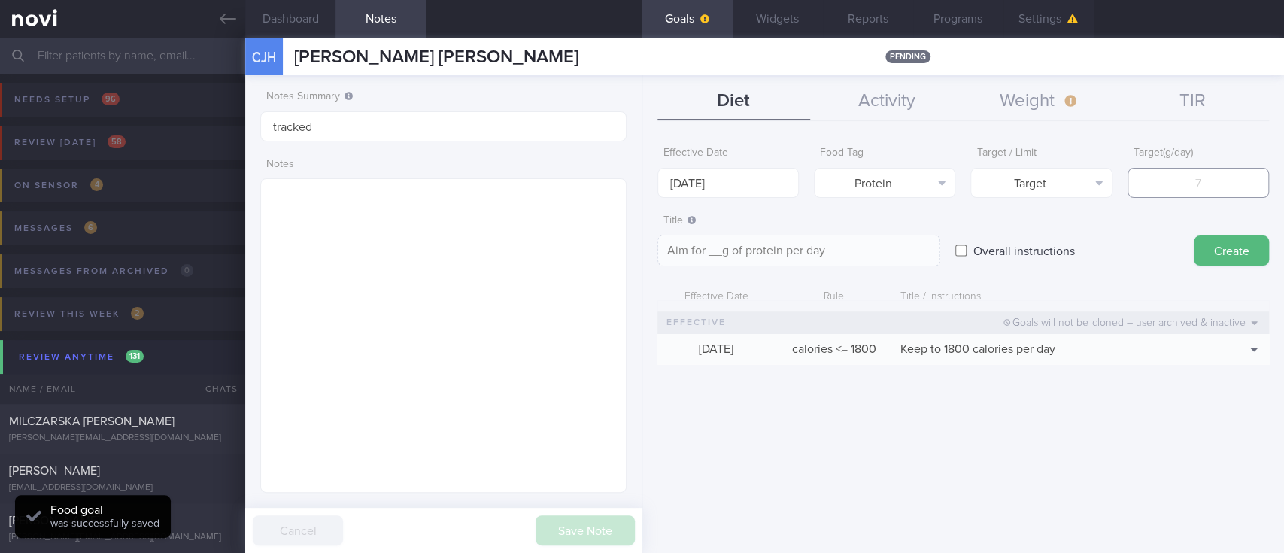
click at [1196, 194] on input "number" at bounding box center [1197, 183] width 141 height 30
type input "1"
type textarea "Aim for 1g of protein per day"
type input "10"
type textarea "Aim for 10g of protein per day"
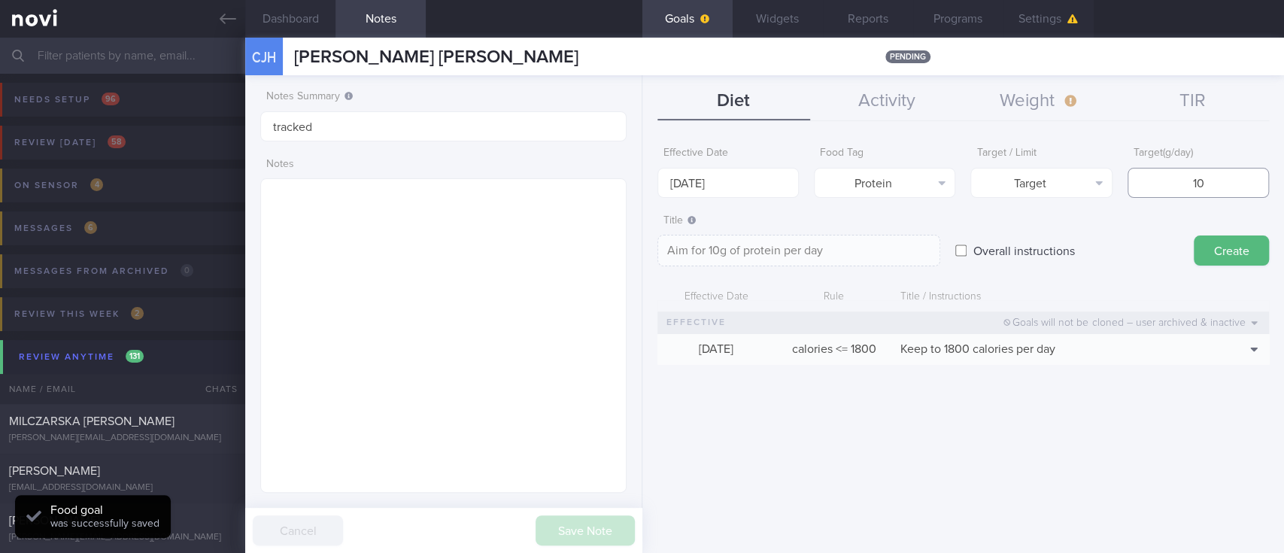
type input "100"
type textarea "Aim for 100g of protein per day"
type input "100"
click at [1224, 256] on button "Create" at bounding box center [1230, 250] width 75 height 30
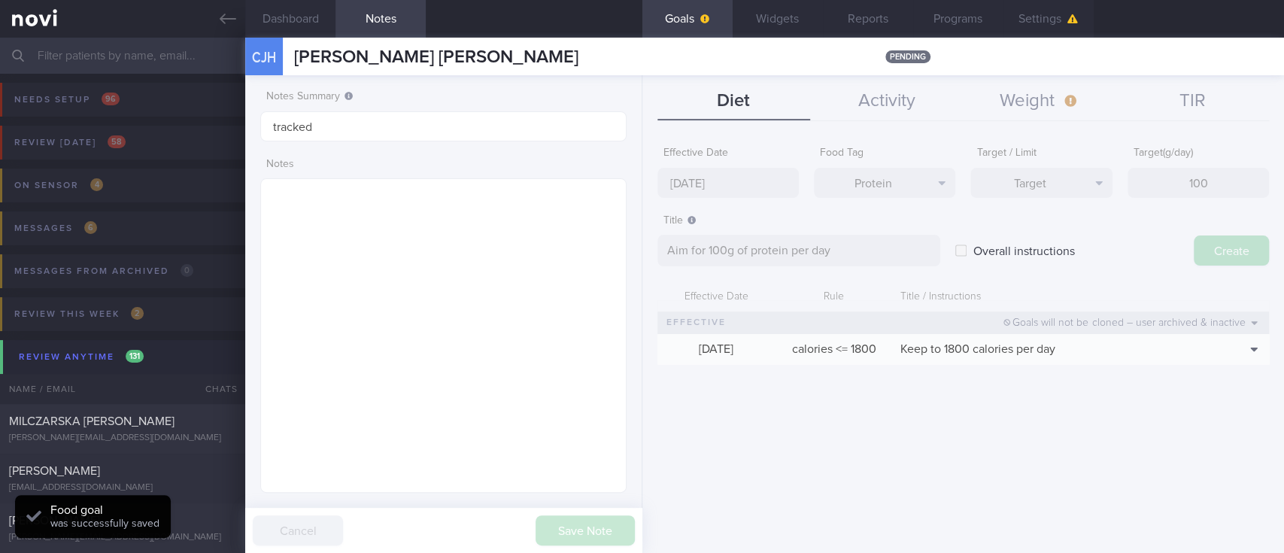
type input "[DATE]"
type textarea "Aim for ___ of ___"
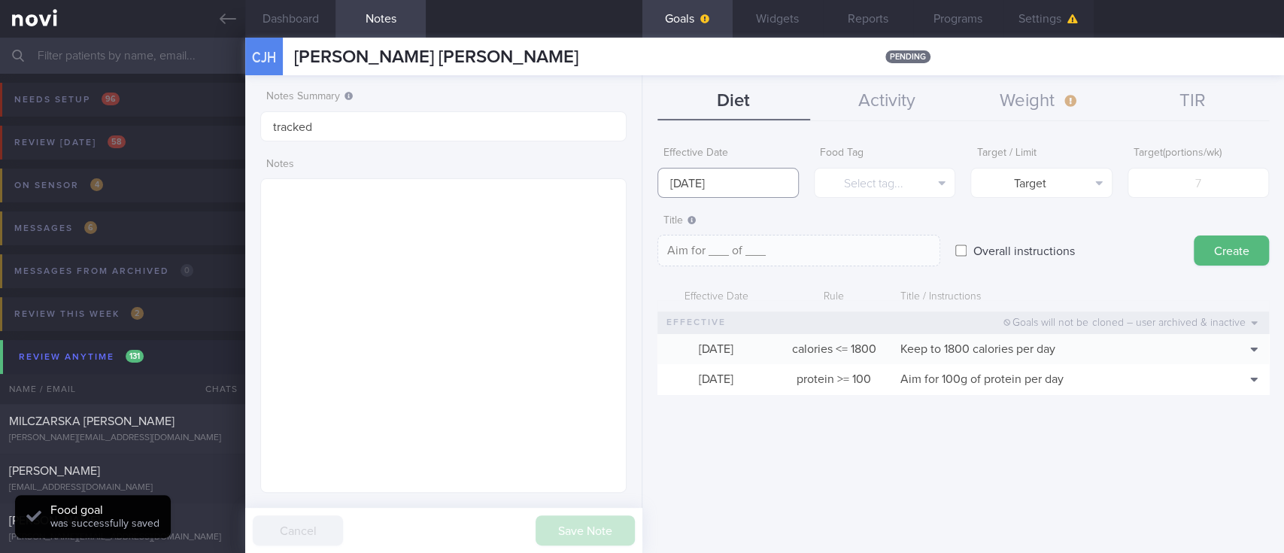
click at [750, 189] on body "You are offline! Some functionality will be unavailable Patients New Users Coac…" at bounding box center [642, 276] width 1284 height 553
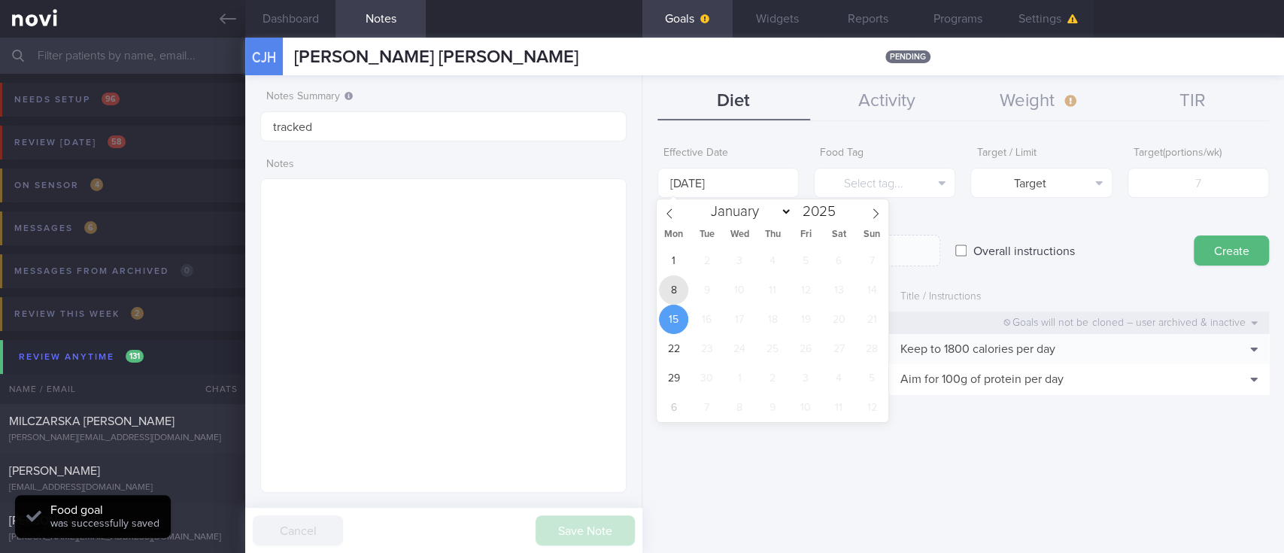
click at [659, 293] on span "8" at bounding box center [673, 289] width 29 height 29
type input "[DATE]"
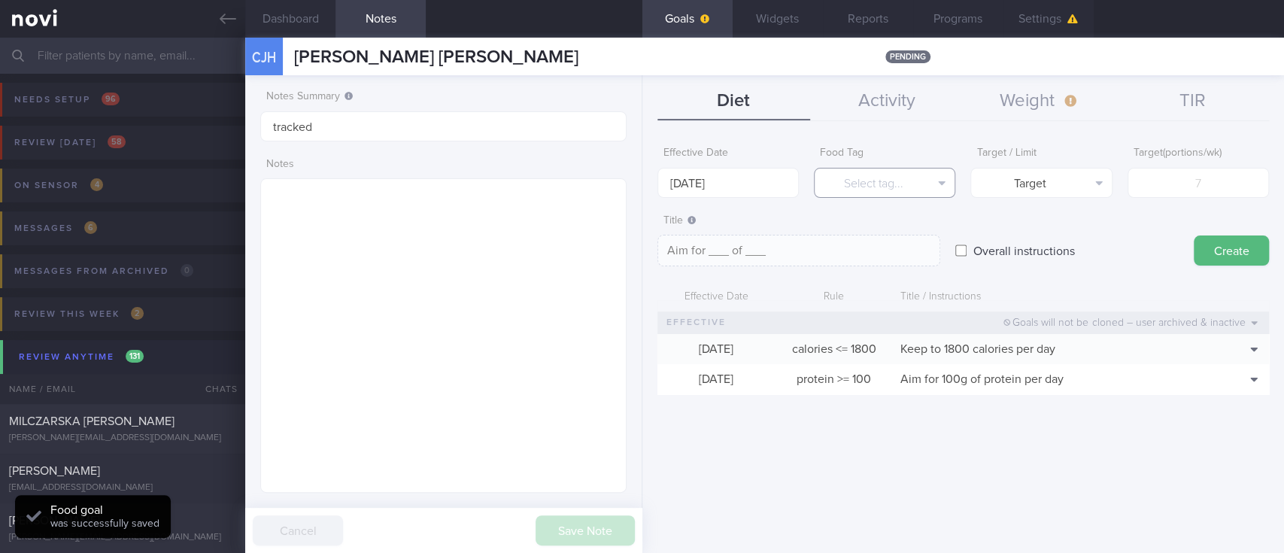
click at [878, 177] on button "Select tag..." at bounding box center [884, 183] width 141 height 30
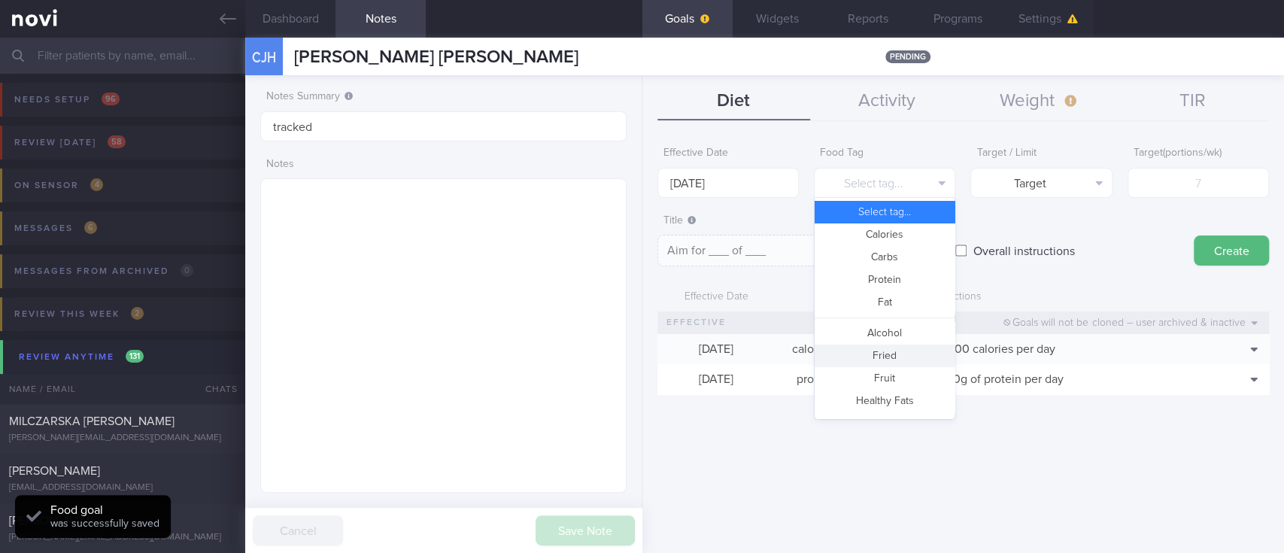
drag, startPoint x: 888, startPoint y: 374, endPoint x: 905, endPoint y: 365, distance: 19.2
click at [889, 376] on button "Fruit" at bounding box center [884, 378] width 140 height 23
type textarea "Aim for __ portions of fruits per week"
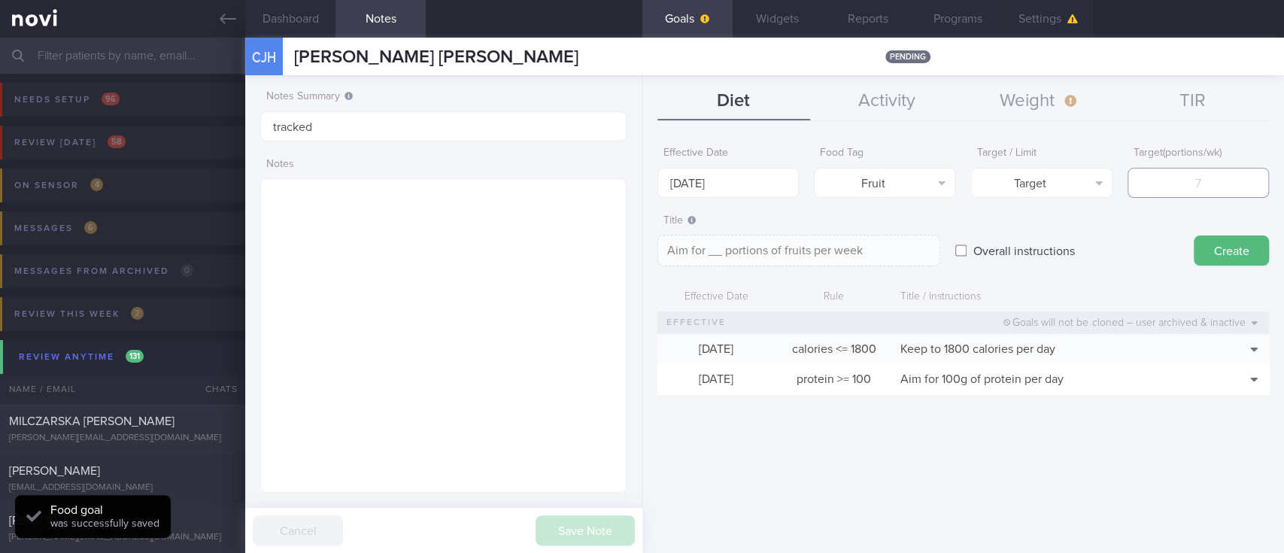
click at [1154, 187] on input "number" at bounding box center [1197, 183] width 141 height 30
type input "1"
type textarea "Aim for 1 portions of fruits per week"
type input "14"
type textarea "Aim for 14 portions of fruits per week"
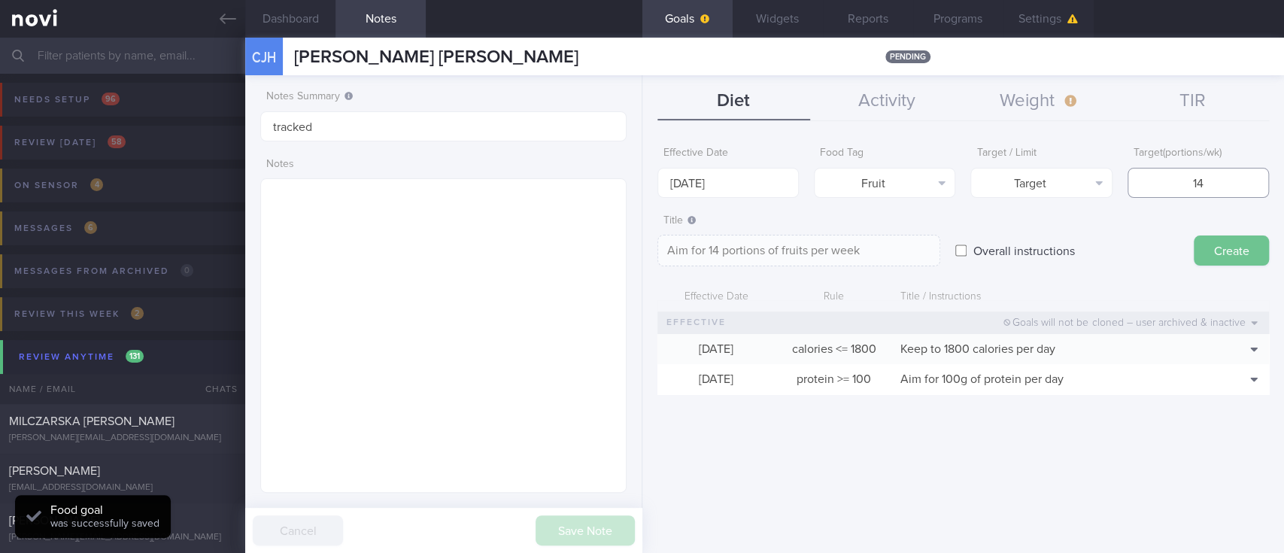
type input "14"
click at [1241, 247] on button "Create" at bounding box center [1230, 250] width 75 height 30
type input "[DATE]"
type textarea "Aim for ___ of ___"
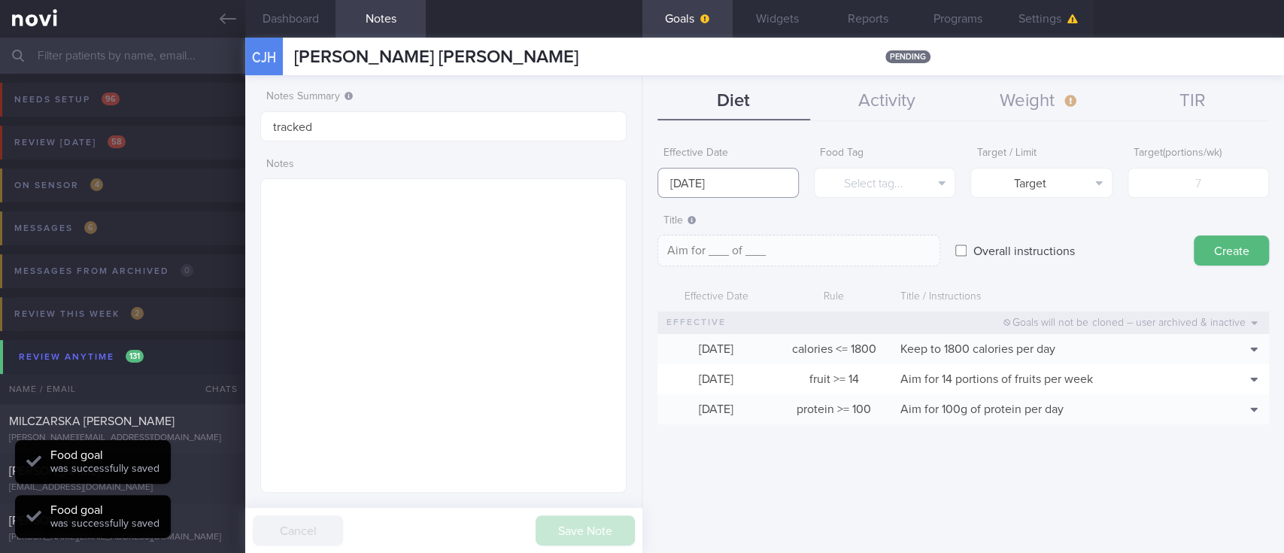
click at [766, 180] on input "[DATE]" at bounding box center [727, 183] width 141 height 30
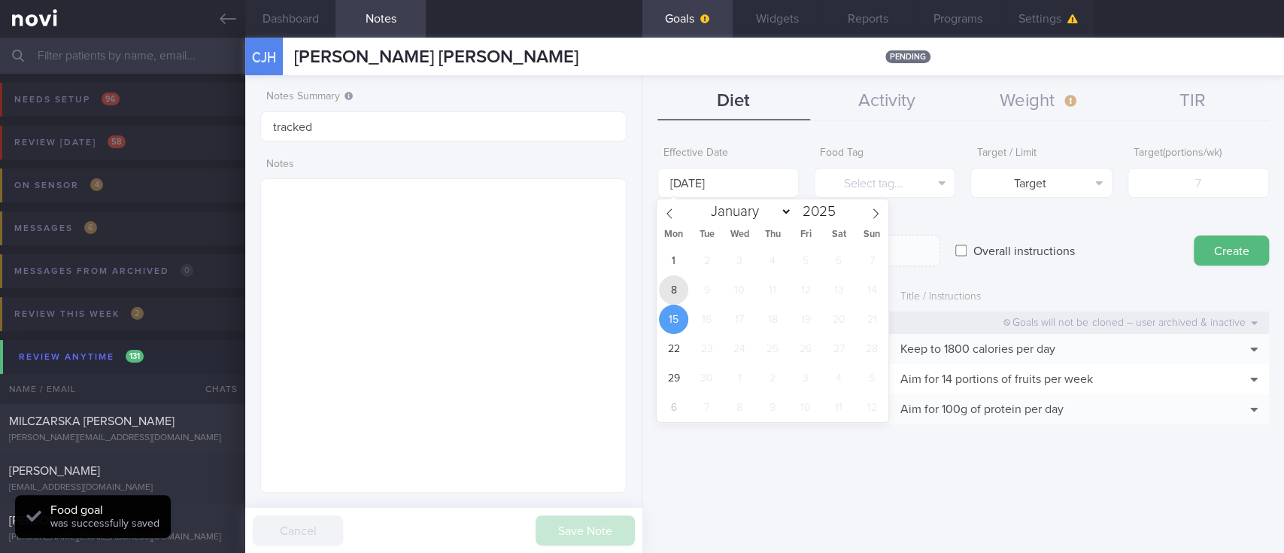
click at [681, 282] on span "8" at bounding box center [673, 289] width 29 height 29
type input "[DATE]"
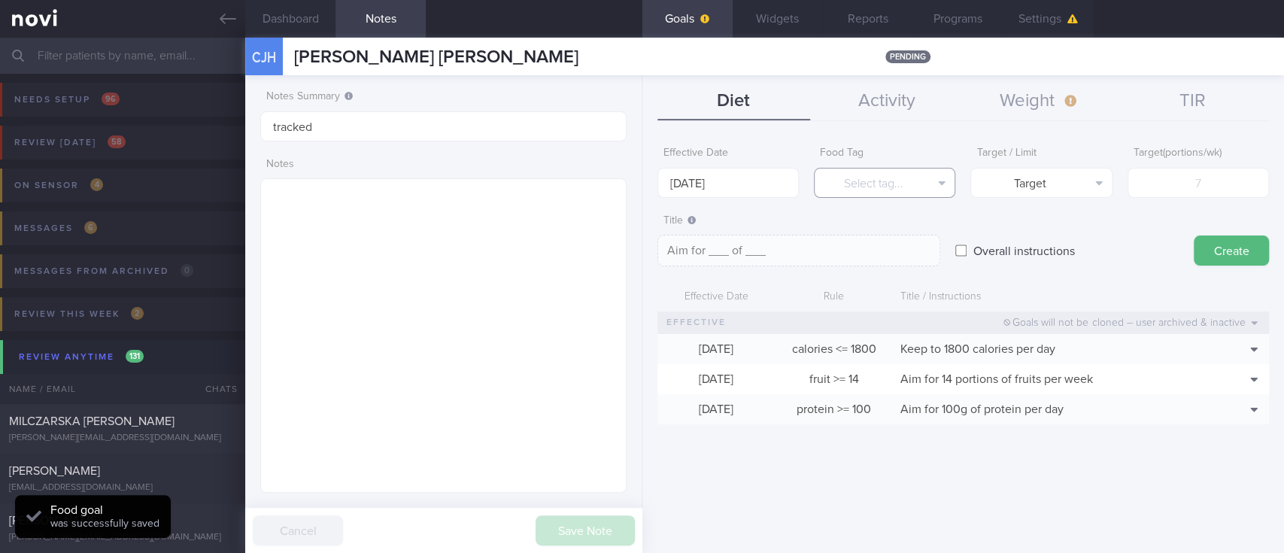
click at [938, 171] on button "Select tag..." at bounding box center [884, 183] width 141 height 30
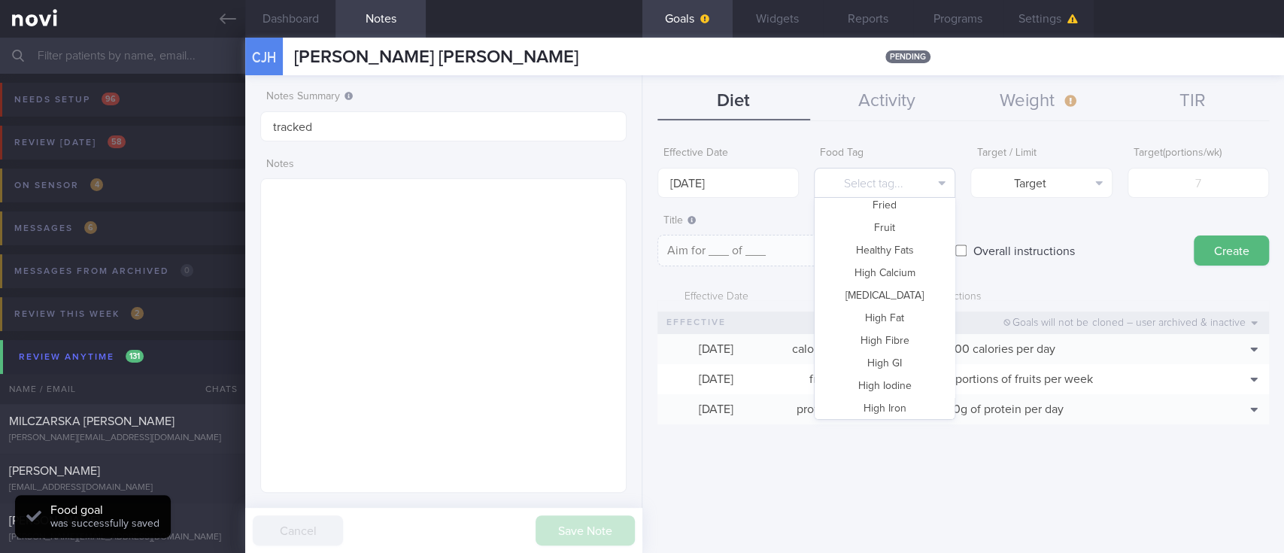
scroll to position [401, 0]
drag, startPoint x: 895, startPoint y: 403, endPoint x: 911, endPoint y: 391, distance: 20.5
click at [895, 404] on button "Vegetable" at bounding box center [884, 406] width 140 height 23
type textarea "Aim for __ portions of vegetables per week"
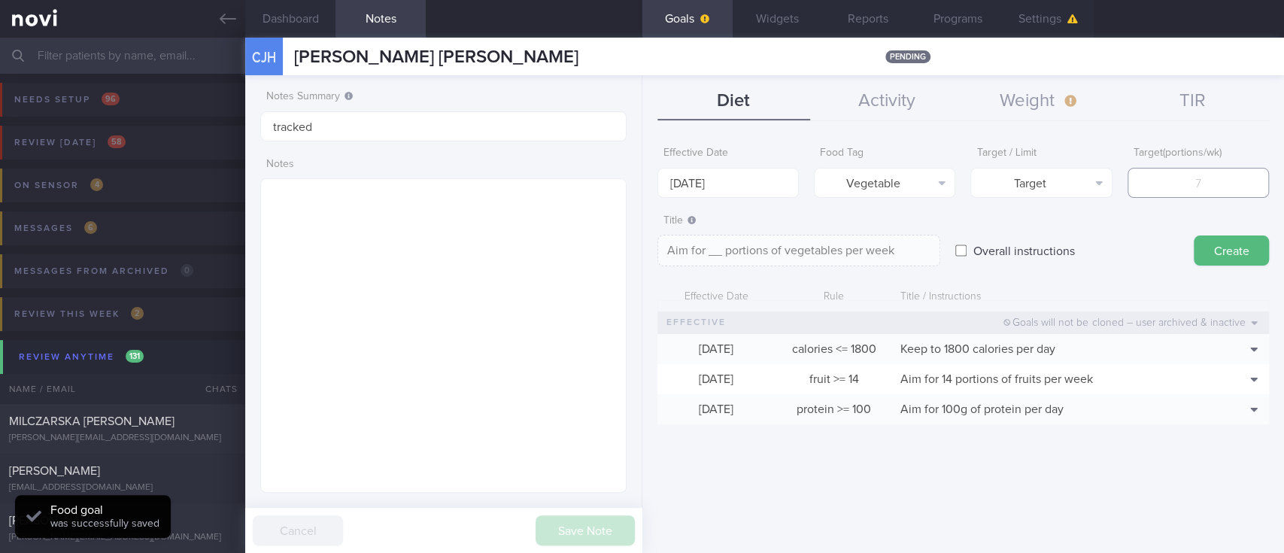
click at [1208, 182] on input "number" at bounding box center [1197, 183] width 141 height 30
type input "1"
type textarea "Aim for 1 portions of vegetables per week"
type input "14"
type textarea "Aim for 14 portions of vegetables per week"
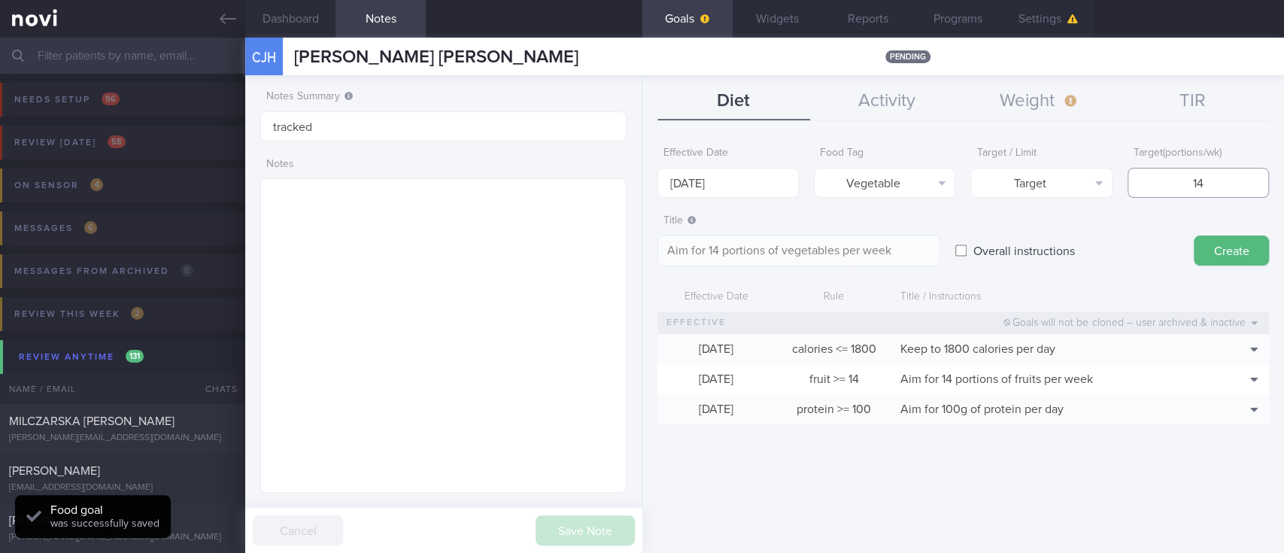
type input "14"
click at [1233, 244] on button "Create" at bounding box center [1230, 250] width 75 height 30
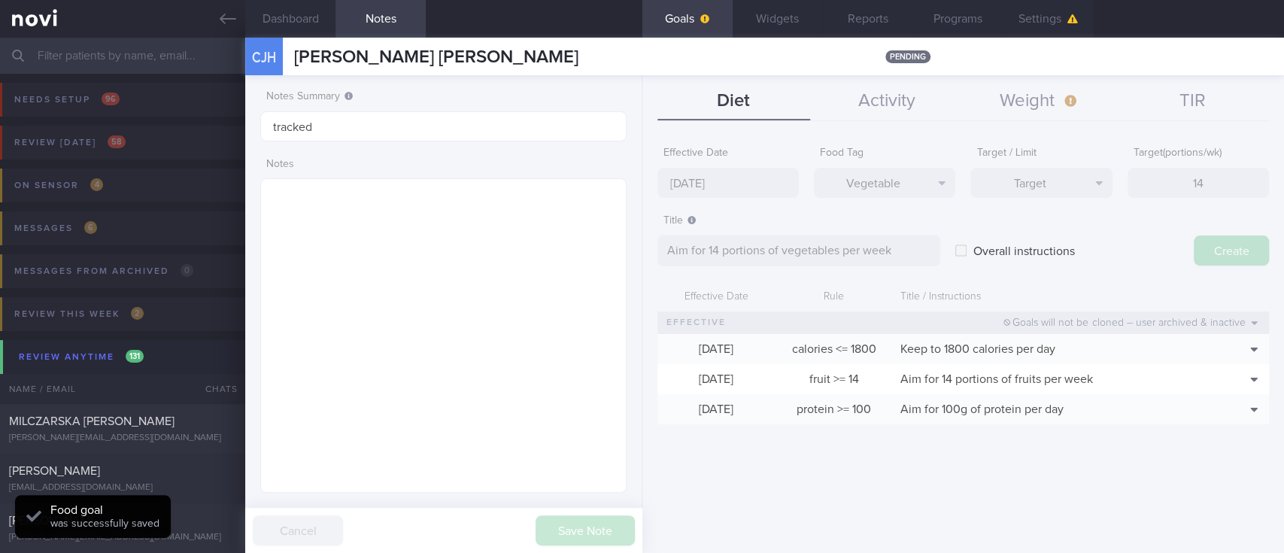
type input "[DATE]"
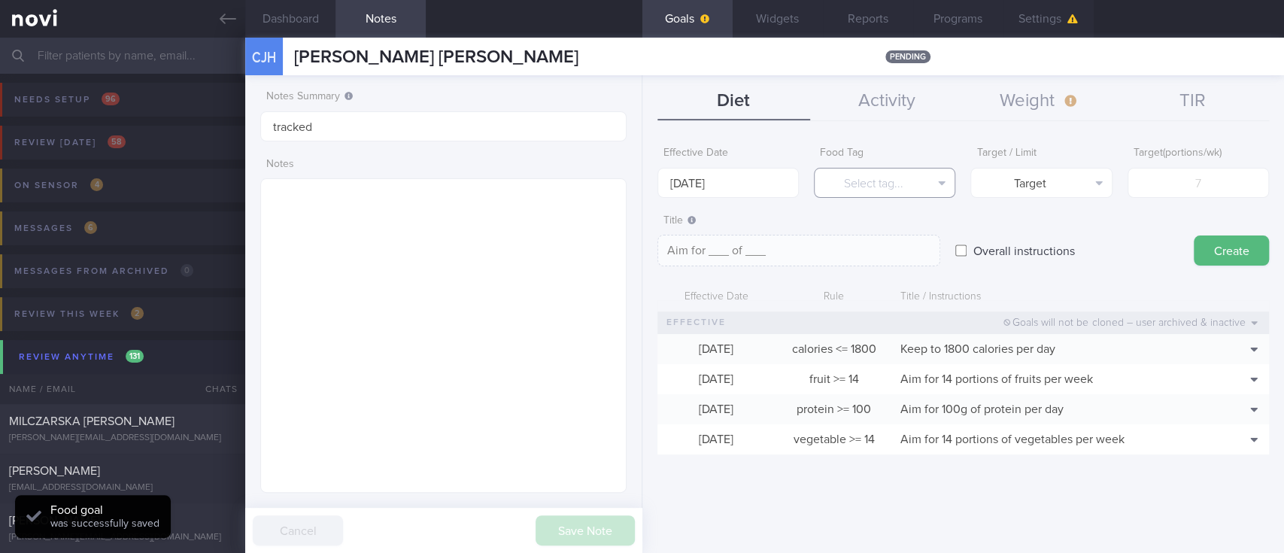
click at [865, 189] on button "Select tag..." at bounding box center [884, 183] width 141 height 30
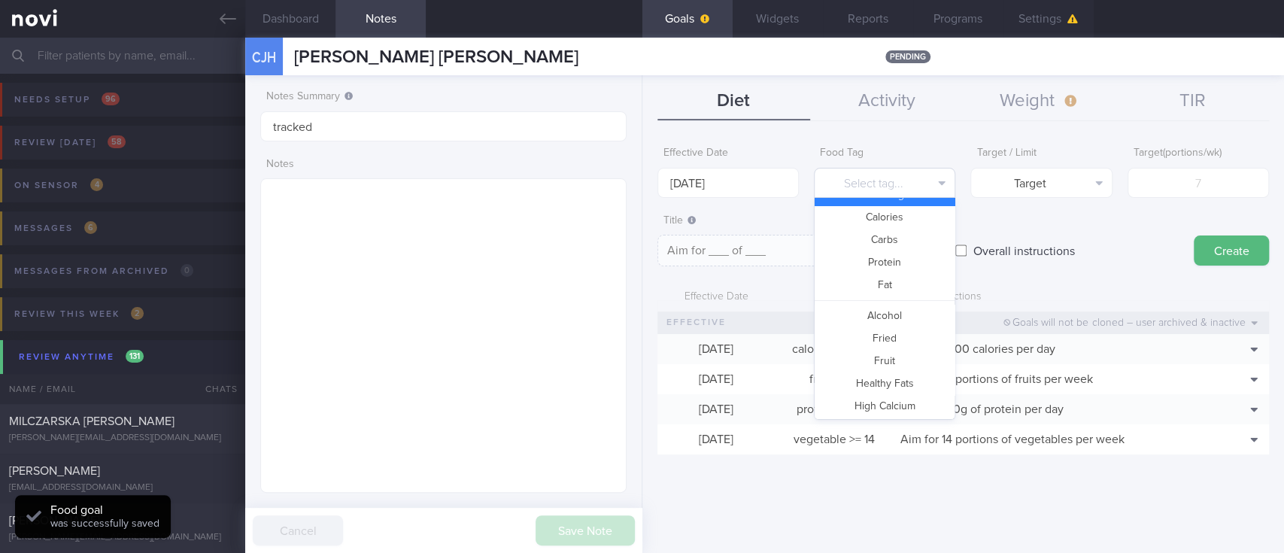
scroll to position [0, 0]
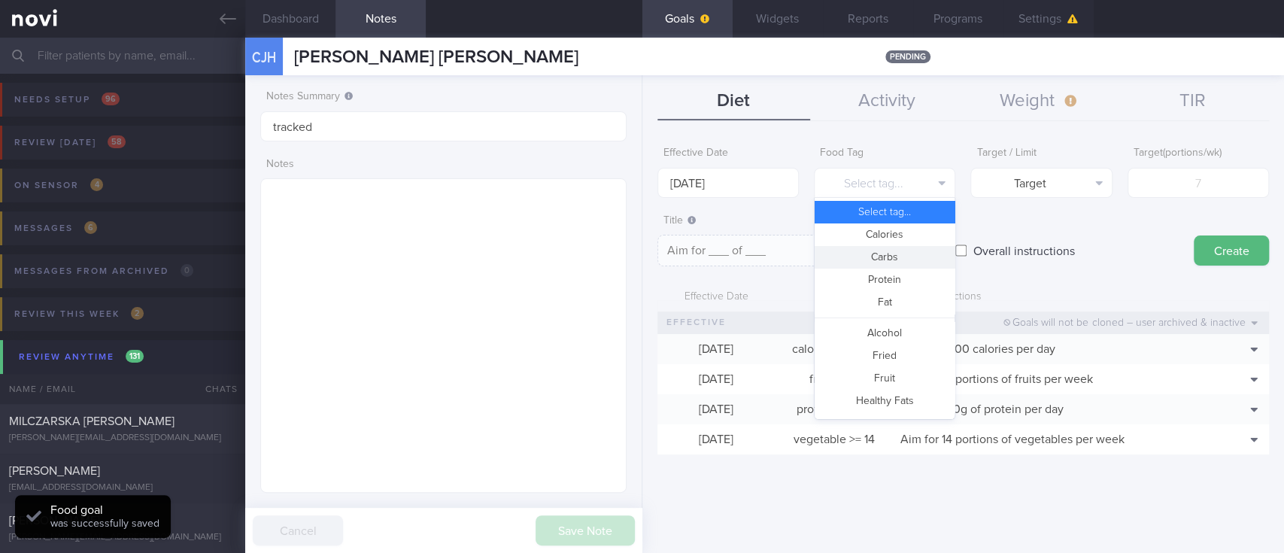
click at [884, 250] on button "Carbs" at bounding box center [884, 257] width 140 height 23
type textarea "Aim for __g of carbohydrates per day"
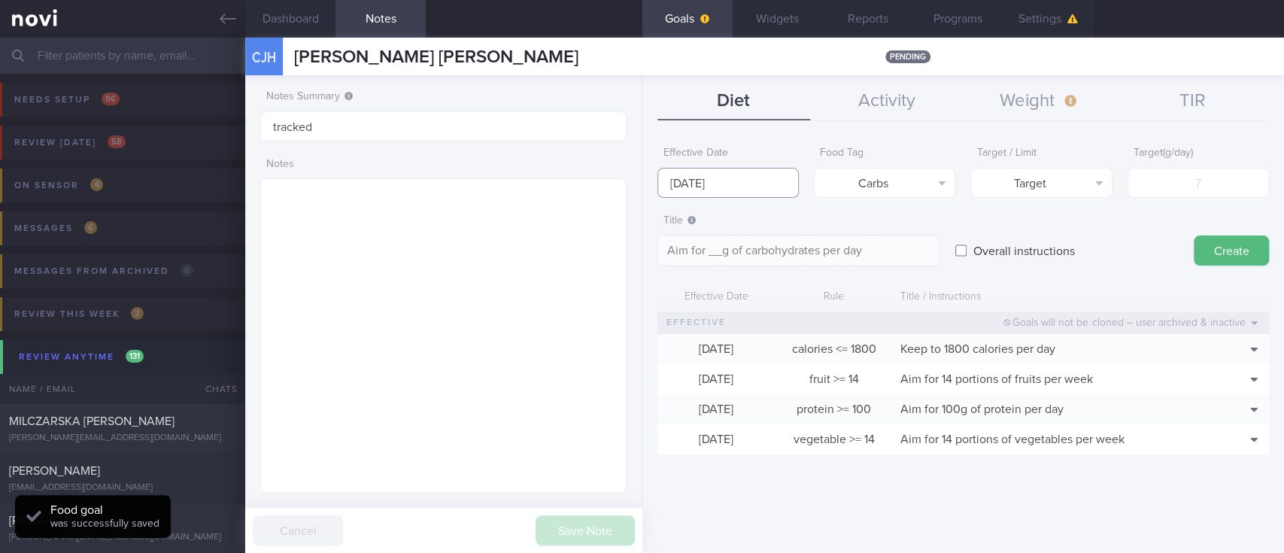
click at [770, 193] on body "You are offline! Some functionality will be unavailable Patients New Users Coac…" at bounding box center [642, 276] width 1284 height 553
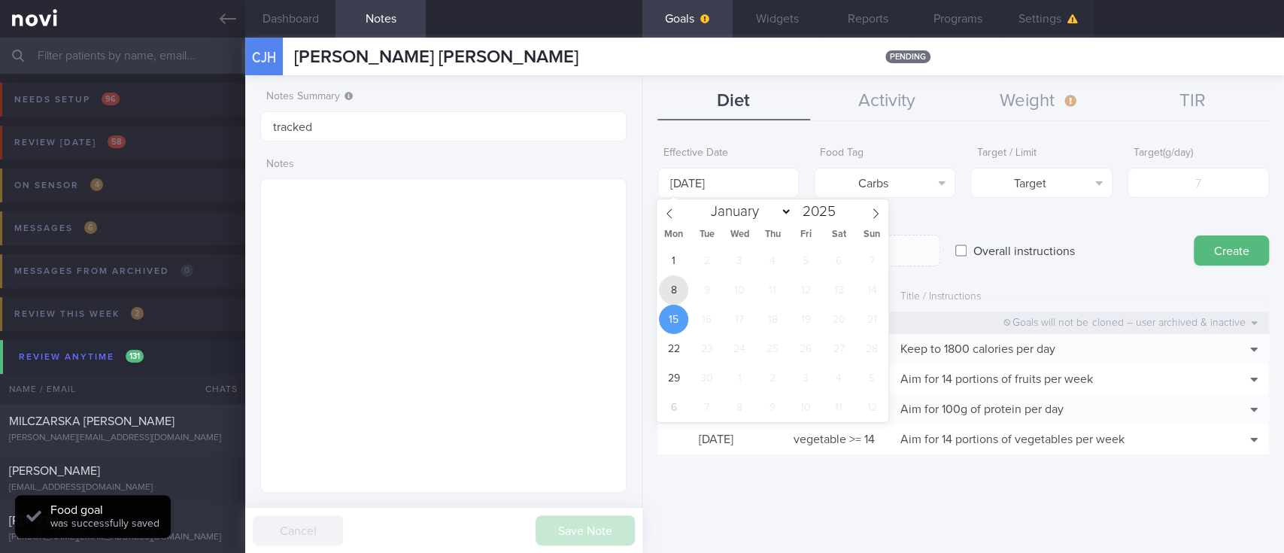
click at [665, 294] on span "8" at bounding box center [673, 289] width 29 height 29
type input "[DATE]"
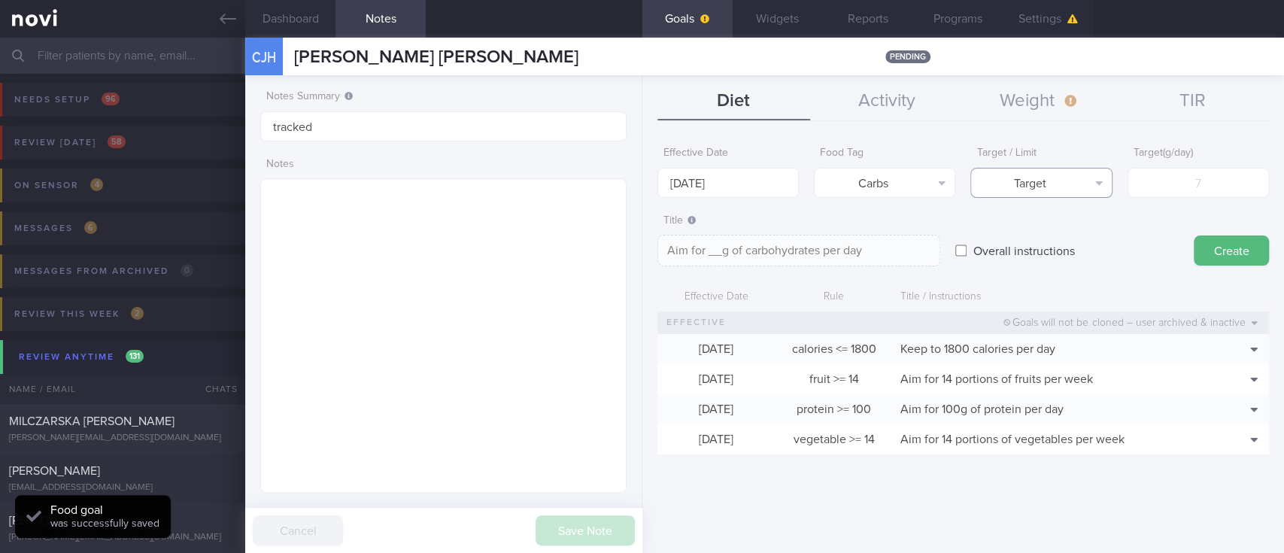
click at [1032, 189] on button "Target" at bounding box center [1040, 183] width 141 height 30
click at [1050, 252] on label "Overall instructions" at bounding box center [1024, 250] width 117 height 30
click at [966, 252] on input "Overall instructions" at bounding box center [960, 250] width 11 height 30
checkbox input "true"
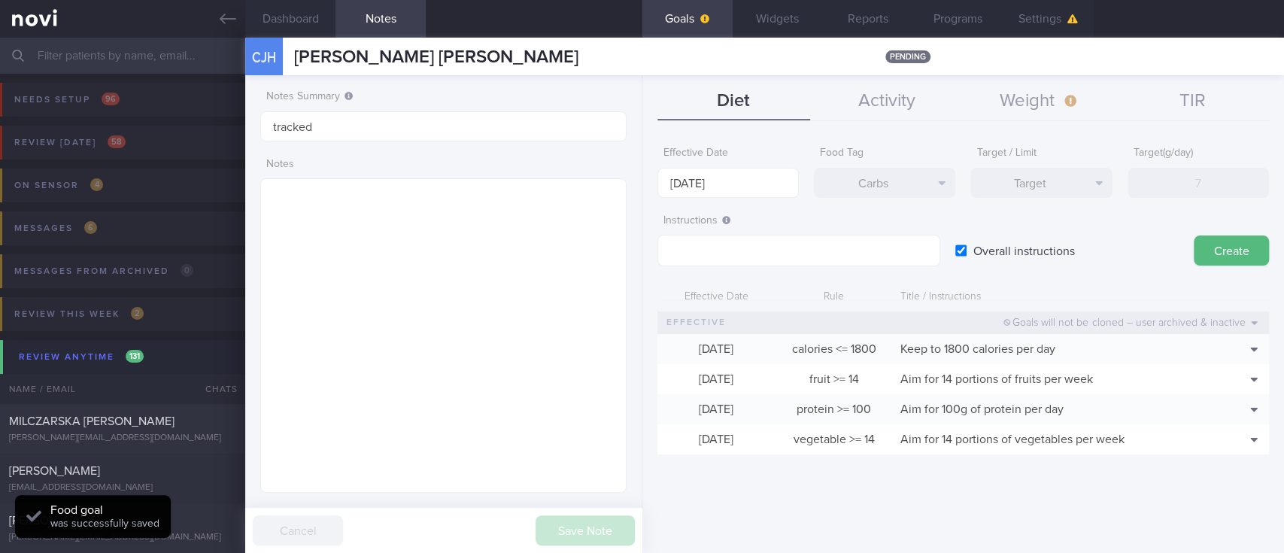
click at [1070, 180] on div "Target Target Limit" at bounding box center [1040, 183] width 141 height 30
click at [1000, 250] on label "Overall instructions" at bounding box center [1024, 250] width 117 height 30
click at [966, 250] on input "Overall instructions" at bounding box center [960, 250] width 11 height 30
checkbox input "false"
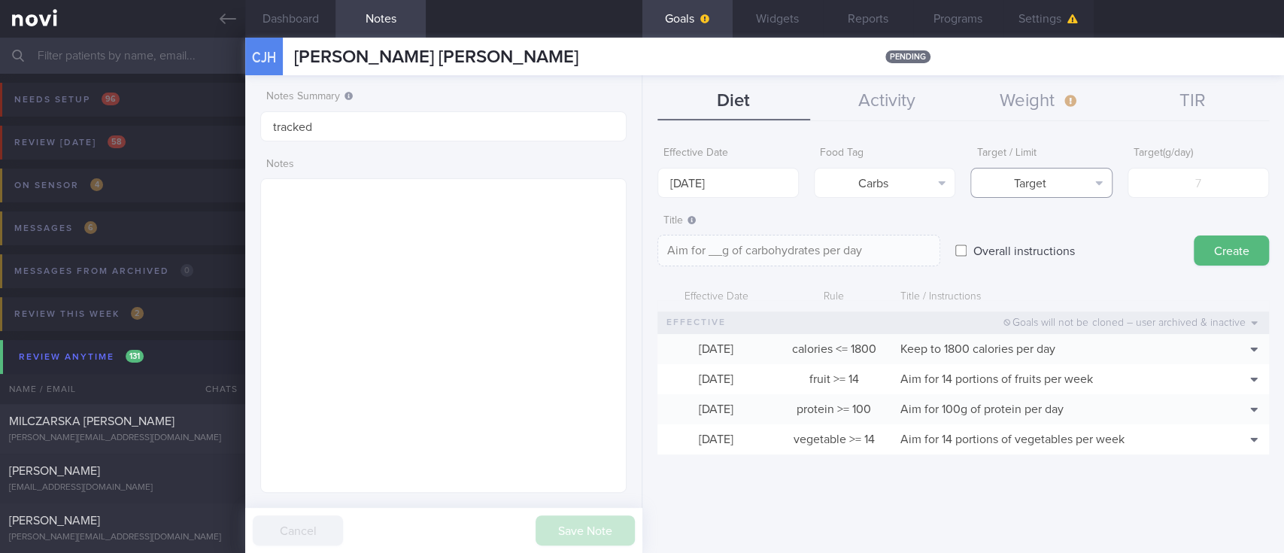
click at [1069, 186] on button "Target" at bounding box center [1040, 183] width 141 height 30
click at [1071, 228] on button "Limit" at bounding box center [1041, 234] width 140 height 23
type textarea "Keep to __g of carbohydrates per day"
click at [1229, 184] on input "number" at bounding box center [1197, 183] width 141 height 30
type input "1"
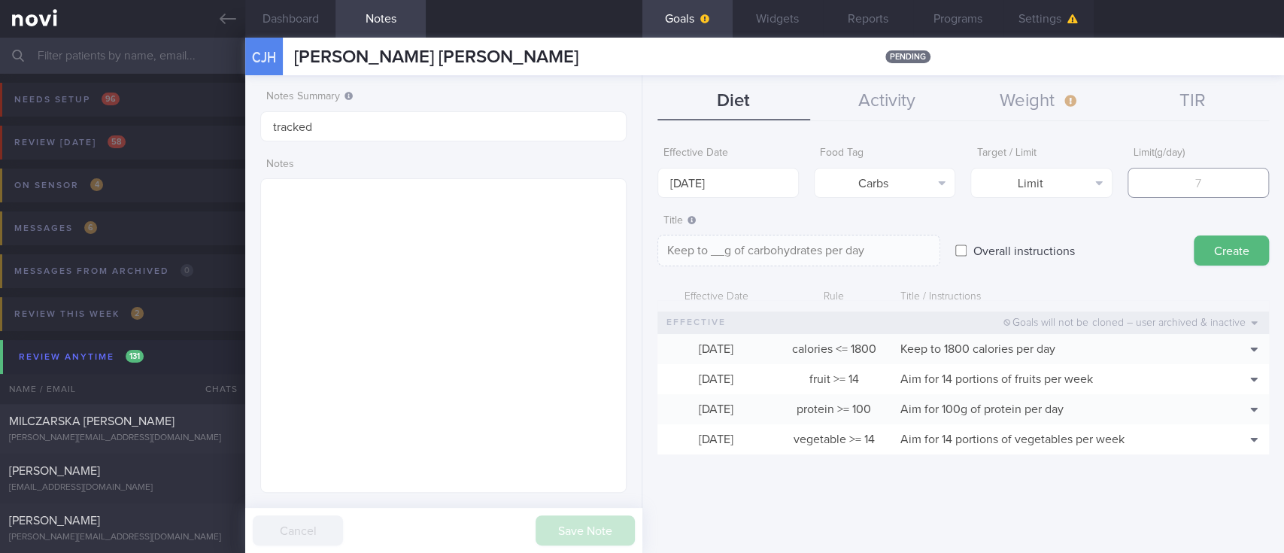
type textarea "Keep to 1g of carbohydrates per day"
type input "18"
type textarea "Keep to 18g of carbohydrates per day"
type input "180"
type textarea "Keep to 180g of carbohydrates per day"
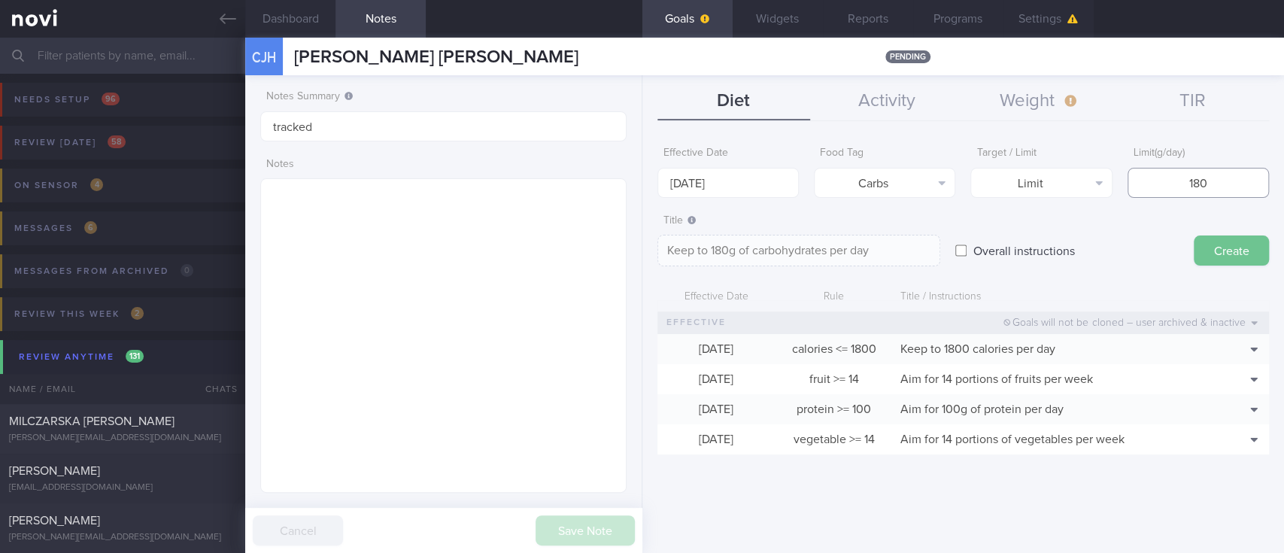
type input "180"
click at [1235, 253] on button "Create" at bounding box center [1230, 250] width 75 height 30
type input "[DATE]"
type textarea "Aim for ___ of ___"
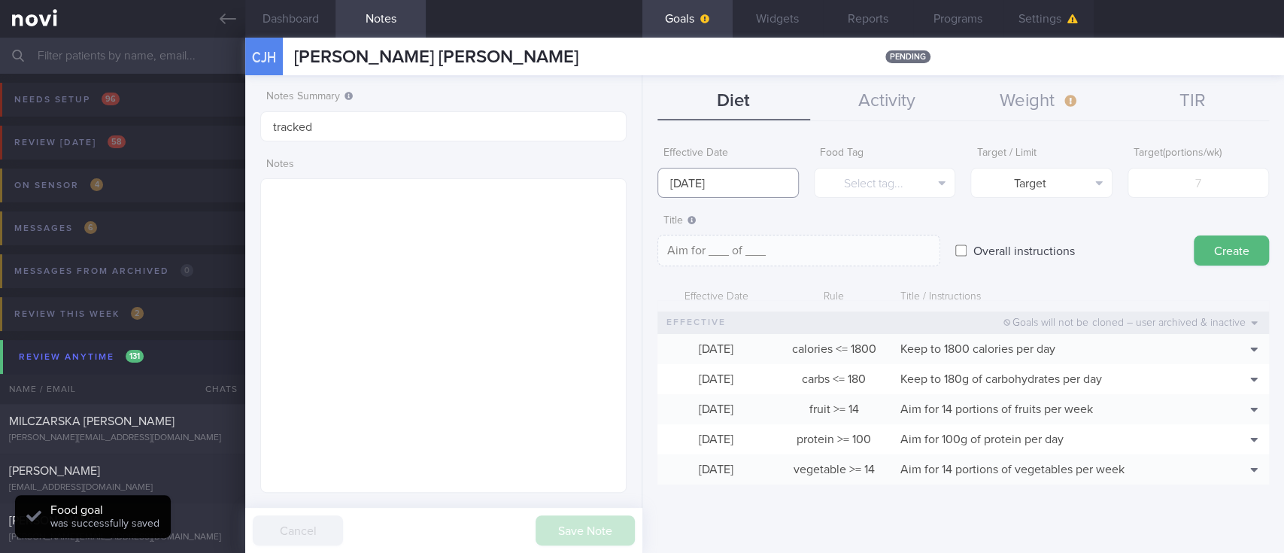
click at [665, 186] on body "You are offline! Some functionality will be unavailable Patients New Users Coac…" at bounding box center [642, 276] width 1284 height 553
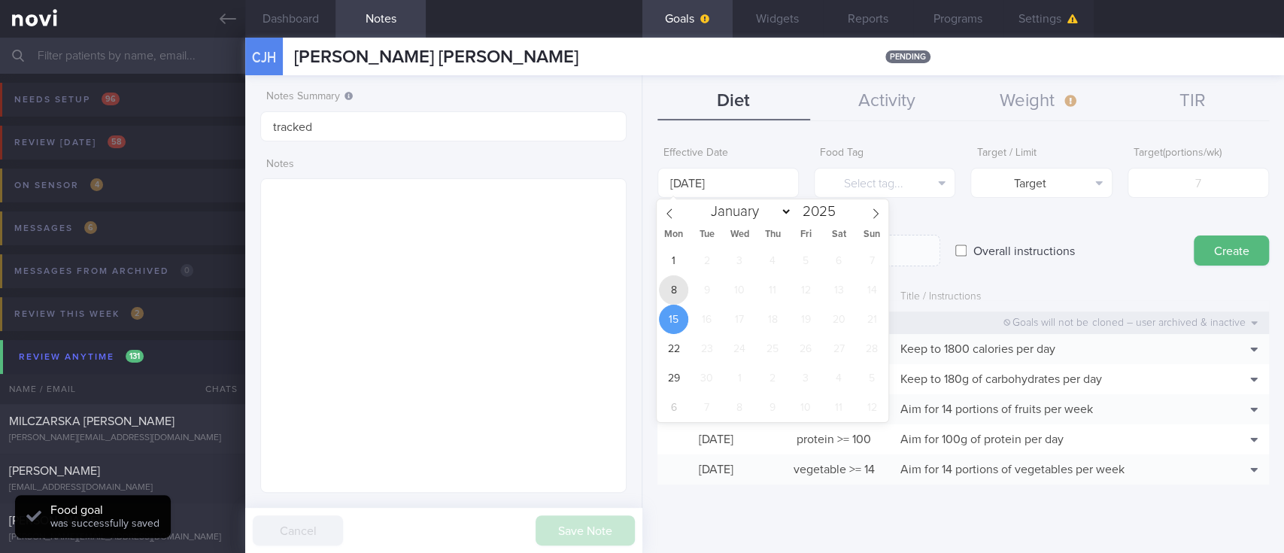
click at [672, 286] on span "8" at bounding box center [673, 289] width 29 height 29
type input "[DATE]"
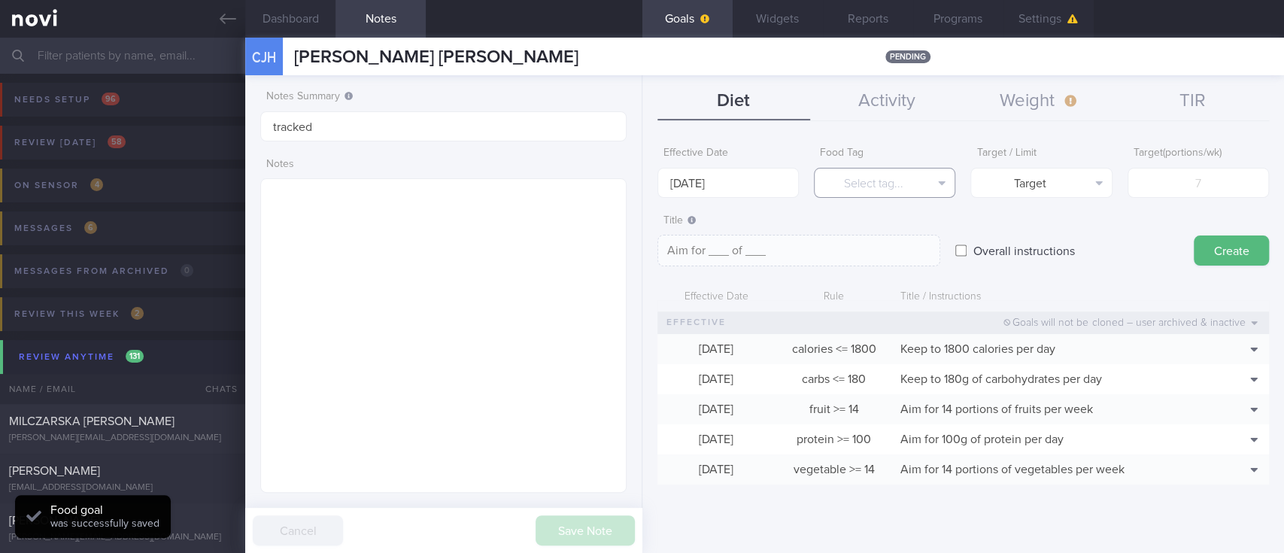
click at [905, 177] on button "Select tag..." at bounding box center [884, 183] width 141 height 30
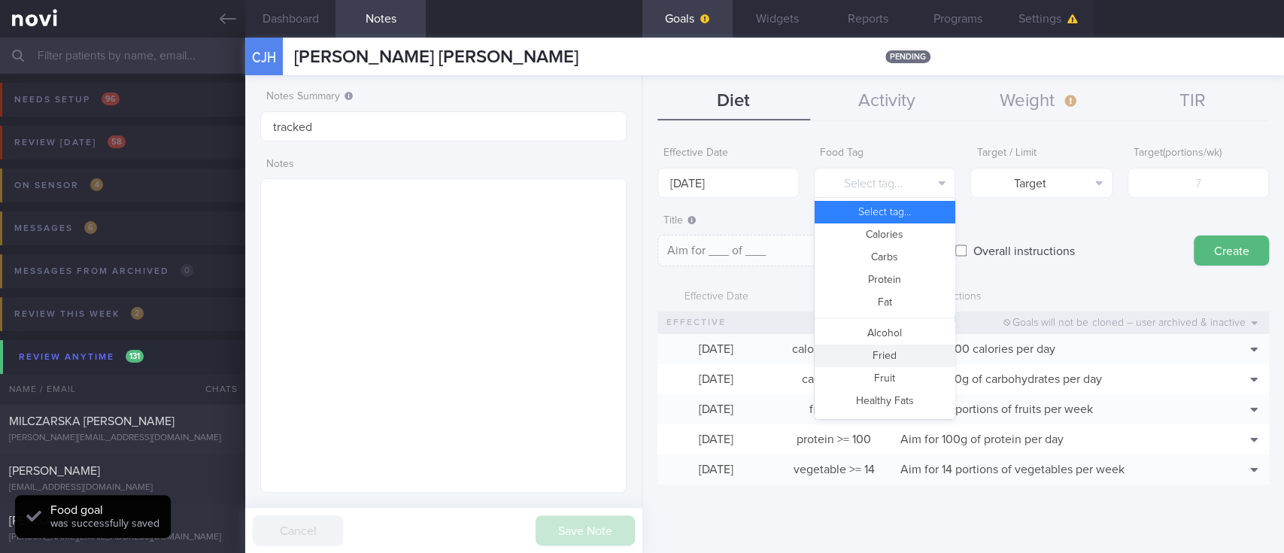
click at [886, 355] on button "Fried" at bounding box center [884, 355] width 140 height 23
type textarea "Aim for __ portions of fried food per week"
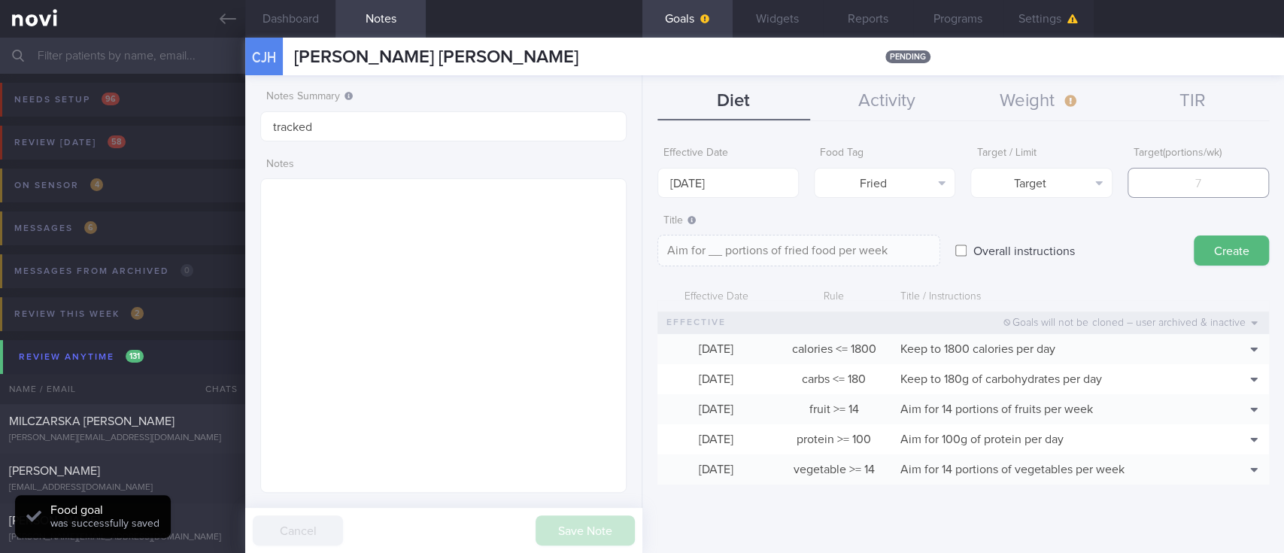
click at [1233, 183] on input "number" at bounding box center [1197, 183] width 141 height 30
type input "2"
type textarea "Aim for 2 portions of fried food per week"
type input "2"
click at [1052, 180] on button "Target" at bounding box center [1040, 183] width 141 height 30
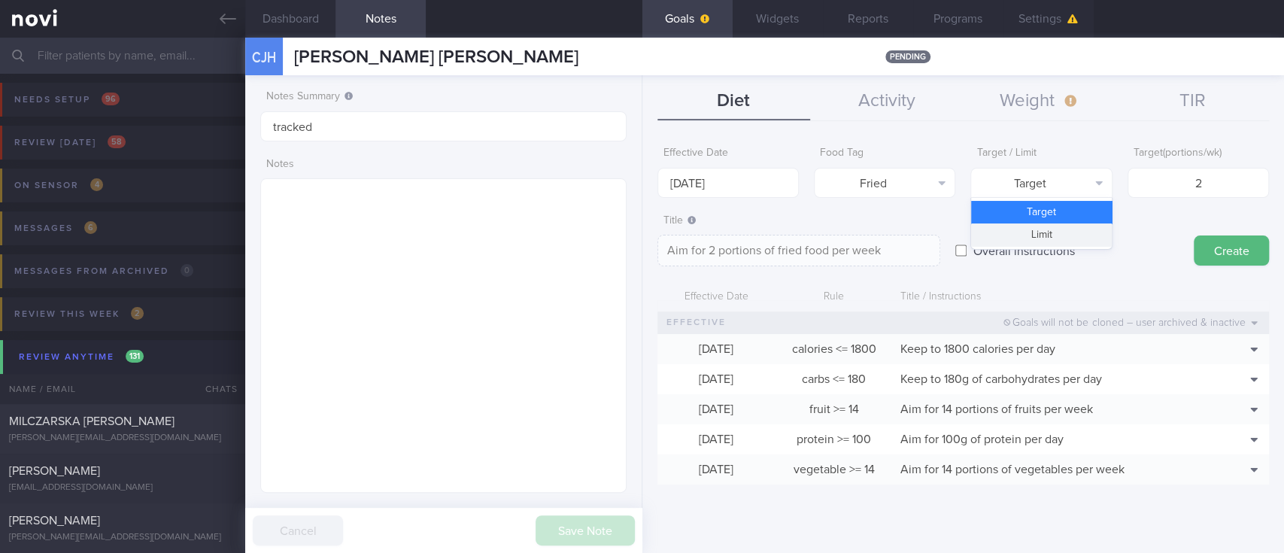
click at [1046, 232] on button "Limit" at bounding box center [1041, 234] width 140 height 23
click at [805, 250] on textarea "Keep to 2 portions of fried food per week" at bounding box center [798, 251] width 283 height 32
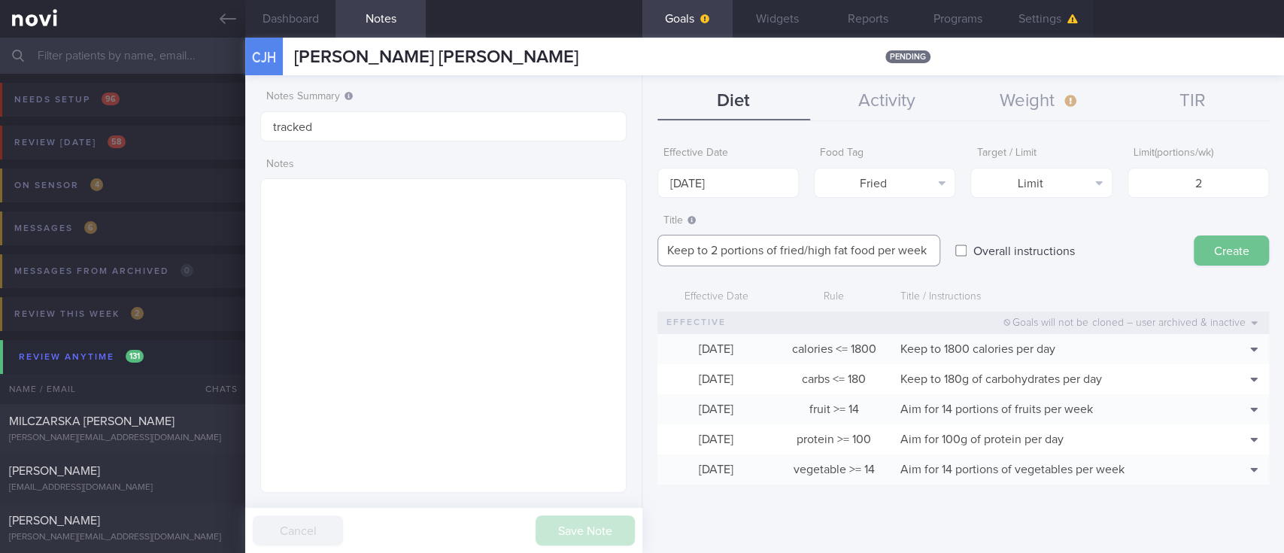
type textarea "Keep to 2 portions of fried/high fat food per week"
click at [1205, 247] on button "Create" at bounding box center [1230, 250] width 75 height 30
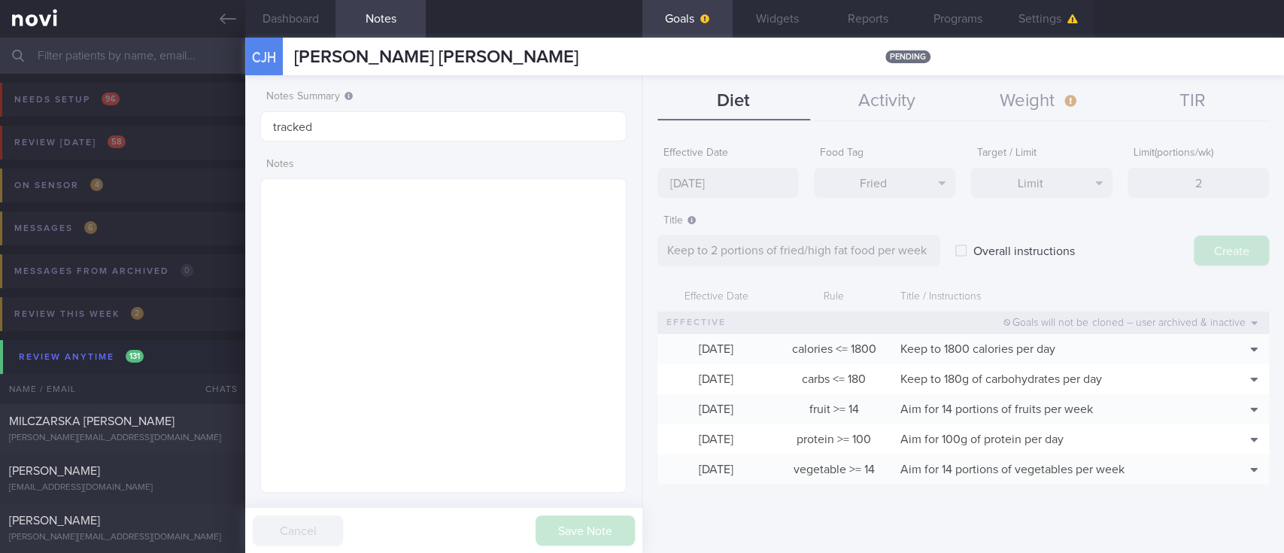
type input "[DATE]"
type textarea "Aim for ___ of ___"
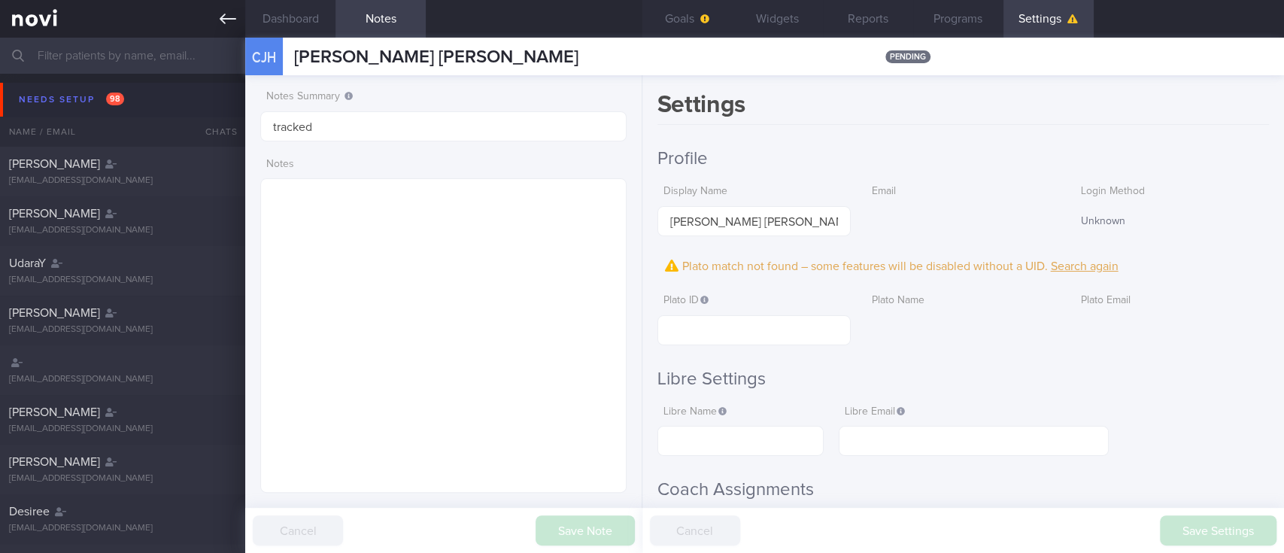
click at [221, 26] on icon at bounding box center [228, 19] width 17 height 17
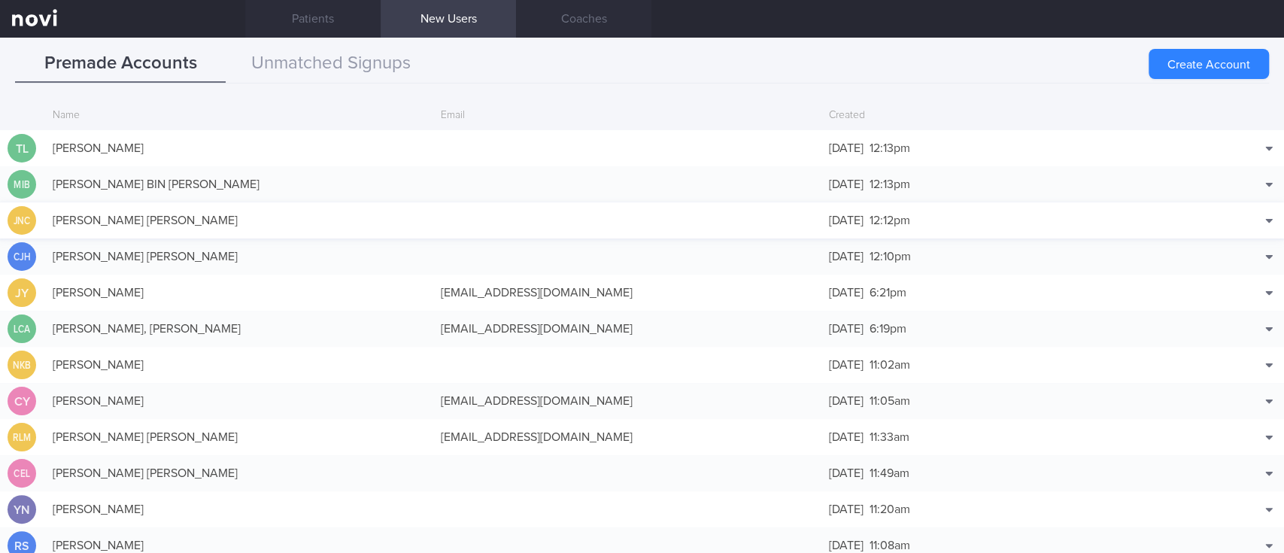
click at [286, 232] on div "[PERSON_NAME] [PERSON_NAME]" at bounding box center [239, 220] width 388 height 30
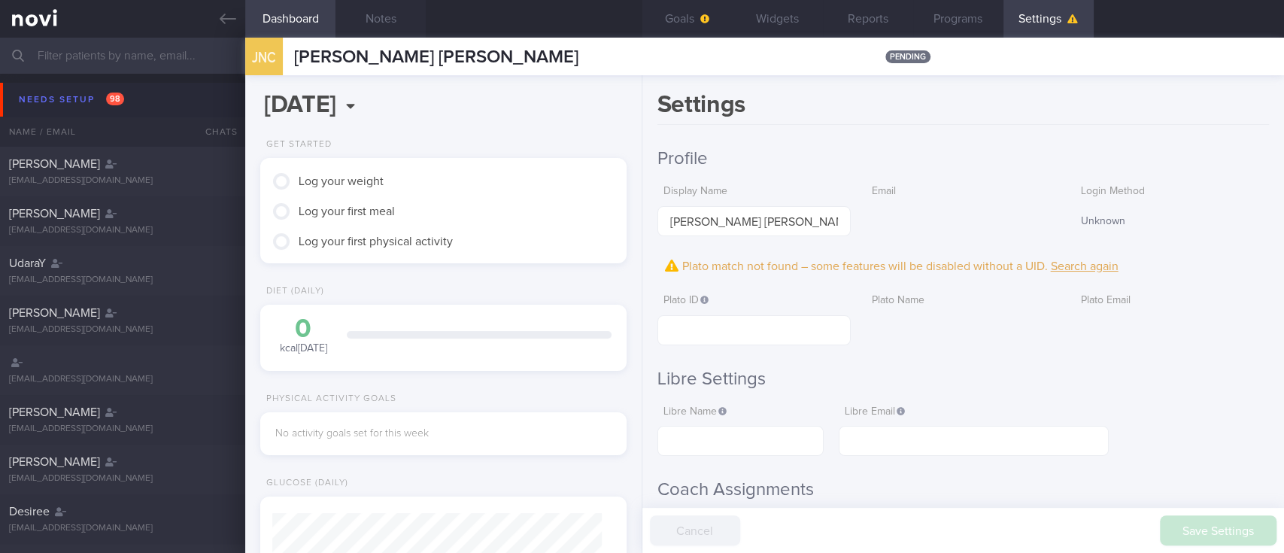
scroll to position [165, 329]
click at [356, 13] on button "Notes" at bounding box center [380, 19] width 90 height 38
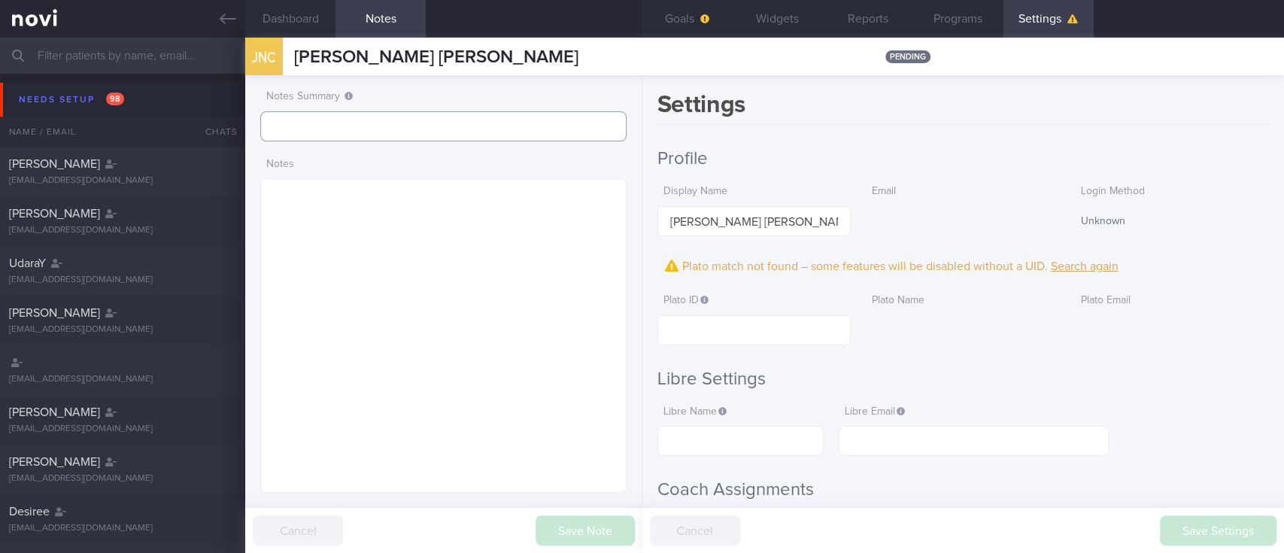
click at [453, 124] on input "text" at bounding box center [443, 126] width 366 height 30
type input "tracked"
click at [580, 520] on button "Save Note" at bounding box center [584, 530] width 99 height 30
click at [690, 31] on button "Goals" at bounding box center [687, 19] width 90 height 38
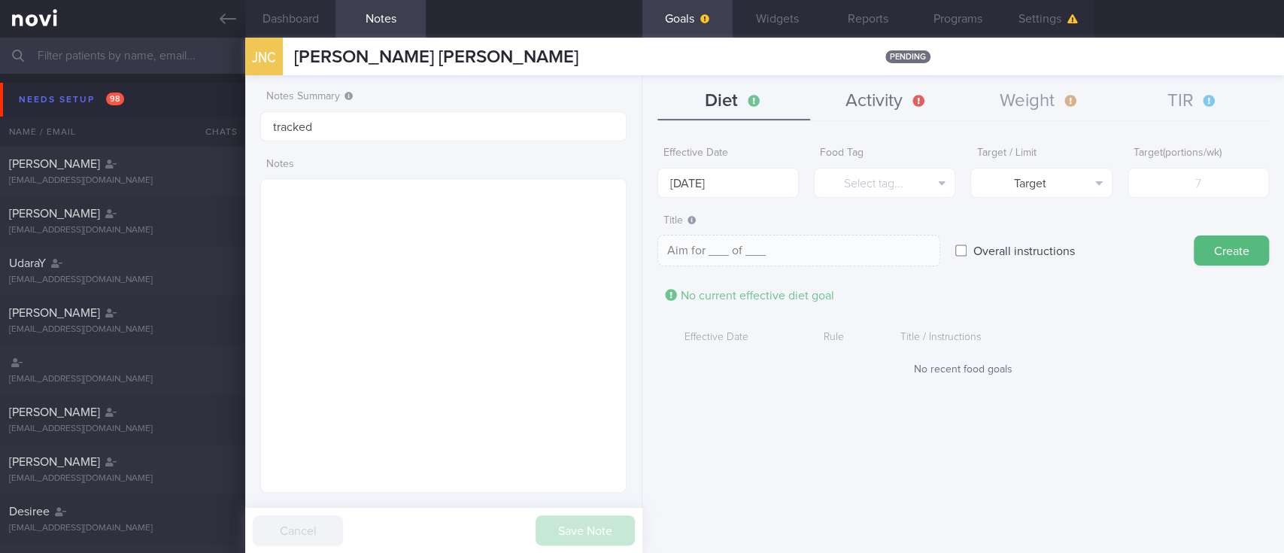
click at [890, 95] on button "Activity" at bounding box center [886, 102] width 153 height 38
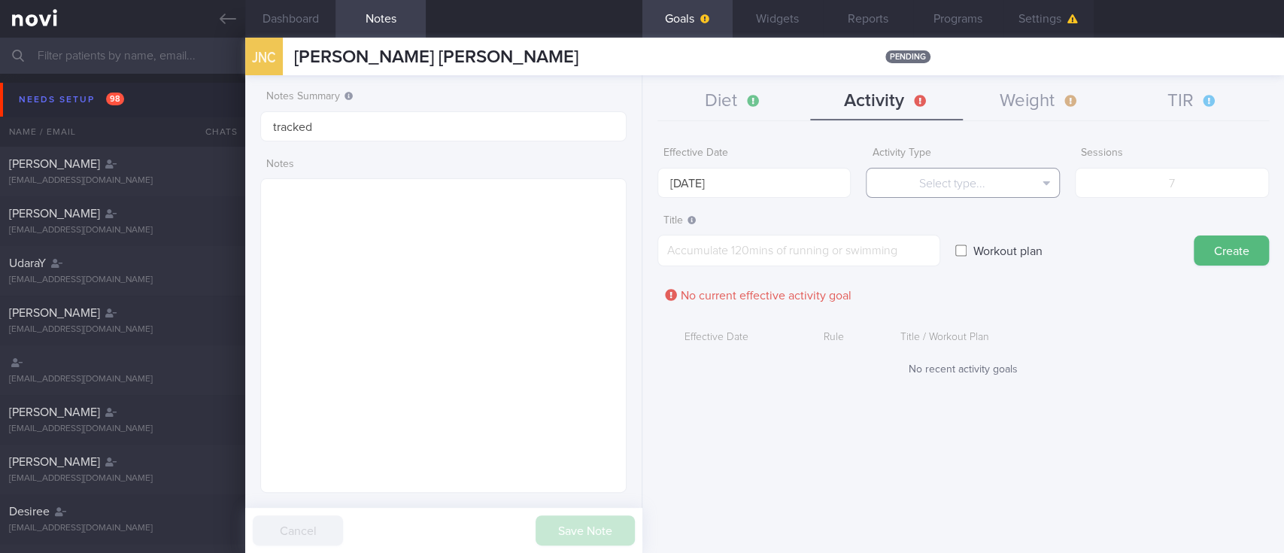
click at [918, 180] on button "Select type..." at bounding box center [963, 183] width 194 height 30
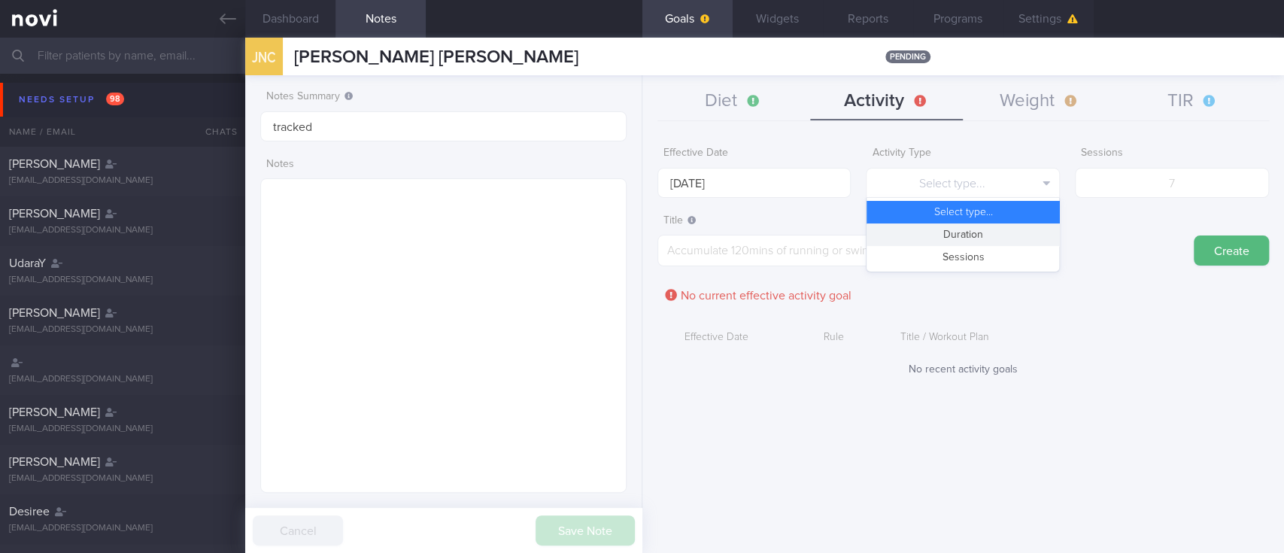
click at [944, 228] on button "Duration" at bounding box center [962, 234] width 193 height 23
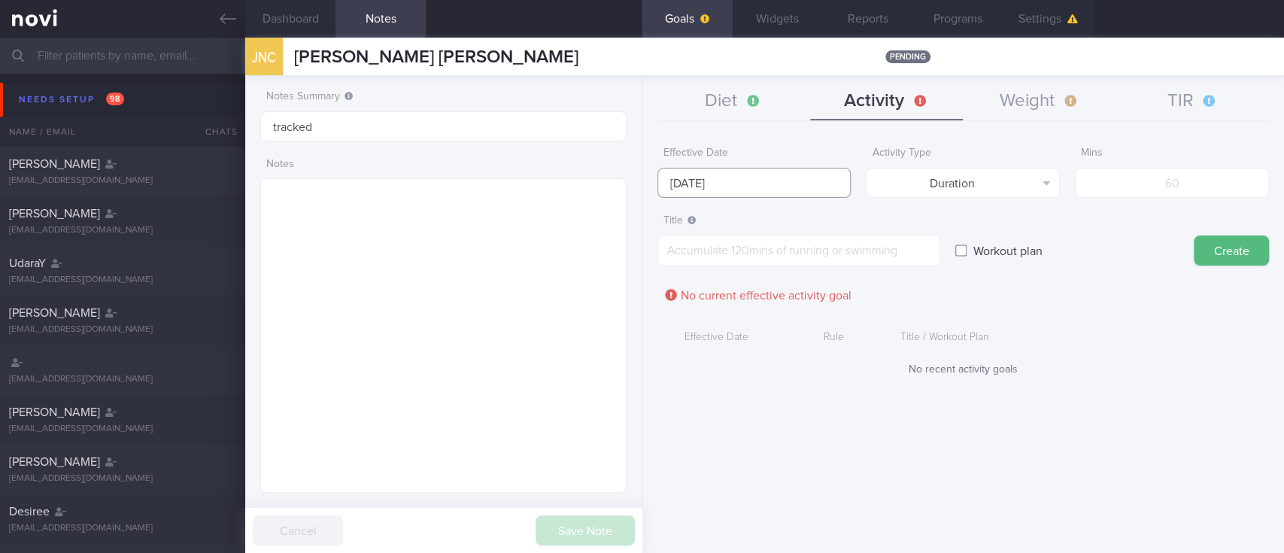
click at [787, 181] on input "[DATE]" at bounding box center [754, 183] width 194 height 30
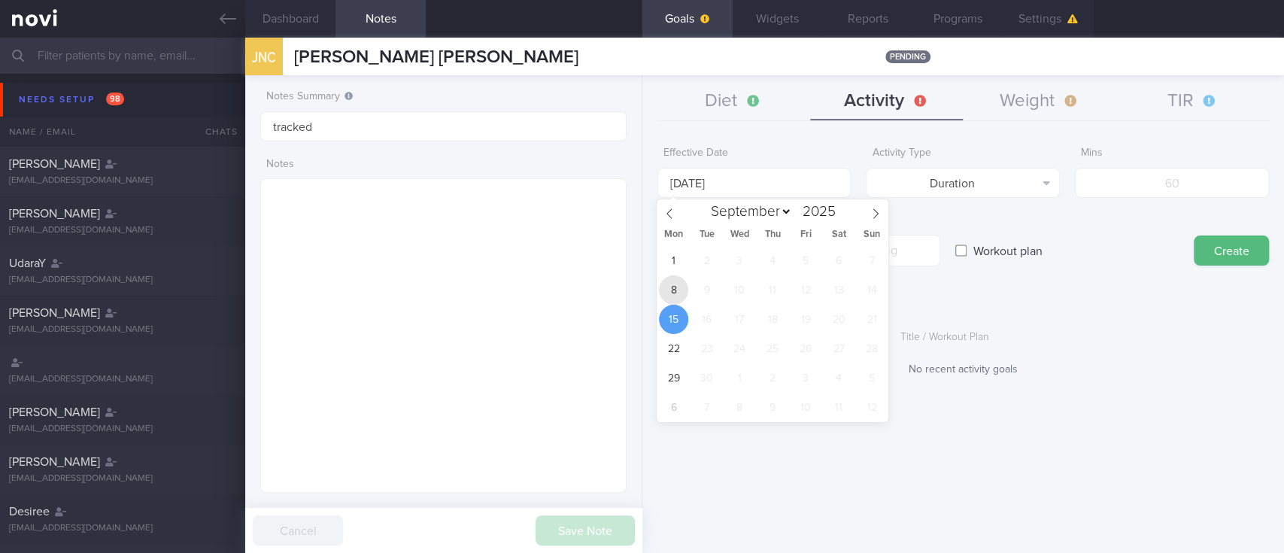
click at [674, 295] on span "8" at bounding box center [673, 289] width 29 height 29
type input "[DATE]"
click at [1144, 189] on input "number" at bounding box center [1172, 183] width 194 height 30
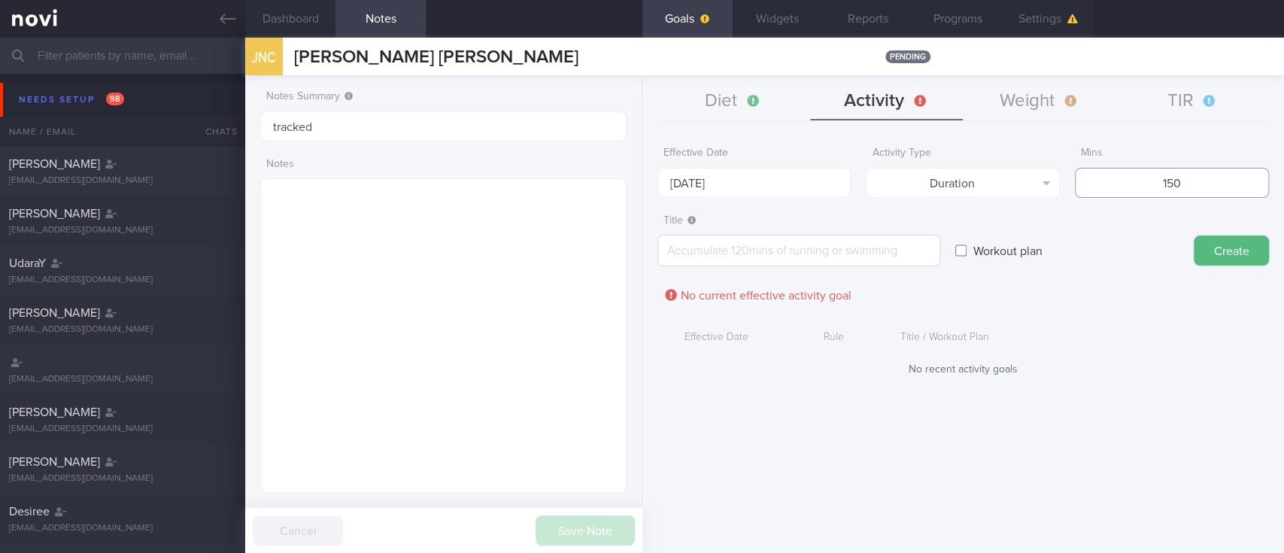
type input "150"
click at [844, 261] on textarea at bounding box center [798, 251] width 283 height 32
paste textarea "Aim for 150 mins moderate intensity aerobic training per week (brisk walking, j…"
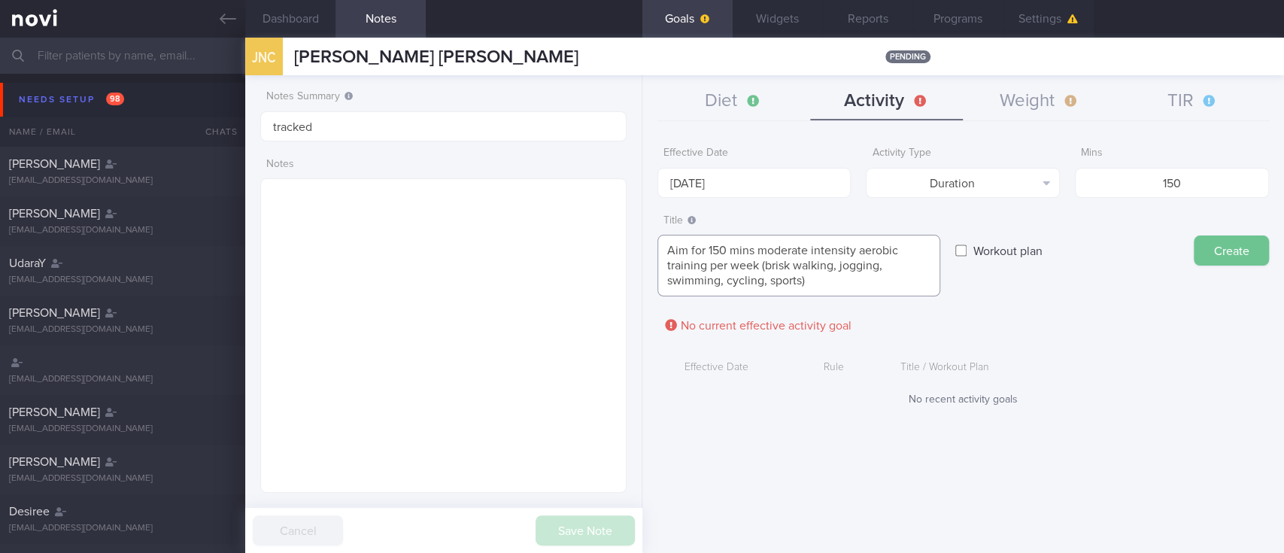
type textarea "Aim for 150 mins moderate intensity aerobic training per week (brisk walking, j…"
click at [1245, 248] on button "Create" at bounding box center [1230, 250] width 75 height 30
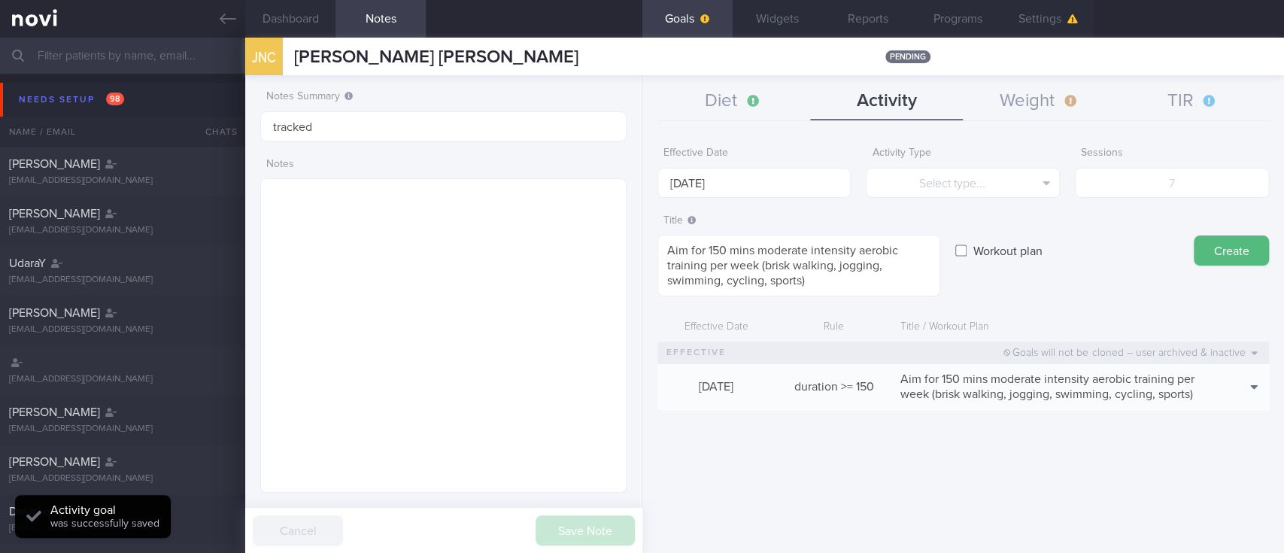
type input "[DATE]"
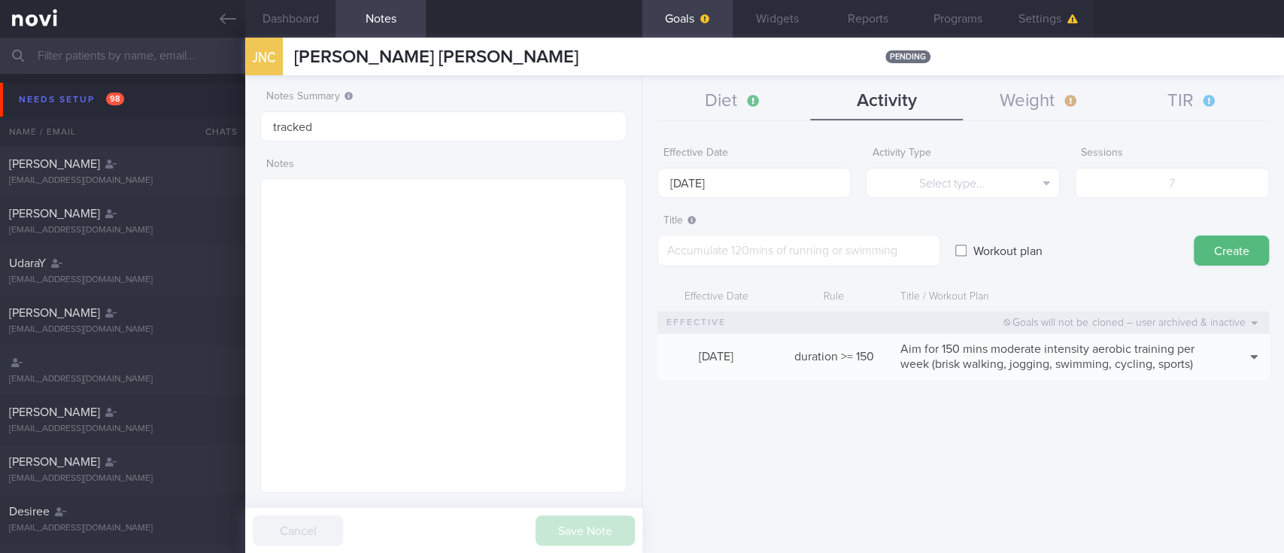
click at [1216, 114] on button "TIR" at bounding box center [1192, 102] width 153 height 38
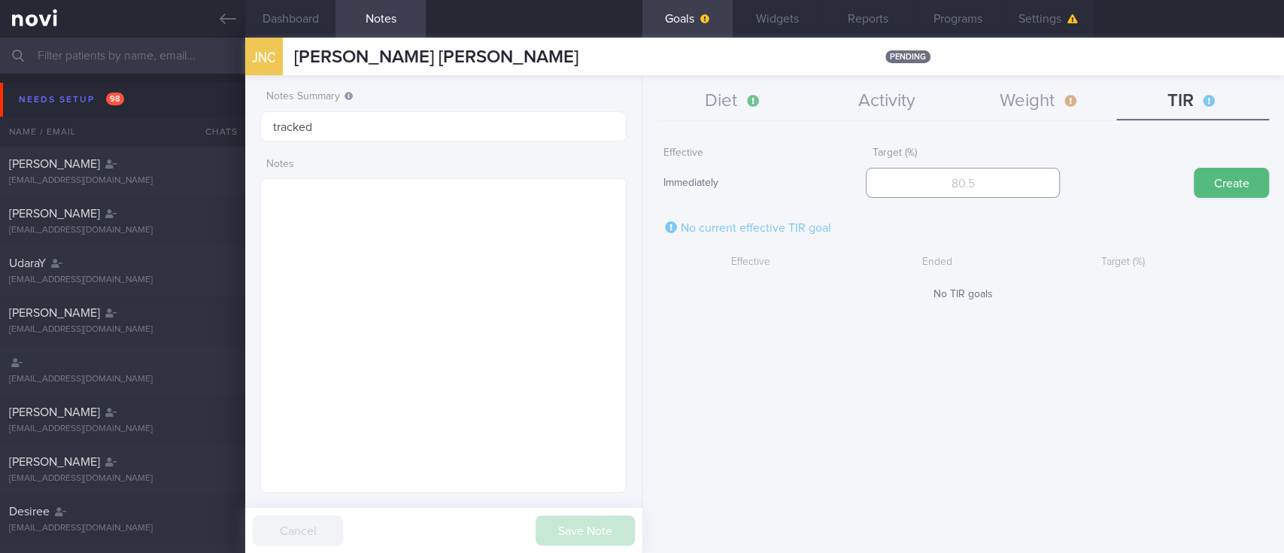
click at [1035, 181] on input "number" at bounding box center [963, 183] width 194 height 30
type input "95"
click at [1203, 199] on form "Effective Immediately Target (%) 95 Create No current effective TIR goal Effect…" at bounding box center [962, 220] width 611 height 162
click at [1217, 179] on button "Create" at bounding box center [1230, 183] width 75 height 30
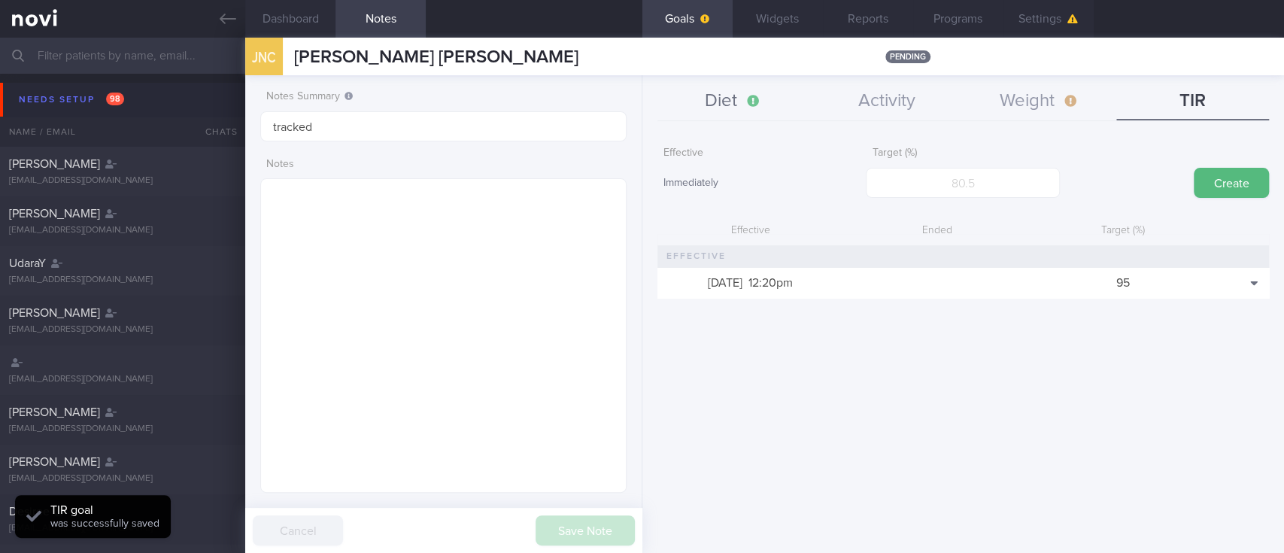
click at [726, 95] on button "Diet" at bounding box center [733, 102] width 153 height 38
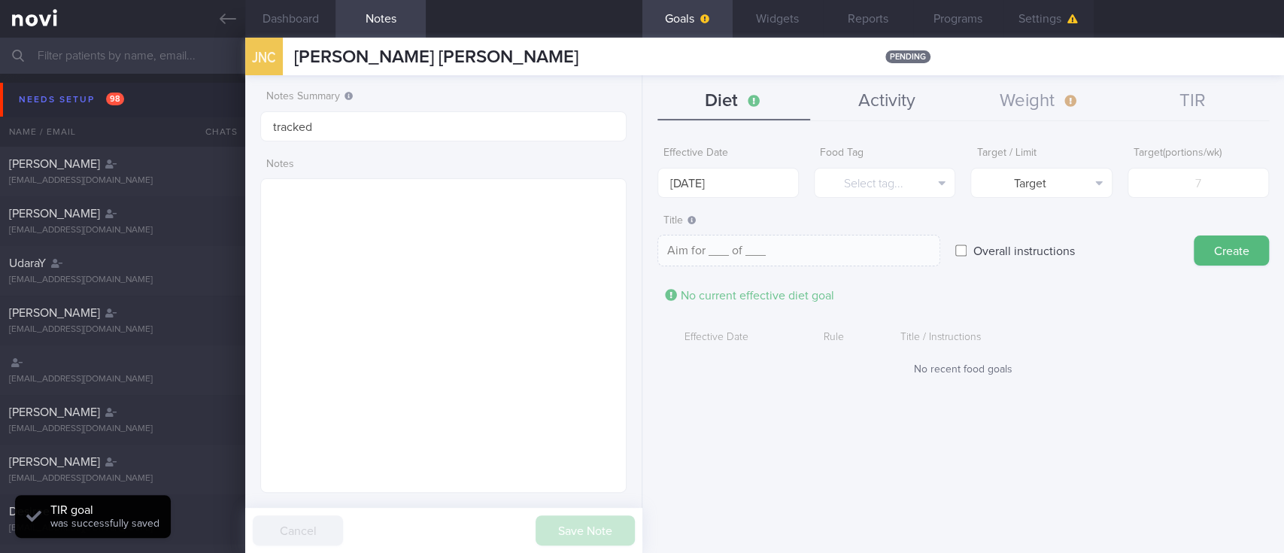
click at [867, 105] on button "Activity" at bounding box center [886, 102] width 153 height 38
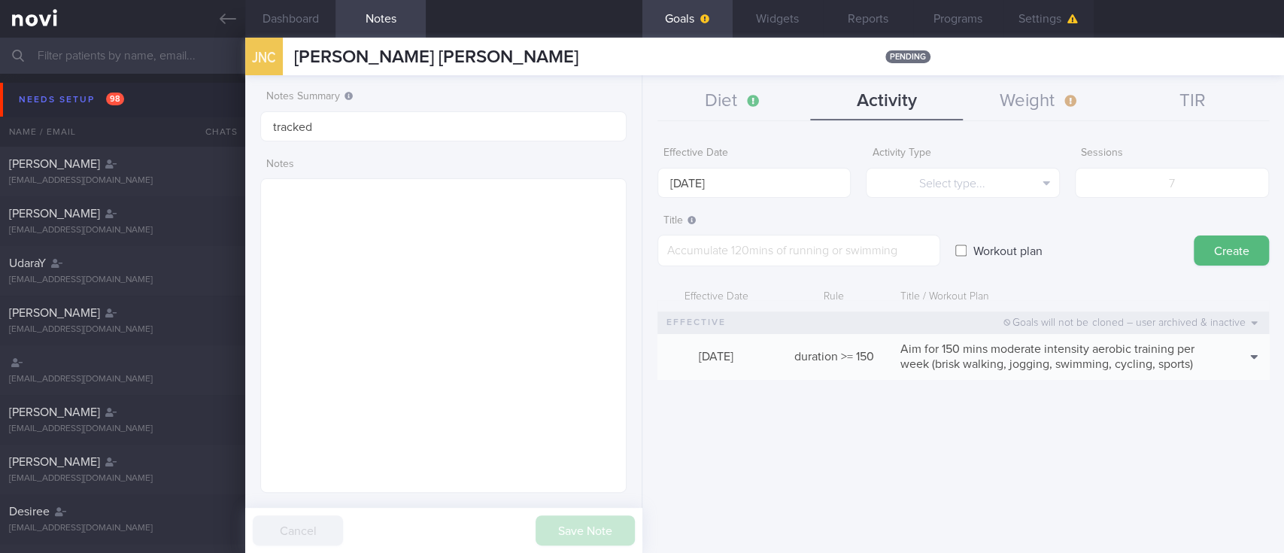
click at [1048, 19] on button "Settings" at bounding box center [1048, 19] width 90 height 38
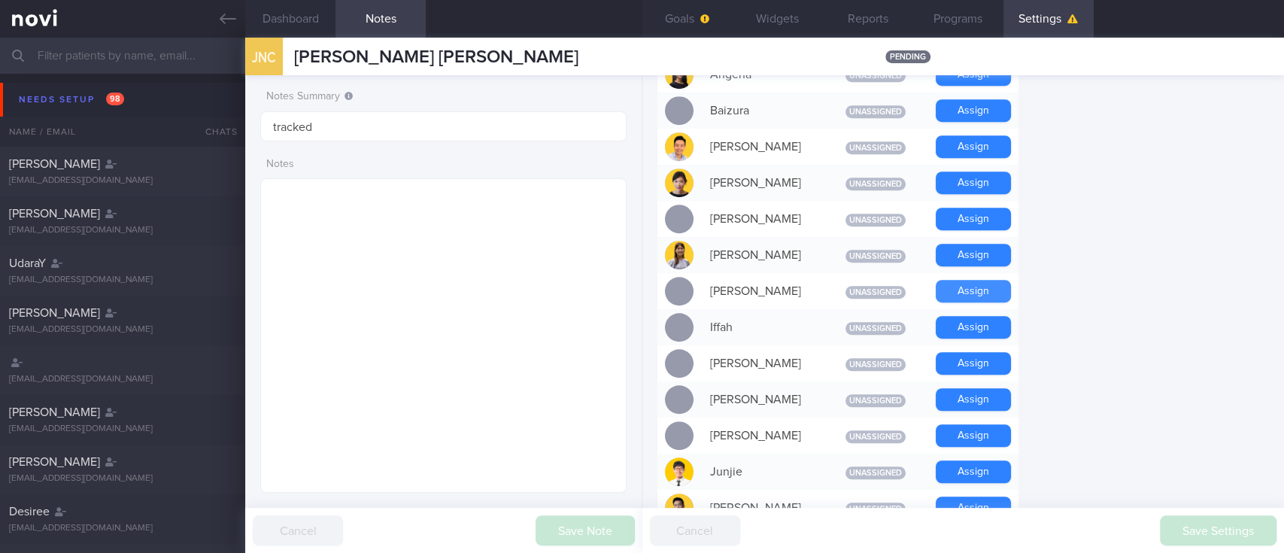
scroll to position [602, 0]
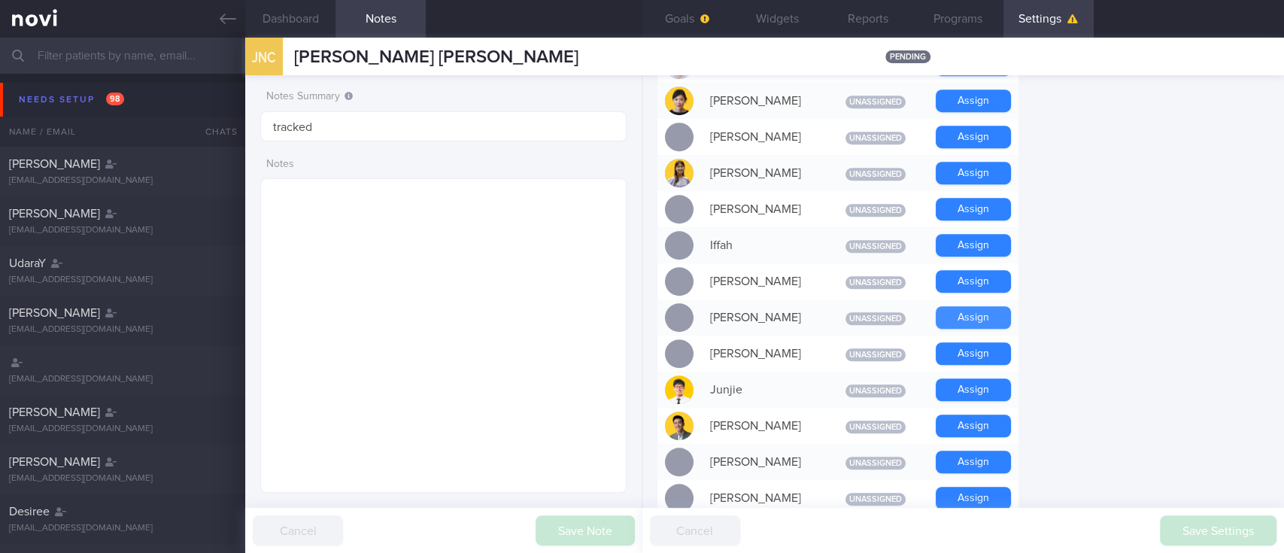
click at [984, 322] on button "Assign" at bounding box center [972, 317] width 75 height 23
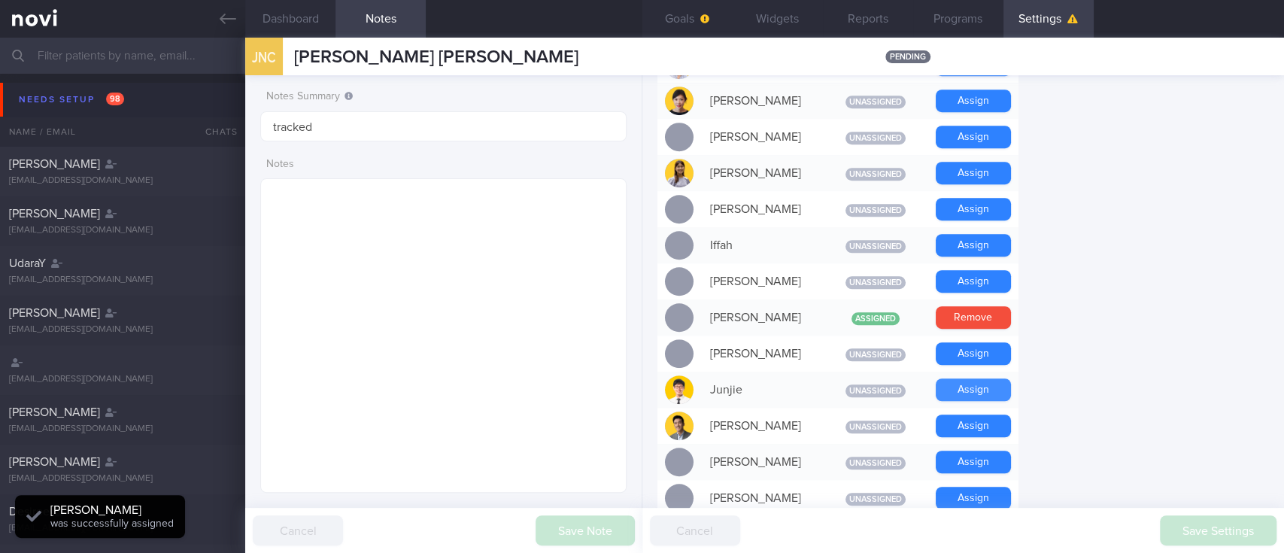
scroll to position [165, 329]
click at [990, 391] on button "Assign" at bounding box center [972, 389] width 75 height 23
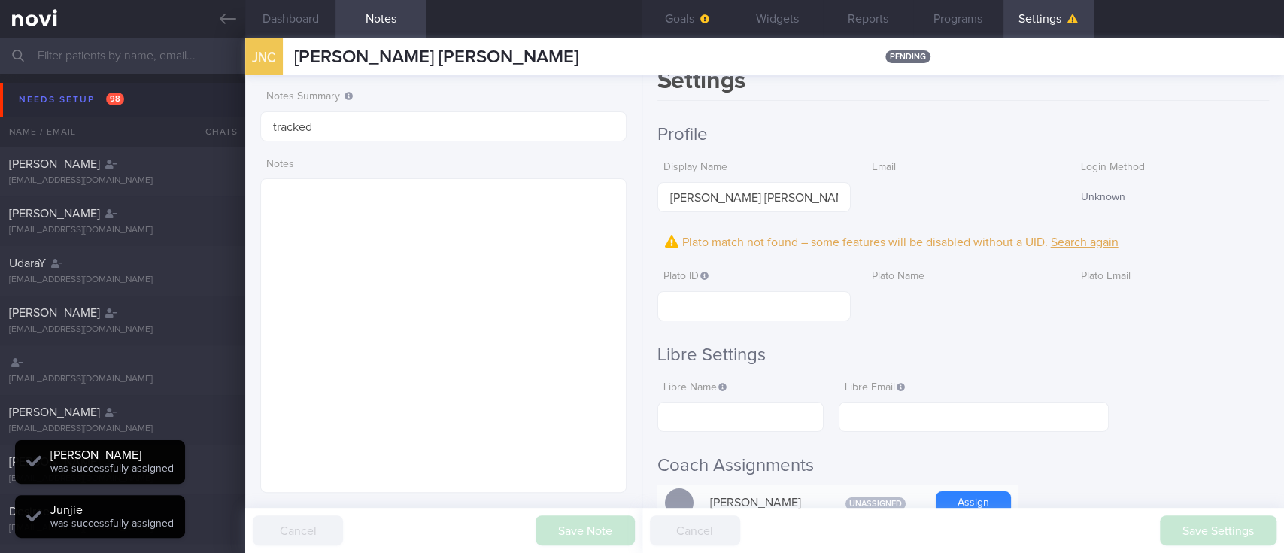
scroll to position [0, 0]
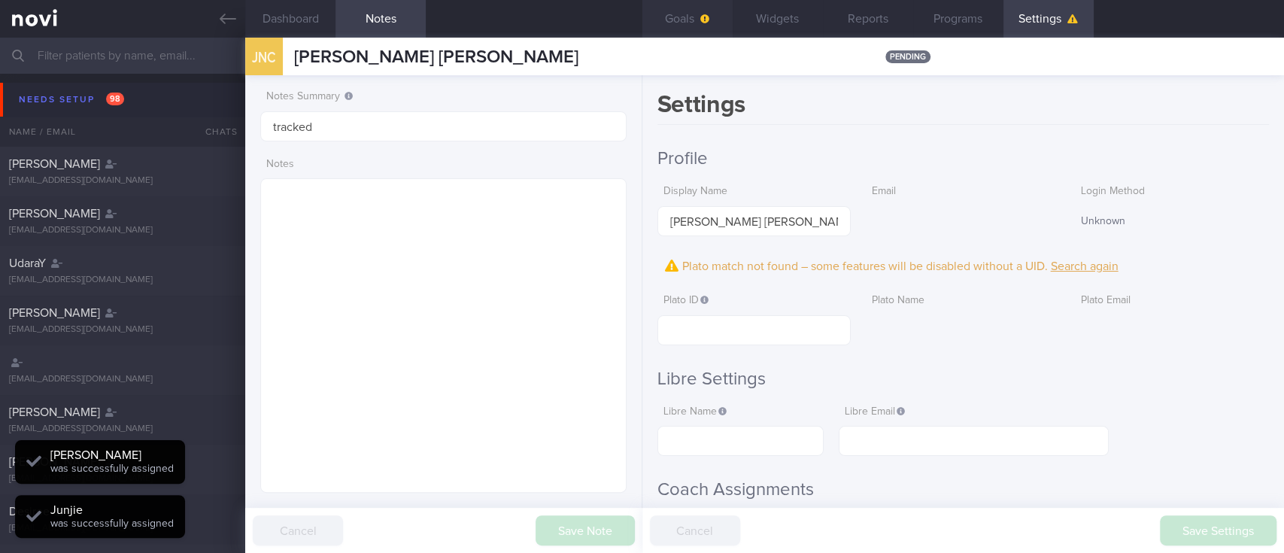
click at [703, 28] on button "Goals" at bounding box center [687, 19] width 90 height 38
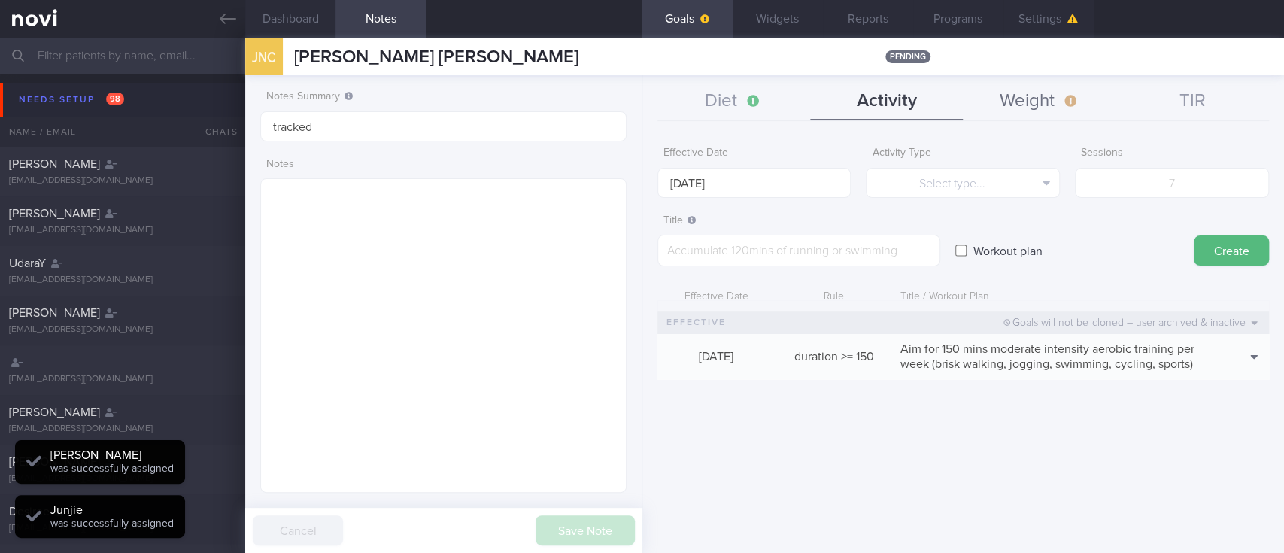
click at [1020, 98] on button "Weight" at bounding box center [1039, 102] width 153 height 38
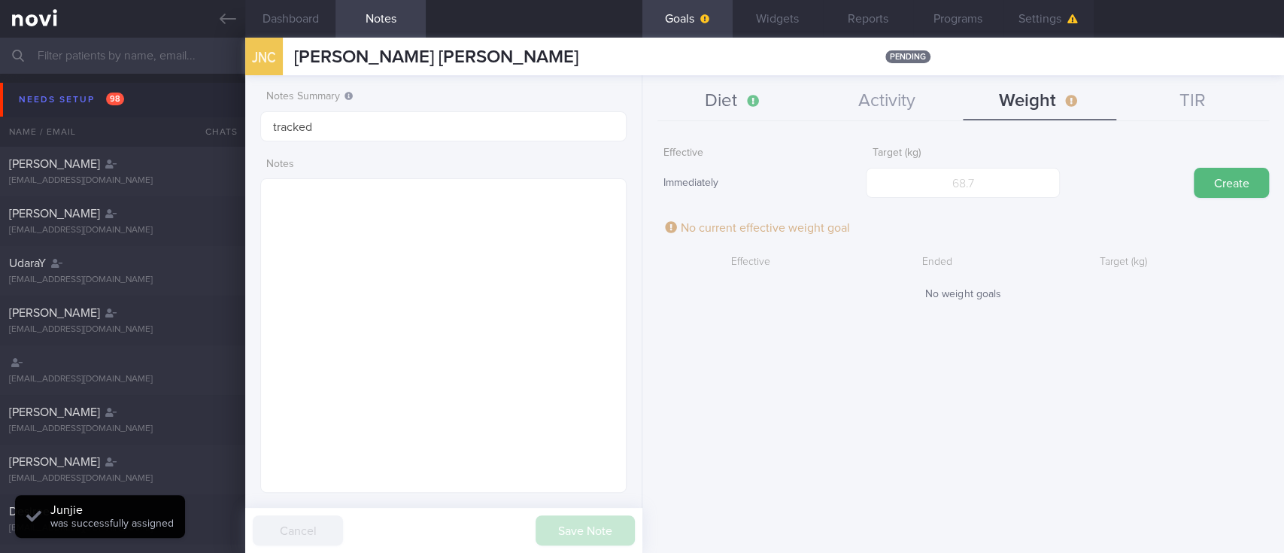
click at [747, 104] on button "Diet" at bounding box center [733, 102] width 153 height 38
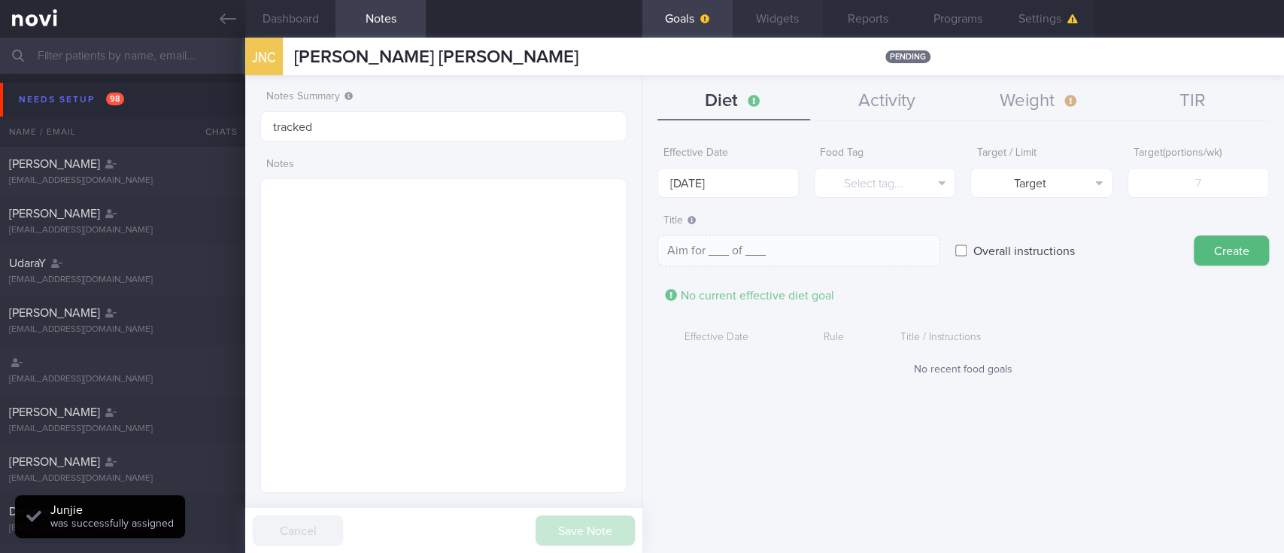
click at [773, 17] on button "Widgets" at bounding box center [777, 19] width 90 height 38
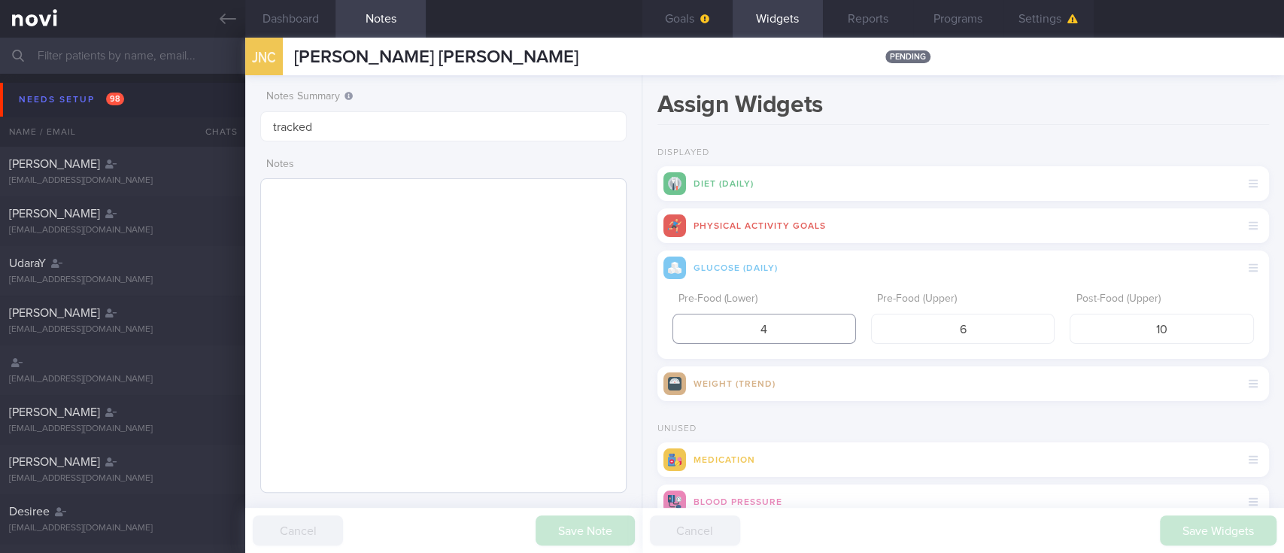
drag, startPoint x: 790, startPoint y: 326, endPoint x: 617, endPoint y: 327, distance: 173.0
click at [622, 327] on div "Dashboard Notes Goals Widgets Reports Programs Settings JNC Juhi Naresh Chikhli…" at bounding box center [764, 295] width 1038 height 515
type input "3.9"
drag, startPoint x: 1156, startPoint y: 311, endPoint x: 1065, endPoint y: 335, distance: 94.1
click at [1069, 335] on div "Post-Food (Upper) 10" at bounding box center [1160, 314] width 183 height 59
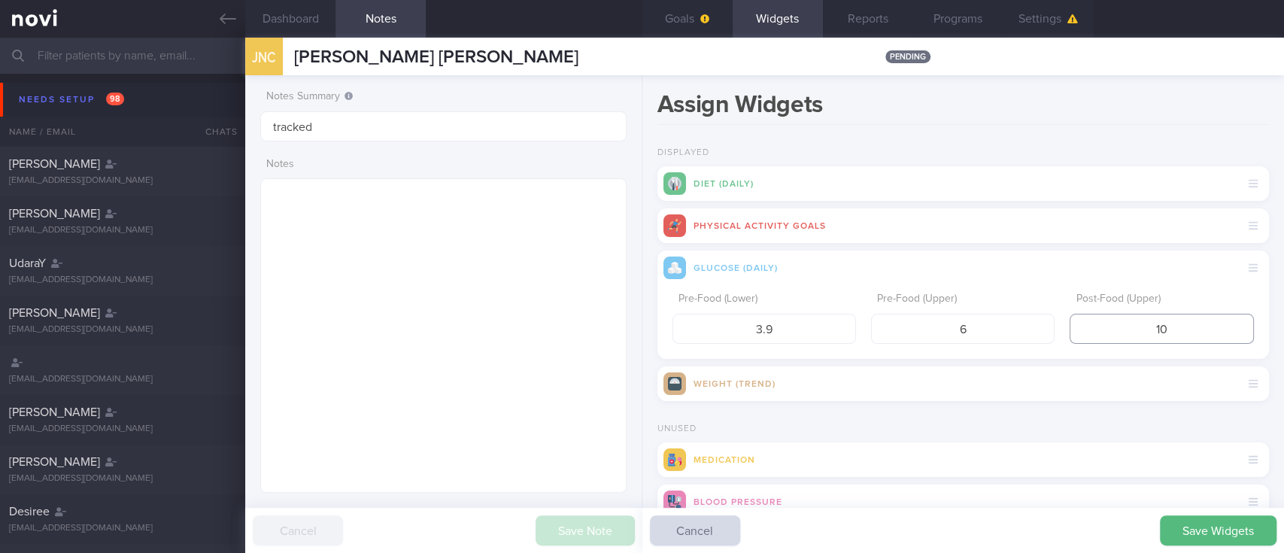
drag, startPoint x: 1187, startPoint y: 335, endPoint x: 1065, endPoint y: 333, distance: 122.6
click at [1069, 333] on input "10" at bounding box center [1160, 329] width 183 height 30
type input "7.8"
click at [1227, 525] on button "Save Widgets" at bounding box center [1218, 530] width 117 height 30
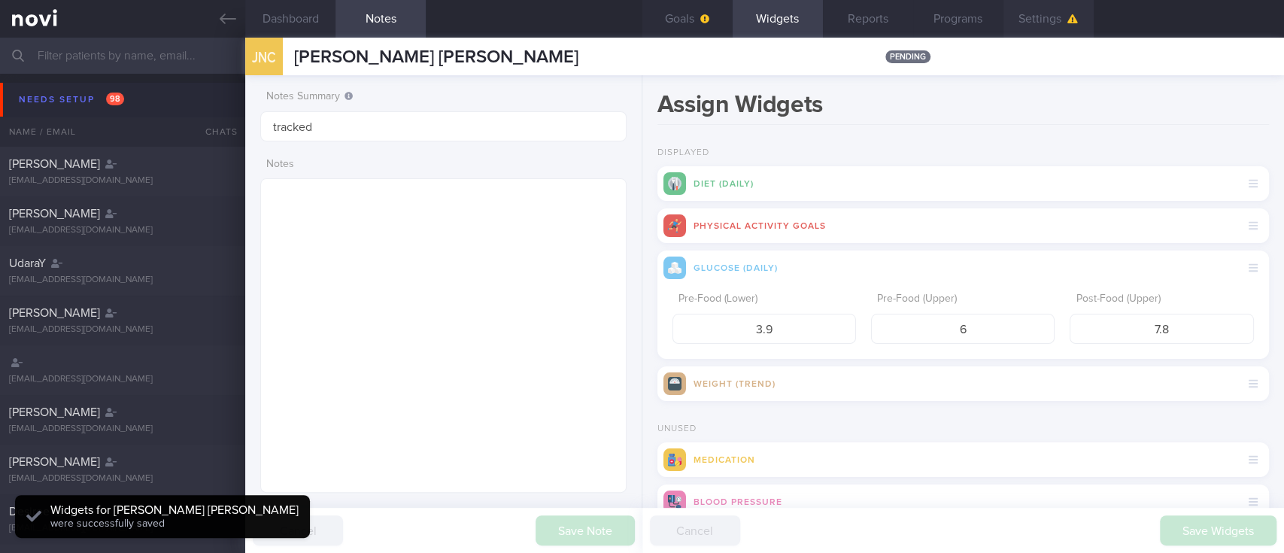
scroll to position [165, 329]
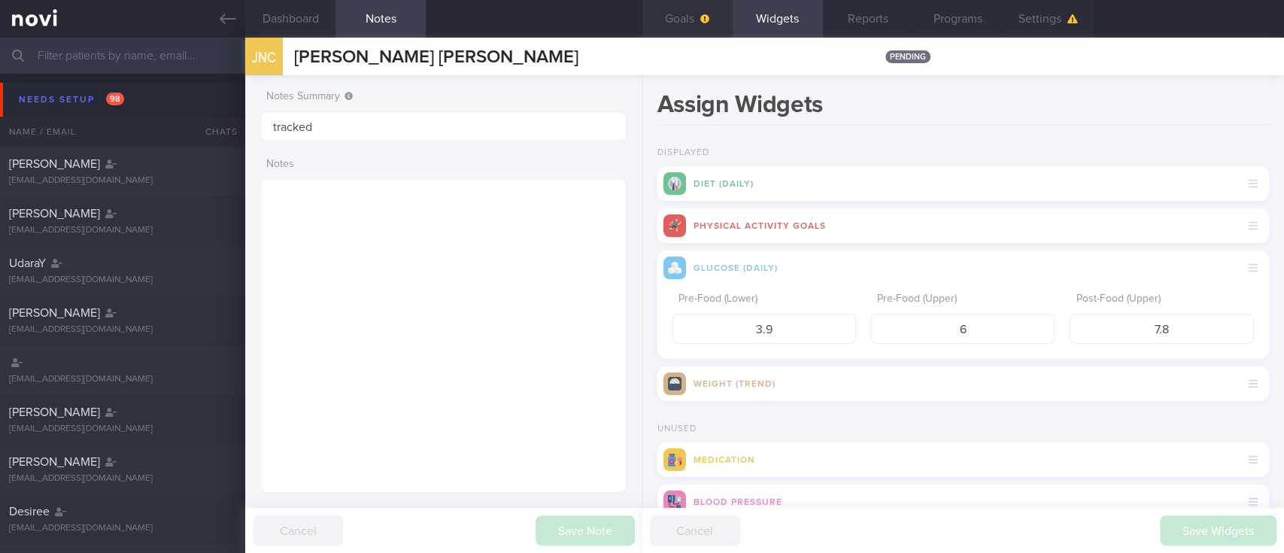
click at [676, 30] on button "Goals" at bounding box center [687, 19] width 90 height 38
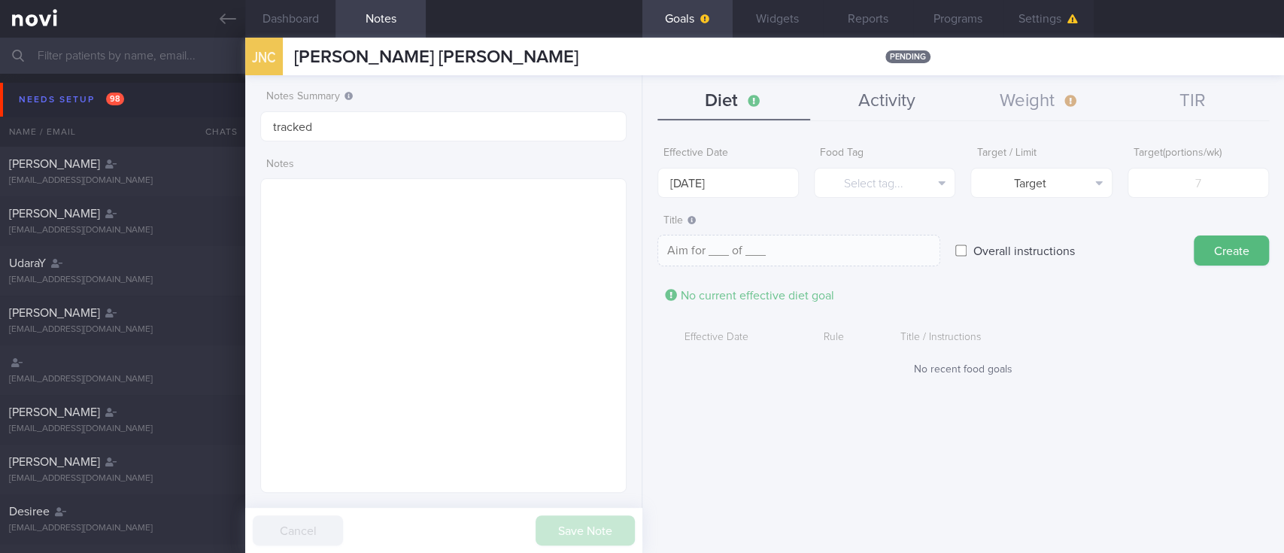
click at [903, 103] on button "Activity" at bounding box center [886, 102] width 153 height 38
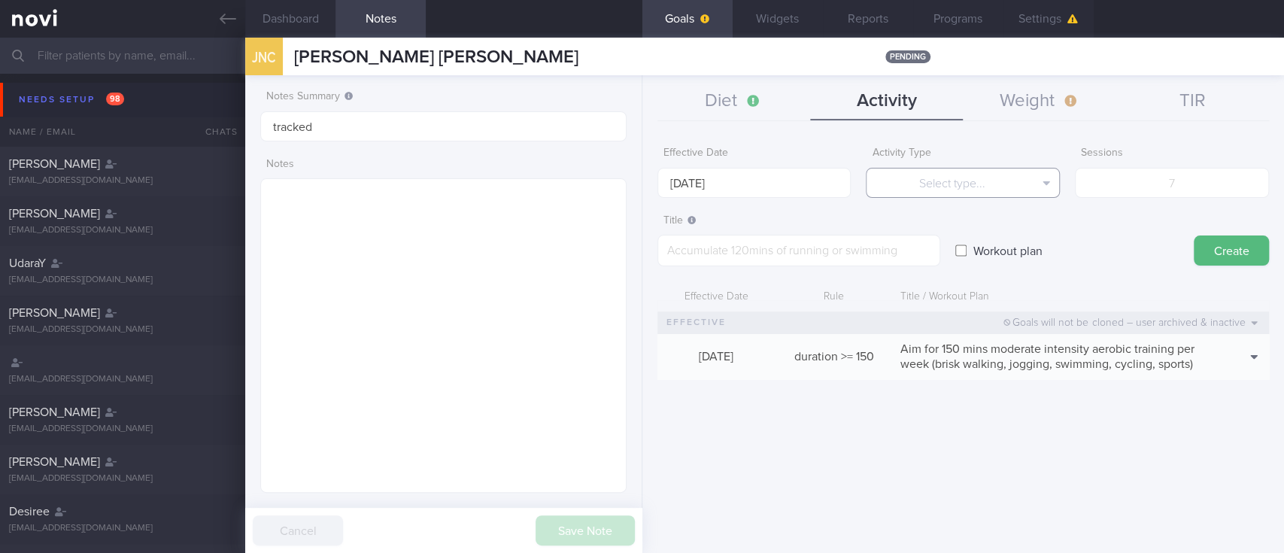
click at [945, 183] on button "Select type..." at bounding box center [963, 183] width 194 height 30
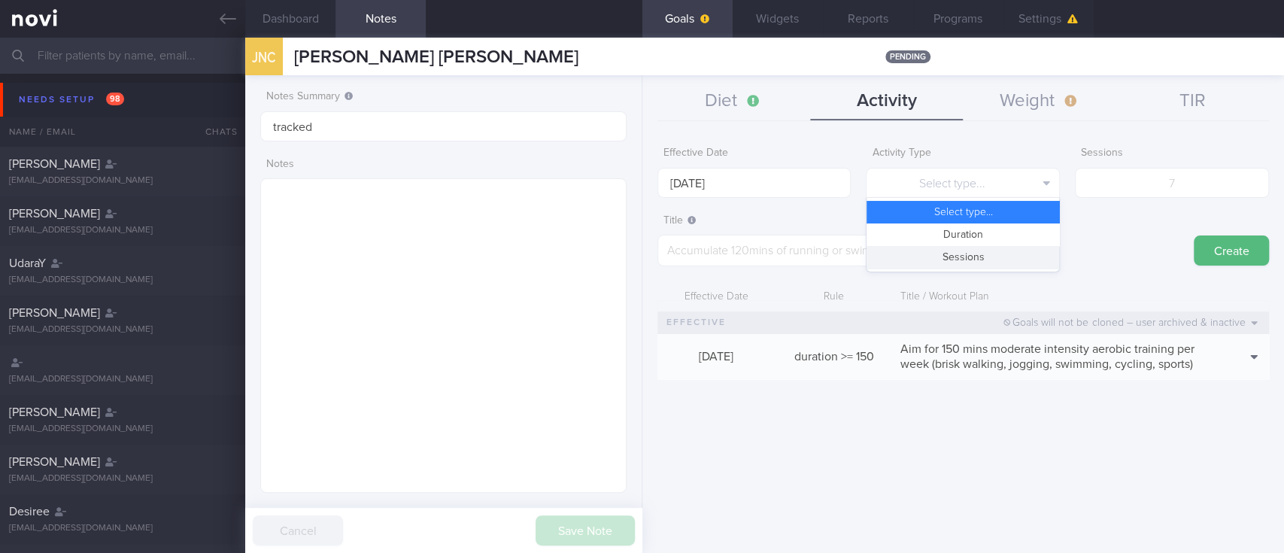
click at [950, 251] on button "Sessions" at bounding box center [962, 257] width 193 height 23
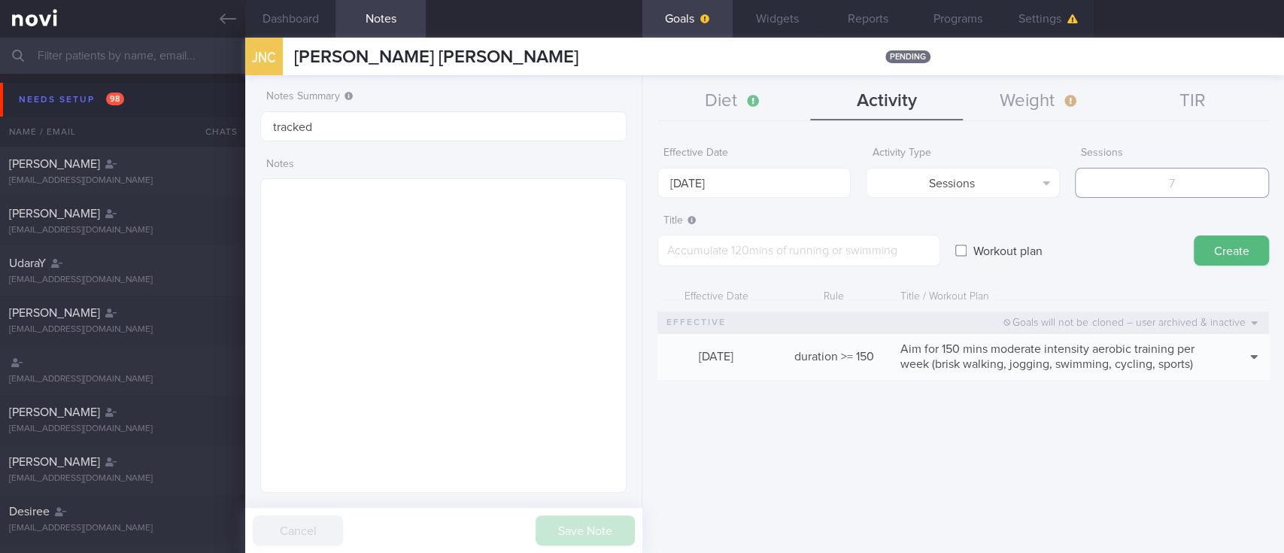
click at [1215, 177] on input "number" at bounding box center [1172, 183] width 194 height 30
type input "2"
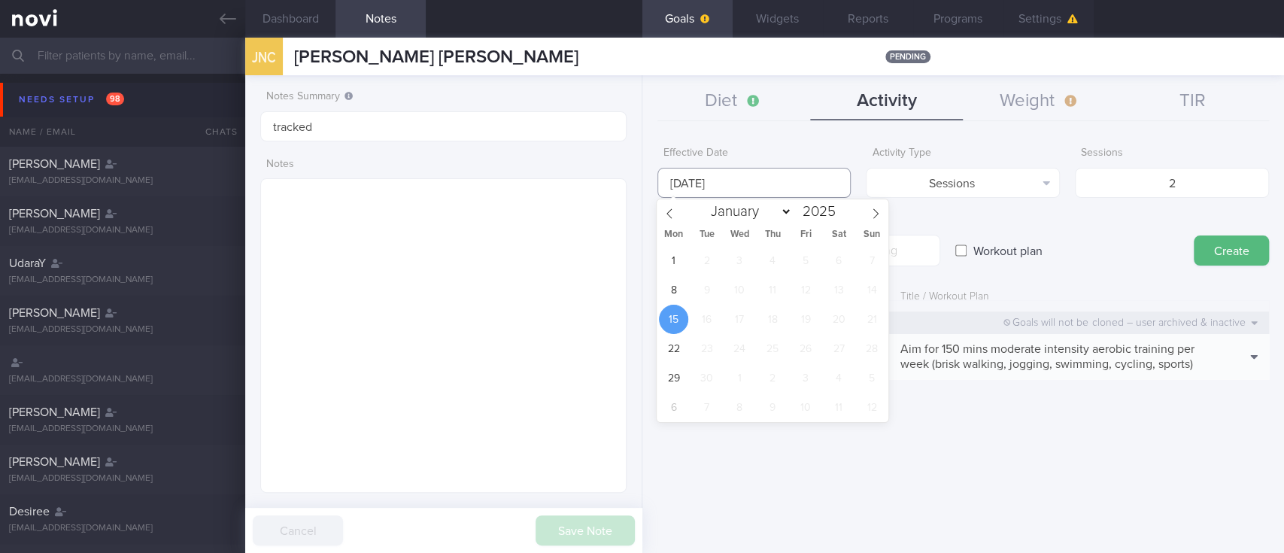
click at [765, 176] on input "[DATE]" at bounding box center [754, 183] width 194 height 30
click at [675, 291] on span "8" at bounding box center [673, 289] width 29 height 29
type input "[DATE]"
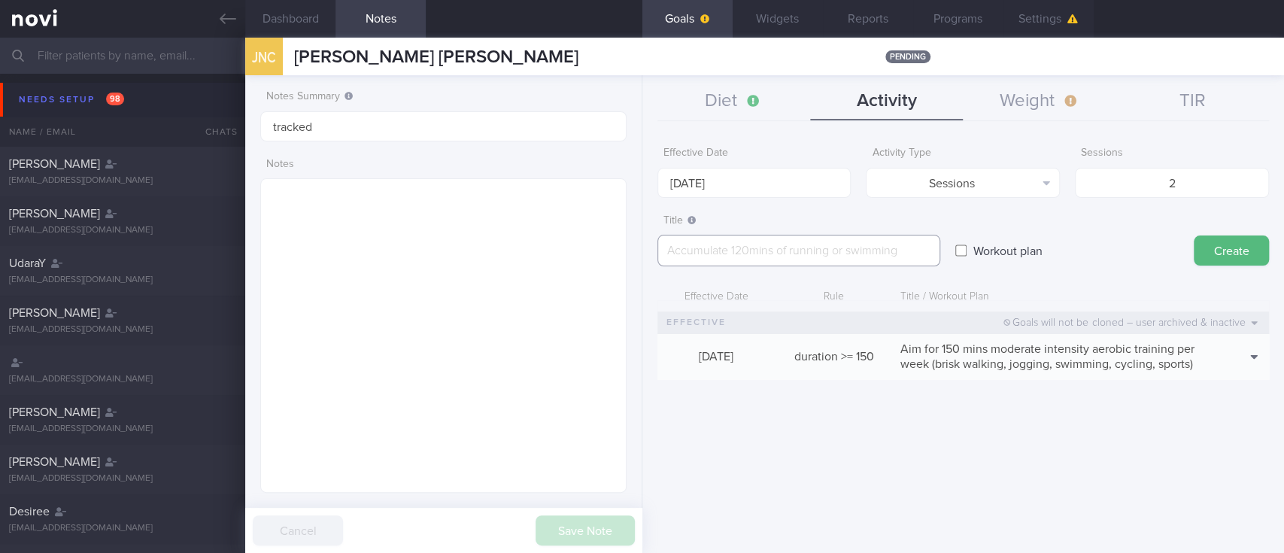
click at [850, 254] on textarea at bounding box center [798, 251] width 283 height 32
paste textarea "Aim for at least 2 strength training sessions per week *Bodyweight exercises* -…"
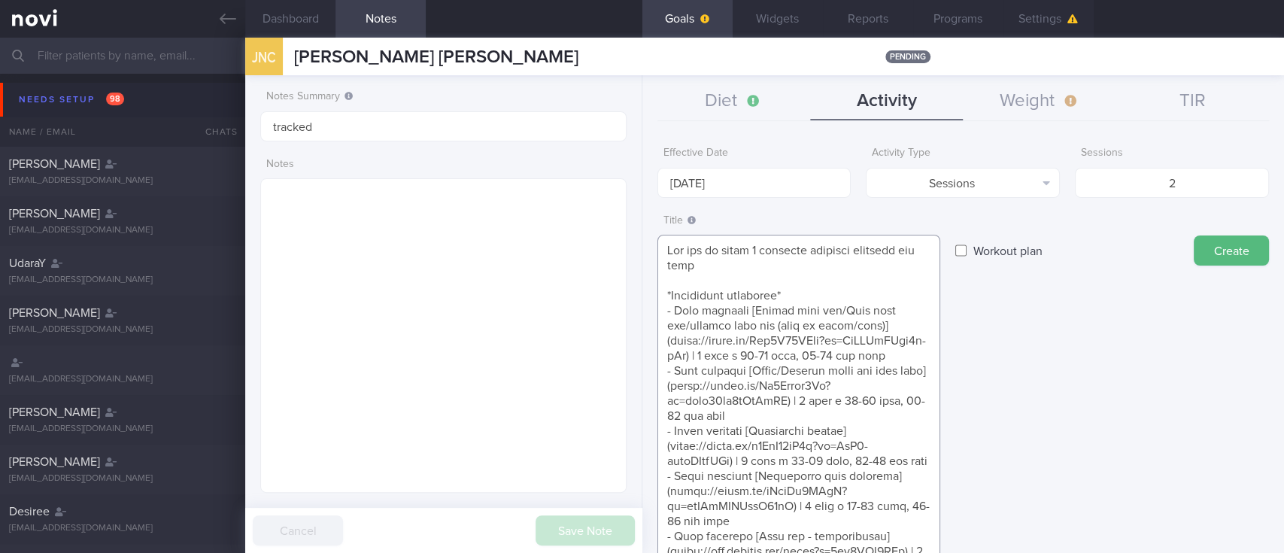
scroll to position [226, 0]
type textarea "Aim for at least 2 strength training sessions per week *Bodyweight exercises* -…"
click at [1227, 242] on button "Create" at bounding box center [1230, 250] width 75 height 30
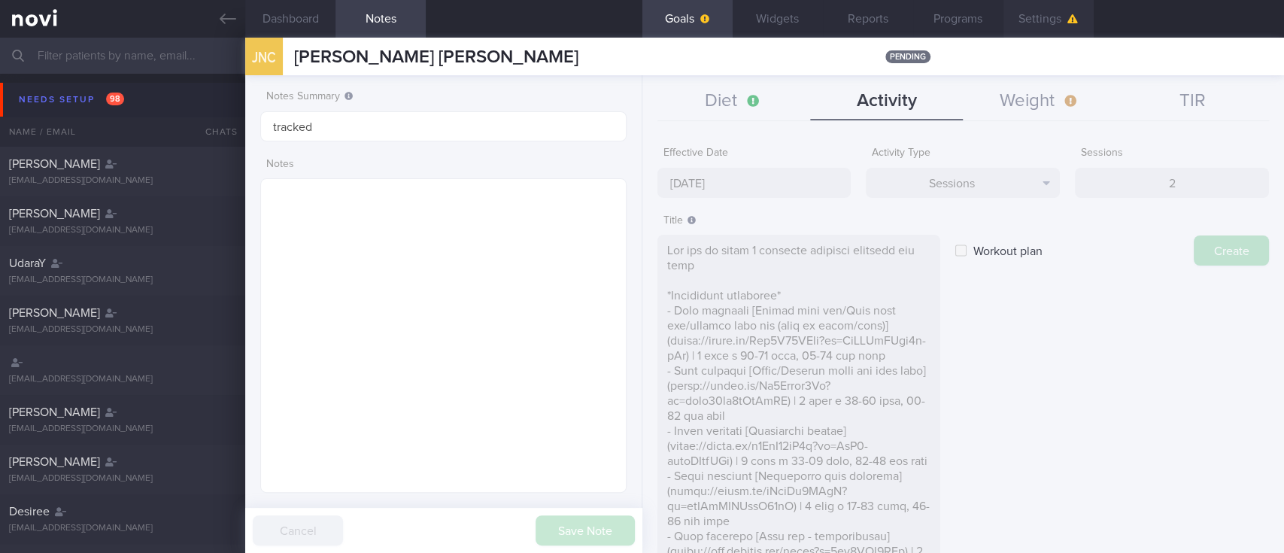
type input "[DATE]"
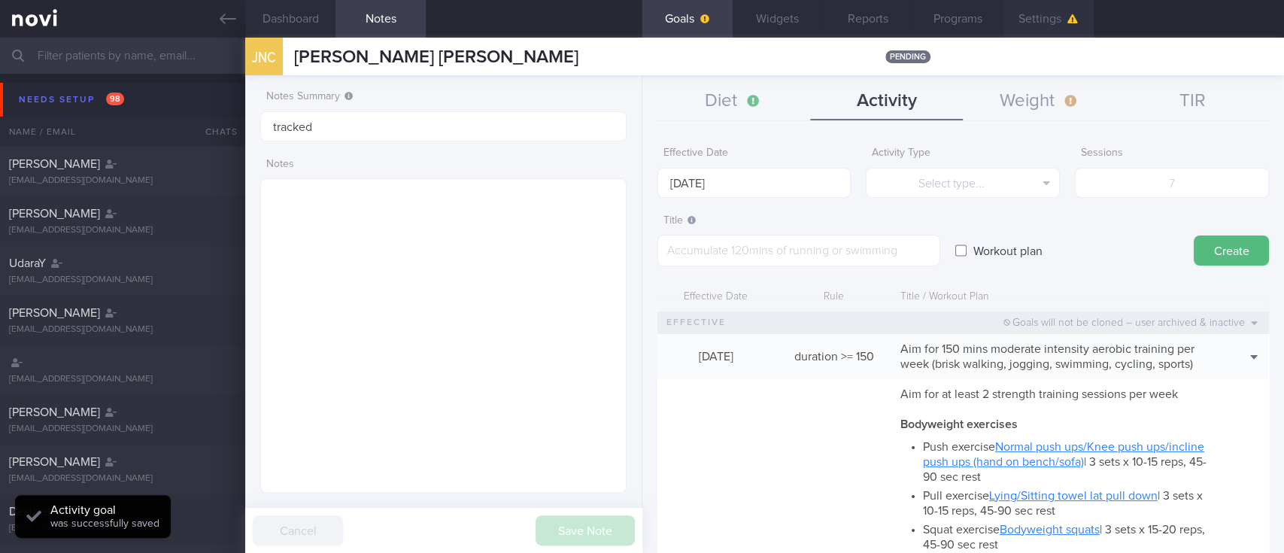
scroll to position [0, 0]
click at [720, 109] on button "Diet" at bounding box center [733, 102] width 153 height 38
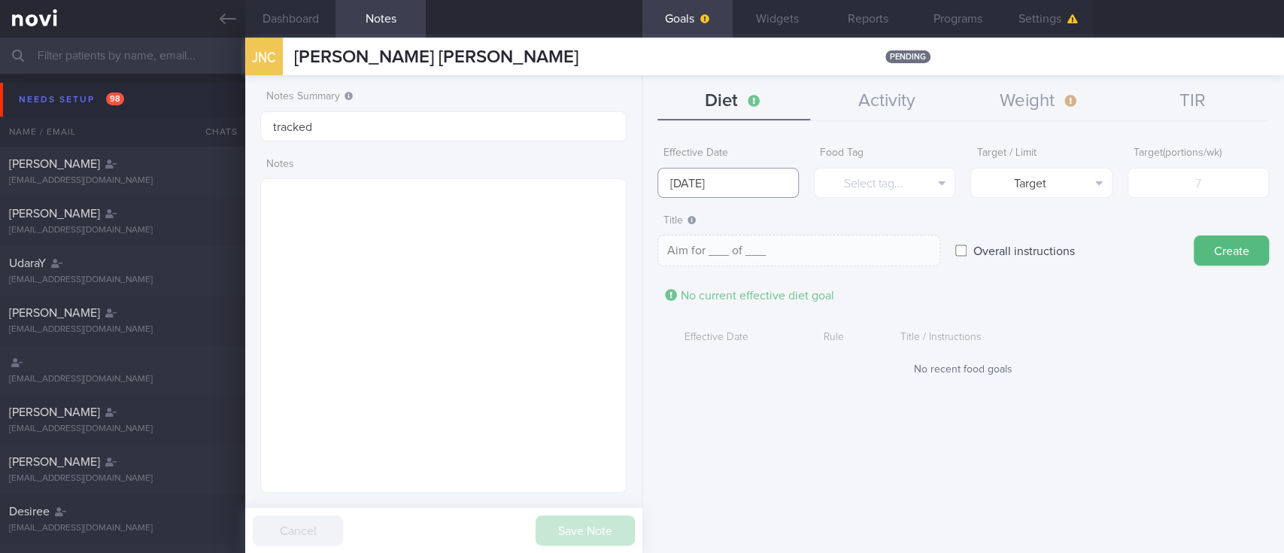
click at [765, 192] on body "You are offline! Some functionality will be unavailable Patients New Users Coac…" at bounding box center [642, 276] width 1284 height 553
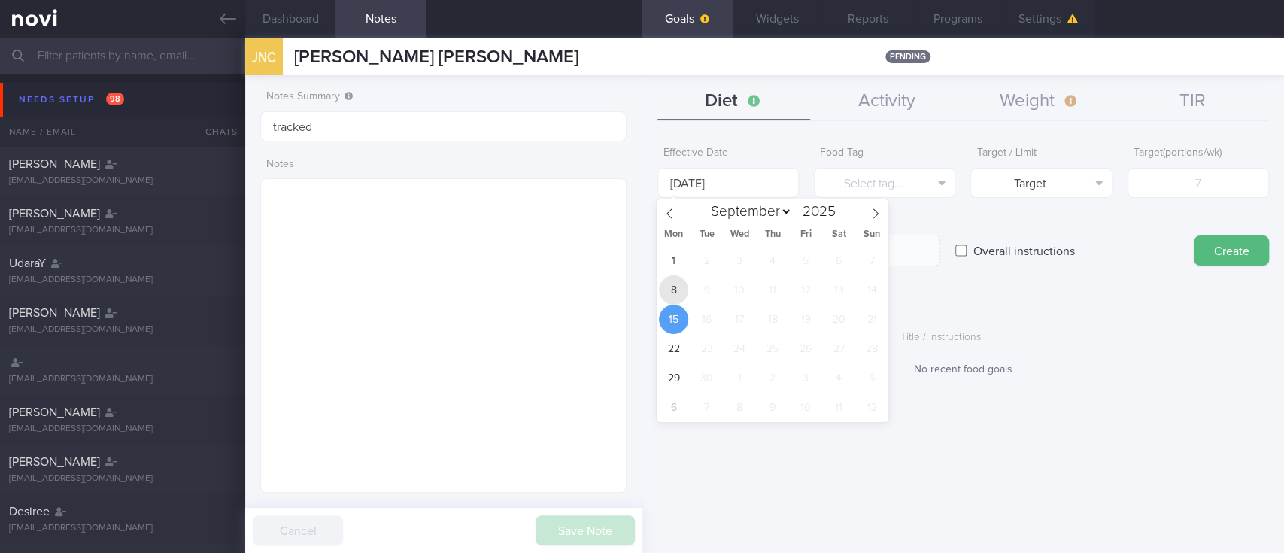
click at [678, 280] on span "8" at bounding box center [673, 289] width 29 height 29
type input "[DATE]"
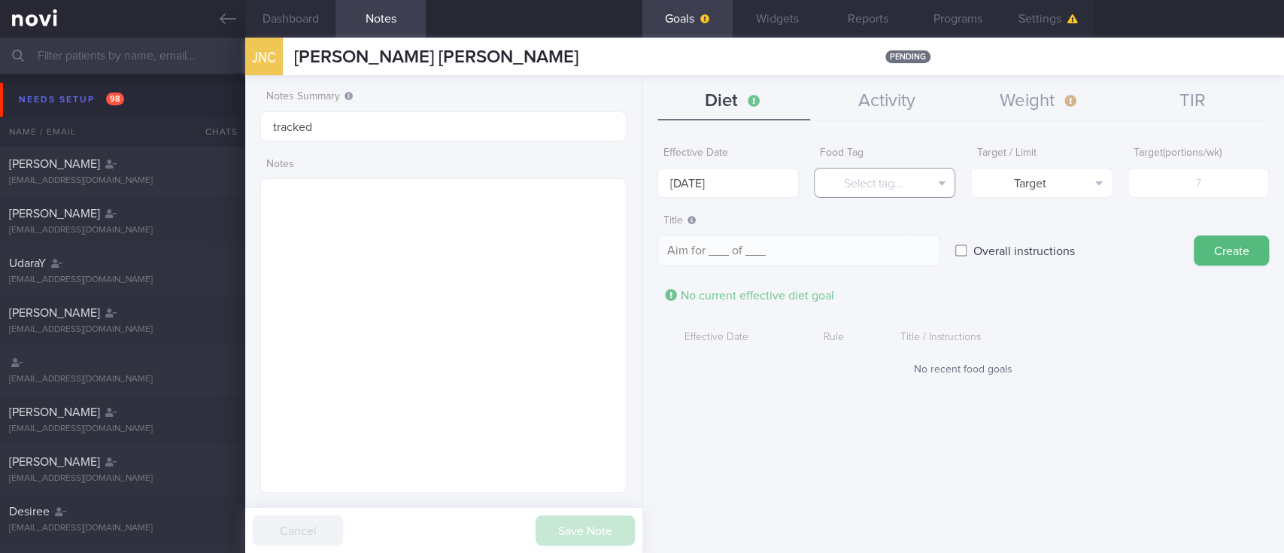
click at [902, 186] on button "Select tag..." at bounding box center [884, 183] width 141 height 30
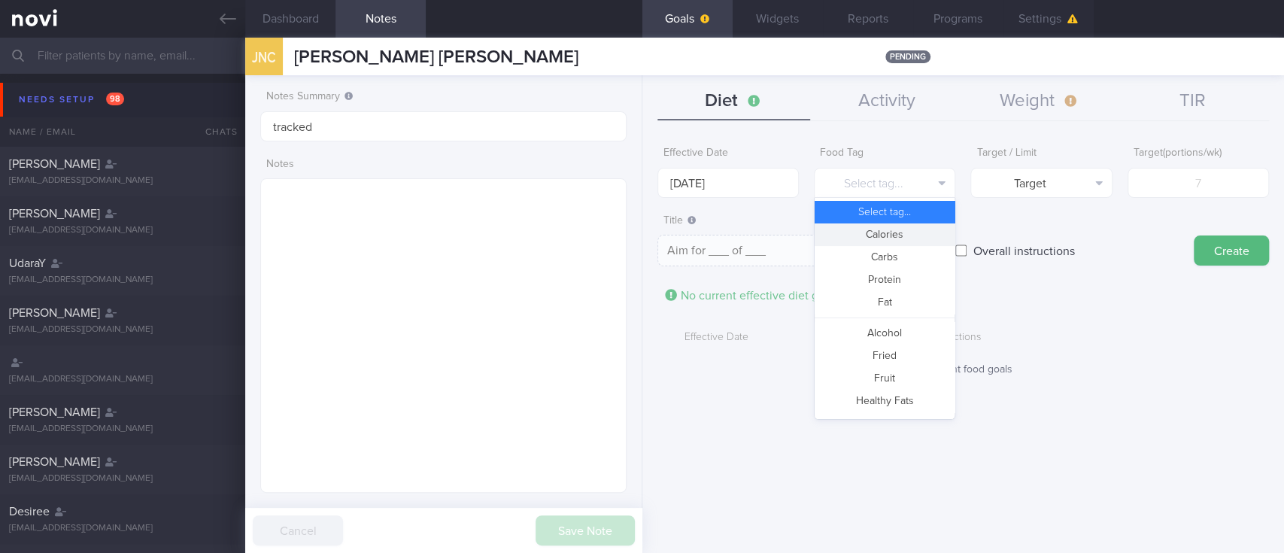
click at [905, 230] on button "Calories" at bounding box center [884, 234] width 140 height 23
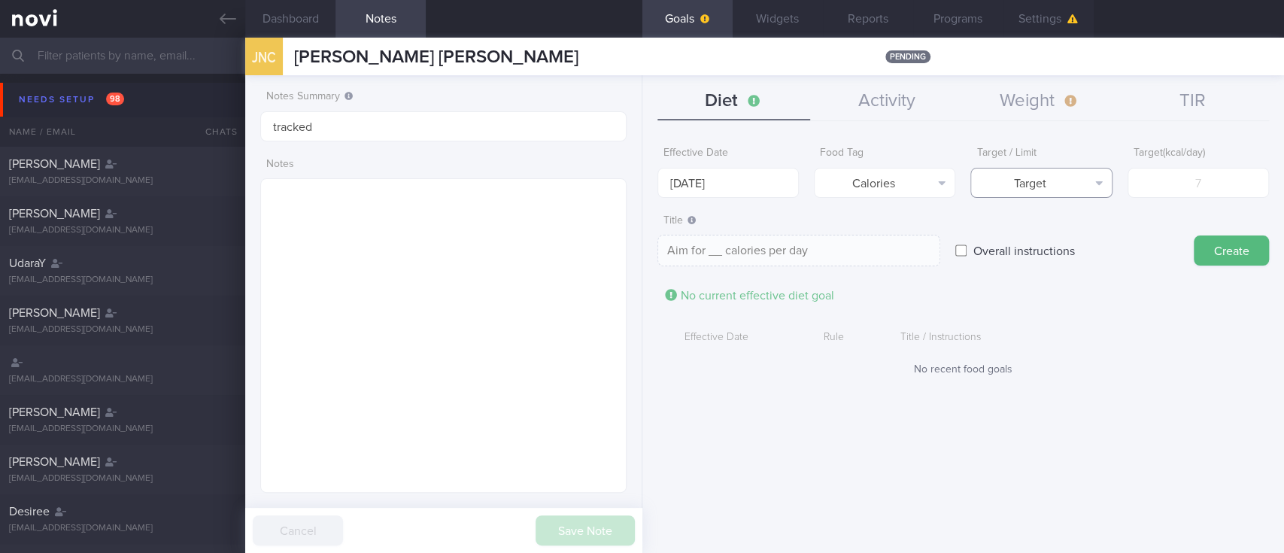
click at [1043, 191] on button "Target" at bounding box center [1040, 183] width 141 height 30
click at [1059, 238] on button "Limit" at bounding box center [1041, 234] width 140 height 23
type textarea "Keep to __ calories per day"
click at [1202, 191] on input "number" at bounding box center [1197, 183] width 141 height 30
type input "1"
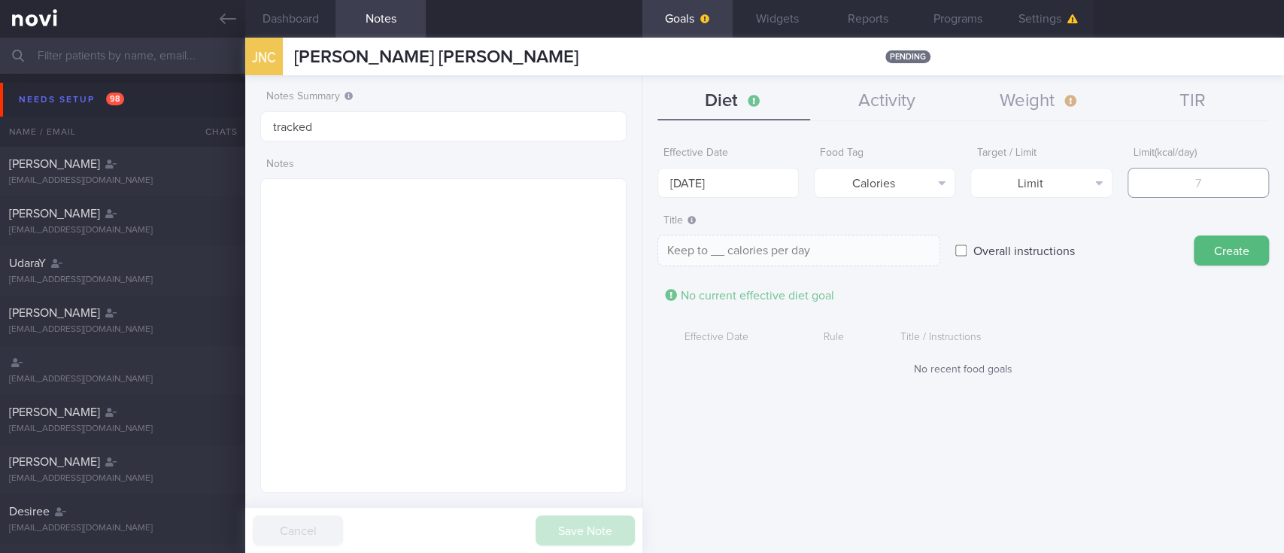
type textarea "Keep to 1 calories per day"
type input "18"
type textarea "Keep to 18 calories per day"
type input "180"
type textarea "Keep to 180 calories per day"
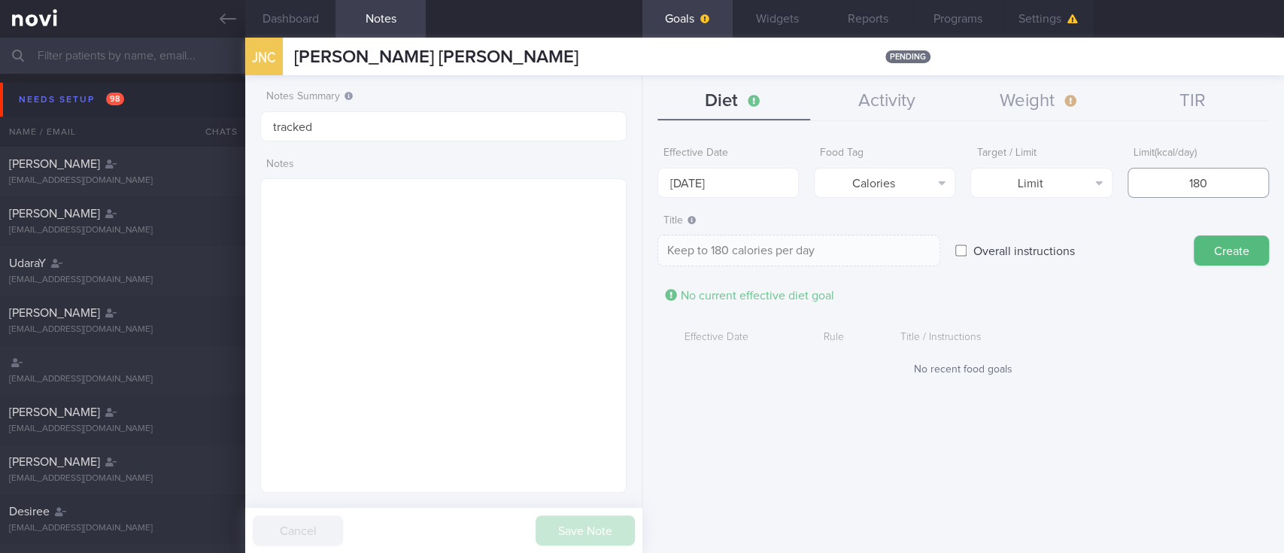
type input "1800"
type textarea "Keep to 1800 calories per day"
type input "1800"
click at [1211, 238] on button "Create" at bounding box center [1230, 250] width 75 height 30
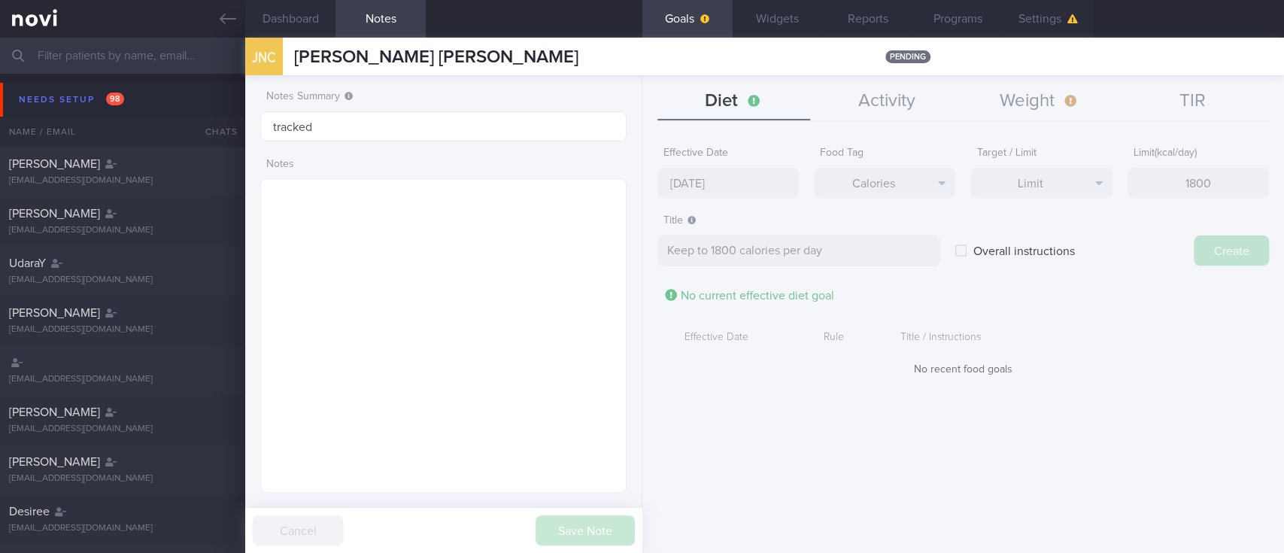
type input "[DATE]"
type textarea "Aim for ___ of ___"
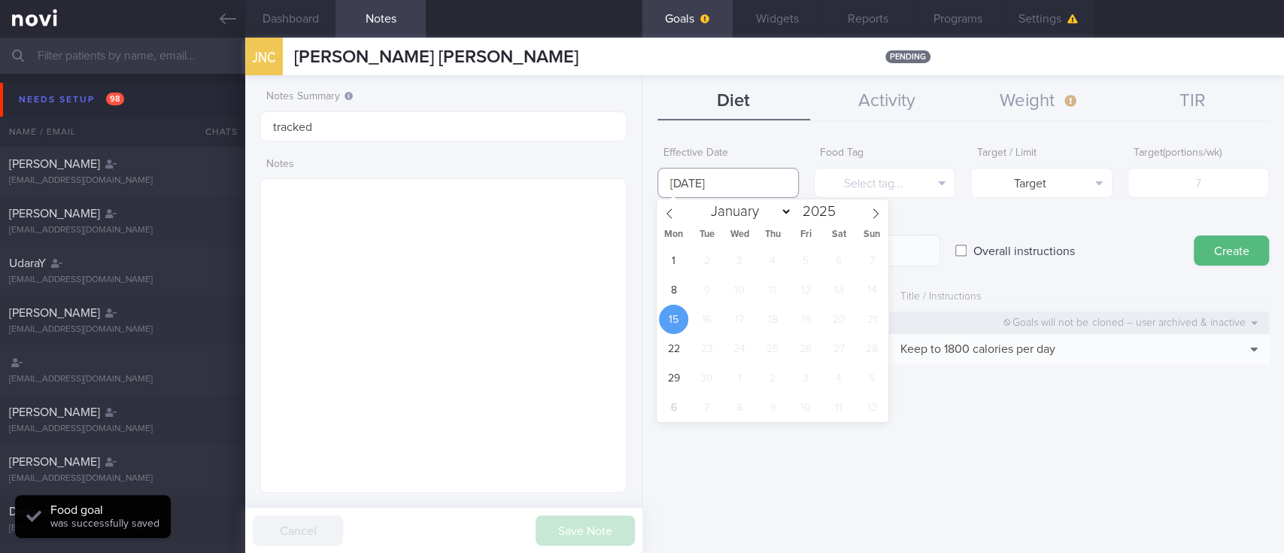
click at [763, 195] on body "You are offline! Some functionality will be unavailable Patients New Users Coac…" at bounding box center [642, 276] width 1284 height 553
click at [668, 290] on span "8" at bounding box center [673, 289] width 29 height 29
type input "[DATE]"
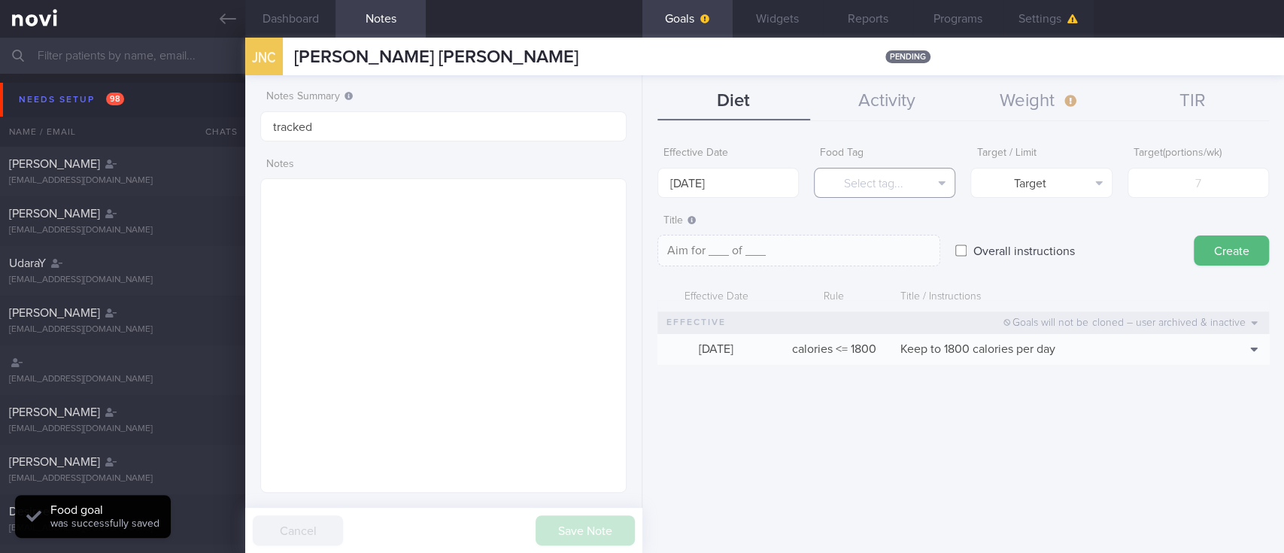
click at [882, 183] on button "Select tag..." at bounding box center [884, 183] width 141 height 30
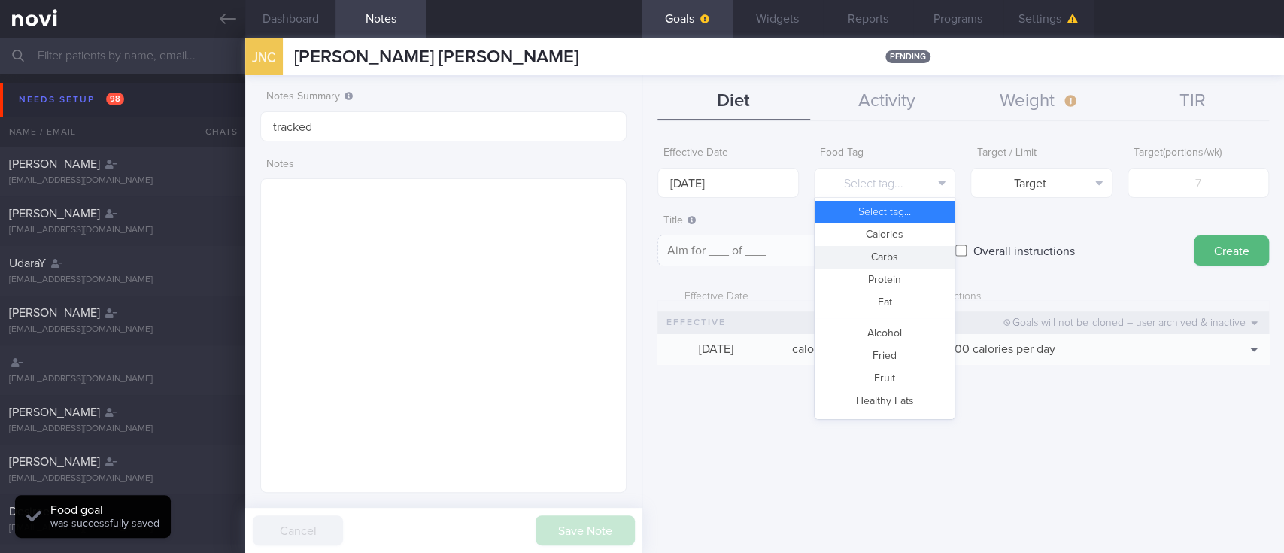
click at [889, 268] on button "Protein" at bounding box center [884, 279] width 140 height 23
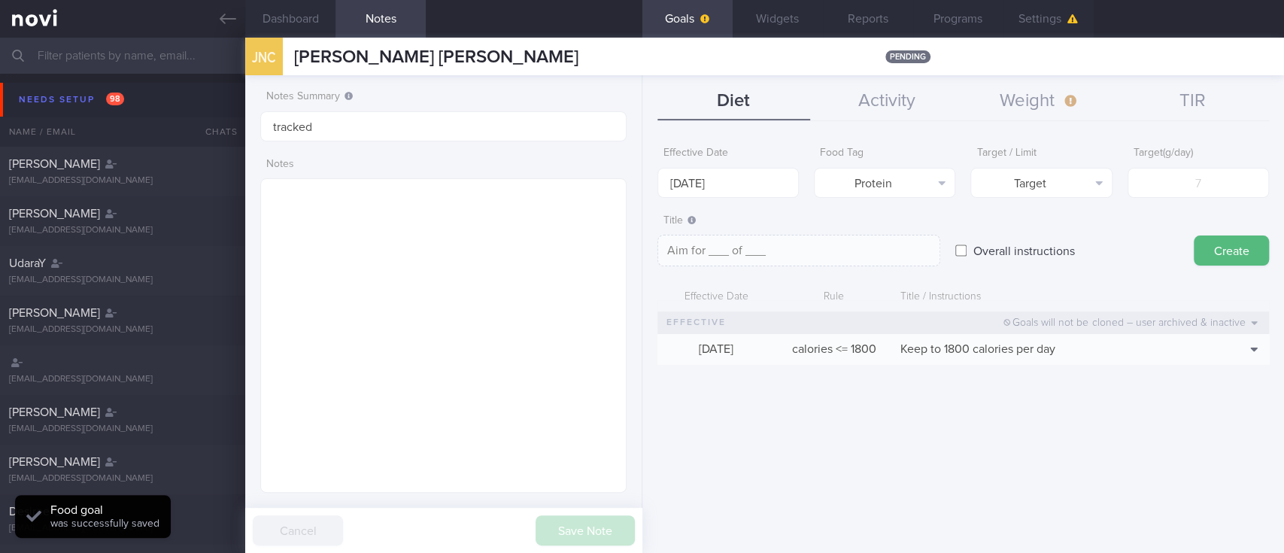
type textarea "Aim for __g of protein per day"
click at [1179, 193] on input "number" at bounding box center [1197, 183] width 141 height 30
type input "1"
type textarea "Aim for 1g of protein per day"
type input "10"
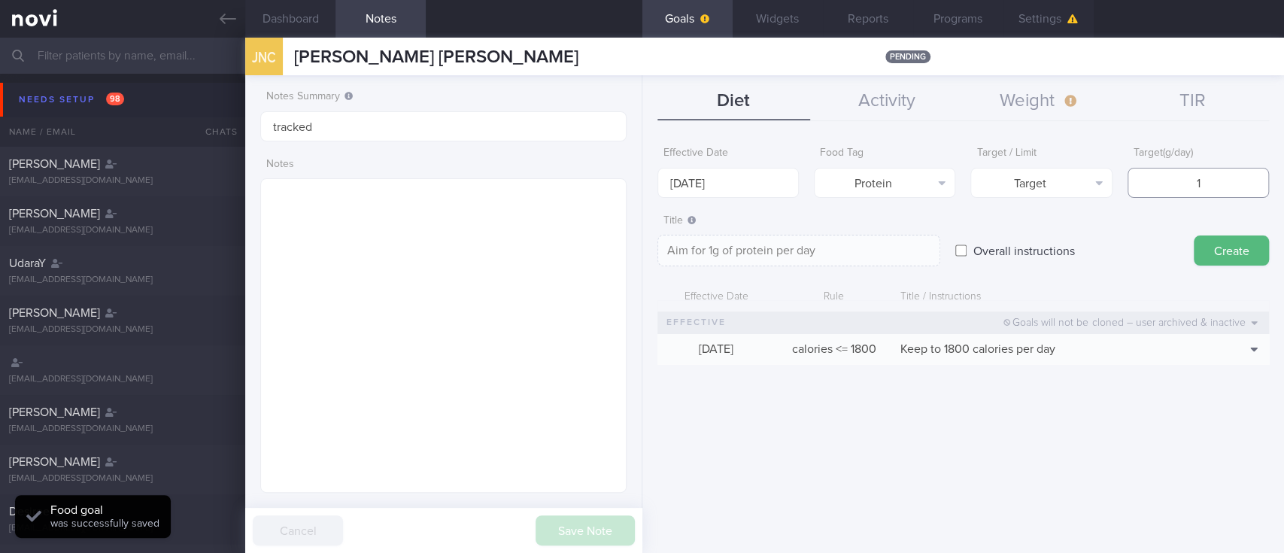
type textarea "Aim for 10g of protein per day"
type input "100"
type textarea "Aim for 100g of protein per day"
type input "100"
click at [1225, 261] on button "Create" at bounding box center [1230, 250] width 75 height 30
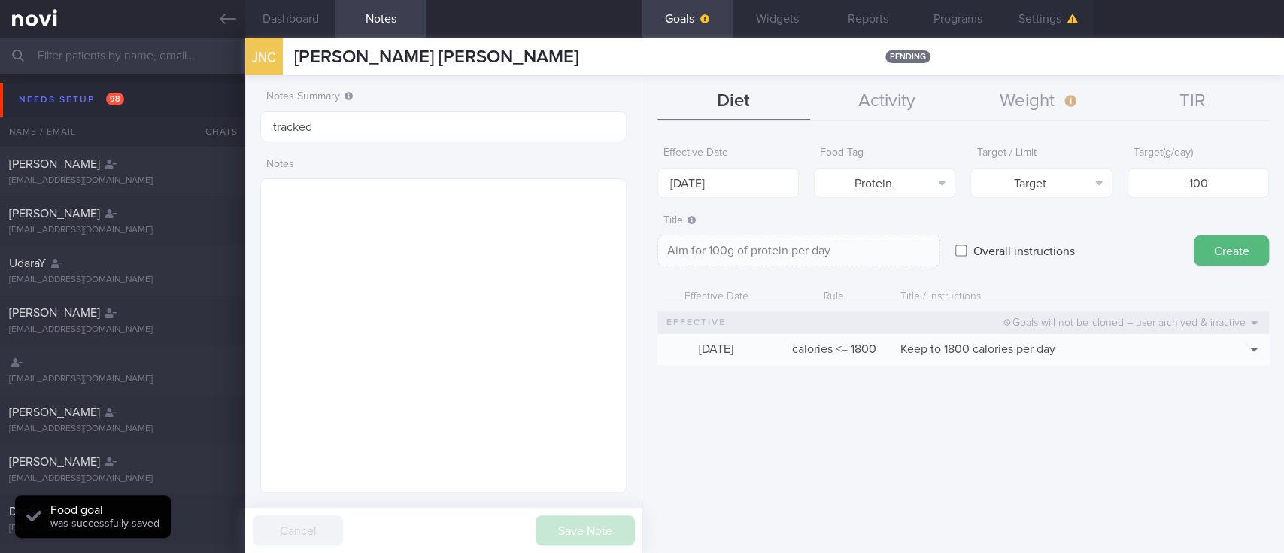
type input "[DATE]"
click at [896, 181] on button "Select tag..." at bounding box center [884, 183] width 141 height 30
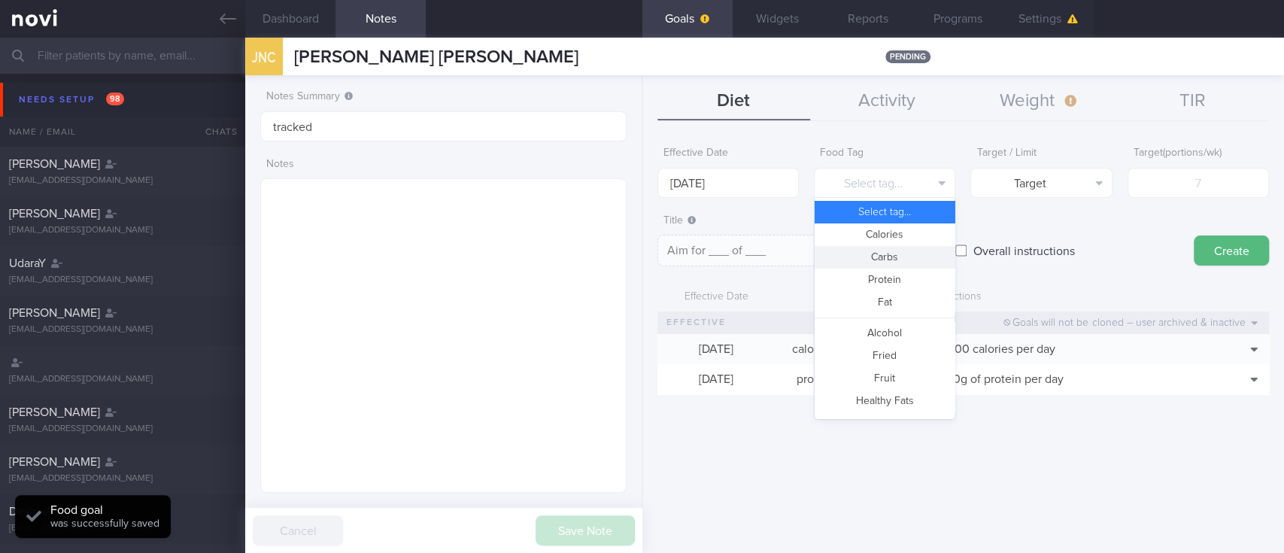
click at [896, 259] on button "Carbs" at bounding box center [884, 257] width 140 height 23
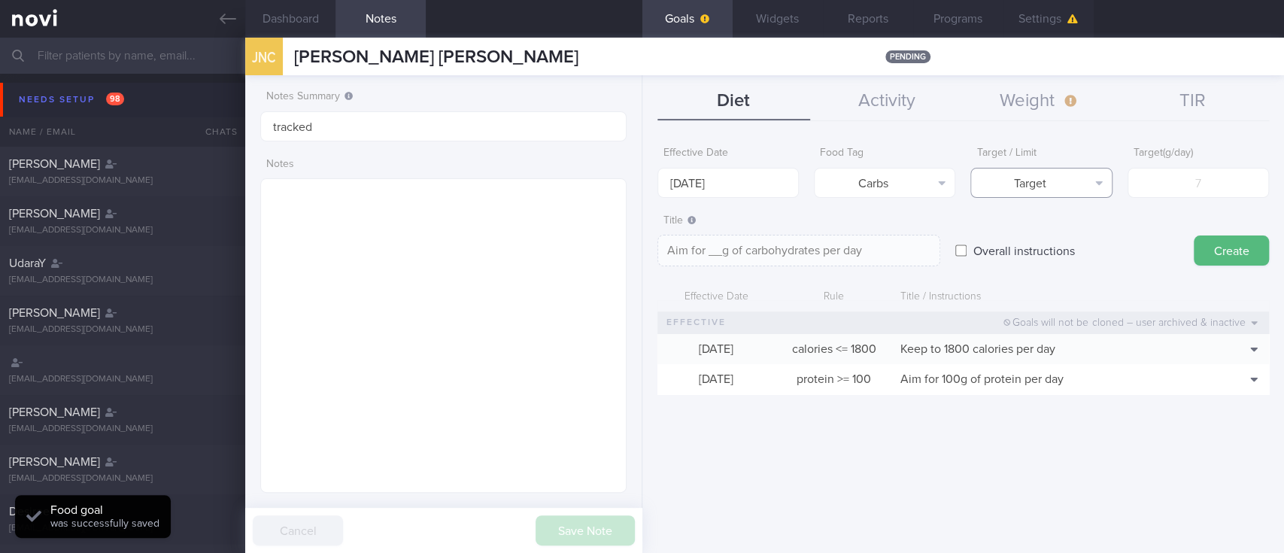
click at [1053, 192] on button "Target" at bounding box center [1040, 183] width 141 height 30
drag, startPoint x: 1085, startPoint y: 238, endPoint x: 1125, endPoint y: 211, distance: 48.2
click at [1085, 237] on button "Limit" at bounding box center [1041, 234] width 140 height 23
type textarea "Keep to __g of carbohydrates per day"
click at [1184, 183] on input "number" at bounding box center [1197, 183] width 141 height 30
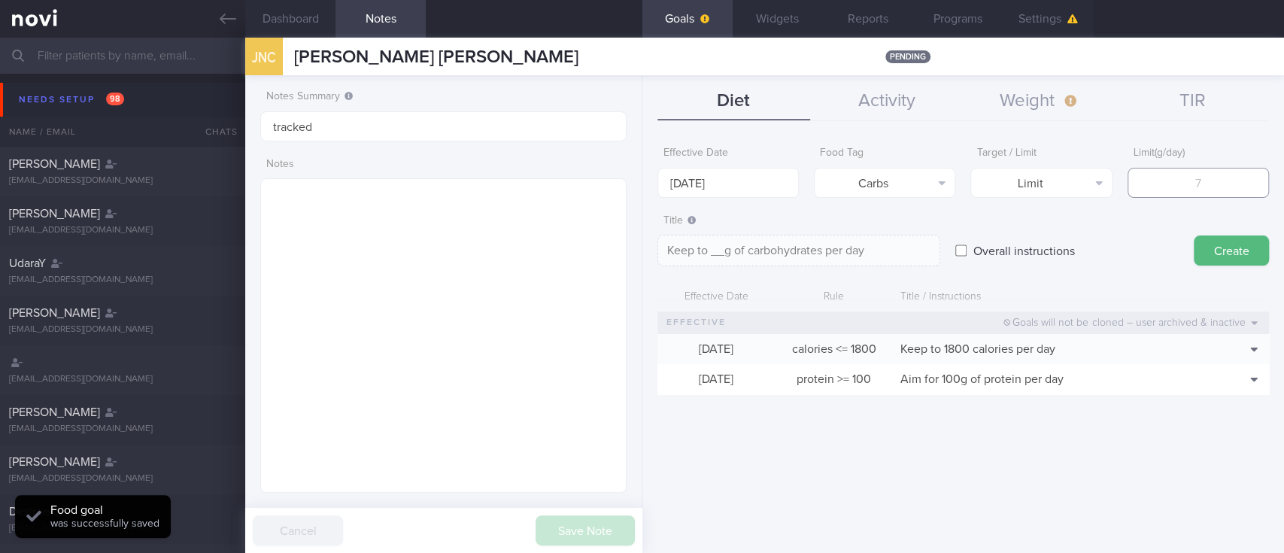
type input "1"
type textarea "Keep to 1g of carbohydrates per day"
type input "18"
type textarea "Keep to 18g of carbohydrates per day"
type input "180"
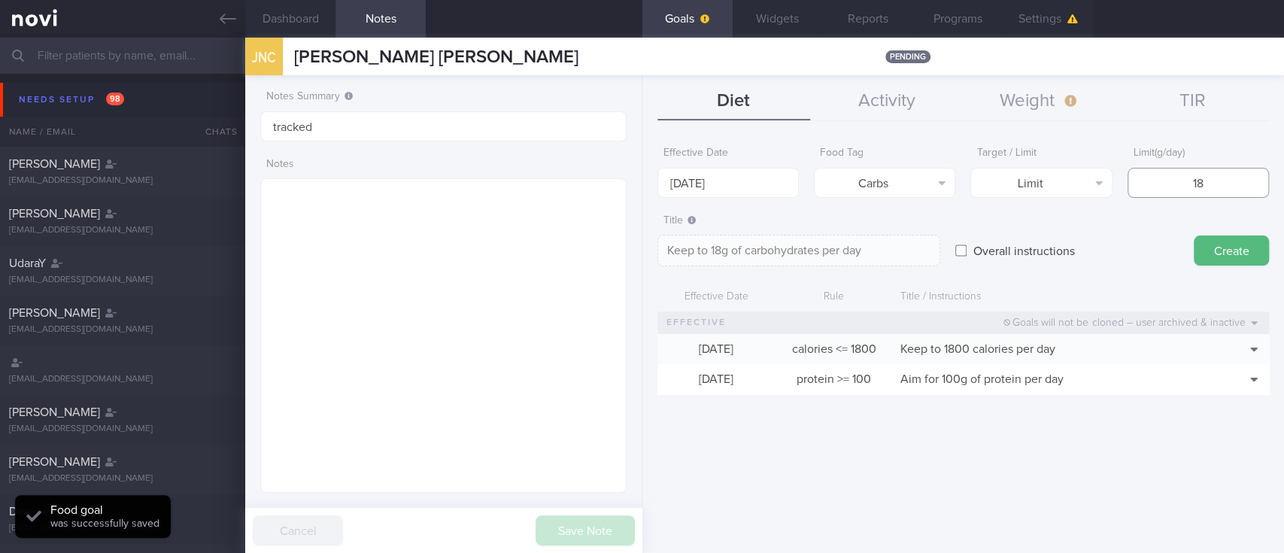
type textarea "Keep to 180g of carbohydrates per day"
type input "180"
click at [722, 186] on body "You are offline! Some functionality will be unavailable Patients New Users Coac…" at bounding box center [642, 276] width 1284 height 553
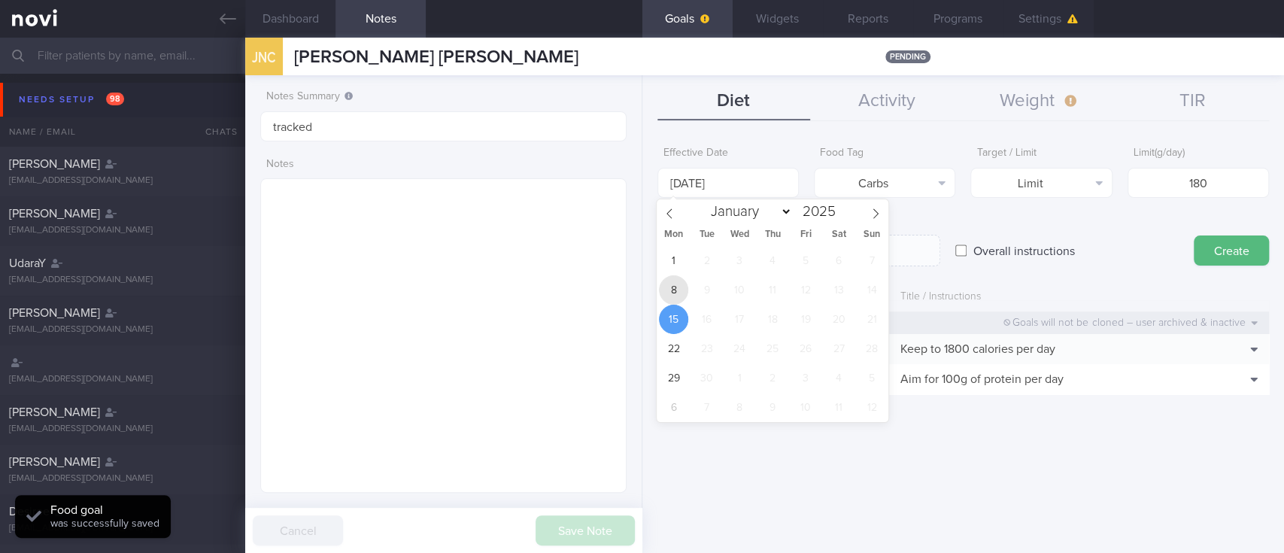
click at [671, 293] on span "8" at bounding box center [673, 289] width 29 height 29
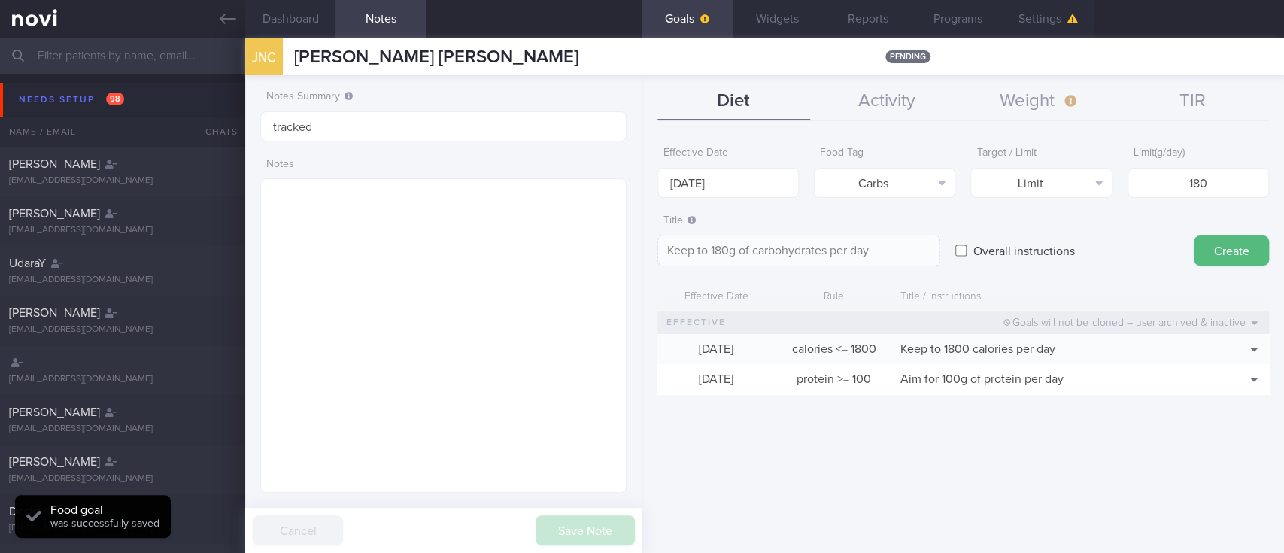
click at [1244, 248] on button "Create" at bounding box center [1230, 250] width 75 height 30
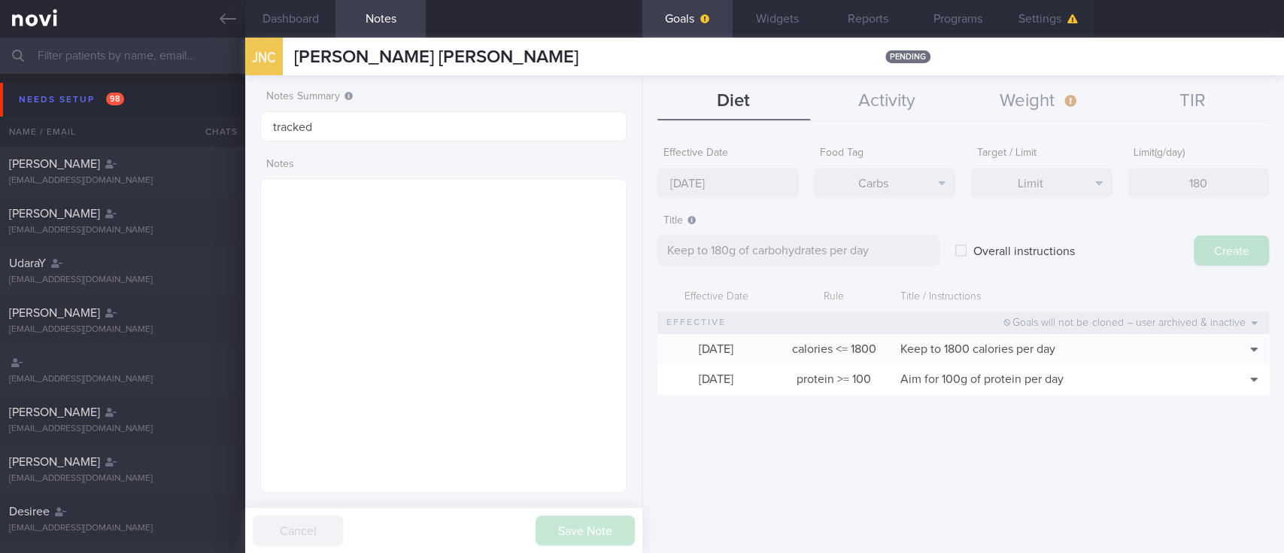
type input "[DATE]"
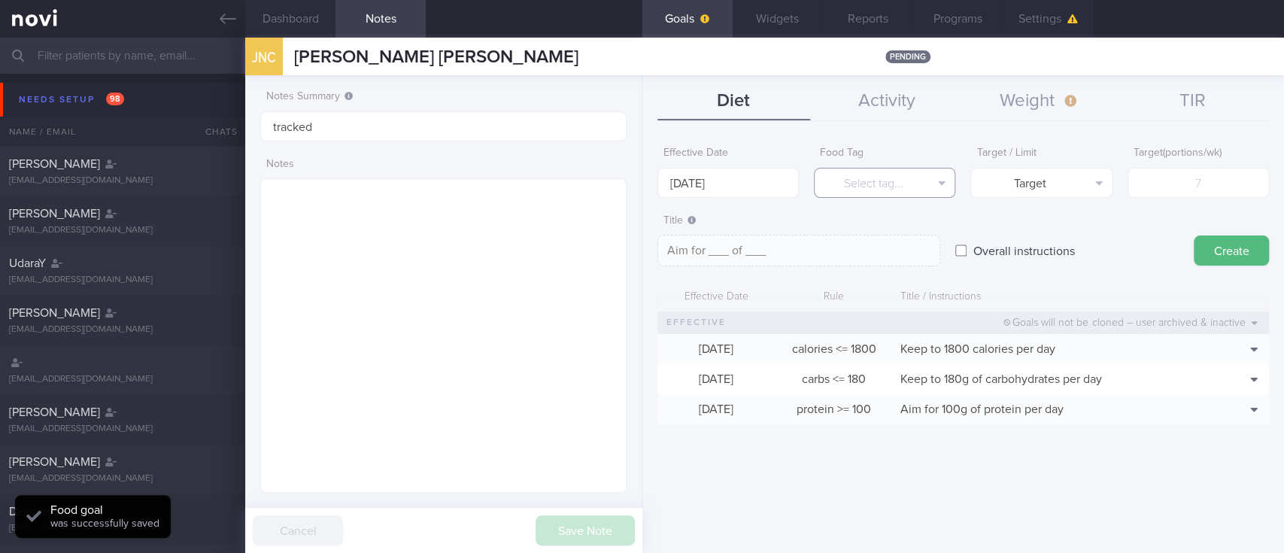
click at [886, 191] on button "Select tag..." at bounding box center [884, 183] width 141 height 30
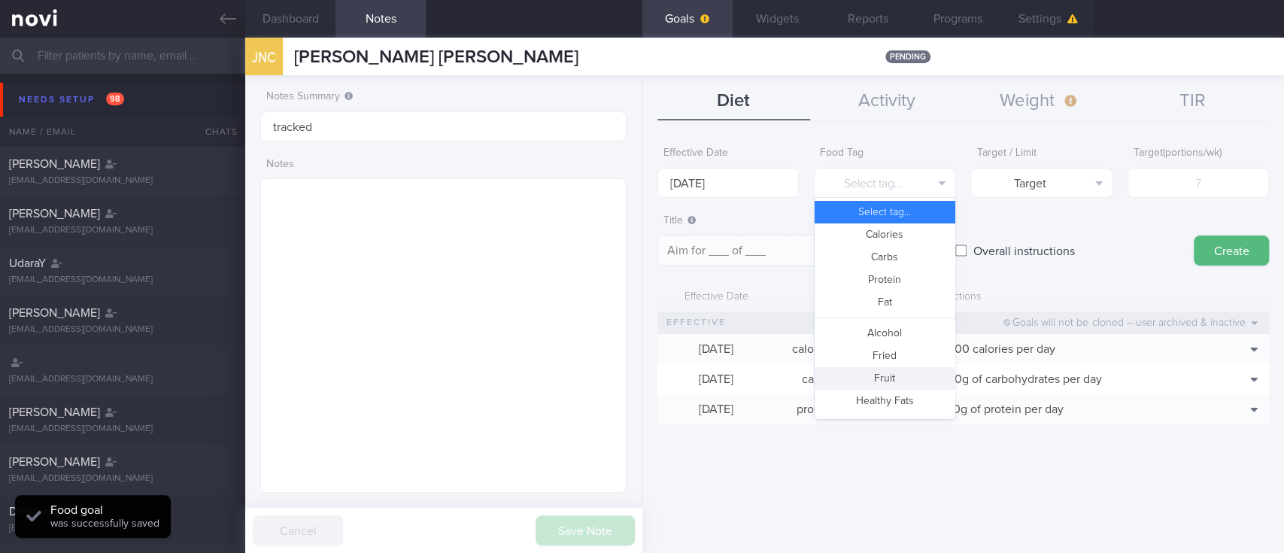
click at [882, 369] on button "Fruit" at bounding box center [884, 378] width 140 height 23
type textarea "Aim for __ portions of fruits per week"
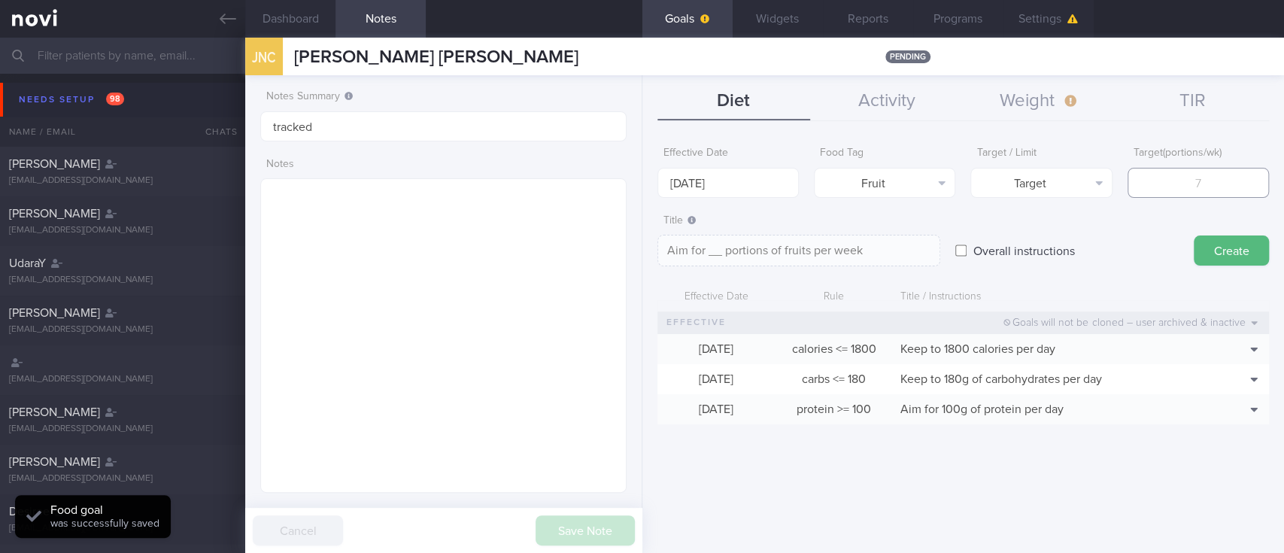
click at [1201, 190] on input "number" at bounding box center [1197, 183] width 141 height 30
type input "14"
click at [719, 185] on body "You are offline! Some functionality will be unavailable Patients New Users Coac…" at bounding box center [642, 276] width 1284 height 553
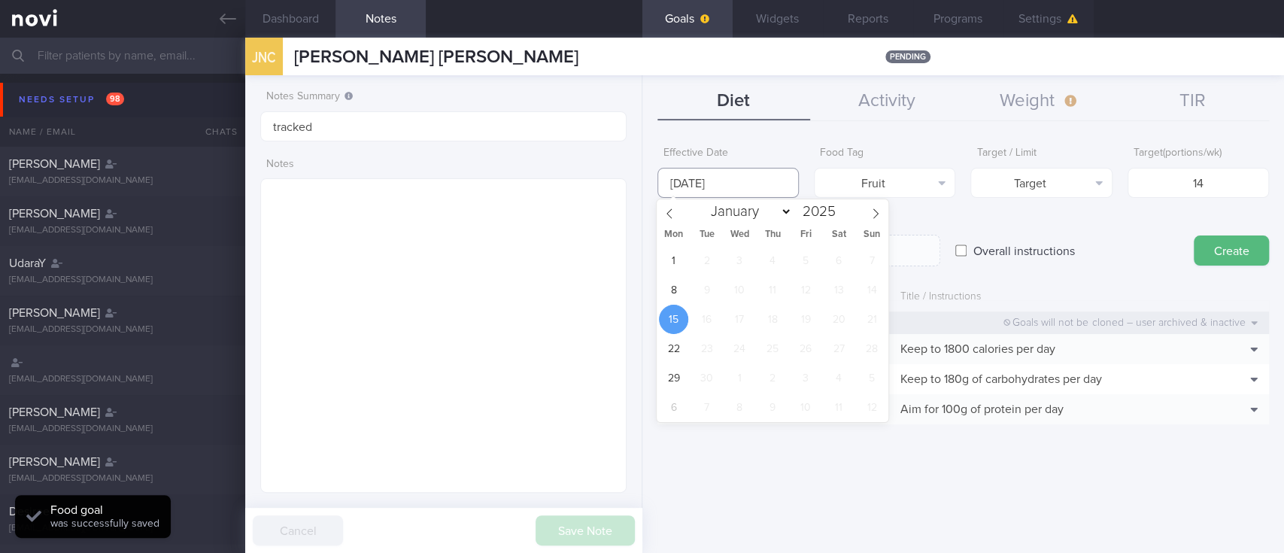
type textarea "Aim for 14 portions of fruits per week"
click at [670, 294] on span "8" at bounding box center [673, 289] width 29 height 29
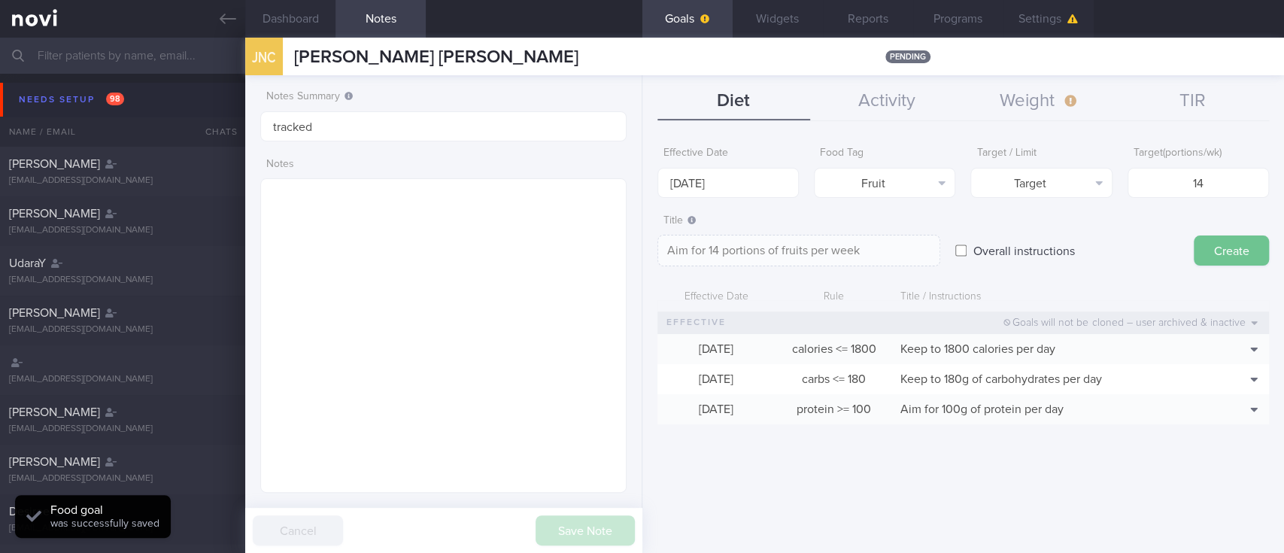
click at [1196, 250] on button "Create" at bounding box center [1230, 250] width 75 height 30
type input "[DATE]"
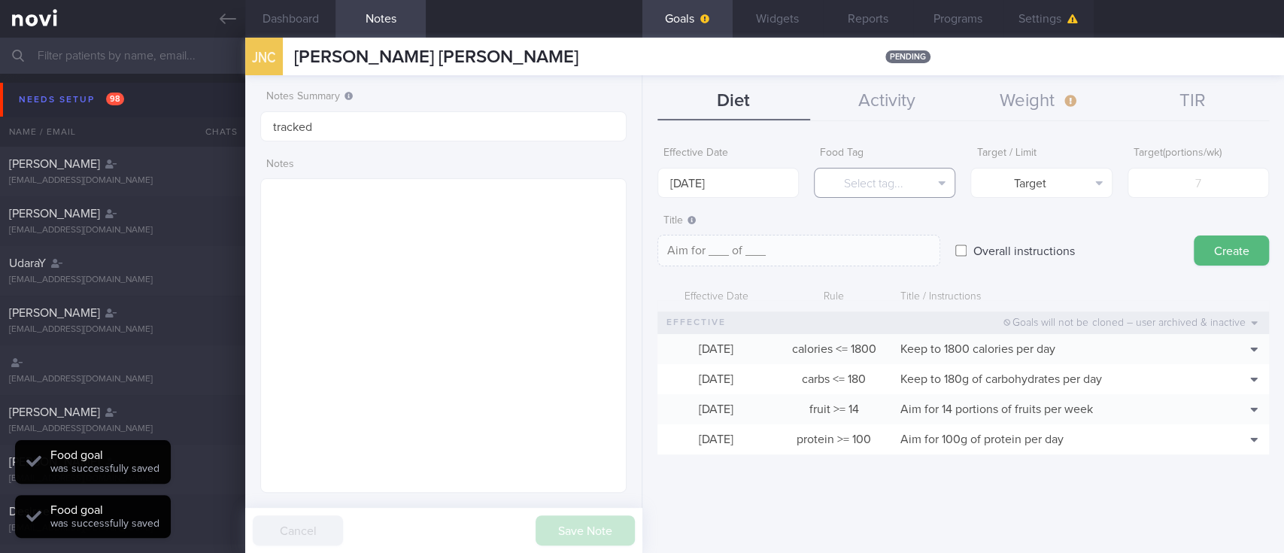
click at [932, 183] on button "Select tag..." at bounding box center [884, 183] width 141 height 30
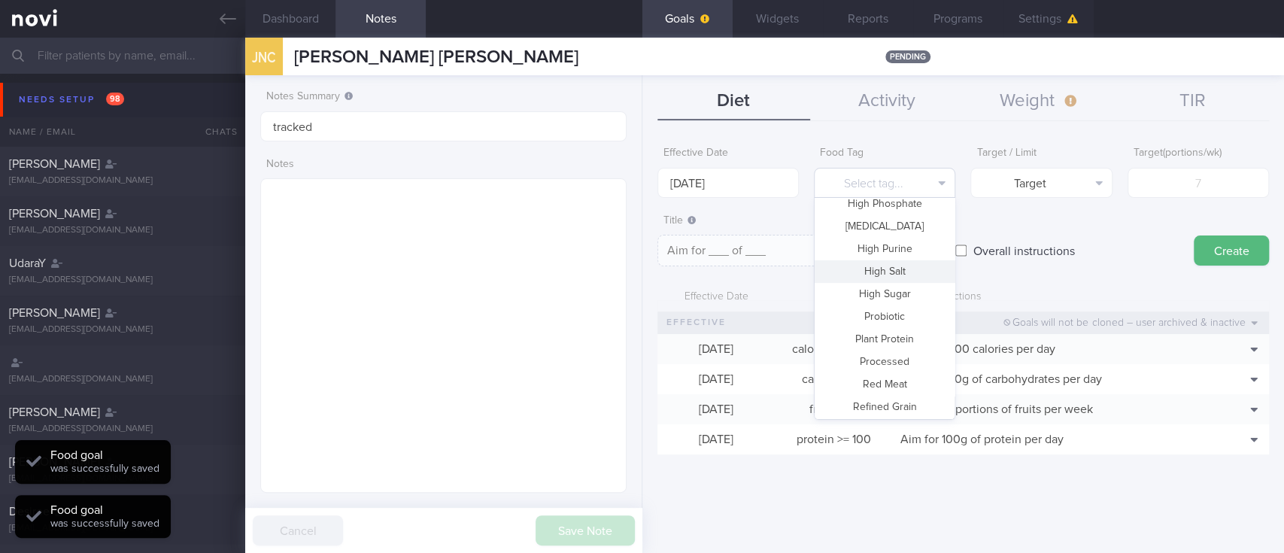
scroll to position [447, 0]
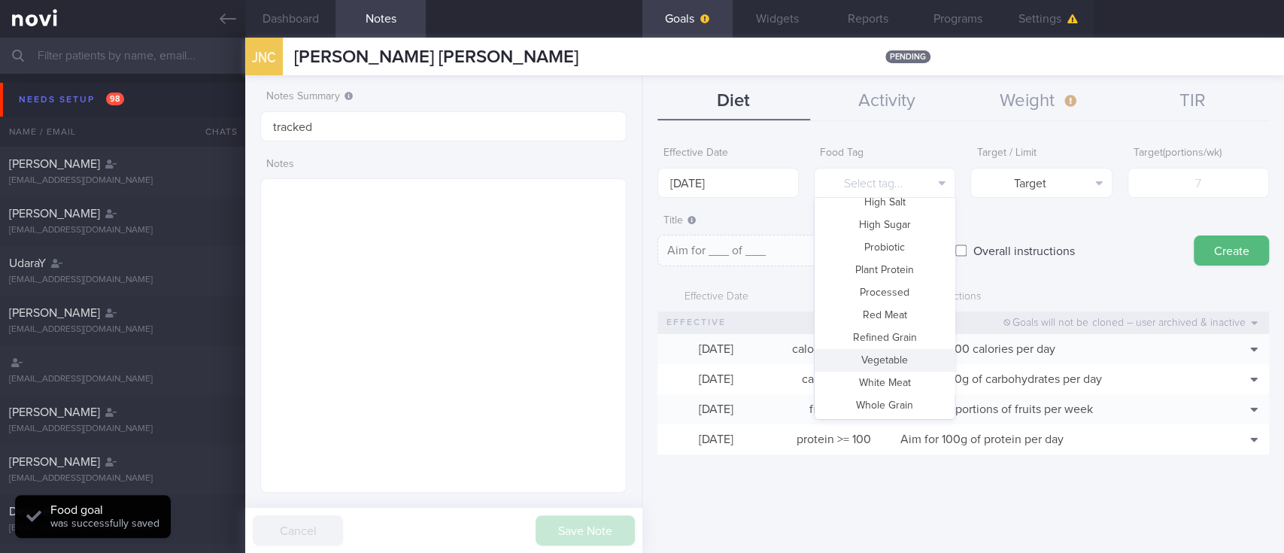
click at [884, 356] on button "Vegetable" at bounding box center [884, 360] width 140 height 23
type textarea "Aim for __ portions of vegetables per week"
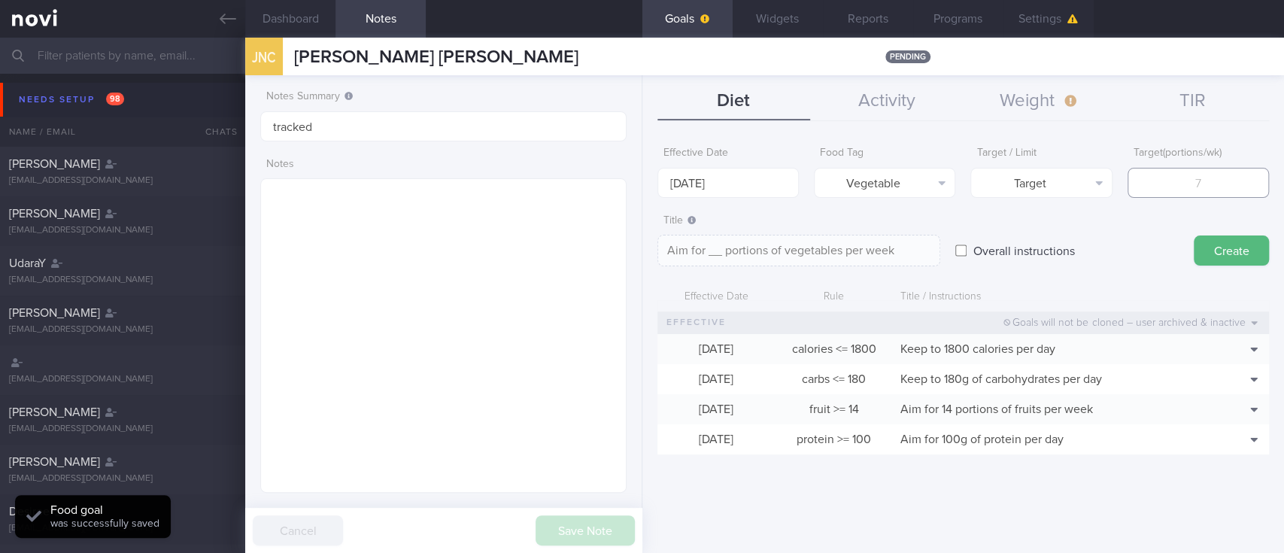
click at [1245, 180] on input "number" at bounding box center [1197, 183] width 141 height 30
type input "1"
type textarea "Aim for 1 portions of vegetables per week"
type input "14"
type textarea "Aim for 14 portions of vegetables per week"
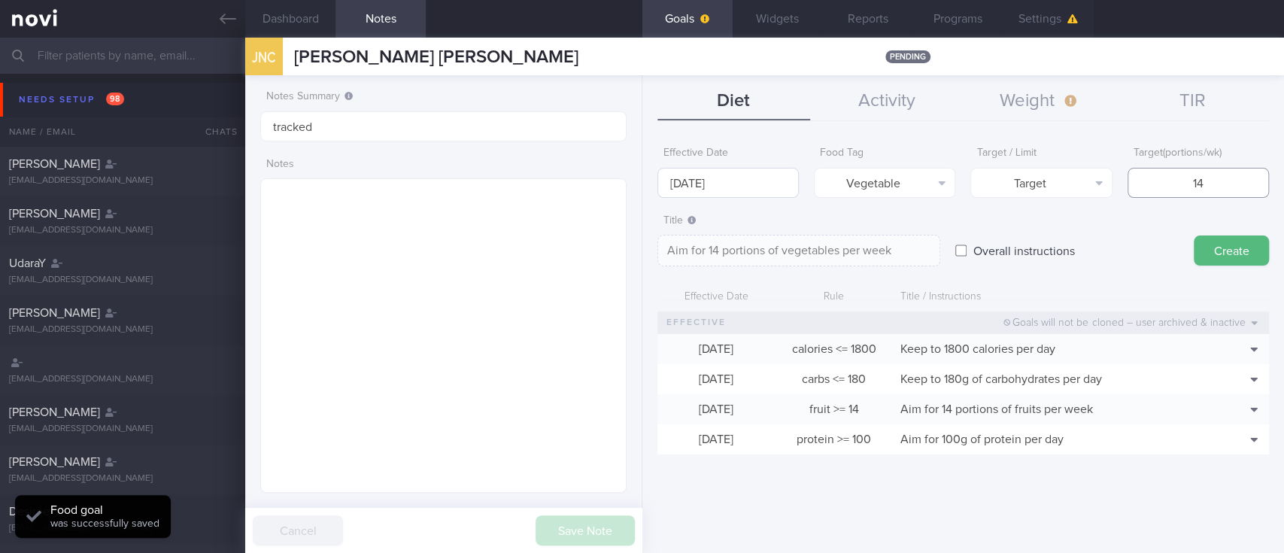
type input "14"
click at [726, 177] on input "[DATE]" at bounding box center [727, 183] width 141 height 30
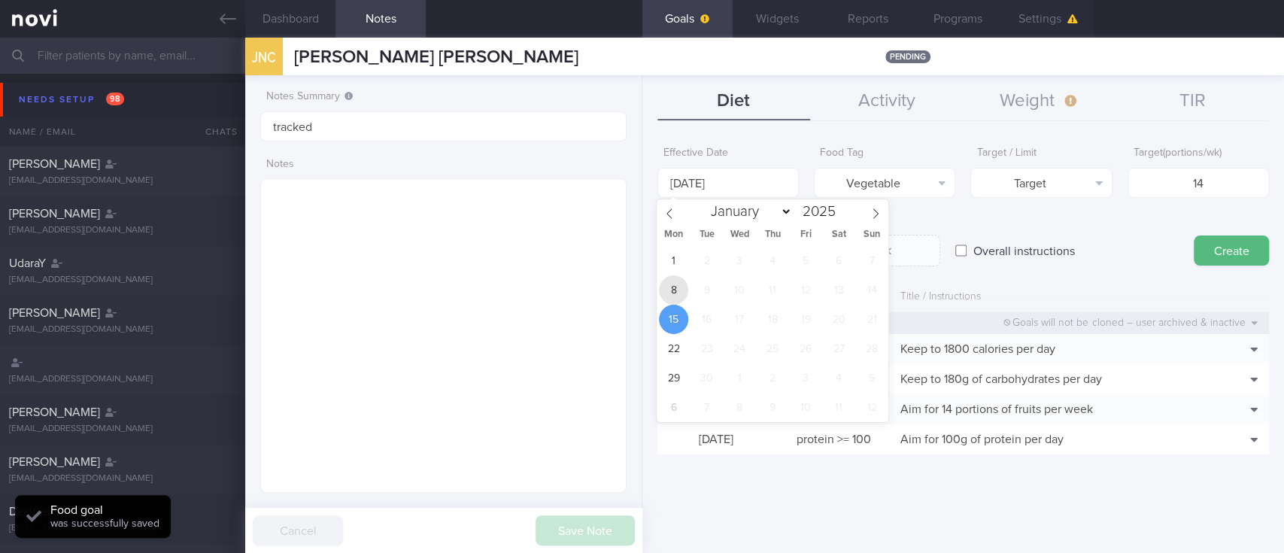
click at [671, 303] on span "8" at bounding box center [673, 289] width 29 height 29
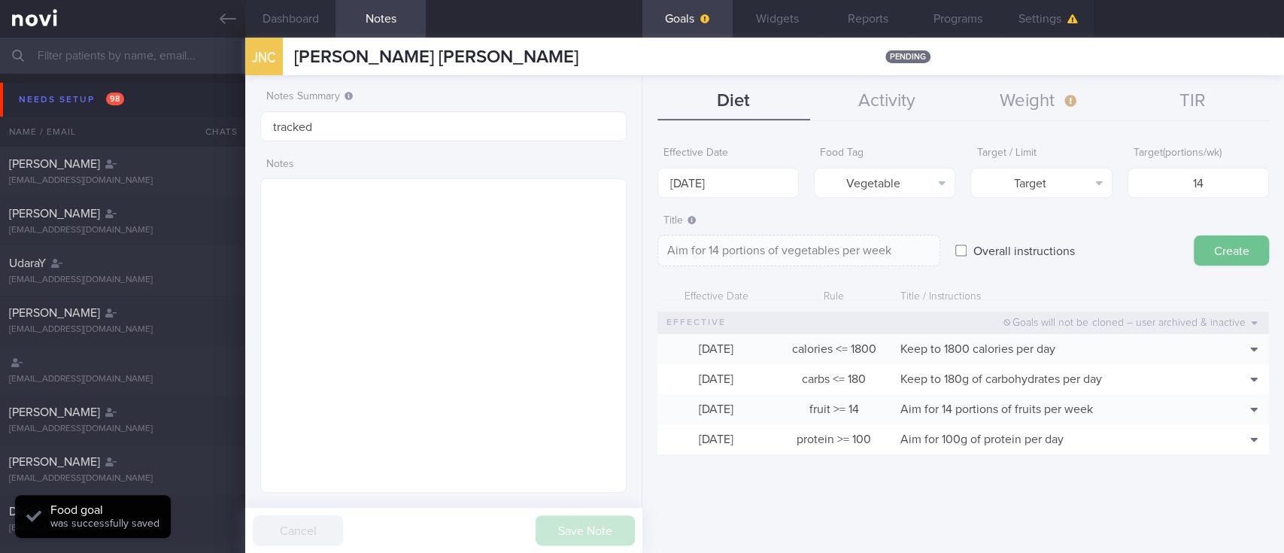
click at [1217, 246] on button "Create" at bounding box center [1230, 250] width 75 height 30
type input "[DATE]"
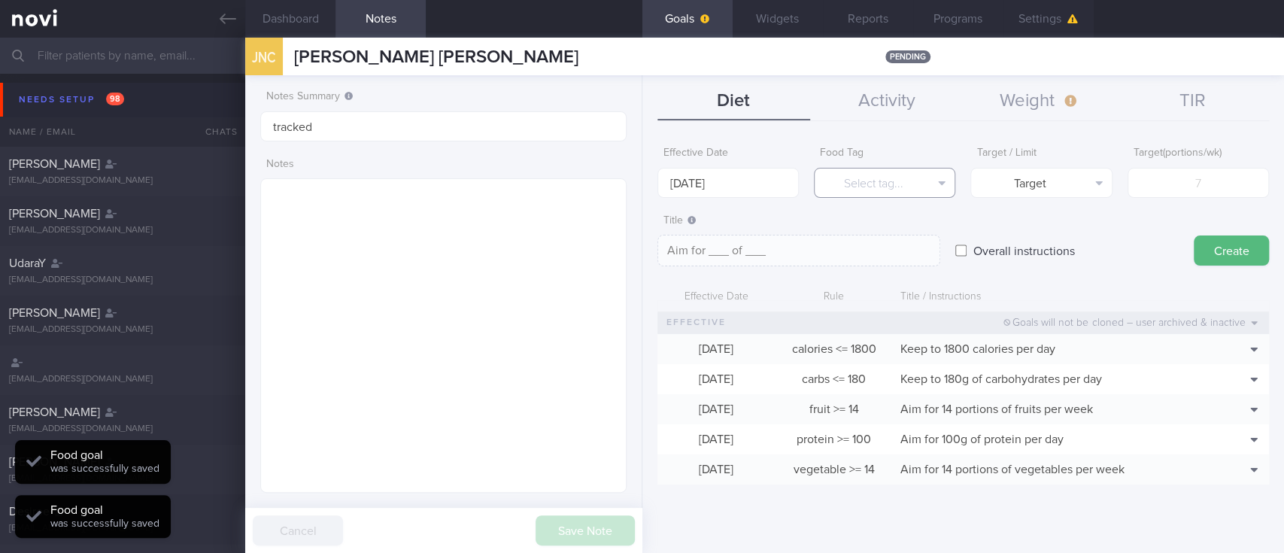
click at [905, 184] on button "Select tag..." at bounding box center [884, 183] width 141 height 30
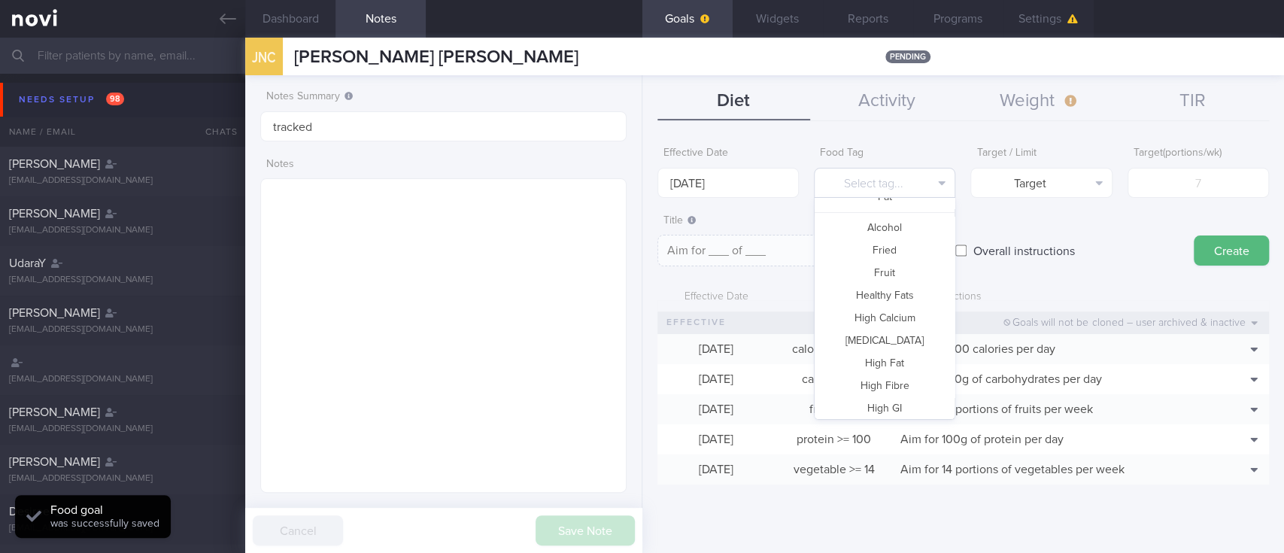
scroll to position [0, 0]
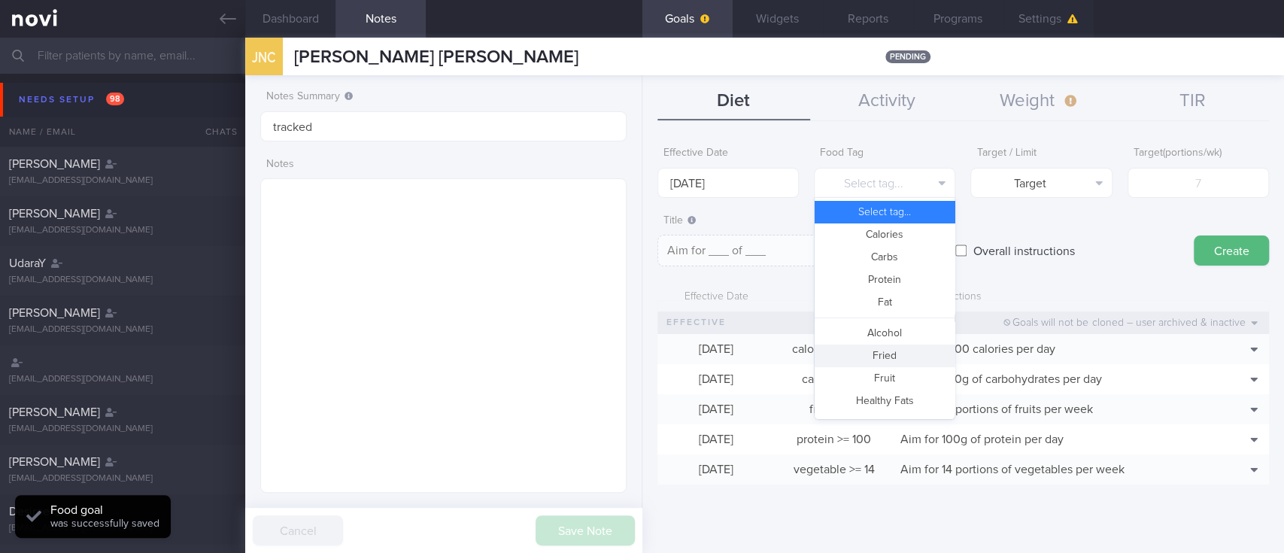
click at [896, 351] on button "Fried" at bounding box center [884, 355] width 140 height 23
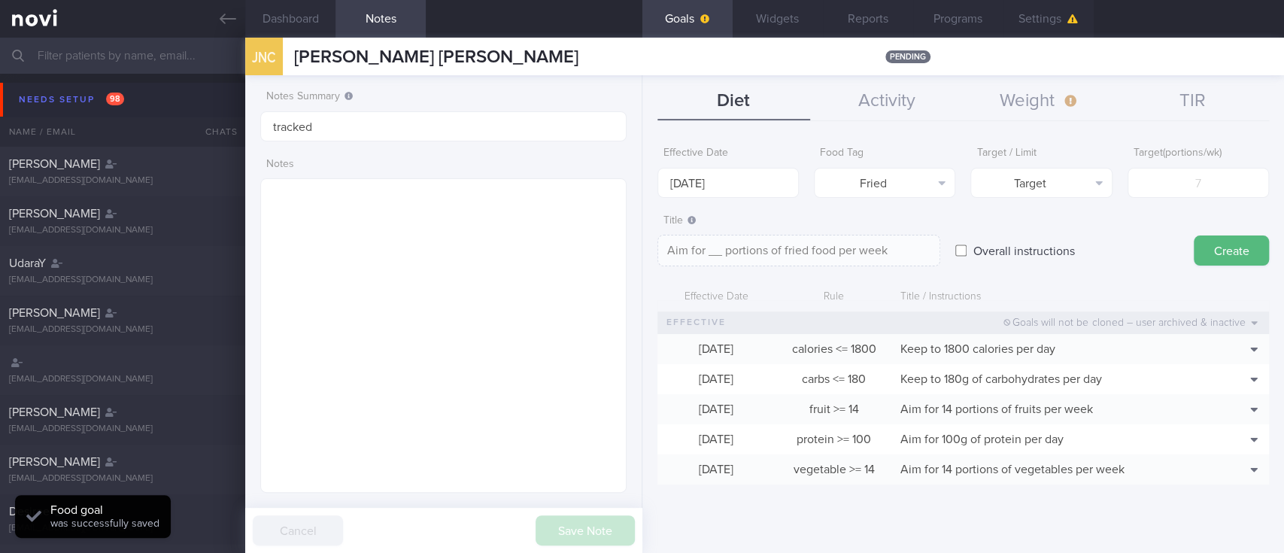
click at [1058, 165] on div "Target / Limit Target Target Limit" at bounding box center [1040, 168] width 141 height 59
click at [1063, 182] on button "Target" at bounding box center [1040, 183] width 141 height 30
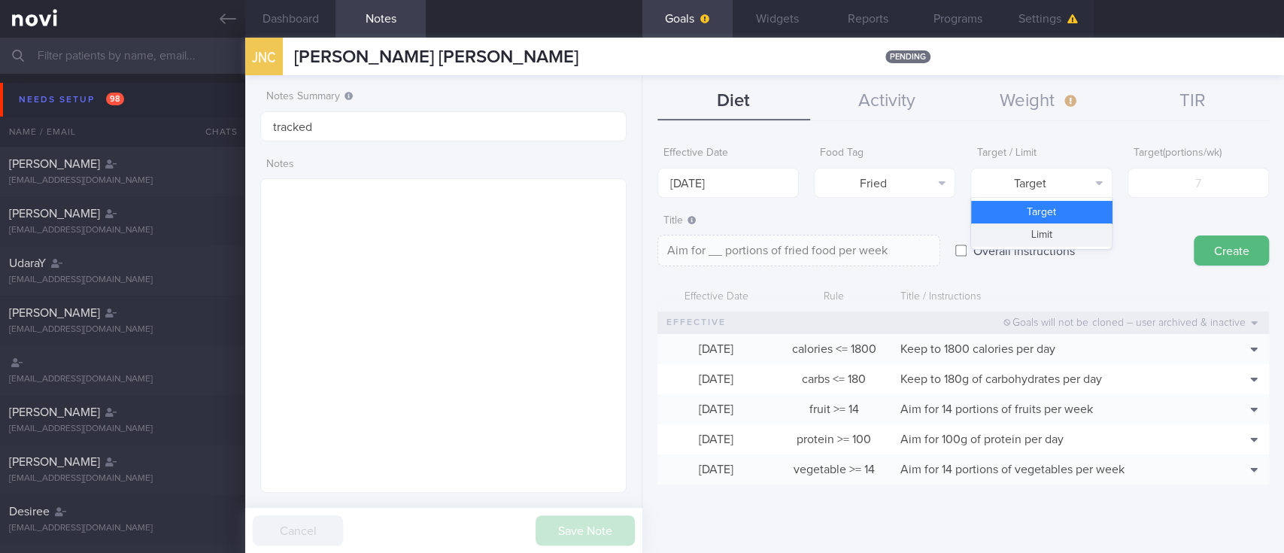
click at [1049, 240] on button "Limit" at bounding box center [1041, 234] width 140 height 23
type textarea "Keep to __ portions of fried food per week"
click at [1210, 190] on input "number" at bounding box center [1197, 183] width 141 height 30
type input "2"
type textarea "Keep to 2 portions of fried food per week"
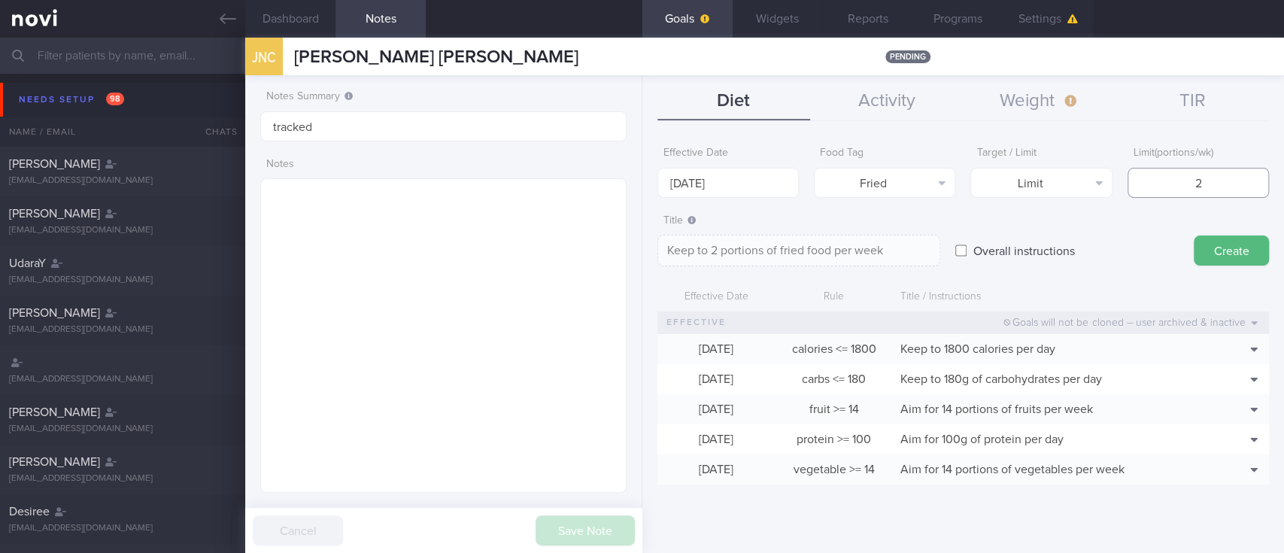
type input "2"
click at [804, 244] on textarea "Keep to 2 portions of fried food per week" at bounding box center [798, 251] width 283 height 32
type textarea "Keep to 2 portions of fried/high fat food per week"
click at [665, 179] on input "[DATE]" at bounding box center [727, 183] width 141 height 30
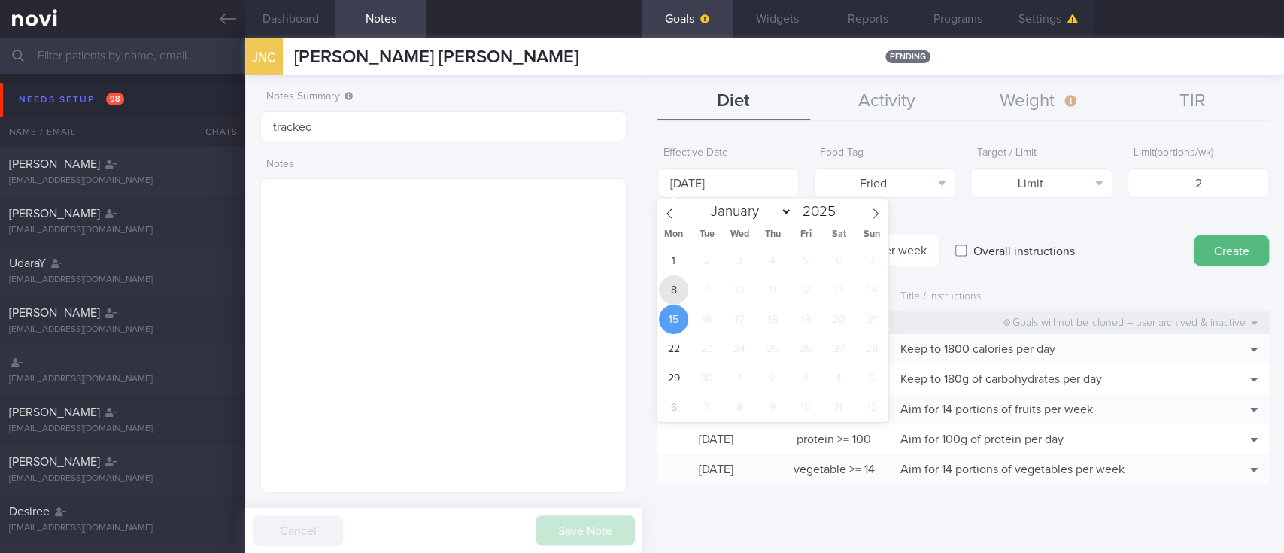
click at [675, 288] on span "8" at bounding box center [673, 289] width 29 height 29
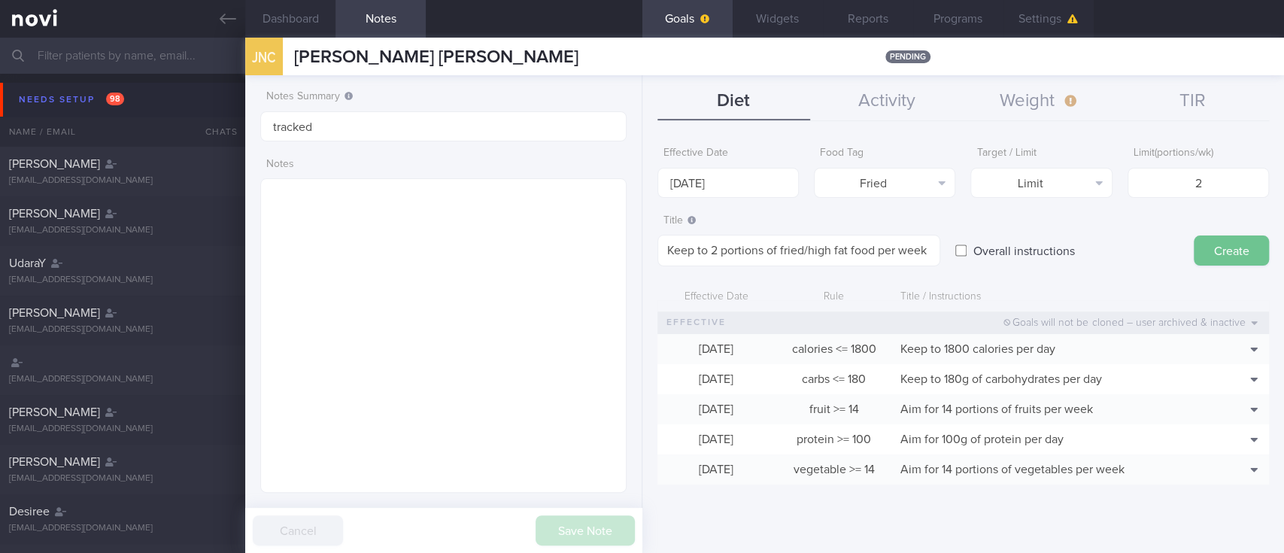
click at [1209, 245] on button "Create" at bounding box center [1230, 250] width 75 height 30
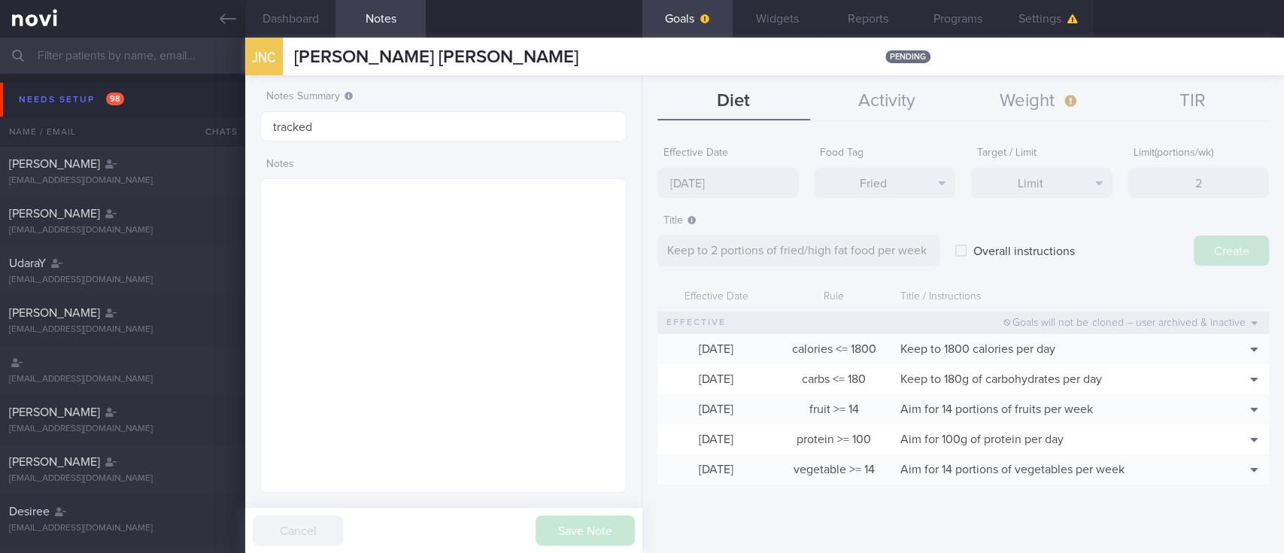
type input "[DATE]"
type textarea "Aim for ___ of ___"
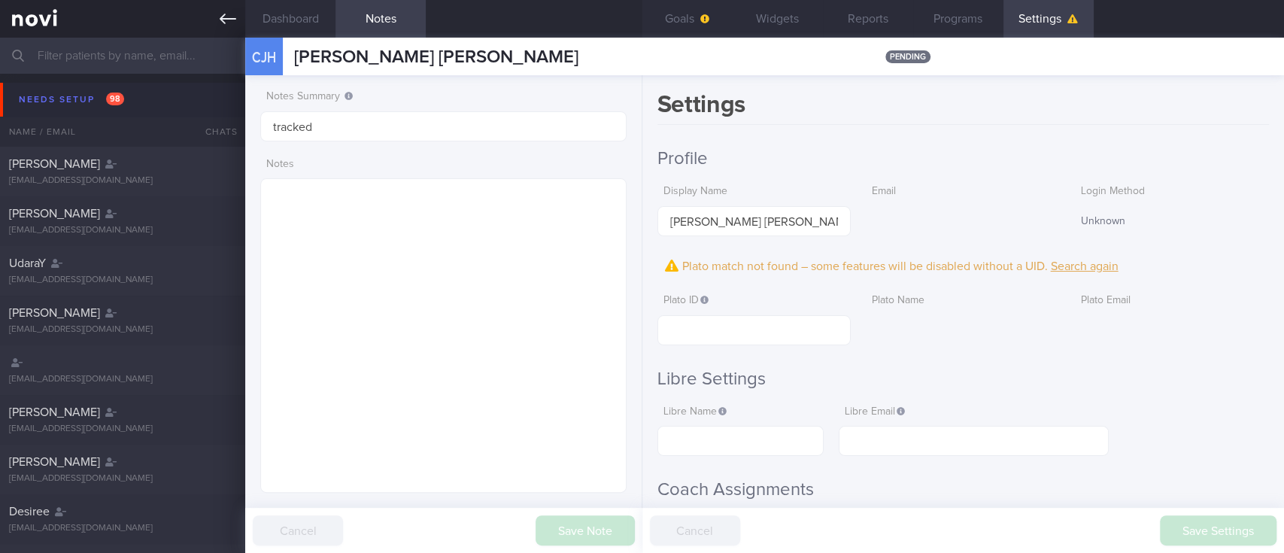
click at [214, 21] on link at bounding box center [122, 19] width 245 height 38
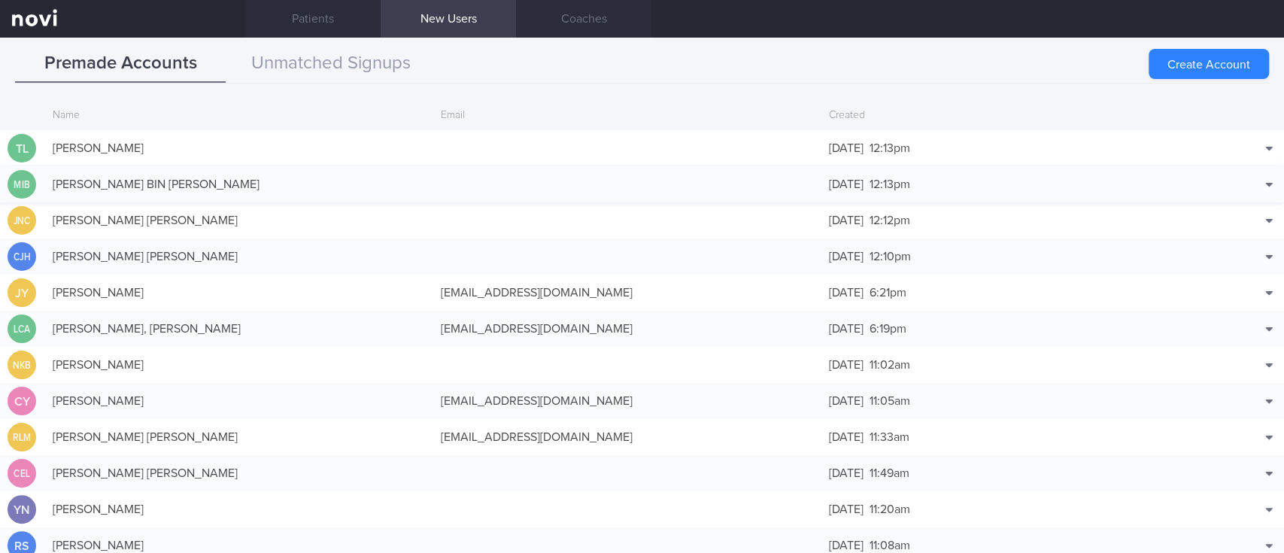
click at [380, 177] on div "[PERSON_NAME] BIN [PERSON_NAME]" at bounding box center [239, 184] width 388 height 30
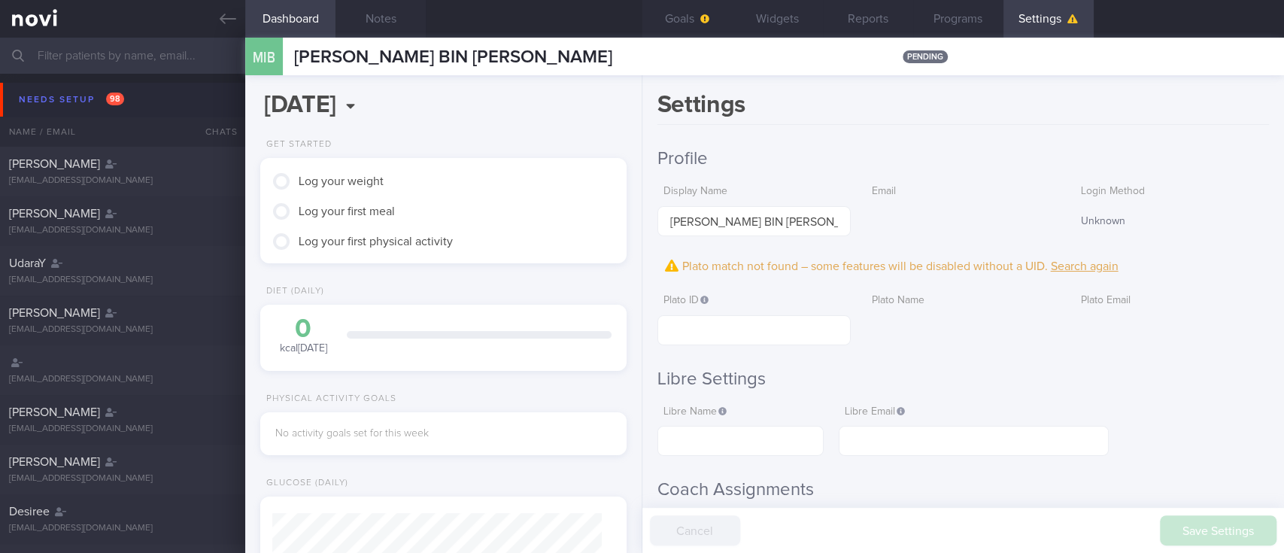
scroll to position [165, 329]
click at [401, 11] on button "Notes" at bounding box center [380, 19] width 90 height 38
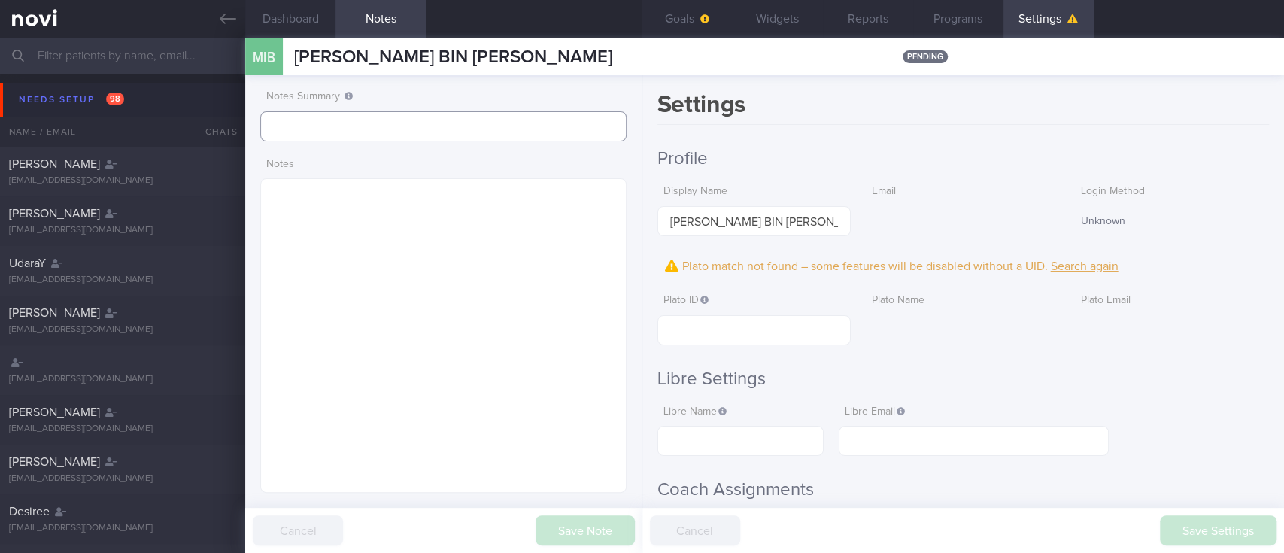
click at [323, 123] on input "text" at bounding box center [443, 126] width 366 height 30
type input "tracked"
click at [575, 521] on button "Save Note" at bounding box center [584, 530] width 99 height 30
click at [703, 25] on button "Goals" at bounding box center [687, 19] width 90 height 38
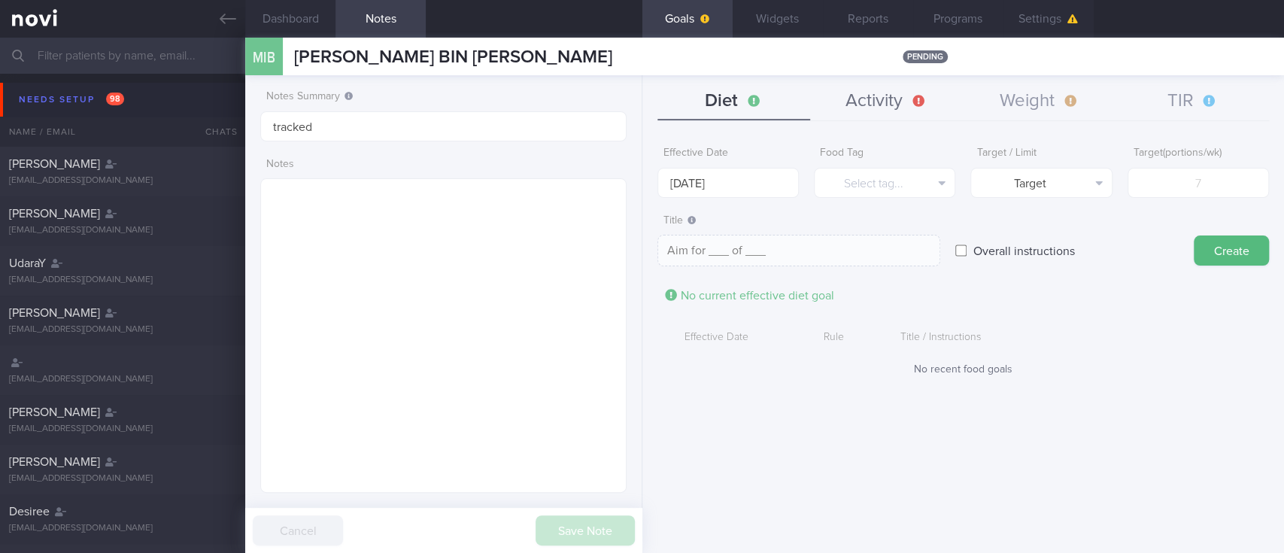
click at [926, 107] on button "Activity" at bounding box center [886, 102] width 153 height 38
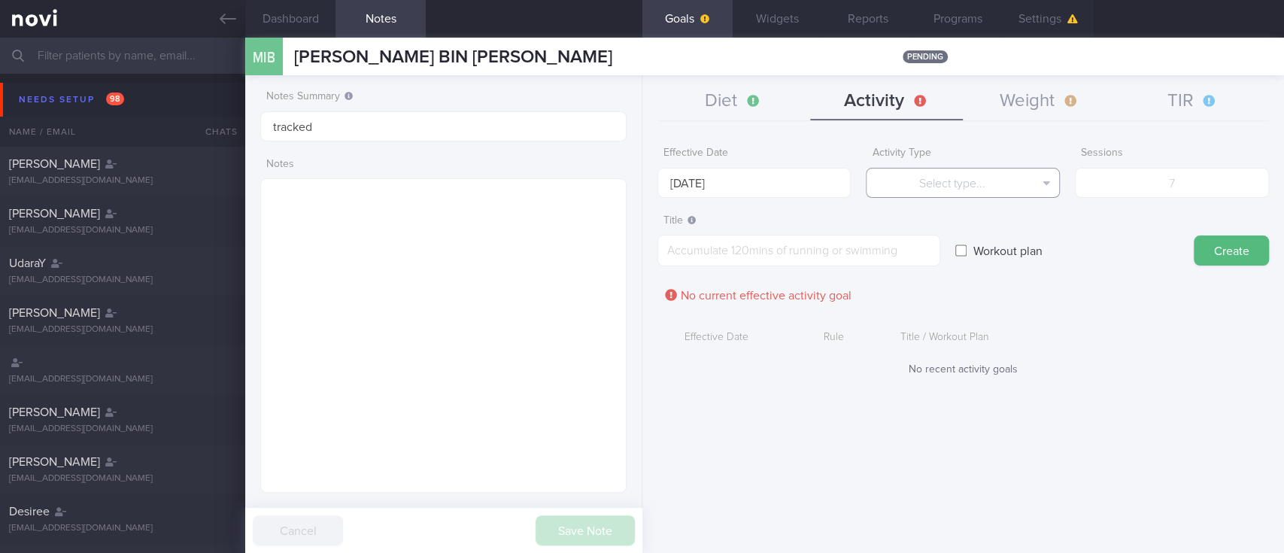
click at [922, 174] on button "Select type..." at bounding box center [963, 183] width 194 height 30
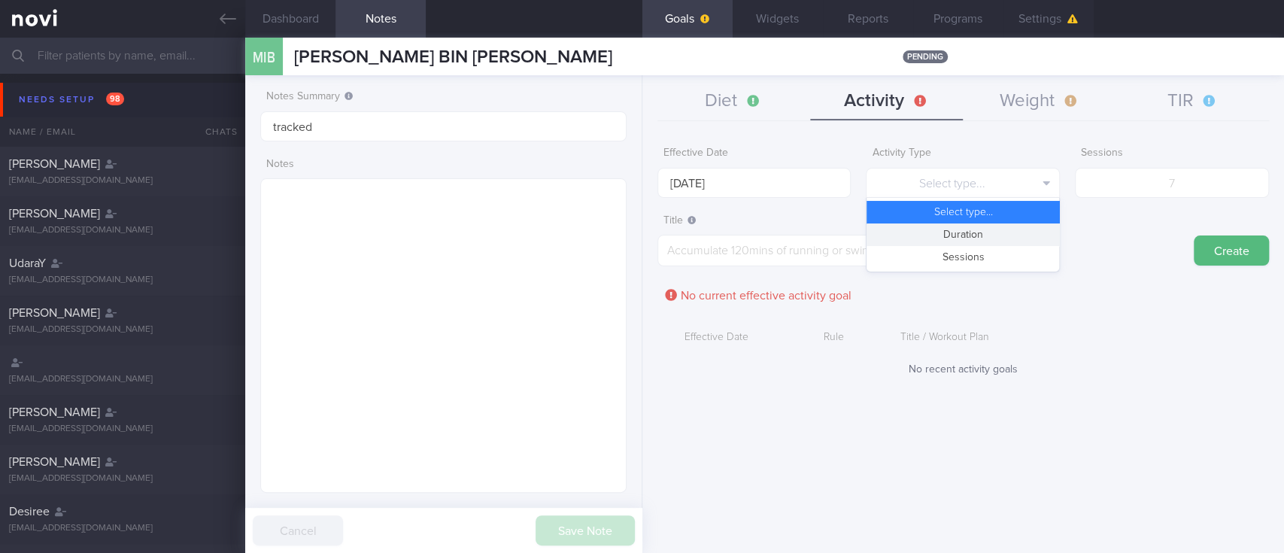
click at [935, 228] on button "Duration" at bounding box center [962, 234] width 193 height 23
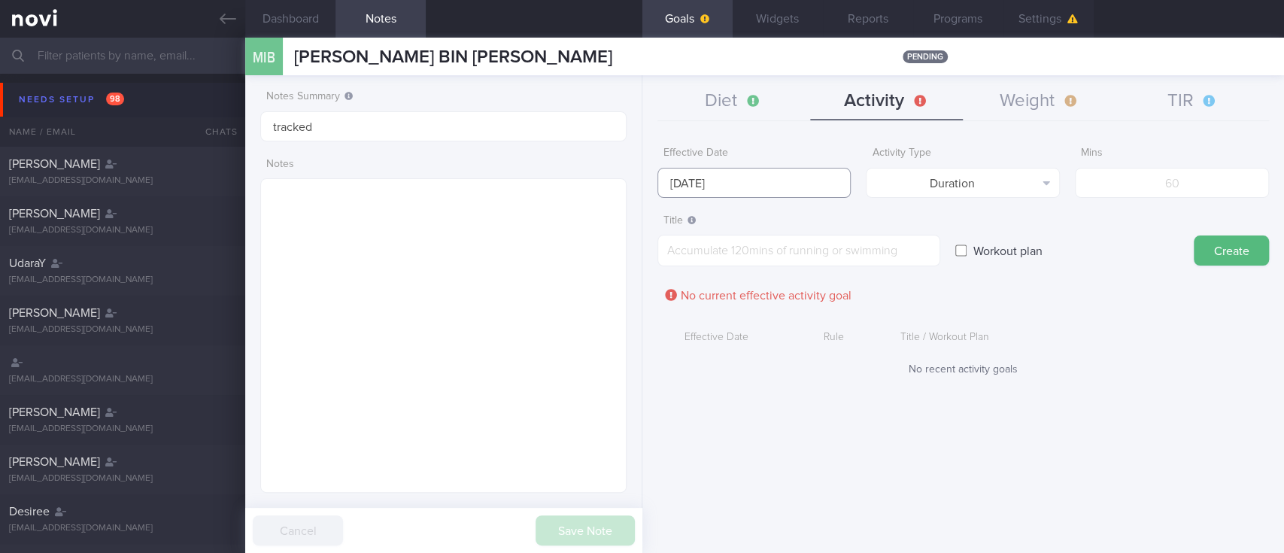
click at [748, 189] on body "You are offline! Some functionality will be unavailable Patients New Users Coac…" at bounding box center [642, 276] width 1284 height 553
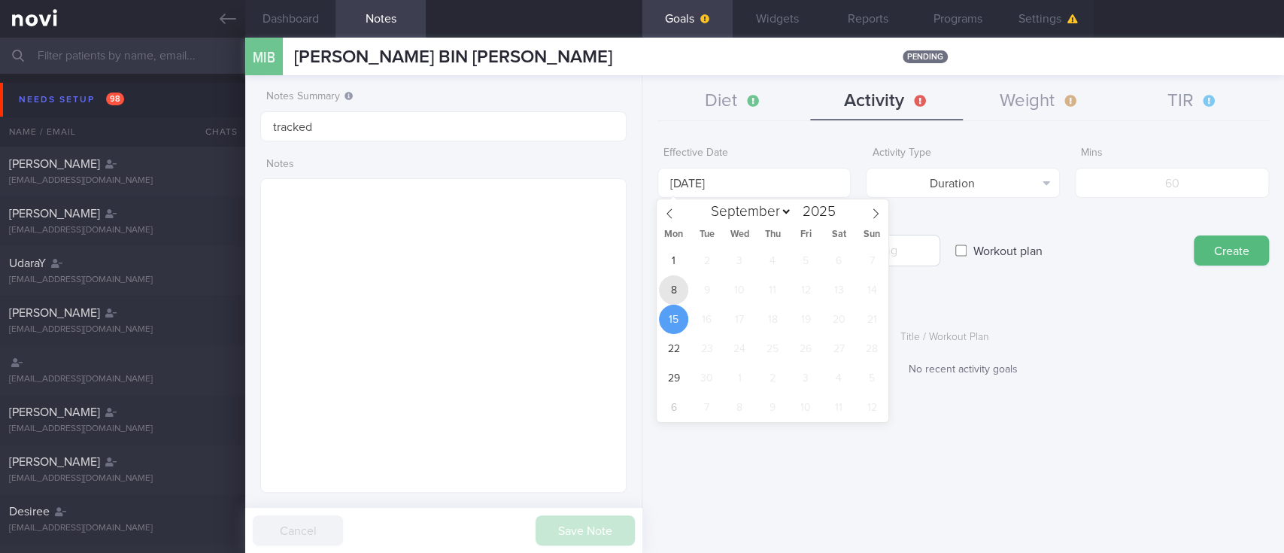
click at [670, 296] on span "8" at bounding box center [673, 289] width 29 height 29
type input "[DATE]"
click at [1145, 177] on input "number" at bounding box center [1172, 183] width 194 height 30
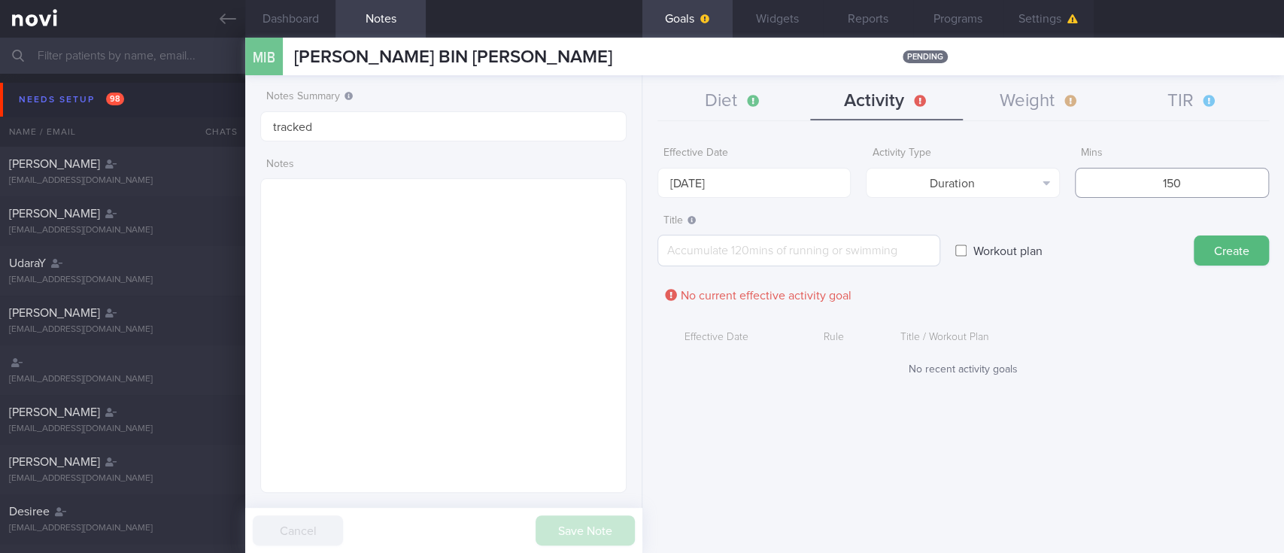
type input "150"
click at [918, 247] on textarea at bounding box center [798, 251] width 283 height 32
paste textarea "Aim for 150 mins moderate intensity aerobic training per week (brisk walking, j…"
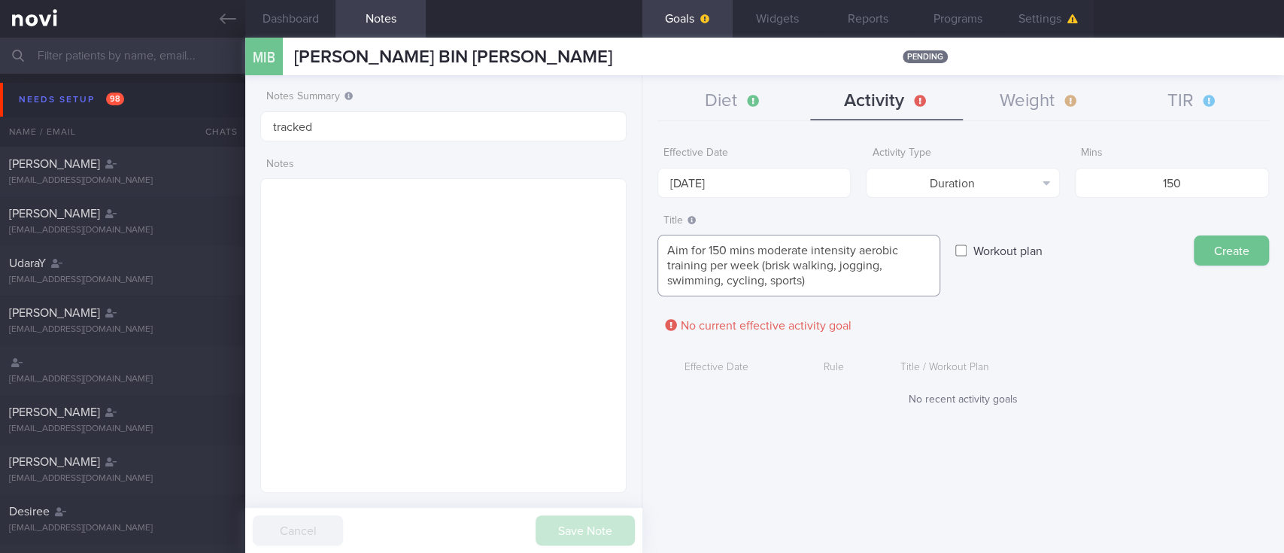
type textarea "Aim for 150 mins moderate intensity aerobic training per week (brisk walking, j…"
click at [1239, 256] on button "Create" at bounding box center [1230, 250] width 75 height 30
type input "[DATE]"
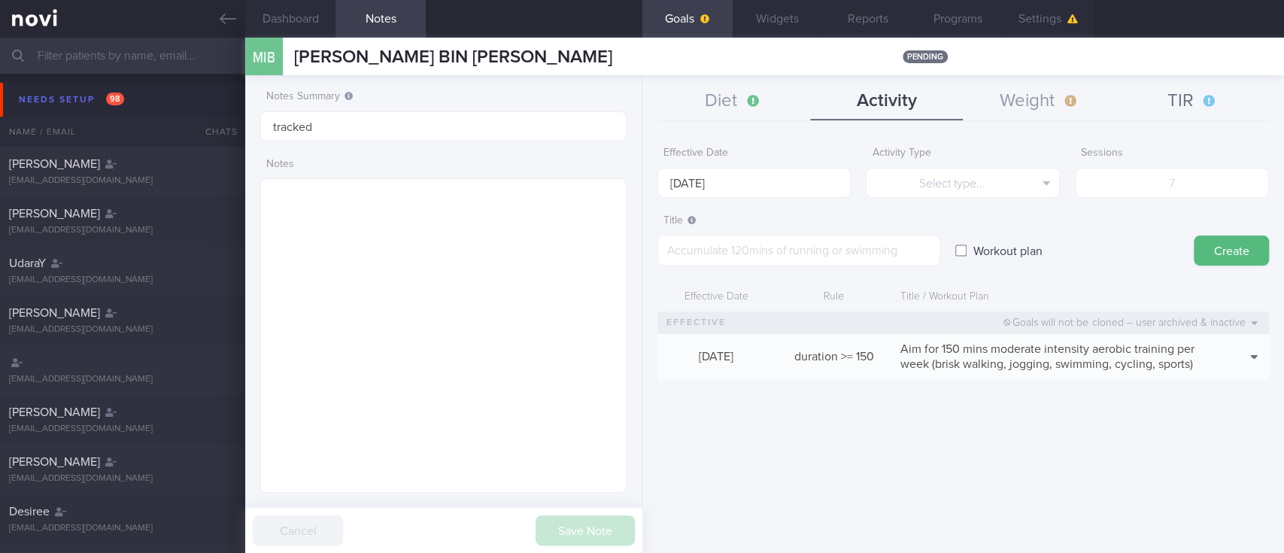
click at [1149, 87] on button "TIR" at bounding box center [1192, 102] width 153 height 38
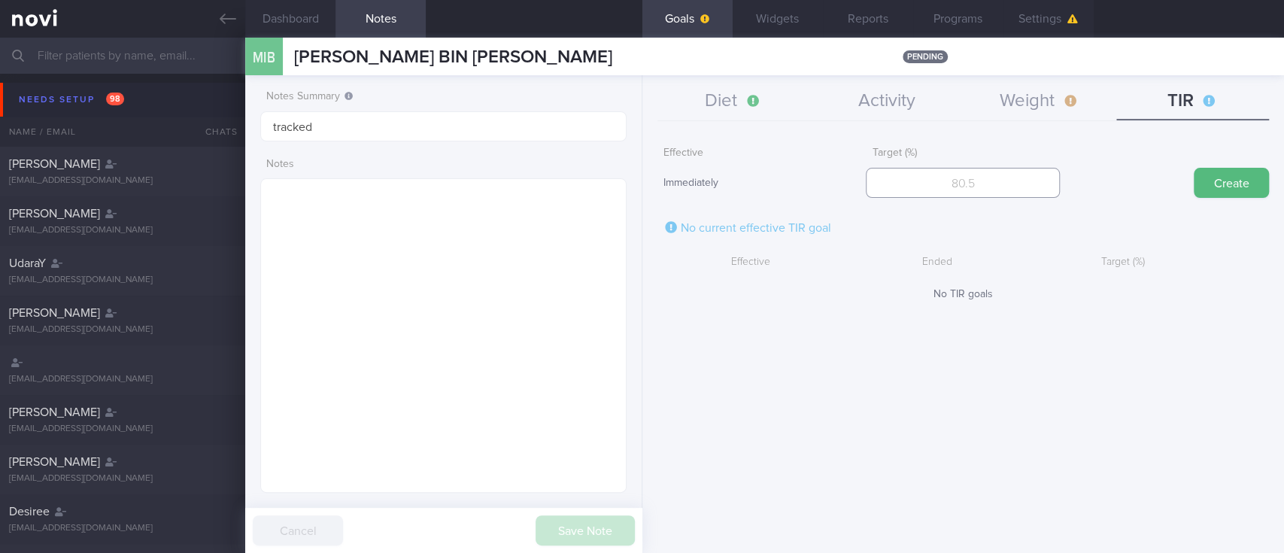
click at [1024, 177] on input "number" at bounding box center [963, 183] width 194 height 30
type input "95"
click at [1223, 180] on button "Create" at bounding box center [1230, 183] width 75 height 30
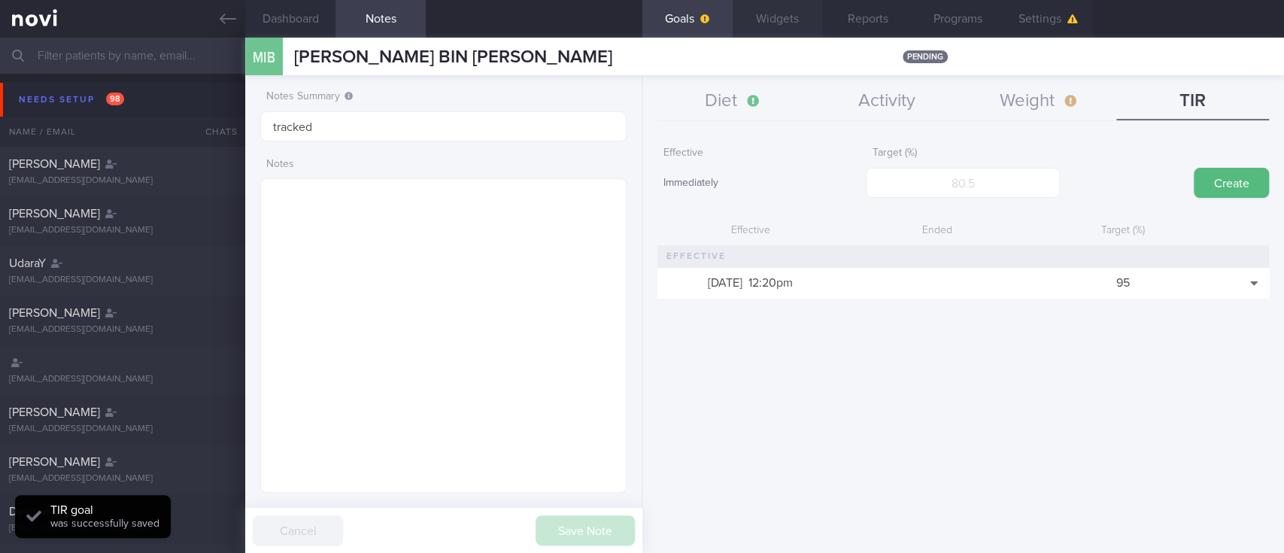
click at [751, 14] on button "Widgets" at bounding box center [777, 19] width 90 height 38
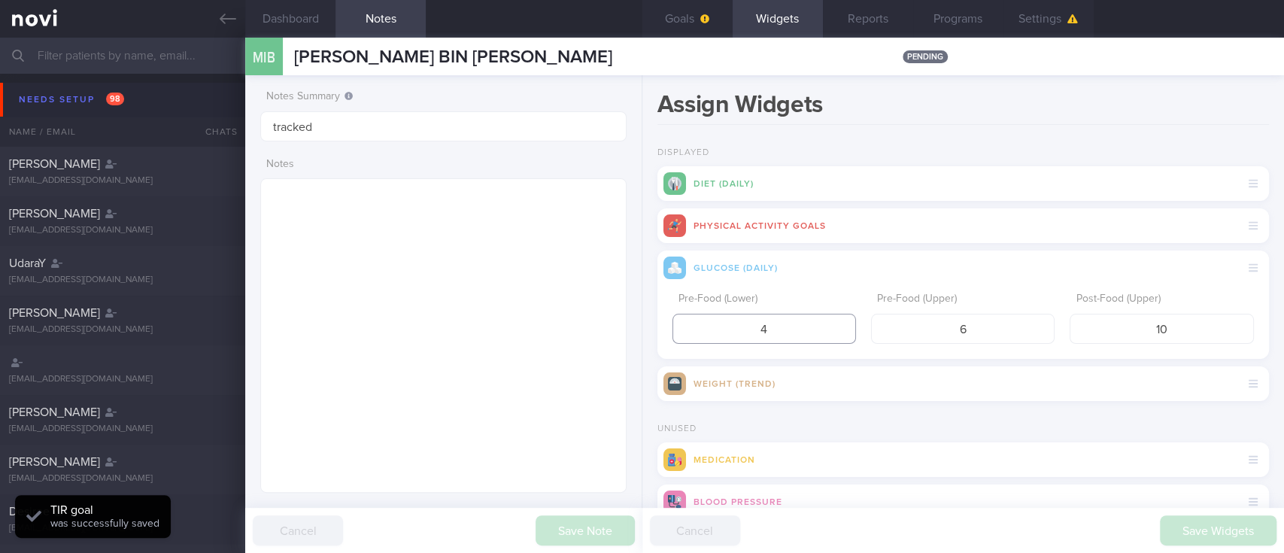
drag, startPoint x: 779, startPoint y: 334, endPoint x: 735, endPoint y: 334, distance: 44.4
click at [735, 334] on input "4" at bounding box center [763, 329] width 183 height 30
click at [657, 538] on button "submit" at bounding box center [657, 538] width 0 height 0
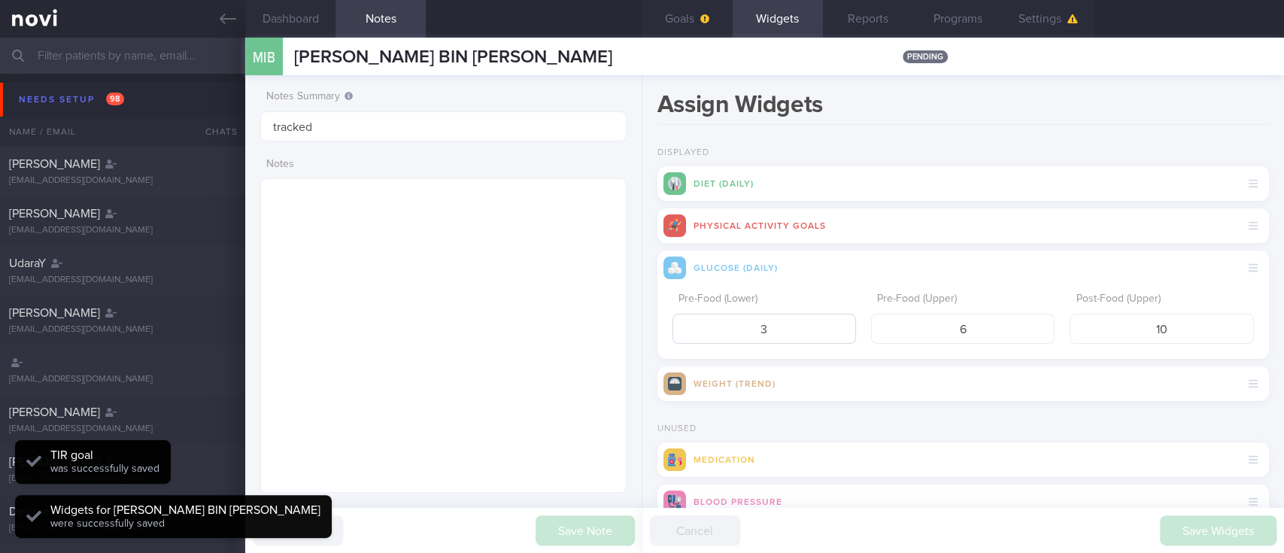
scroll to position [165, 329]
click at [826, 326] on input "3" at bounding box center [763, 329] width 183 height 30
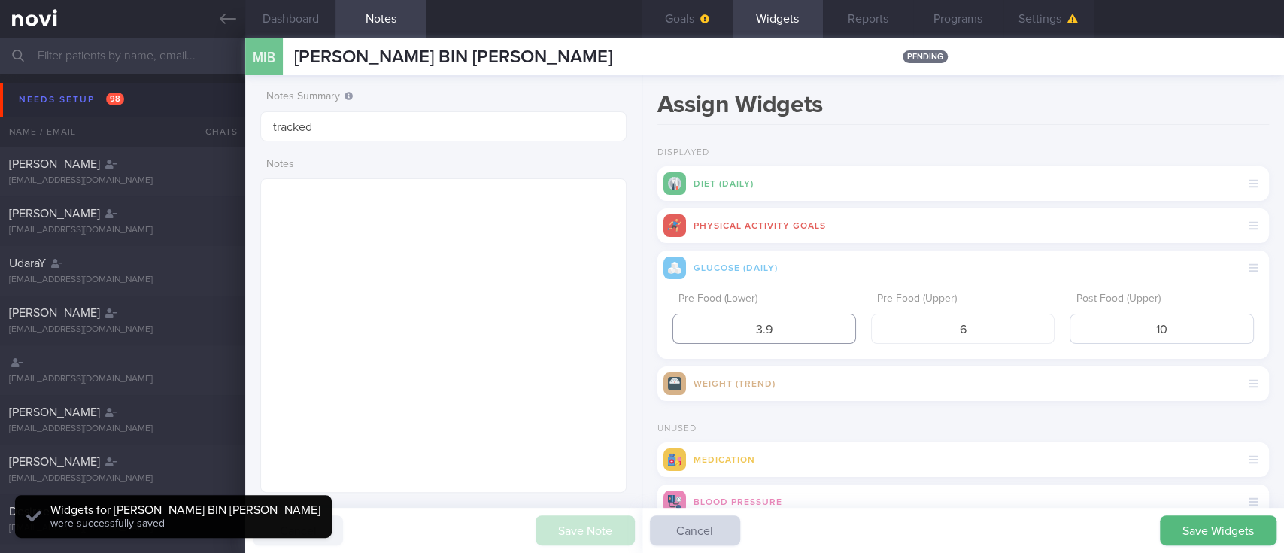
type input "3.9"
drag, startPoint x: 1139, startPoint y: 314, endPoint x: 1157, endPoint y: 325, distance: 20.9
click at [1125, 320] on input "10" at bounding box center [1160, 329] width 183 height 30
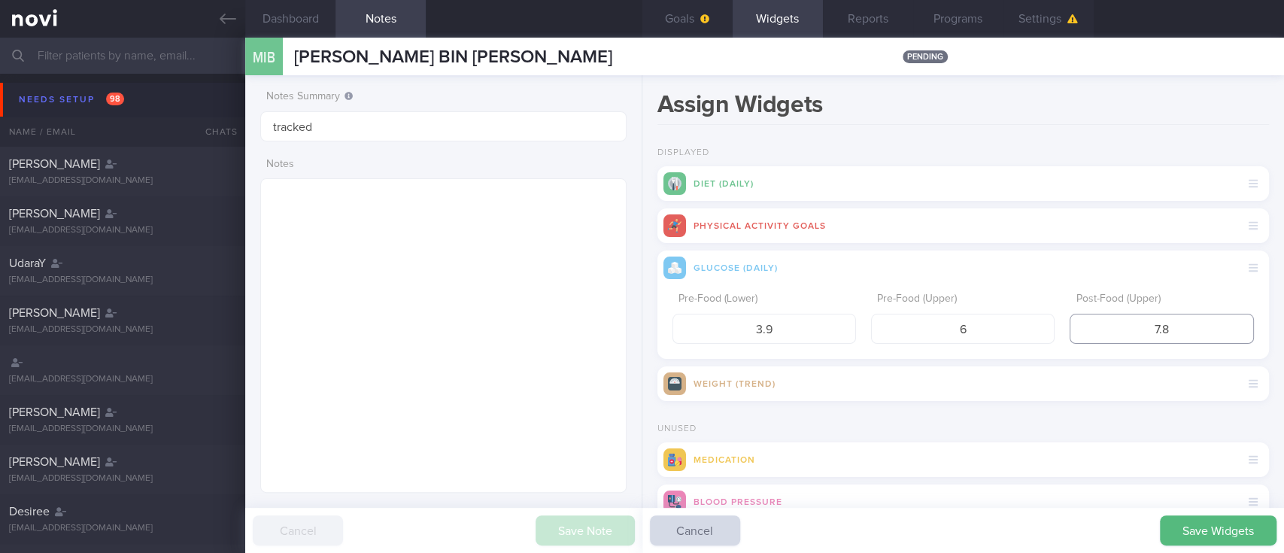
type input "7.8"
click at [657, 538] on button "submit" at bounding box center [657, 538] width 0 height 0
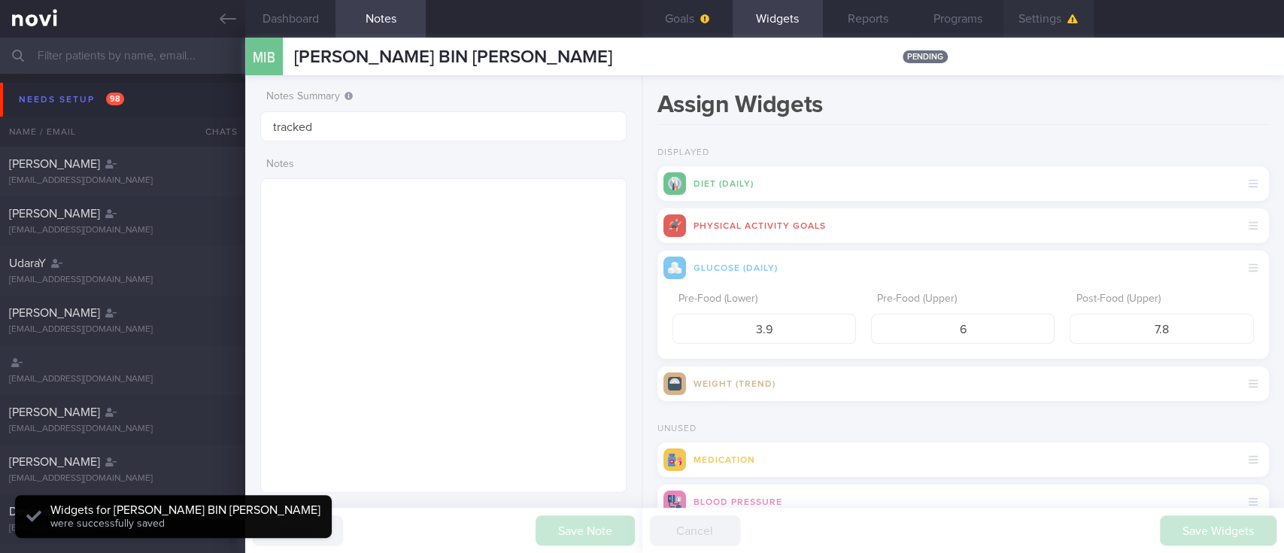
click at [1059, 22] on button "Settings" at bounding box center [1048, 19] width 90 height 38
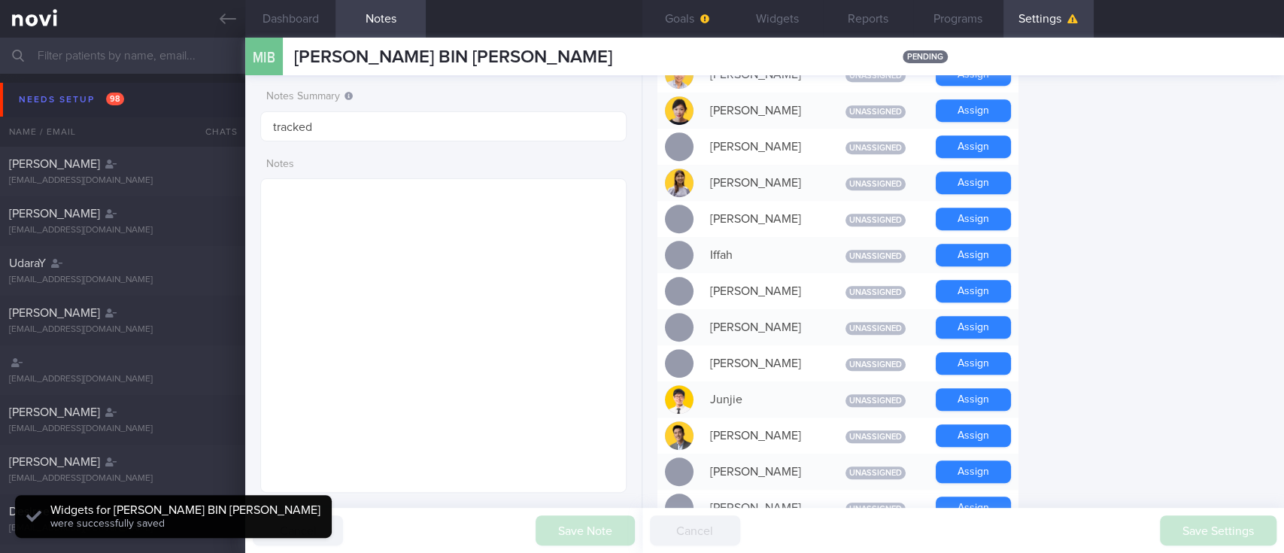
scroll to position [702, 0]
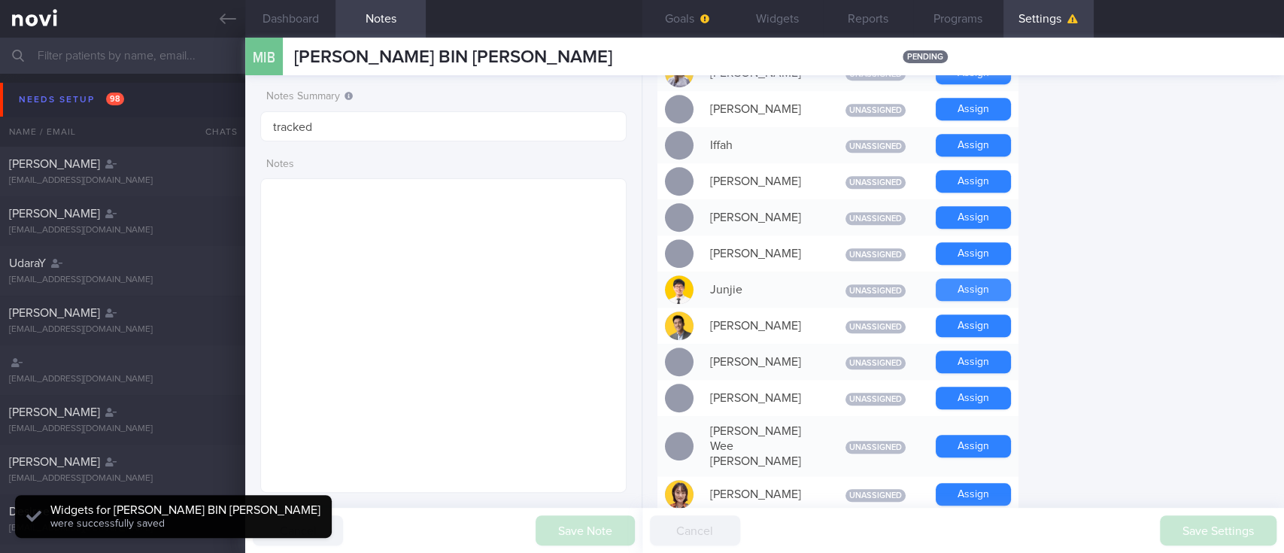
click at [993, 292] on button "Assign" at bounding box center [972, 289] width 75 height 23
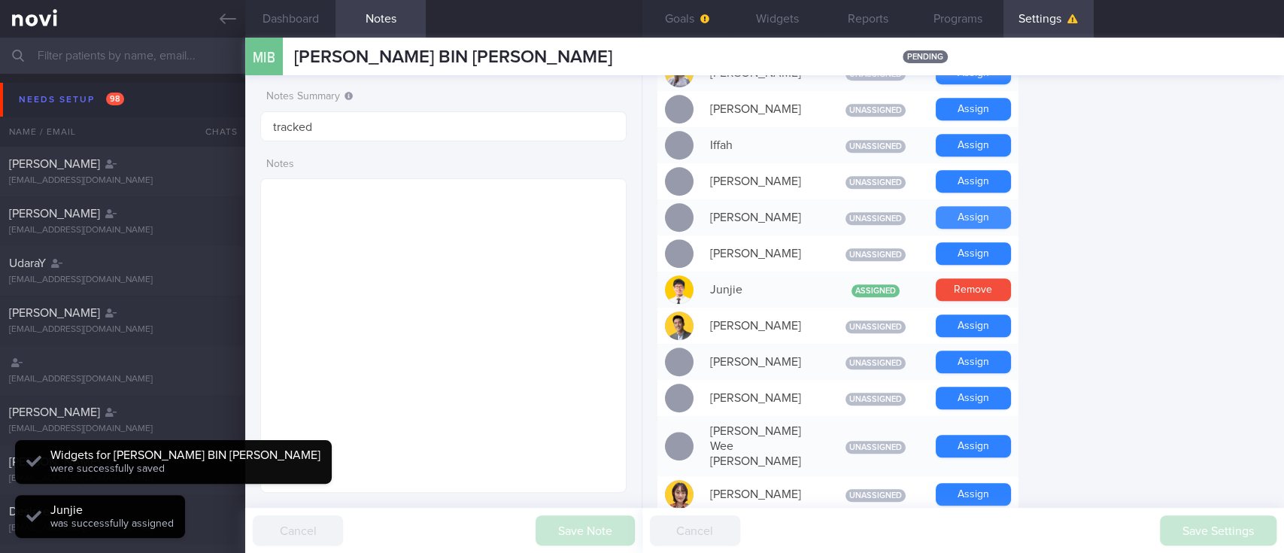
scroll to position [165, 329]
click at [989, 217] on button "Assign" at bounding box center [972, 217] width 75 height 23
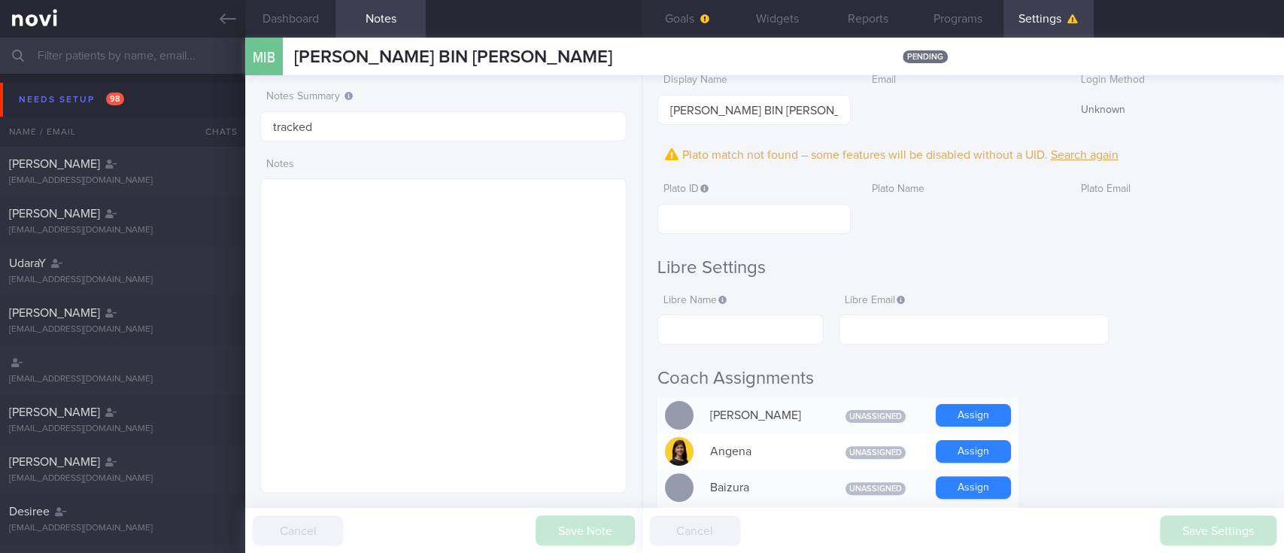
scroll to position [0, 0]
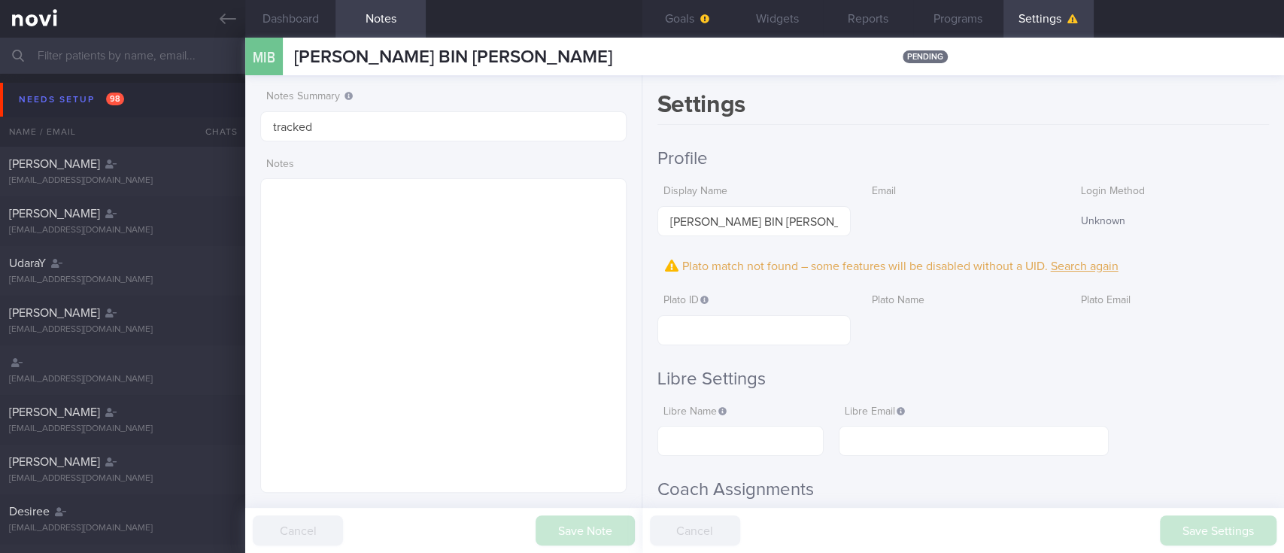
click at [754, 10] on button "Widgets" at bounding box center [777, 19] width 90 height 38
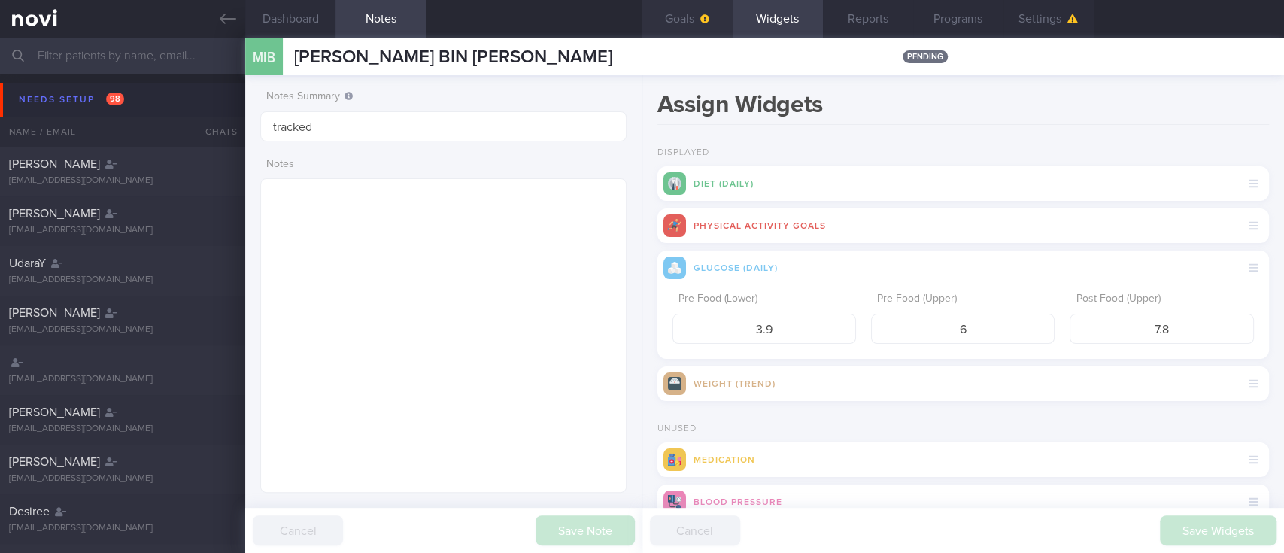
click at [698, 28] on button "Goals" at bounding box center [687, 19] width 90 height 38
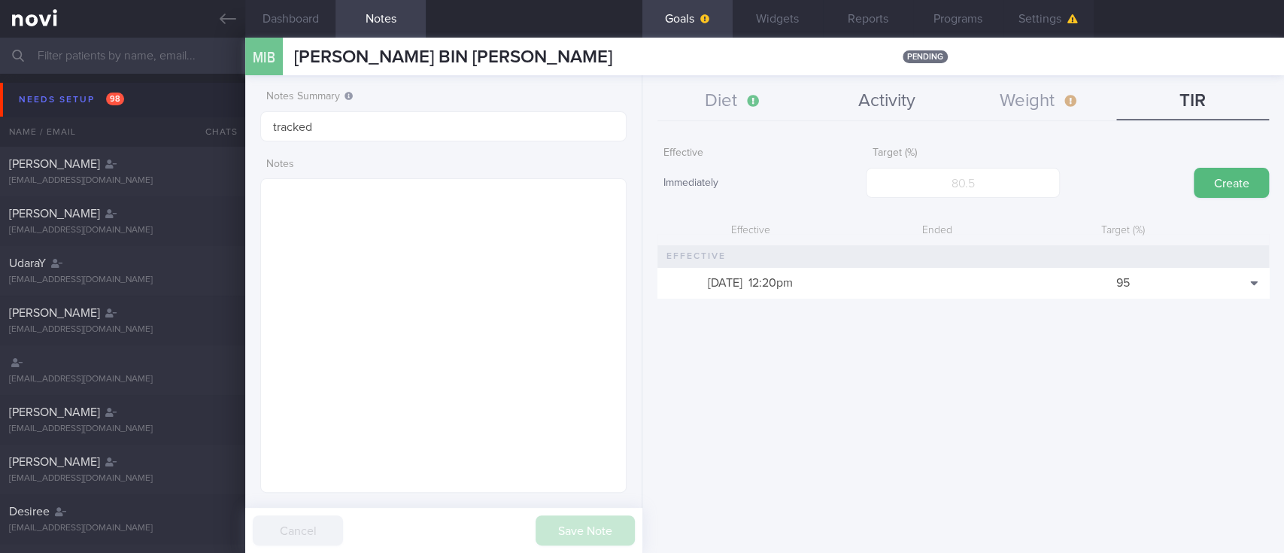
click at [896, 92] on button "Activity" at bounding box center [886, 102] width 153 height 38
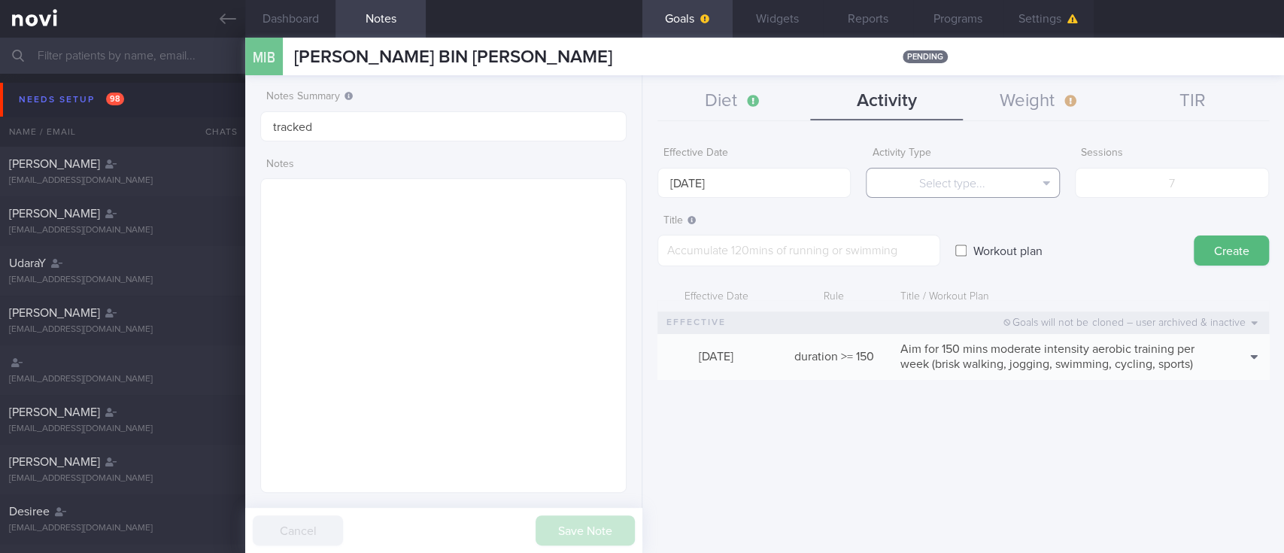
click at [969, 189] on button "Select type..." at bounding box center [963, 183] width 194 height 30
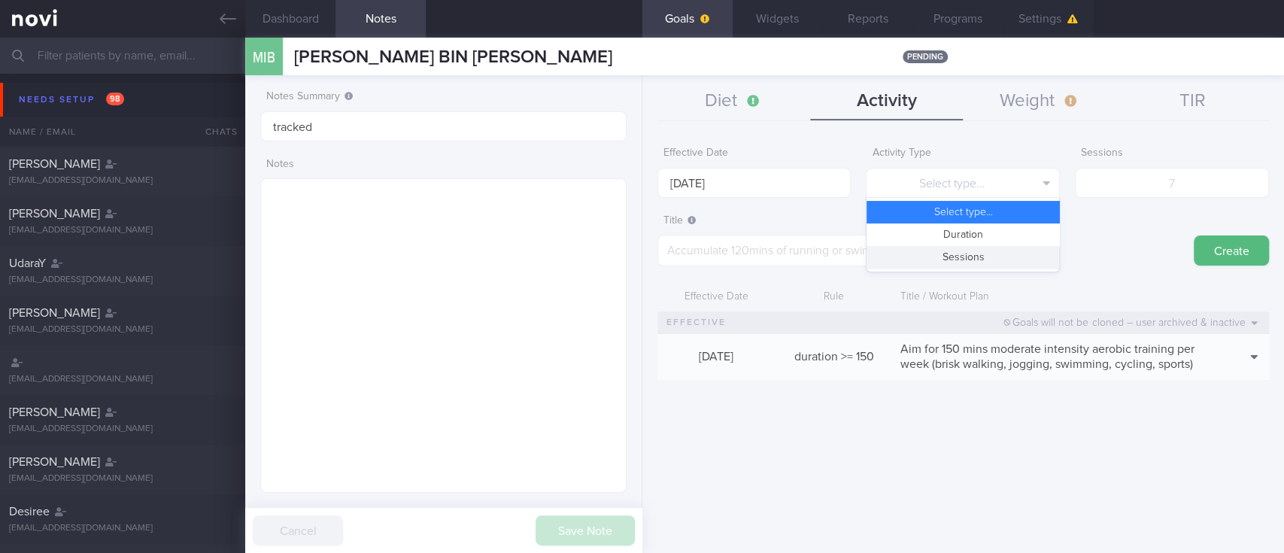
click at [969, 259] on button "Sessions" at bounding box center [962, 257] width 193 height 23
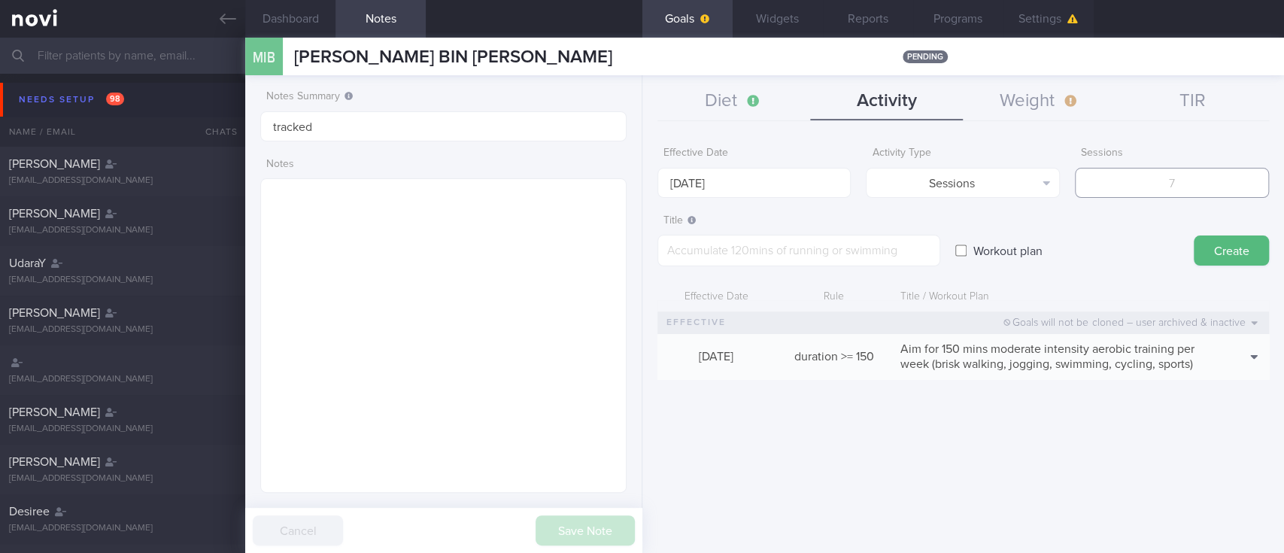
click at [1138, 192] on input "number" at bounding box center [1172, 183] width 194 height 30
type input "2"
click at [775, 186] on input "[DATE]" at bounding box center [754, 183] width 194 height 30
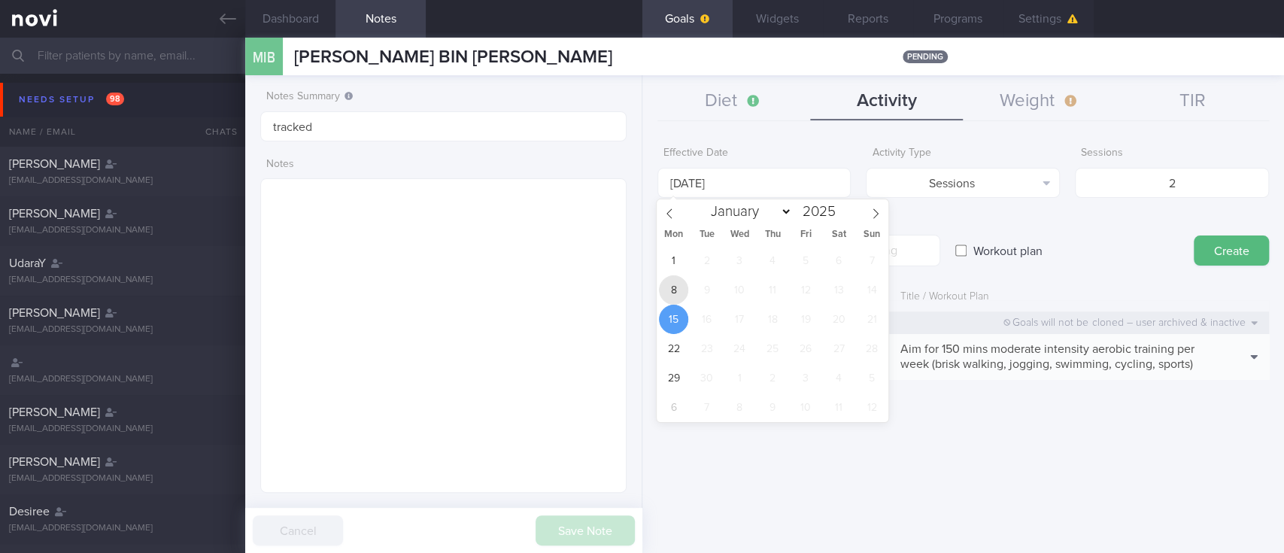
click at [675, 290] on span "8" at bounding box center [673, 289] width 29 height 29
type input "[DATE]"
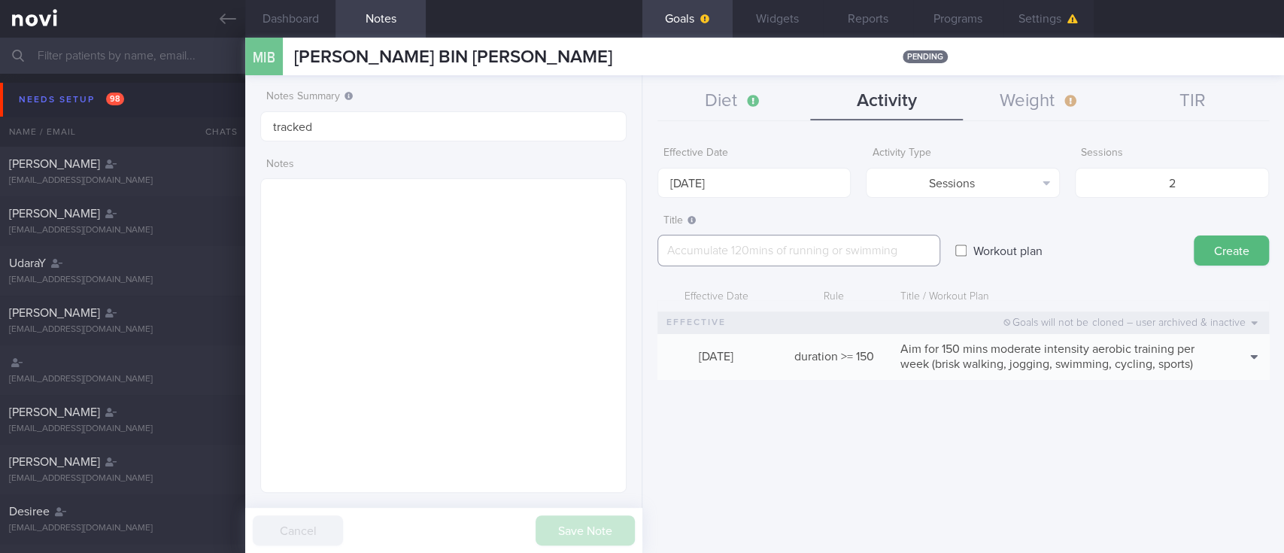
click at [857, 256] on textarea at bounding box center [798, 251] width 283 height 32
paste textarea "Aim for at least 2 strength training sessions per week *Bodyweight exercises* -…"
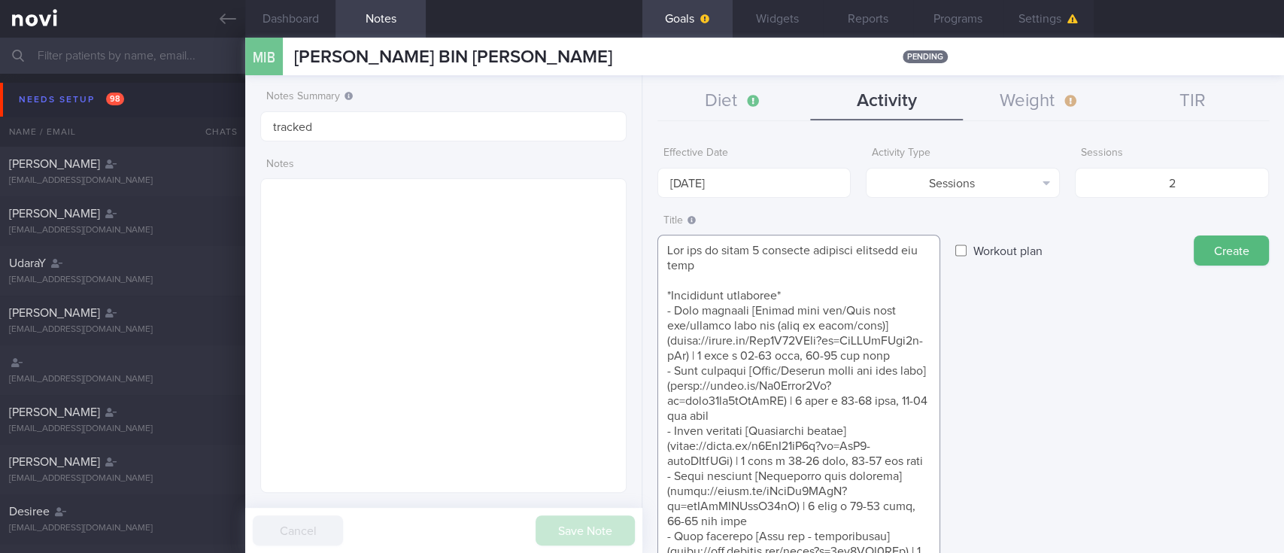
scroll to position [226, 0]
type textarea "Aim for at least 2 strength training sessions per week *Bodyweight exercises* -…"
click at [1223, 239] on button "Create" at bounding box center [1230, 250] width 75 height 30
type input "[DATE]"
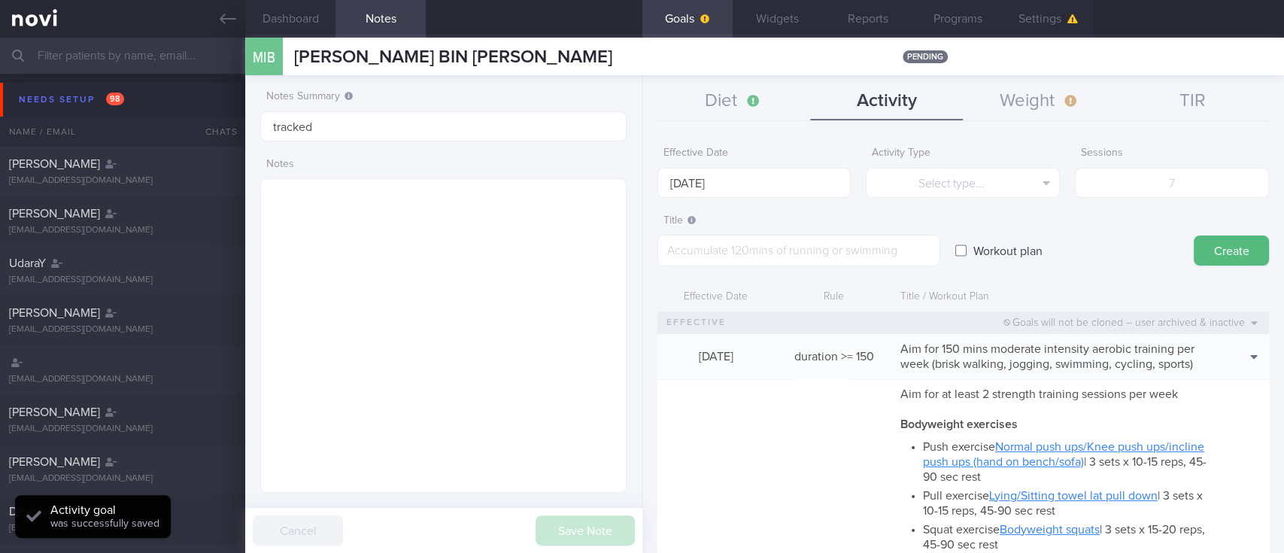
scroll to position [0, 0]
click at [728, 96] on button "Diet" at bounding box center [733, 102] width 153 height 38
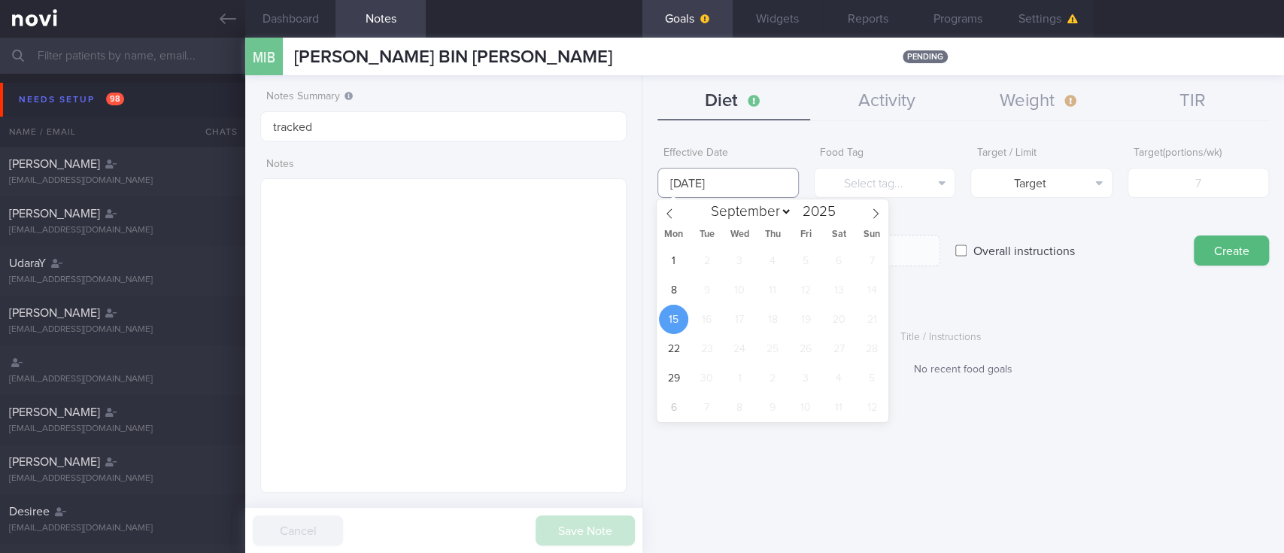
click at [741, 192] on input "[DATE]" at bounding box center [727, 183] width 141 height 30
click at [674, 290] on span "8" at bounding box center [673, 289] width 29 height 29
type input "[DATE]"
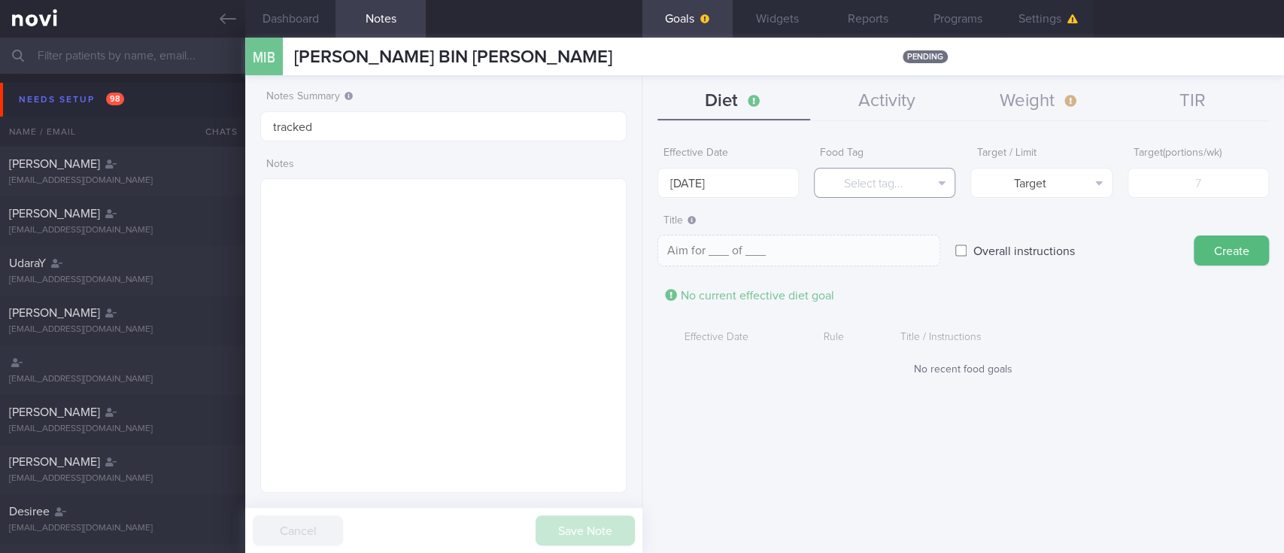
click at [880, 188] on button "Select tag..." at bounding box center [884, 183] width 141 height 30
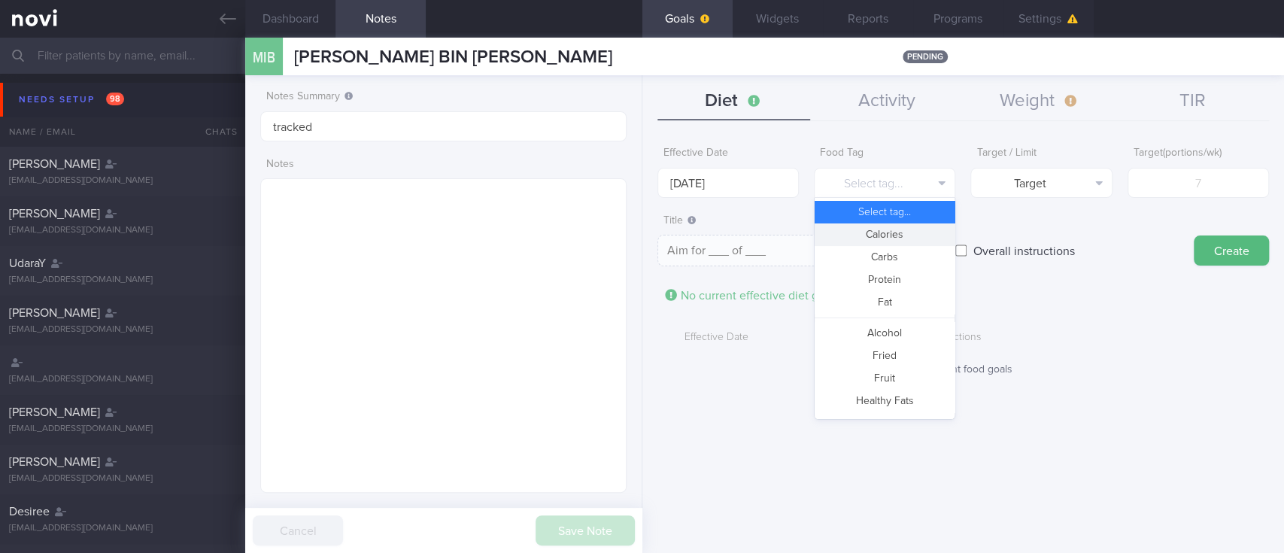
click at [888, 236] on button "Calories" at bounding box center [884, 234] width 140 height 23
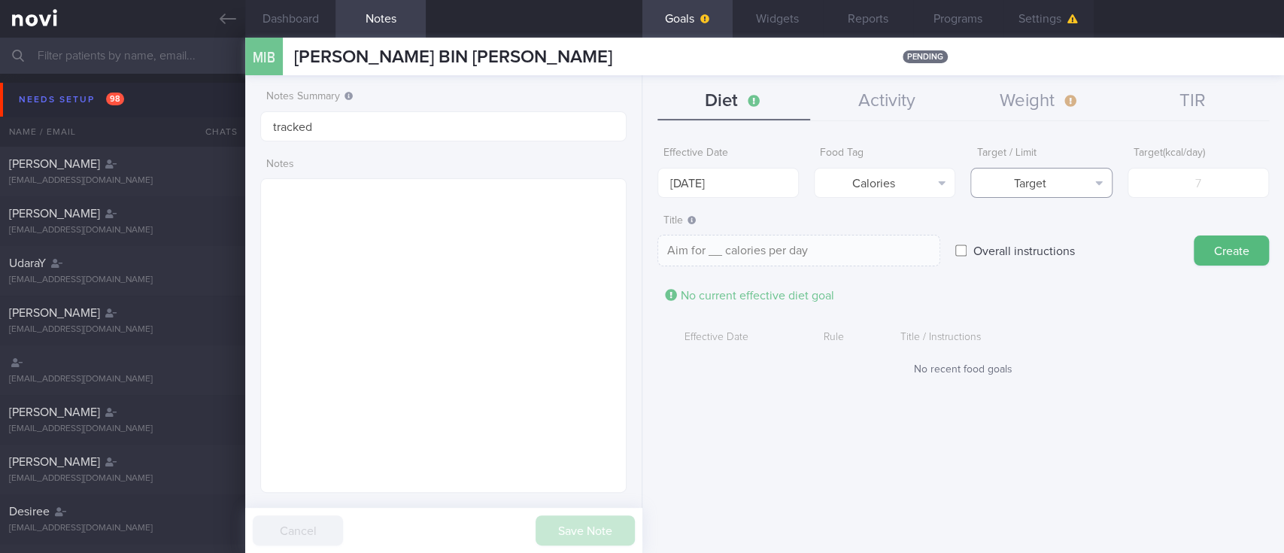
click at [1074, 180] on button "Target" at bounding box center [1040, 183] width 141 height 30
click at [1039, 234] on button "Limit" at bounding box center [1041, 234] width 140 height 23
type textarea "Keep to __ calories per day"
click at [1141, 189] on input "number" at bounding box center [1197, 183] width 141 height 30
type input "1"
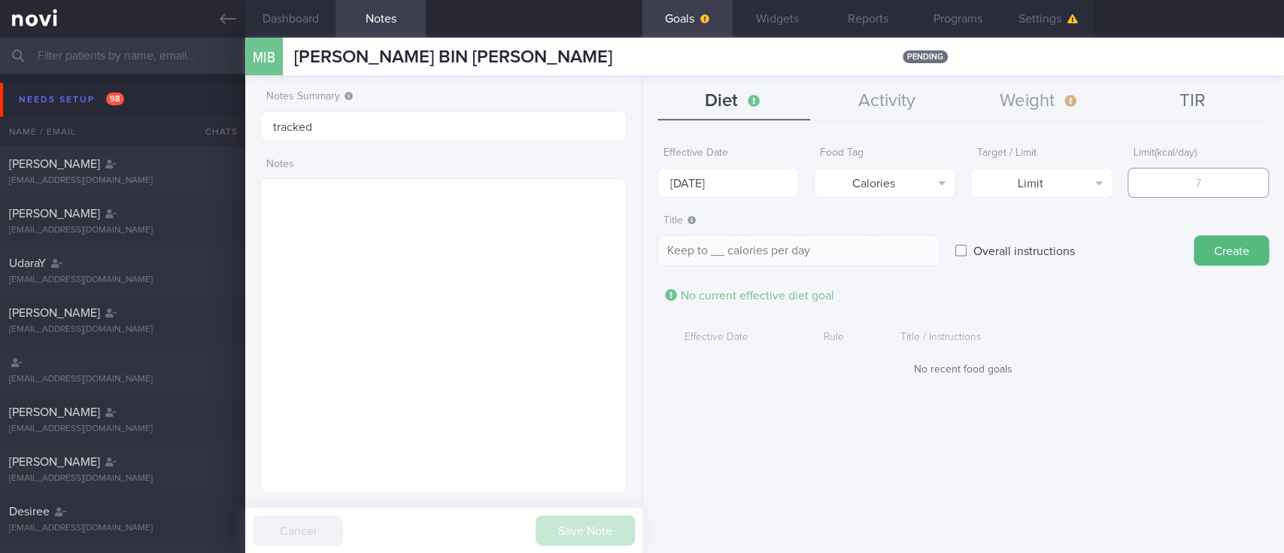
type textarea "Keep to 1 calories per day"
type input "18"
type textarea "Keep to 18 calories per day"
type input "180"
type textarea "Keep to 180 calories per day"
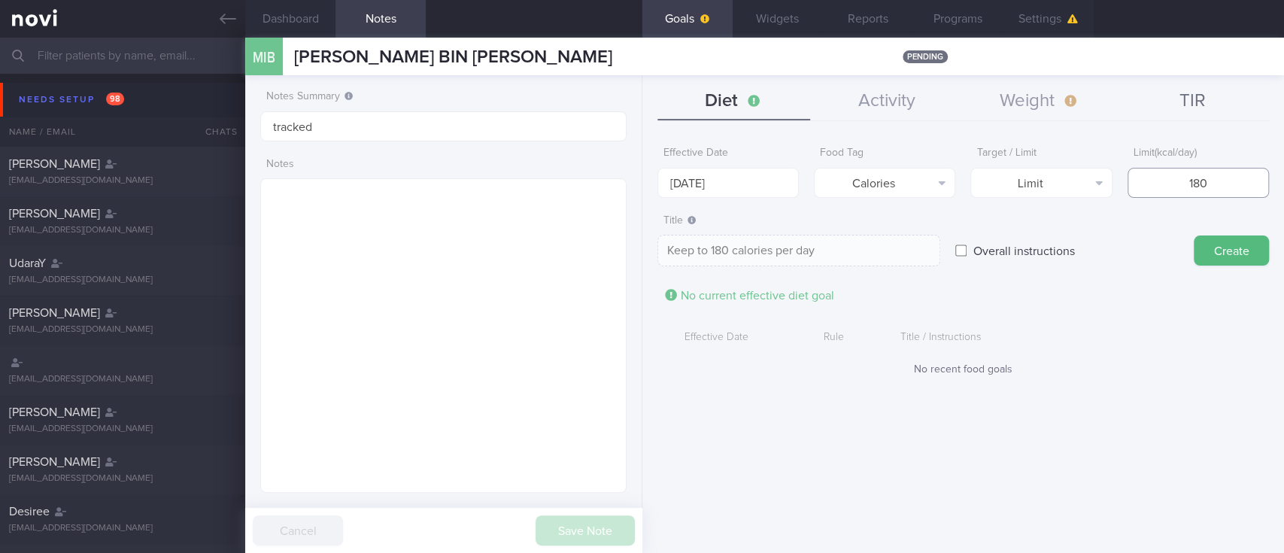
type input "1800"
type textarea "Keep to 1800 calories per day"
type input "1800"
click at [1221, 262] on button "Create" at bounding box center [1230, 250] width 75 height 30
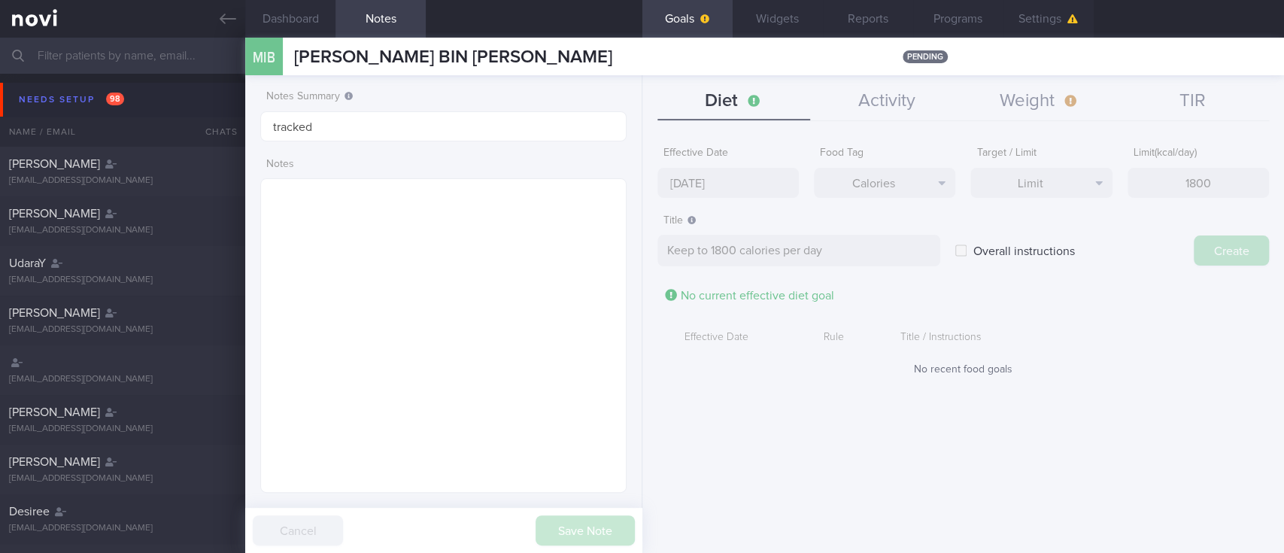
click at [728, 180] on input "[DATE]" at bounding box center [727, 183] width 141 height 30
type input "[DATE]"
type textarea "Aim for ___ of ___"
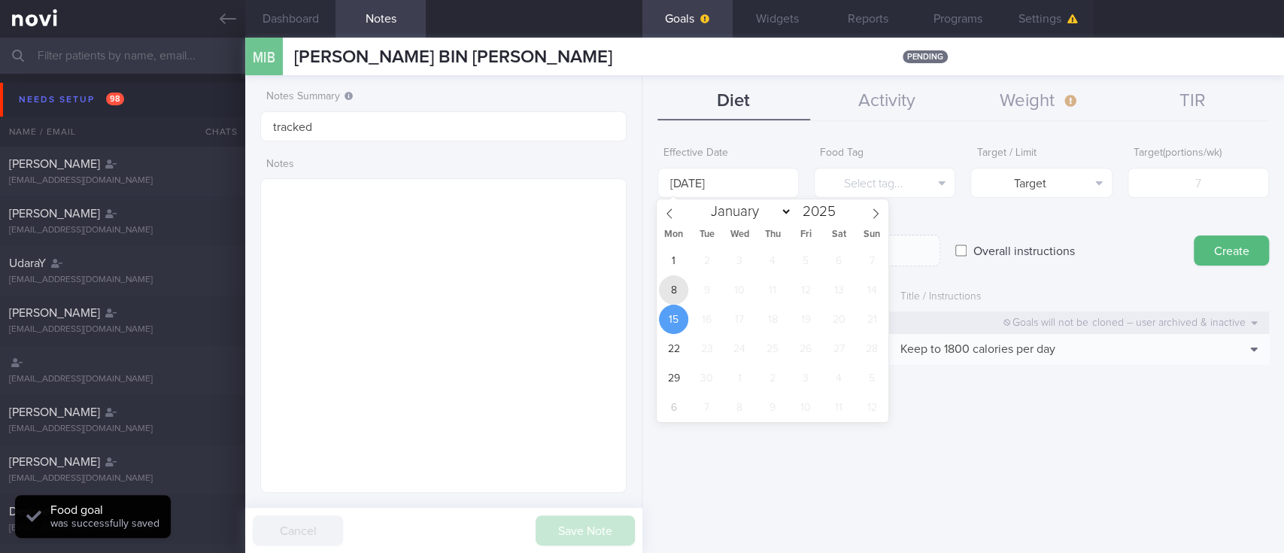
click at [680, 288] on span "8" at bounding box center [673, 289] width 29 height 29
type input "[DATE]"
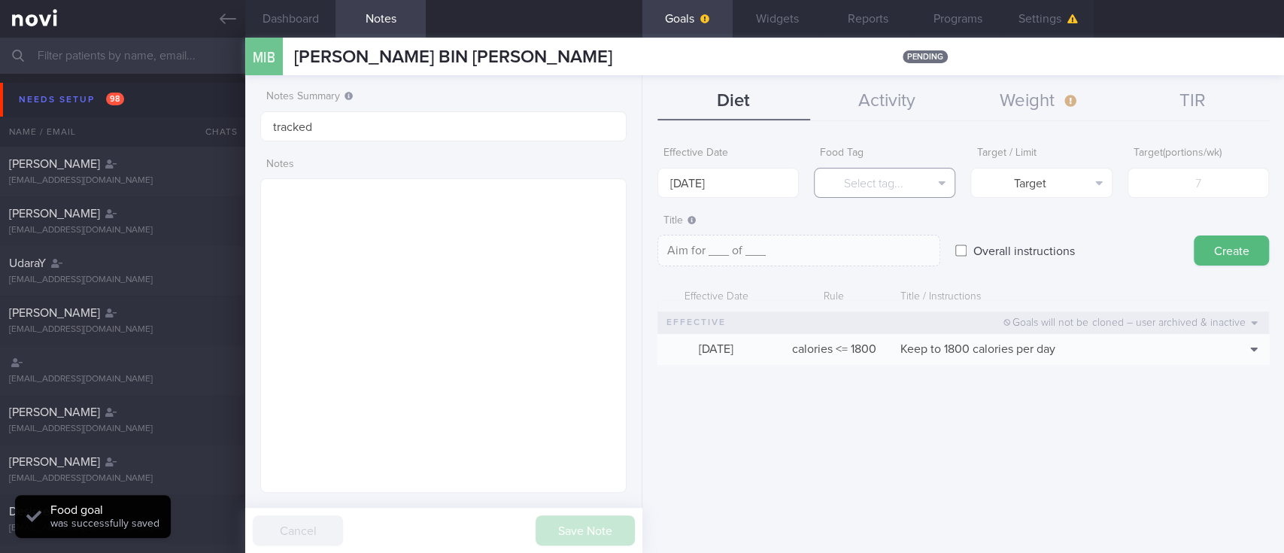
click at [863, 181] on button "Select tag..." at bounding box center [884, 183] width 141 height 30
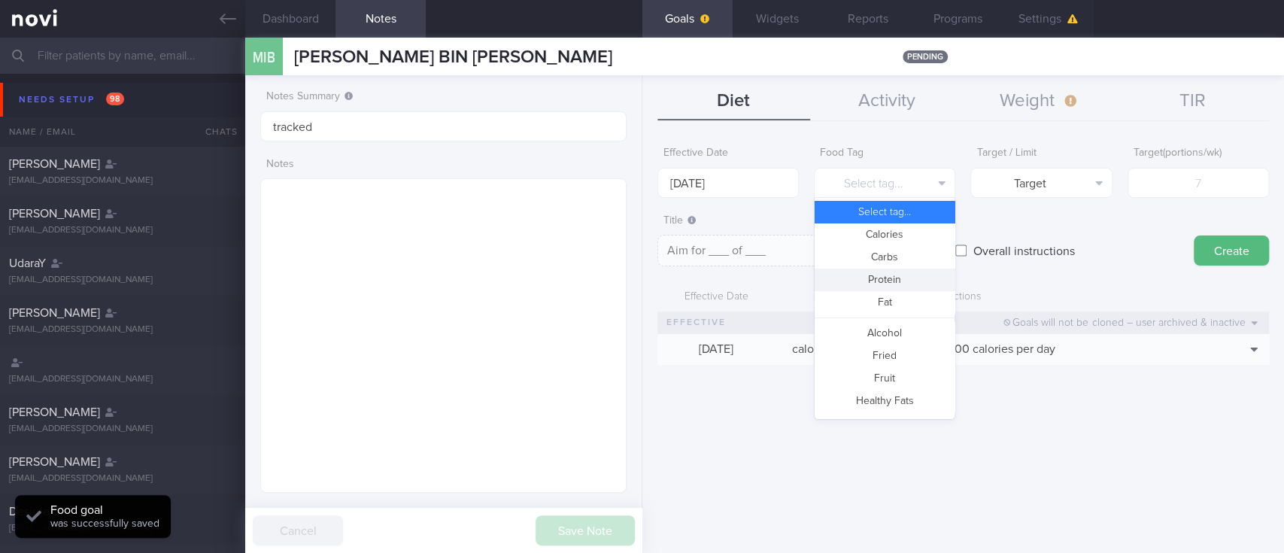
click at [872, 273] on button "Protein" at bounding box center [884, 279] width 140 height 23
type textarea "Aim for __g of protein per day"
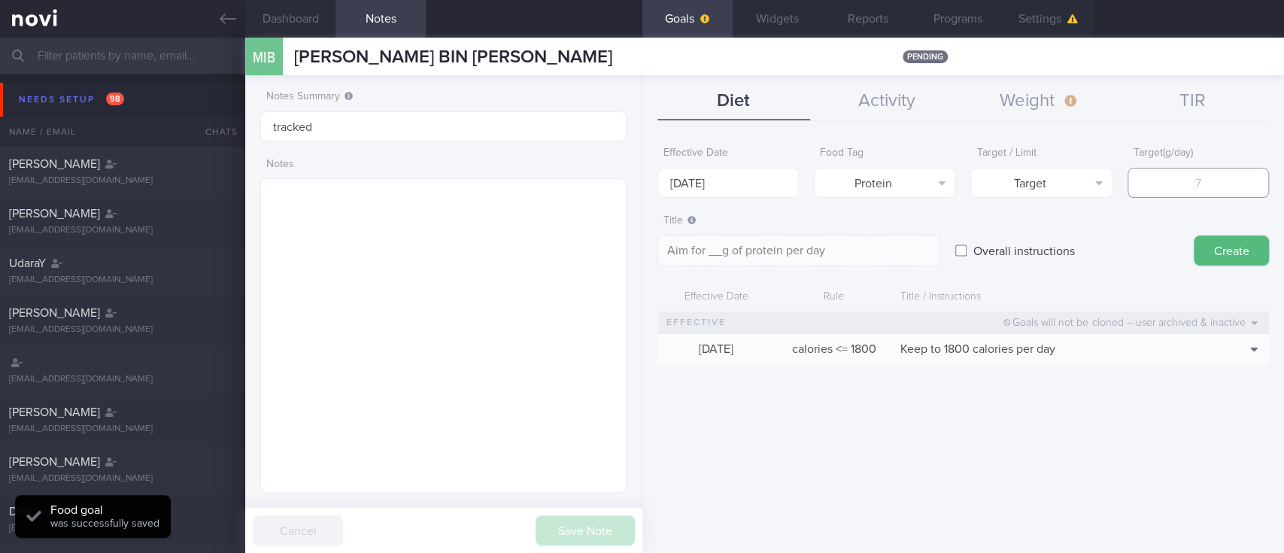
click at [1196, 175] on input "number" at bounding box center [1197, 183] width 141 height 30
type input "1"
type textarea "Aim for 1g of protein per day"
type input "10"
type textarea "Aim for 10g of protein per day"
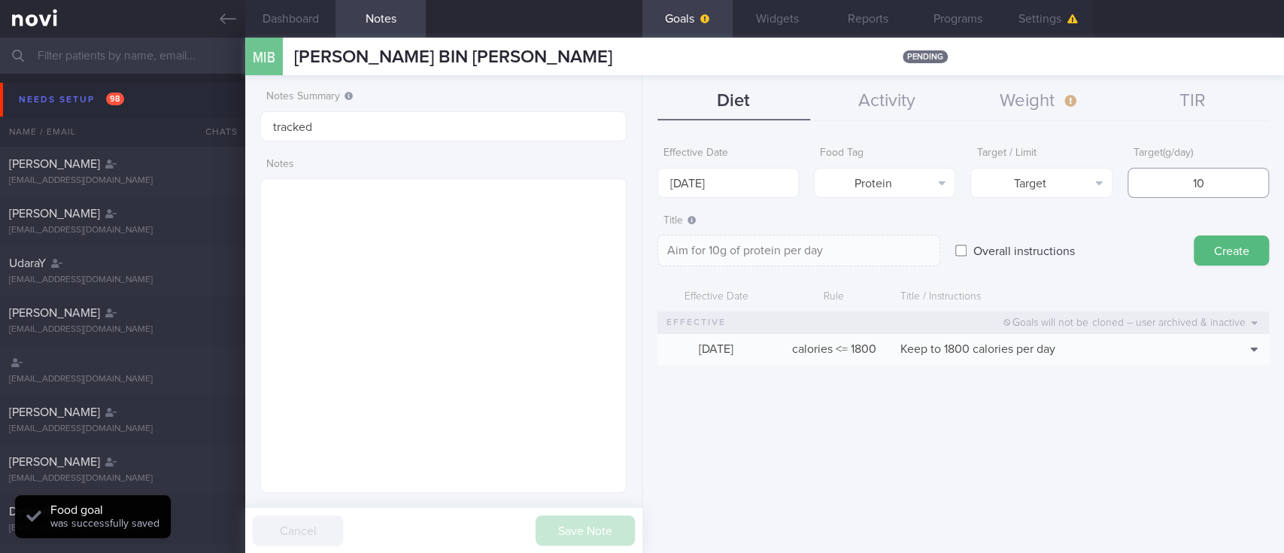
type input "100"
type textarea "Aim for 100g of protein per day"
type input "100"
click at [1245, 238] on button "Create" at bounding box center [1230, 250] width 75 height 30
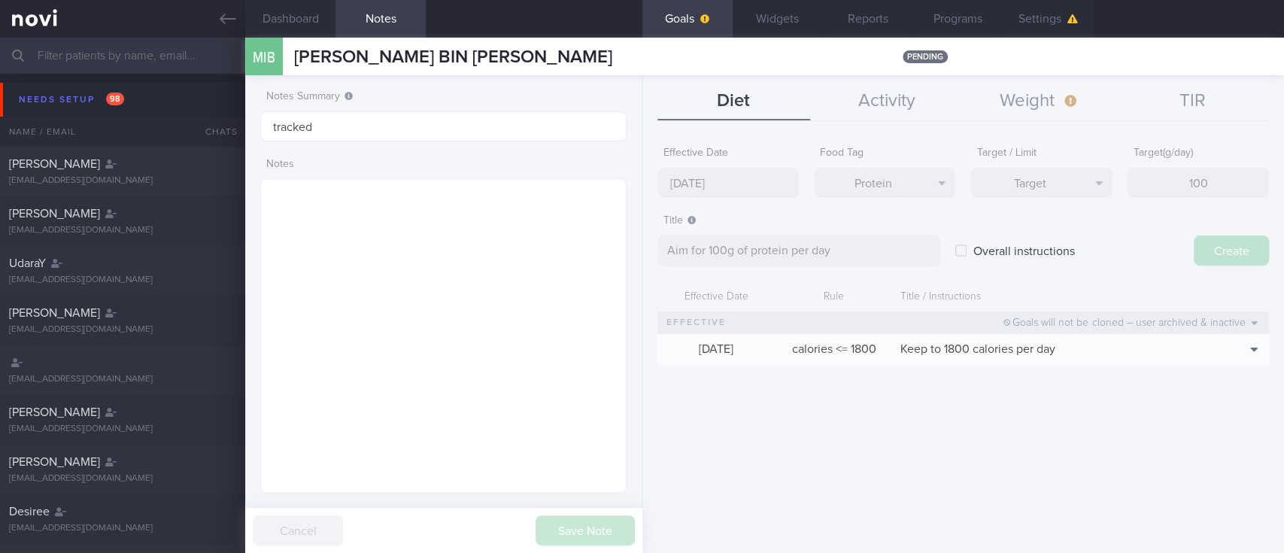
type input "[DATE]"
type textarea "Aim for ___ of ___"
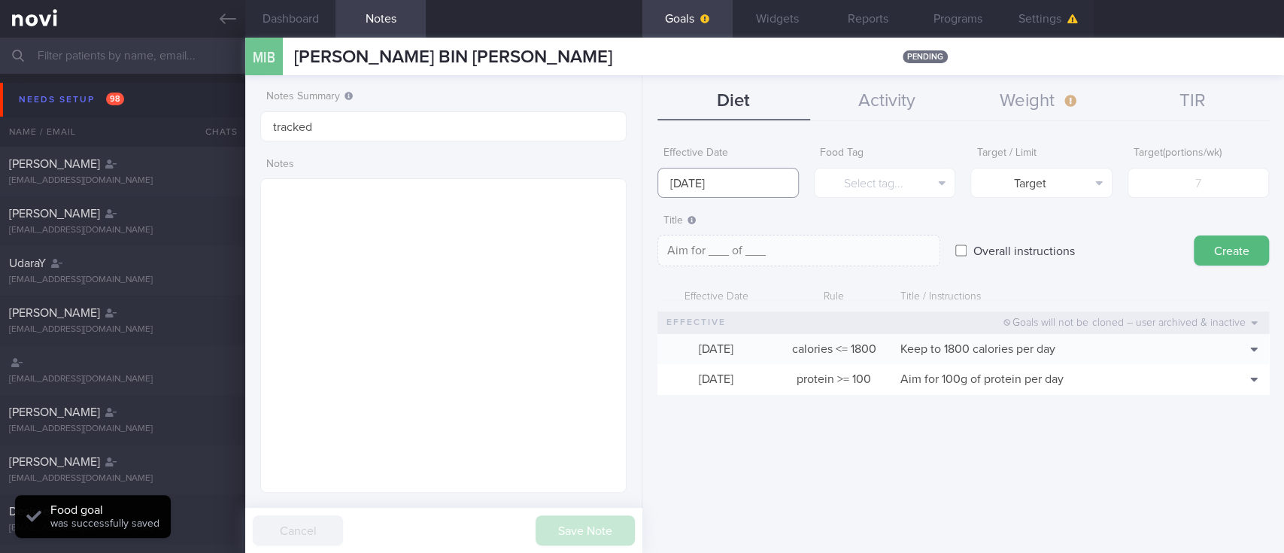
click at [752, 186] on input "[DATE]" at bounding box center [727, 183] width 141 height 30
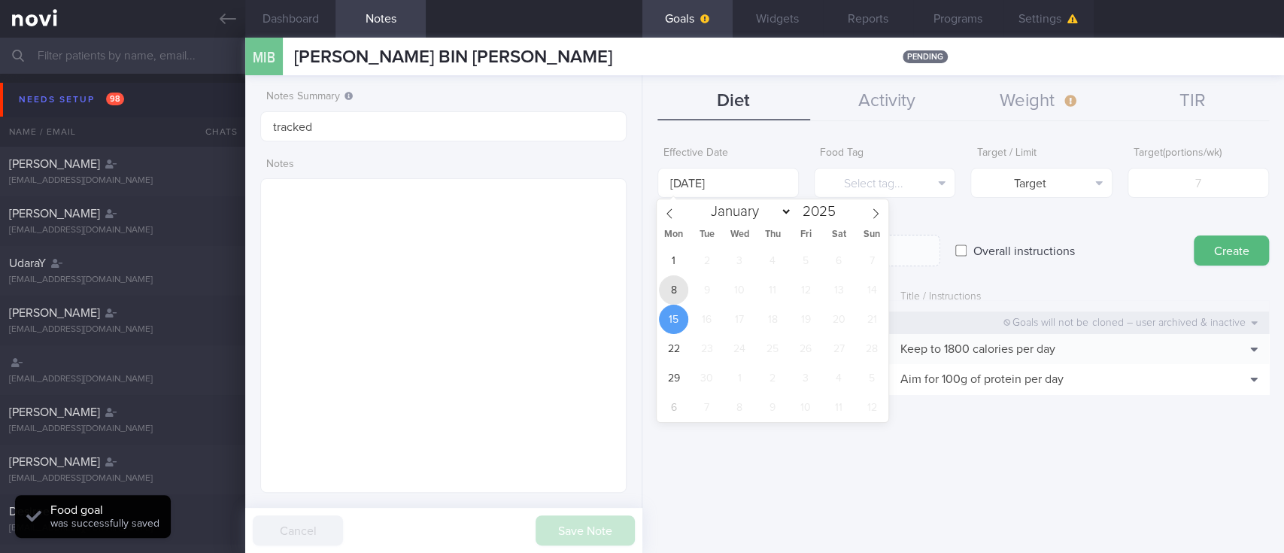
click at [675, 286] on span "8" at bounding box center [673, 289] width 29 height 29
type input "[DATE]"
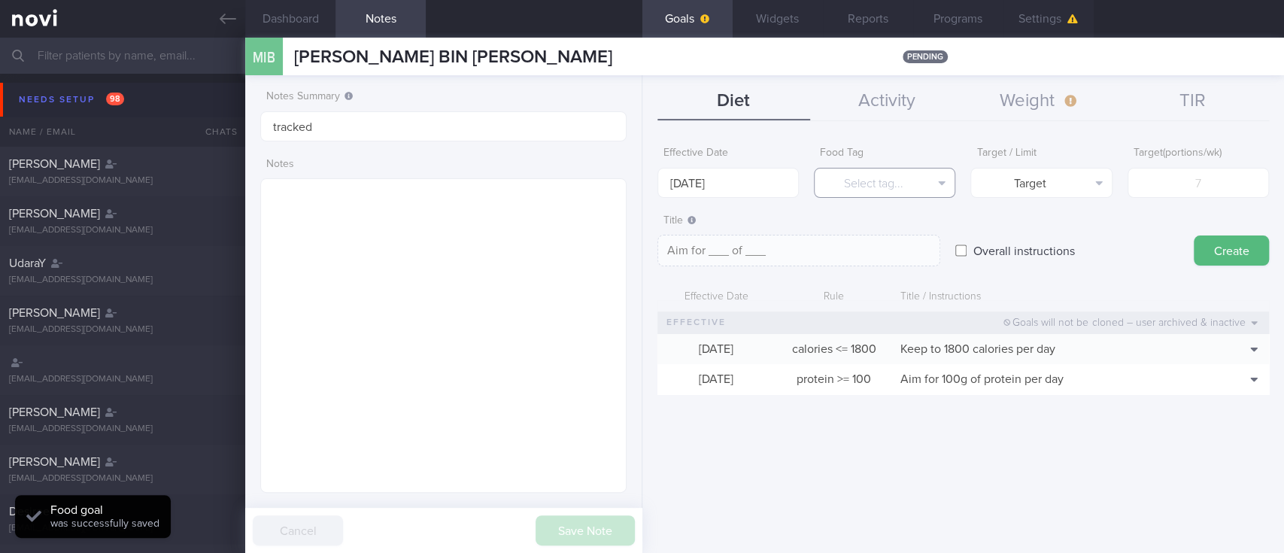
click at [905, 182] on button "Select tag..." at bounding box center [884, 183] width 141 height 30
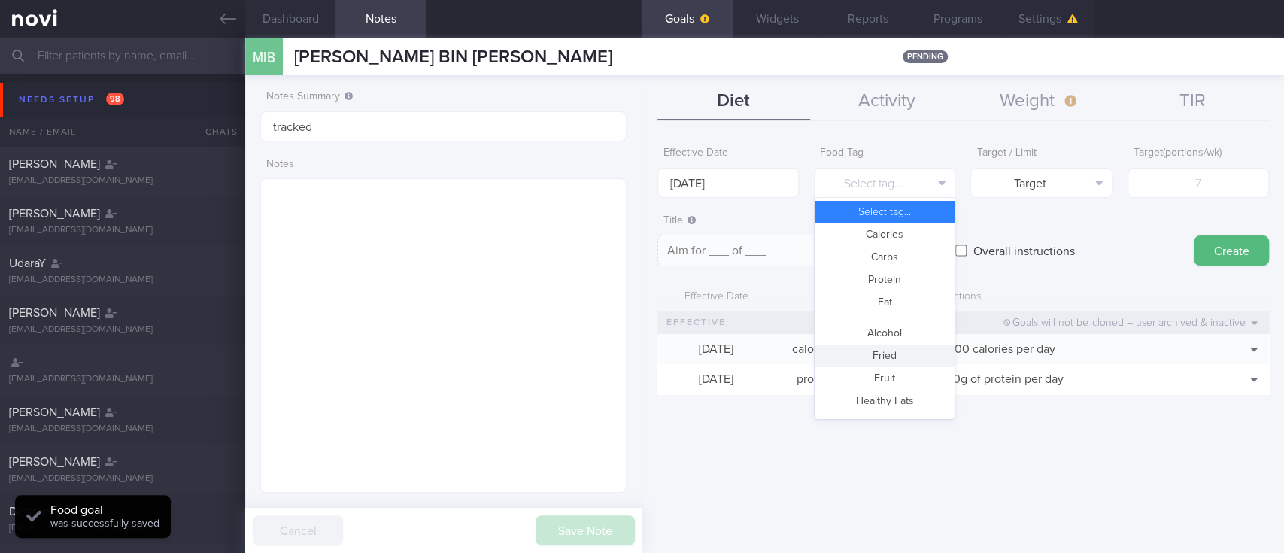
click at [884, 358] on button "Fried" at bounding box center [884, 355] width 140 height 23
type textarea "Aim for __ portions of fried food per week"
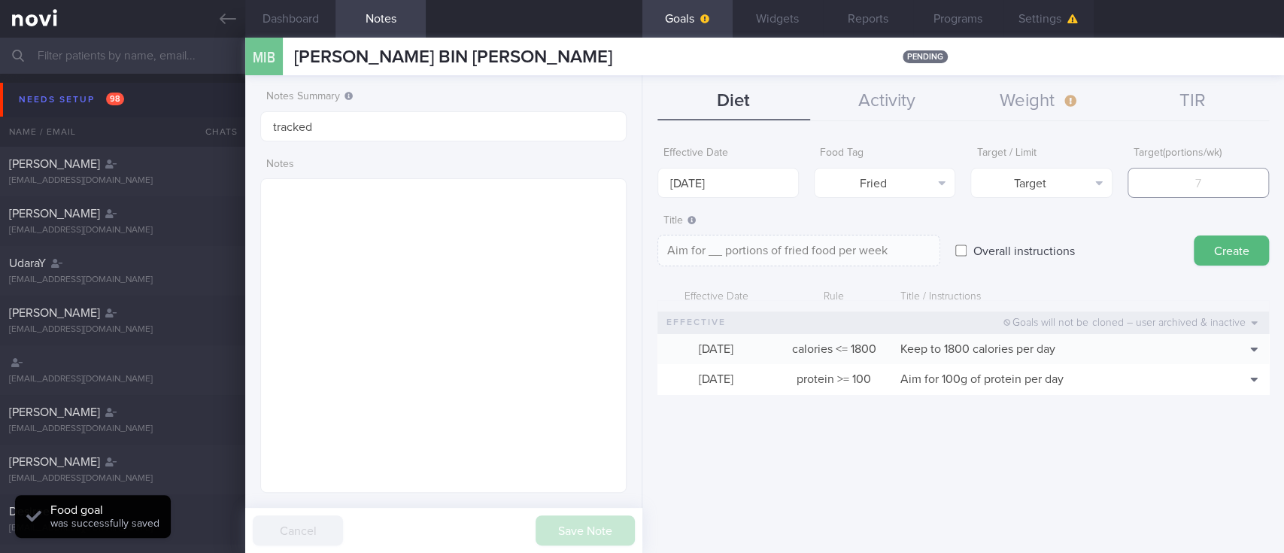
click at [1176, 183] on input "number" at bounding box center [1197, 183] width 141 height 30
type input "2"
type textarea "Aim for 2 portions of fried food per week"
type input "2"
click at [1070, 171] on button "Target" at bounding box center [1040, 183] width 141 height 30
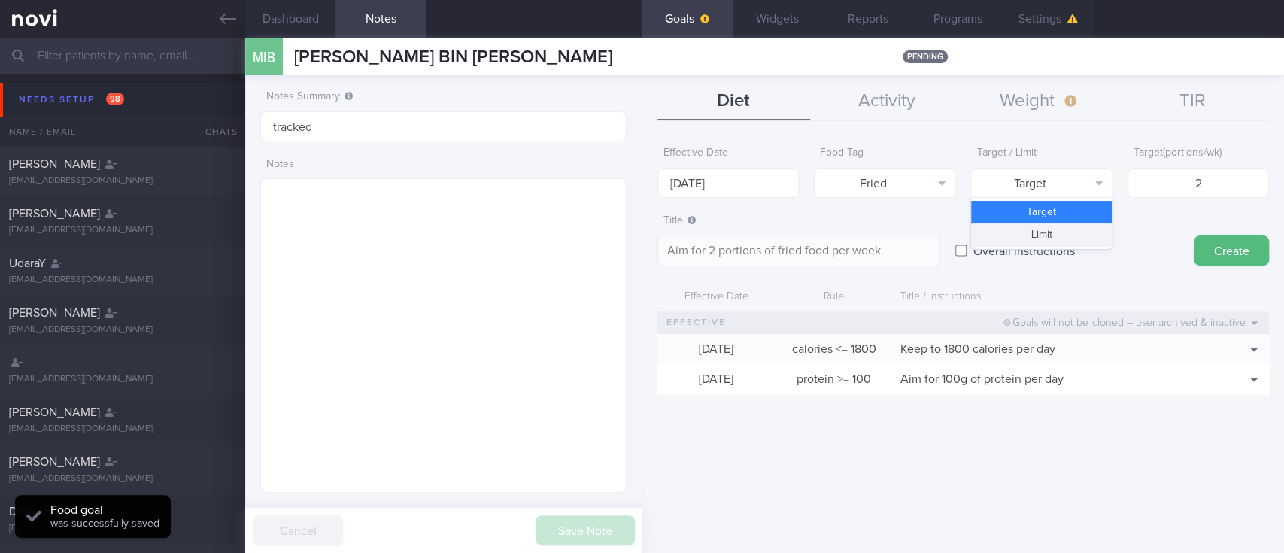
click at [1041, 238] on button "Limit" at bounding box center [1041, 234] width 140 height 23
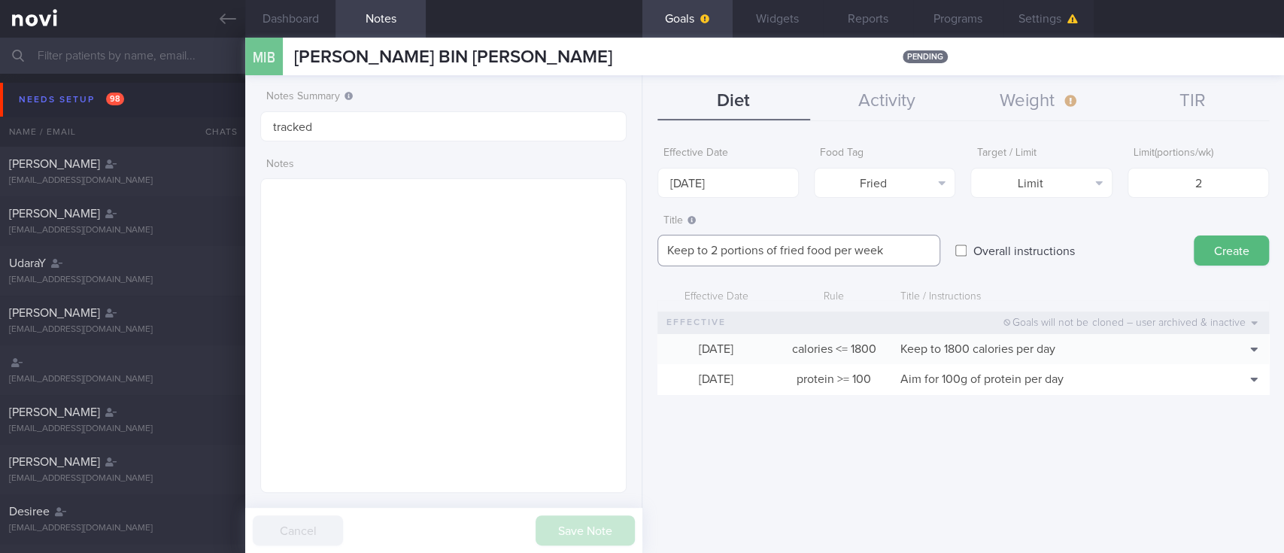
click at [804, 250] on textarea "Keep to 2 portions of fried food per week" at bounding box center [798, 251] width 283 height 32
type textarea "Keep to 2 portions of fried/high fat food per week"
click at [1220, 244] on button "Create" at bounding box center [1230, 250] width 75 height 30
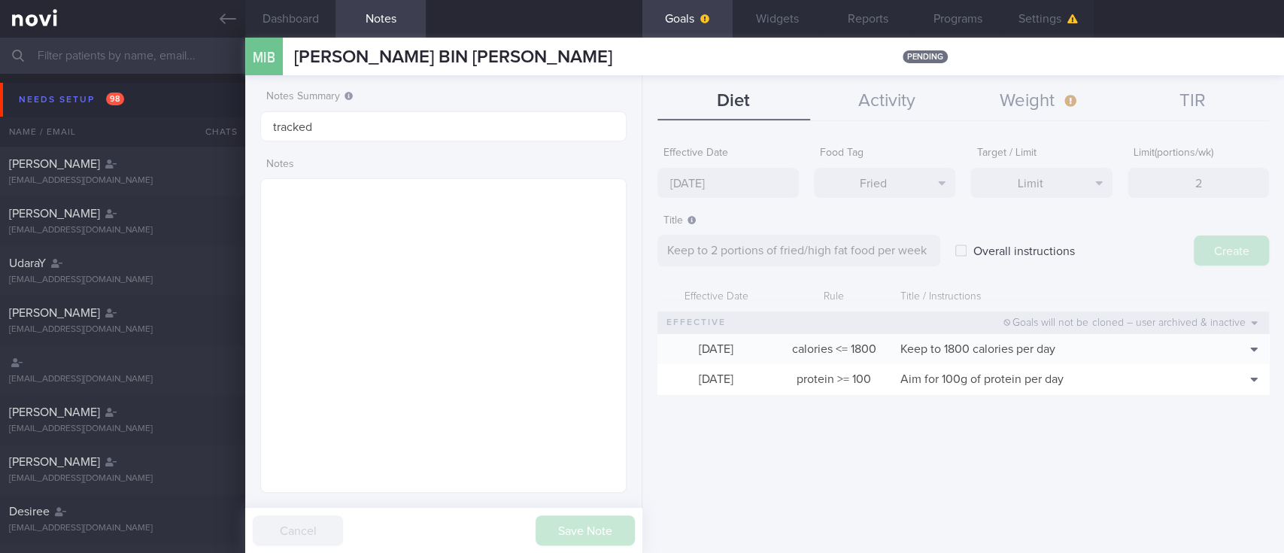
type input "[DATE]"
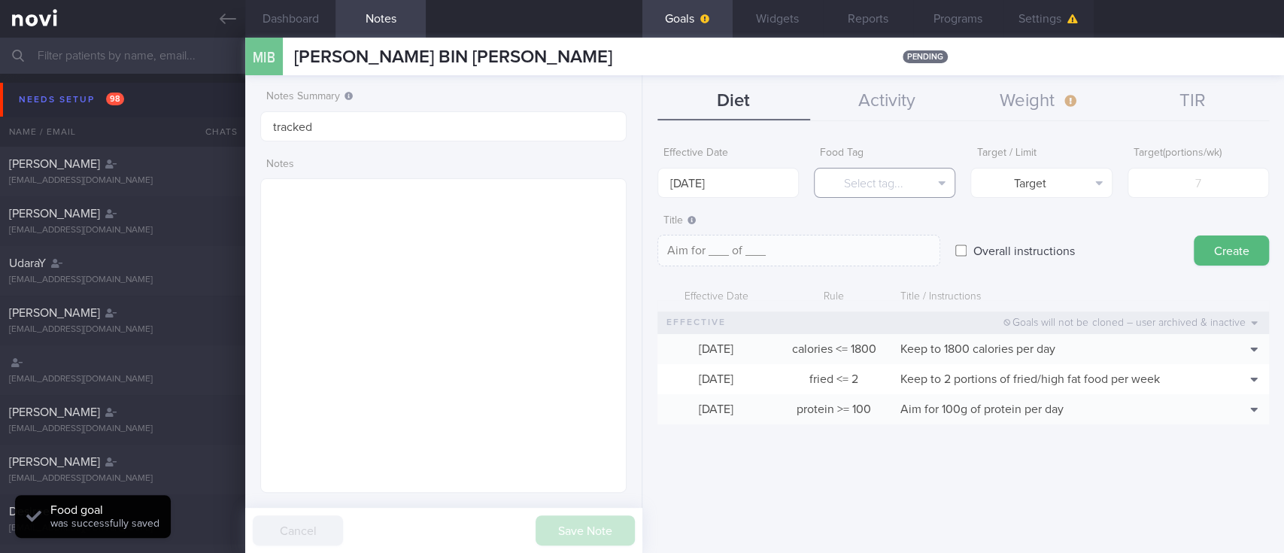
click at [884, 177] on button "Select tag..." at bounding box center [884, 183] width 141 height 30
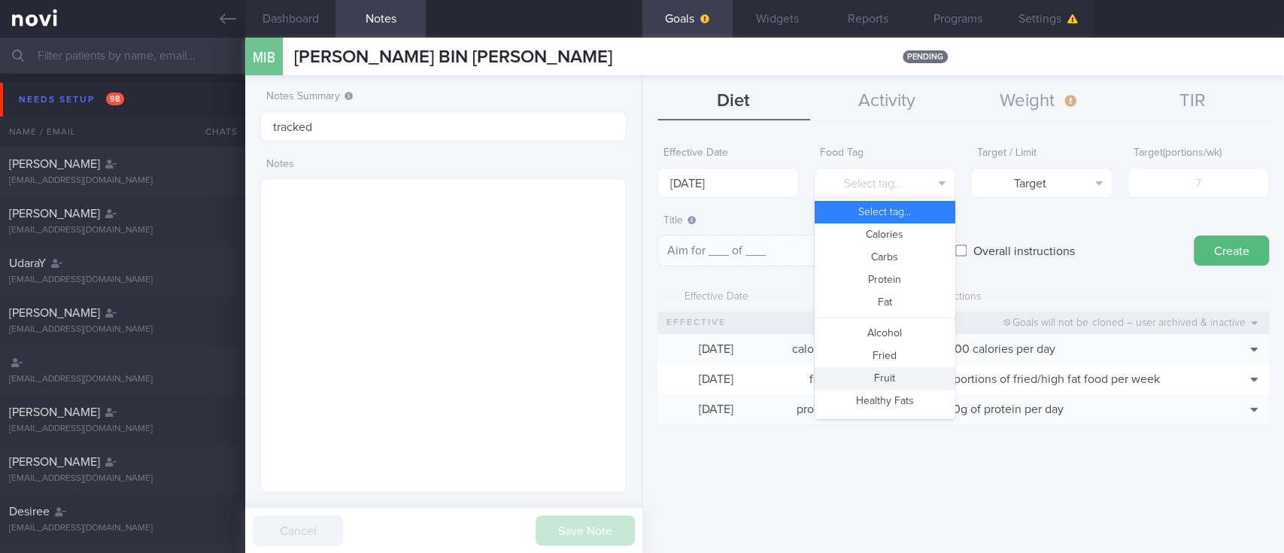
click at [880, 385] on button "Fruit" at bounding box center [884, 378] width 140 height 23
type textarea "Aim for __ portions of fruits per week"
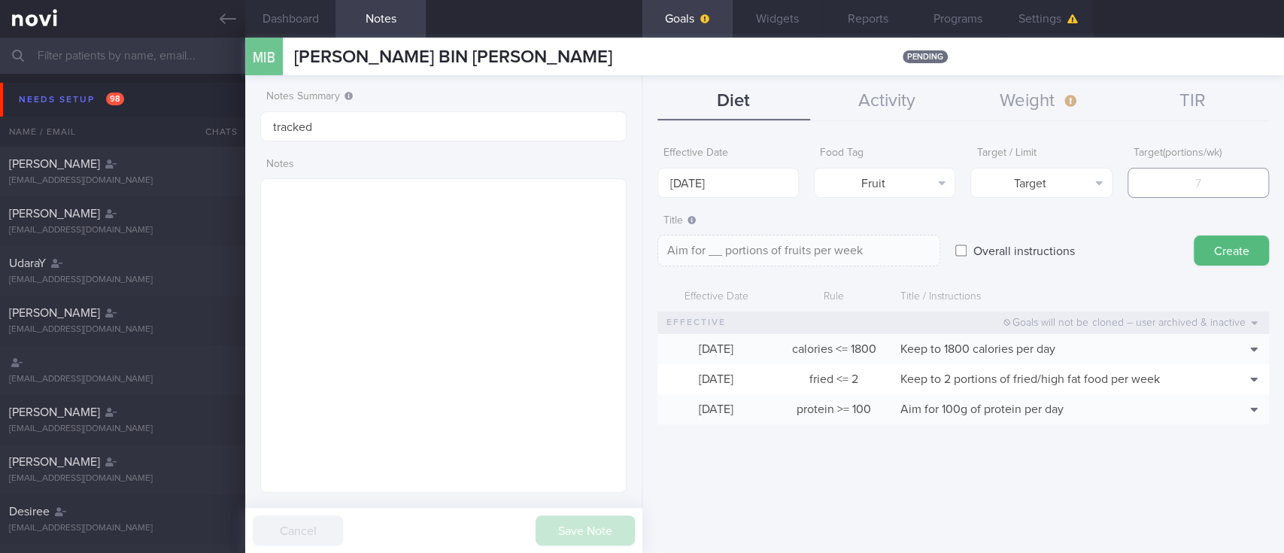
click at [1215, 171] on input "number" at bounding box center [1197, 183] width 141 height 30
type input "14"
type textarea "Aim for 14 portions of fruits per week"
type input "14"
click at [691, 172] on input "[DATE]" at bounding box center [727, 183] width 141 height 30
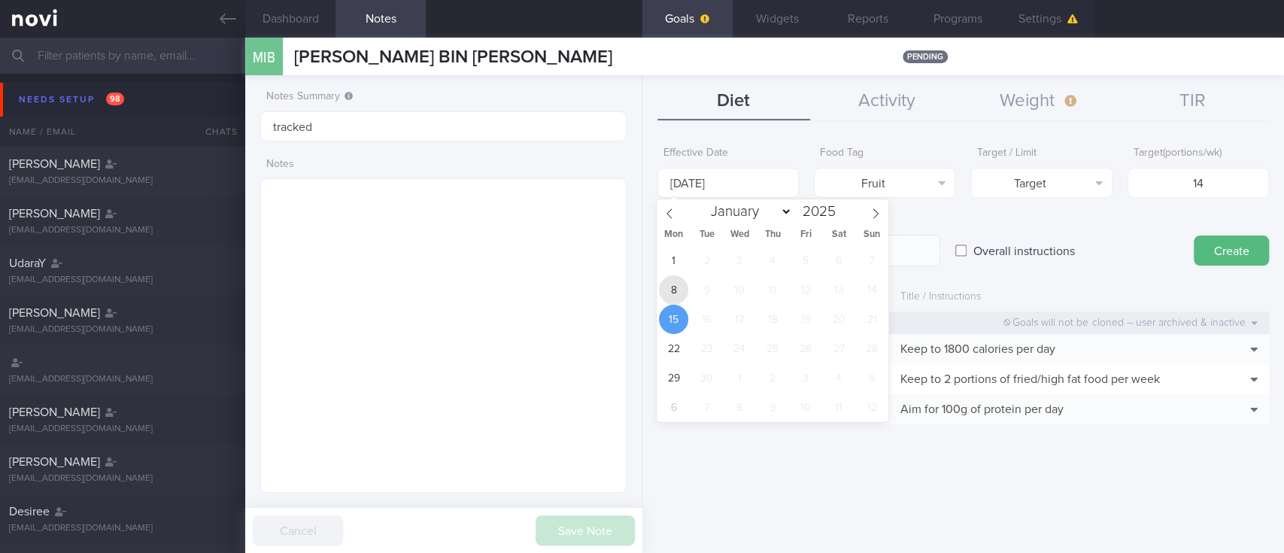
click at [671, 280] on span "8" at bounding box center [673, 289] width 29 height 29
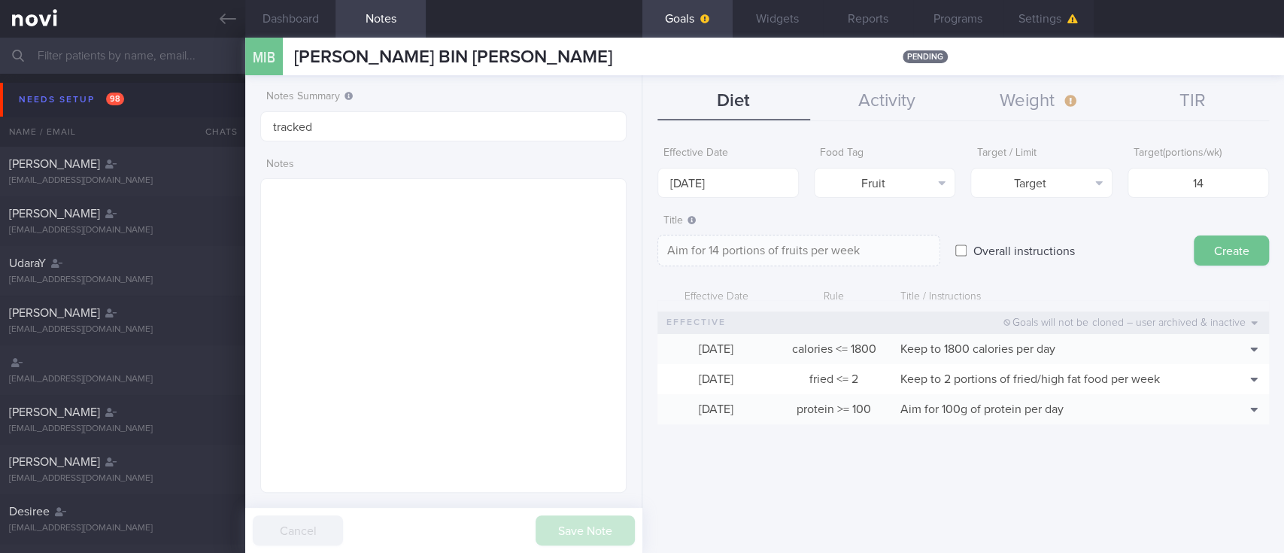
click at [1211, 253] on button "Create" at bounding box center [1230, 250] width 75 height 30
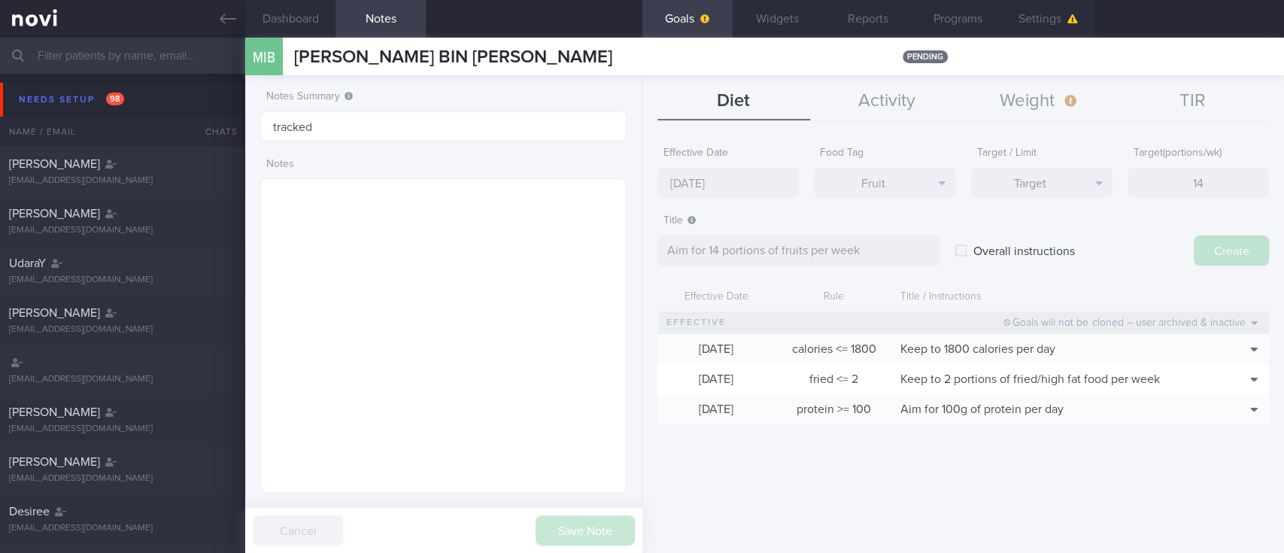
type input "[DATE]"
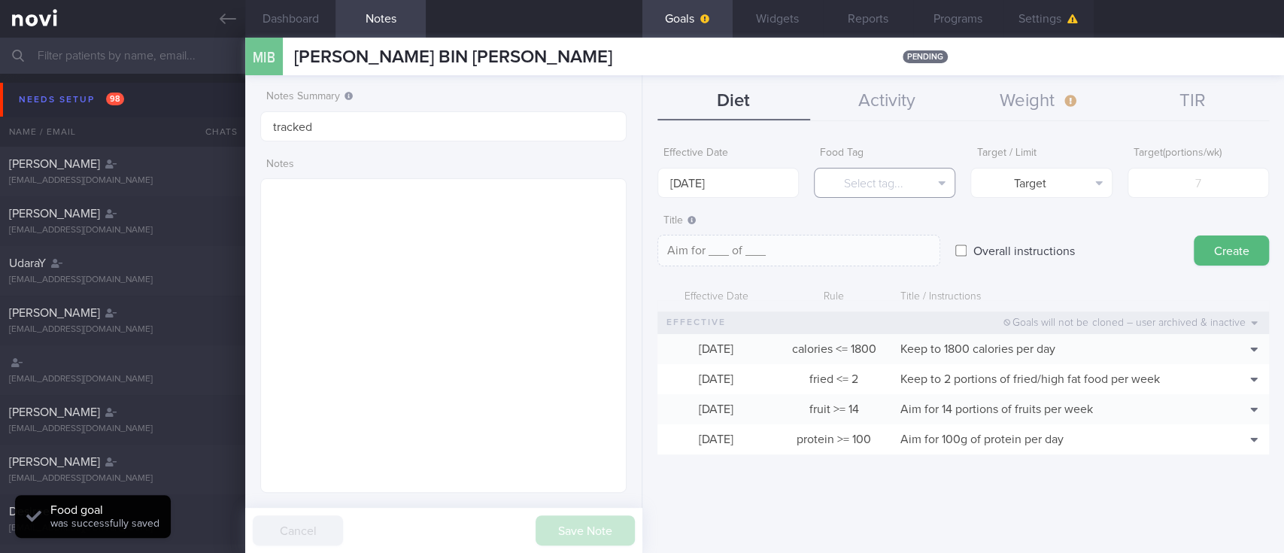
drag, startPoint x: 908, startPoint y: 186, endPoint x: 902, endPoint y: 198, distance: 12.8
click at [908, 184] on button "Select tag..." at bounding box center [884, 183] width 141 height 30
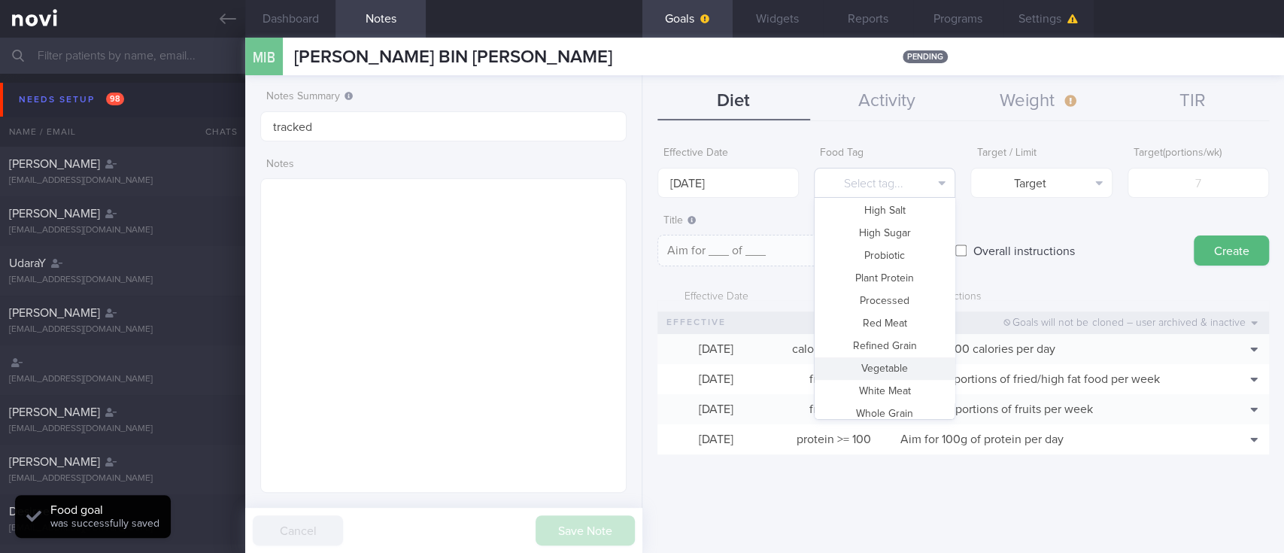
scroll to position [447, 0]
click at [877, 362] on button "Vegetable" at bounding box center [884, 360] width 140 height 23
type textarea "Aim for __ portions of vegetables per week"
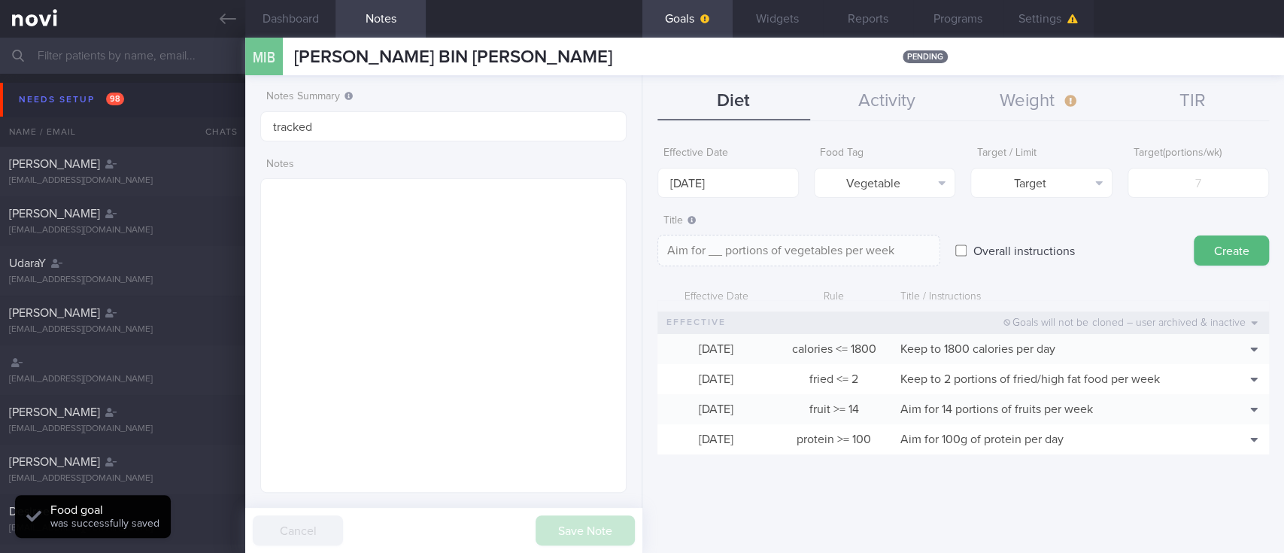
drag, startPoint x: 1256, startPoint y: 158, endPoint x: 1249, endPoint y: 165, distance: 10.1
click at [1254, 159] on label "Target ( portions/wk )" at bounding box center [1197, 154] width 129 height 14
click at [1225, 188] on input "number" at bounding box center [1197, 183] width 141 height 30
type input "1"
type textarea "Aim for 1 portions of vegetables per week"
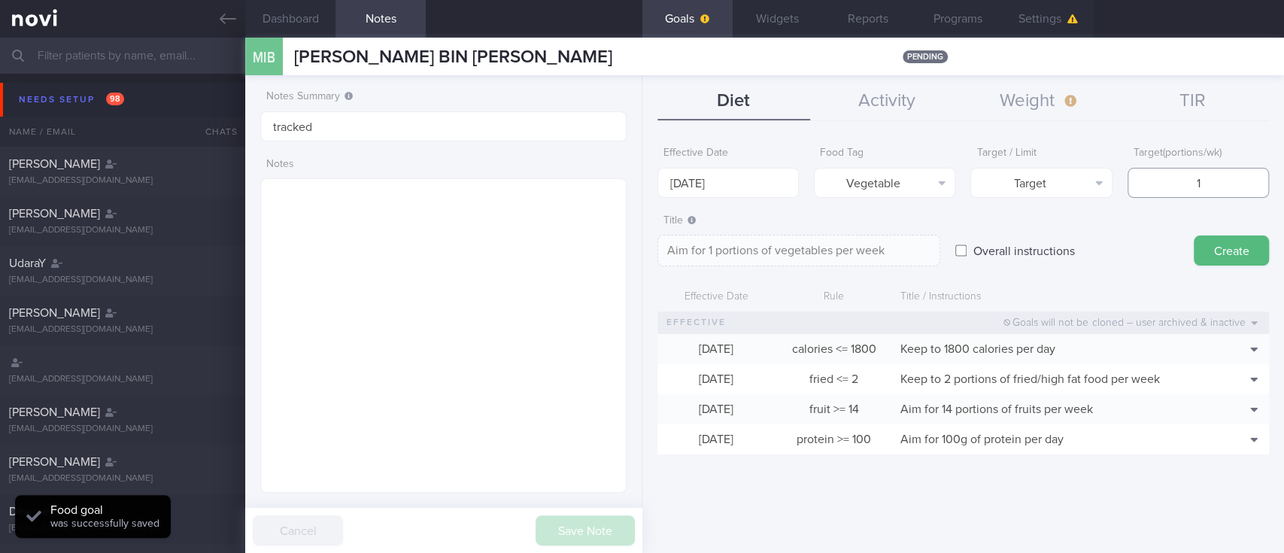
type input "14"
type textarea "Aim for 14 portions of vegetables per week"
type input "14"
click at [716, 180] on input "[DATE]" at bounding box center [727, 183] width 141 height 30
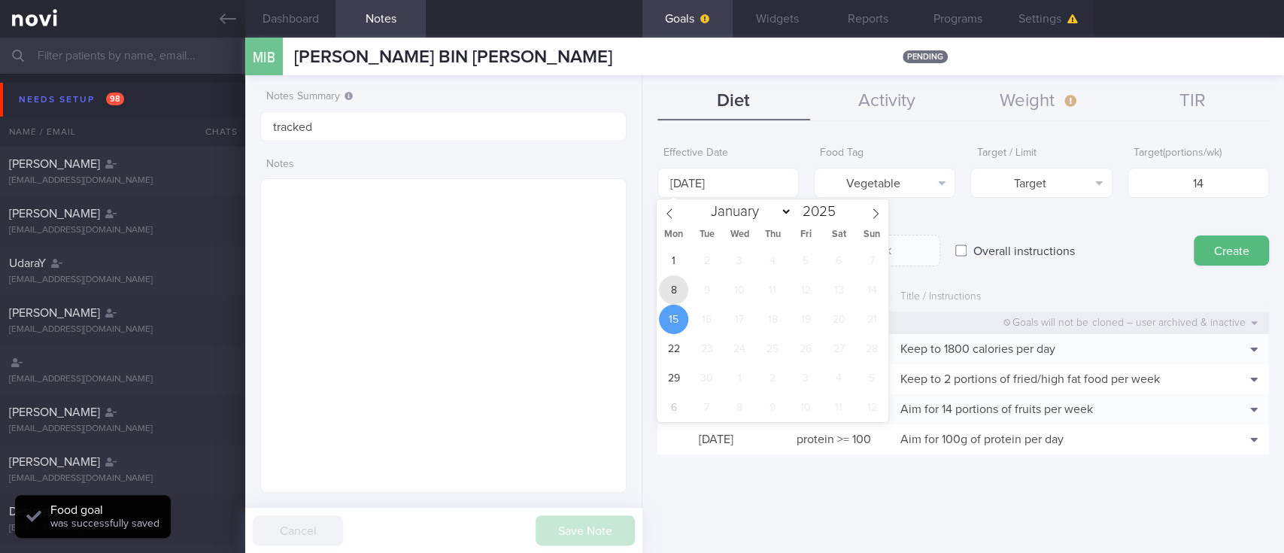
click at [662, 296] on span "8" at bounding box center [673, 289] width 29 height 29
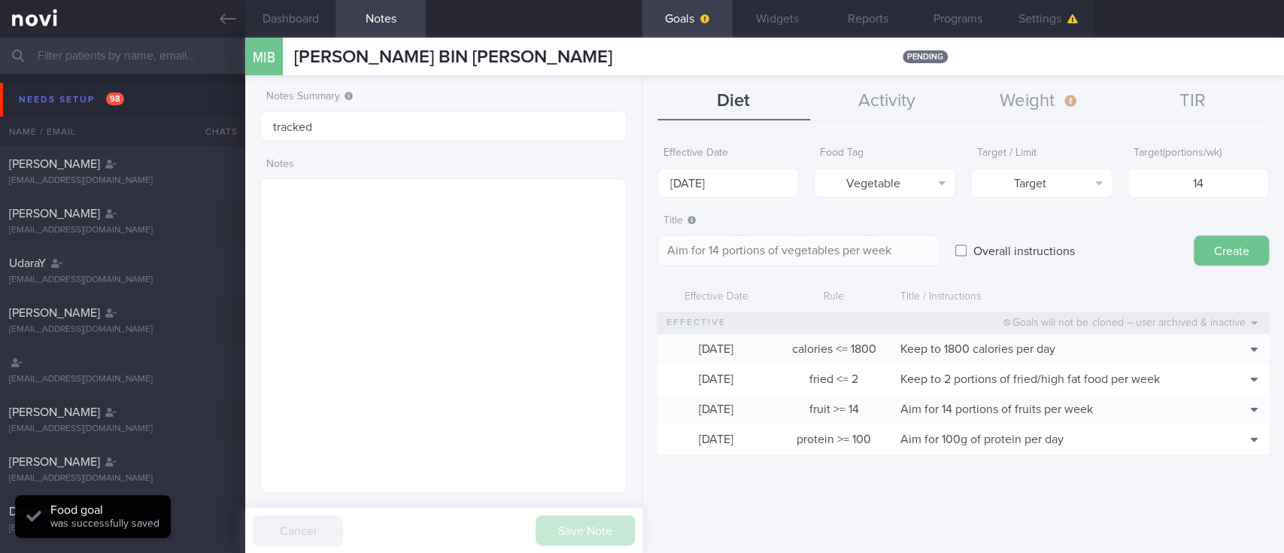
click at [1219, 261] on button "Create" at bounding box center [1230, 250] width 75 height 30
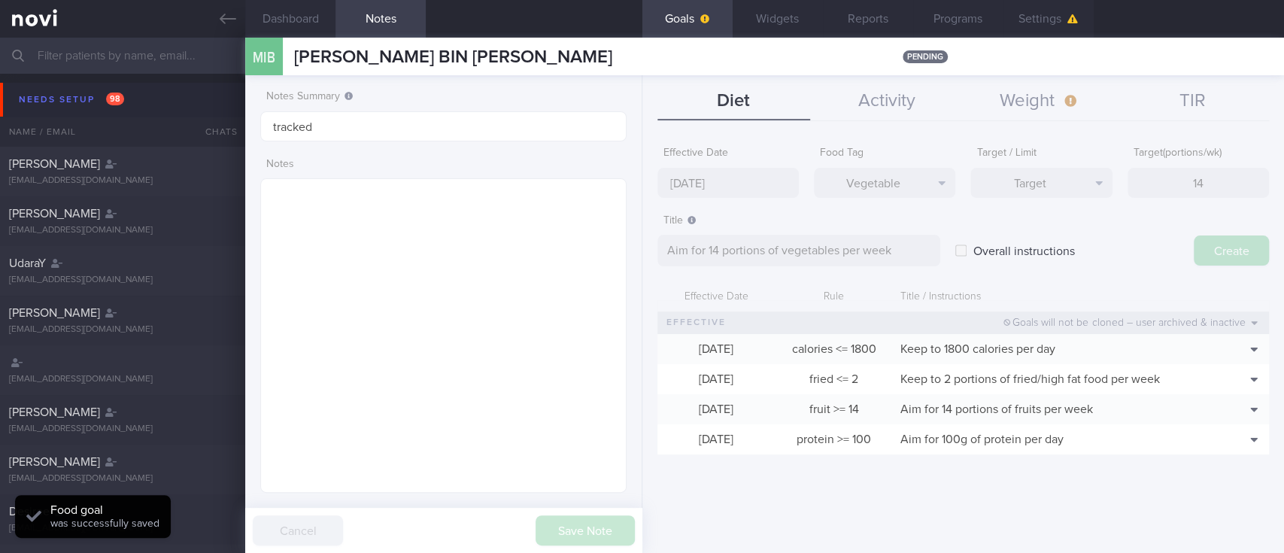
type input "[DATE]"
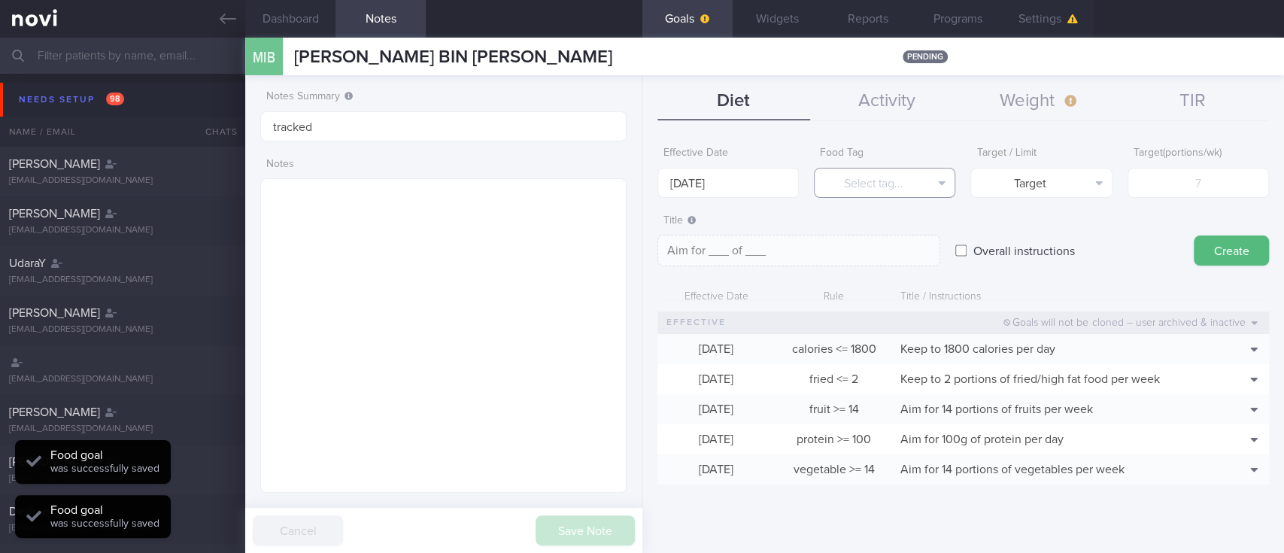
click at [908, 189] on button "Select tag..." at bounding box center [884, 183] width 141 height 30
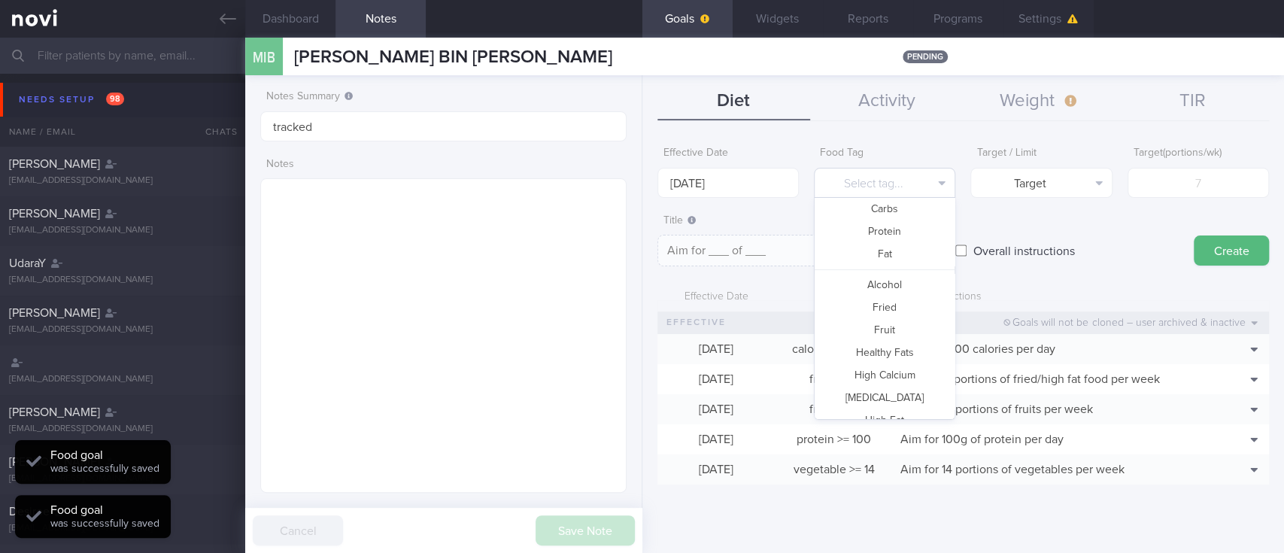
scroll to position [0, 0]
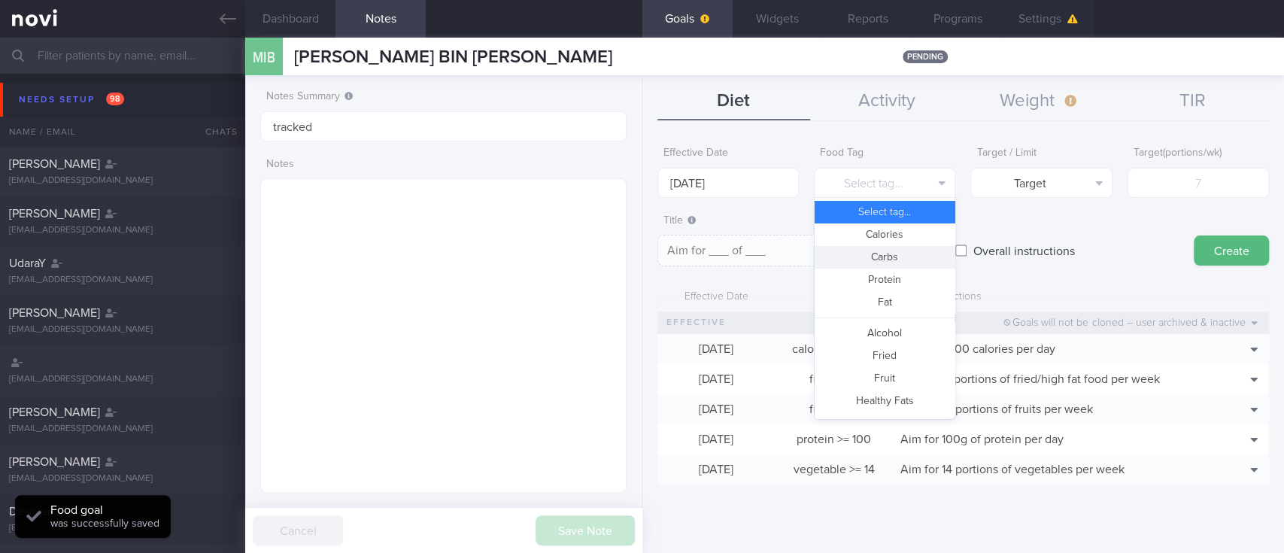
click at [890, 256] on button "Carbs" at bounding box center [884, 257] width 140 height 23
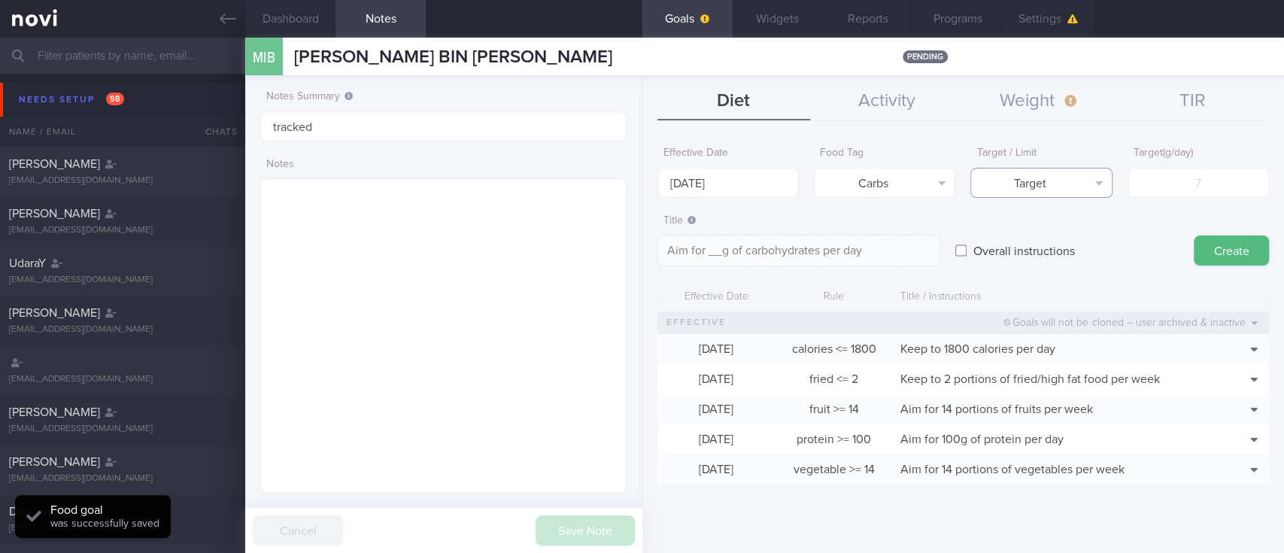
click at [1069, 186] on button "Target" at bounding box center [1040, 183] width 141 height 30
click at [1045, 232] on button "Limit" at bounding box center [1041, 234] width 140 height 23
type textarea "Keep to __g of carbohydrates per day"
click at [764, 186] on body "You are offline! Some functionality will be unavailable Patients New Users Coac…" at bounding box center [642, 276] width 1284 height 553
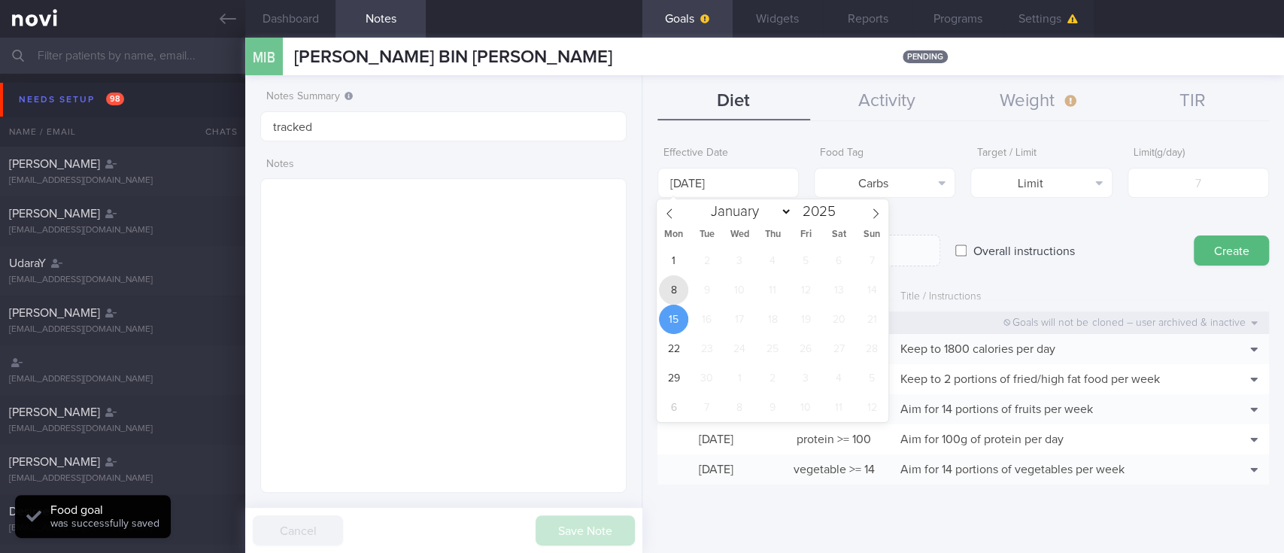
click at [668, 293] on span "8" at bounding box center [673, 289] width 29 height 29
type input "[DATE]"
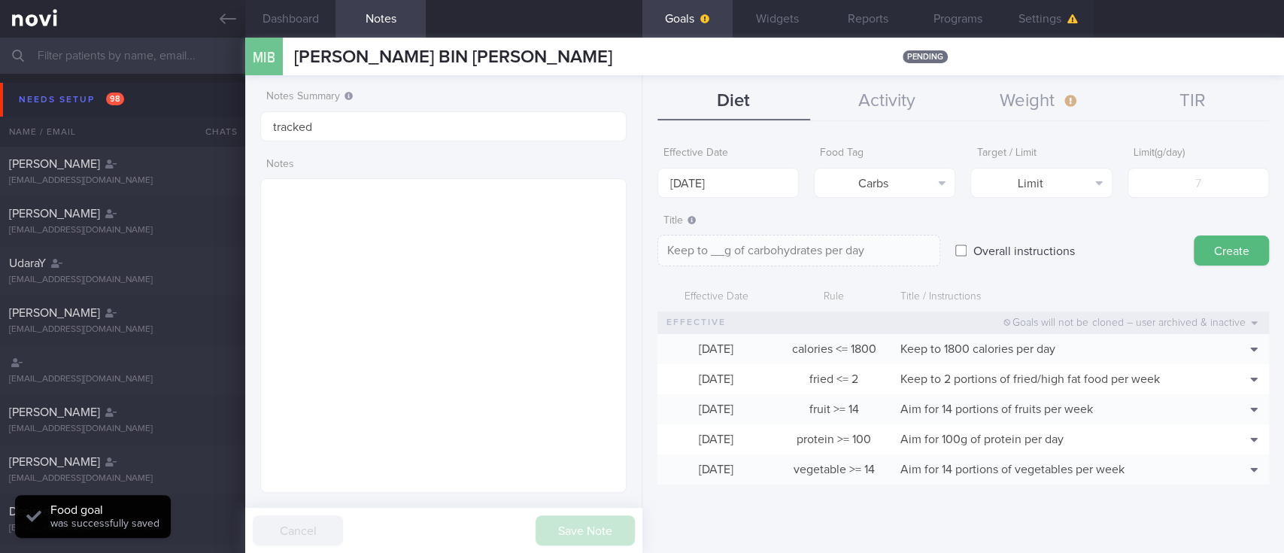
click at [1189, 165] on div "Limit ( g/day )" at bounding box center [1197, 168] width 141 height 59
click at [1186, 178] on input "number" at bounding box center [1197, 183] width 141 height 30
type input "1"
type textarea "Keep to 1g of carbohydrates per day"
type input "18"
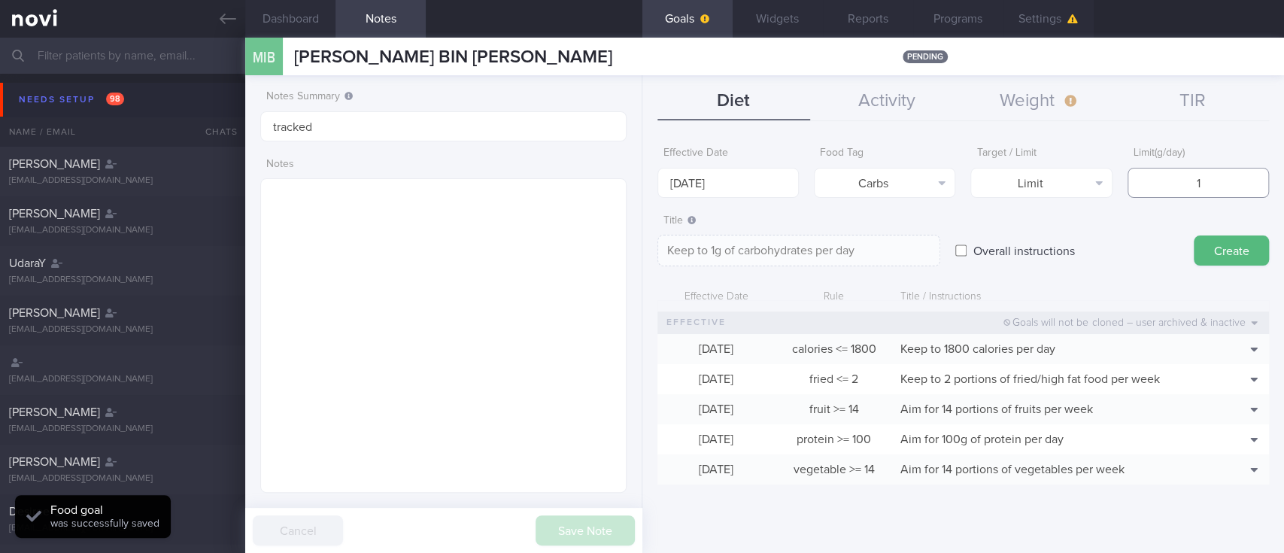
type textarea "Keep to 18g of carbohydrates per day"
type input "180"
type textarea "Keep to 180g of carbohydrates per day"
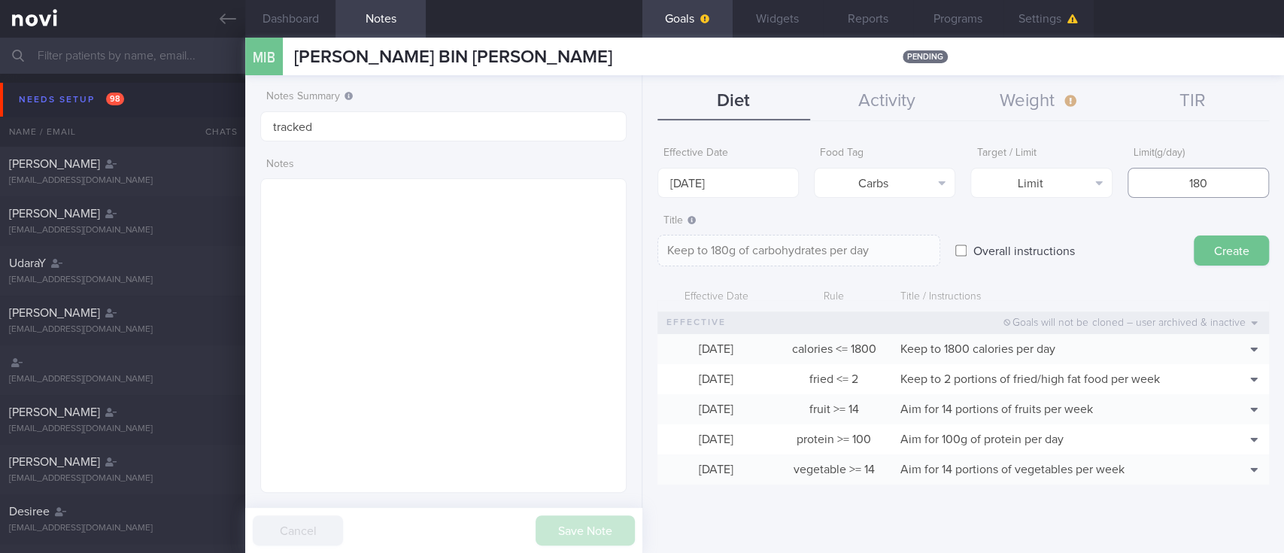
type input "180"
click at [1241, 252] on button "Create" at bounding box center [1230, 250] width 75 height 30
type input "[DATE]"
type textarea "Aim for ___ of ___"
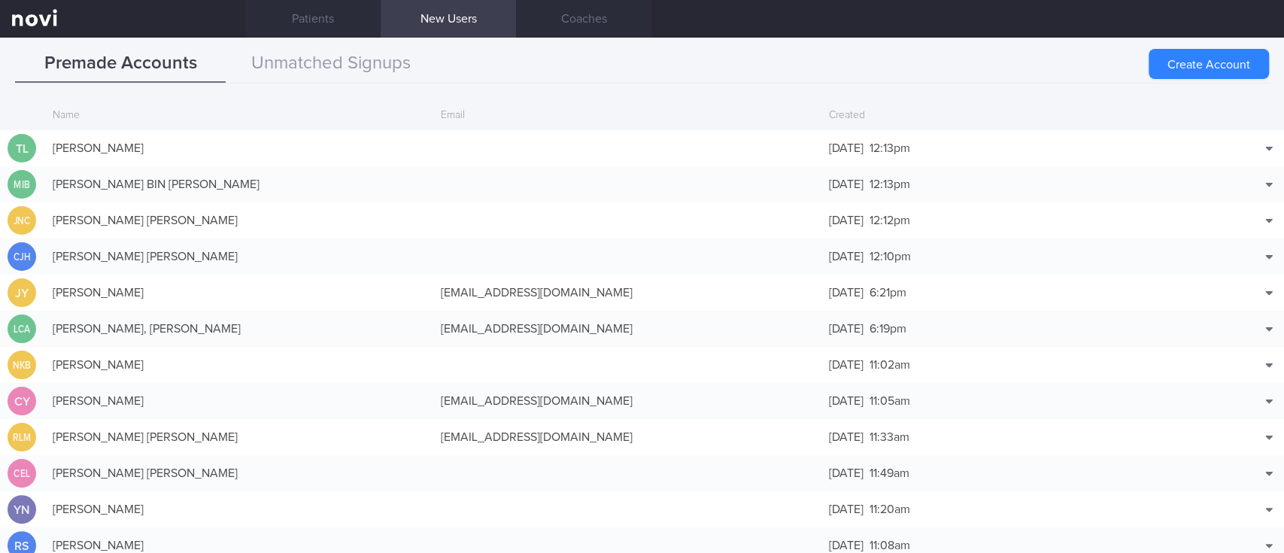
drag, startPoint x: 347, startPoint y: 159, endPoint x: 403, endPoint y: 162, distance: 55.7
click at [348, 159] on div "[PERSON_NAME]" at bounding box center [239, 148] width 388 height 30
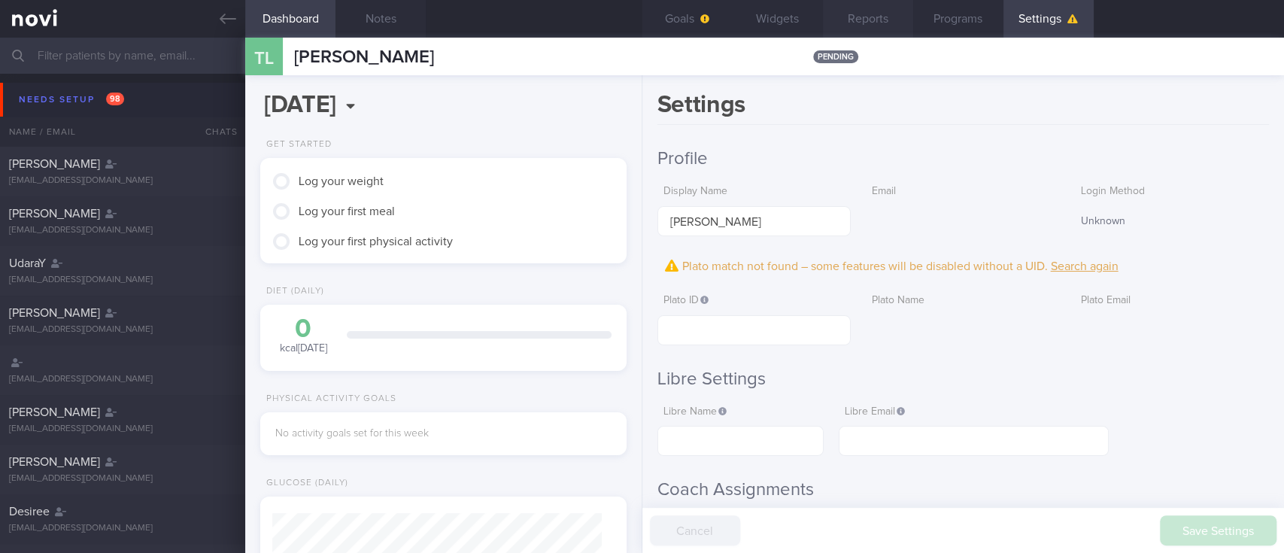
scroll to position [165, 329]
click at [400, 20] on button "Notes" at bounding box center [380, 19] width 90 height 38
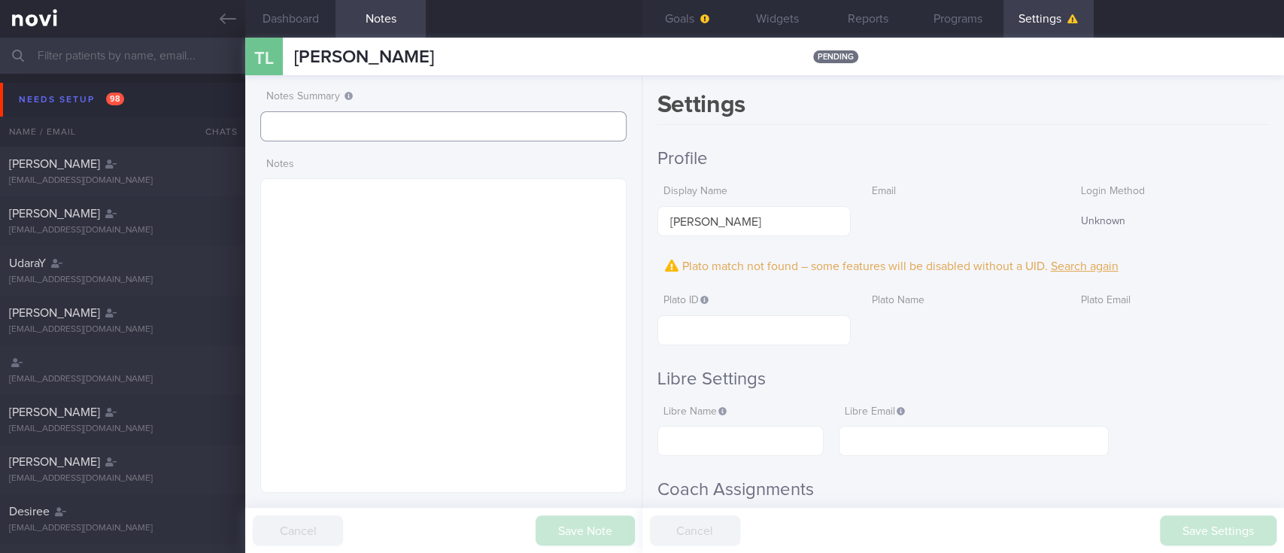
click at [343, 115] on input "text" at bounding box center [443, 126] width 366 height 30
type input "tracked"
click at [577, 527] on button "Save Note" at bounding box center [584, 530] width 99 height 30
click at [677, 29] on button "Goals" at bounding box center [687, 19] width 90 height 38
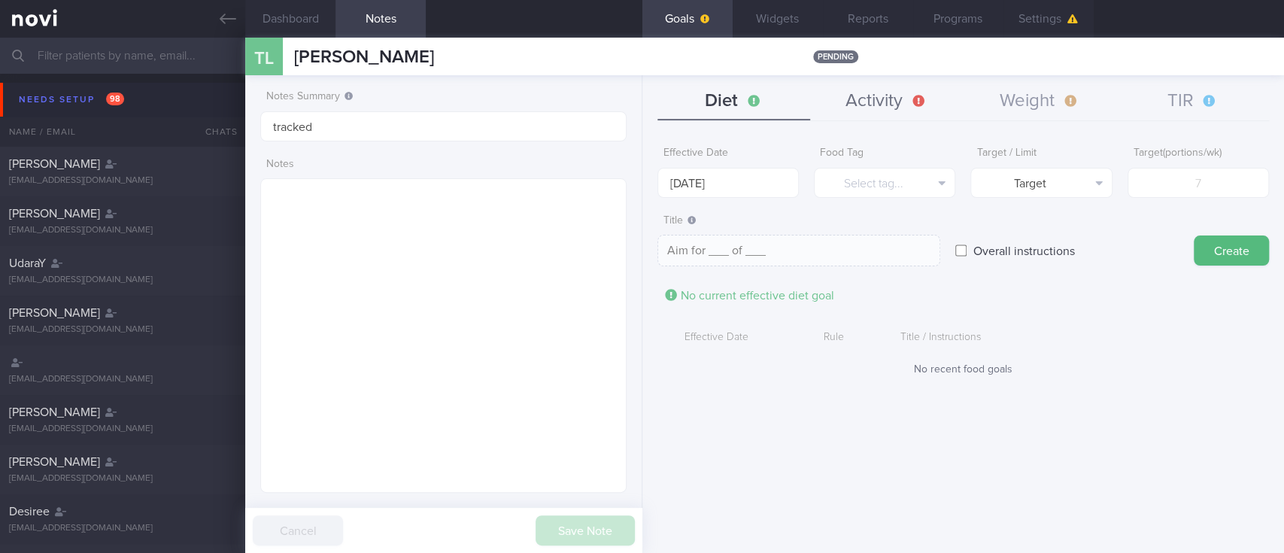
click at [890, 111] on button "Activity" at bounding box center [886, 102] width 153 height 38
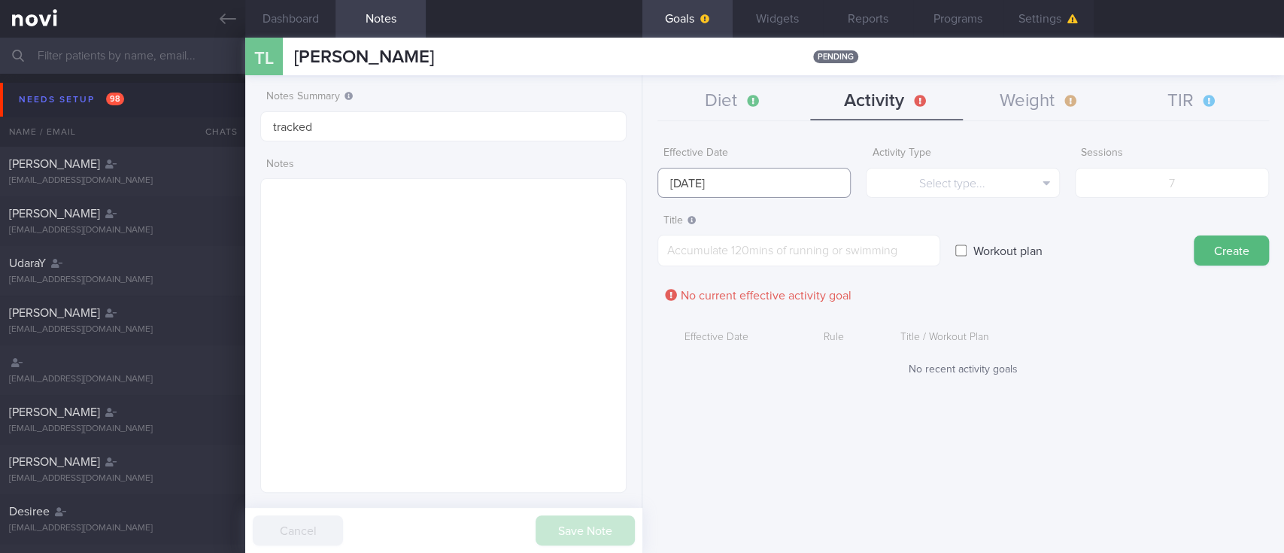
click at [740, 182] on input "[DATE]" at bounding box center [754, 183] width 194 height 30
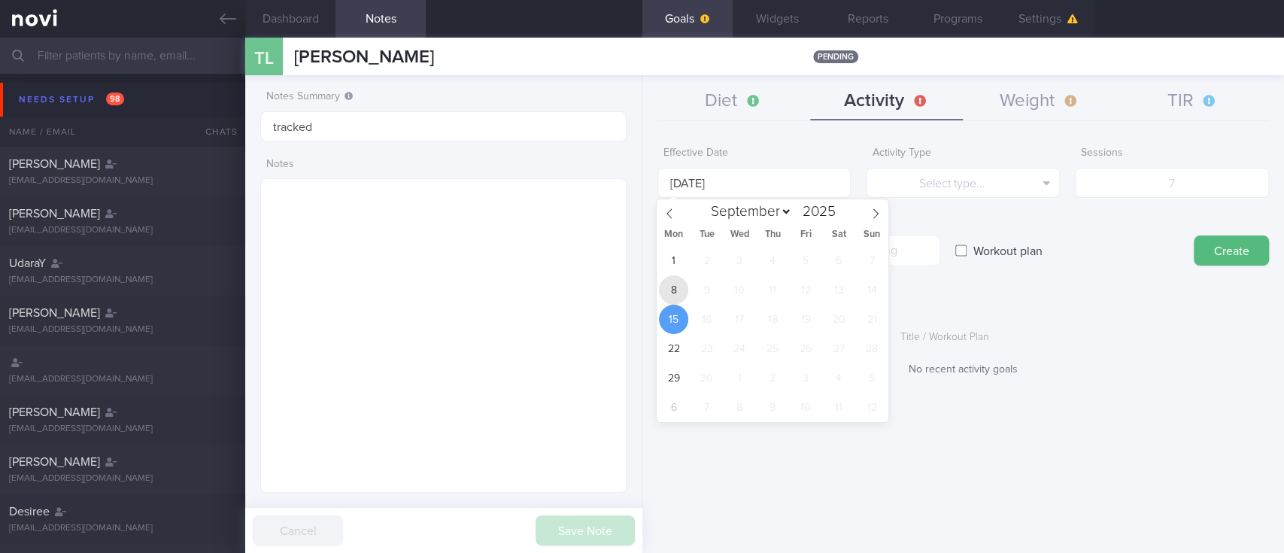
click at [670, 295] on span "8" at bounding box center [673, 289] width 29 height 29
type input "[DATE]"
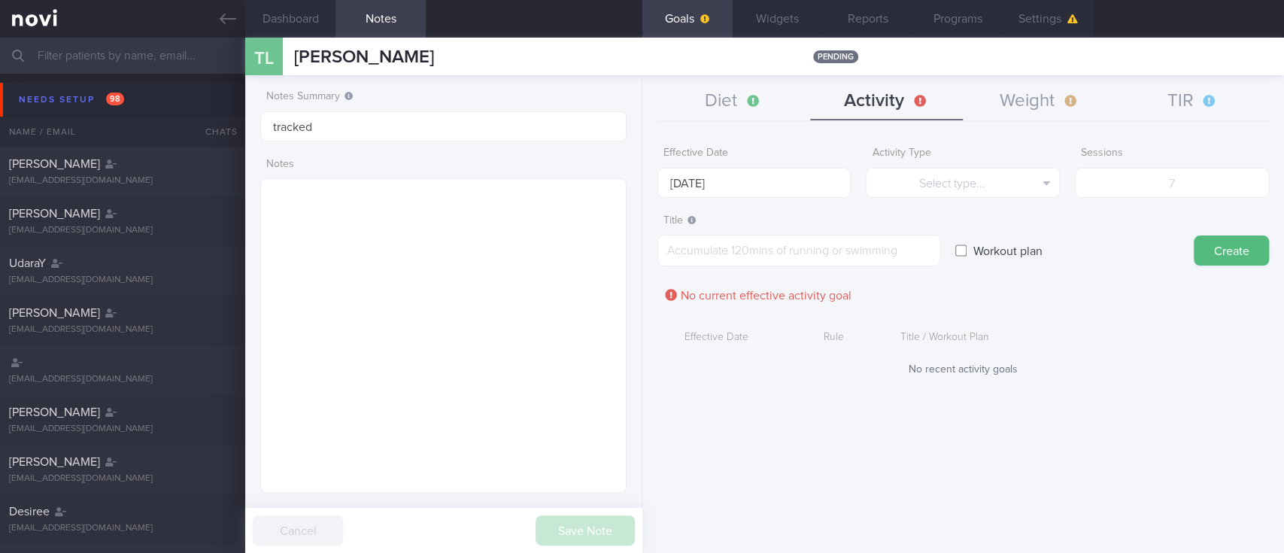
click at [944, 165] on div "Activity Type Select type... Select type... Duration Sessions" at bounding box center [963, 168] width 194 height 59
click at [944, 176] on button "Select type..." at bounding box center [963, 183] width 194 height 30
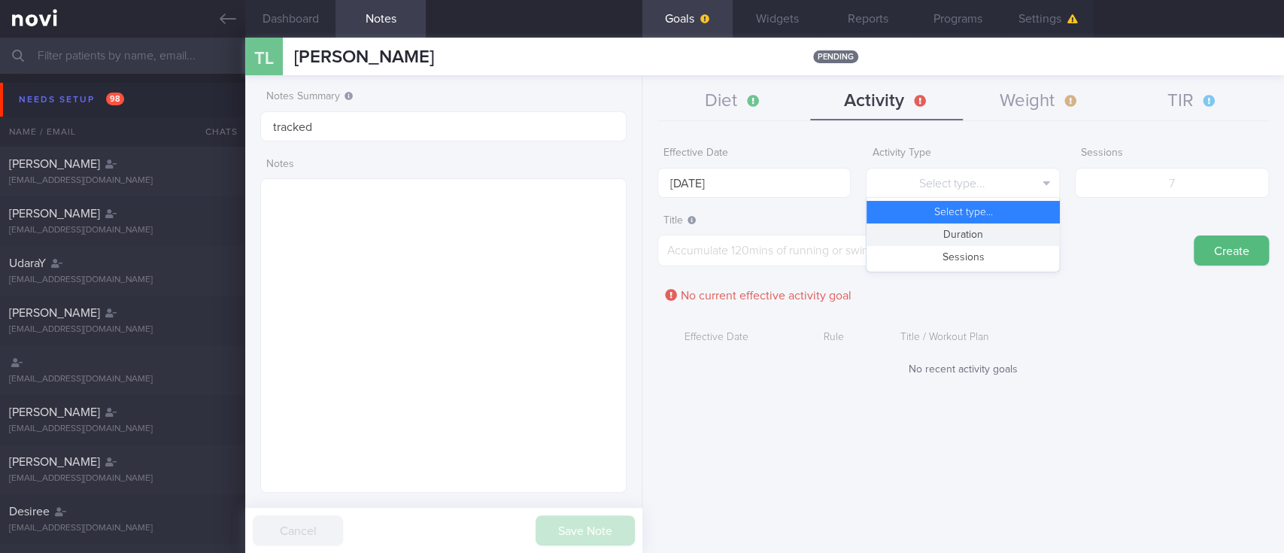
click at [954, 234] on button "Duration" at bounding box center [962, 234] width 193 height 23
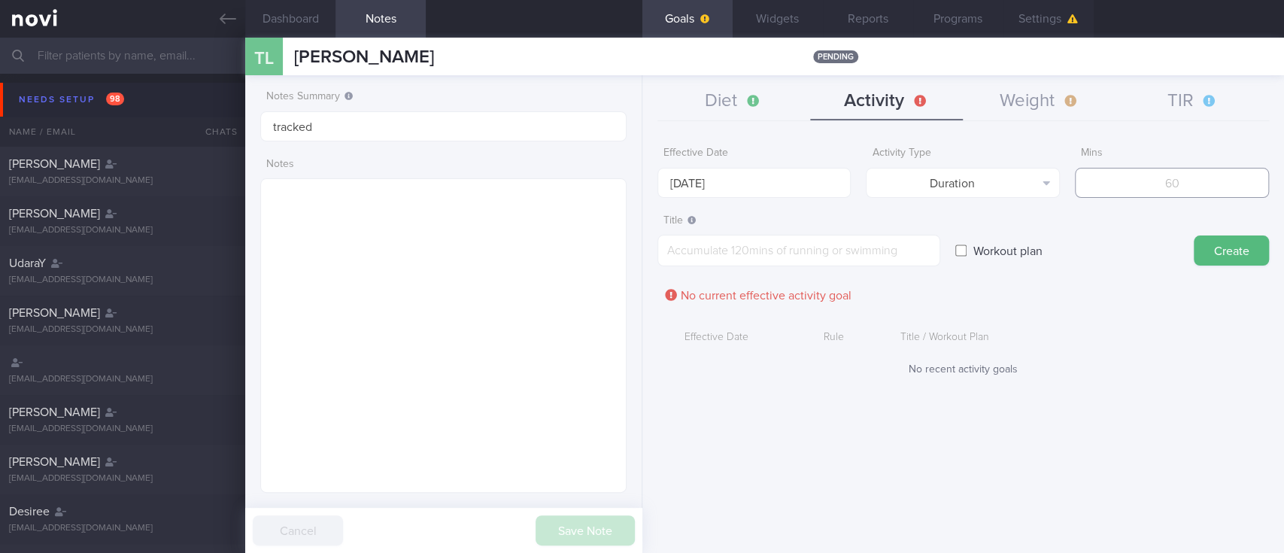
click at [1169, 193] on input "number" at bounding box center [1172, 183] width 194 height 30
type input "150"
click at [811, 187] on input "[DATE]" at bounding box center [754, 183] width 194 height 30
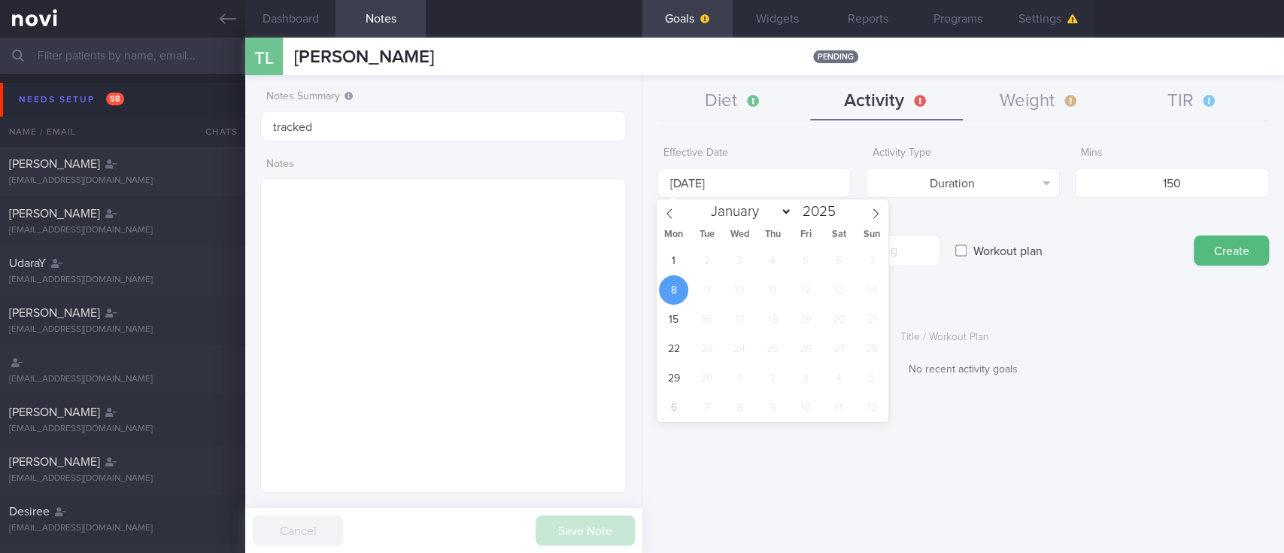
click at [930, 226] on label "Title" at bounding box center [798, 221] width 271 height 14
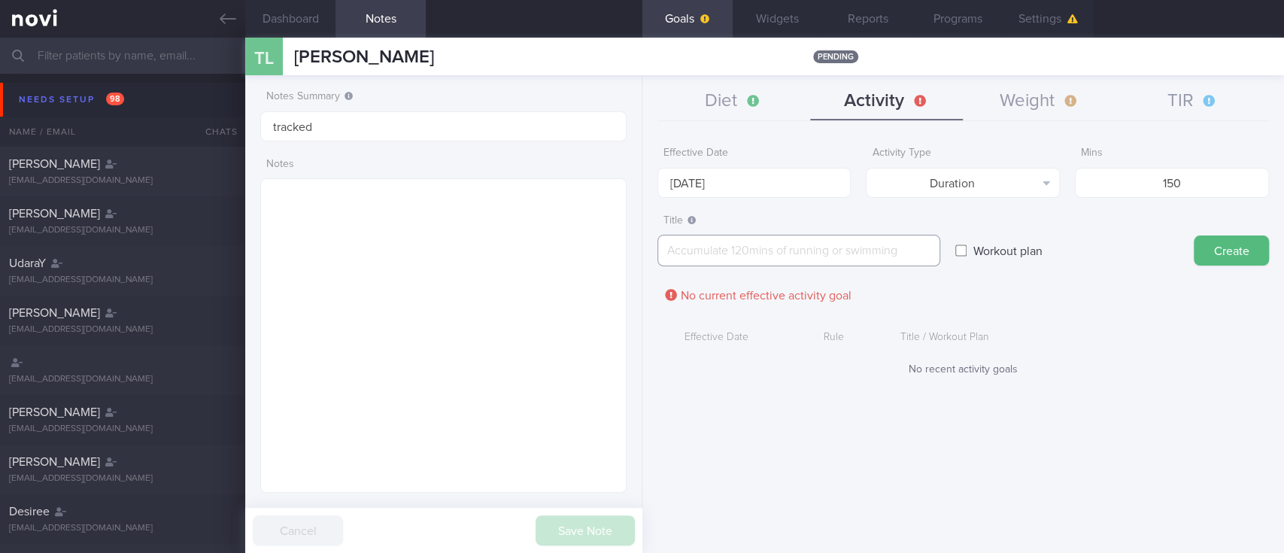
click at [914, 238] on textarea at bounding box center [798, 251] width 283 height 32
paste textarea "Aim for 150 mins moderate intensity aerobic training per week (brisk walking, j…"
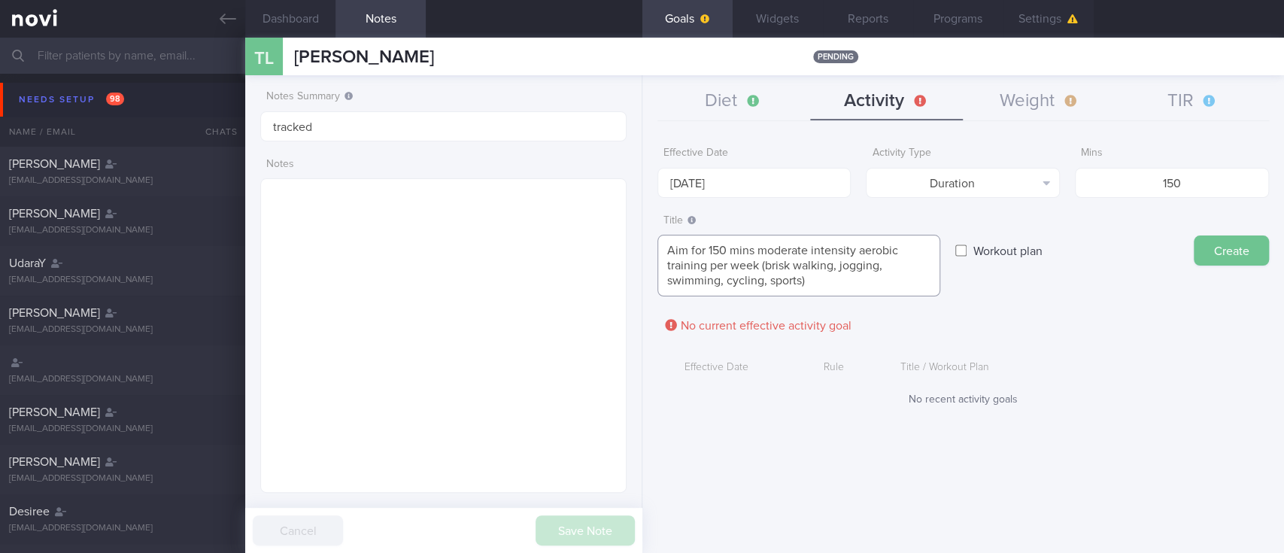
type textarea "Aim for 150 mins moderate intensity aerobic training per week (brisk walking, j…"
drag, startPoint x: 1230, startPoint y: 248, endPoint x: 1231, endPoint y: 213, distance: 35.4
click at [1232, 248] on button "Create" at bounding box center [1230, 250] width 75 height 30
type input "[DATE]"
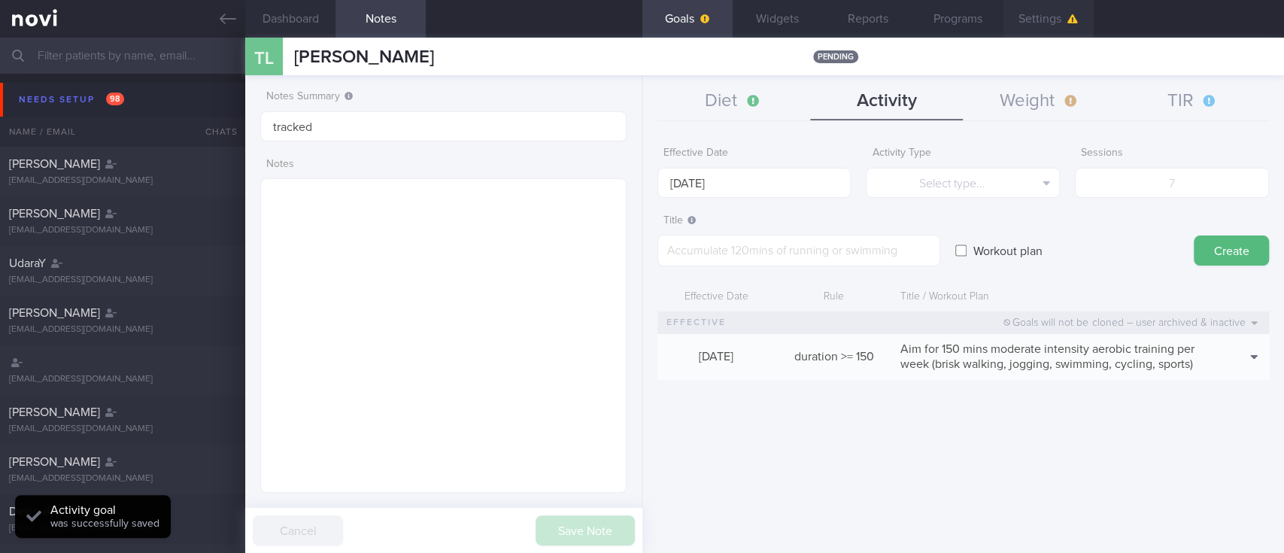
click at [1066, 25] on button "Settings" at bounding box center [1048, 19] width 90 height 38
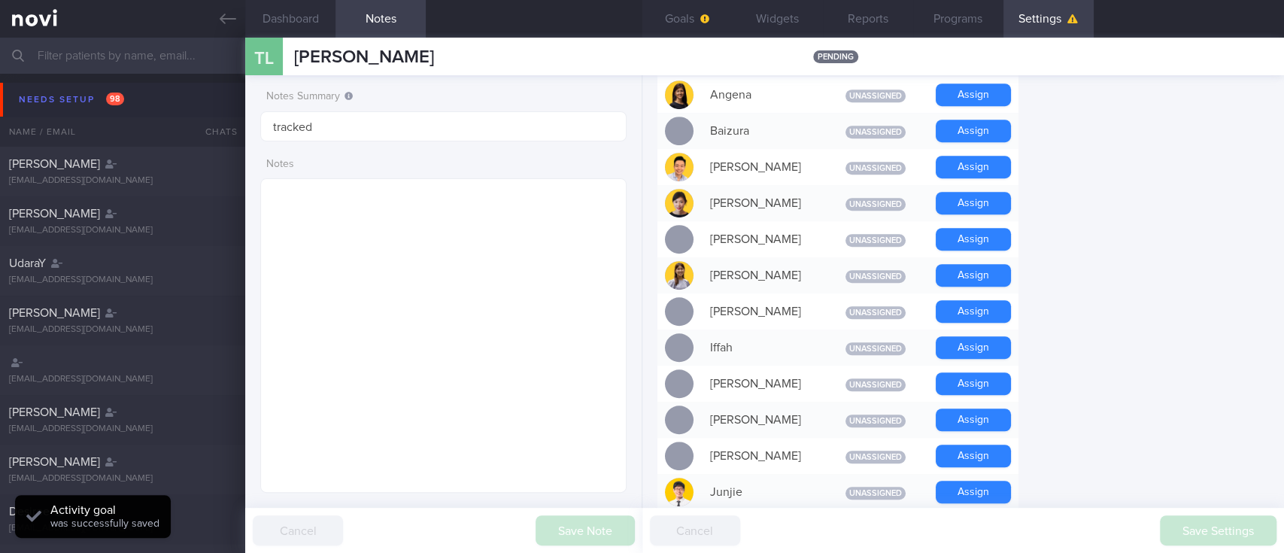
scroll to position [702, 0]
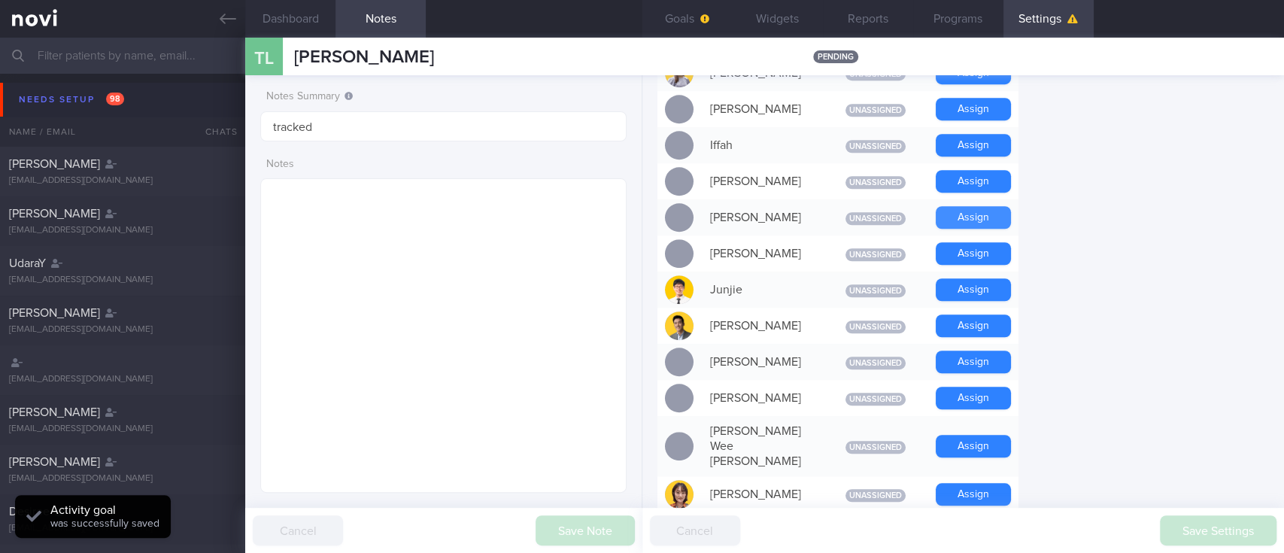
click at [981, 226] on button "Assign" at bounding box center [972, 217] width 75 height 23
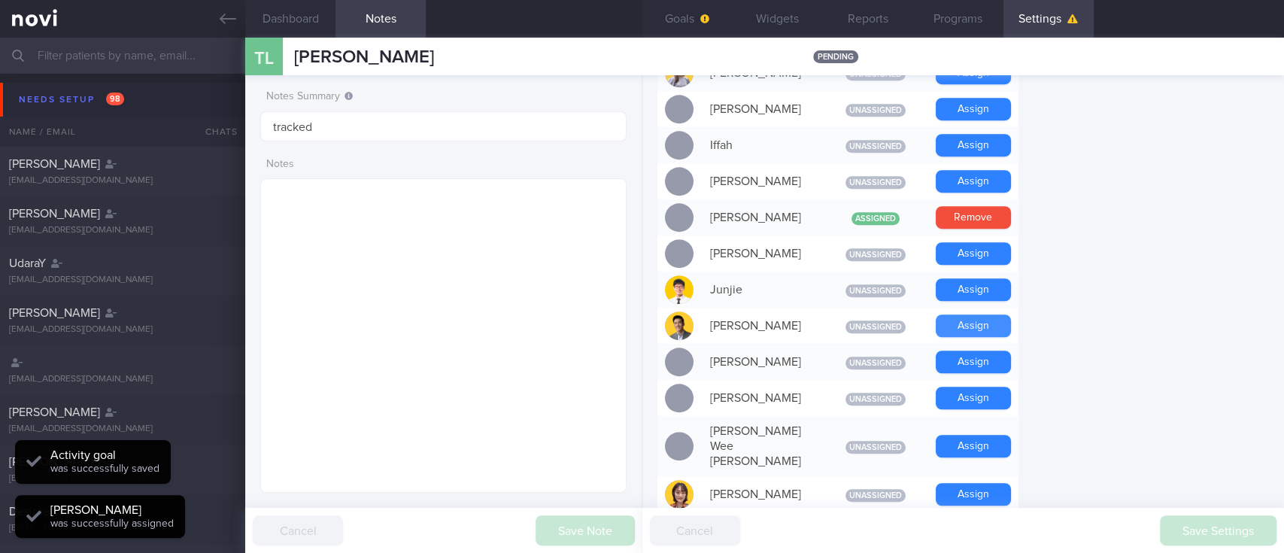
scroll to position [165, 329]
click at [973, 289] on button "Assign" at bounding box center [972, 289] width 75 height 23
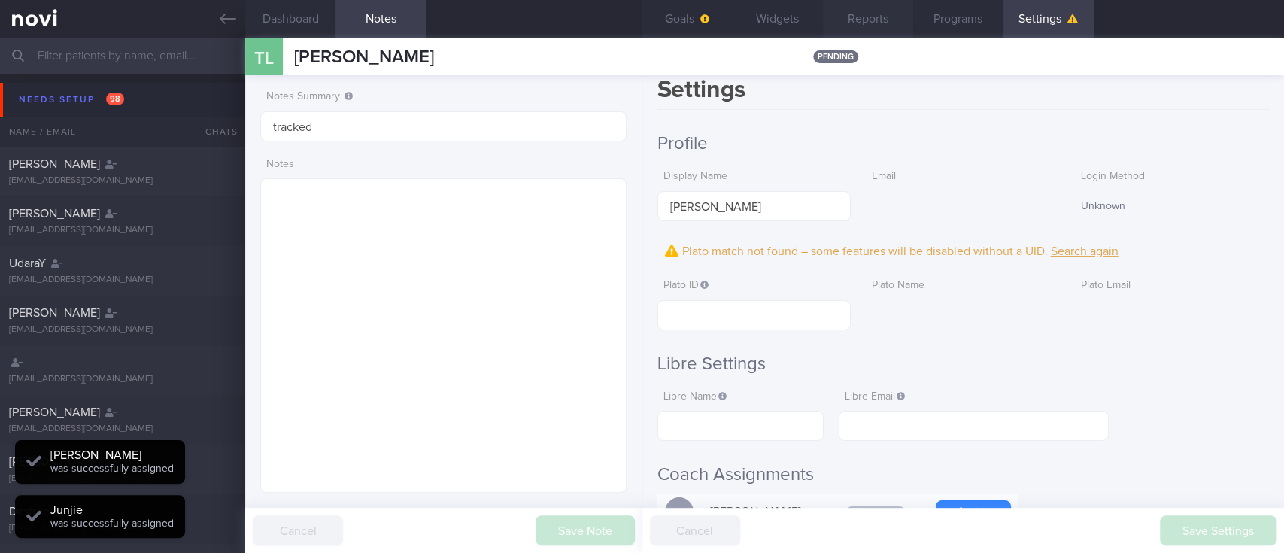
scroll to position [0, 0]
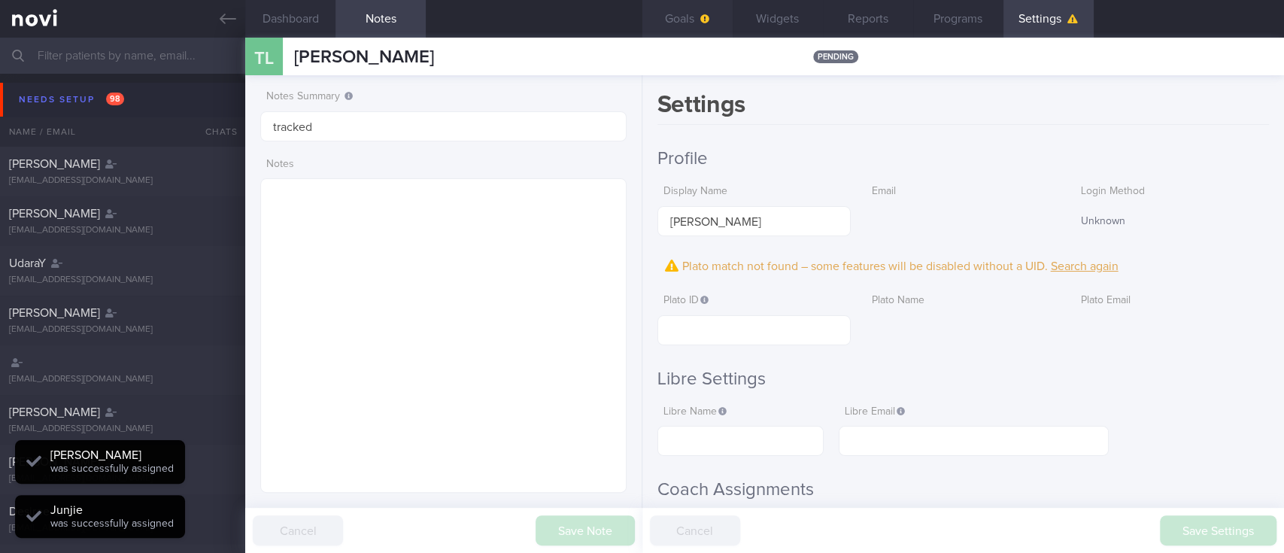
click at [680, 20] on button "Goals" at bounding box center [687, 19] width 90 height 38
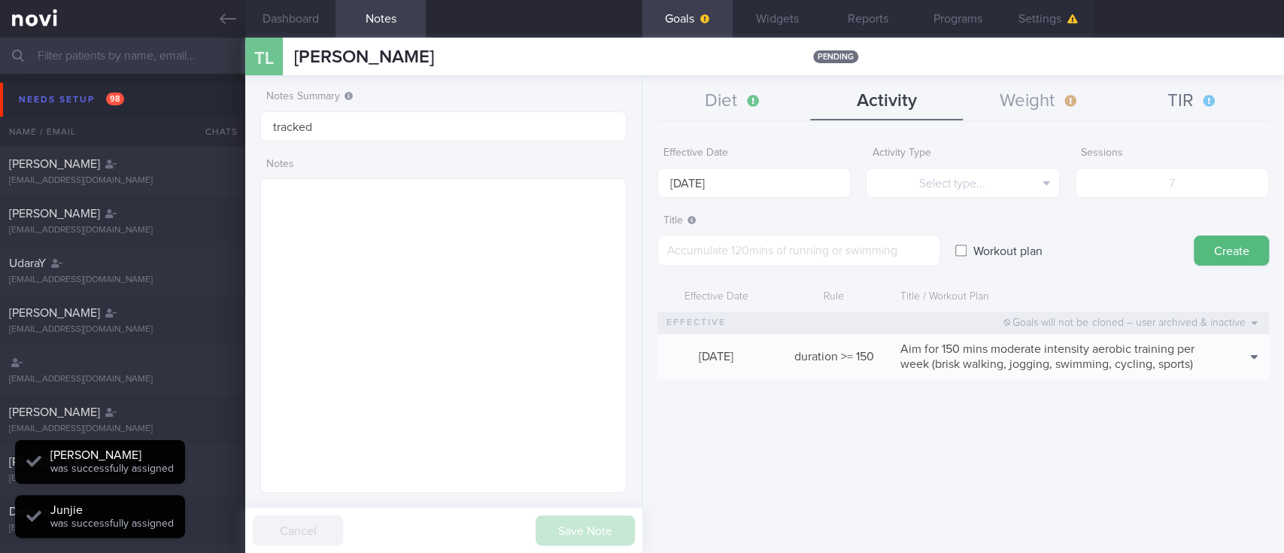
click at [1196, 87] on button "TIR" at bounding box center [1192, 102] width 153 height 38
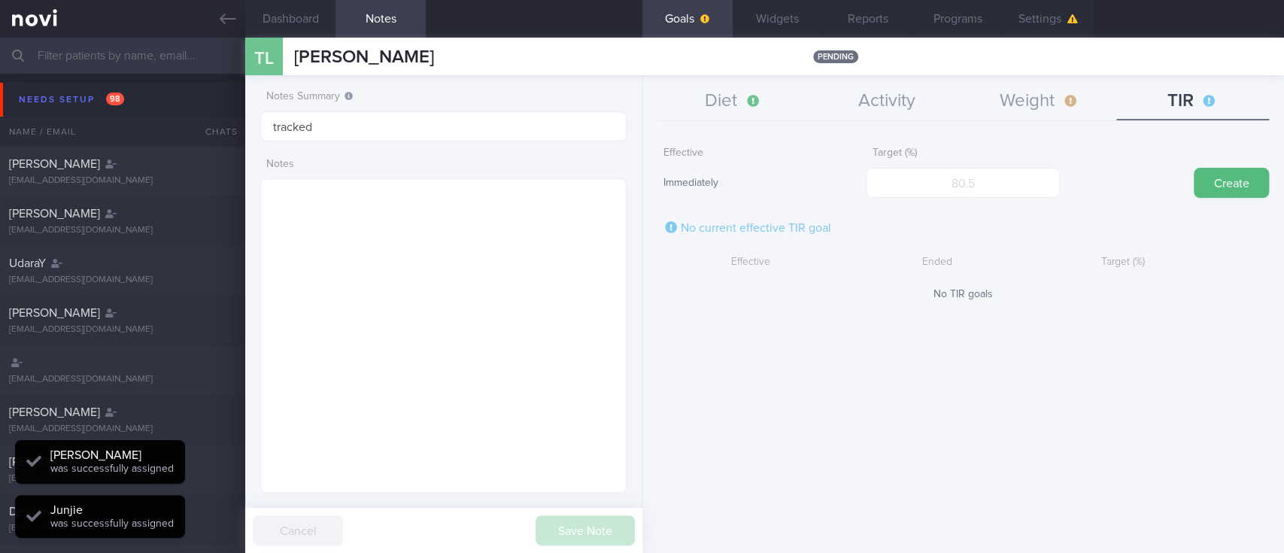
click at [1114, 177] on div "Create" at bounding box center [1172, 168] width 194 height 59
click at [1041, 178] on input "number" at bounding box center [963, 183] width 194 height 30
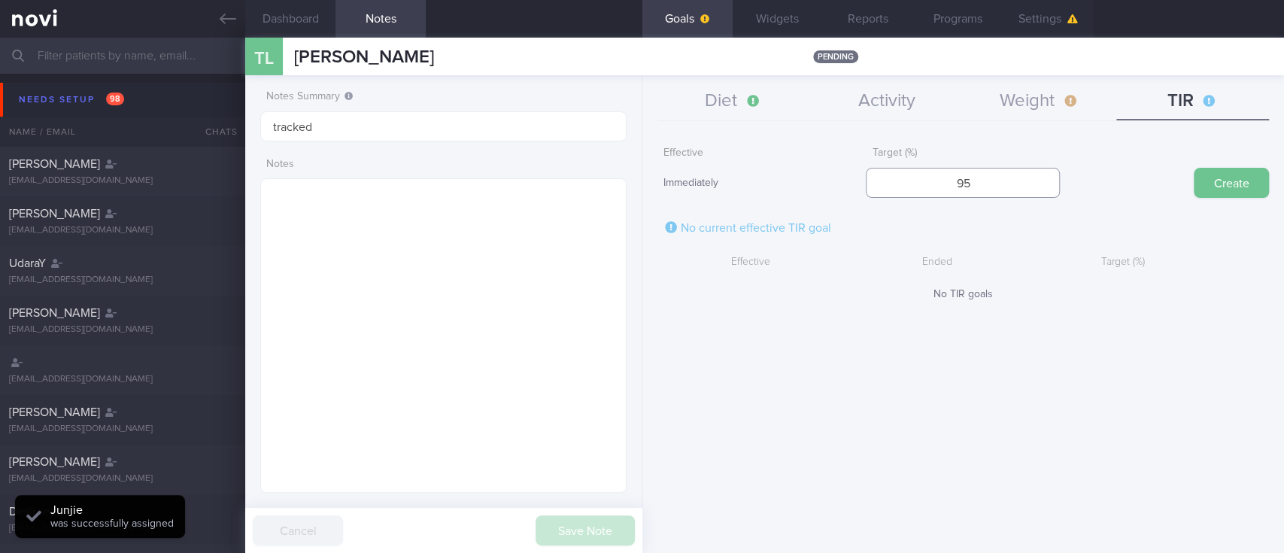
type input "95"
click at [1211, 183] on button "Create" at bounding box center [1230, 183] width 75 height 30
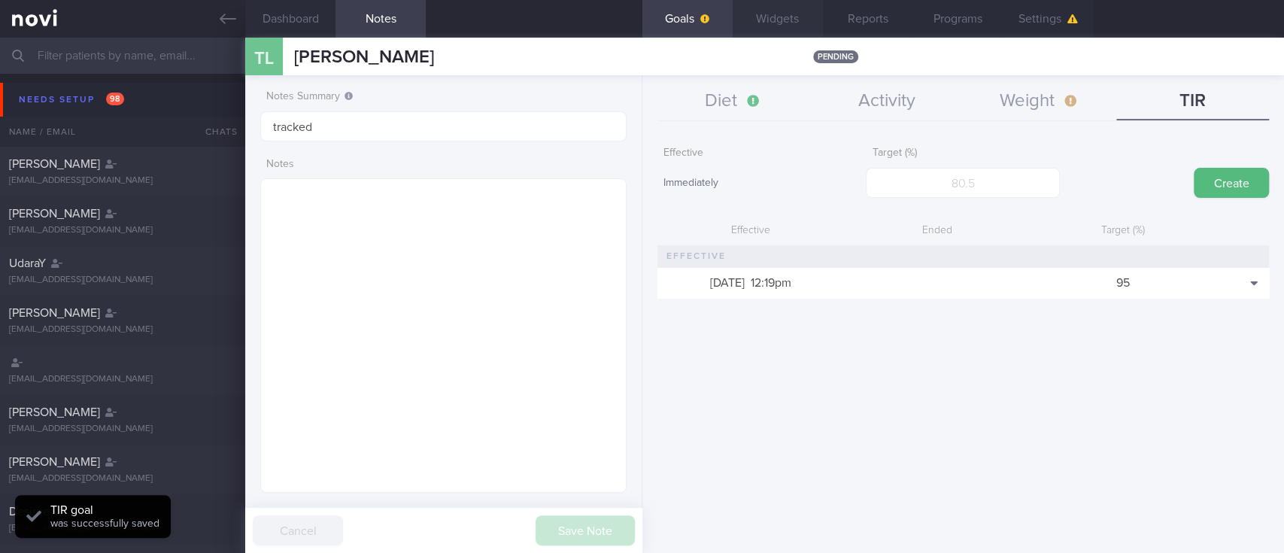
click at [764, 19] on button "Widgets" at bounding box center [777, 19] width 90 height 38
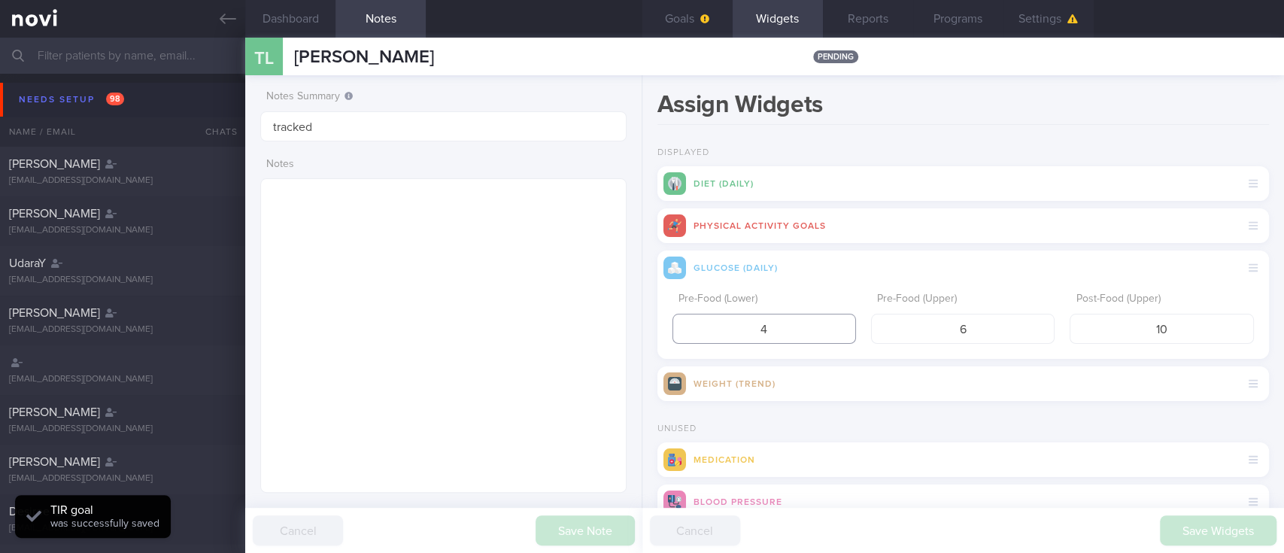
drag, startPoint x: 756, startPoint y: 334, endPoint x: 674, endPoint y: 328, distance: 82.9
click at [675, 330] on input "4" at bounding box center [763, 329] width 183 height 30
type input "3.9"
drag, startPoint x: 1167, startPoint y: 327, endPoint x: 961, endPoint y: 320, distance: 206.1
click at [961, 320] on div "Pre-Food (Lower) 3.9 Pre-Food (Upper) 6 Post-Food (Upper) 10" at bounding box center [962, 314] width 581 height 59
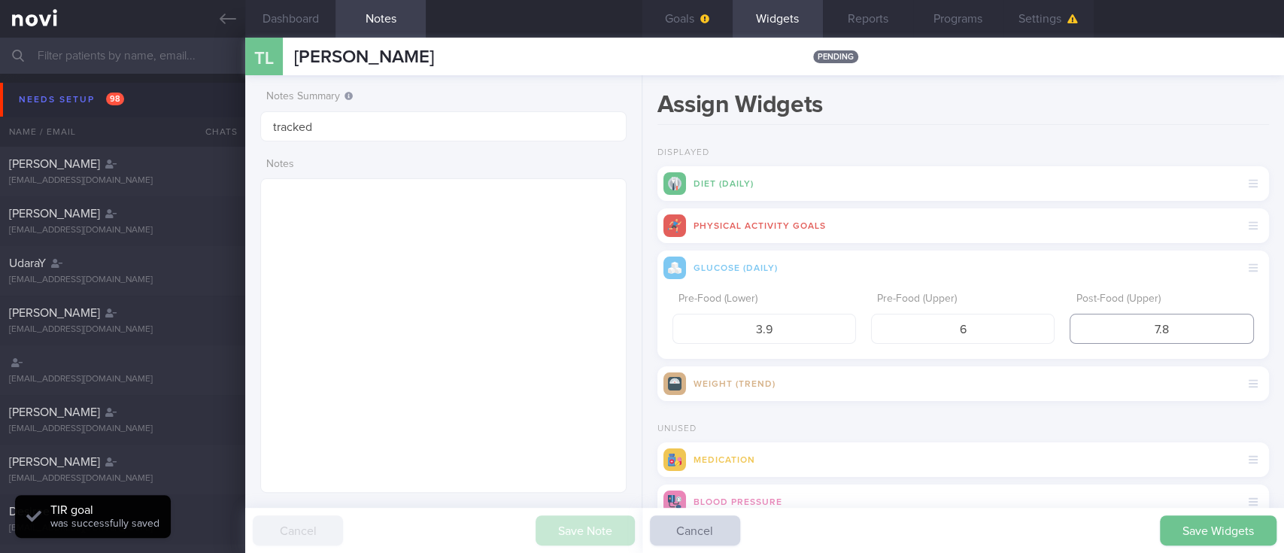
type input "7.8"
click at [1236, 538] on button "Save Widgets" at bounding box center [1218, 530] width 117 height 30
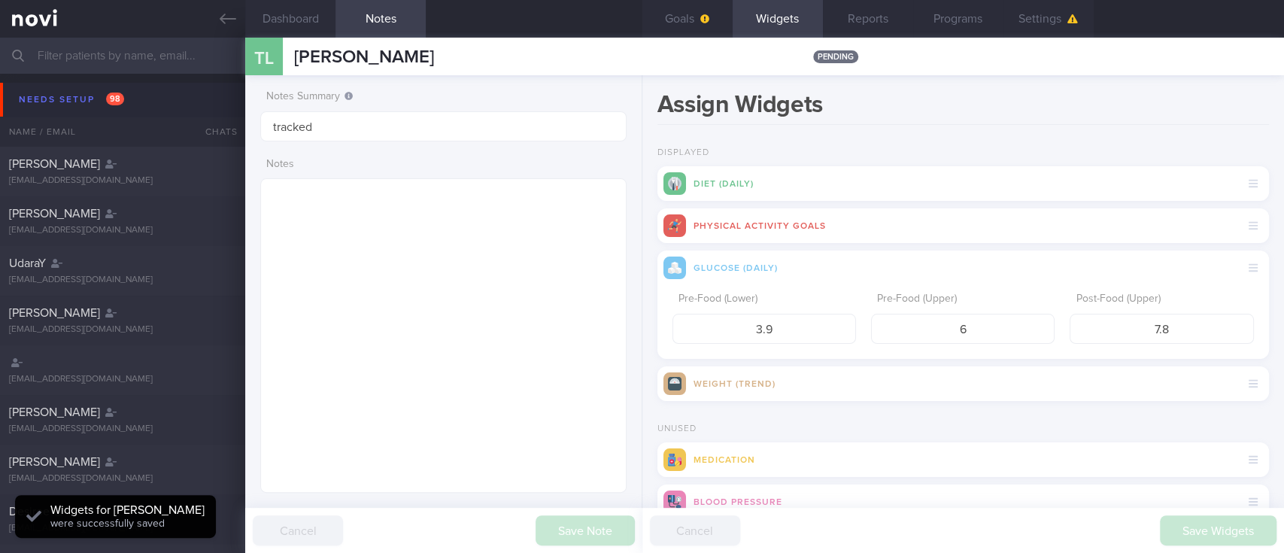
scroll to position [165, 329]
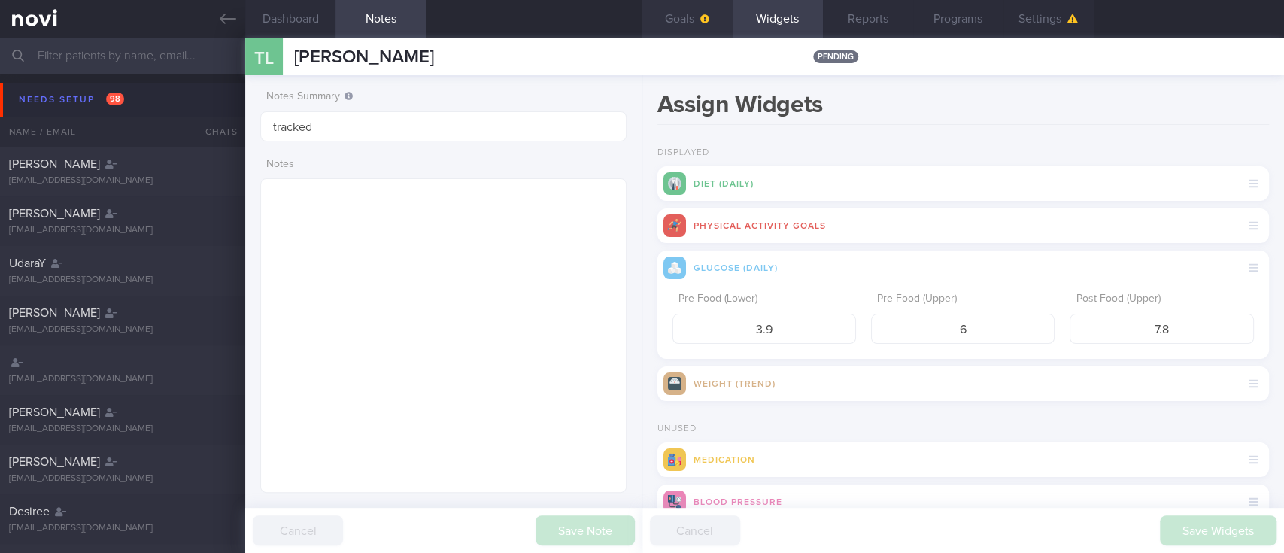
click at [684, 21] on button "Goals" at bounding box center [687, 19] width 90 height 38
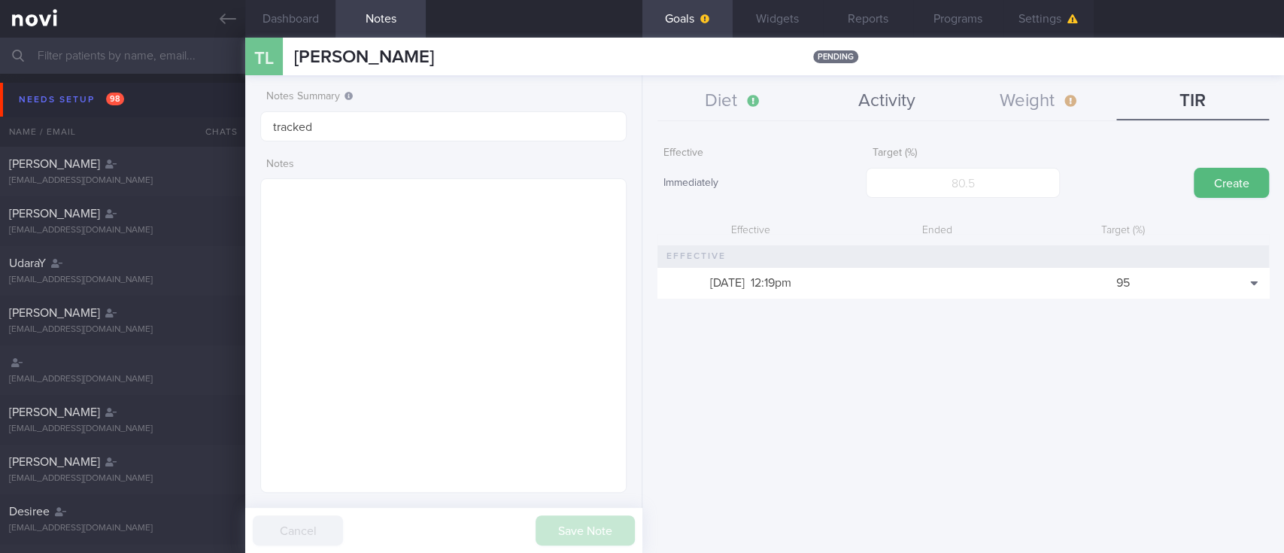
drag, startPoint x: 893, startPoint y: 103, endPoint x: 899, endPoint y: 112, distance: 10.4
click at [893, 102] on button "Activity" at bounding box center [886, 102] width 153 height 38
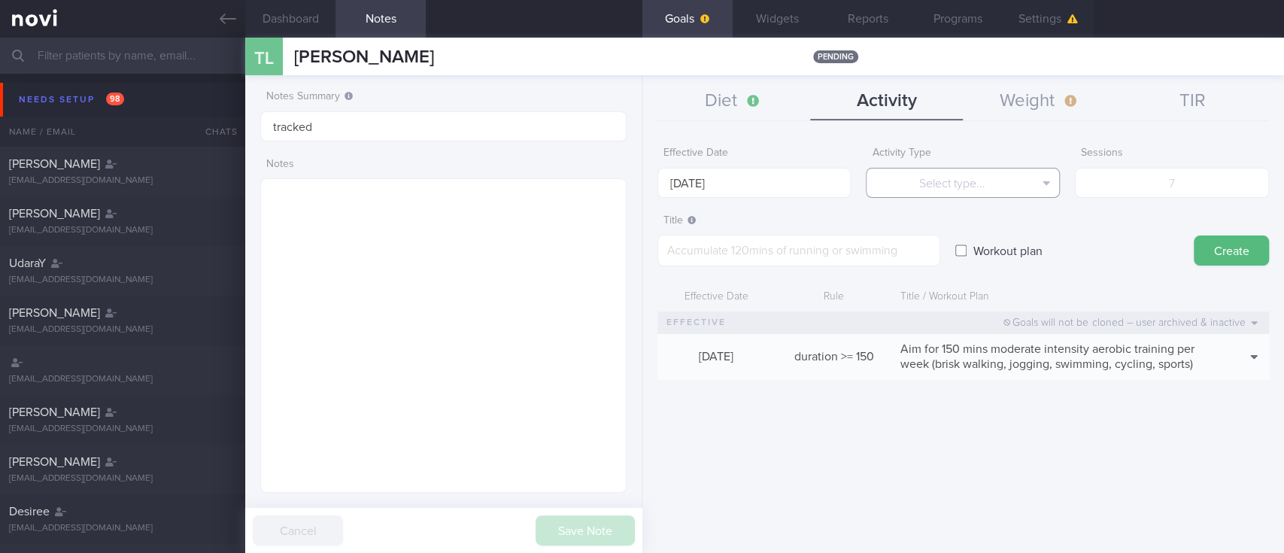
click at [940, 180] on button "Select type..." at bounding box center [963, 183] width 194 height 30
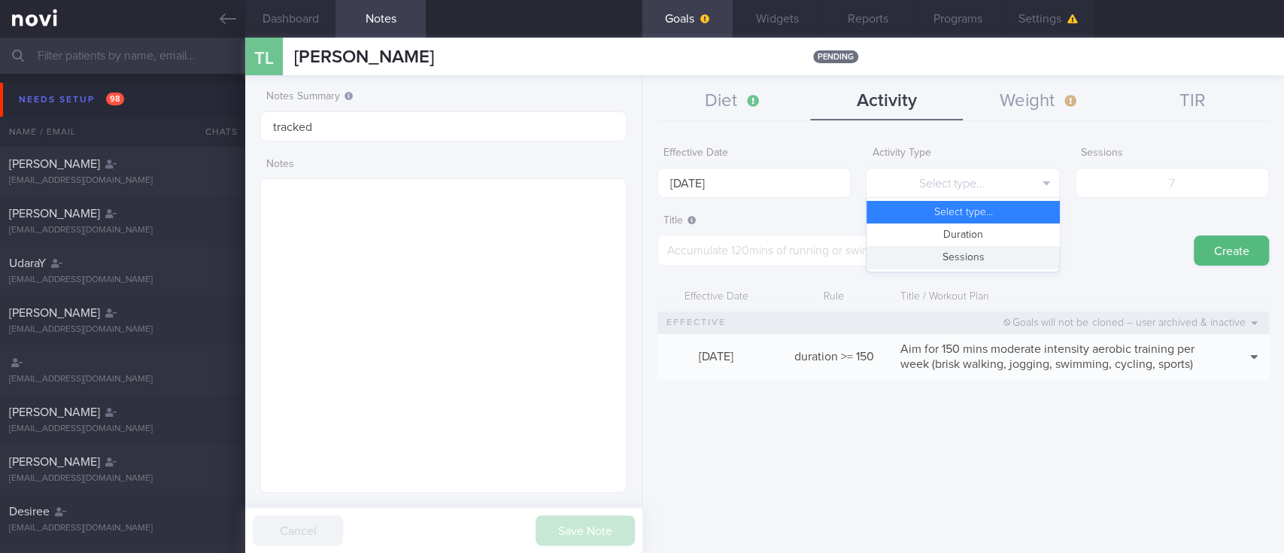
drag, startPoint x: 964, startPoint y: 256, endPoint x: 1175, endPoint y: 199, distance: 218.0
click at [966, 255] on button "Sessions" at bounding box center [962, 257] width 193 height 23
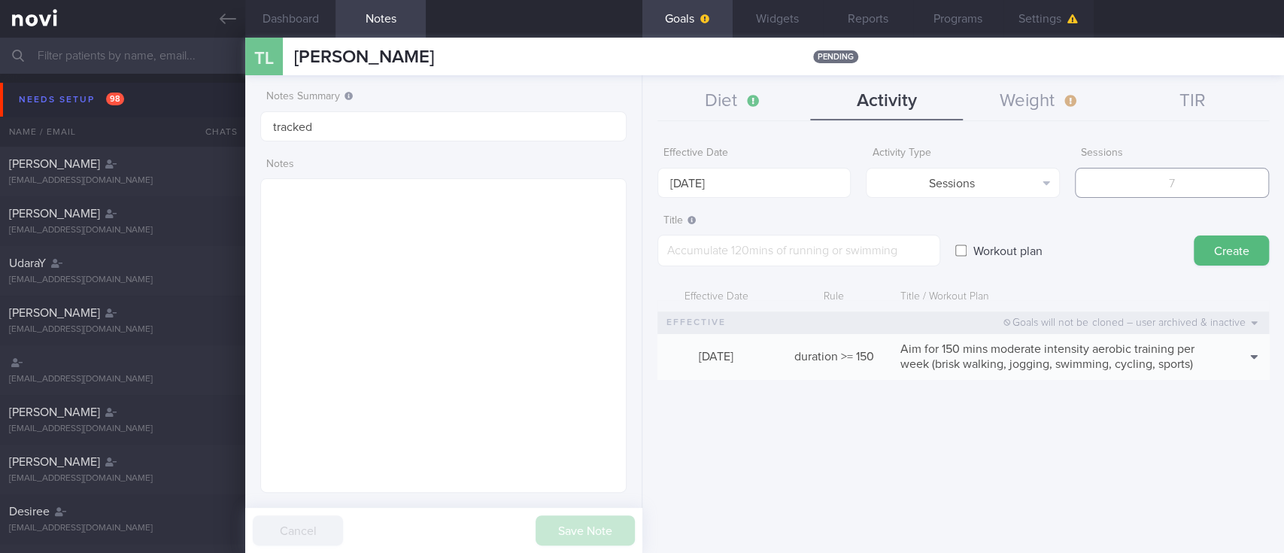
click at [1204, 179] on input "number" at bounding box center [1172, 183] width 194 height 30
type input "2"
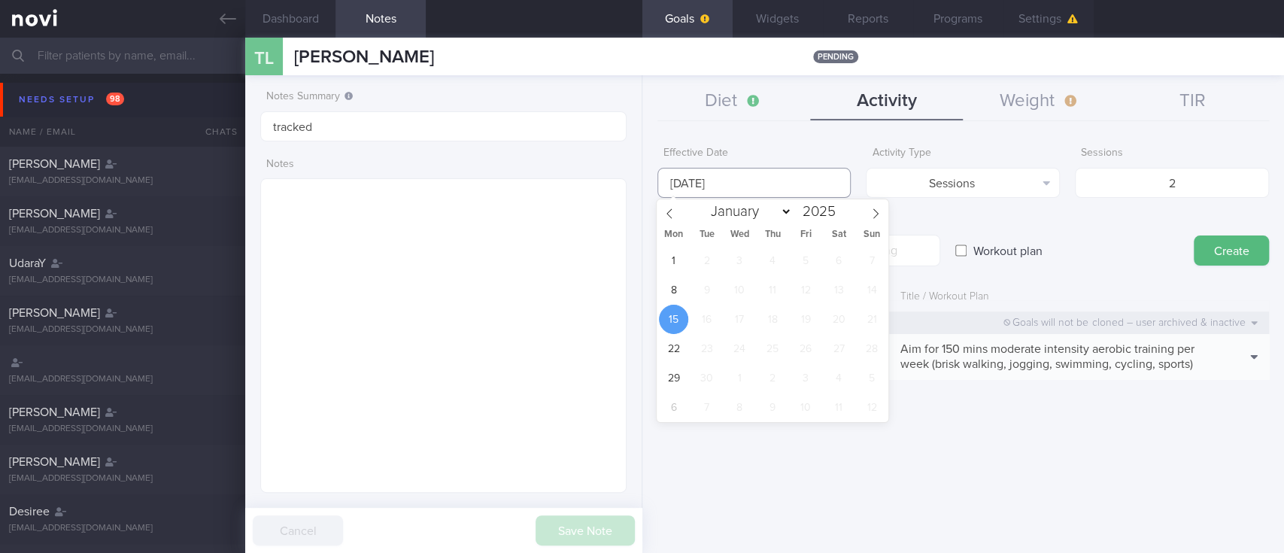
click at [831, 181] on input "[DATE]" at bounding box center [754, 183] width 194 height 30
click at [671, 293] on span "8" at bounding box center [673, 289] width 29 height 29
type input "[DATE]"
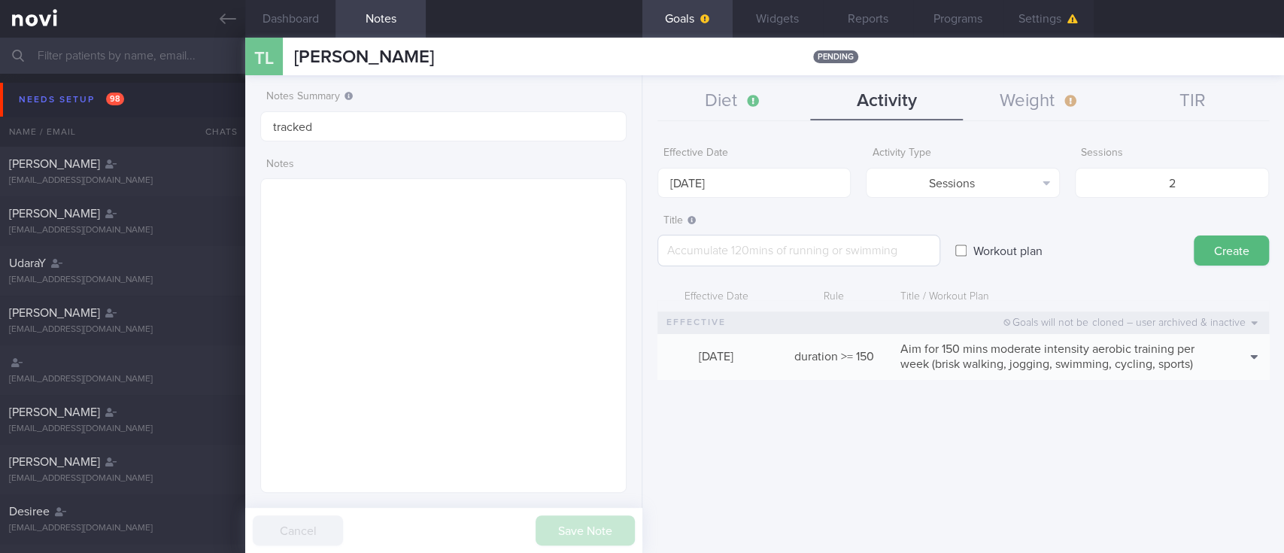
click at [866, 231] on div "Title ​" at bounding box center [798, 237] width 283 height 60
click at [865, 240] on textarea at bounding box center [798, 251] width 283 height 32
paste textarea "Aim for at least 2 strength training sessions per week *Bodyweight exercises* -…"
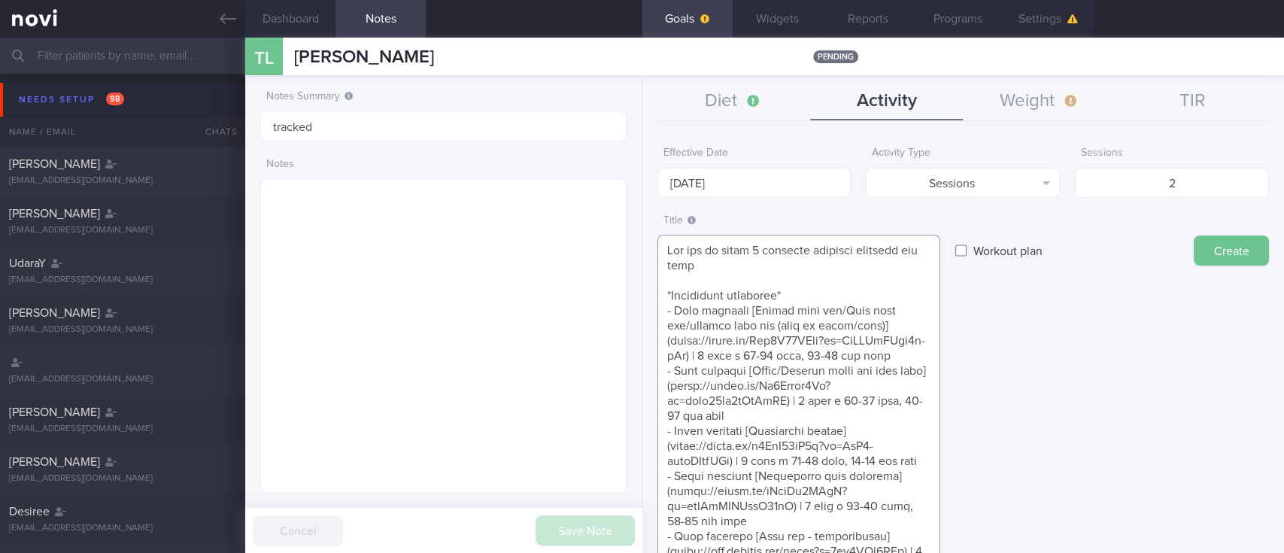
type textarea "Aim for at least 2 strength training sessions per week *Bodyweight exercises* -…"
click at [1230, 259] on button "Create" at bounding box center [1230, 250] width 75 height 30
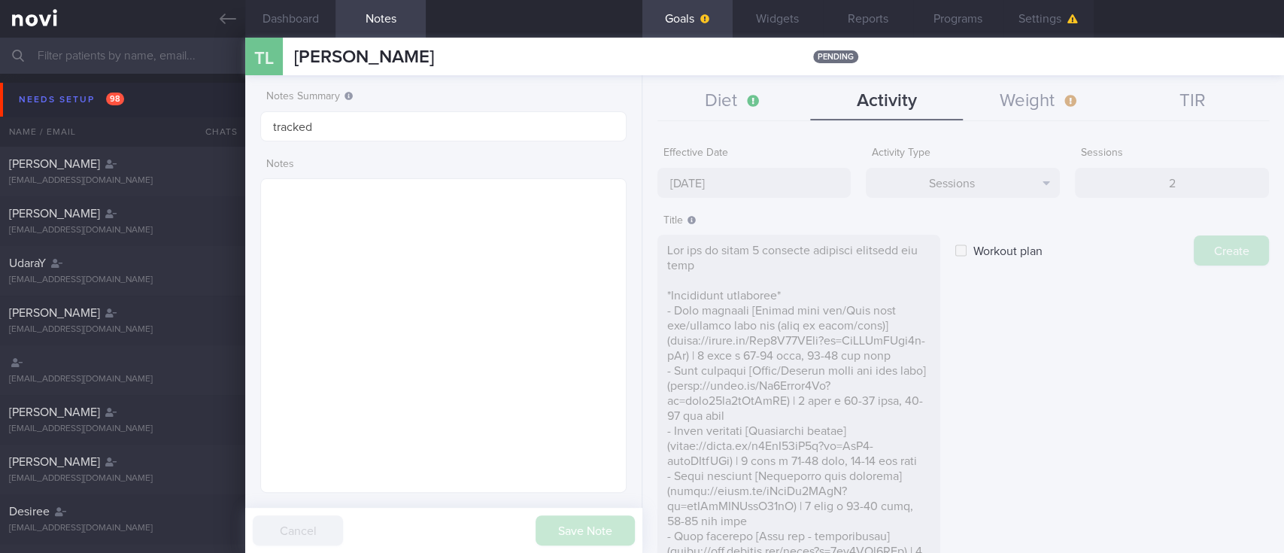
type input "[DATE]"
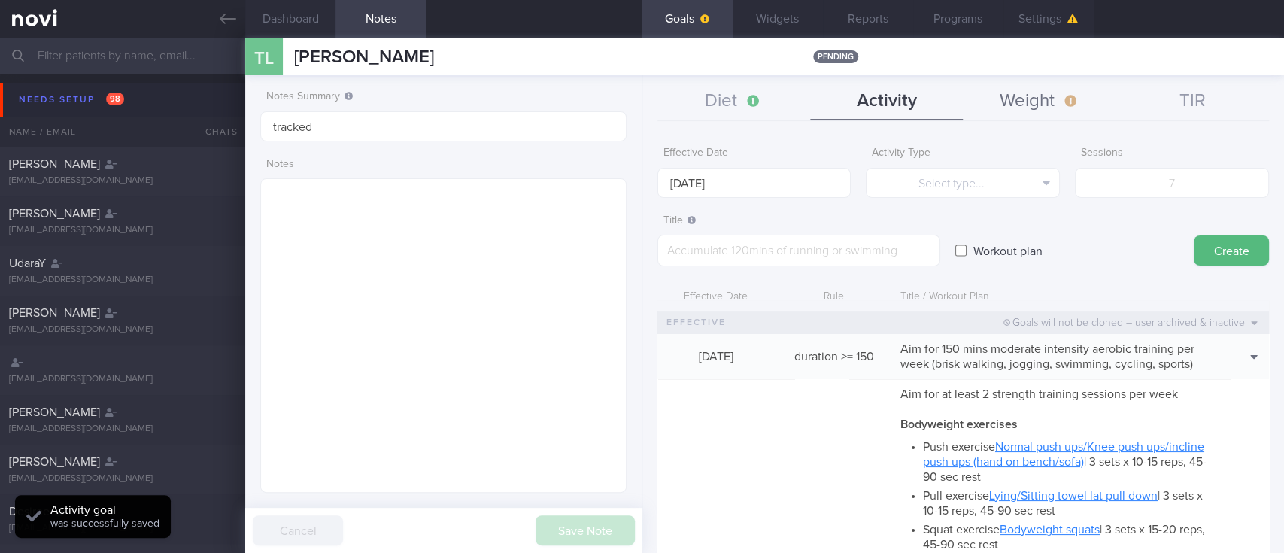
click at [1063, 101] on icon "button" at bounding box center [1070, 101] width 18 height 12
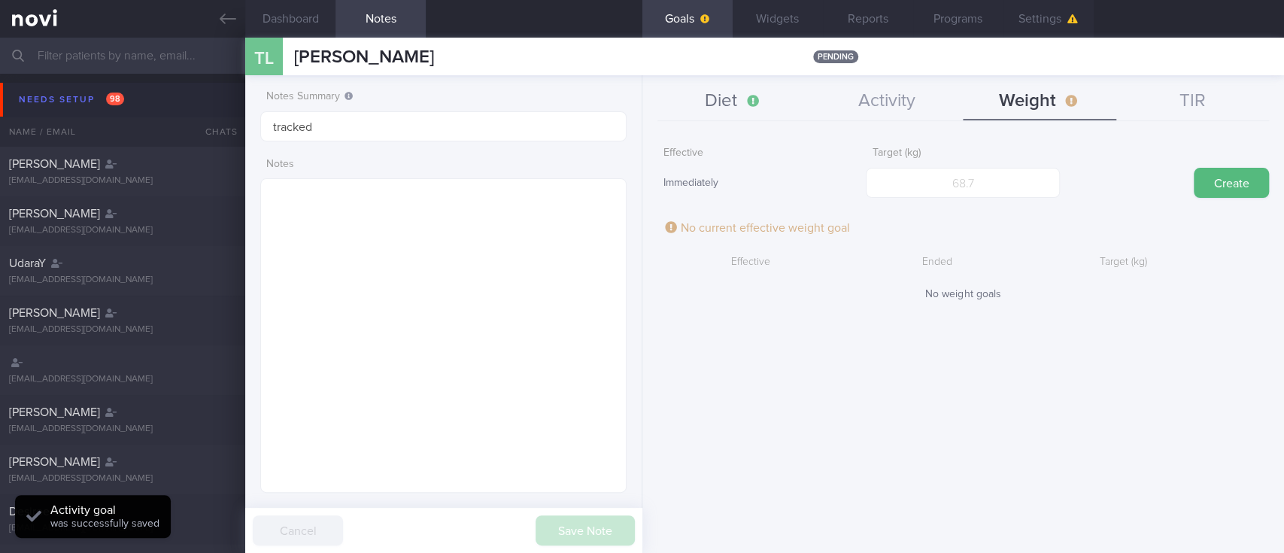
click at [710, 87] on button "Diet" at bounding box center [733, 102] width 153 height 38
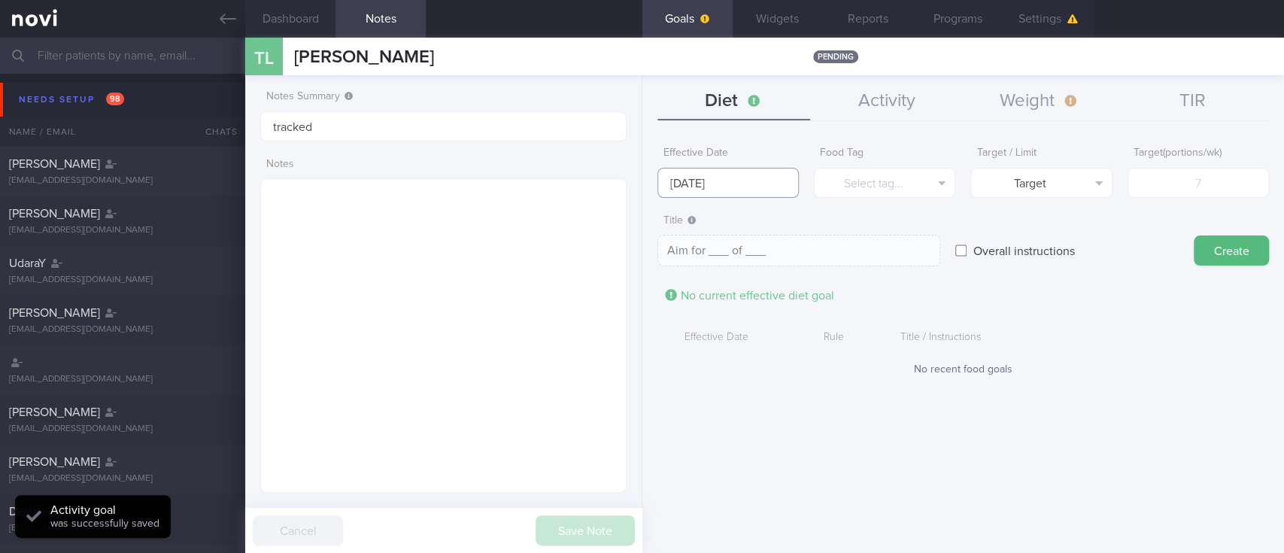
drag, startPoint x: 732, startPoint y: 170, endPoint x: 723, endPoint y: 222, distance: 52.7
click at [732, 171] on input "[DATE]" at bounding box center [727, 183] width 141 height 30
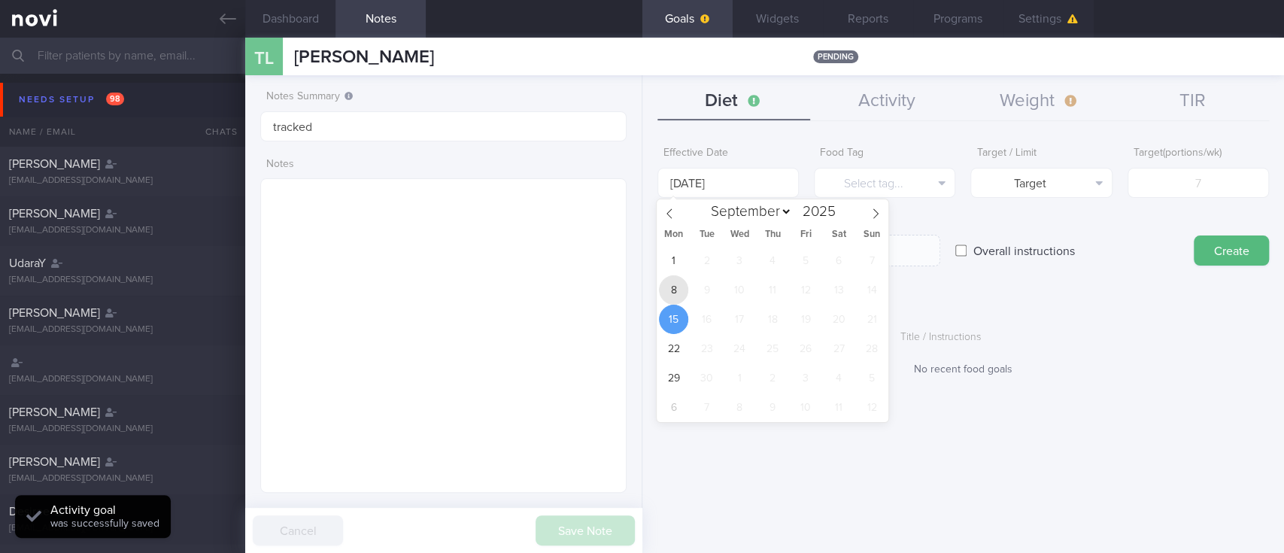
click at [680, 286] on span "8" at bounding box center [673, 289] width 29 height 29
type input "[DATE]"
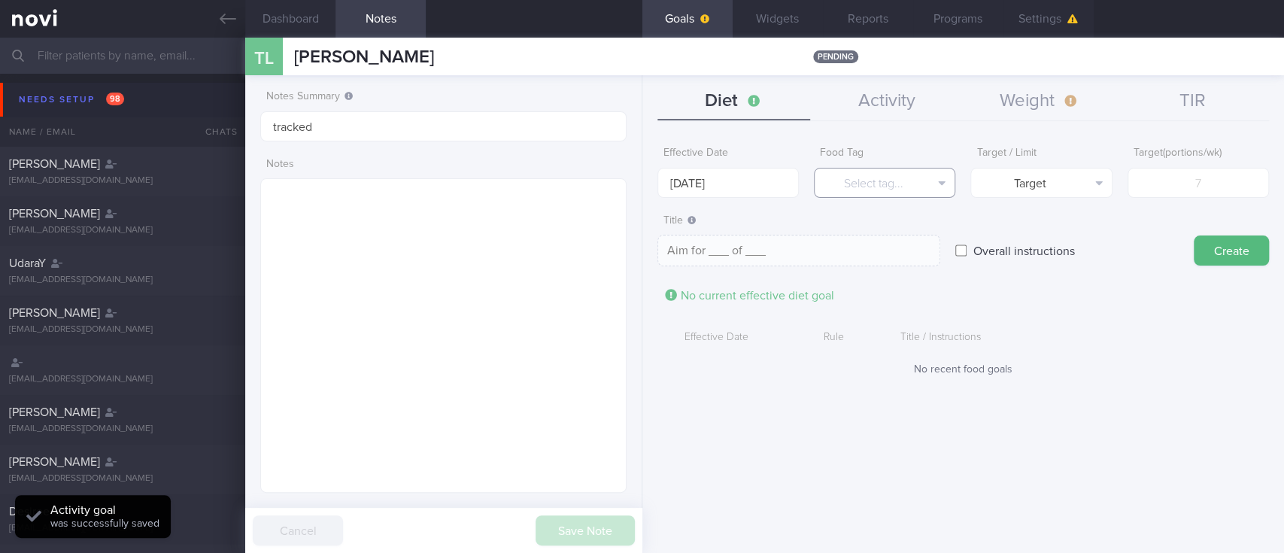
click at [853, 189] on button "Select tag..." at bounding box center [884, 183] width 141 height 30
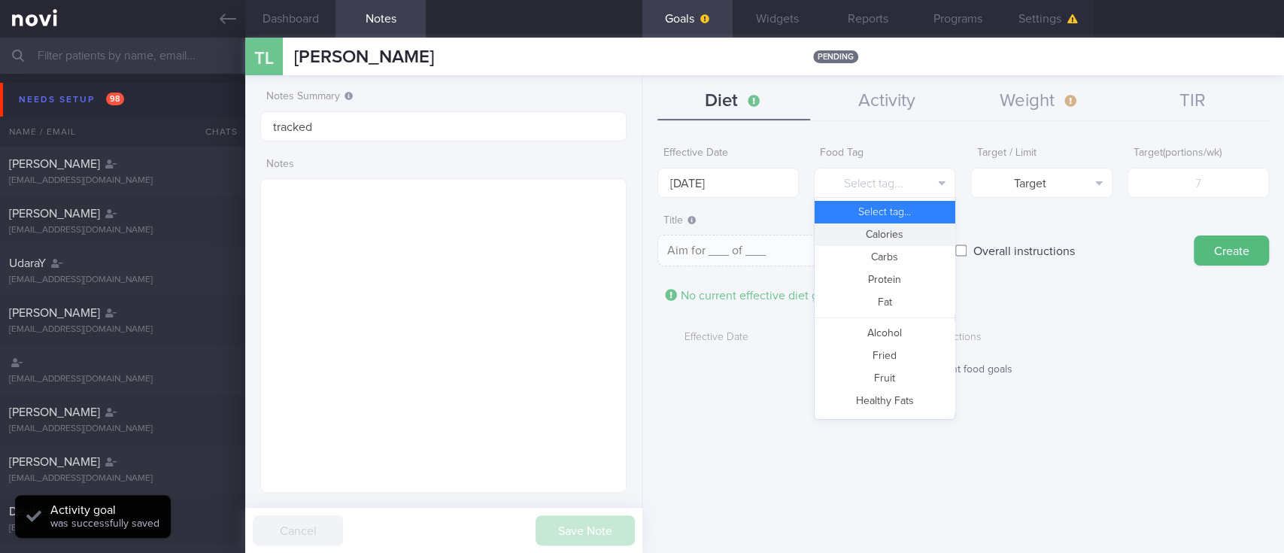
click at [874, 236] on button "Calories" at bounding box center [884, 234] width 140 height 23
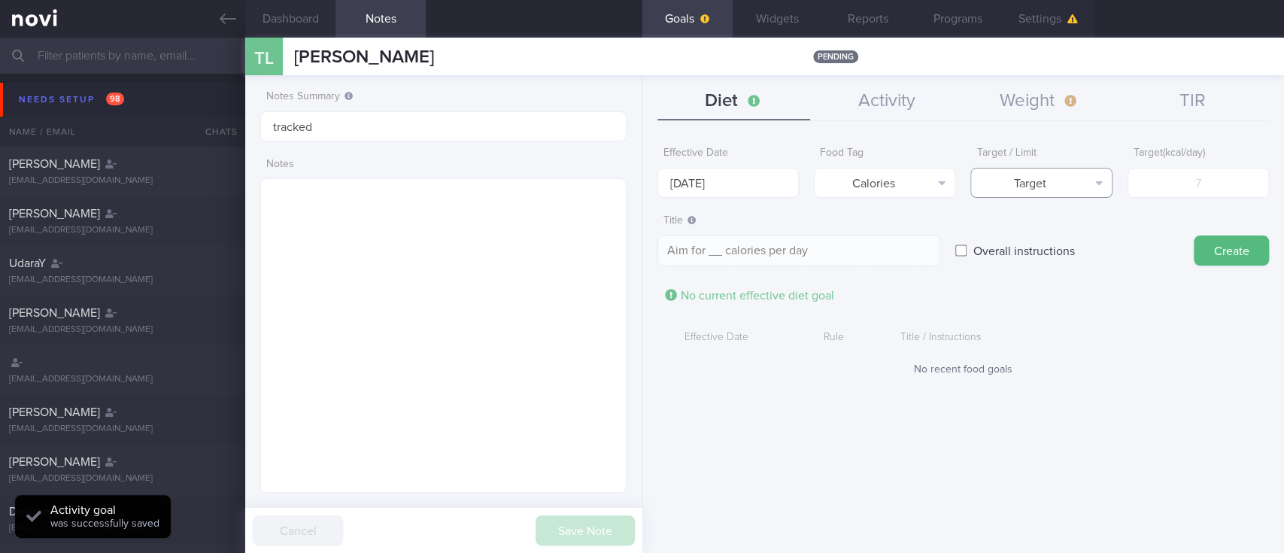
click at [1069, 170] on button "Target" at bounding box center [1040, 183] width 141 height 30
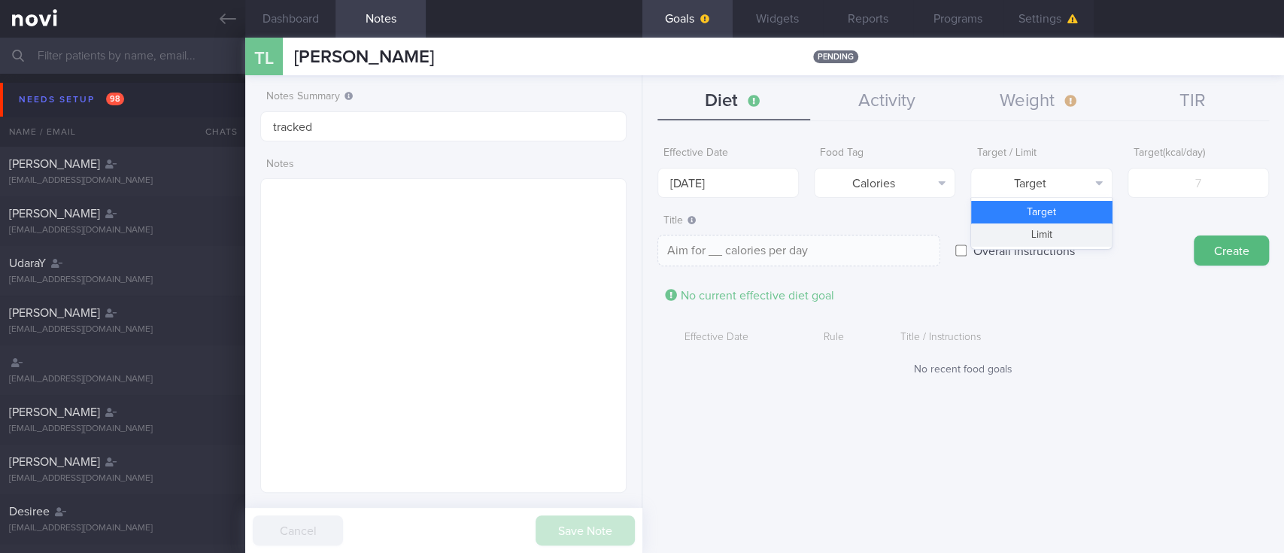
click at [1068, 230] on button "Limit" at bounding box center [1041, 234] width 140 height 23
type textarea "Keep to __ calories per day"
click at [1202, 176] on input "number" at bounding box center [1197, 183] width 141 height 30
type input "1"
type textarea "Keep to 1 calories per day"
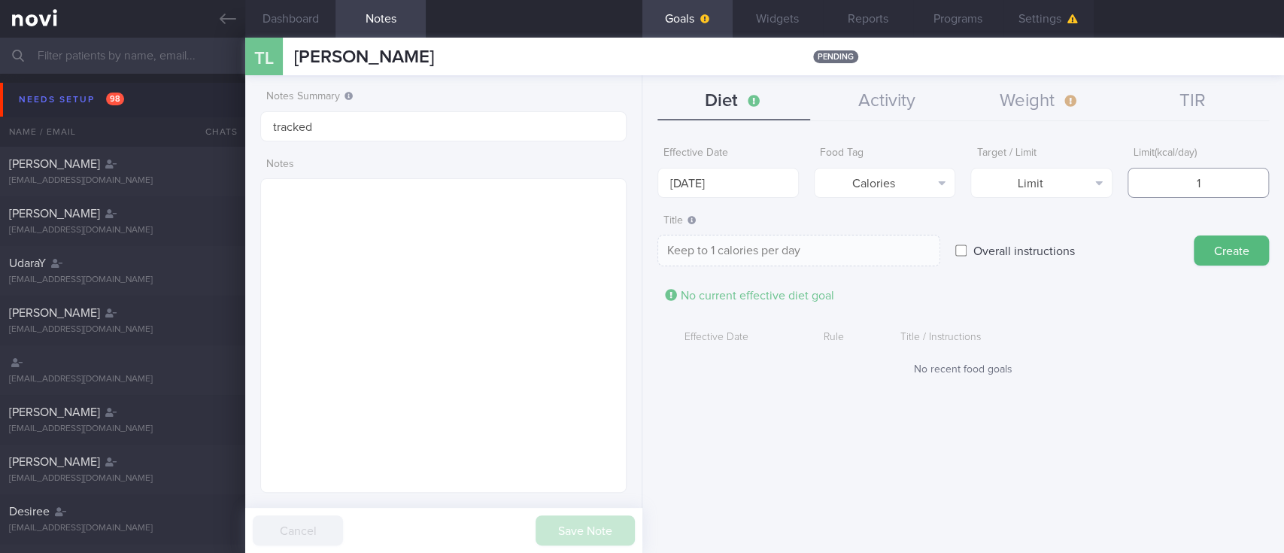
type input "18"
type textarea "Keep to 18 calories per day"
type input "180"
type textarea "Keep to 180 calories per day"
type input "1800"
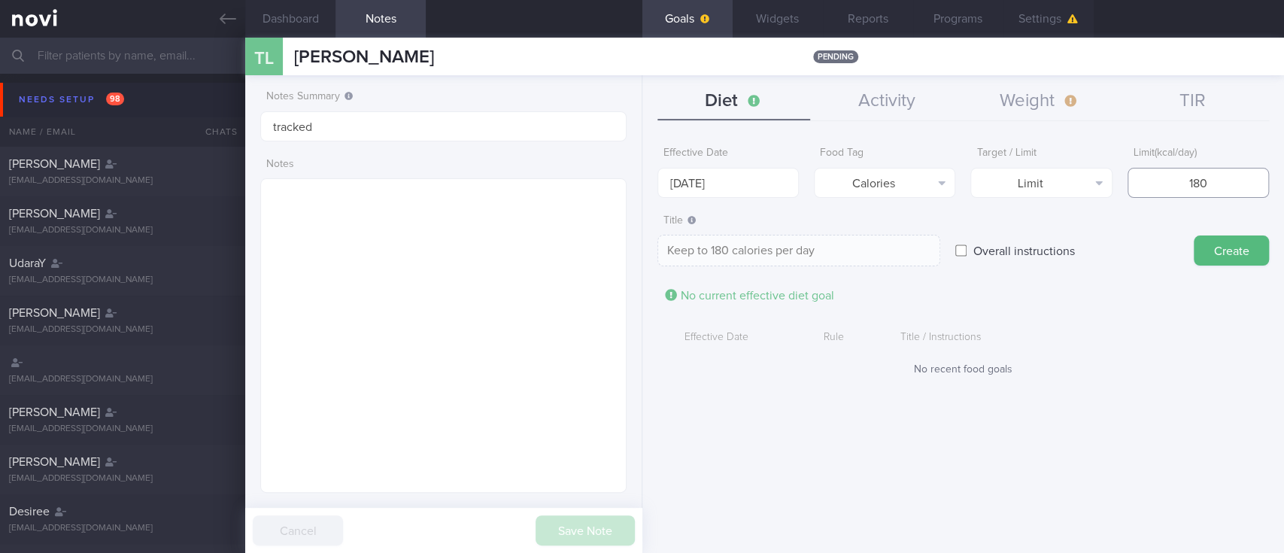
type textarea "Keep to 1800 calories per day"
type input "1800"
click at [1248, 266] on form "Effective Date [DATE] Food Tag Calories Select tag... Calories Carbs Protein Fa…" at bounding box center [962, 265] width 611 height 252
click at [1252, 247] on button "Create" at bounding box center [1230, 250] width 75 height 30
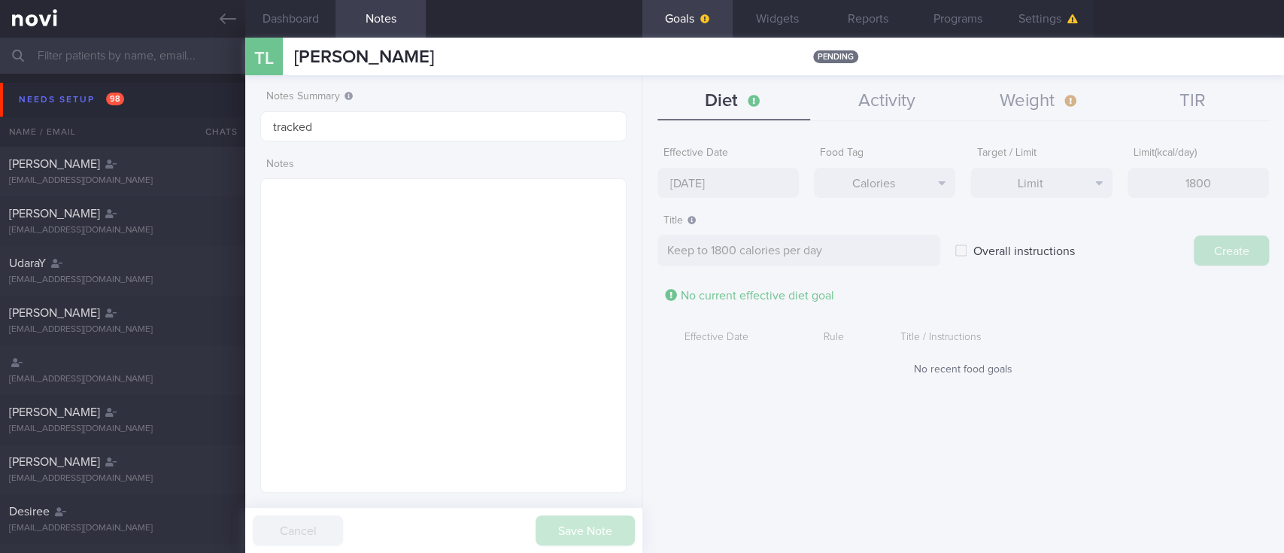
type input "[DATE]"
type textarea "Aim for ___ of ___"
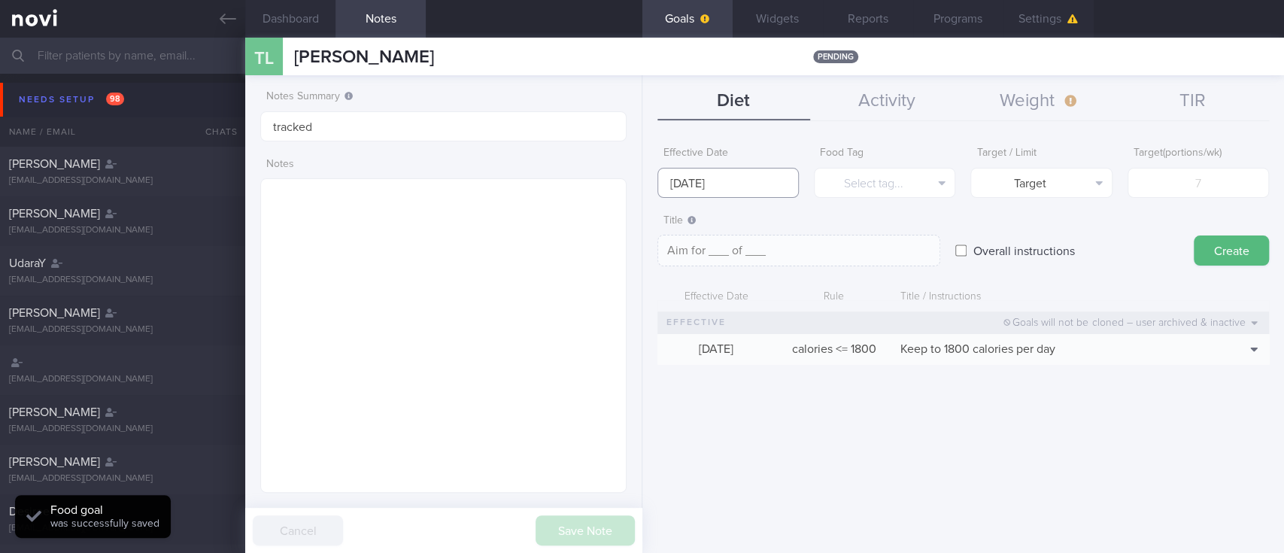
click at [702, 182] on input "[DATE]" at bounding box center [727, 183] width 141 height 30
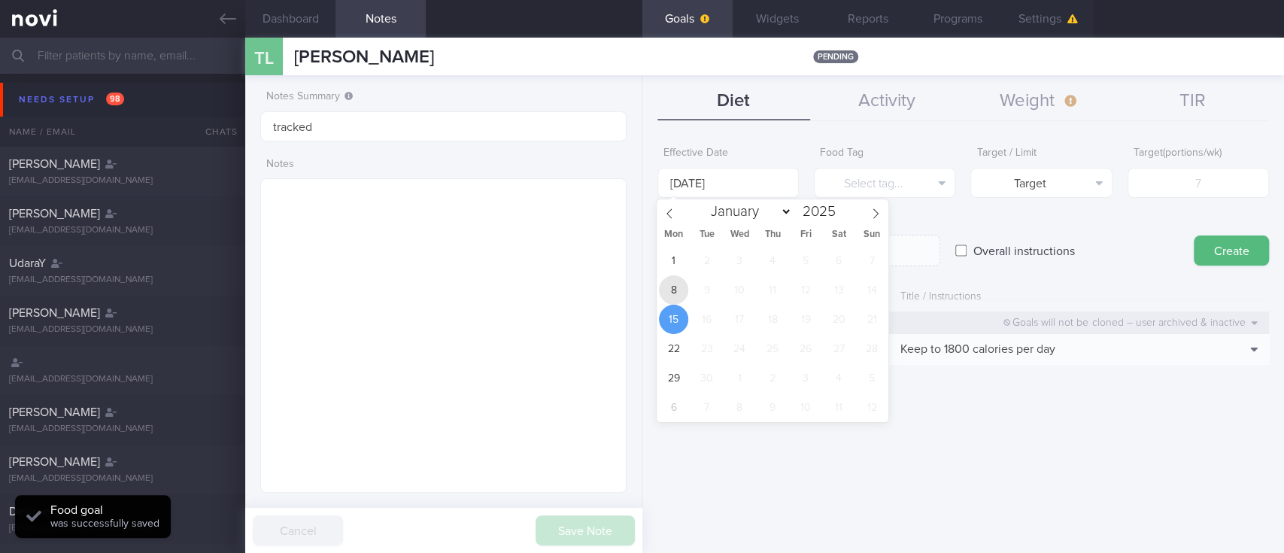
click at [675, 291] on span "8" at bounding box center [673, 289] width 29 height 29
type input "[DATE]"
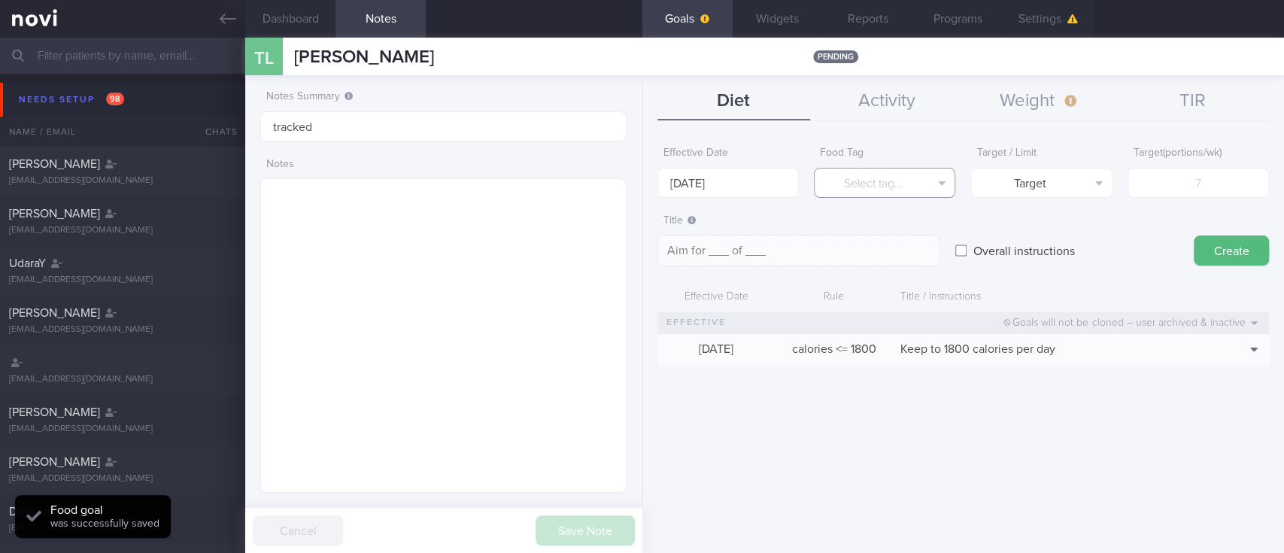
click at [851, 183] on button "Select tag..." at bounding box center [884, 183] width 141 height 30
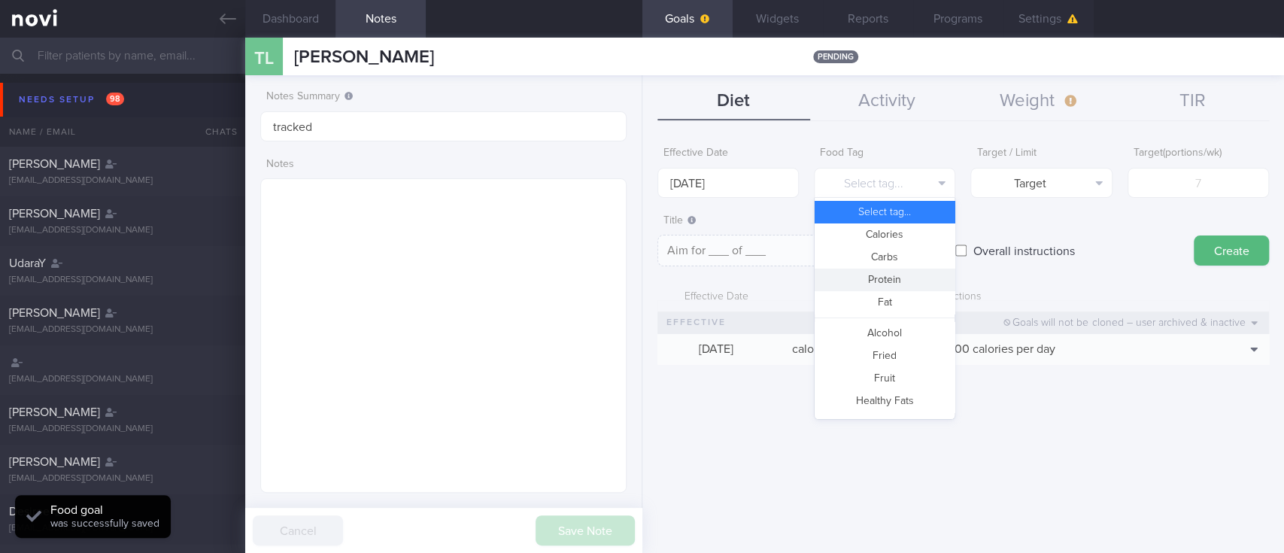
click at [880, 278] on button "Protein" at bounding box center [884, 279] width 140 height 23
type textarea "Aim for __g of protein per day"
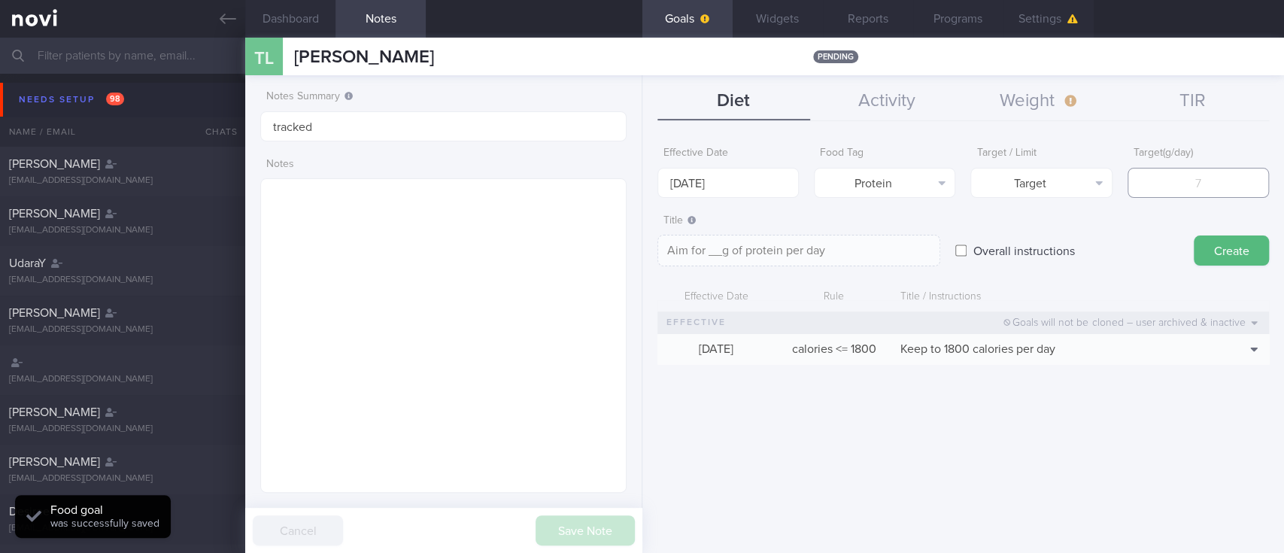
click at [1218, 173] on input "number" at bounding box center [1197, 183] width 141 height 30
type input "1"
type textarea "Aim for 1g of protein per day"
type input "10"
type textarea "Aim for 10g of protein per day"
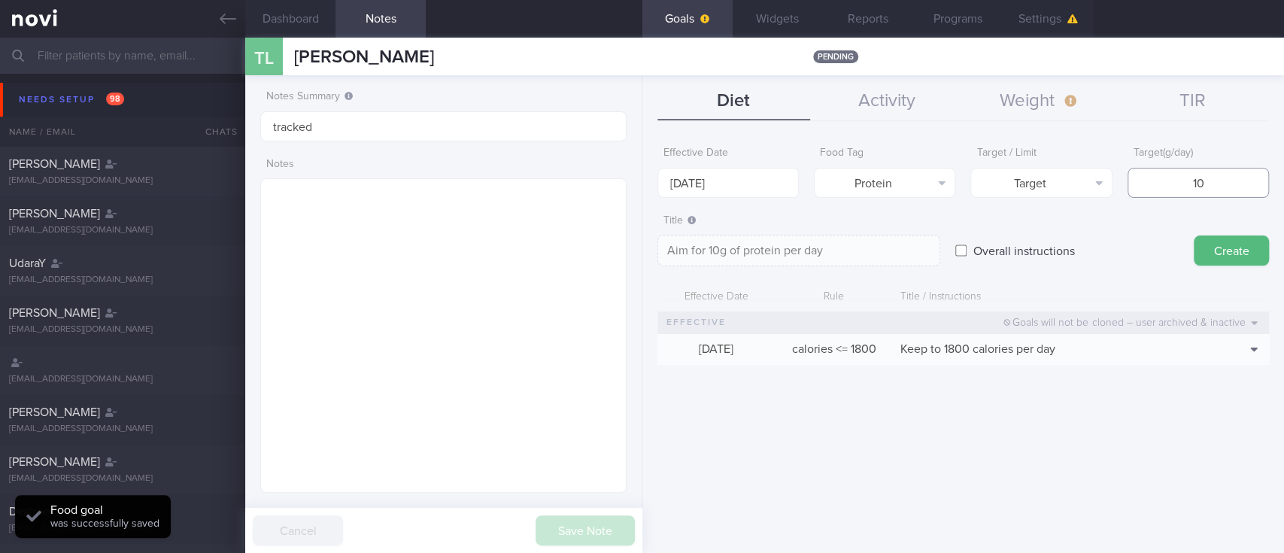
type input "100"
type textarea "Aim for 100g of protein per day"
type input "100"
click at [1208, 258] on button "Create" at bounding box center [1230, 250] width 75 height 30
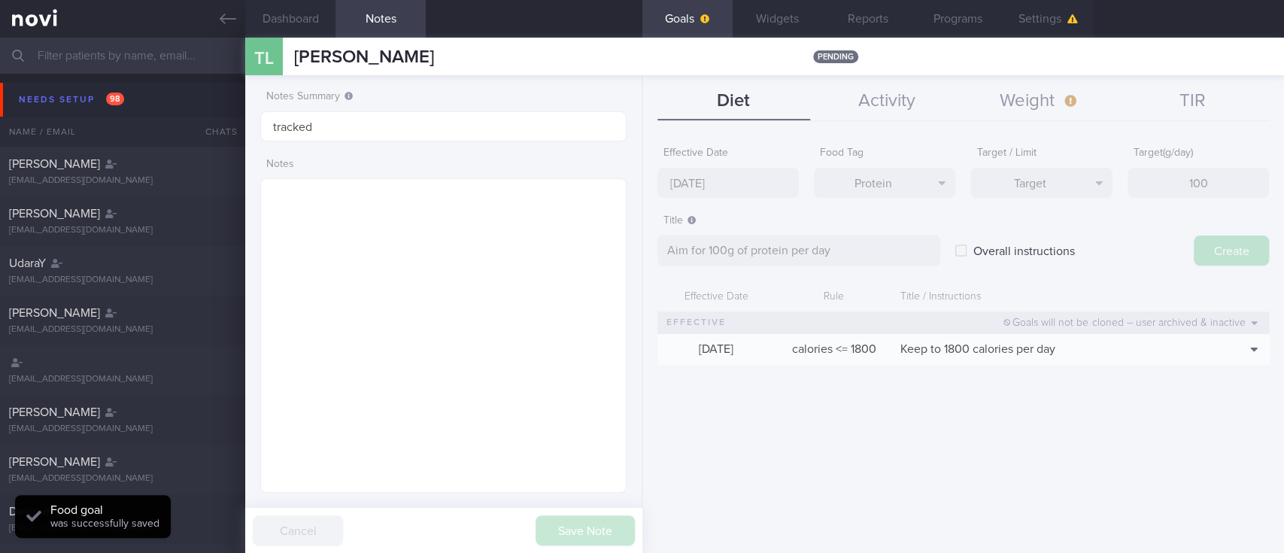
type input "[DATE]"
type textarea "Aim for ___ of ___"
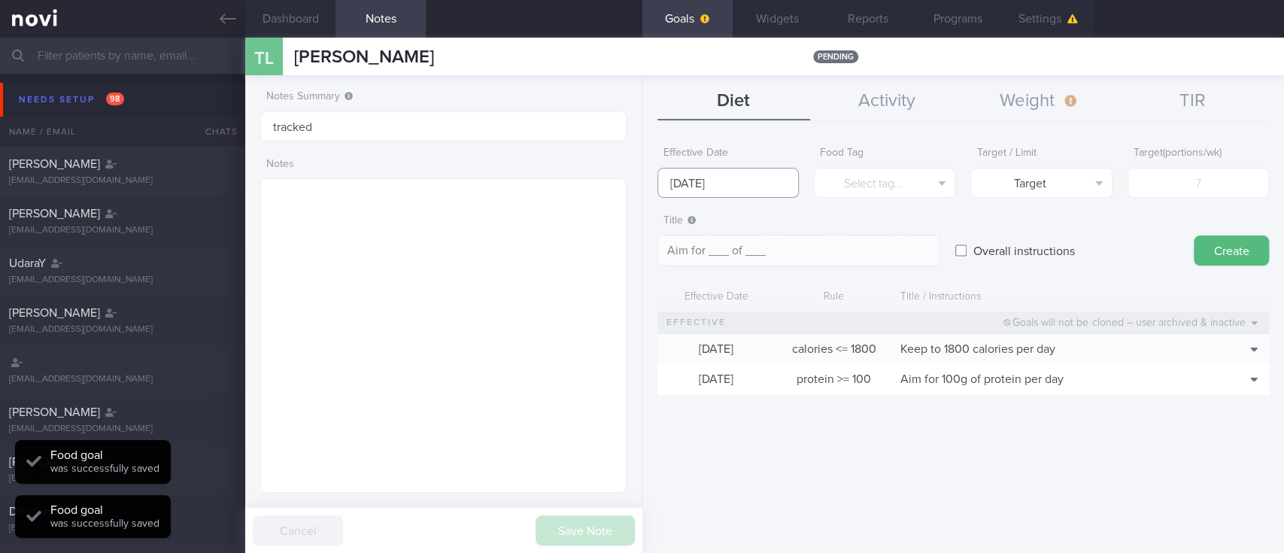
click at [740, 176] on input "[DATE]" at bounding box center [727, 183] width 141 height 30
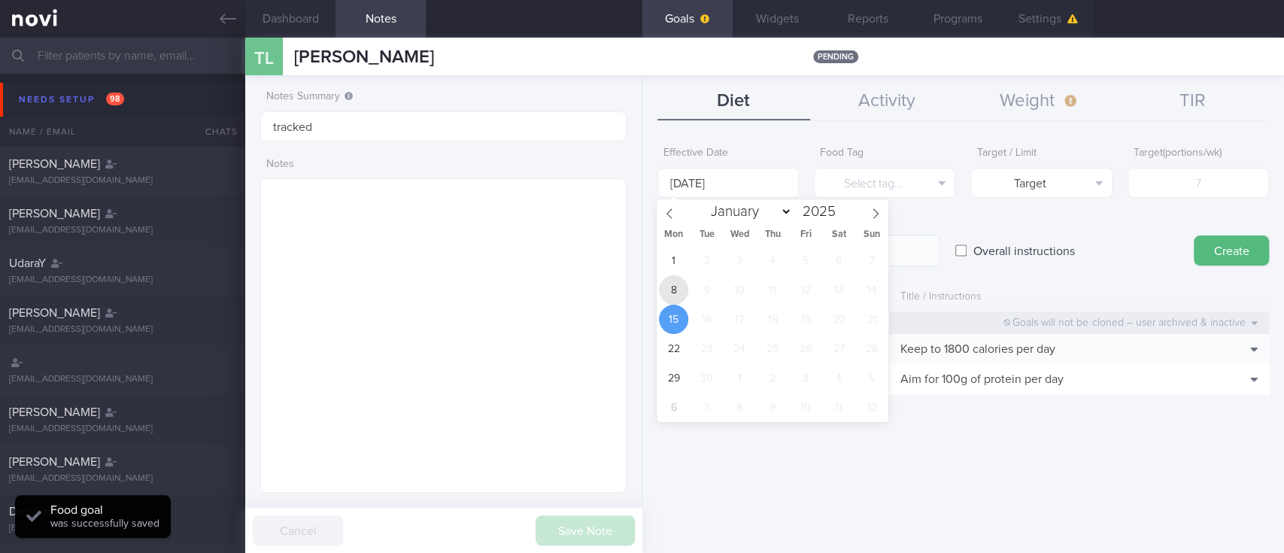
click at [683, 289] on span "8" at bounding box center [673, 289] width 29 height 29
type input "[DATE]"
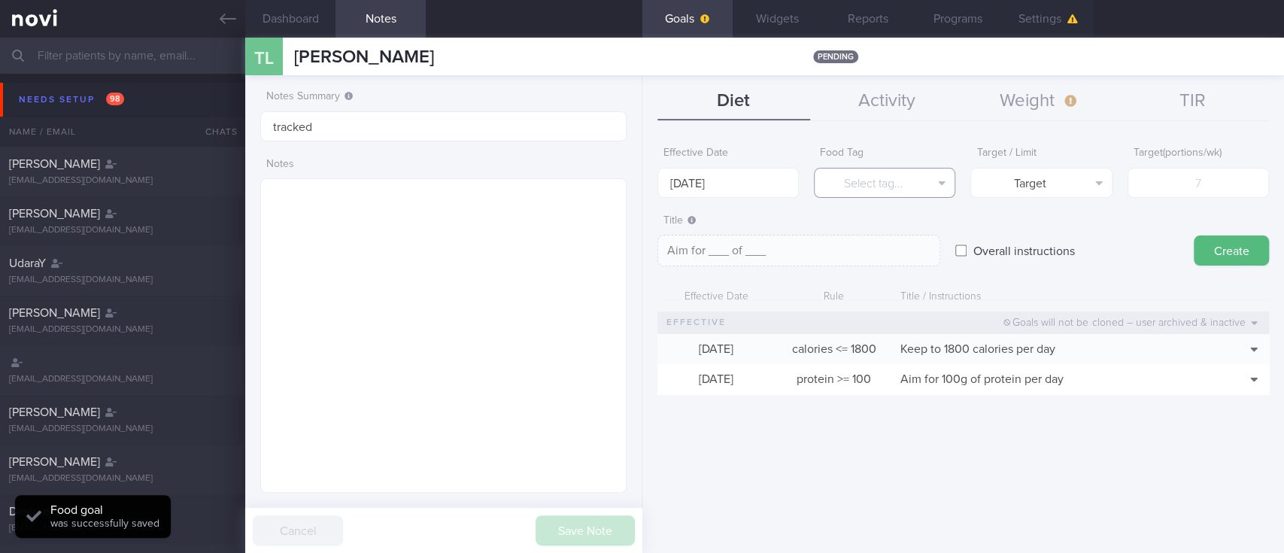
click at [917, 174] on button "Select tag..." at bounding box center [884, 183] width 141 height 30
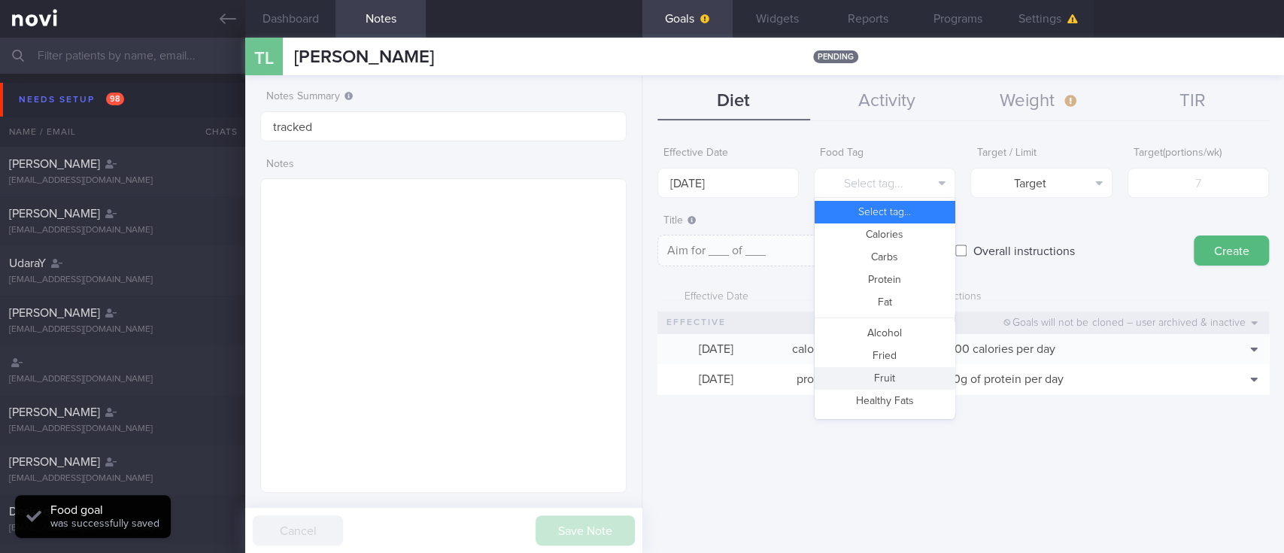
click at [893, 377] on button "Fruit" at bounding box center [884, 378] width 140 height 23
type textarea "Aim for __ portions of fruits per week"
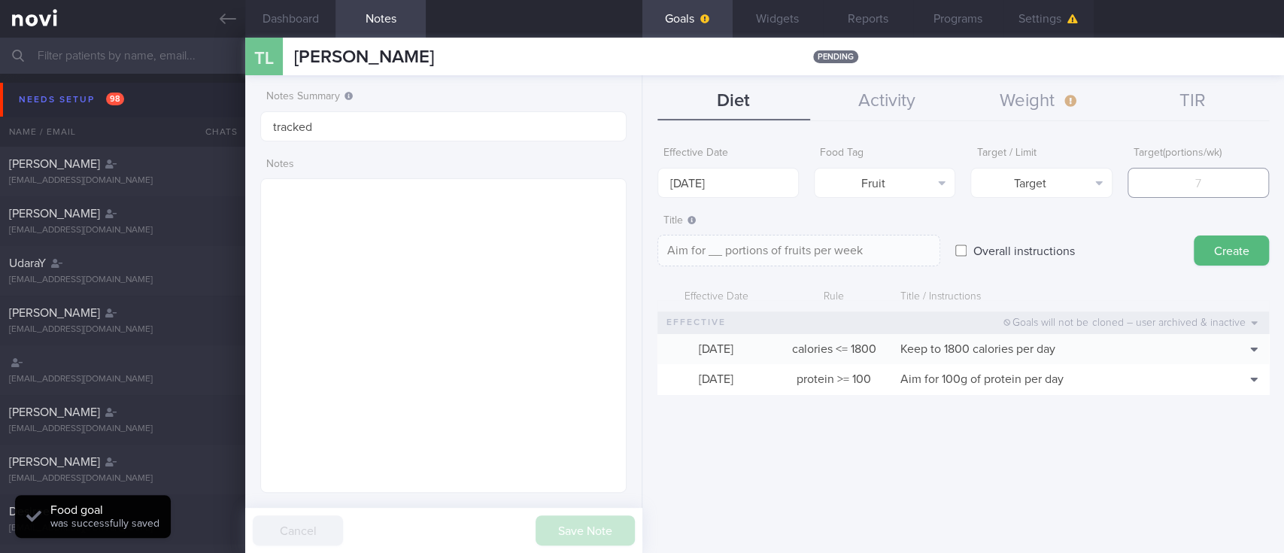
click at [1204, 171] on input "number" at bounding box center [1197, 183] width 141 height 30
type input "1"
type textarea "Aim for 1 portions of fruits per week"
type input "14"
type textarea "Aim for 14 portions of fruits per week"
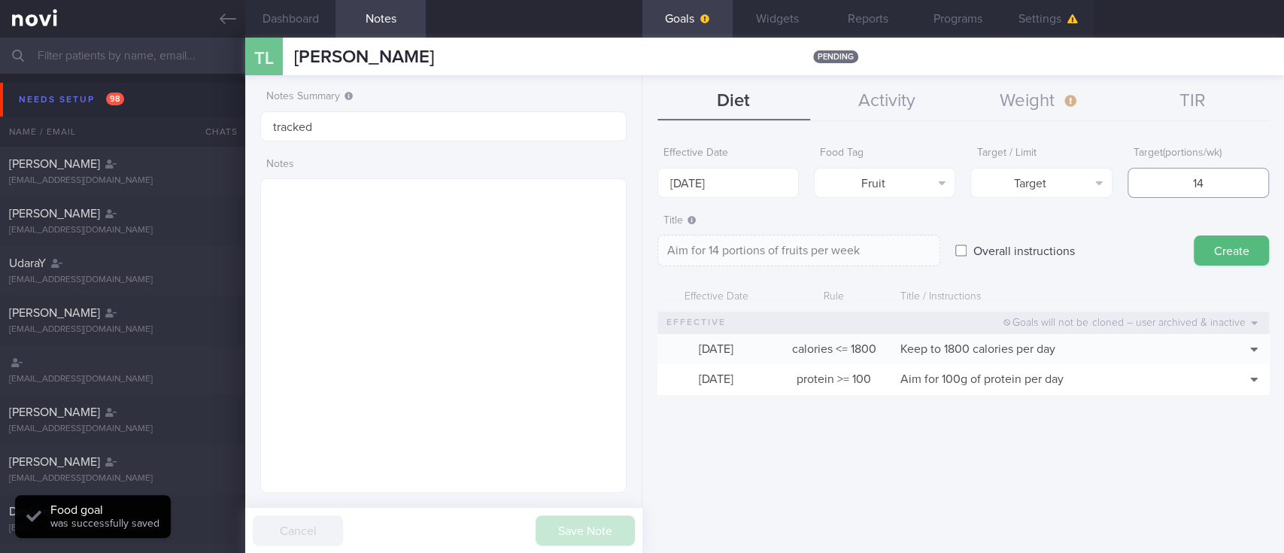
type input "14"
click at [1215, 237] on button "Create" at bounding box center [1230, 250] width 75 height 30
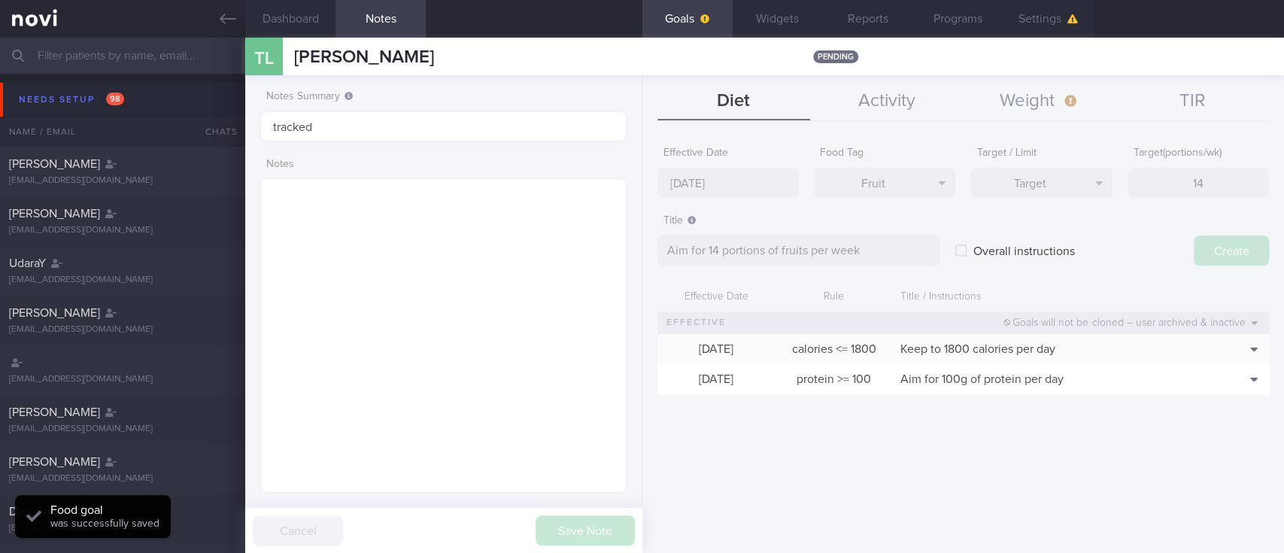
type input "[DATE]"
type textarea "Aim for ___ of ___"
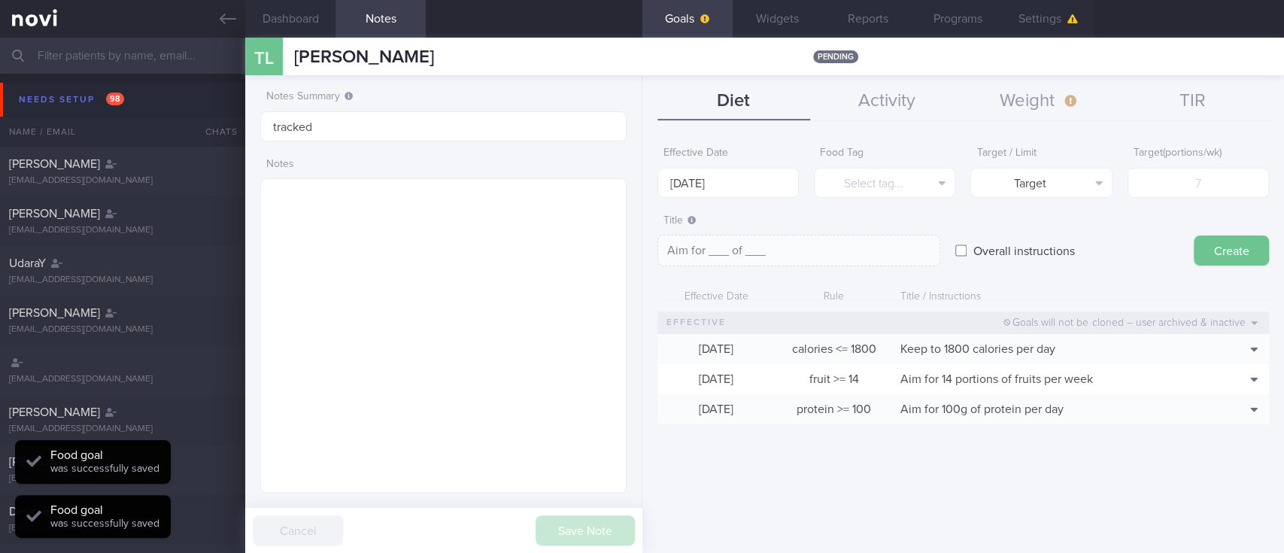
click at [1215, 247] on button "Create" at bounding box center [1230, 250] width 75 height 30
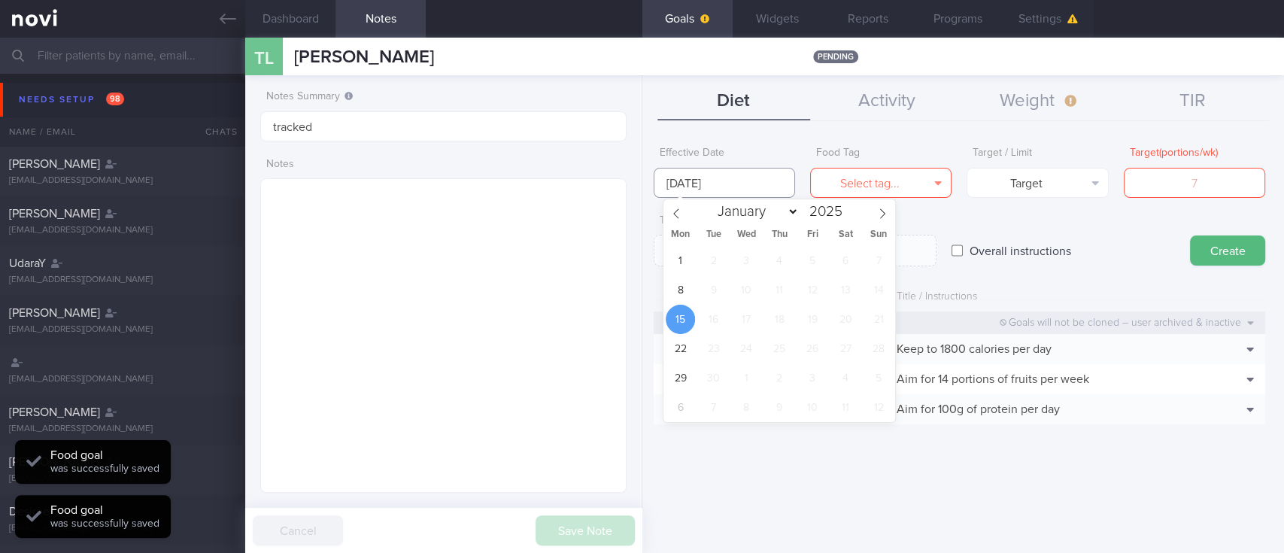
click at [666, 168] on input "[DATE]" at bounding box center [723, 183] width 141 height 30
click at [1219, 193] on input "number" at bounding box center [1197, 183] width 141 height 30
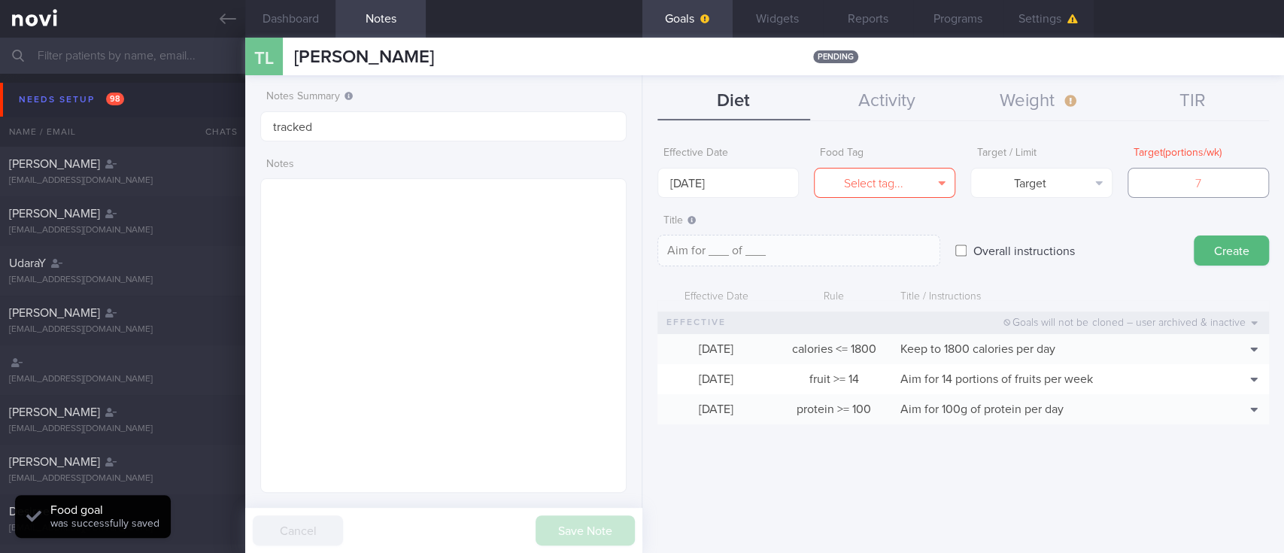
click at [1230, 183] on input "number" at bounding box center [1197, 183] width 141 height 30
type input "1"
type textarea "Aim for 1_ of ___"
type input "14"
type textarea "Aim for 14_ of ___"
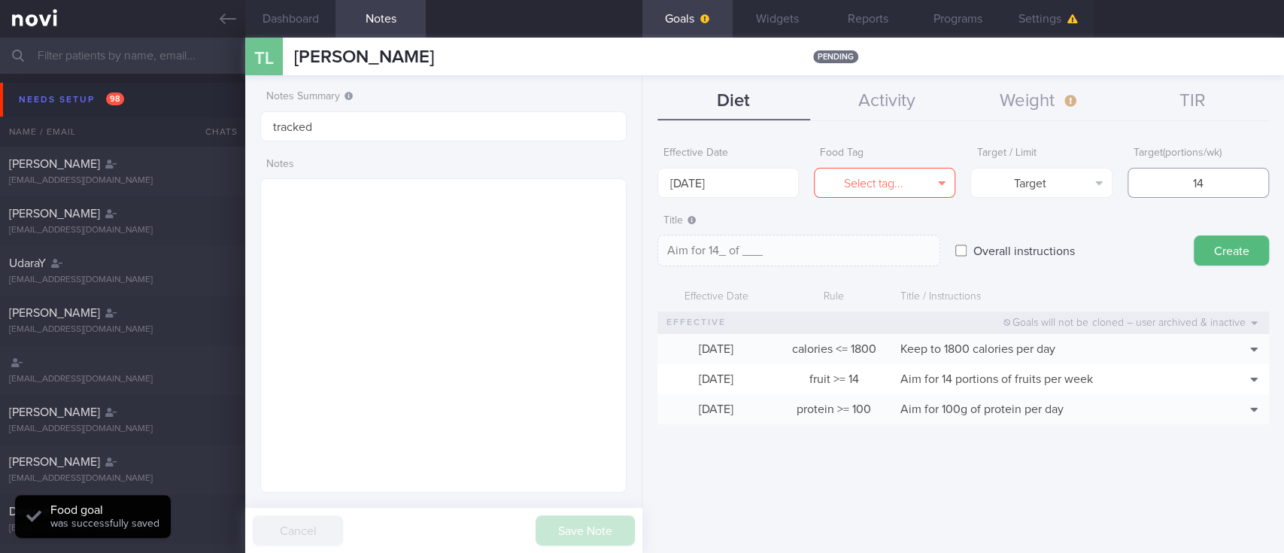
type input "14"
click at [841, 177] on button "Select tag..." at bounding box center [884, 183] width 141 height 30
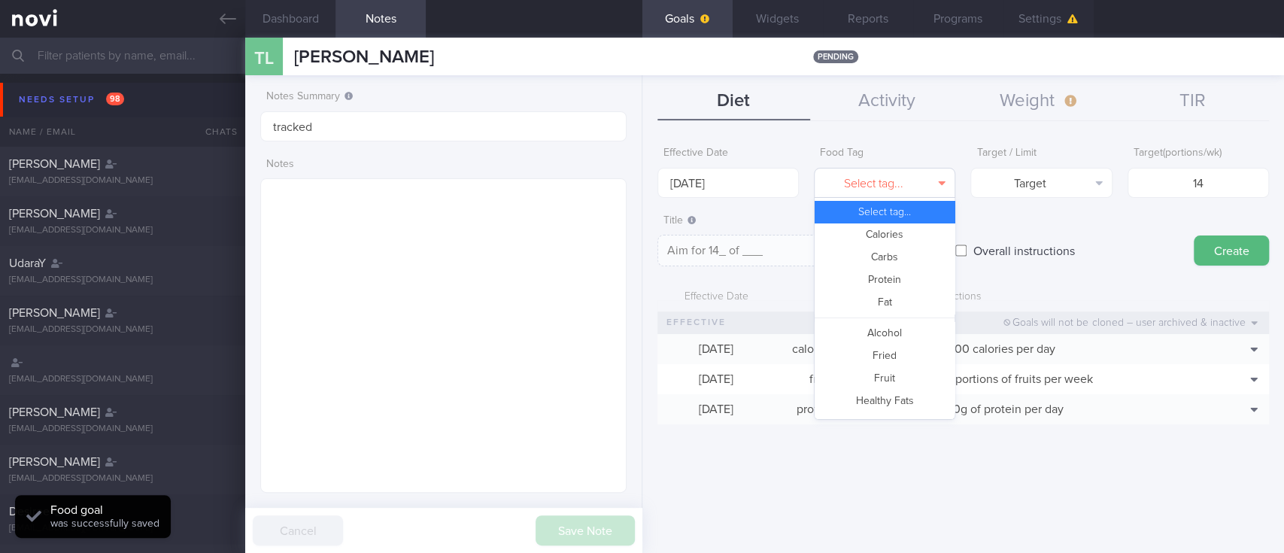
scroll to position [447, 0]
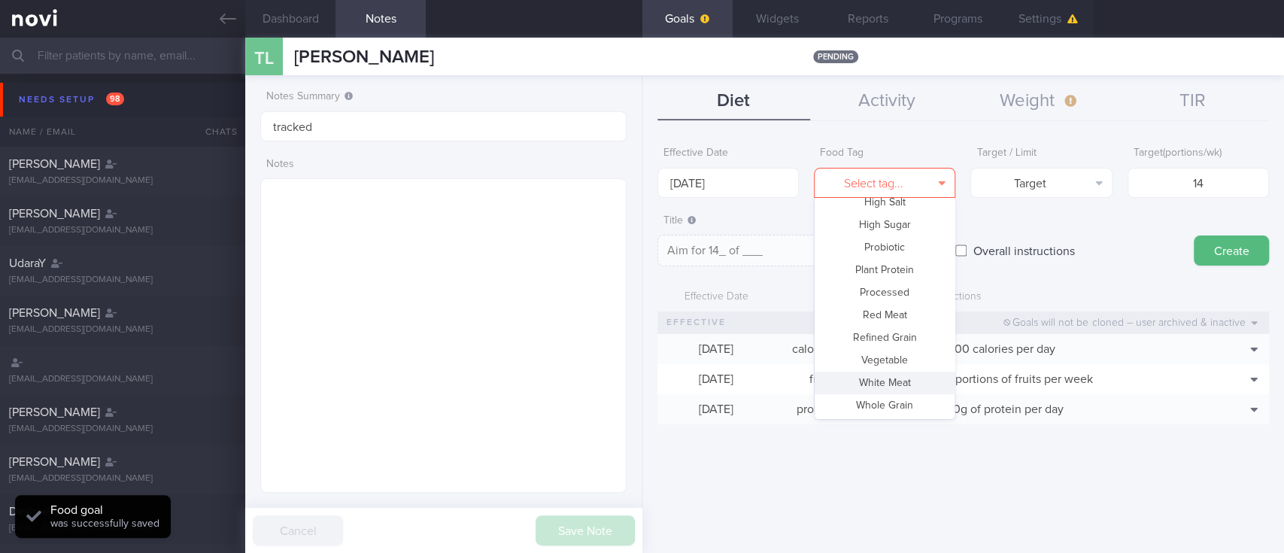
click at [876, 371] on button "White Meat" at bounding box center [884, 382] width 140 height 23
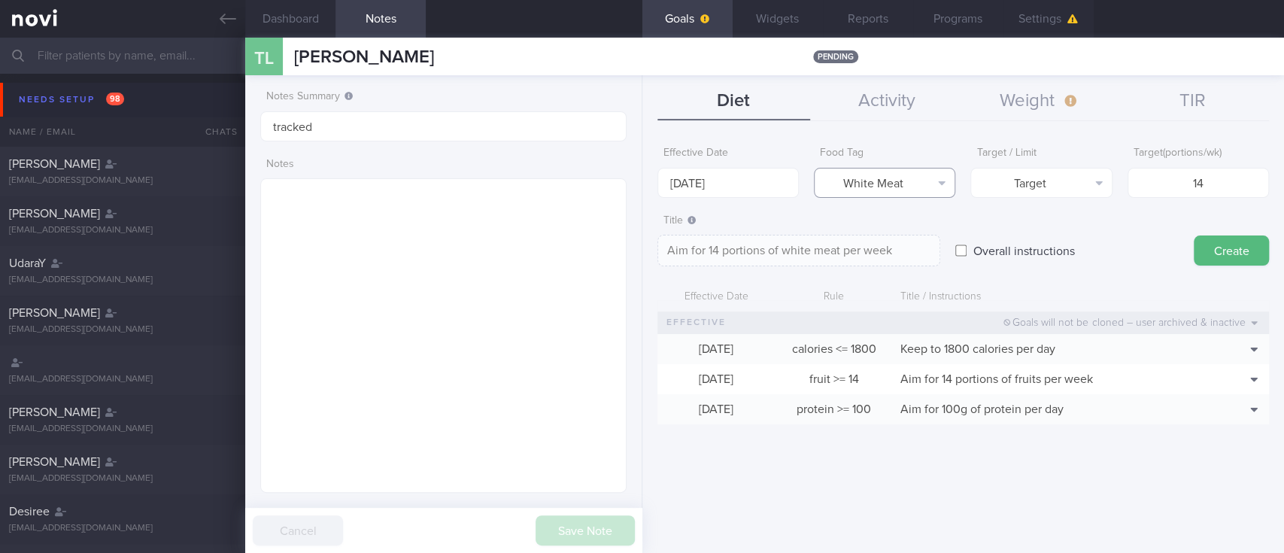
click at [913, 177] on button "White Meat" at bounding box center [884, 183] width 141 height 30
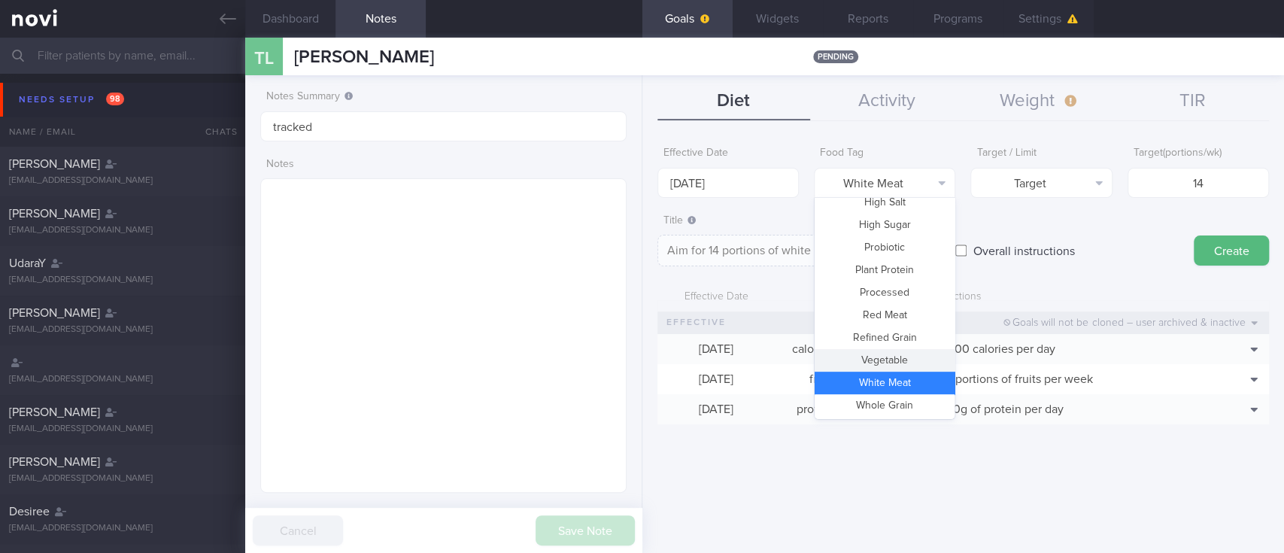
click at [883, 359] on button "Vegetable" at bounding box center [884, 360] width 140 height 23
type textarea "Aim for 14 portions of vegetables per week"
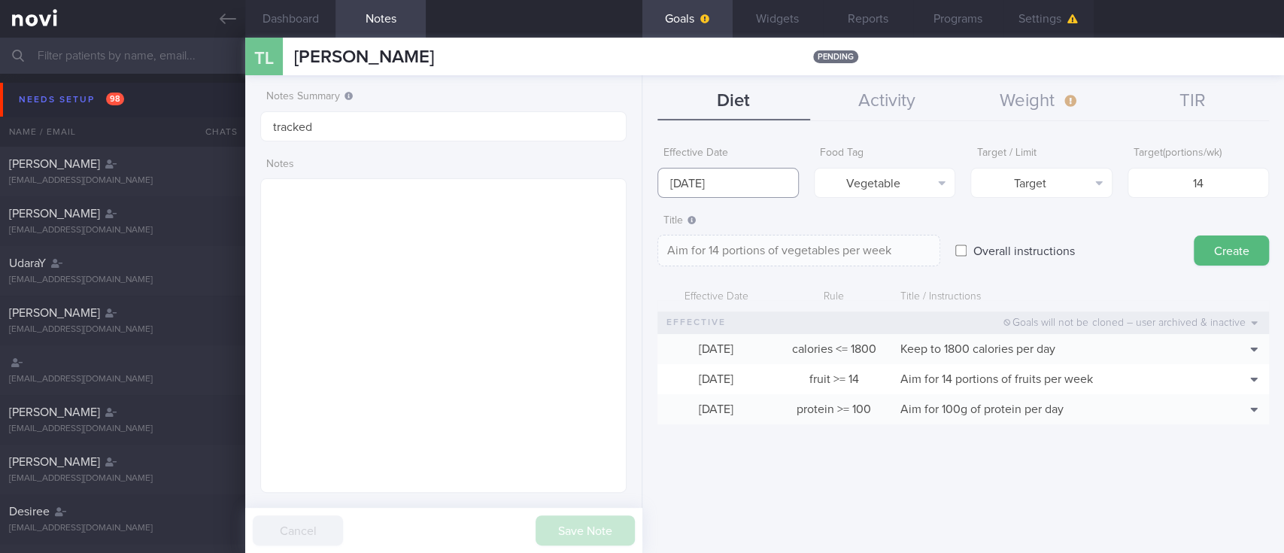
click at [726, 173] on input "[DATE]" at bounding box center [727, 183] width 141 height 30
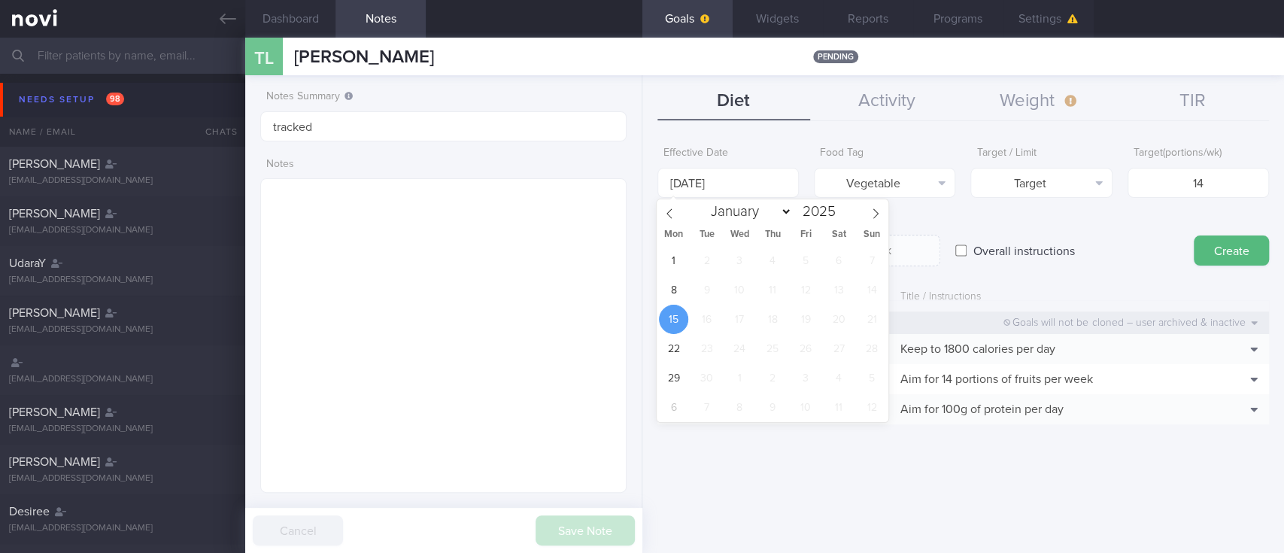
click at [682, 303] on div "1 2 3 4 5 6 7 8 9 10 11 12 13 14 15 16 17 18 19 20 21 22 23 24 25 26 27 28 29 3…" at bounding box center [772, 334] width 232 height 176
click at [675, 292] on span "8" at bounding box center [673, 289] width 29 height 29
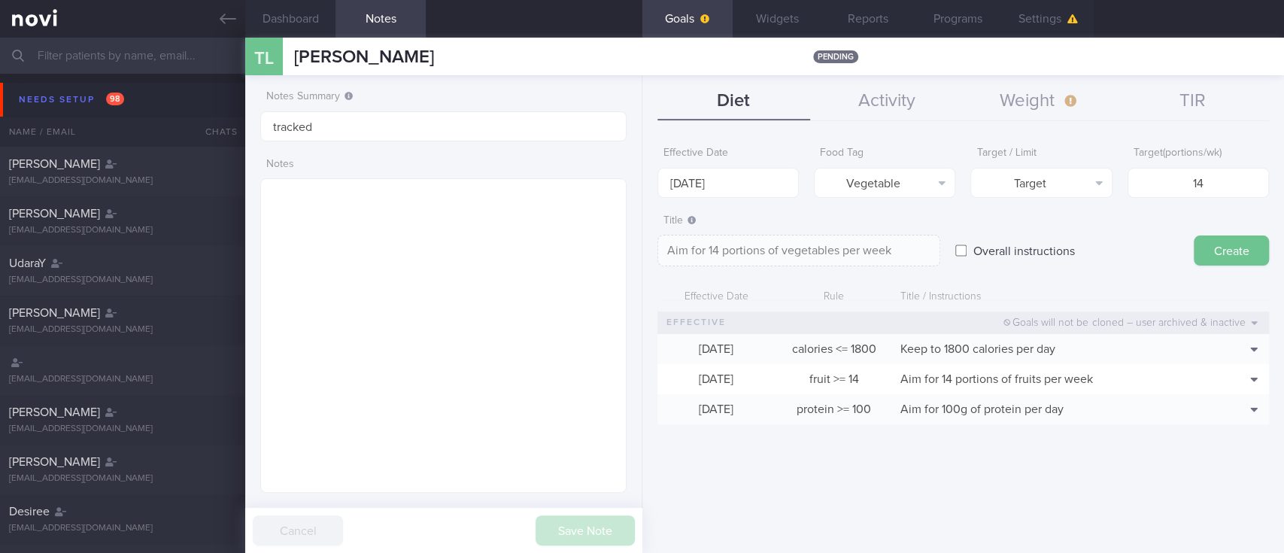
click at [1217, 250] on button "Create" at bounding box center [1230, 250] width 75 height 30
type input "[DATE]"
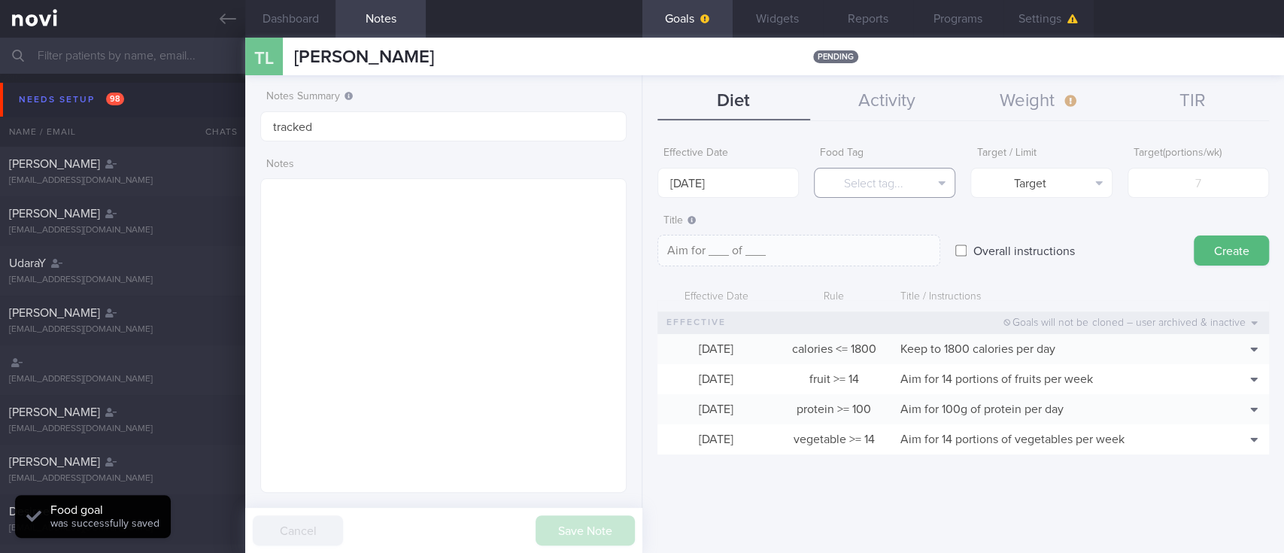
click at [905, 181] on button "Select tag..." at bounding box center [884, 183] width 141 height 30
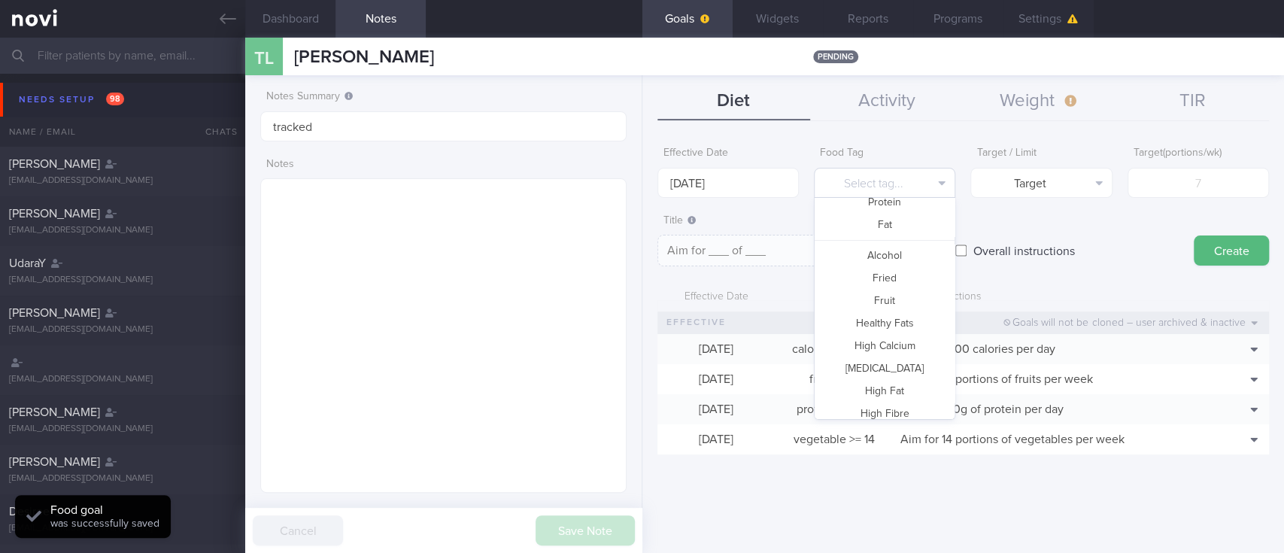
scroll to position [0, 0]
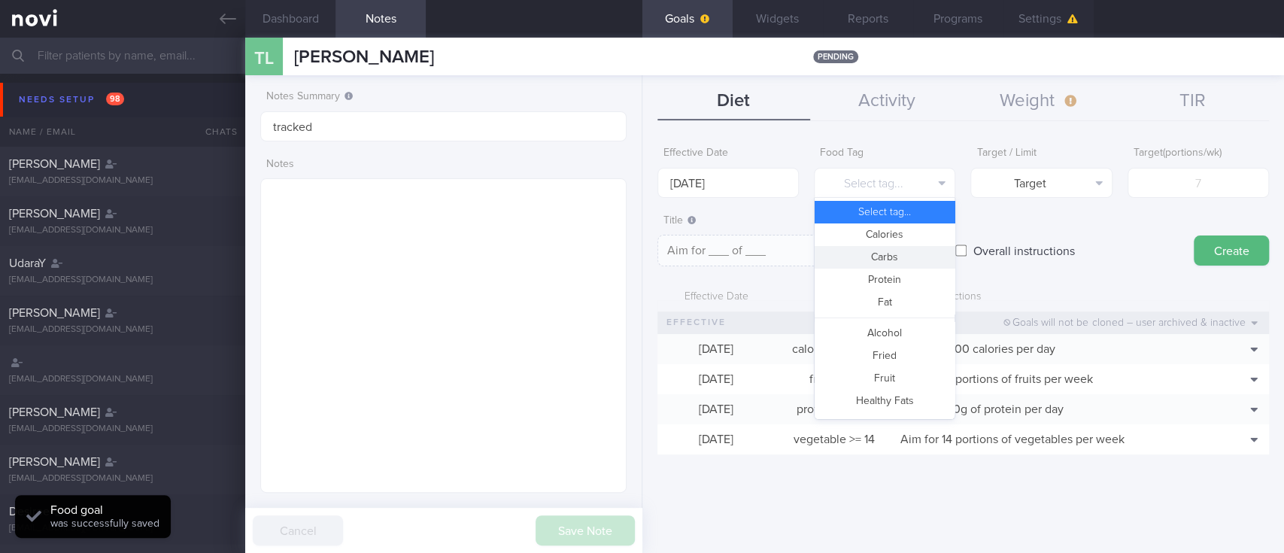
click at [887, 265] on button "Carbs" at bounding box center [884, 257] width 140 height 23
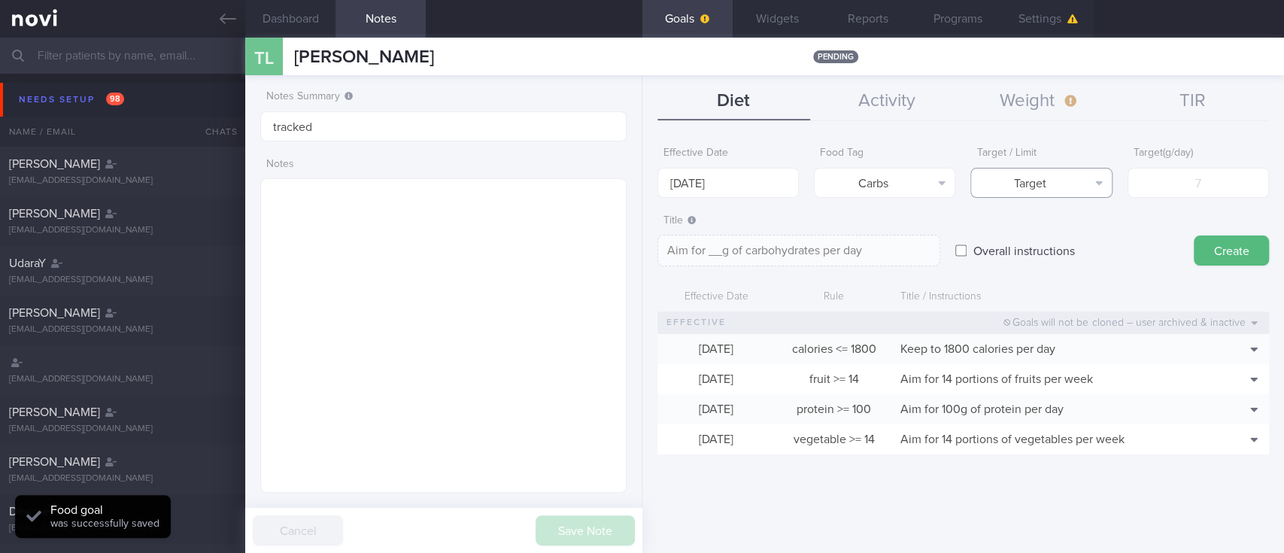
click at [1077, 189] on button "Target" at bounding box center [1040, 183] width 141 height 30
click at [1066, 228] on button "Limit" at bounding box center [1041, 234] width 140 height 23
type textarea "Keep to __g of carbohydrates per day"
click at [1228, 187] on input "number" at bounding box center [1197, 183] width 141 height 30
type input "1"
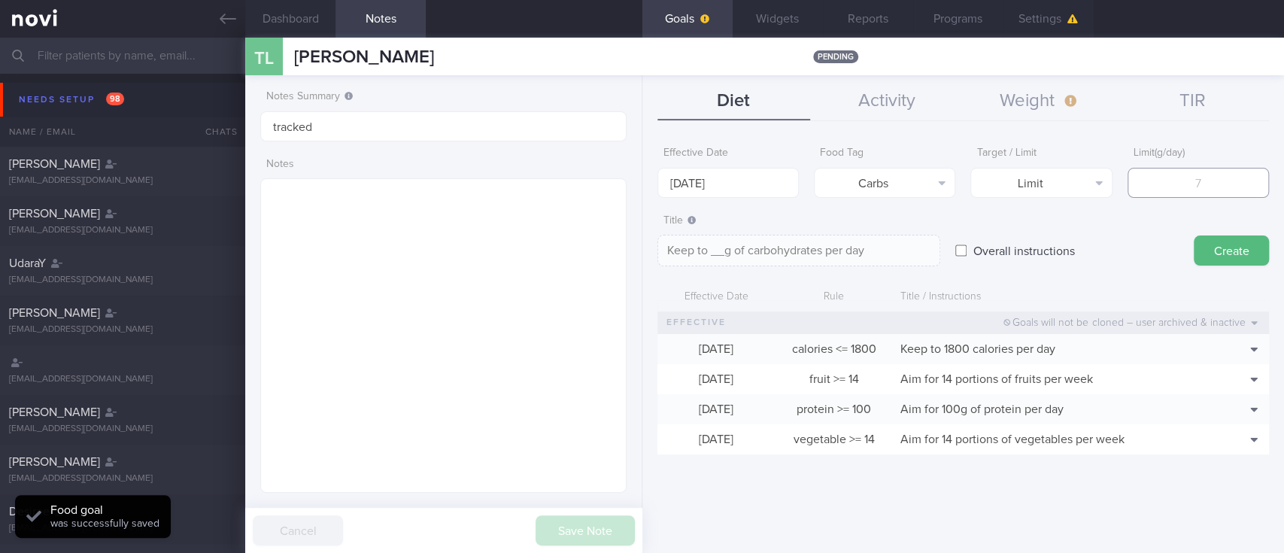
type textarea "Keep to 1g of carbohydrates per day"
type input "18"
type textarea "Keep to 18g of carbohydrates per day"
type input "180"
type textarea "Keep to 180g of carbohydrates per day"
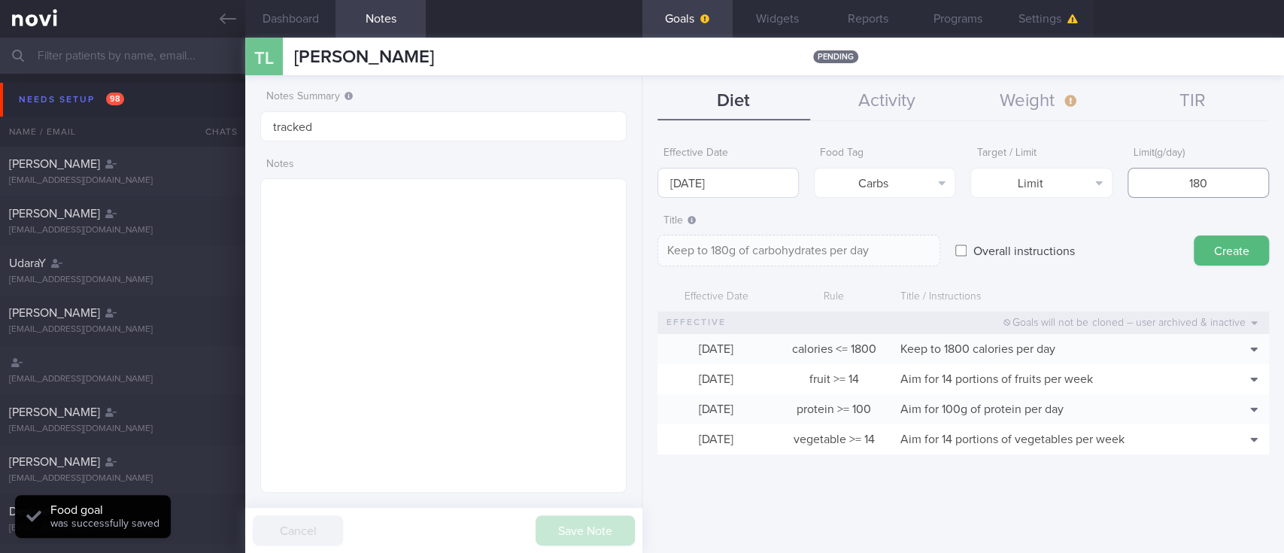
type input "180"
click at [668, 186] on body "You are offline! Some functionality will be unavailable Patients New Users Coac…" at bounding box center [642, 276] width 1284 height 553
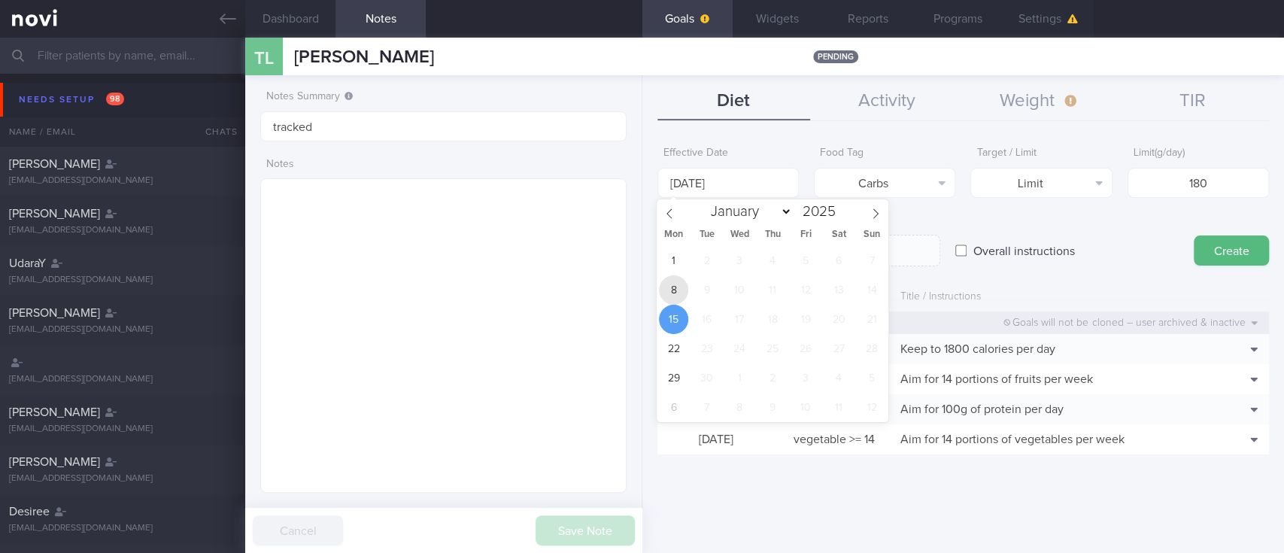
click at [665, 286] on span "8" at bounding box center [673, 289] width 29 height 29
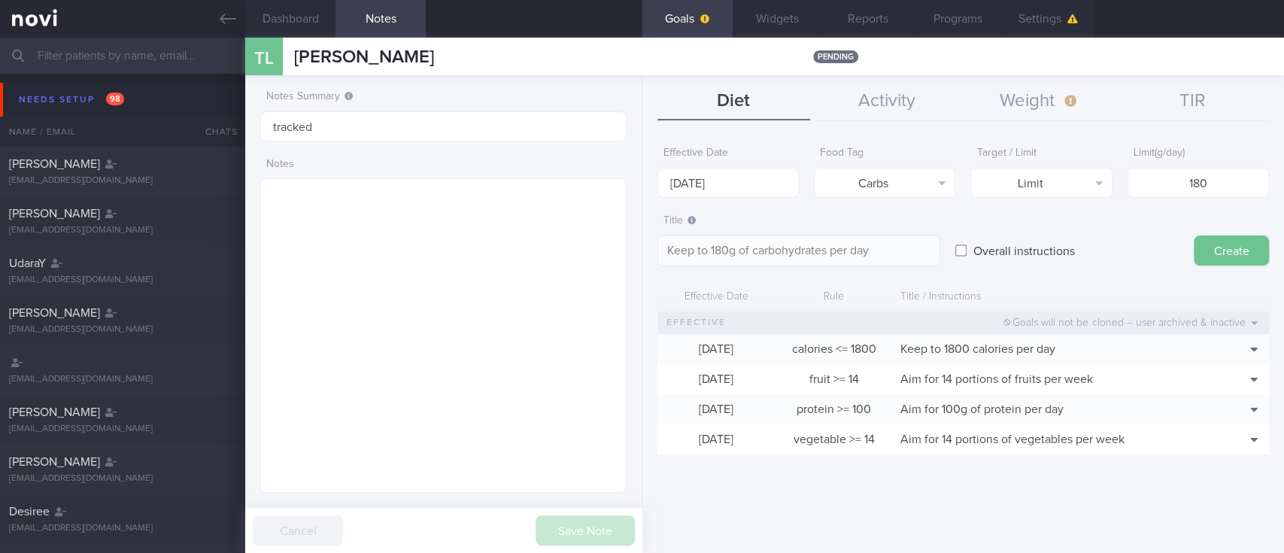
click at [1242, 254] on button "Create" at bounding box center [1230, 250] width 75 height 30
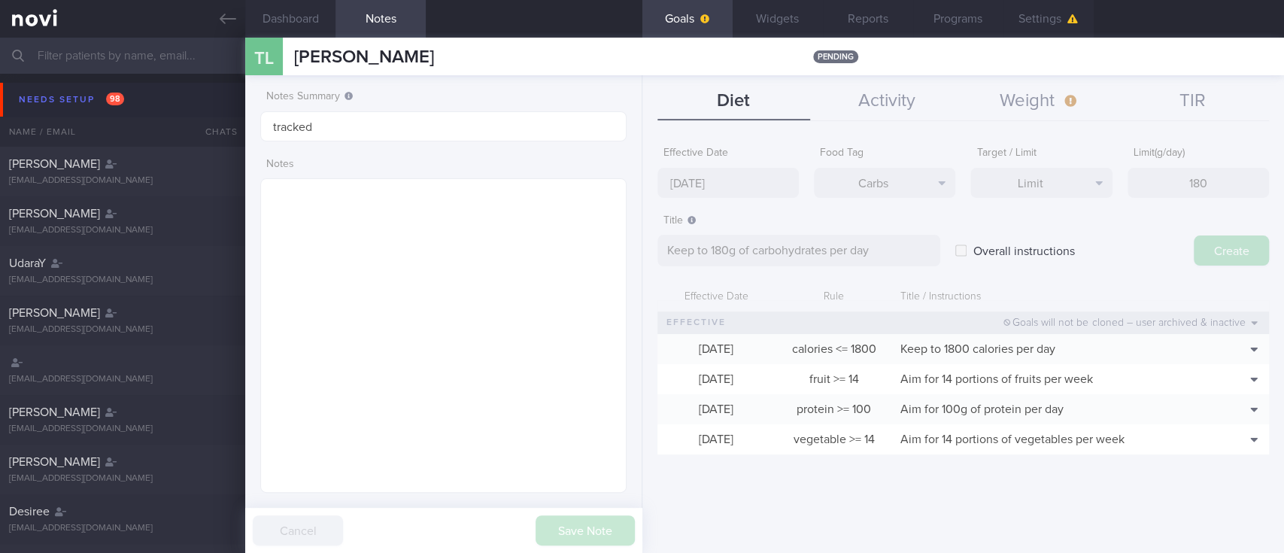
type input "[DATE]"
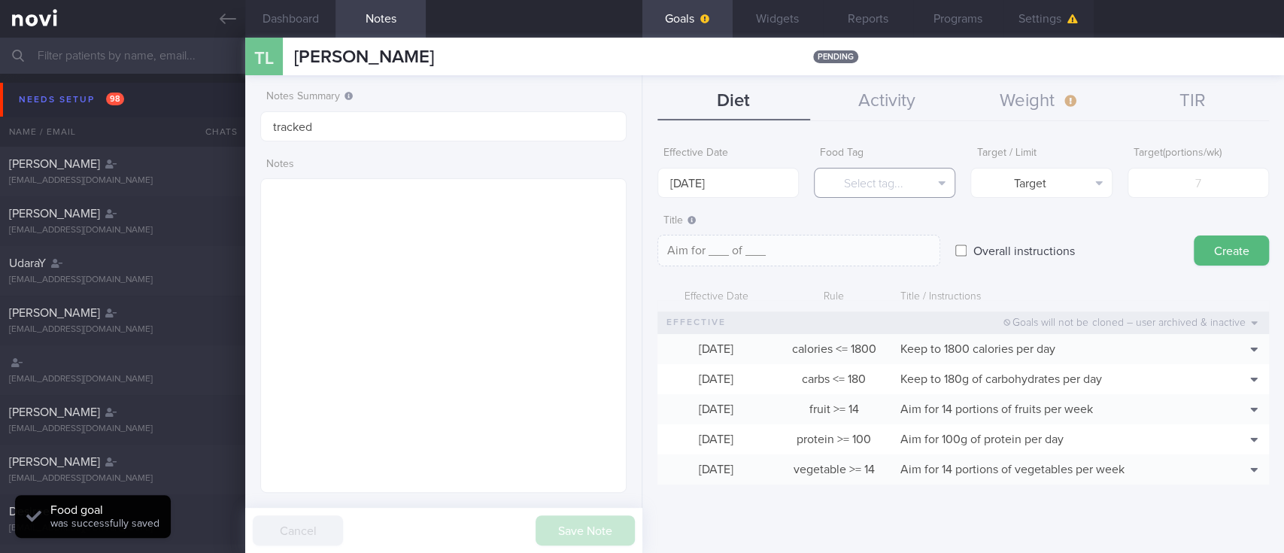
click at [899, 174] on button "Select tag..." at bounding box center [884, 183] width 141 height 30
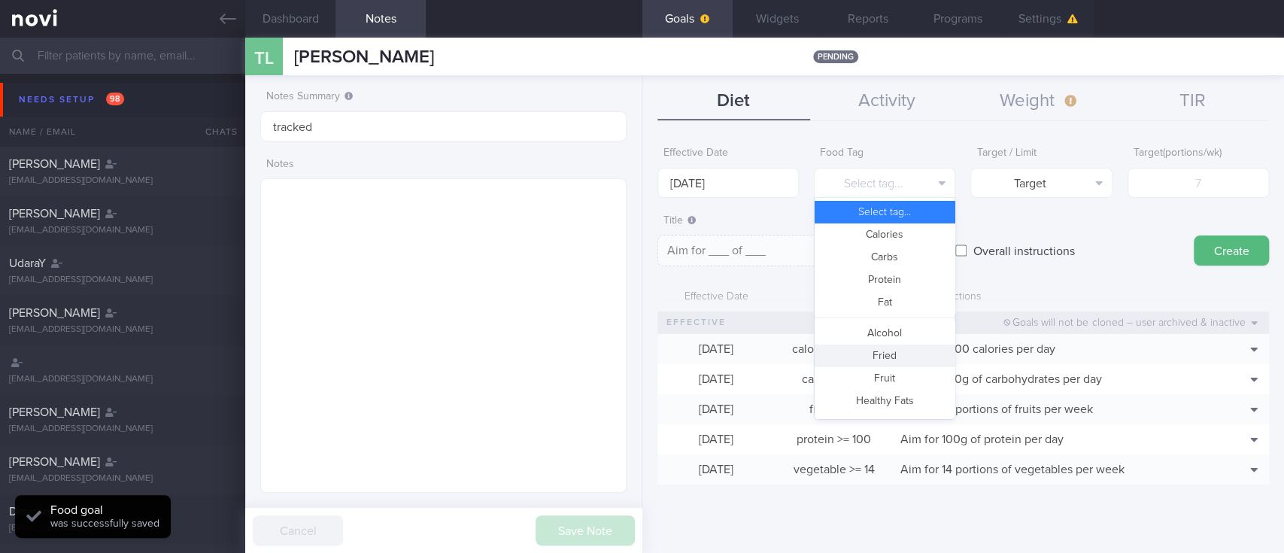
click at [899, 353] on button "Fried" at bounding box center [884, 355] width 140 height 23
type textarea "Aim for __ portions of fried food per week"
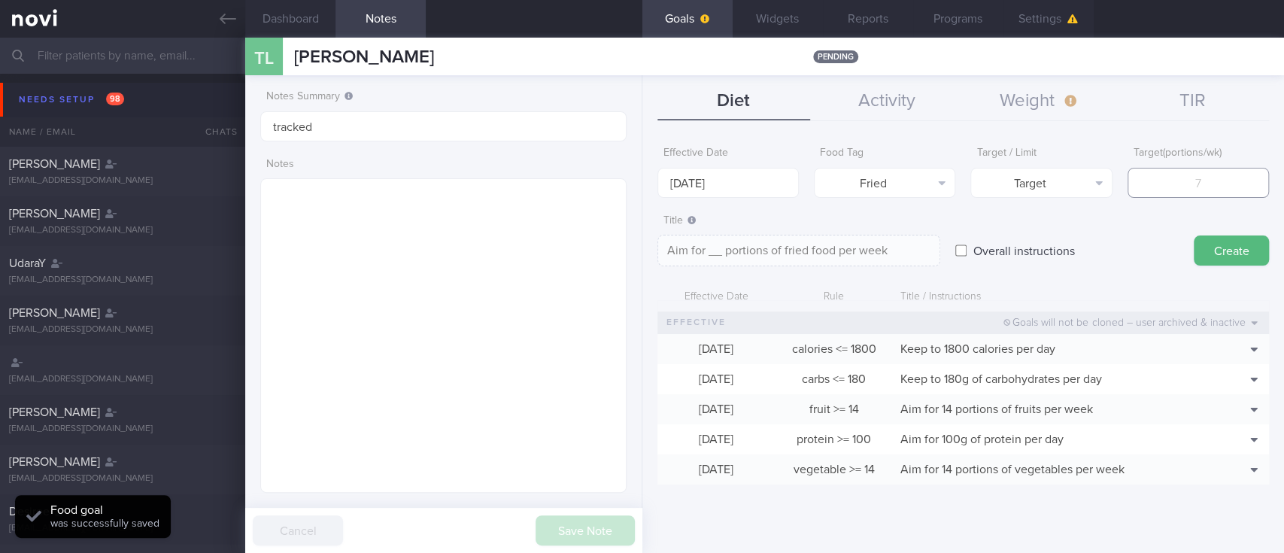
click at [1193, 193] on input "number" at bounding box center [1197, 183] width 141 height 30
type input "2"
type textarea "Aim for 2 portions of fried food per week"
type input "2"
click at [1105, 170] on button "Target" at bounding box center [1040, 183] width 141 height 30
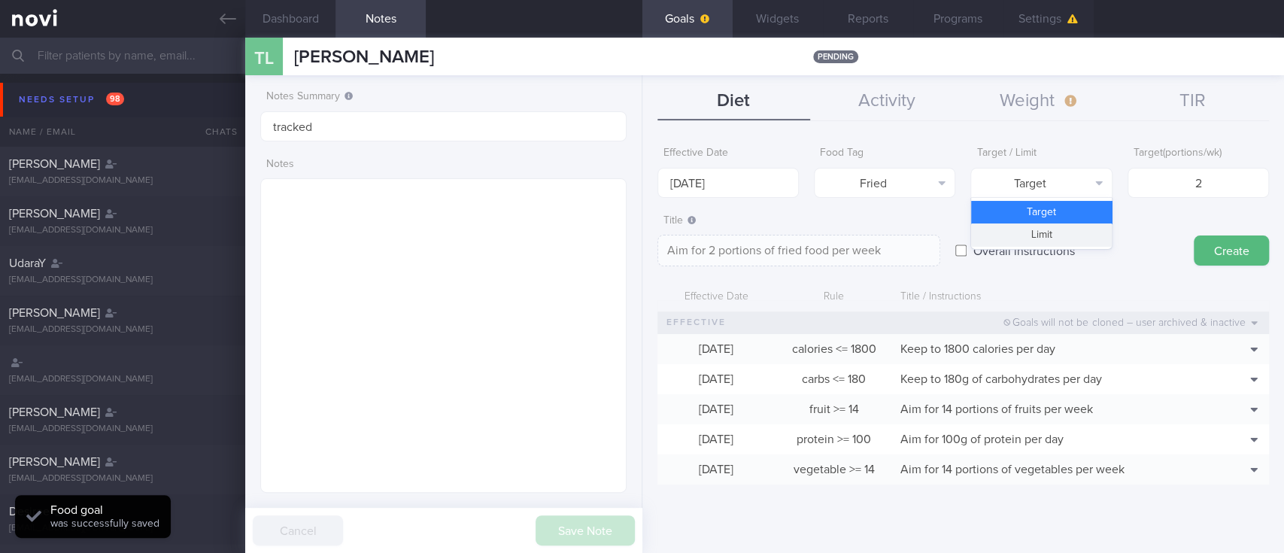
click at [1054, 239] on button "Limit" at bounding box center [1041, 234] width 140 height 23
type textarea "Keep to 2 portions of fried food per week"
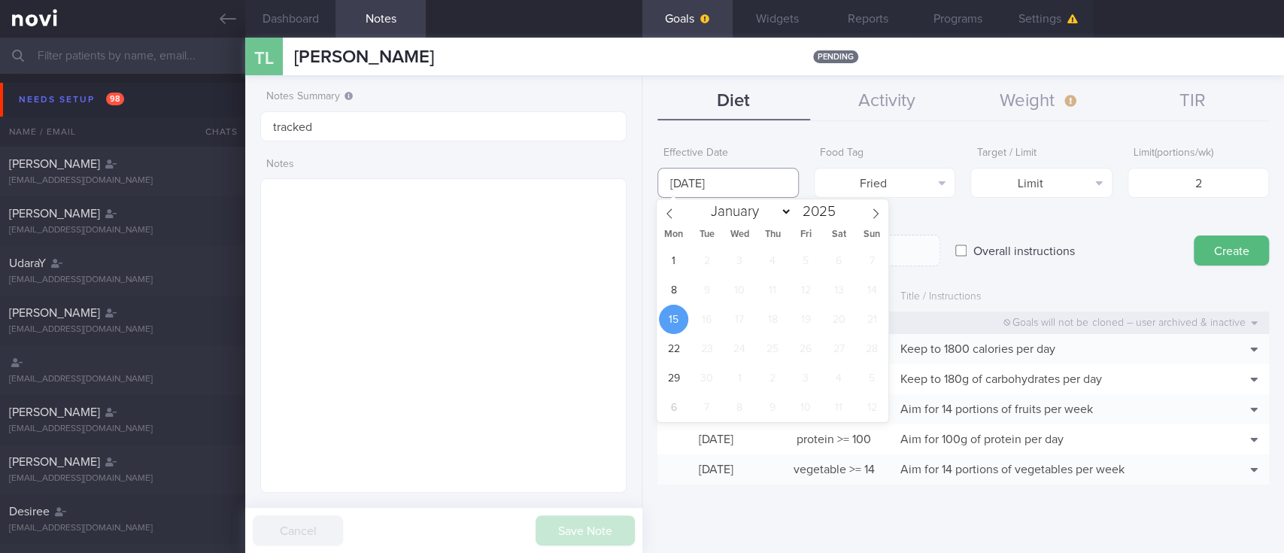
drag, startPoint x: 774, startPoint y: 174, endPoint x: 721, endPoint y: 229, distance: 76.6
click at [772, 174] on input "[DATE]" at bounding box center [727, 183] width 141 height 30
click at [678, 286] on span "8" at bounding box center [673, 289] width 29 height 29
type input "[DATE]"
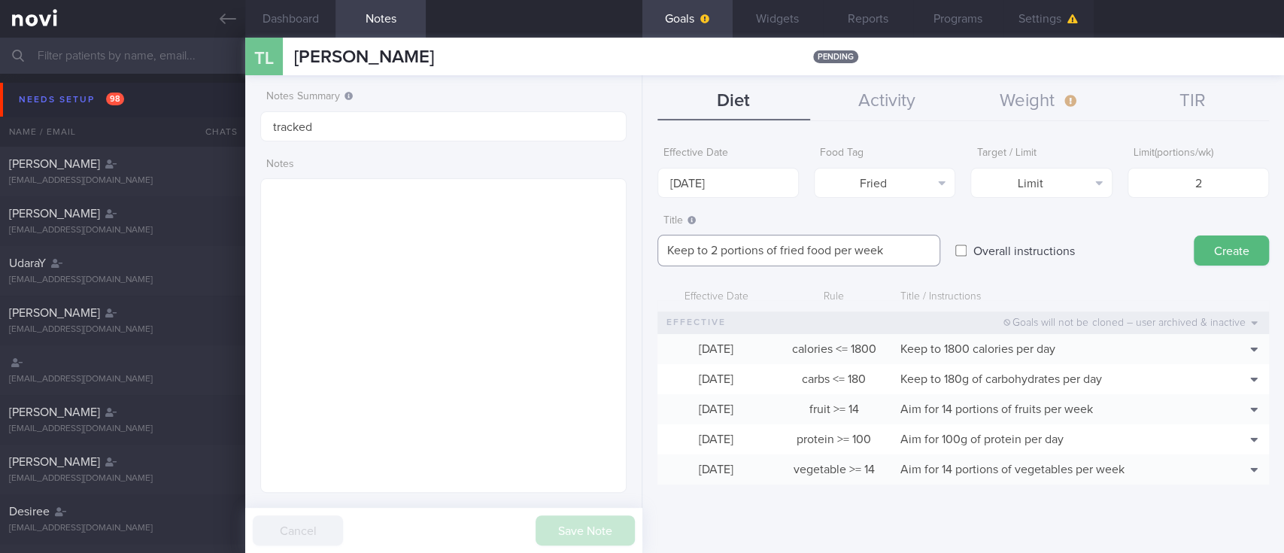
click at [804, 249] on textarea "Keep to 2 portions of fried food per week" at bounding box center [798, 251] width 283 height 32
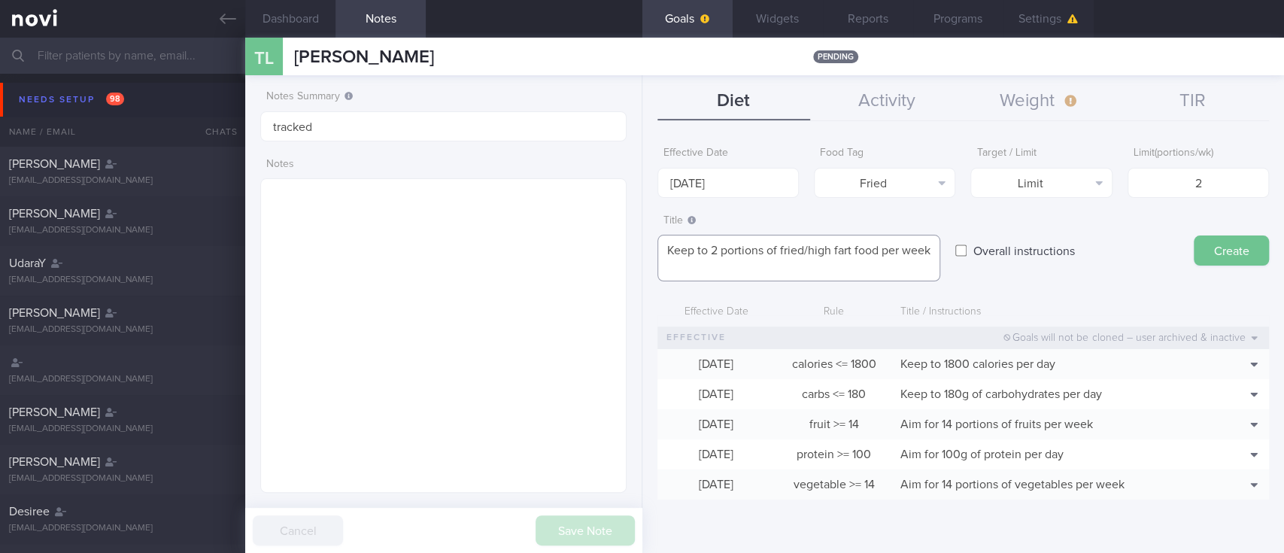
type textarea "Keep to 2 portions of fried/high fart food per week"
click at [1248, 243] on button "Create" at bounding box center [1230, 250] width 75 height 30
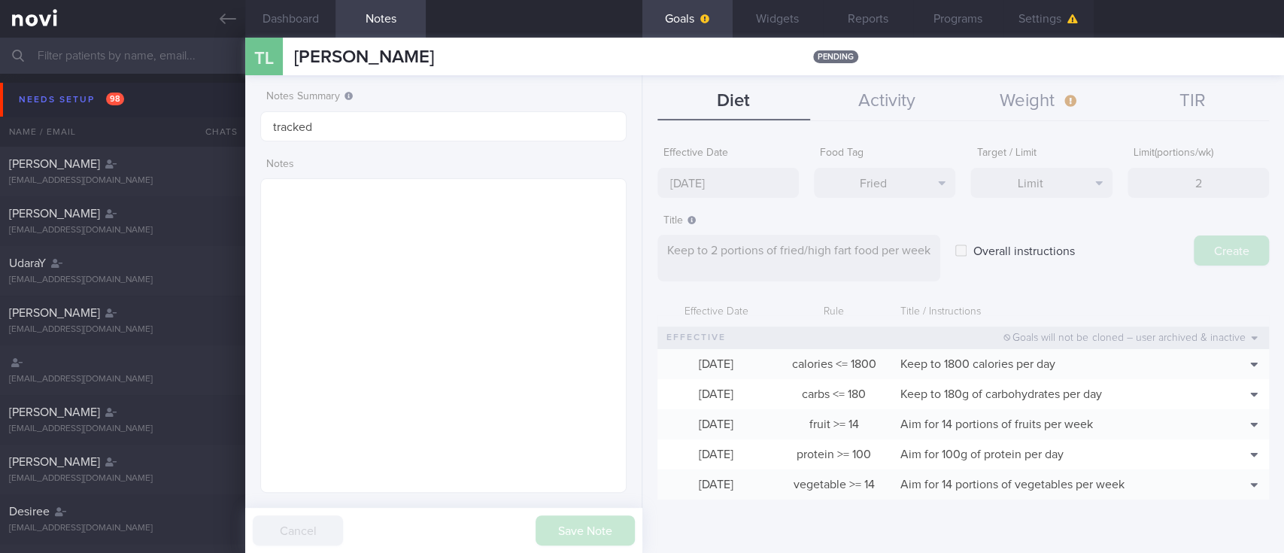
type input "[DATE]"
type textarea "Aim for ___ of ___"
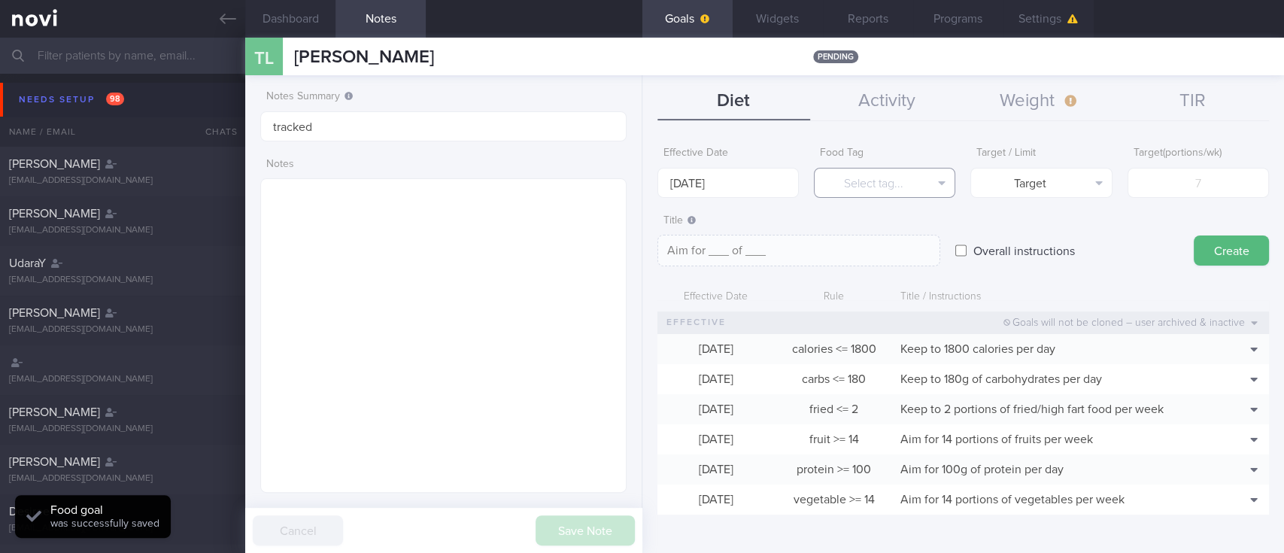
click at [920, 177] on button "Select tag..." at bounding box center [884, 183] width 141 height 30
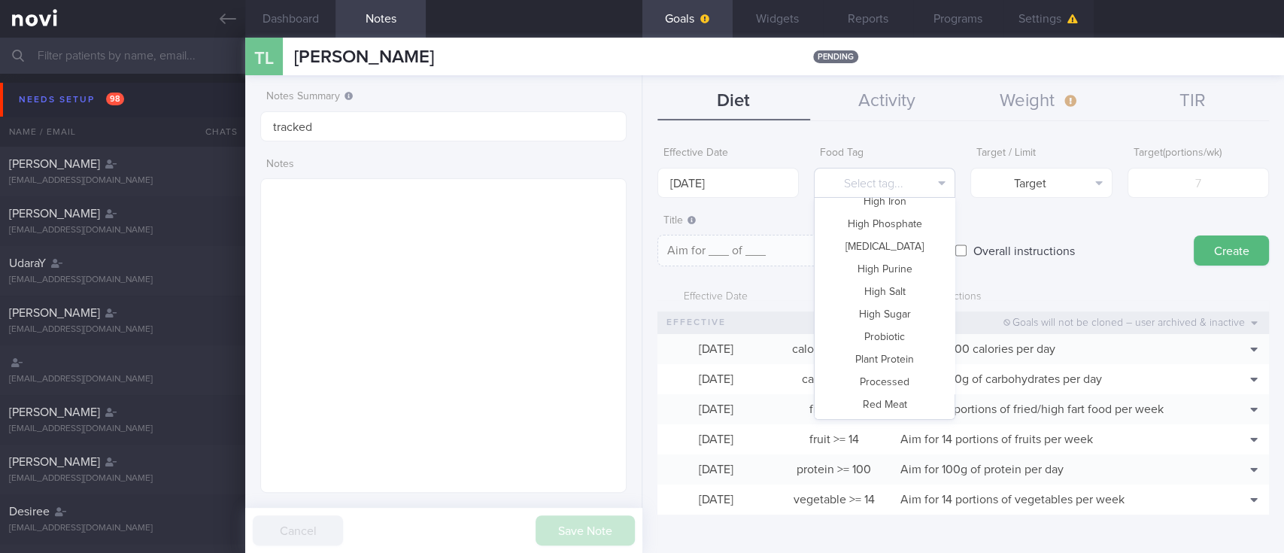
scroll to position [401, 0]
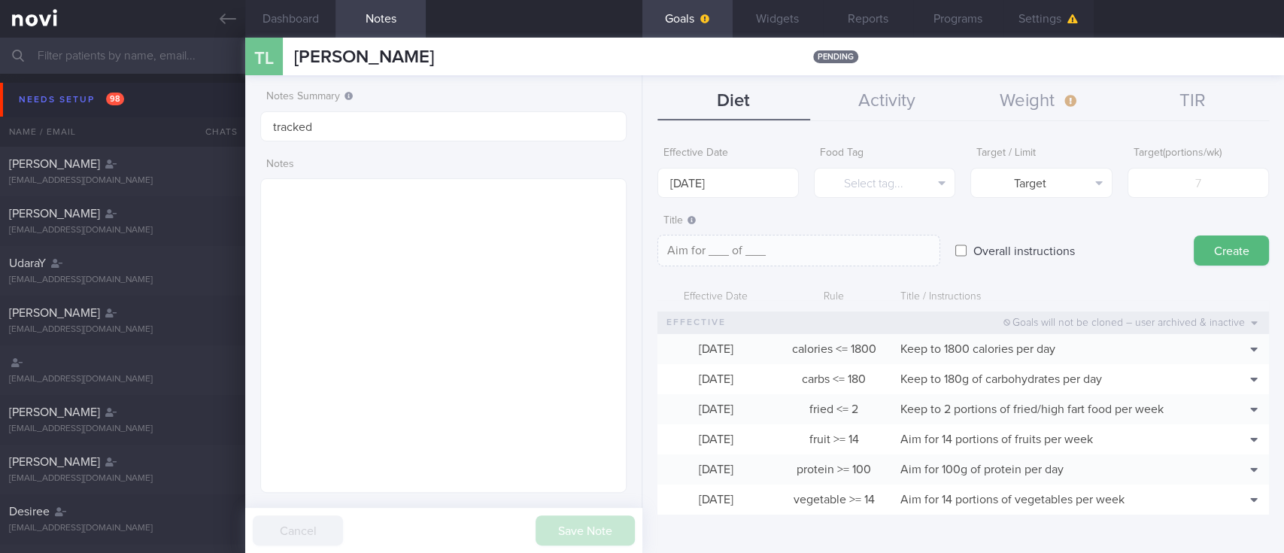
click at [1095, 278] on form "Effective Date [DATE] Food Tag Select tag... Select tag... Calories Carbs Prote…" at bounding box center [962, 334] width 611 height 390
